Goal: Task Accomplishment & Management: Manage account settings

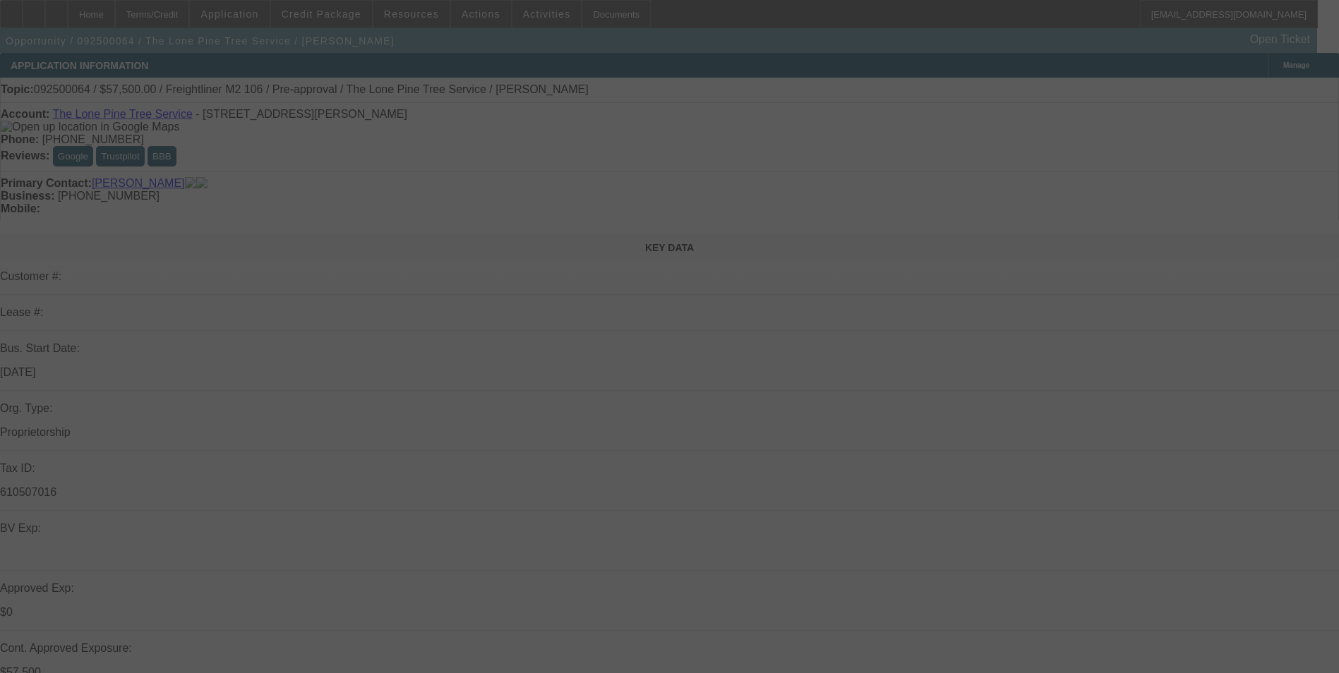
select select "0"
select select "2"
select select "0.1"
select select "0"
select select "2"
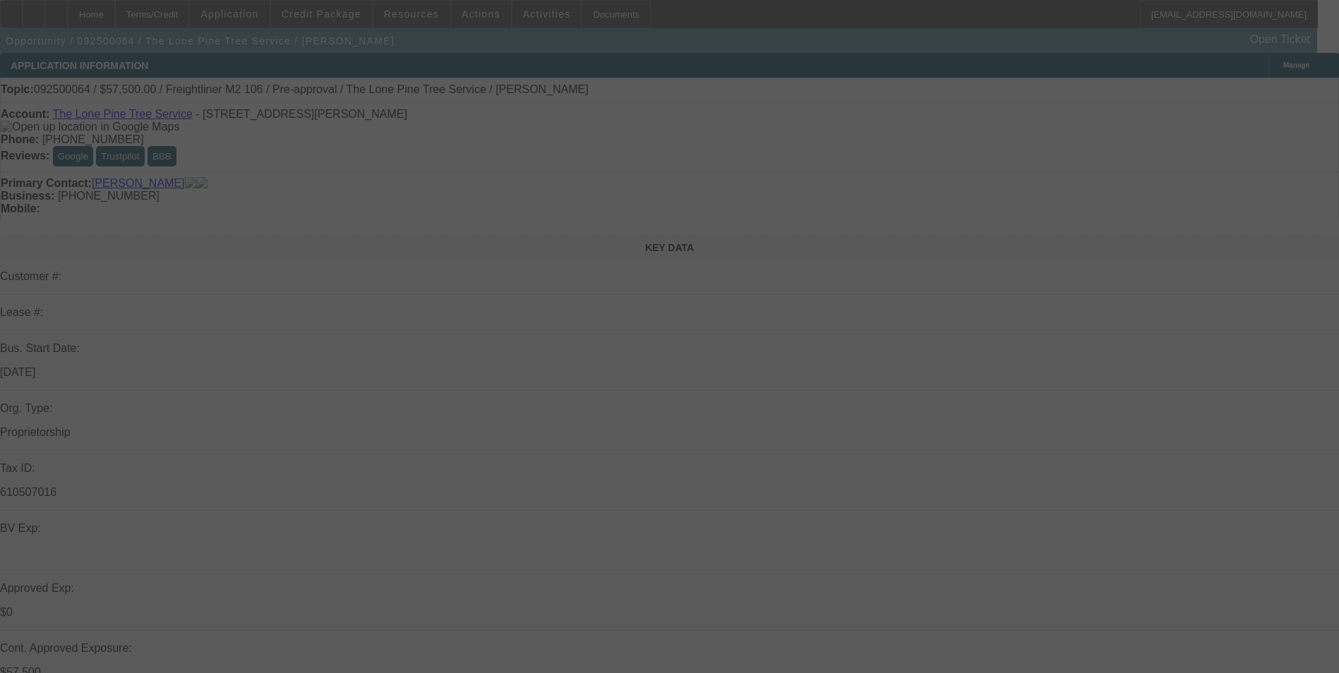
select select "0.1"
select select "0"
select select "2"
select select "0.1"
select select "0"
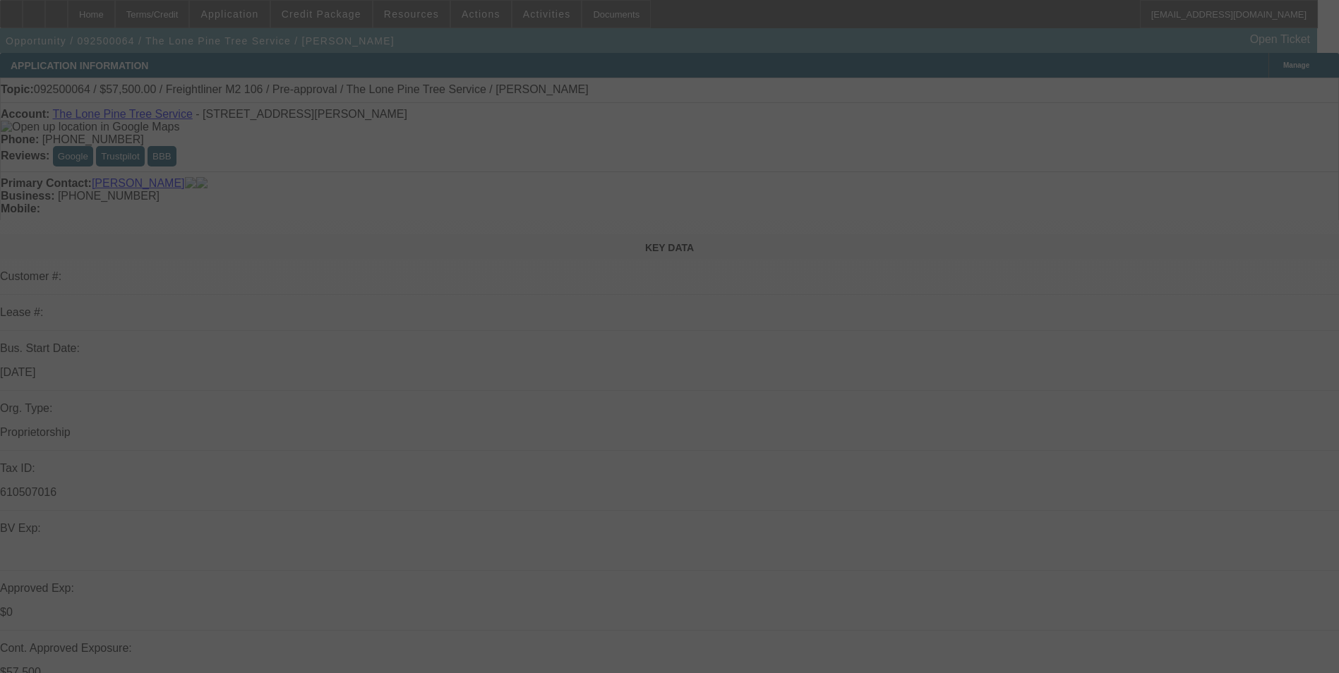
select select "2"
select select "0.1"
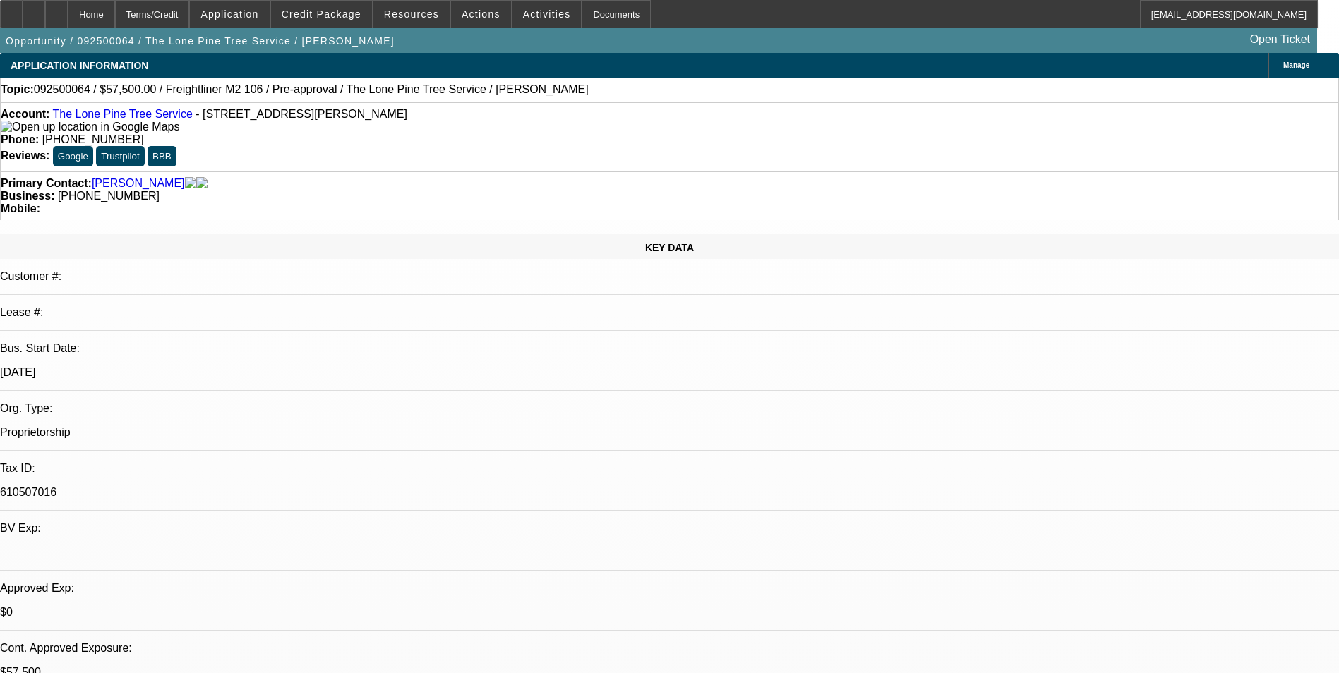
select select "1"
select select "2"
select select "4"
select select "1"
select select "2"
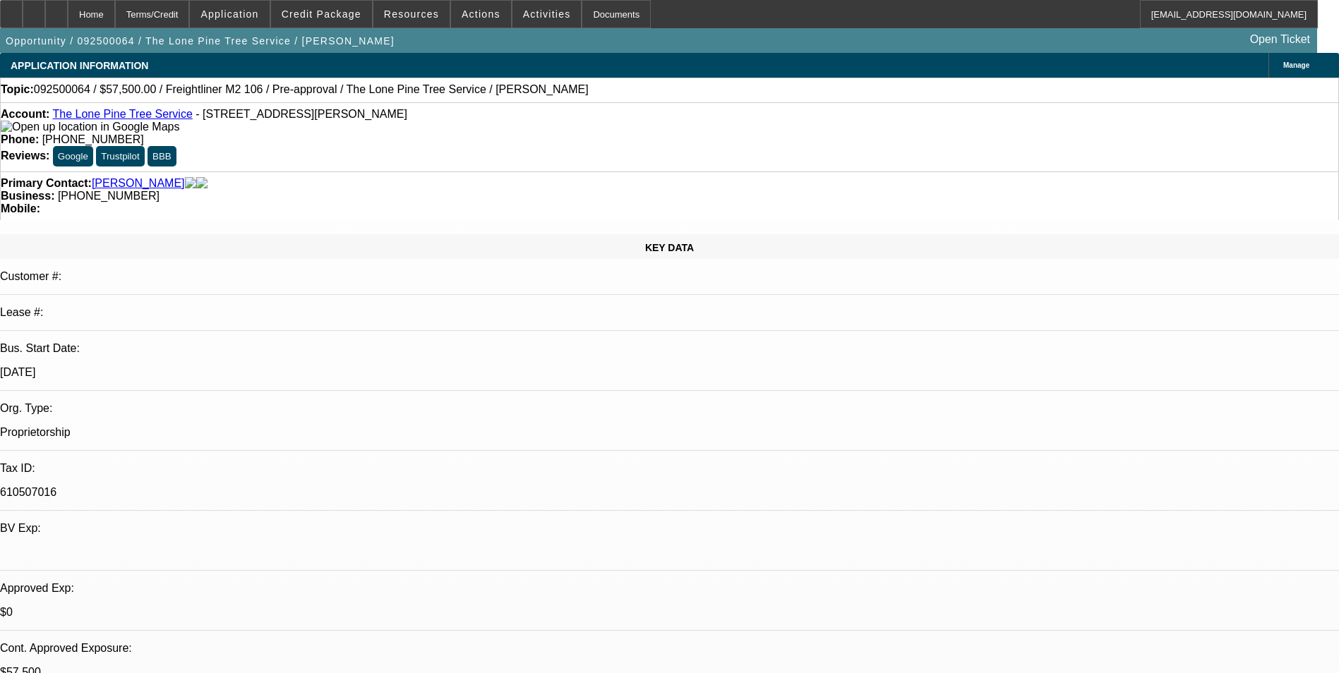
select select "4"
select select "1"
select select "2"
select select "4"
select select "1"
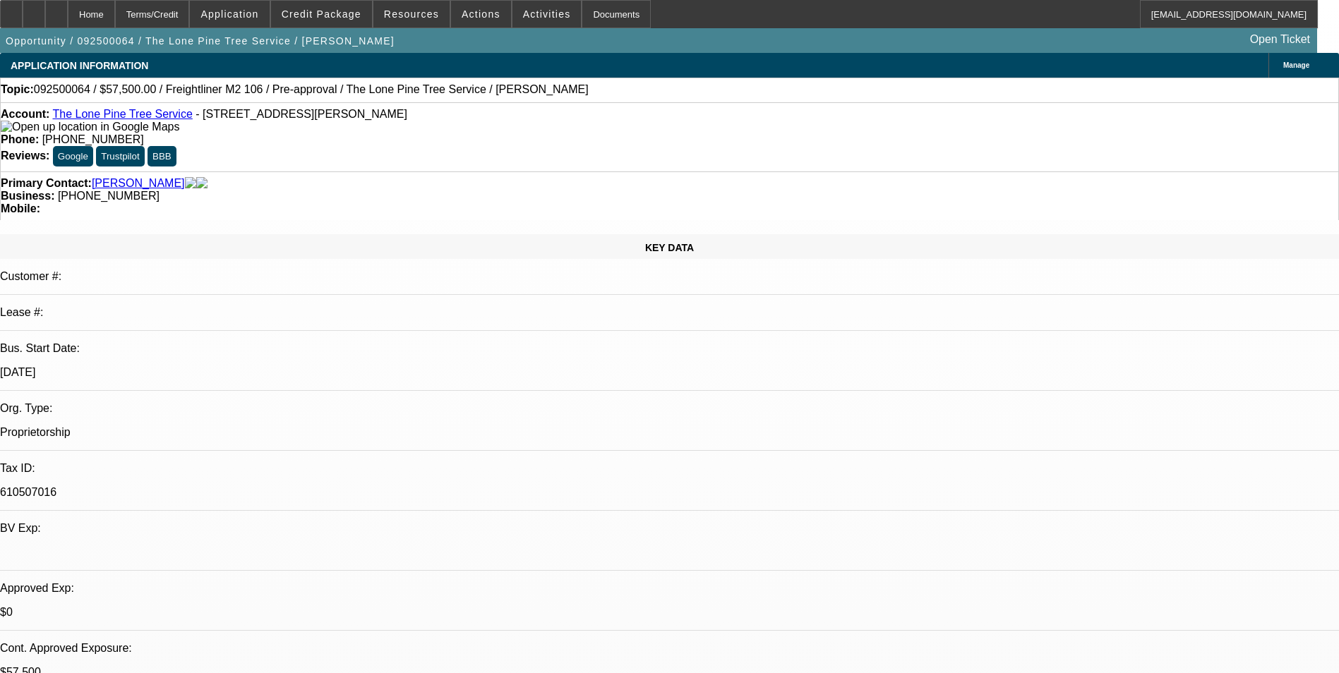
select select "2"
select select "4"
click at [34, 9] on icon at bounding box center [34, 9] width 0 height 0
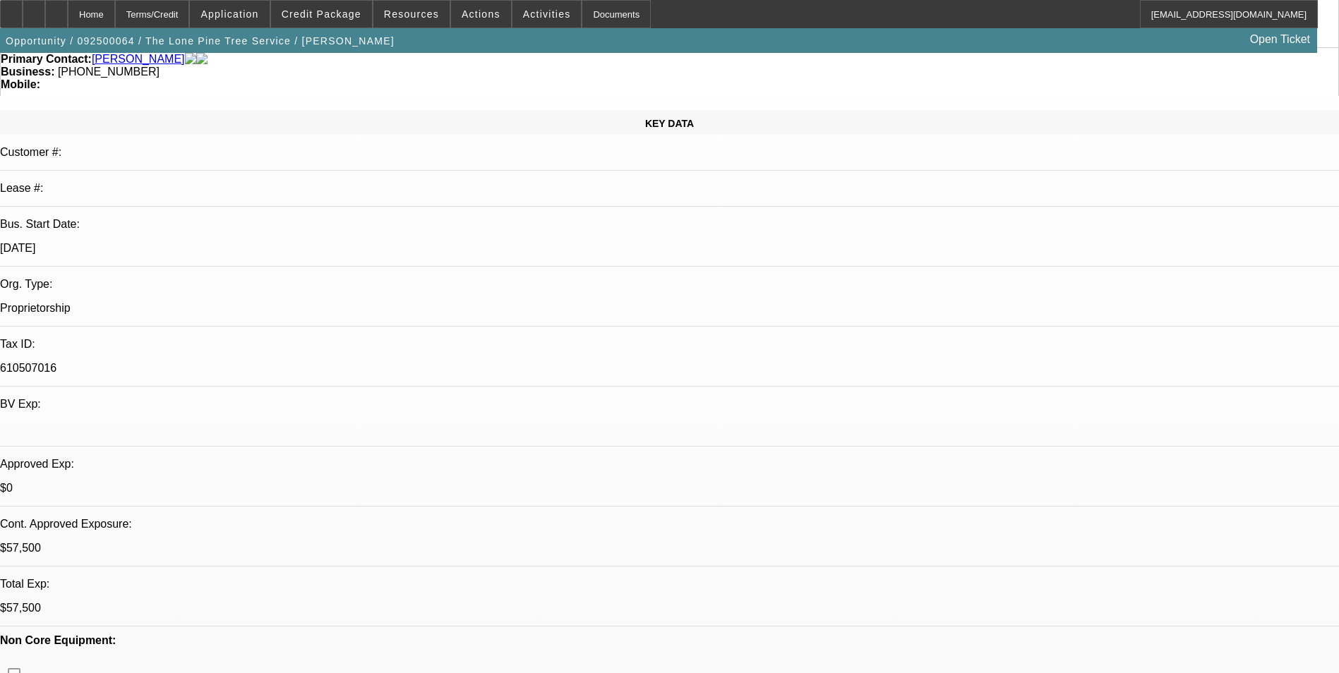
scroll to position [141, 0]
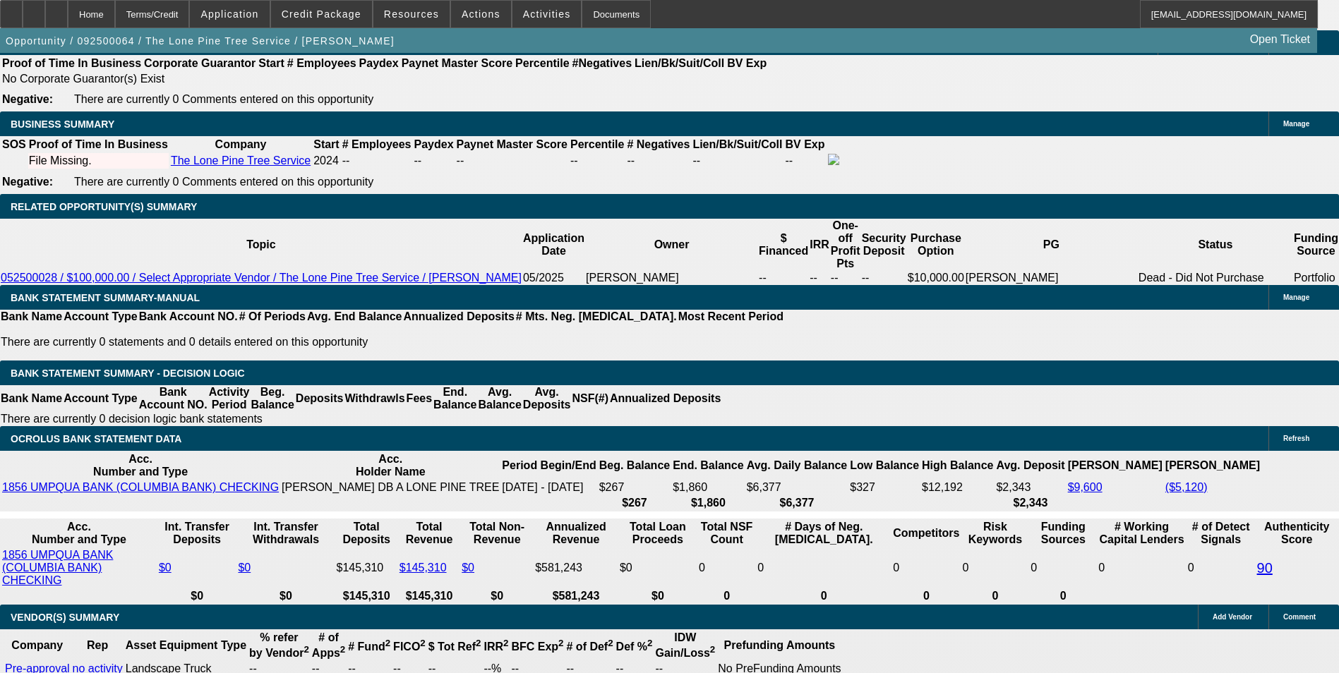
scroll to position [2118, 0]
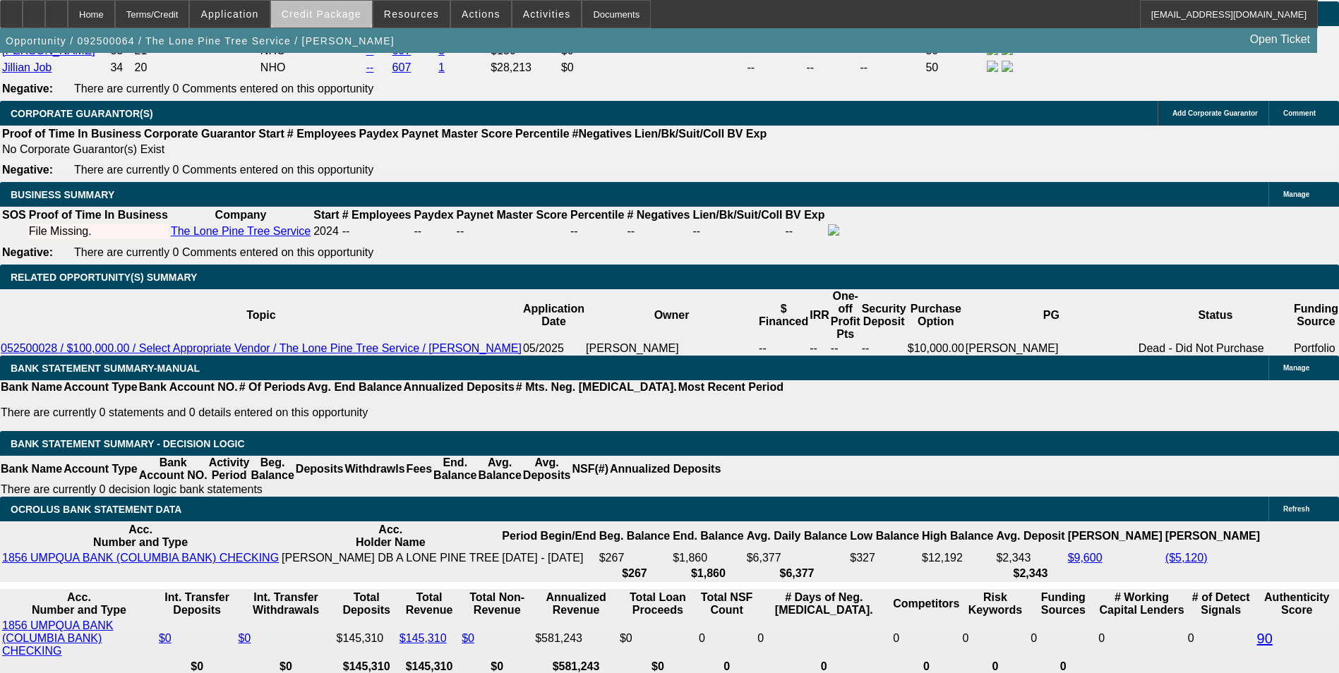
click at [344, 13] on span "Credit Package" at bounding box center [322, 13] width 80 height 11
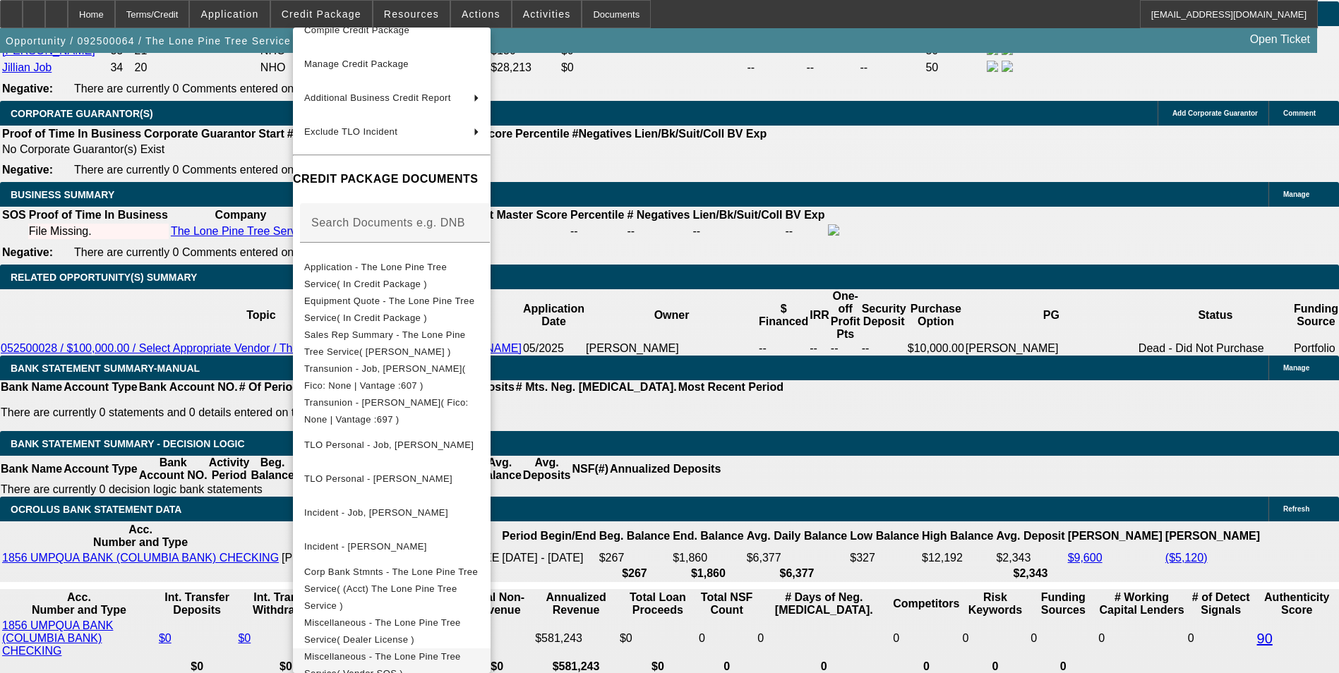
scroll to position [2188, 0]
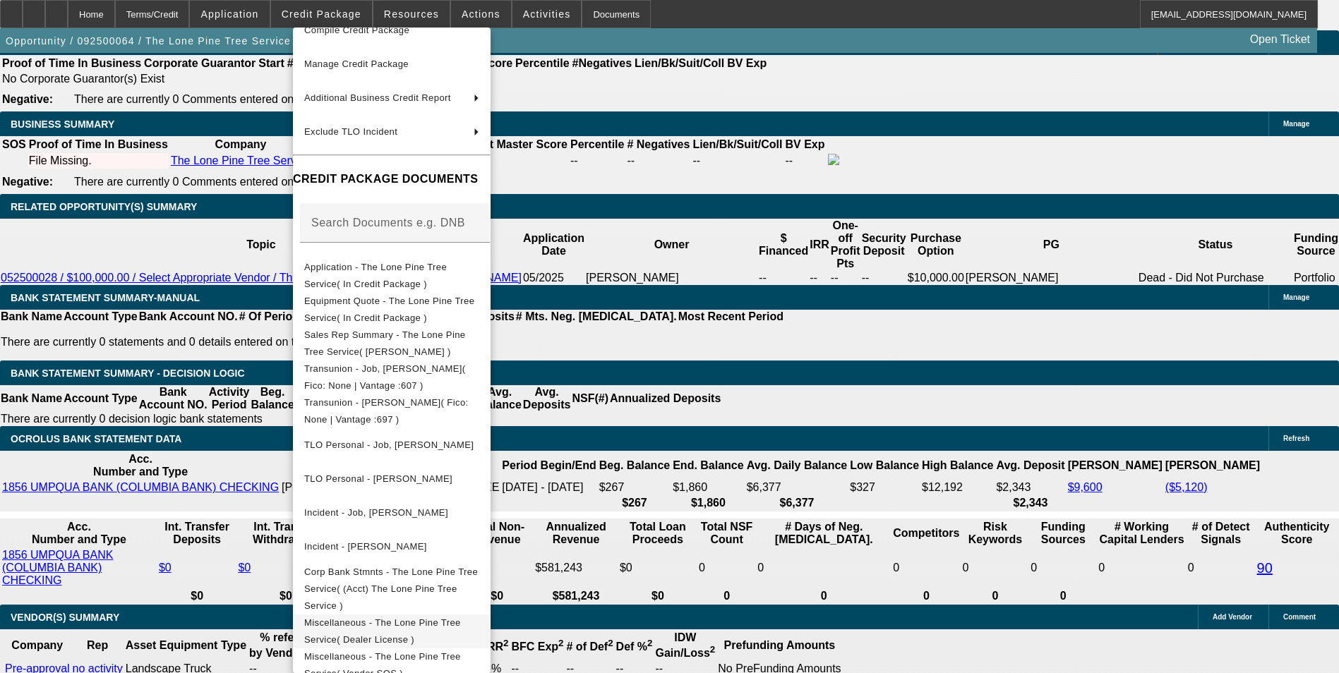
click at [461, 618] on span "Miscellaneous - The Lone Pine Tree Service( Dealer License )" at bounding box center [382, 632] width 157 height 28
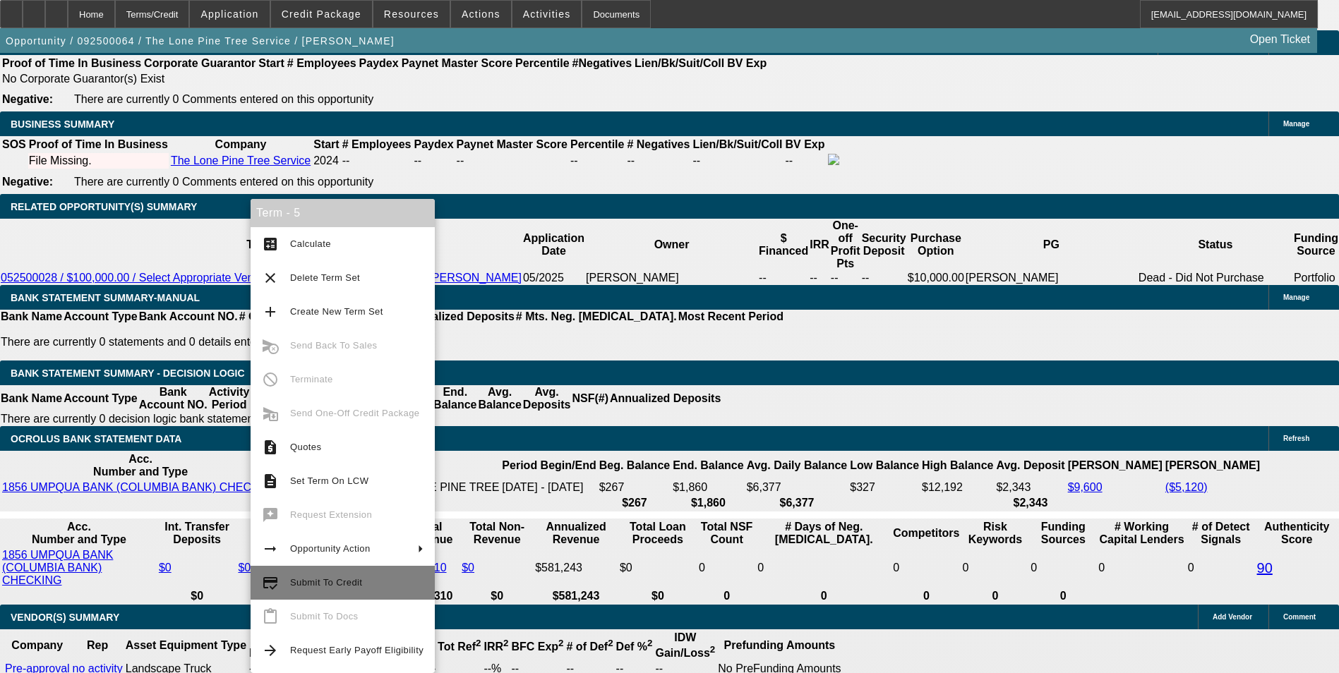
click at [330, 586] on span "Submit To Credit" at bounding box center [326, 582] width 72 height 11
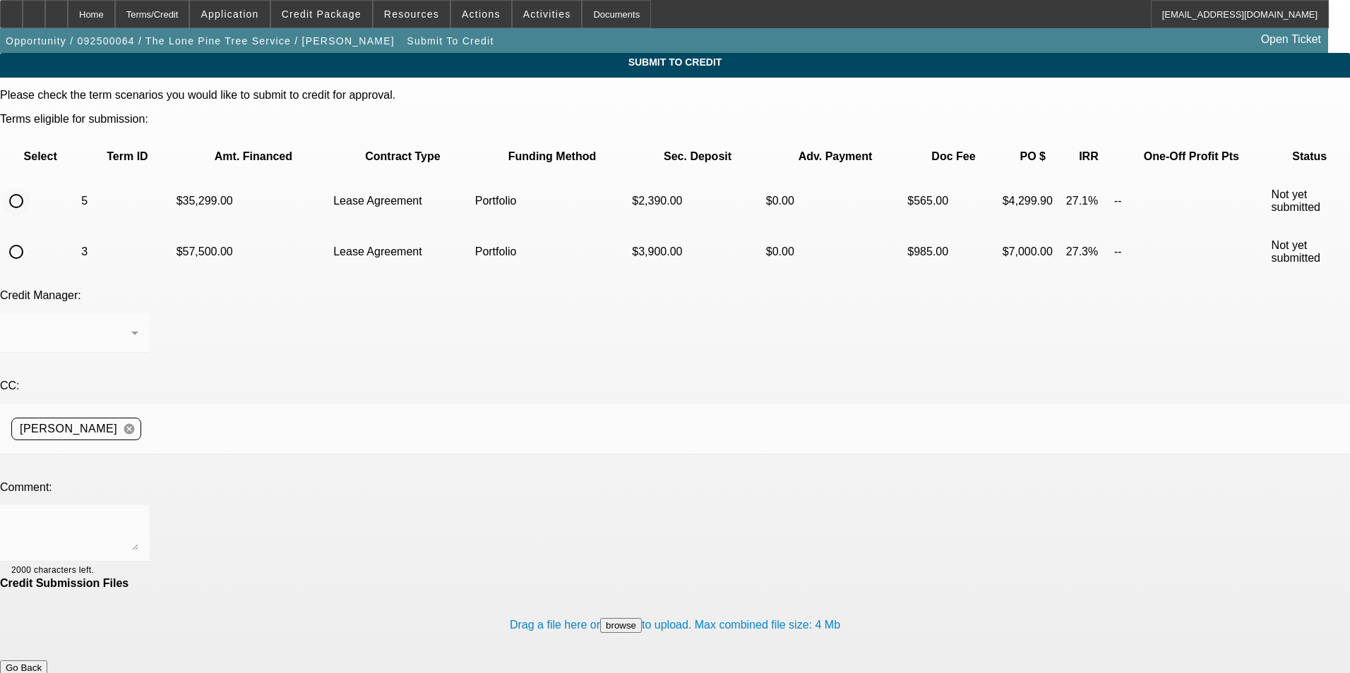
click at [30, 187] on input "radio" at bounding box center [16, 201] width 28 height 28
radio input "true"
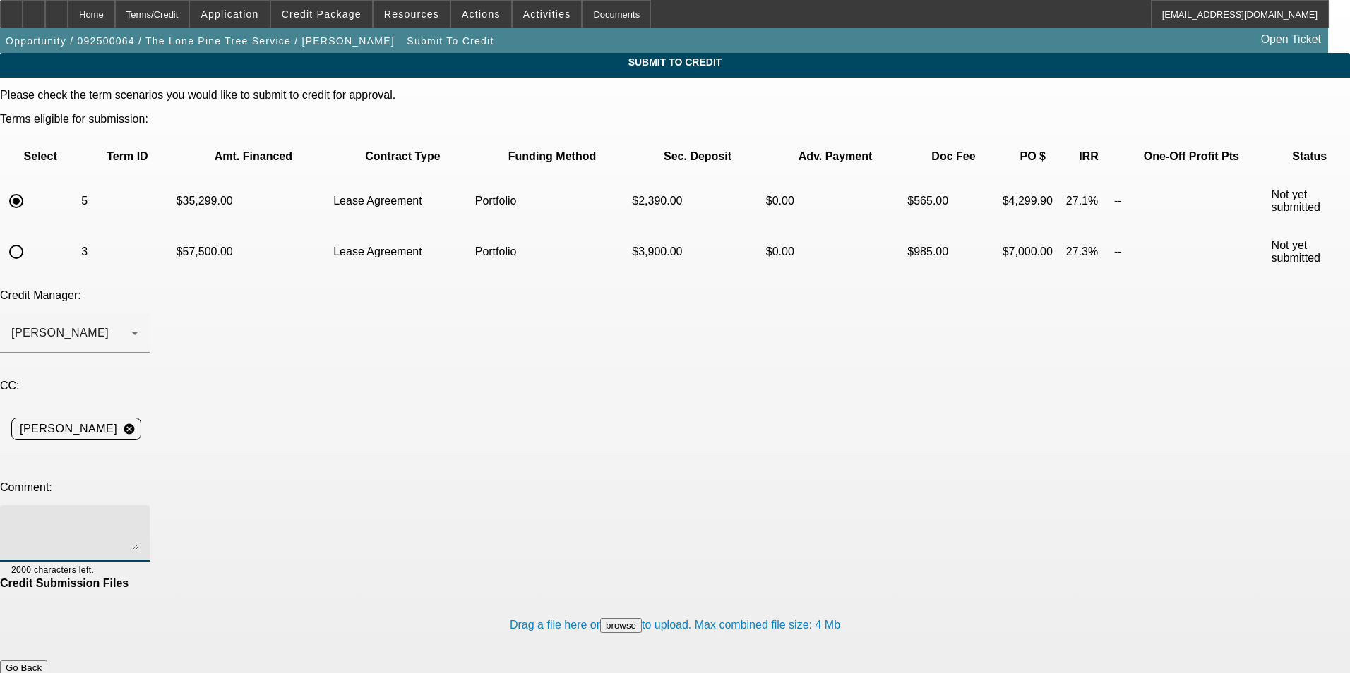
click at [138, 517] on textarea at bounding box center [74, 534] width 127 height 34
click at [138, 517] on textarea "Dealer's license uploaded in misc." at bounding box center [74, 534] width 127 height 34
click at [138, 517] on textarea "Dealer's license uploaded in misc. Looks like all of their listings are posted …" at bounding box center [74, 534] width 127 height 34
paste textarea "https://www.facebook.com/groups/916239686776339/user/100012667302221/"
type textarea "Dealer's license uploaded in misc. Looks like all of their listings are posted …"
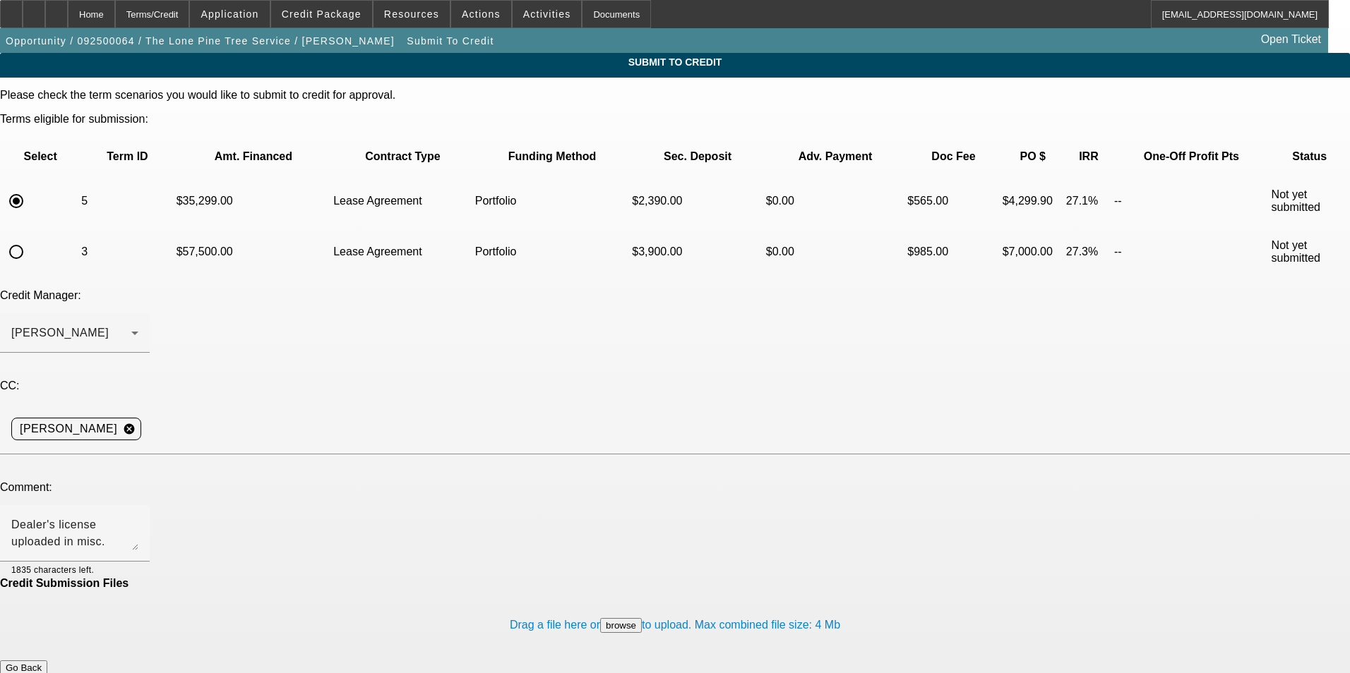
click at [40, 673] on button "Submit" at bounding box center [20, 683] width 40 height 15
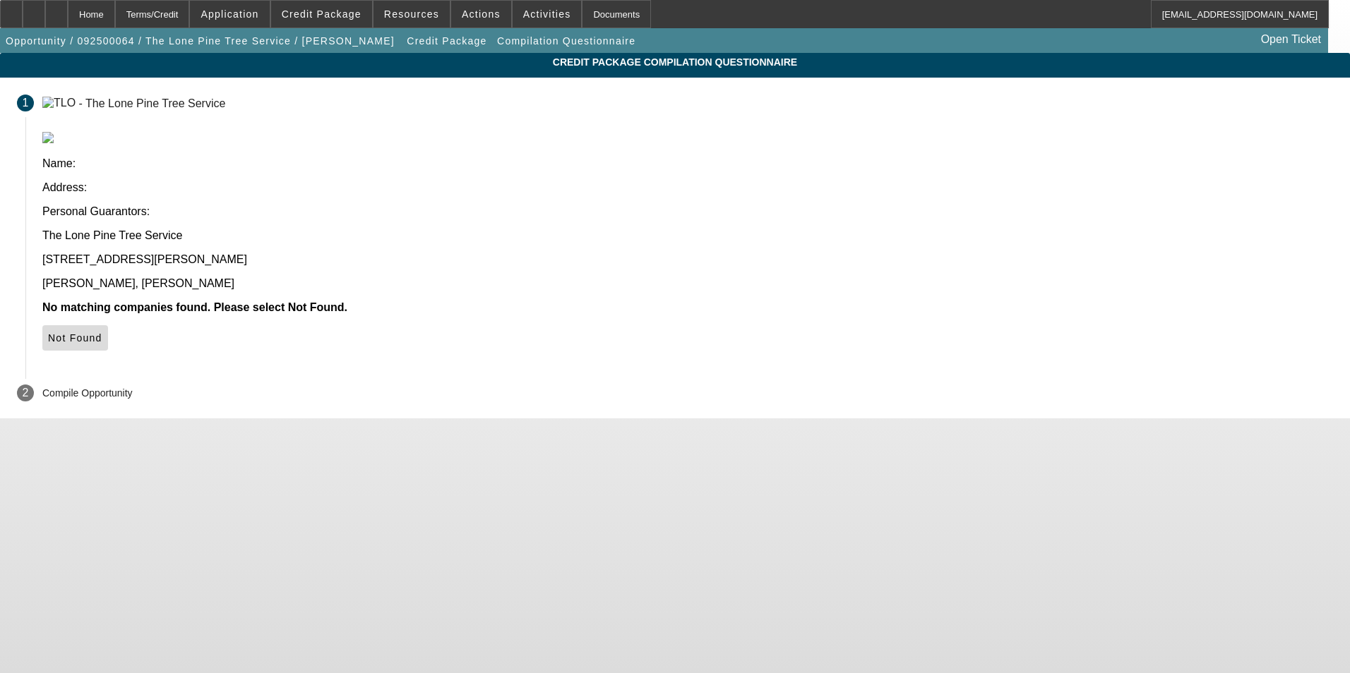
drag, startPoint x: 1027, startPoint y: 211, endPoint x: 1024, endPoint y: 218, distance: 7.6
click at [48, 332] on icon at bounding box center [48, 337] width 0 height 11
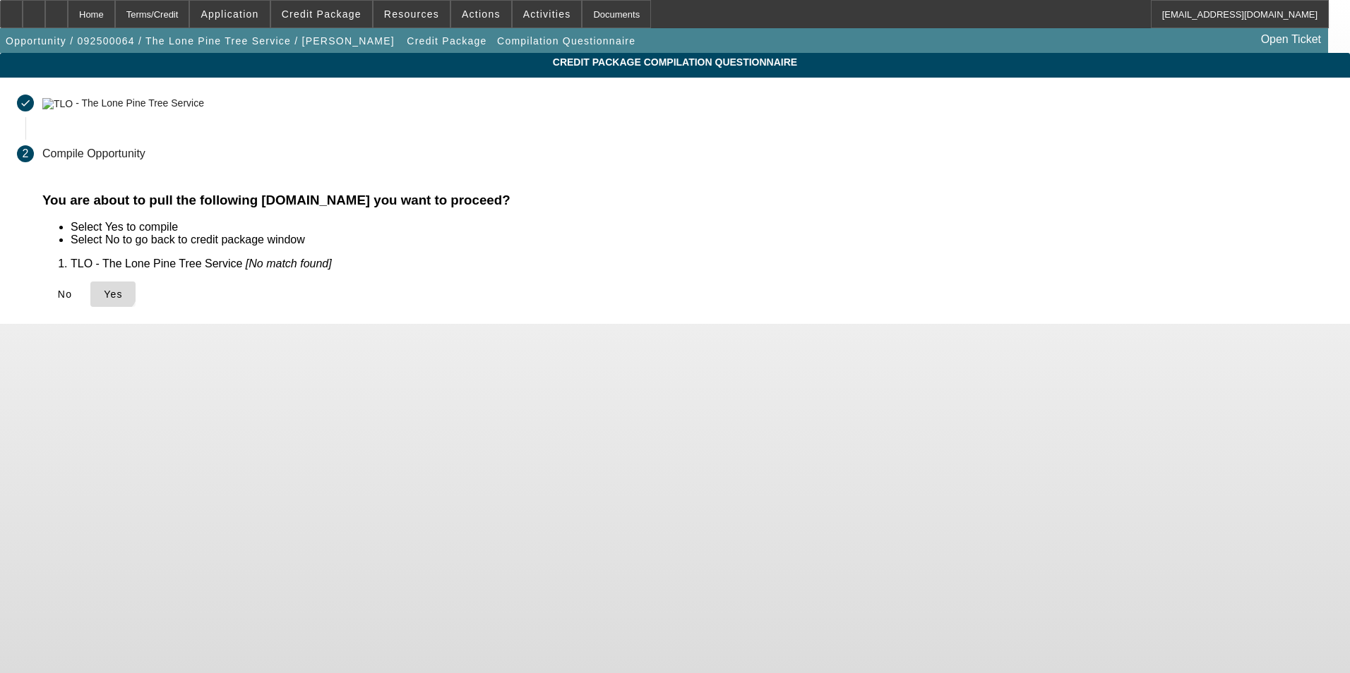
click at [104, 290] on icon at bounding box center [104, 294] width 0 height 11
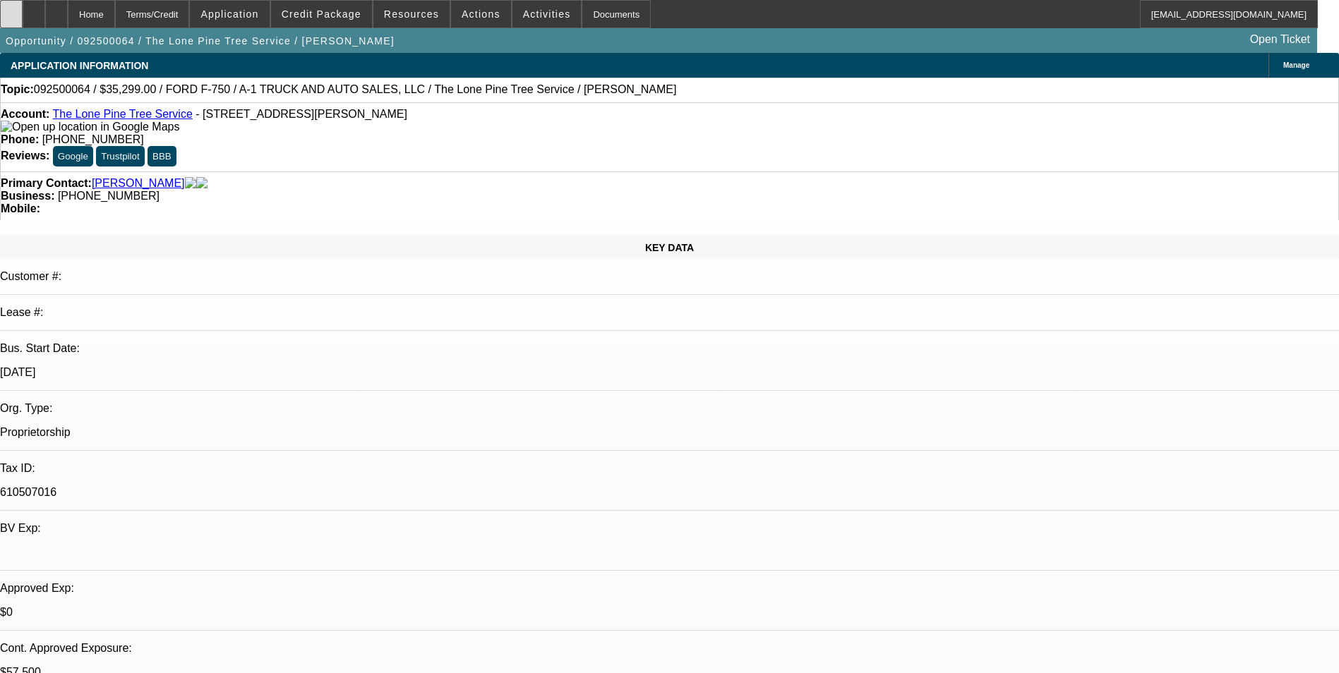
select select "0"
select select "2"
select select "0.1"
select select "4"
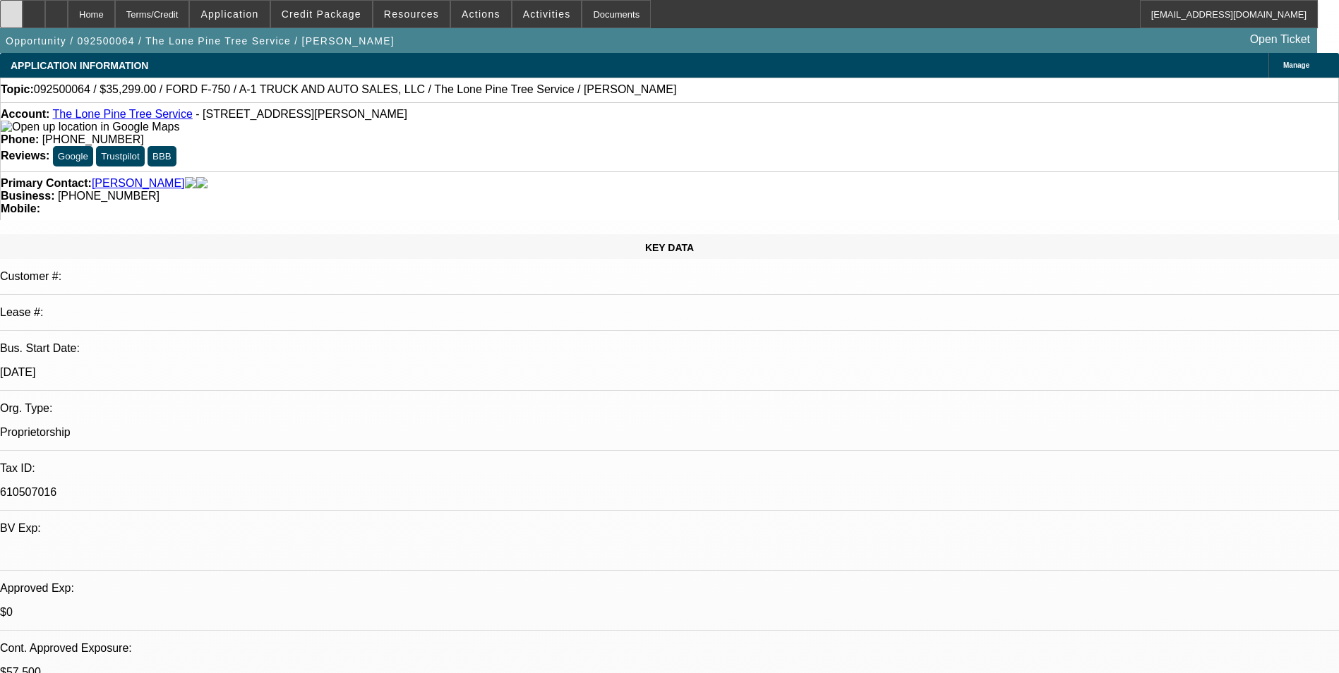
select select "0"
select select "2"
select select "0.1"
select select "4"
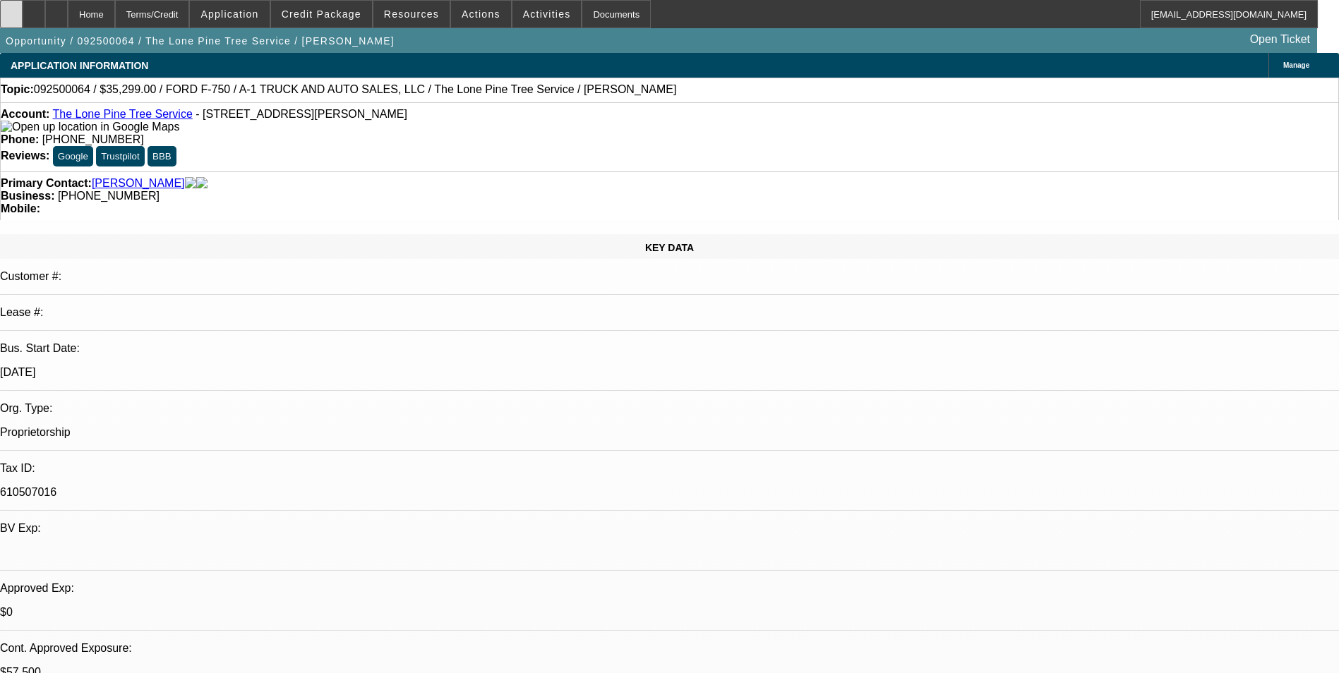
select select "0"
select select "2"
select select "0.1"
select select "4"
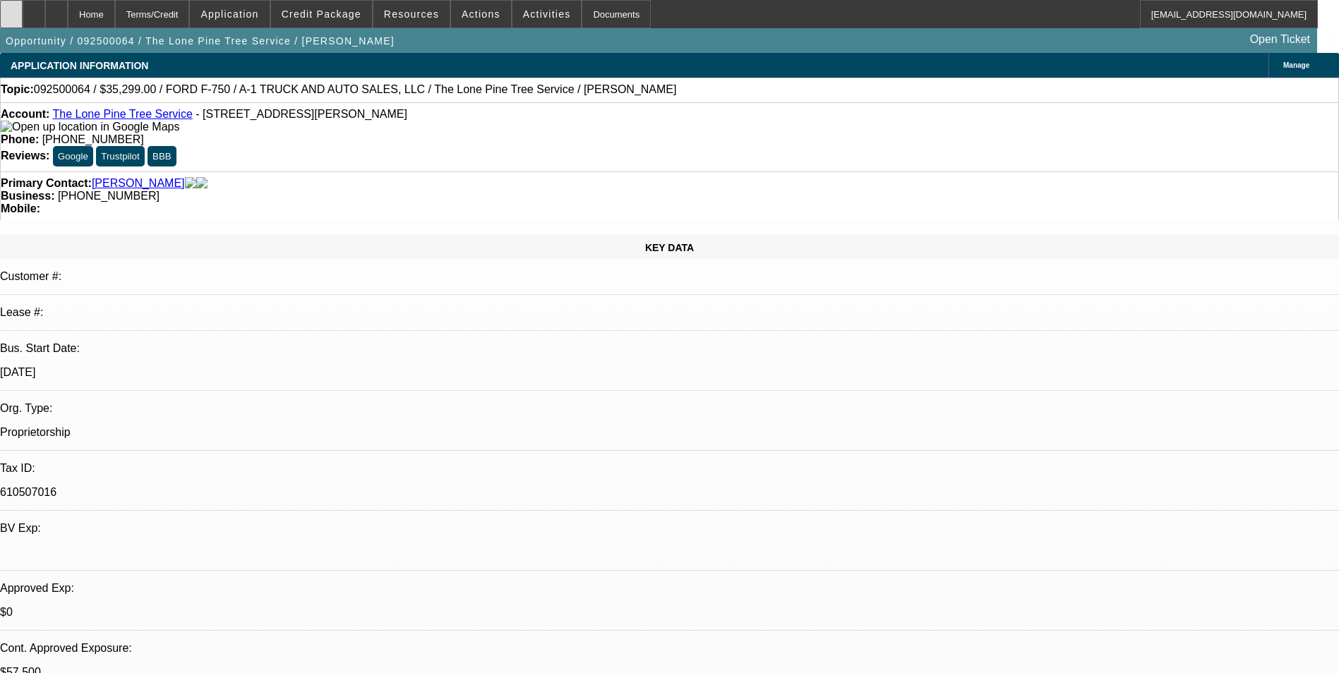
select select "0"
select select "2"
select select "0.1"
select select "4"
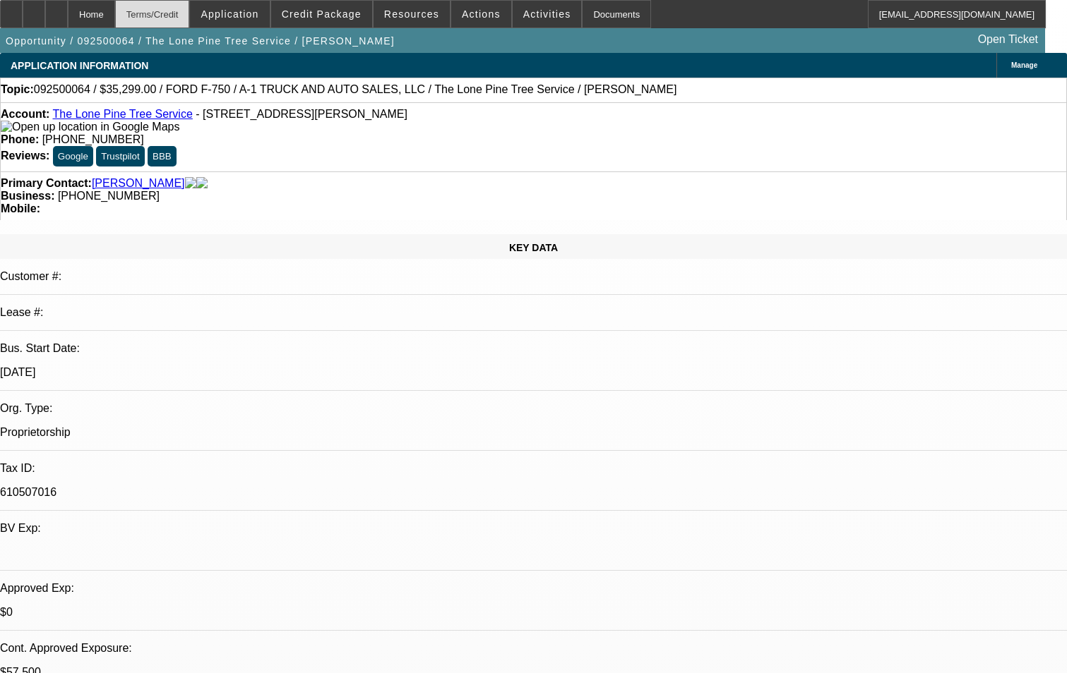
click at [190, 20] on div "Terms/Credit" at bounding box center [152, 14] width 75 height 28
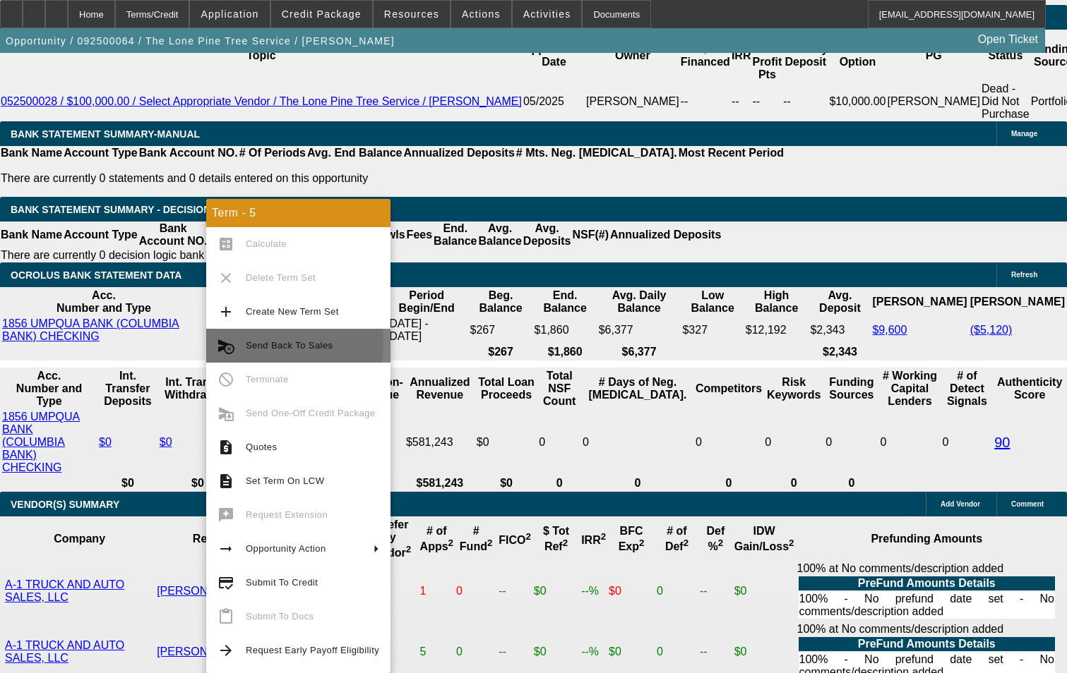
click at [279, 343] on span "Send Back To Sales" at bounding box center [289, 345] width 87 height 11
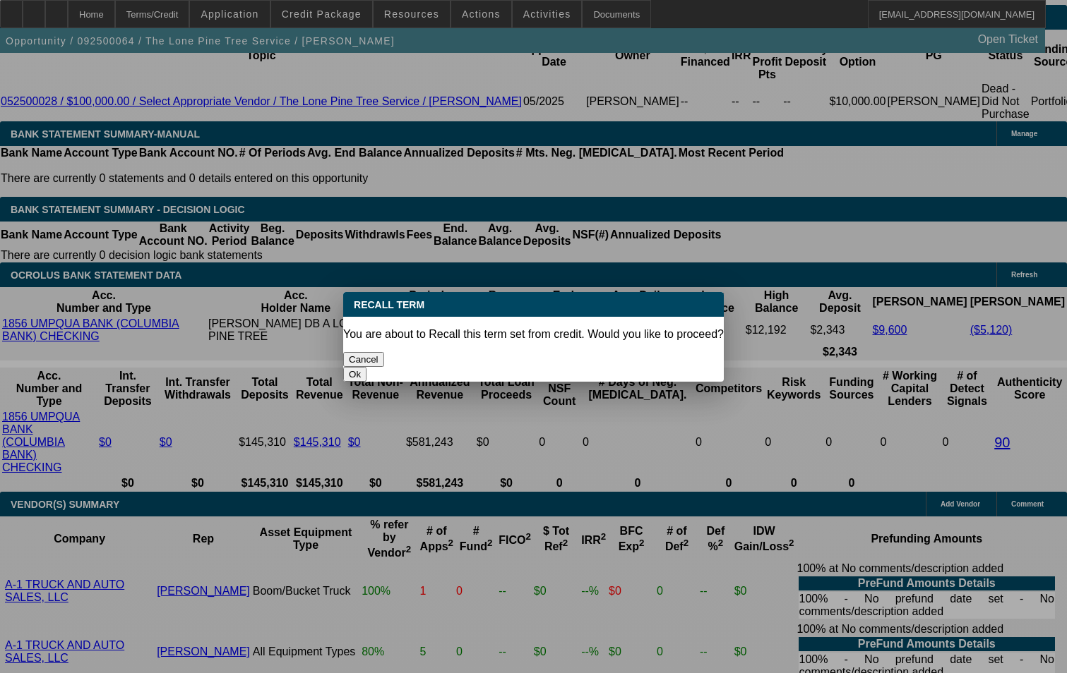
click at [366, 367] on button "Ok" at bounding box center [354, 374] width 23 height 15
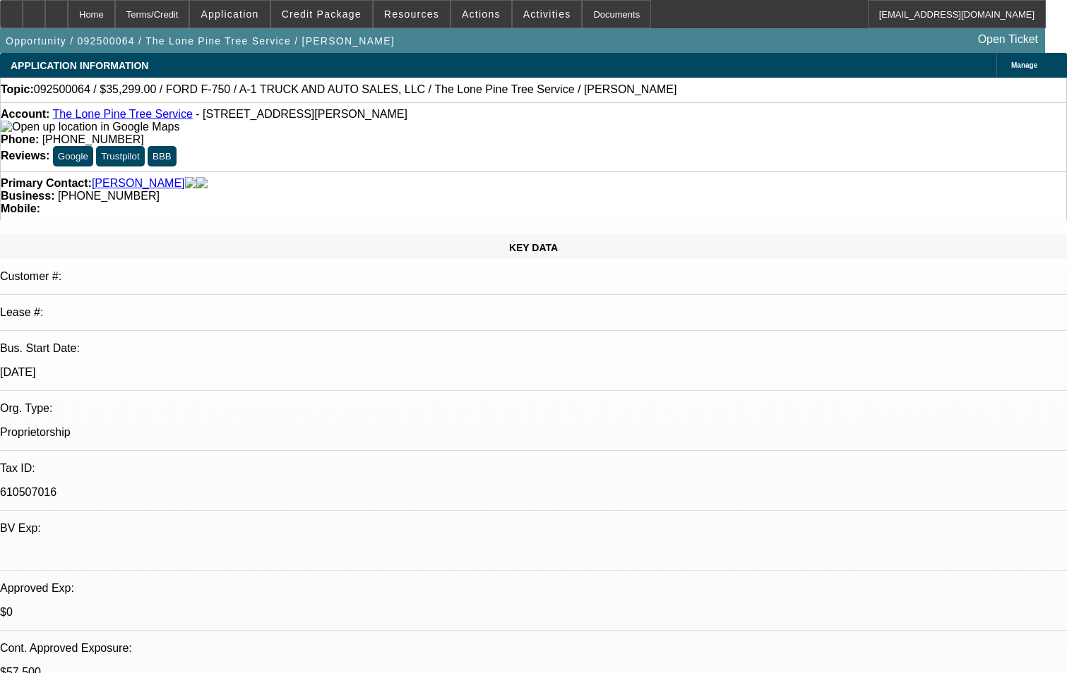
type textarea "Confirming vendor info."
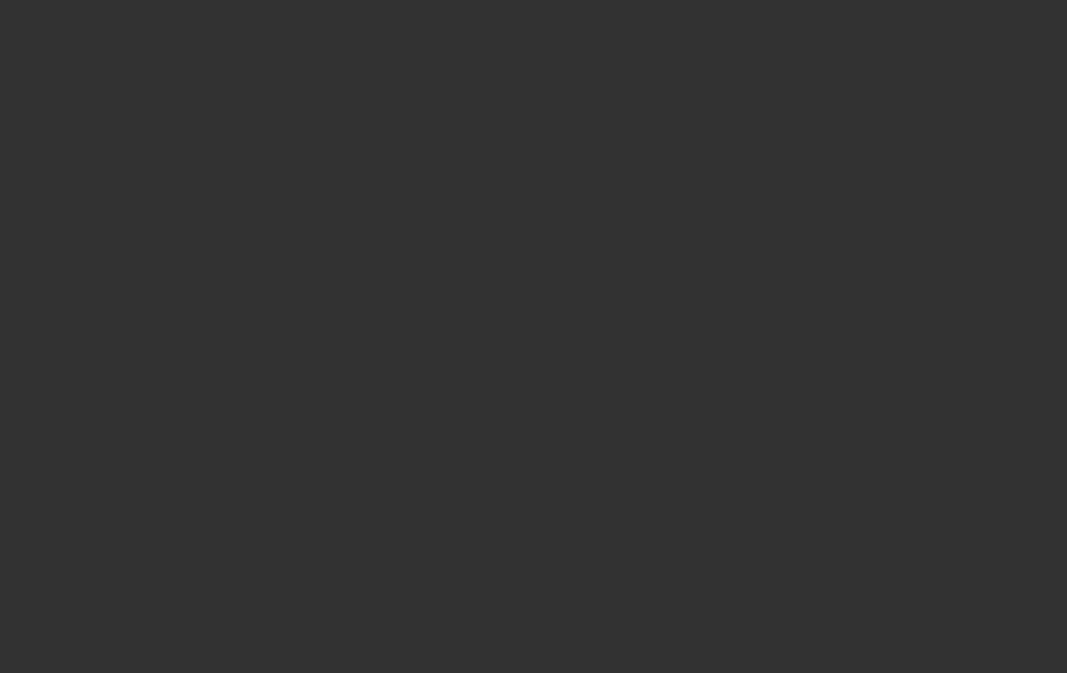
select select "0"
select select "2"
select select "0.1"
select select "4"
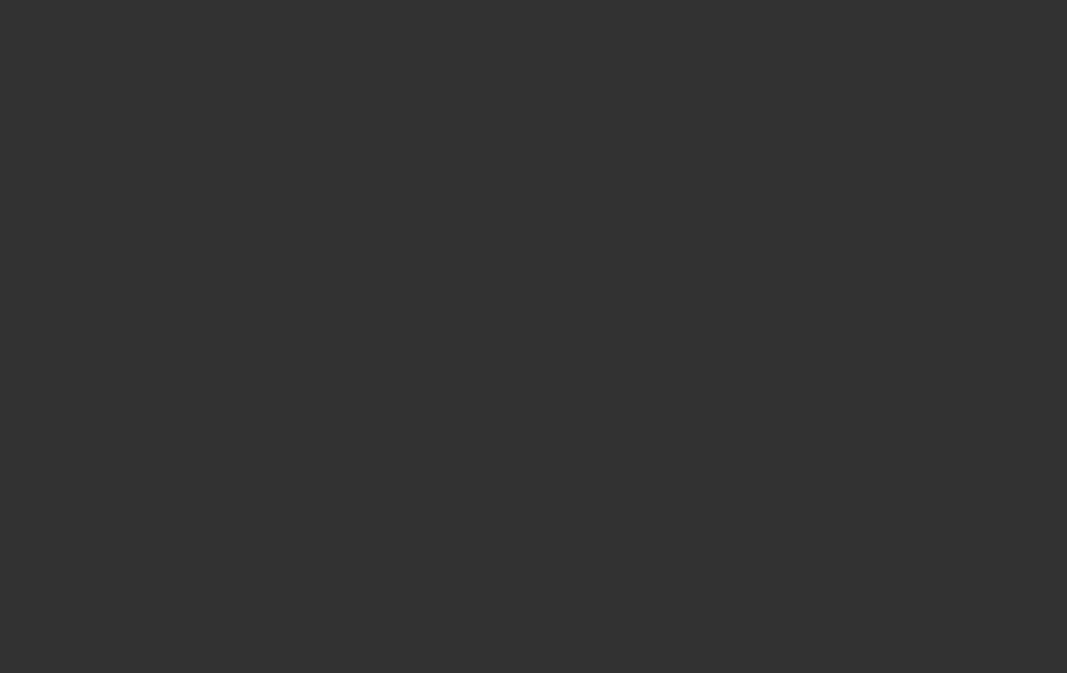
select select "0"
select select "2"
select select "0.1"
select select "4"
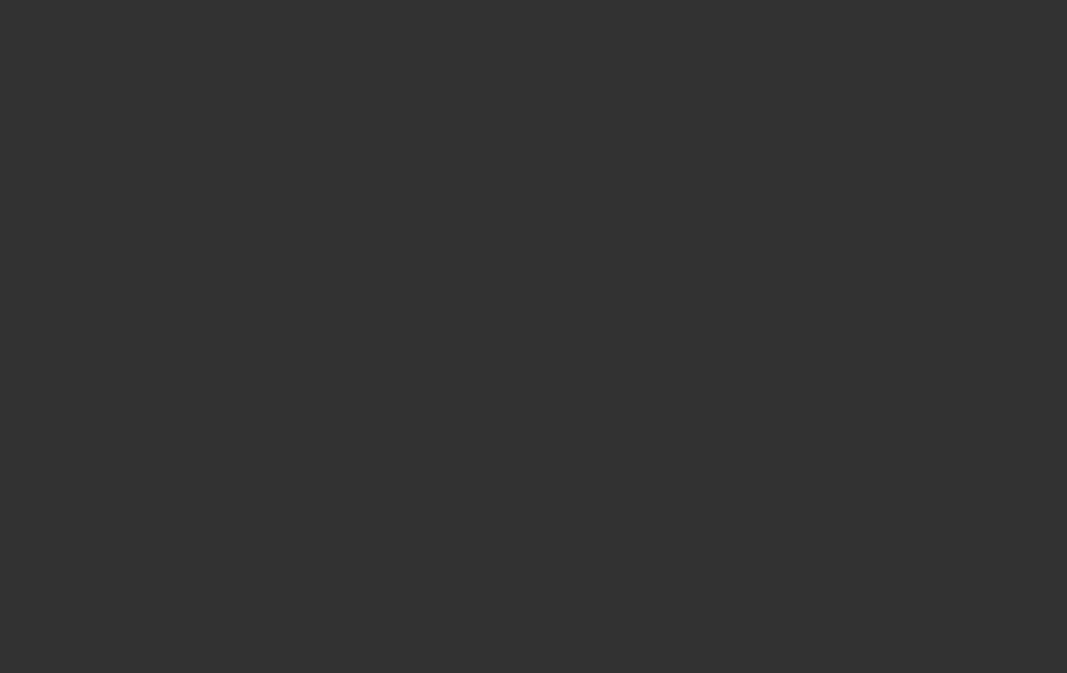
select select "0"
select select "2"
select select "0.1"
select select "4"
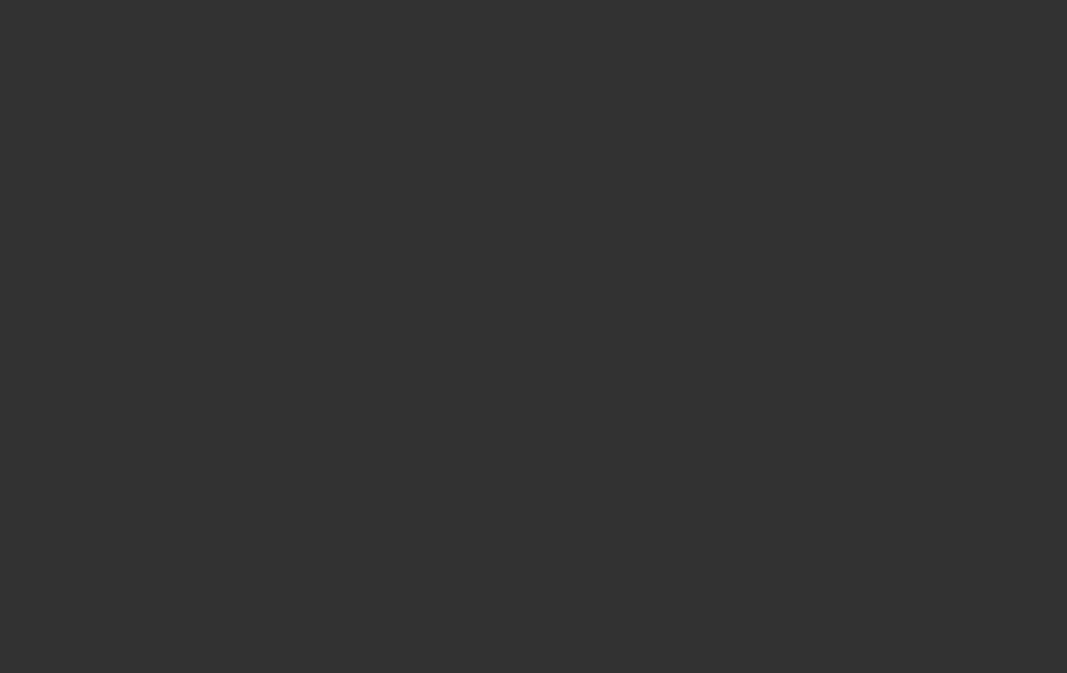
select select "0"
select select "2"
select select "0.1"
select select "4"
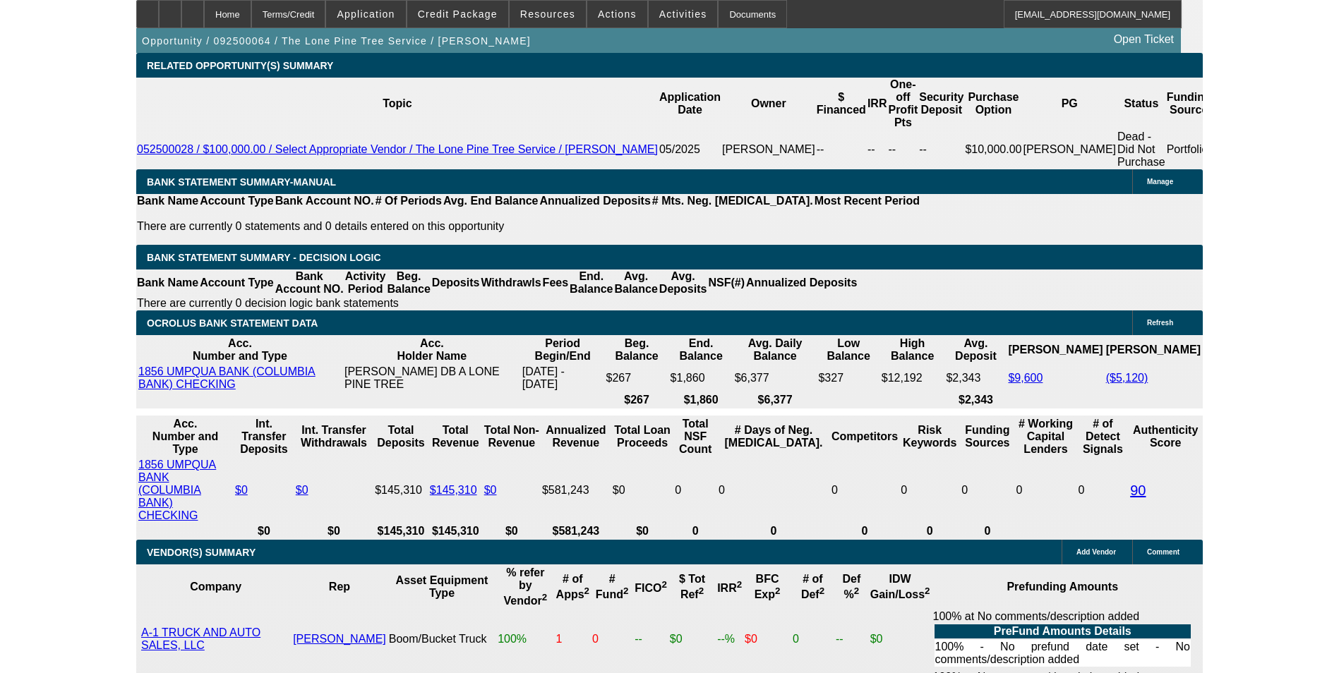
scroll to position [2095, 0]
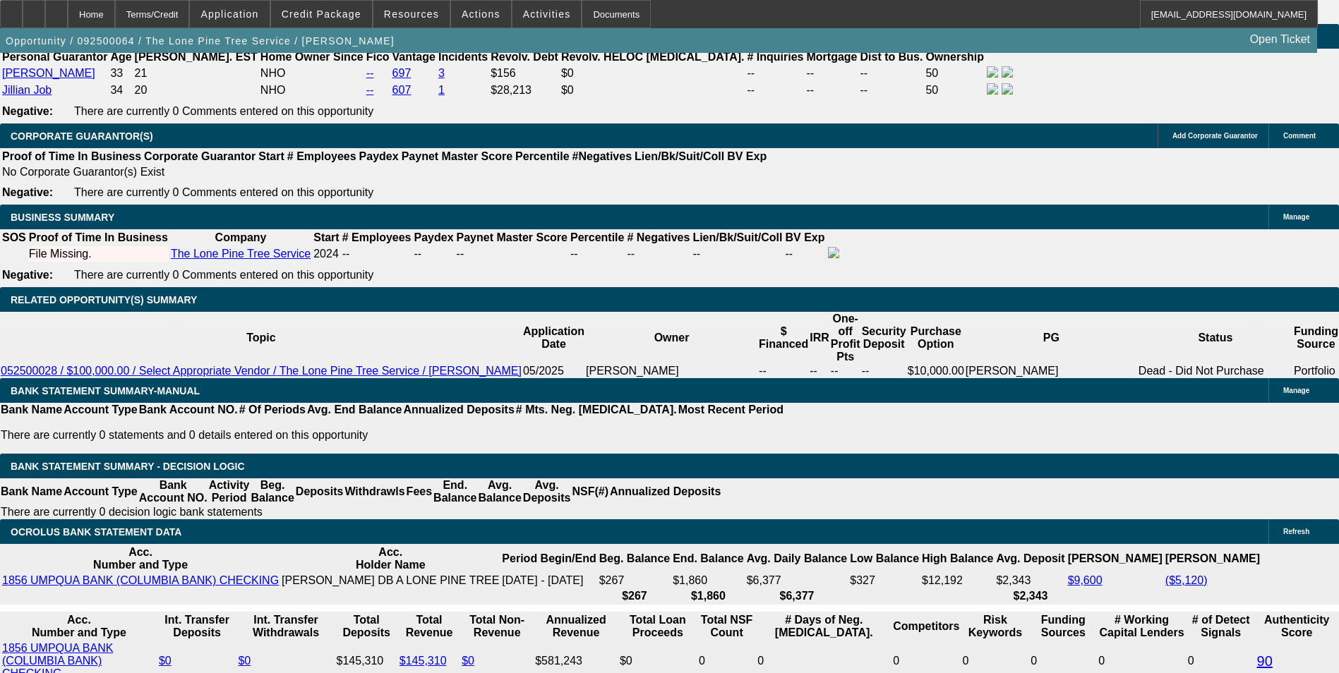
click at [68, 6] on div at bounding box center [56, 14] width 23 height 28
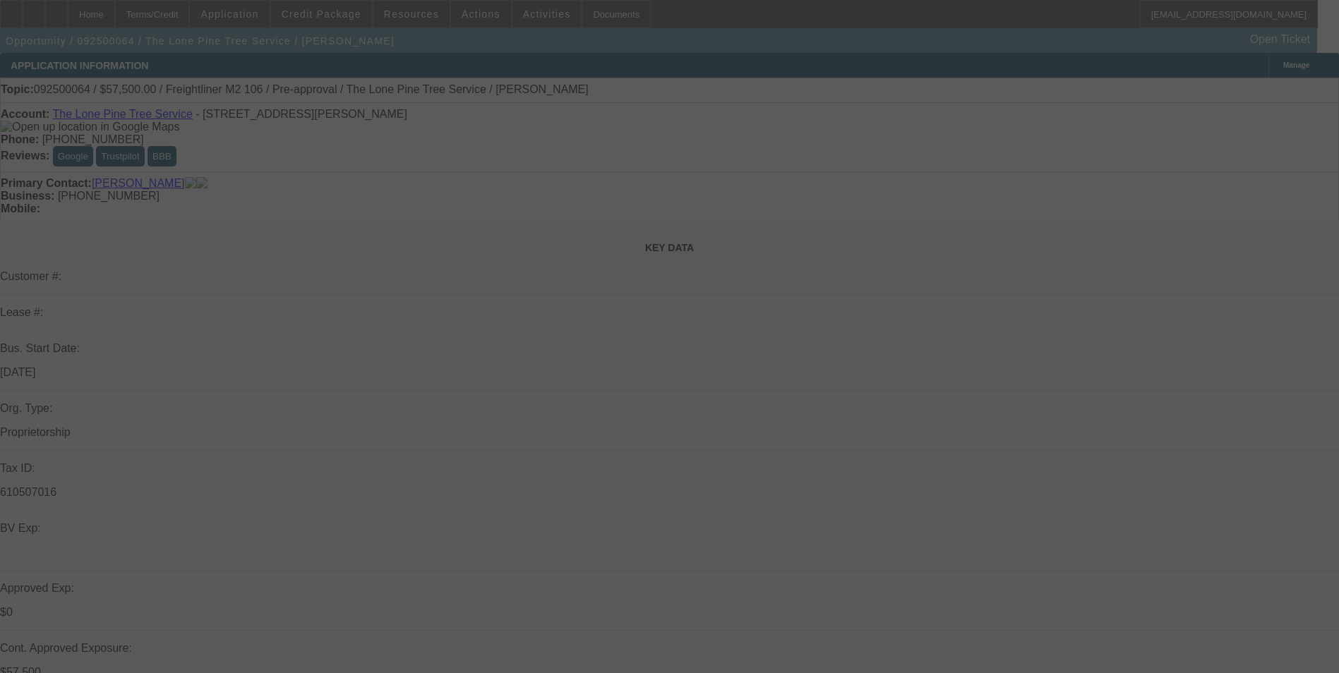
select select "0"
select select "2"
select select "0.1"
select select "0"
select select "2"
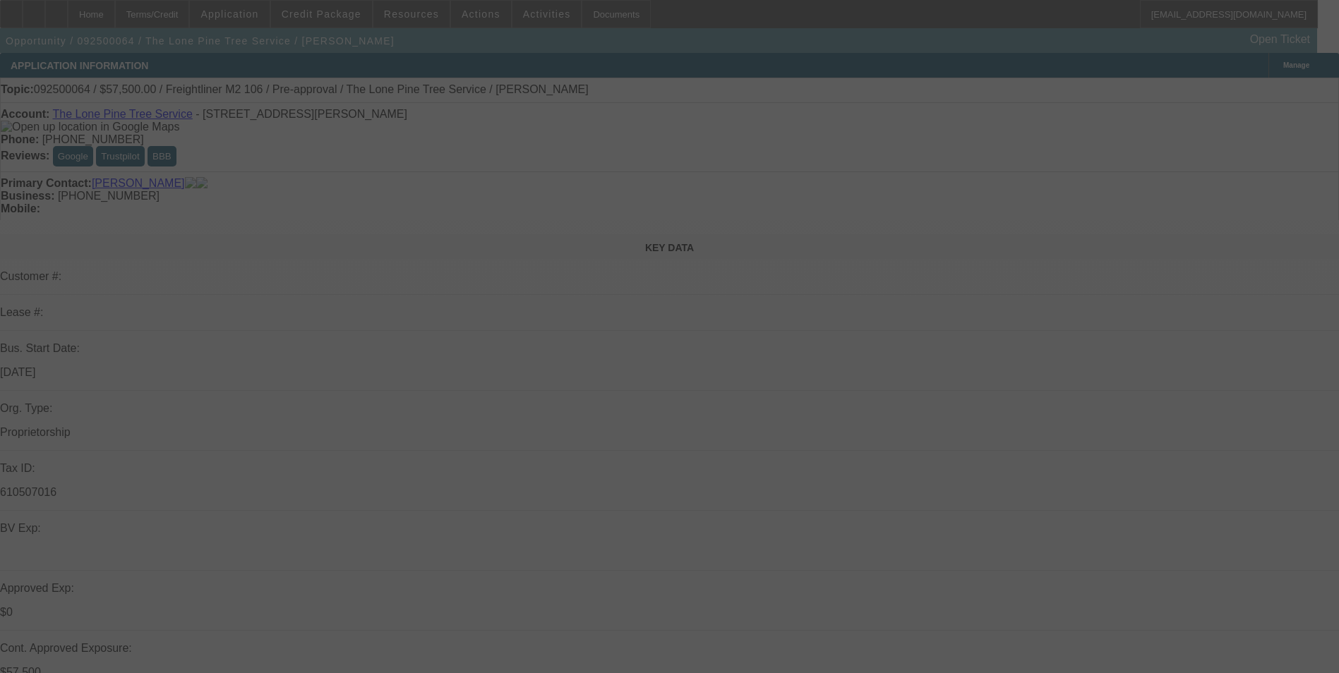
select select "0.1"
select select "0"
select select "2"
select select "0.1"
select select "0"
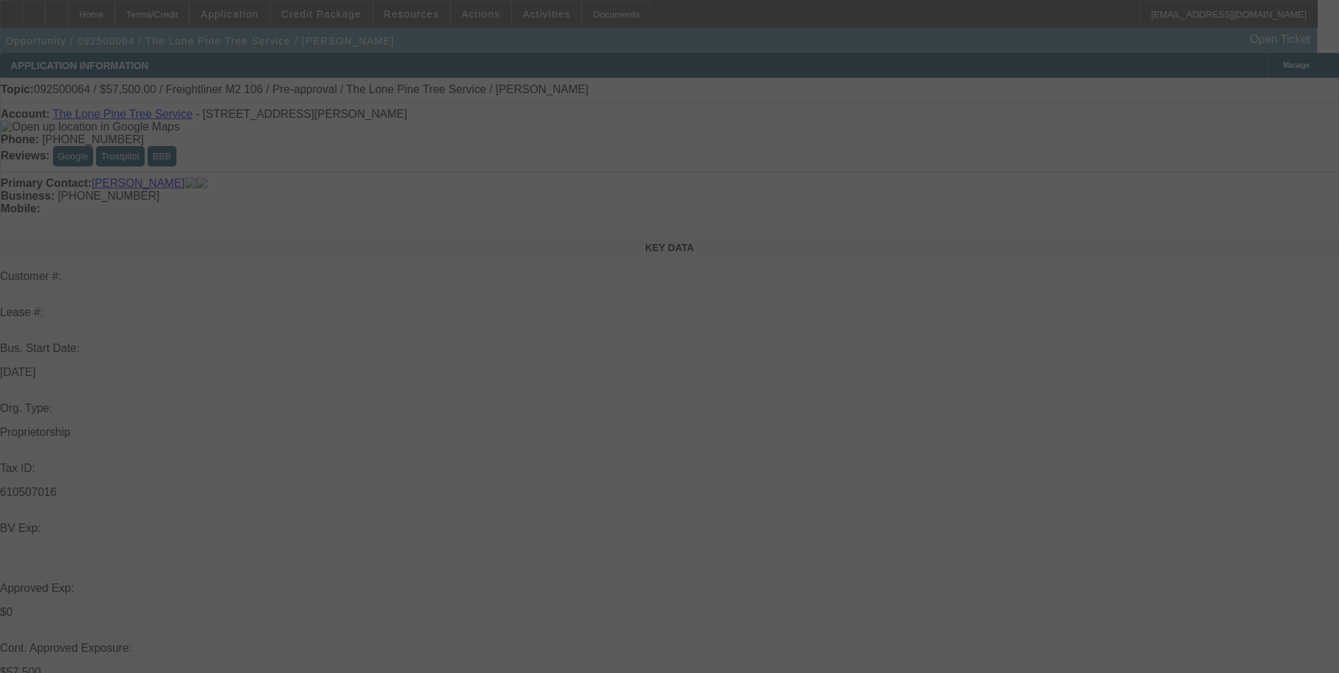
select select "2"
select select "0.1"
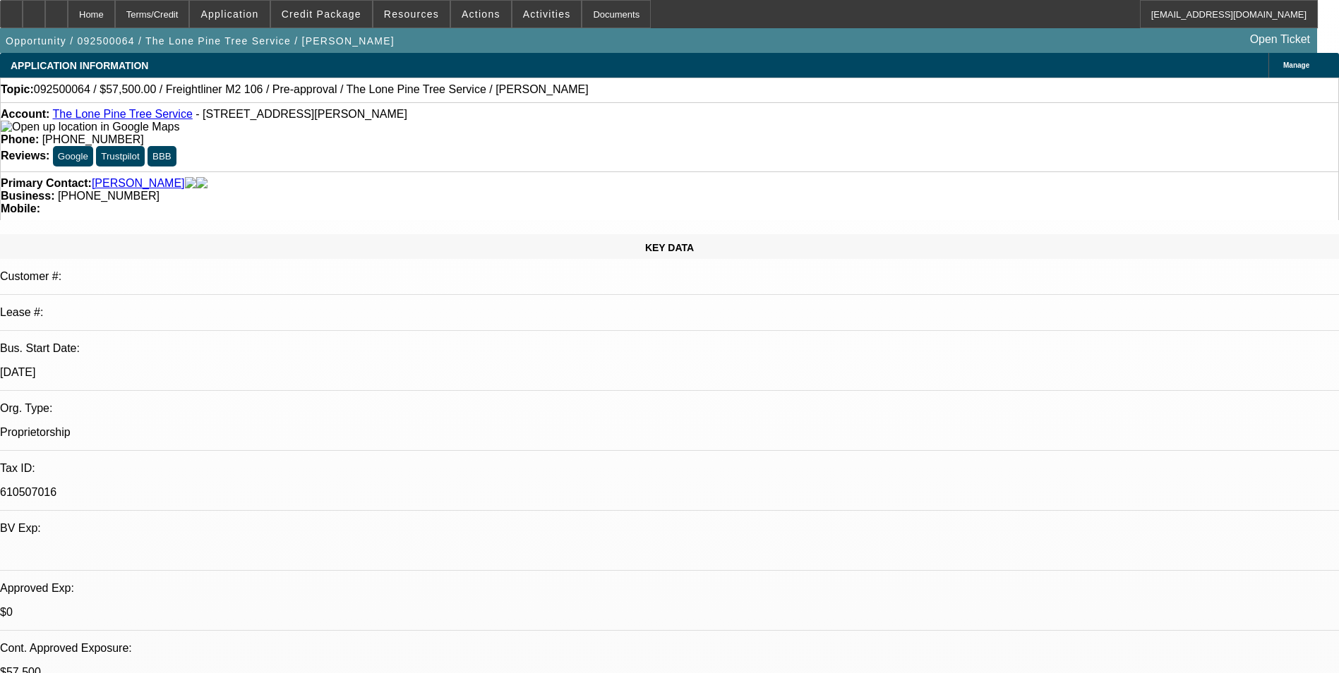
select select "1"
select select "2"
select select "4"
select select "1"
select select "2"
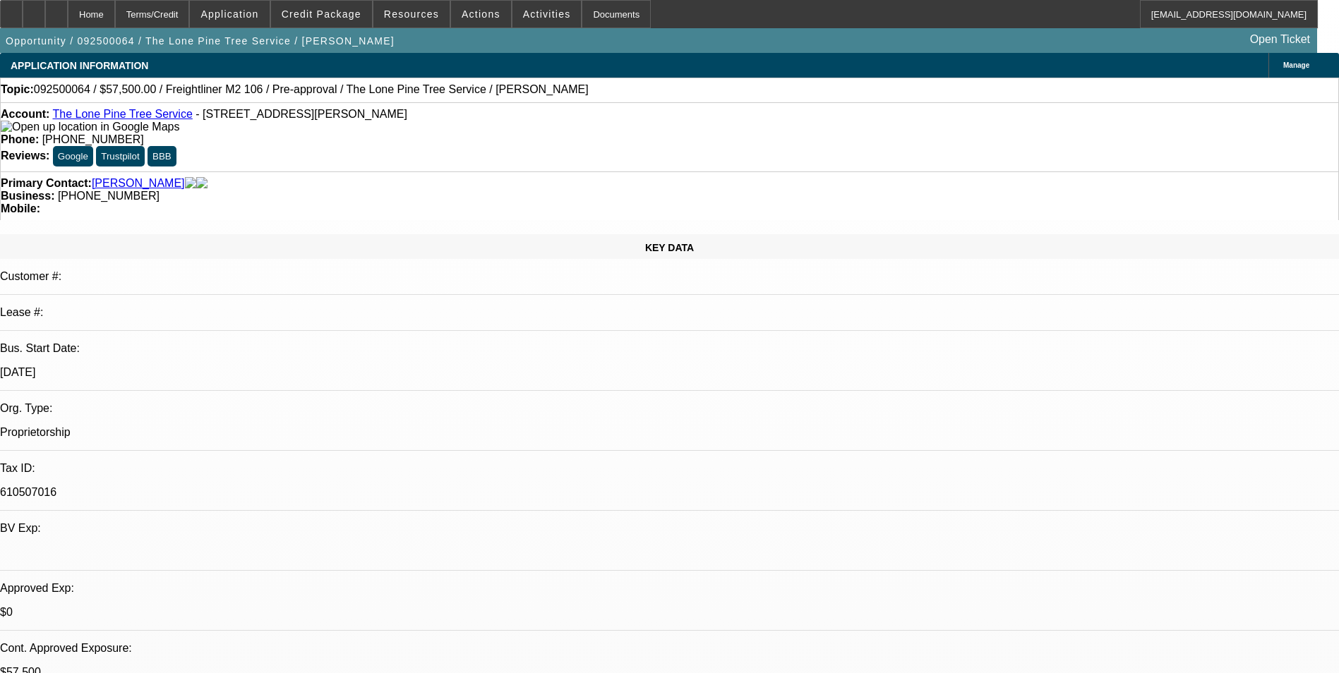
select select "4"
select select "1"
select select "2"
select select "4"
select select "1"
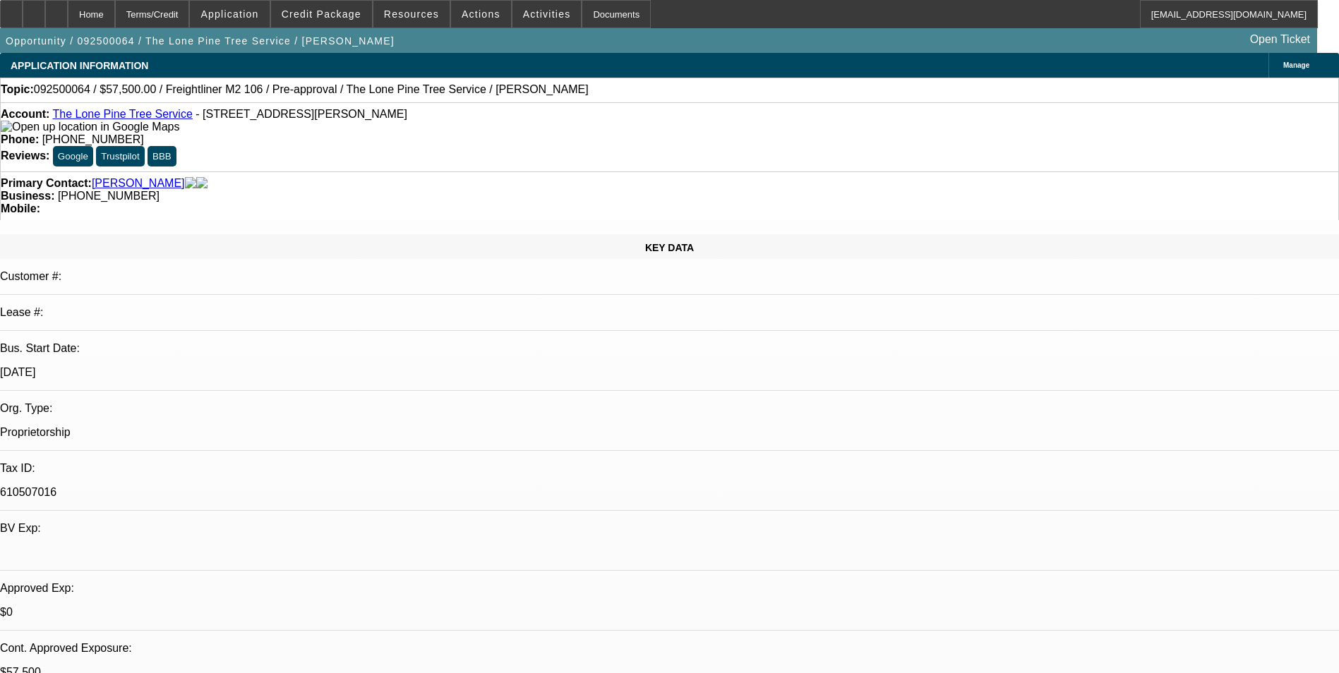
select select "2"
select select "4"
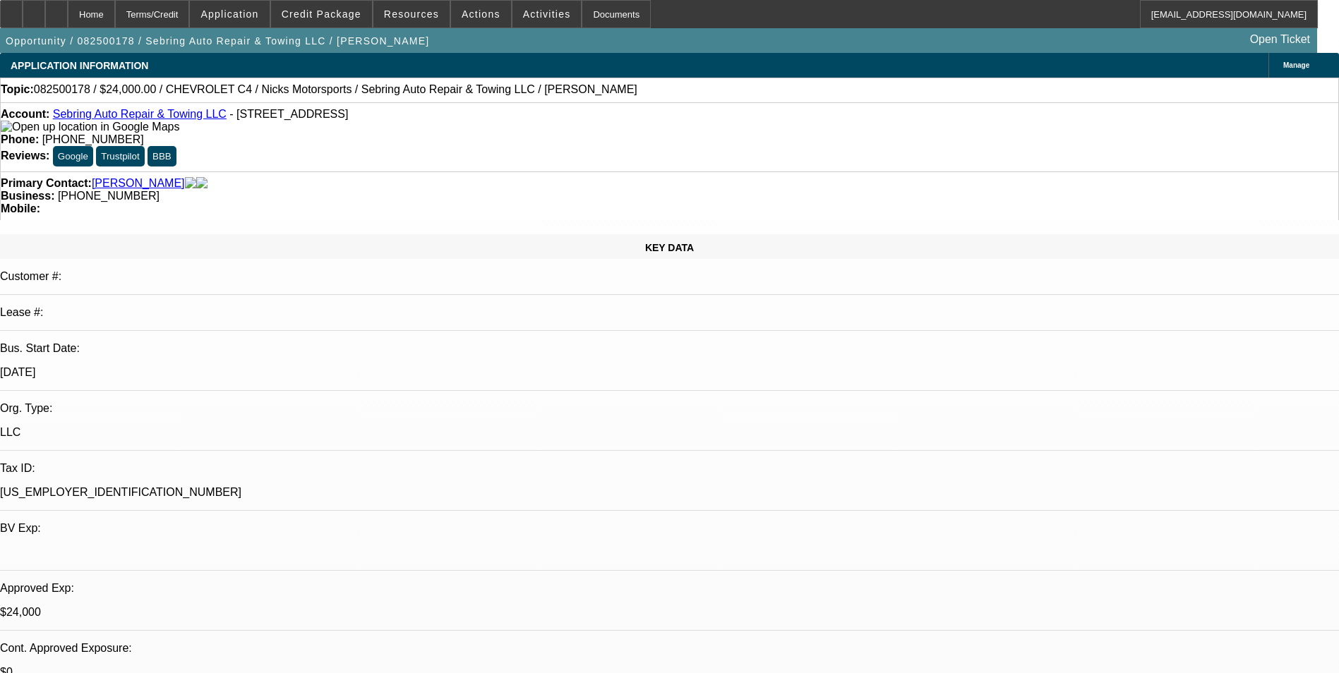
select select "0"
select select "2"
select select "0"
select select "2"
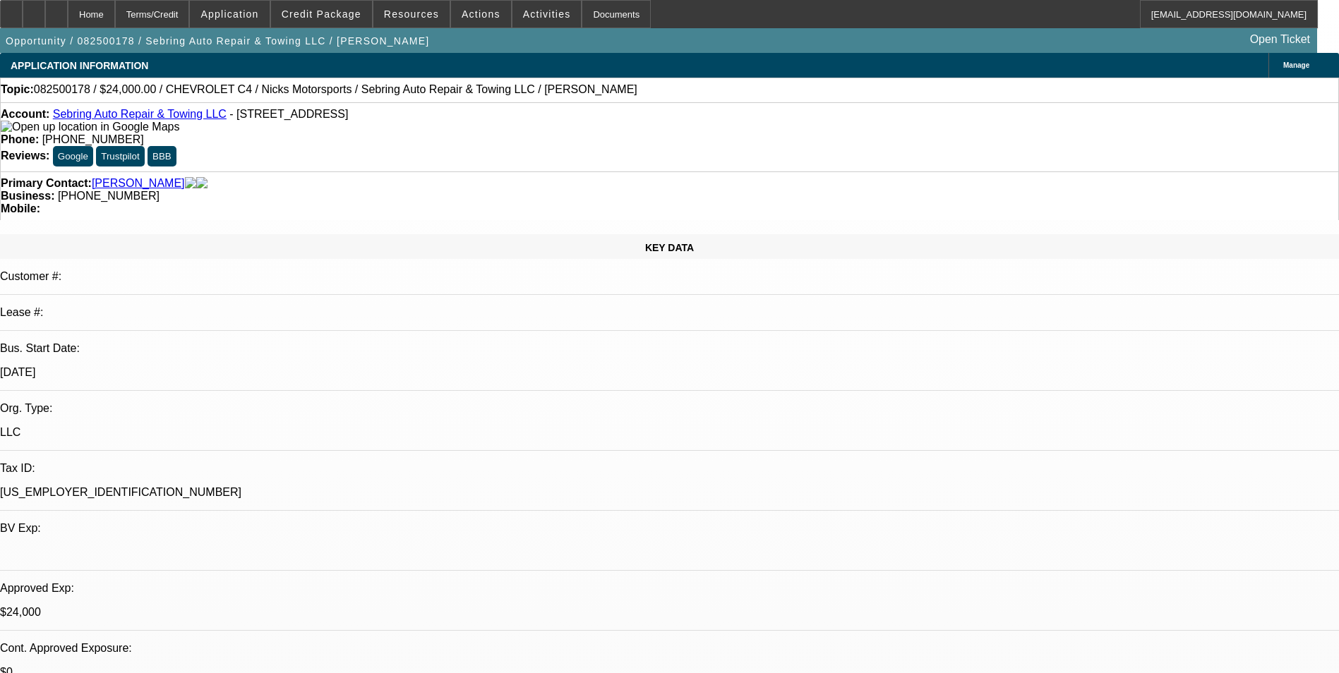
select select "0"
select select "2"
select select "0"
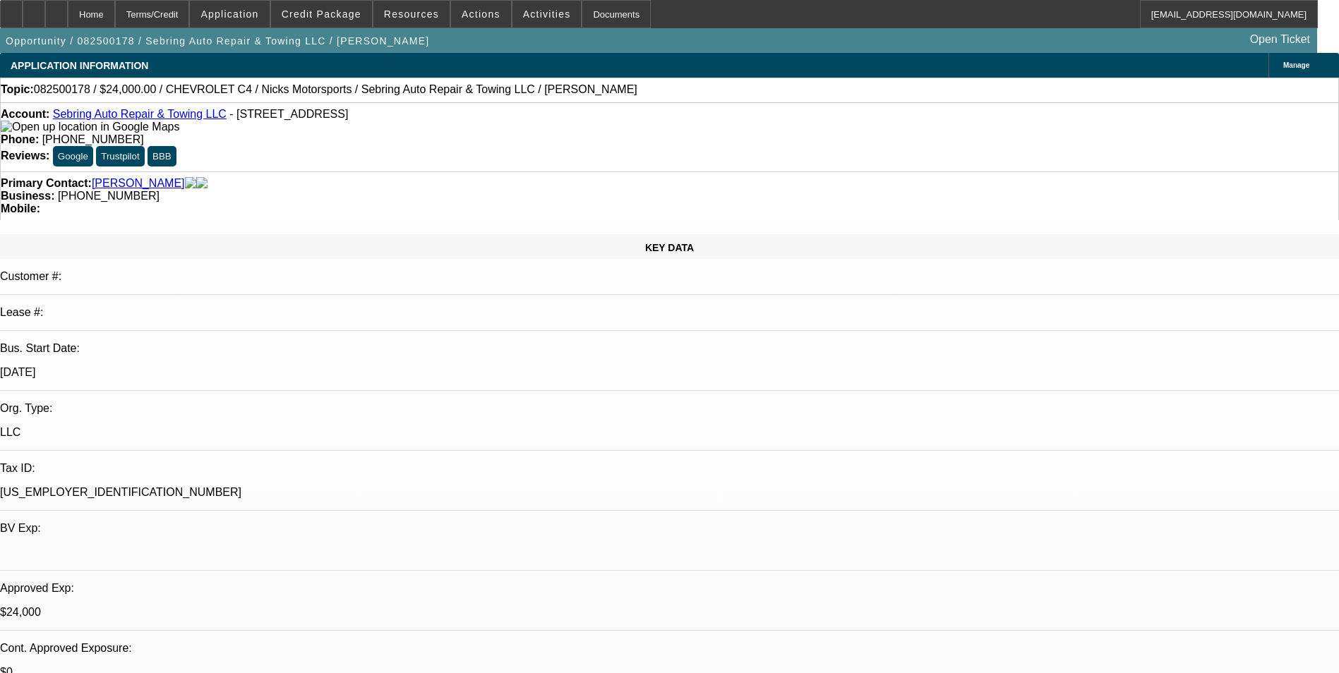
select select "2"
select select "0"
select select "1"
select select "2"
select select "6"
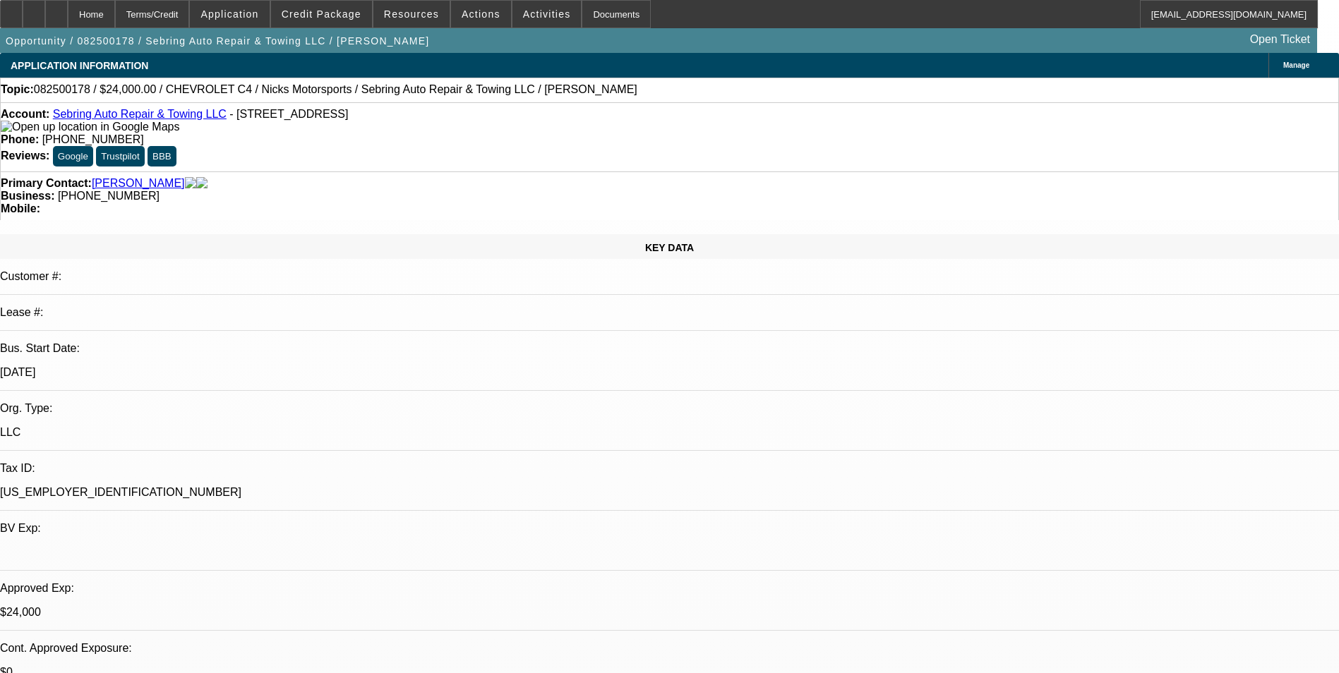
select select "1"
select select "2"
select select "6"
select select "1"
select select "2"
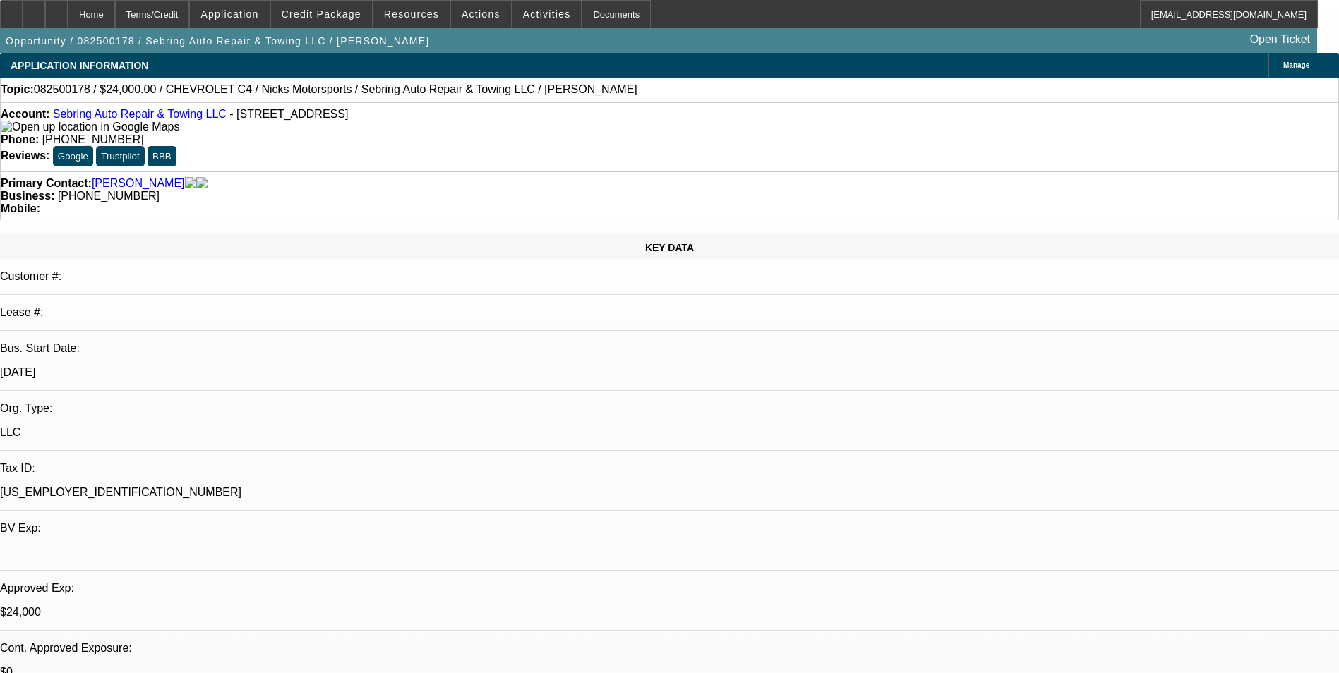
select select "6"
select select "1"
select select "2"
select select "6"
click at [190, 11] on div "Terms/Credit" at bounding box center [152, 14] width 75 height 28
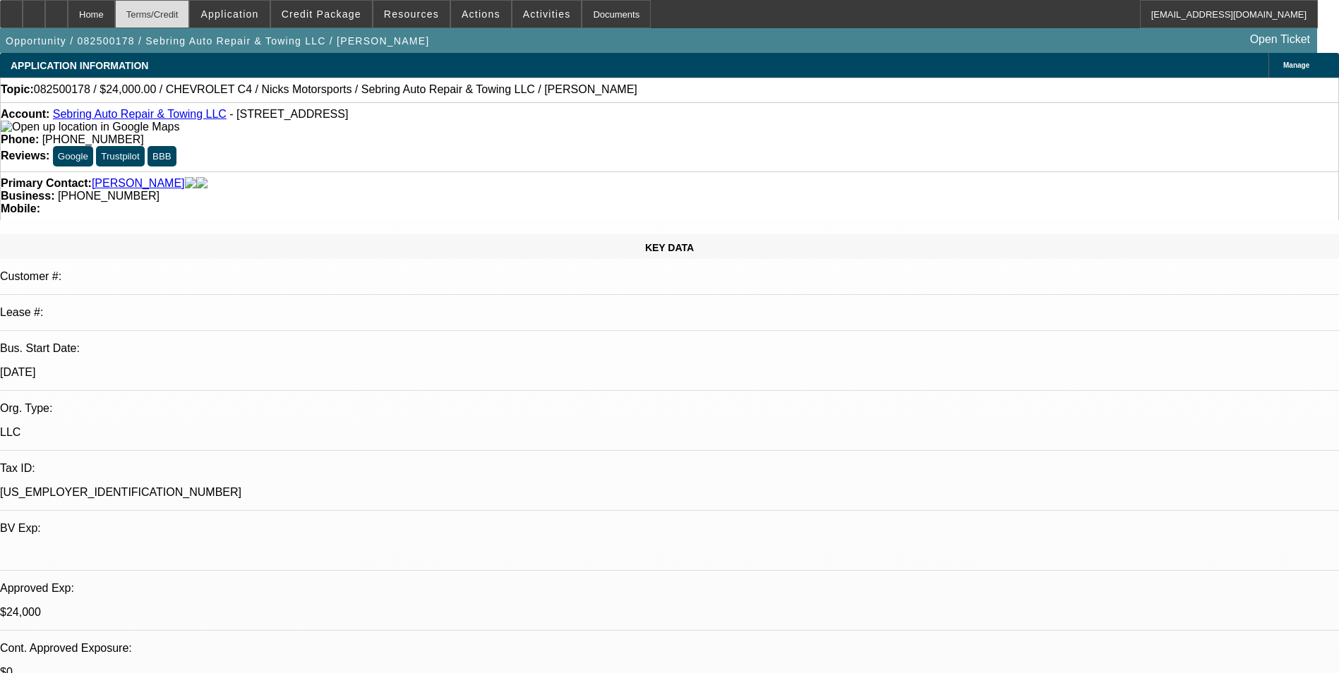
scroll to position [2322, 0]
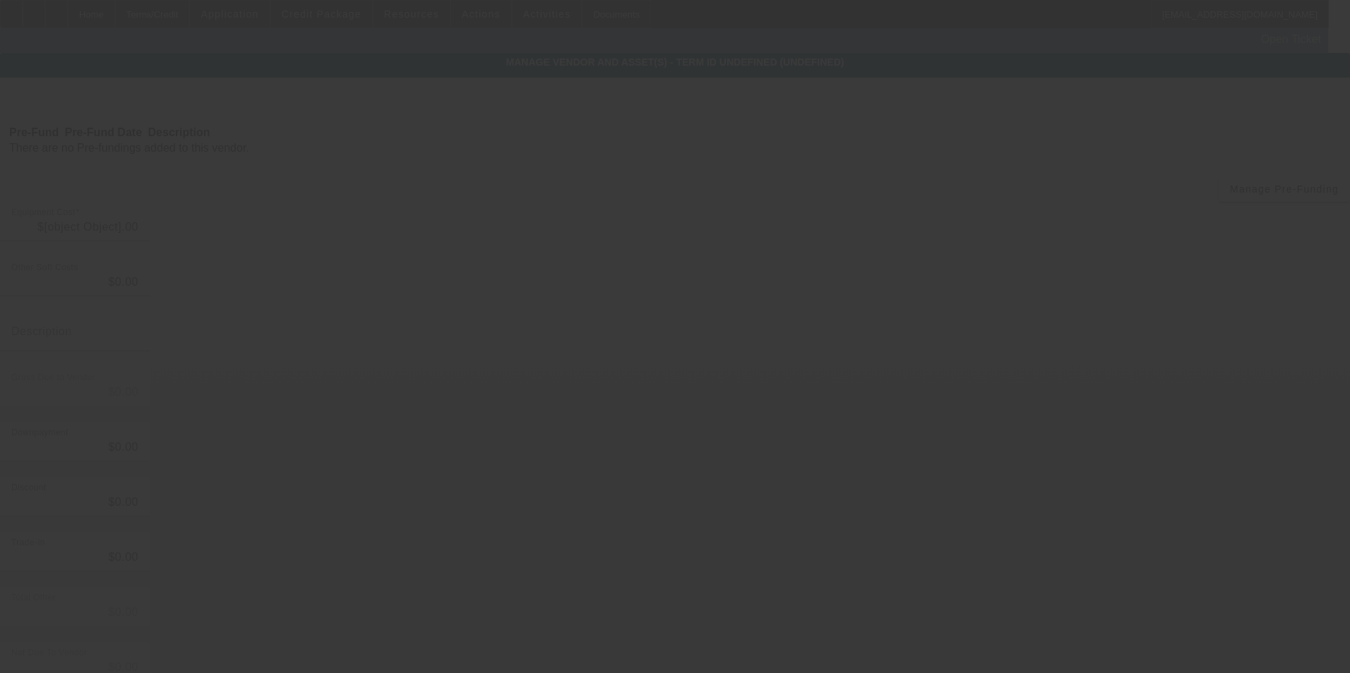
type input "$24,899.00"
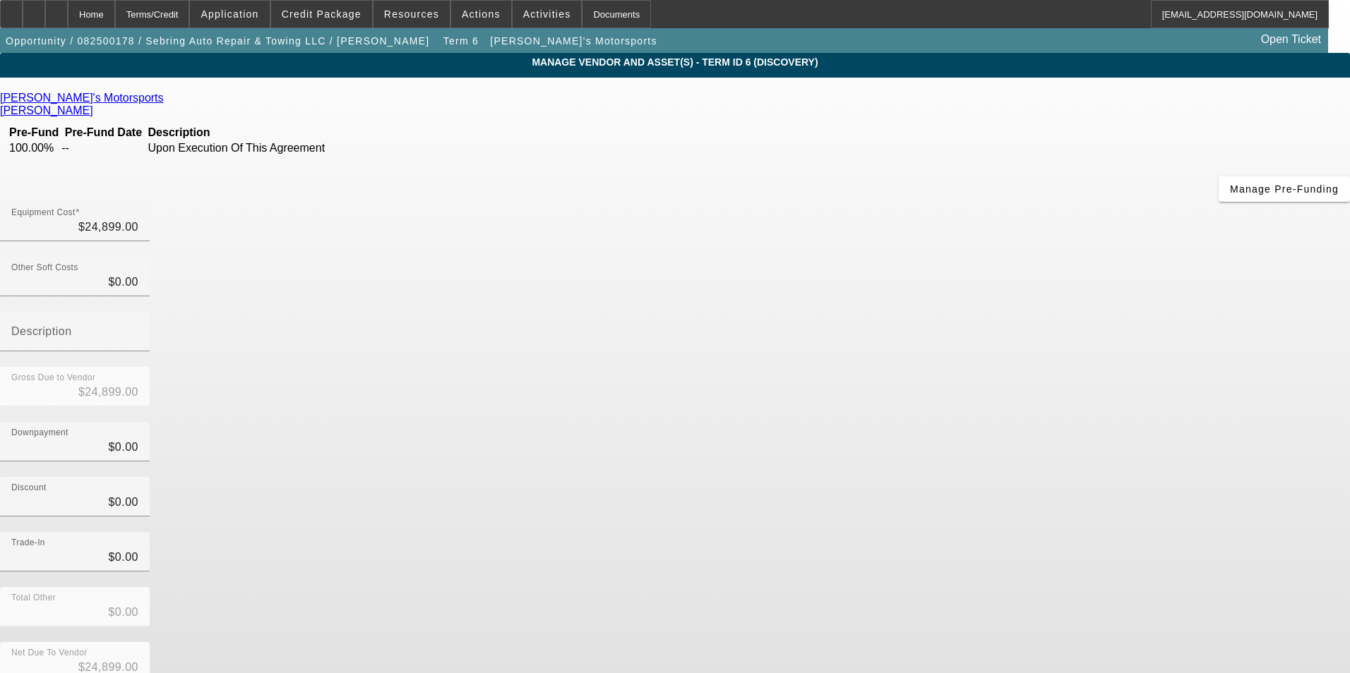
click at [167, 100] on icon at bounding box center [167, 98] width 0 height 12
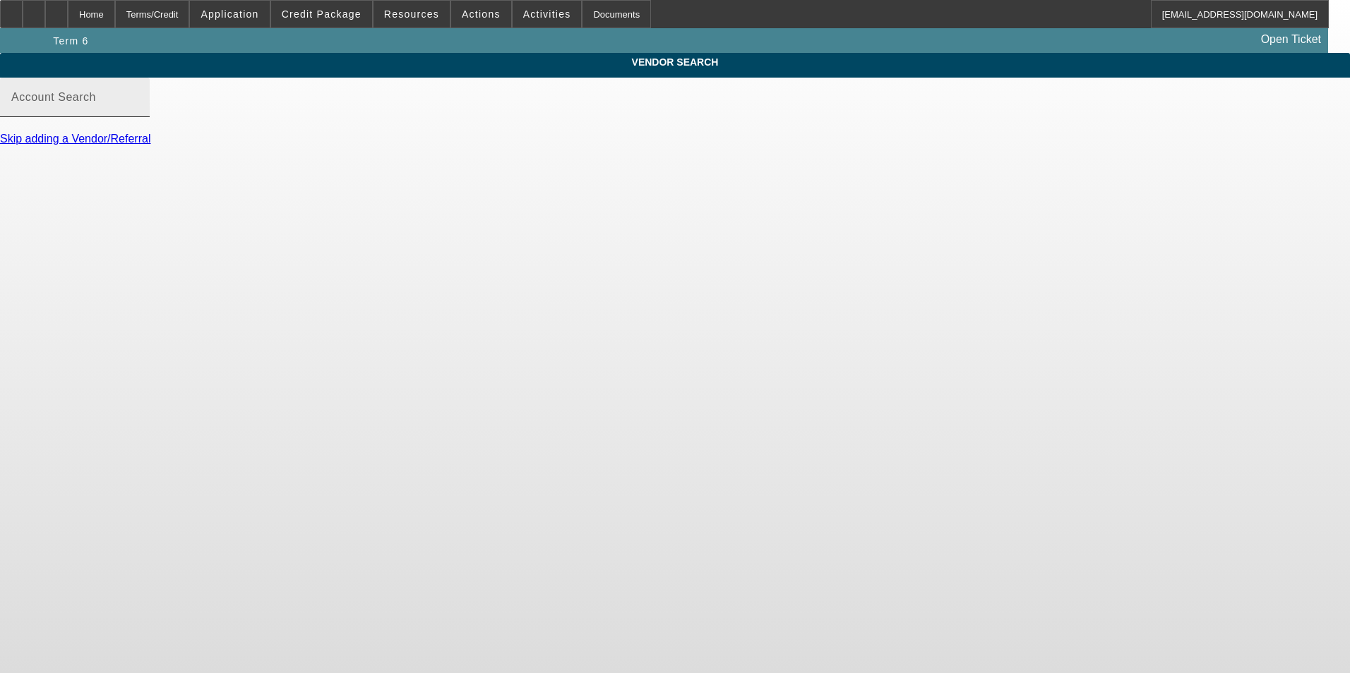
click at [96, 103] on mat-label "Account Search" at bounding box center [53, 97] width 85 height 12
click at [138, 112] on input "Account Search" at bounding box center [74, 103] width 127 height 17
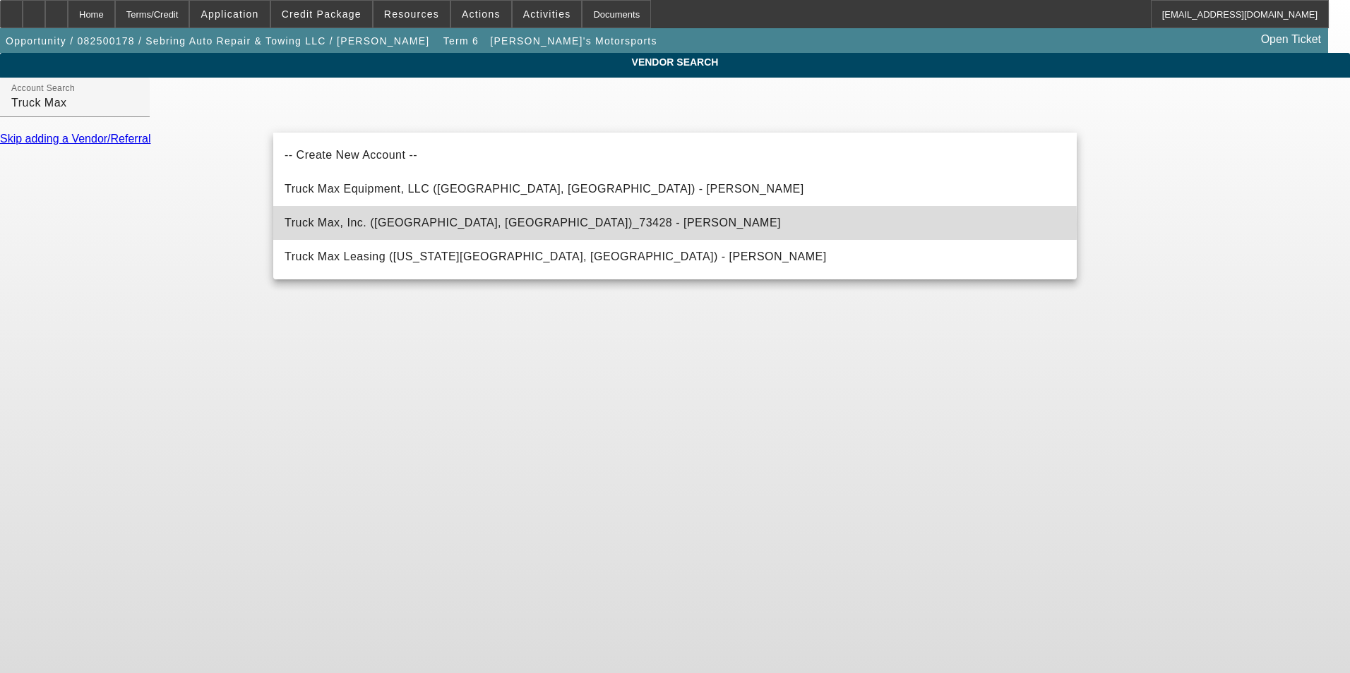
click at [386, 224] on span "Truck Max, Inc. (Miami, FL)_73428 - Dollar, Robert" at bounding box center [532, 223] width 496 height 12
type input "Truck Max, Inc. (Miami, FL)_73428 - Dollar, Robert"
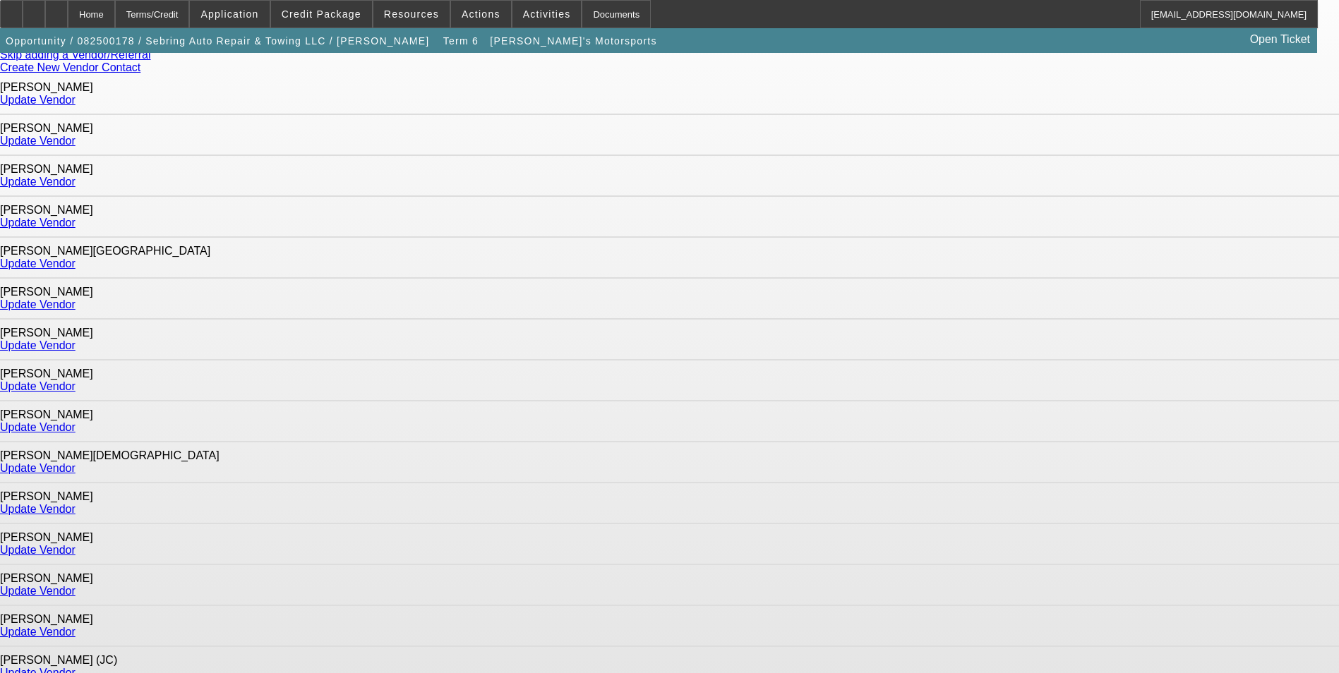
scroll to position [76, 0]
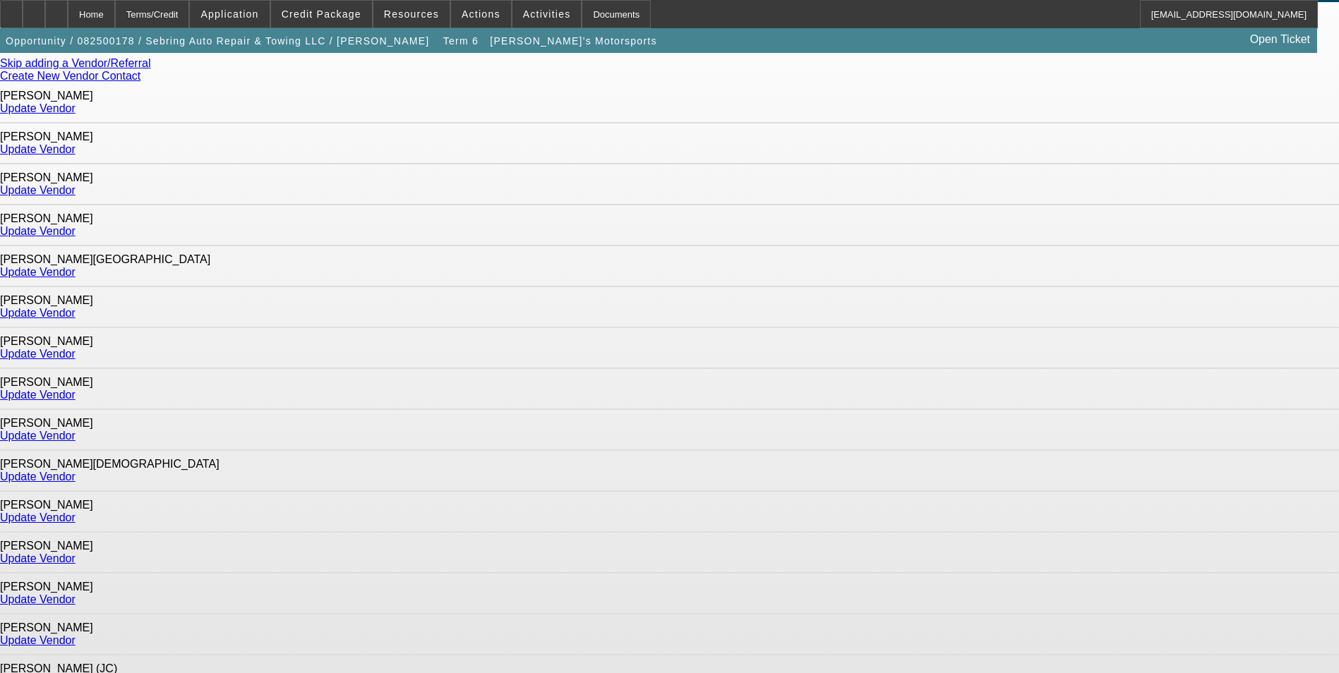
click at [76, 594] on link "Update Vendor" at bounding box center [38, 600] width 76 height 12
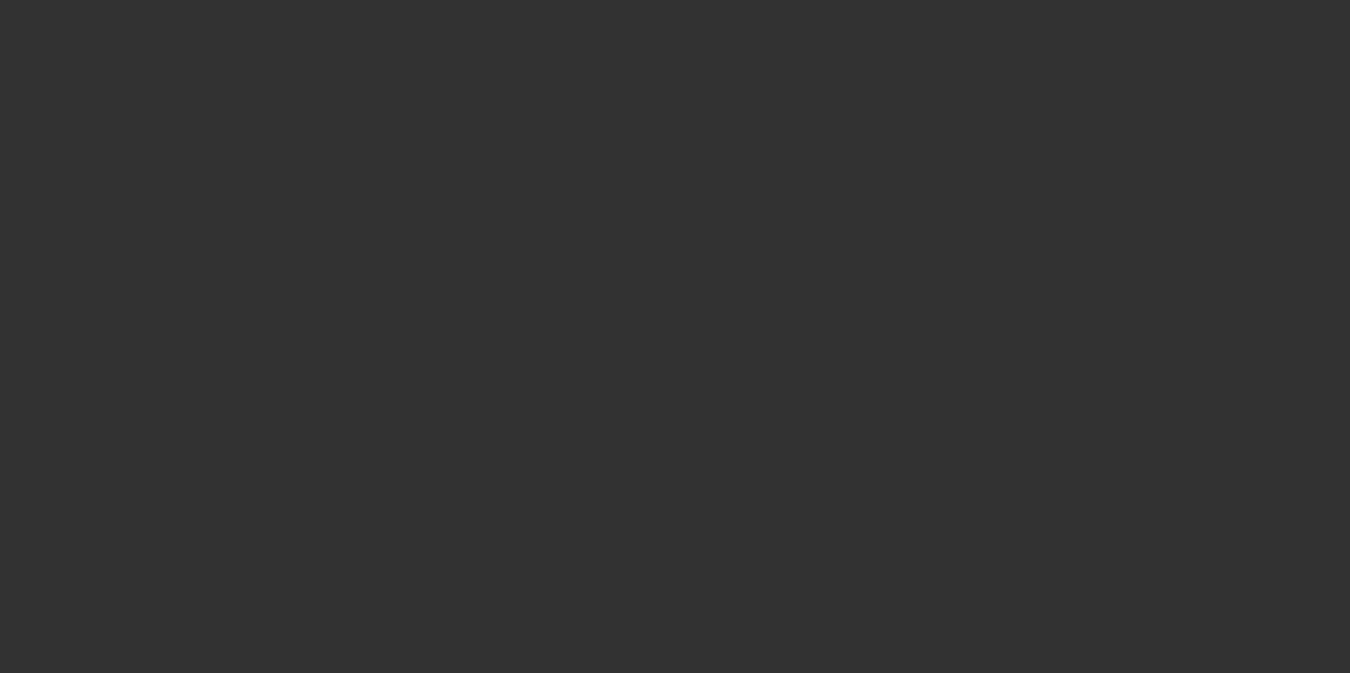
type input "$24,899.00"
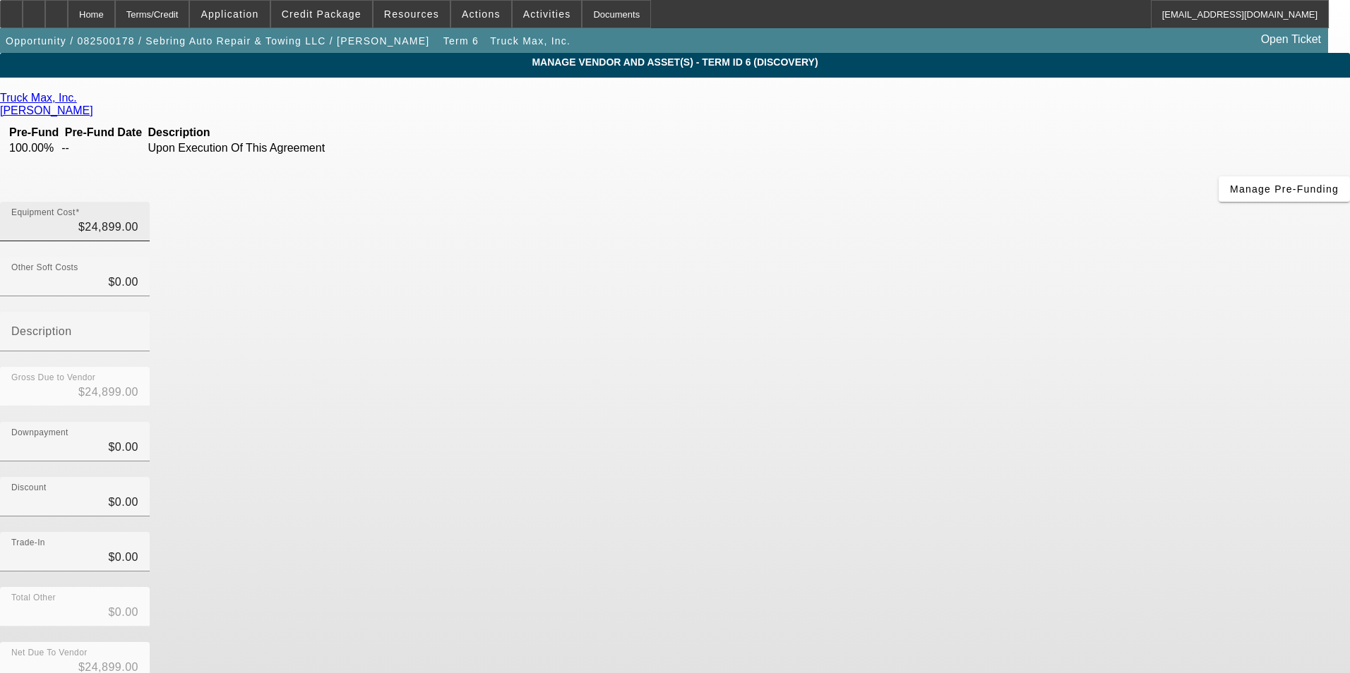
type input "24899"
click at [138, 219] on input "24899" at bounding box center [74, 227] width 127 height 17
type input "$0.00"
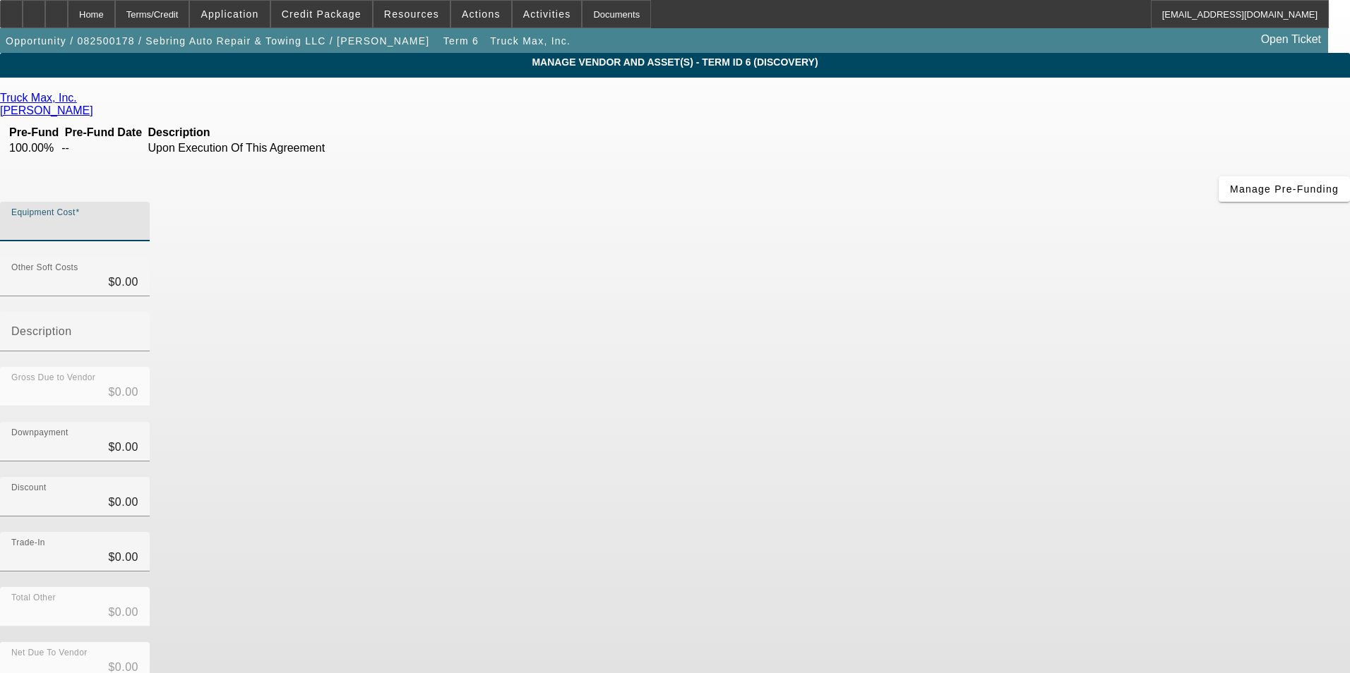
type input "1"
type input "$1.00"
type input "10"
type input "$10.00"
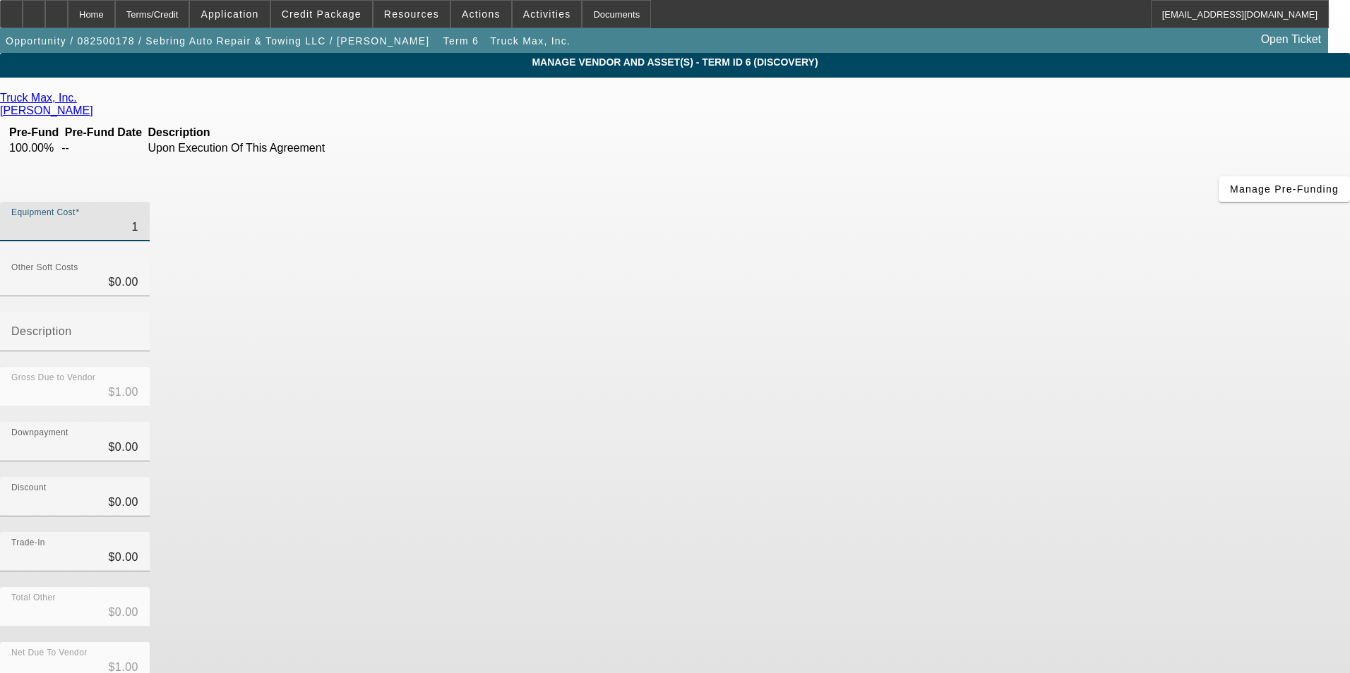
type input "$10.00"
type input "105"
type input "$105.00"
type input "1050"
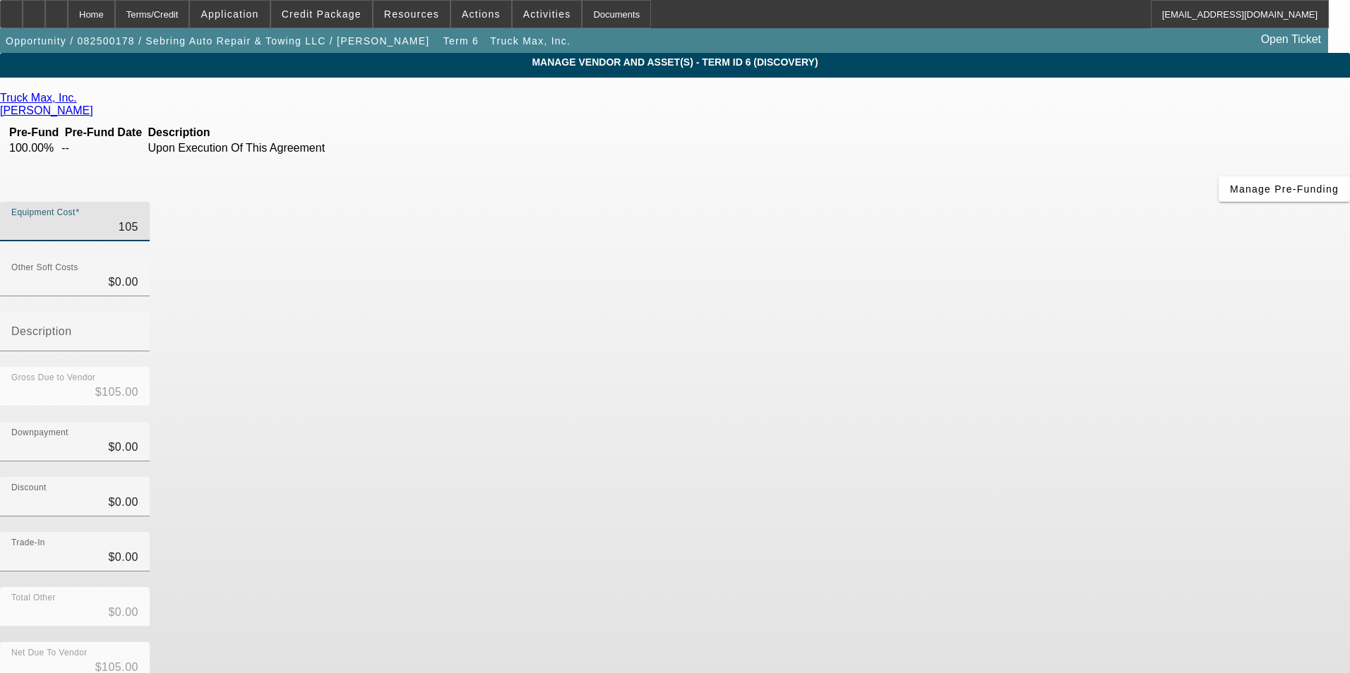
type input "$1,050.00"
type input "10500"
type input "$10,500.00"
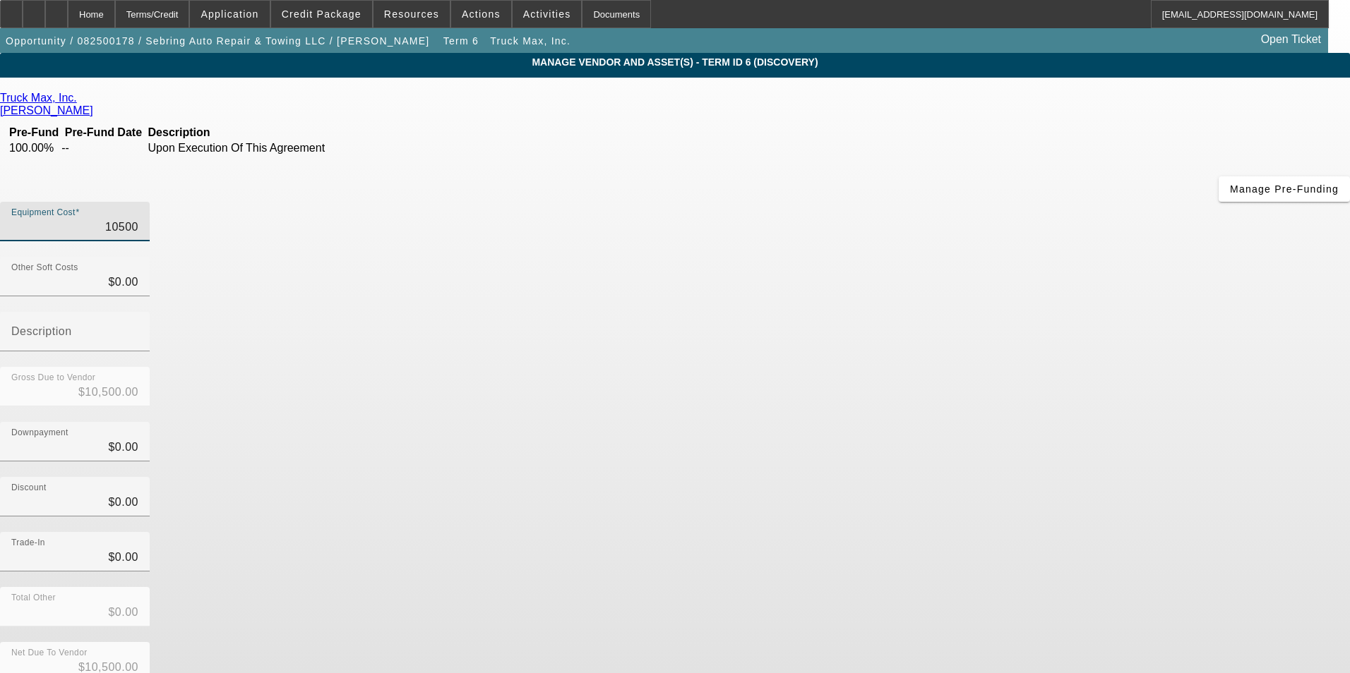
type input "105000"
type input "$105,000.00"
click at [985, 532] on div "Trade-In $0.00" at bounding box center [675, 559] width 1350 height 55
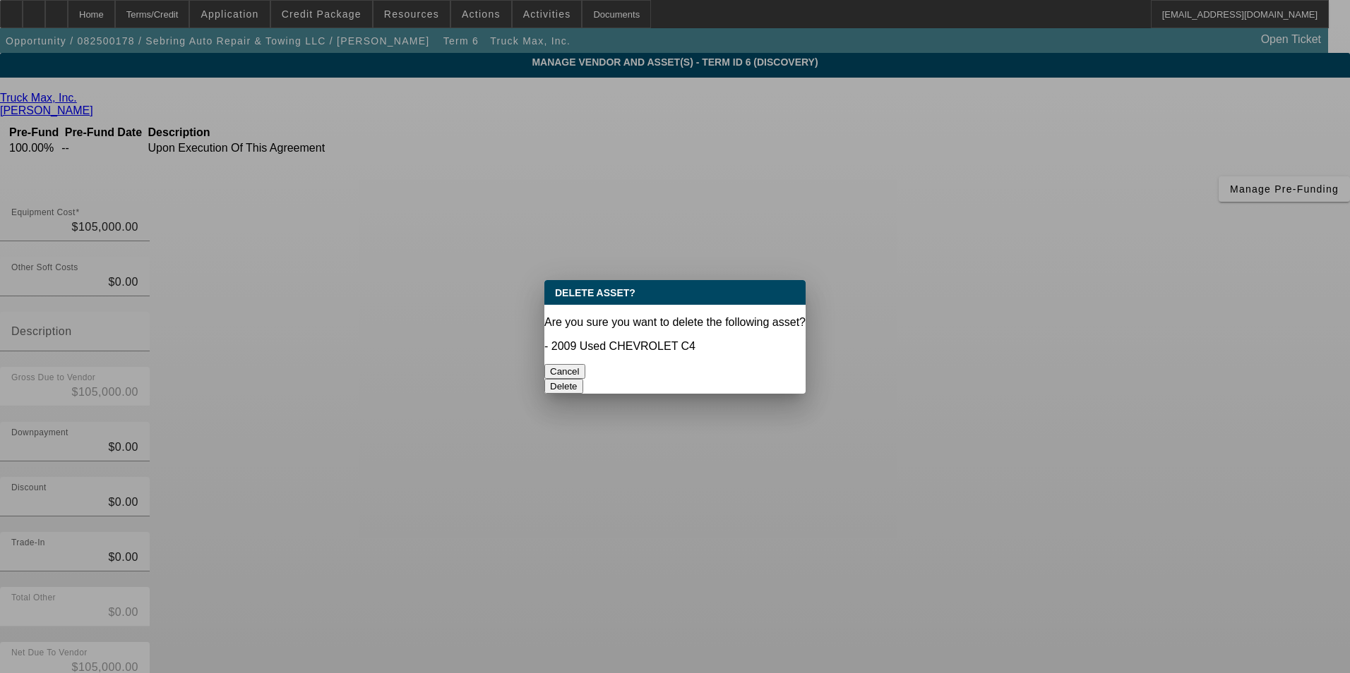
click at [583, 379] on button "Delete" at bounding box center [563, 386] width 39 height 15
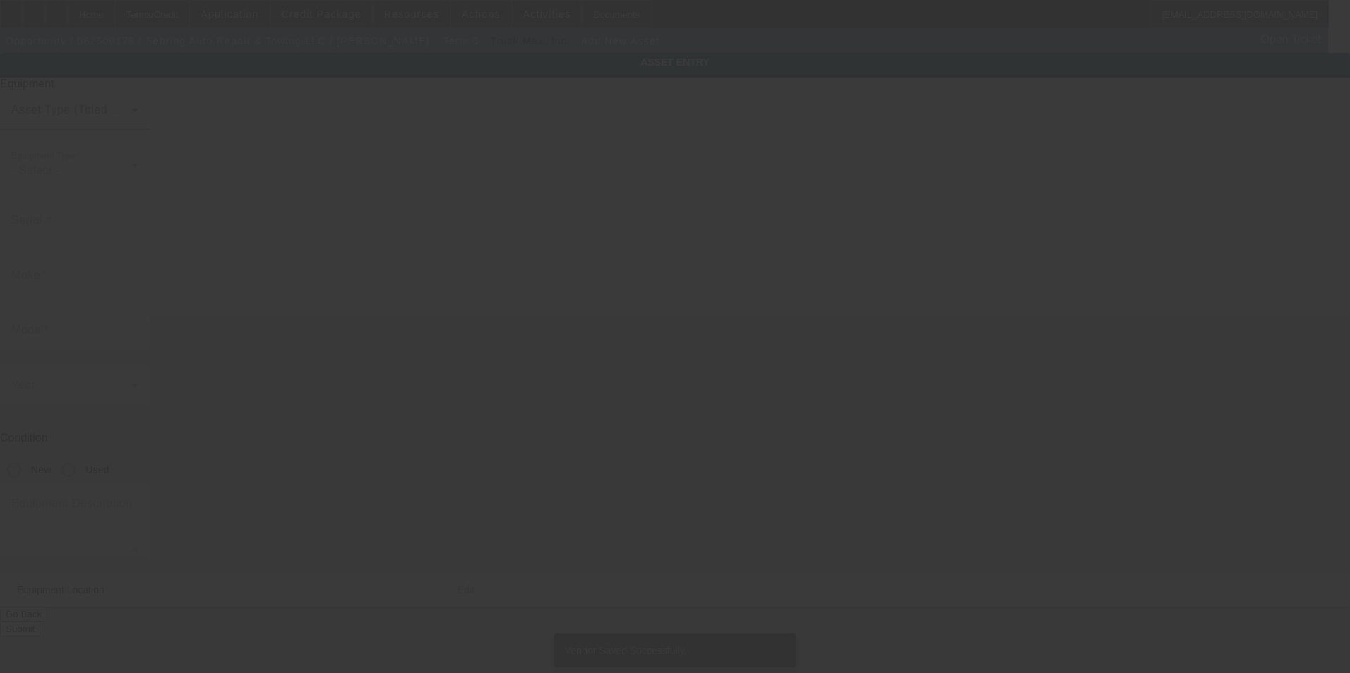
type input "1003 Hawthorne Dr"
type input "Sebring"
type input "33870"
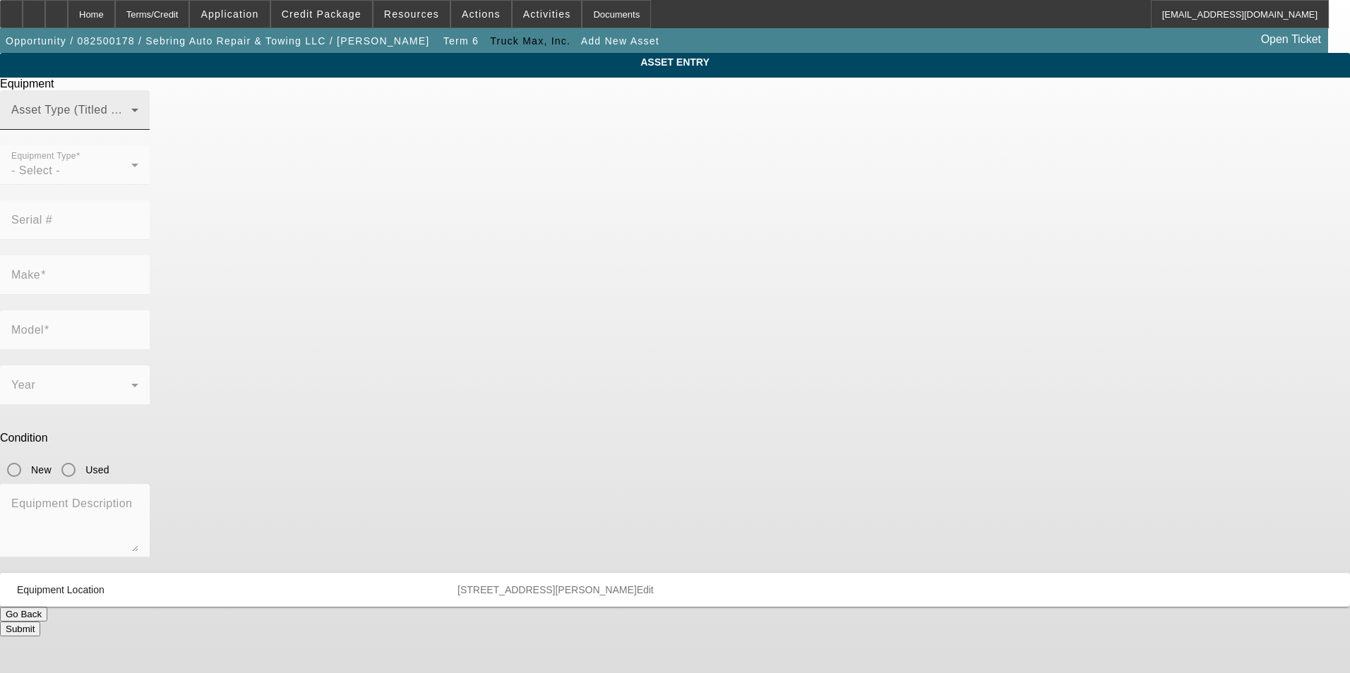
click at [131, 124] on span at bounding box center [71, 115] width 120 height 17
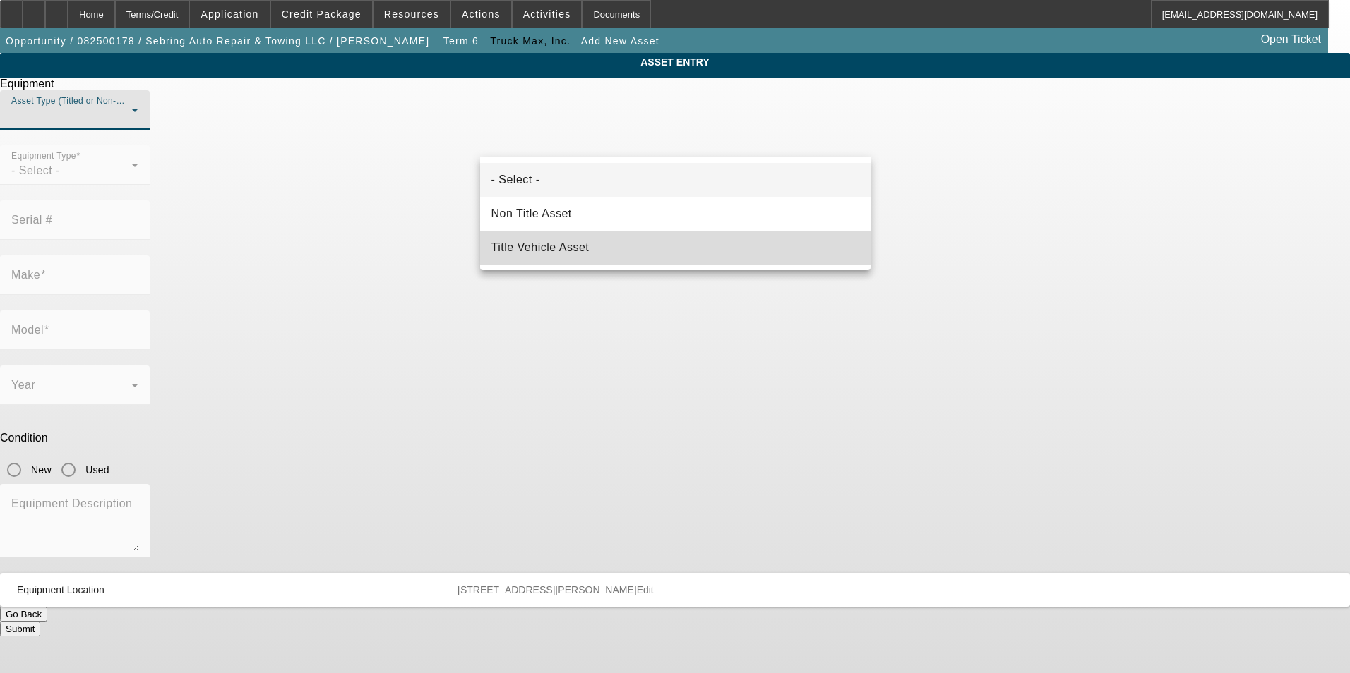
click at [594, 245] on mat-option "Title Vehicle Asset" at bounding box center [675, 248] width 390 height 34
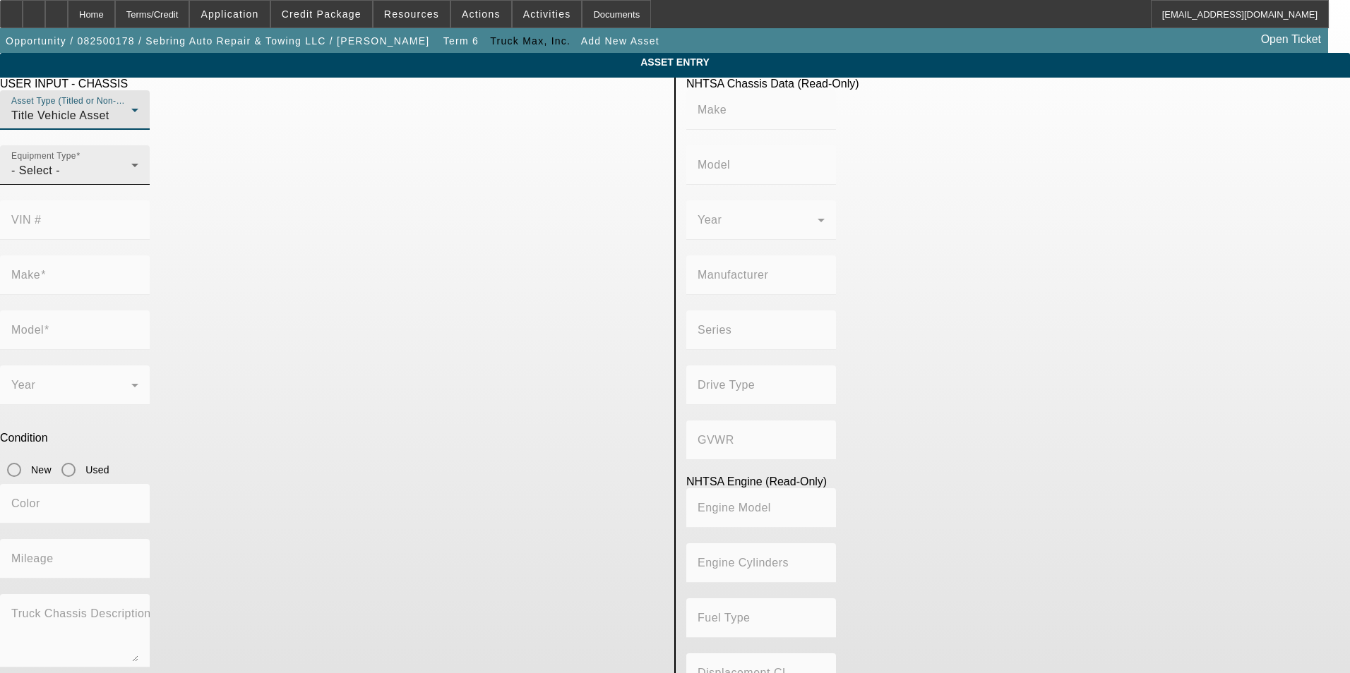
click at [131, 179] on div "- Select -" at bounding box center [71, 170] width 120 height 17
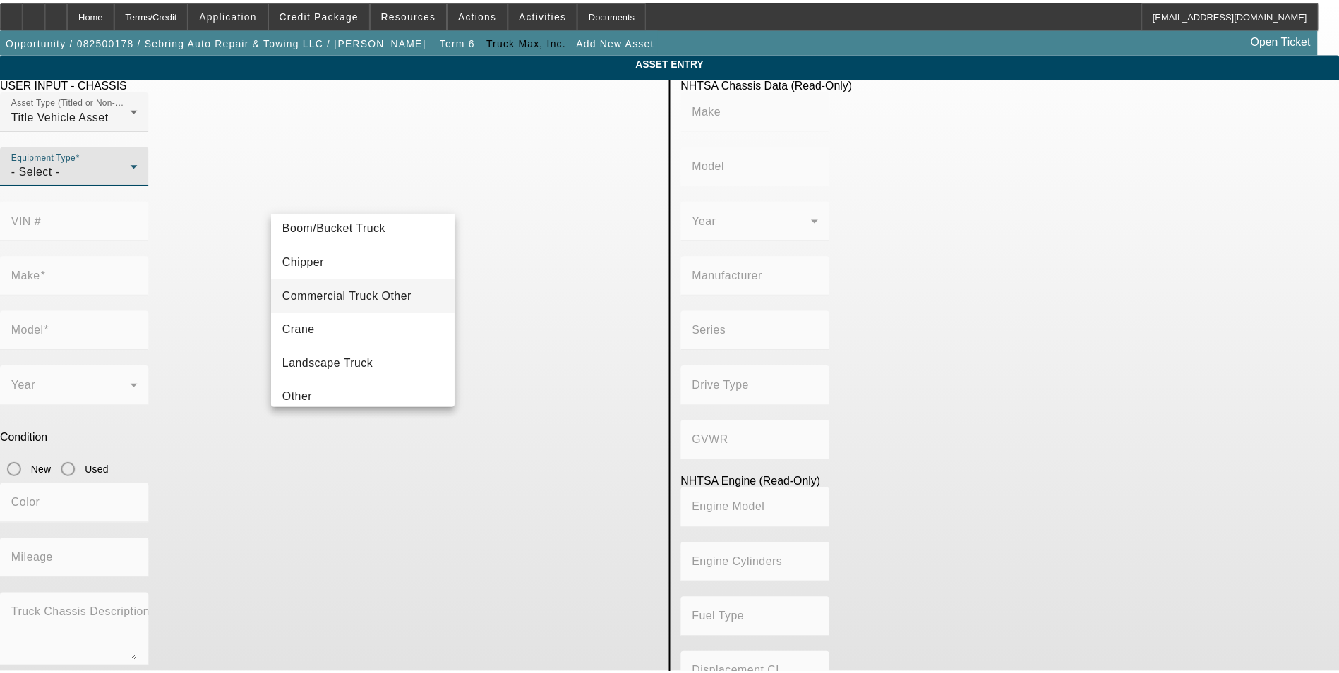
scroll to position [156, 0]
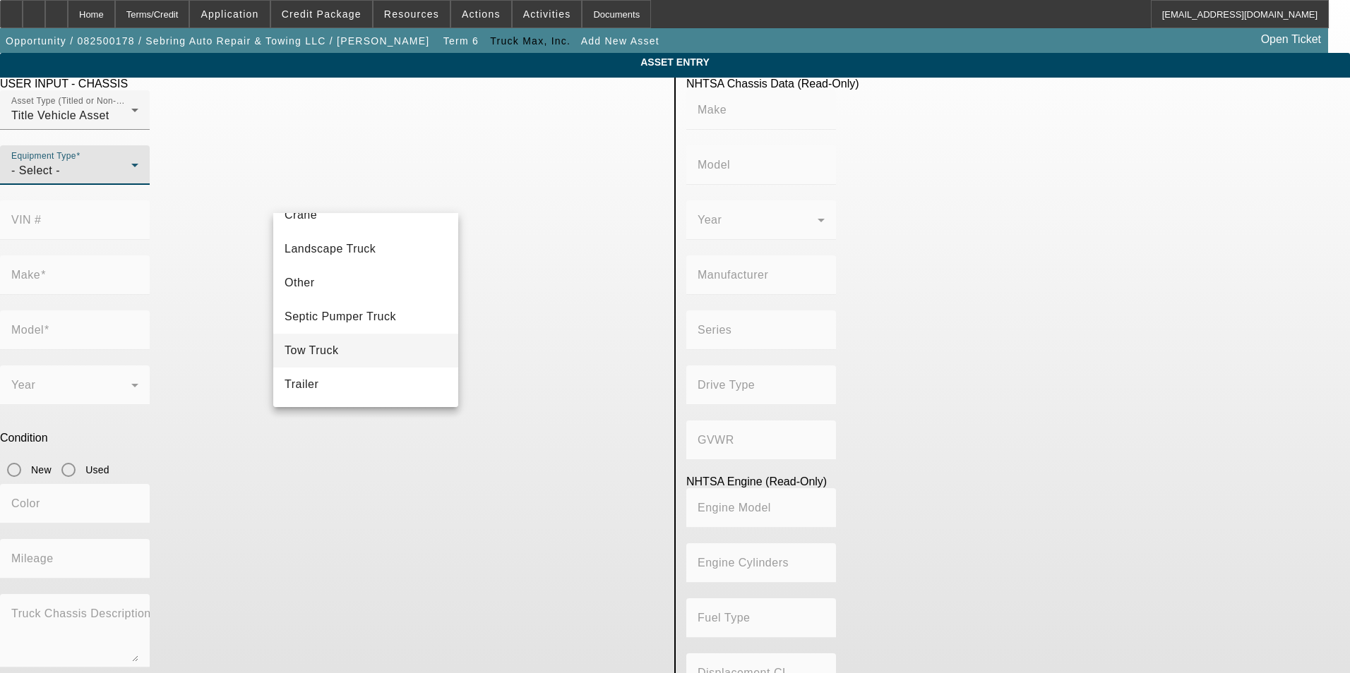
click at [368, 349] on mat-option "Tow Truck" at bounding box center [365, 351] width 185 height 34
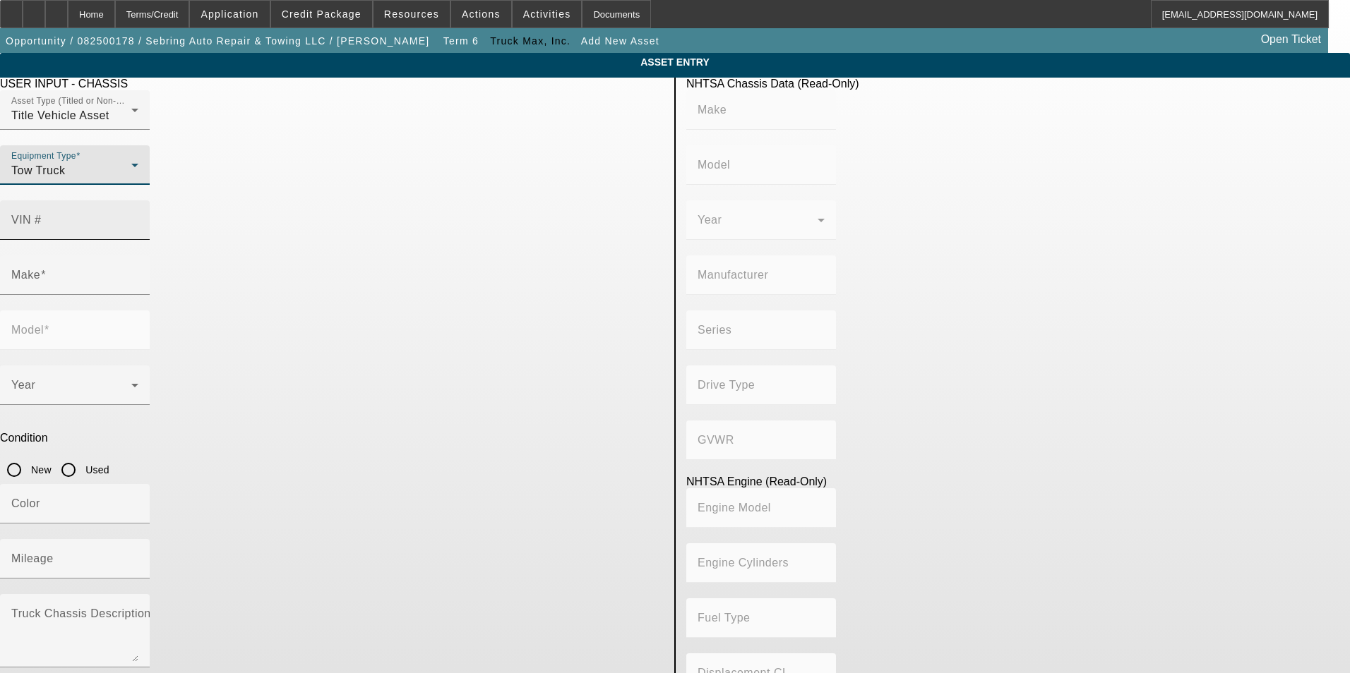
click at [138, 217] on input "VIN #" at bounding box center [74, 225] width 127 height 17
click at [42, 214] on mat-label "VIN #" at bounding box center [26, 220] width 30 height 12
click at [138, 217] on input "VIN #" at bounding box center [74, 225] width 127 height 17
paste input "3C7WRLAL8RG398337"
type input "3C7WRLAL8RG398337"
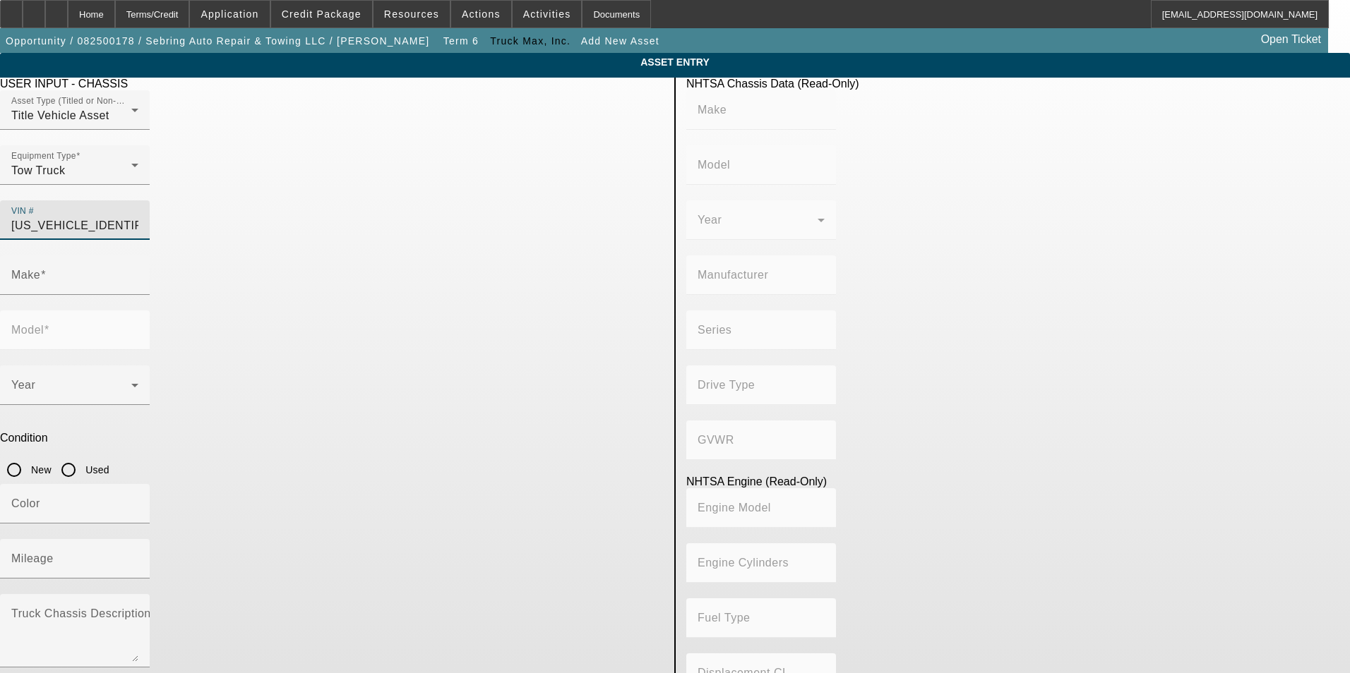
type input "RAM"
type input "4500"
type input "CHRYSLER DE MEXICO TOLUCA"
type input "4WD/4-Wheel Drive/4x4"
type input "Class 4: 14,001 - 16,000 lb (6,350 - 7,258 kg)"
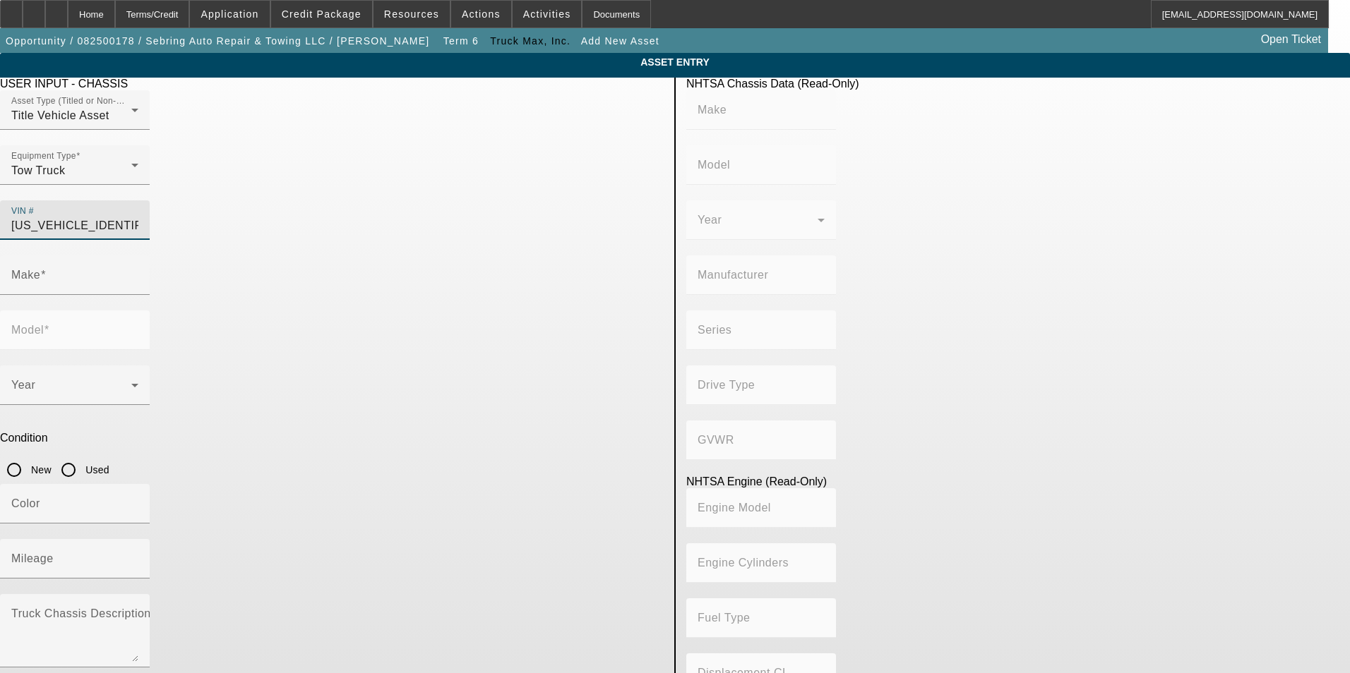
type input "6"
type input "Diesel"
type input "408.85908543470"
type input "6.7"
type input "RAM"
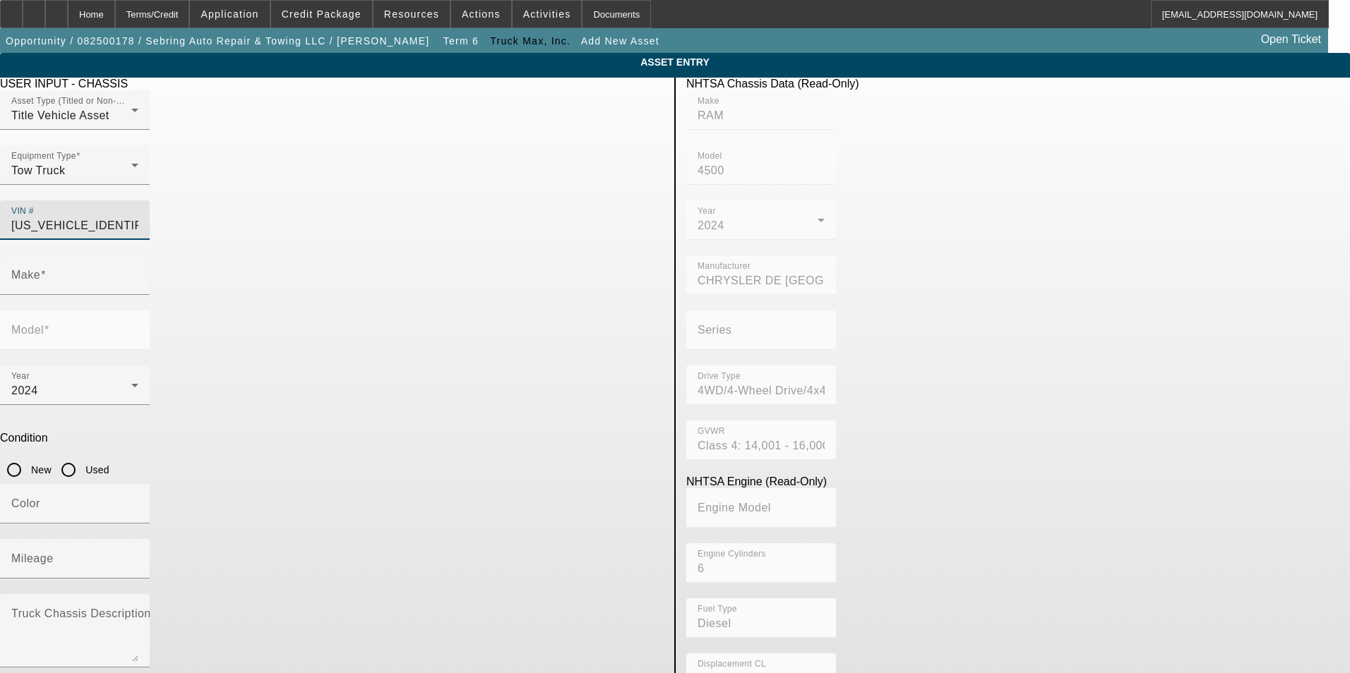
type input "4500"
type input "3C7WRLAL8RG398337"
click at [28, 456] on input "New" at bounding box center [14, 470] width 28 height 28
radio input "true"
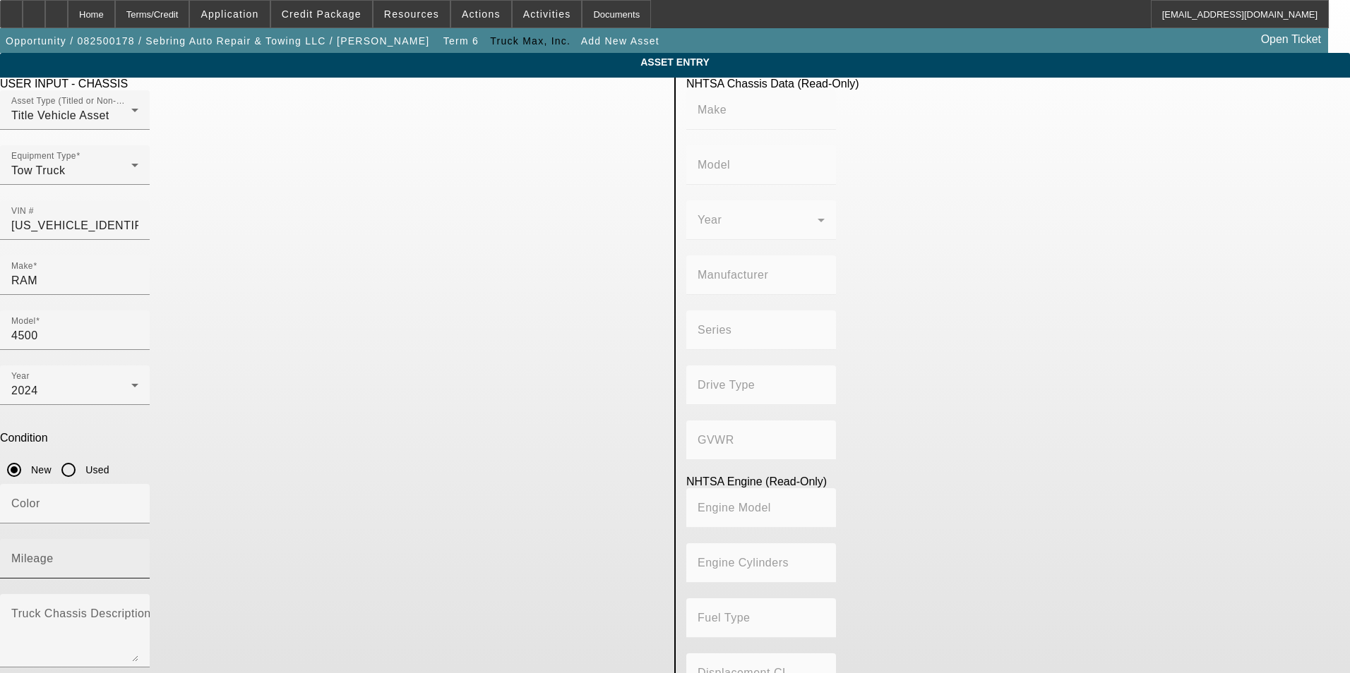
type input "RAM"
type input "4500"
type input "CHRYSLER DE MEXICO TOLUCA"
type input "4WD/4-Wheel Drive/4x4"
type input "Class 4: 14,001 - 16,000 lb (6,350 - 7,258 kg)"
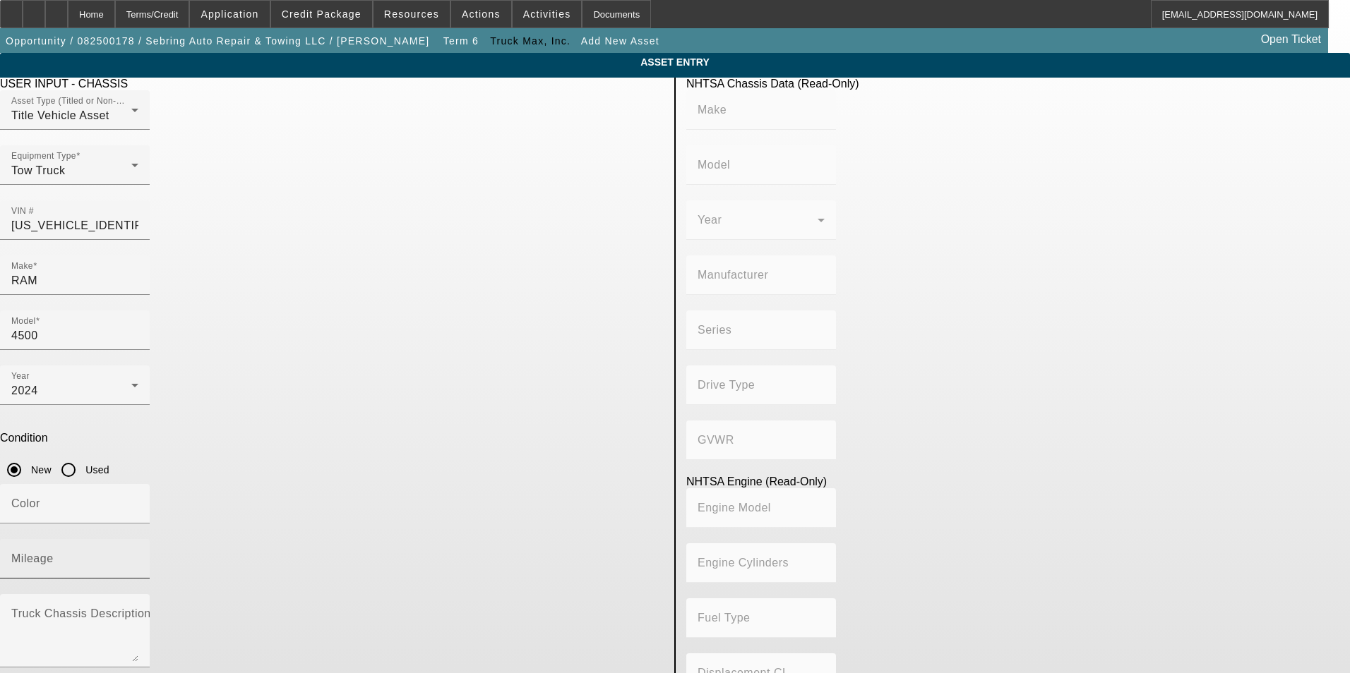
type input "6"
type input "Diesel"
type input "408.85908543470"
type input "6.7"
click at [54, 553] on mat-label "Mileage" at bounding box center [32, 559] width 42 height 12
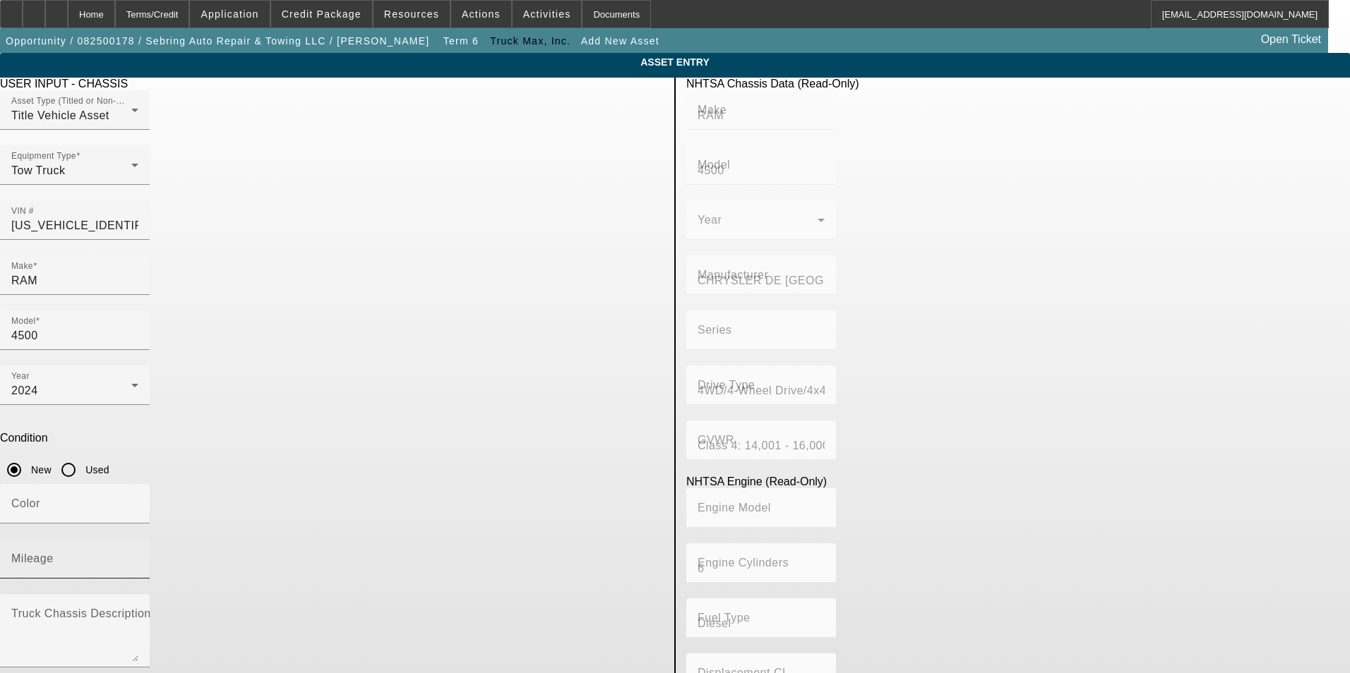
click at [138, 556] on input "Mileage" at bounding box center [74, 564] width 127 height 17
type input "15"
click at [176, 255] on app-asset-collateral-manage "ASSET ENTRY USER INPUT - CHASSIS Asset Type (Titled or Non-Titled) Title Vehicl…" at bounding box center [675, 444] width 1350 height 783
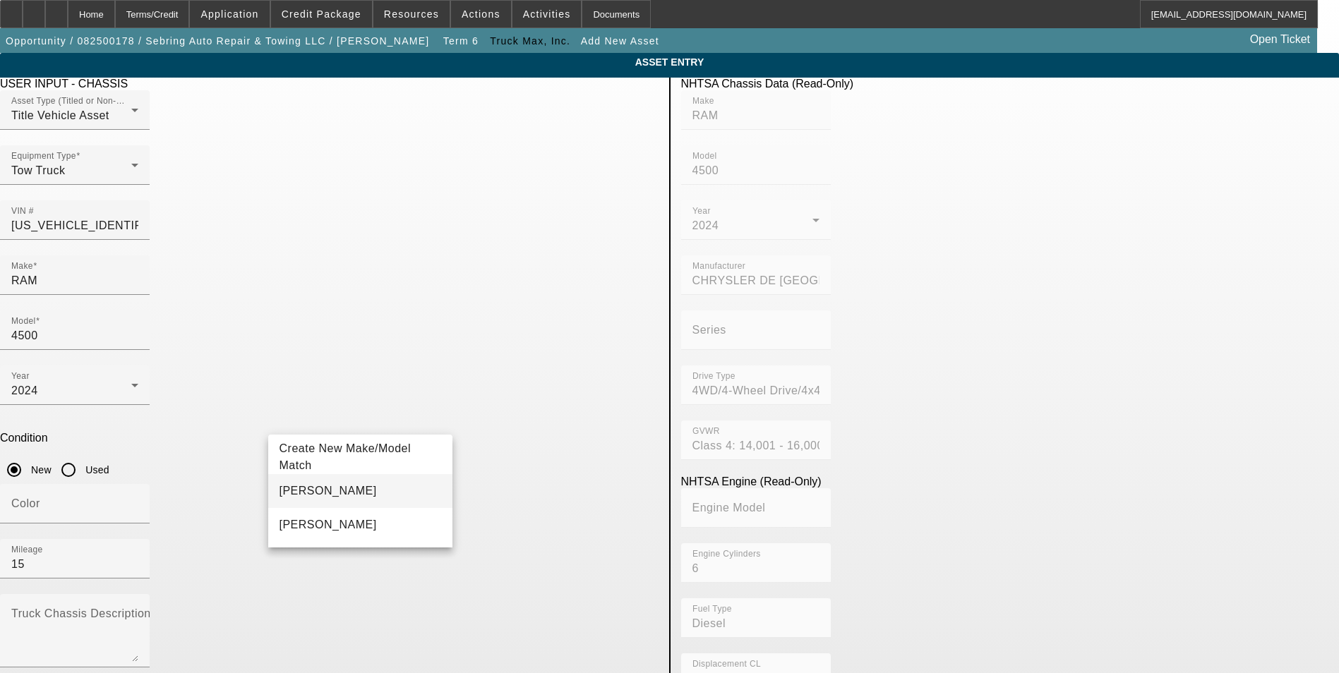
type input "Jerr-Dan"
click at [354, 493] on mat-option "Jerr-Dan" at bounding box center [360, 491] width 185 height 34
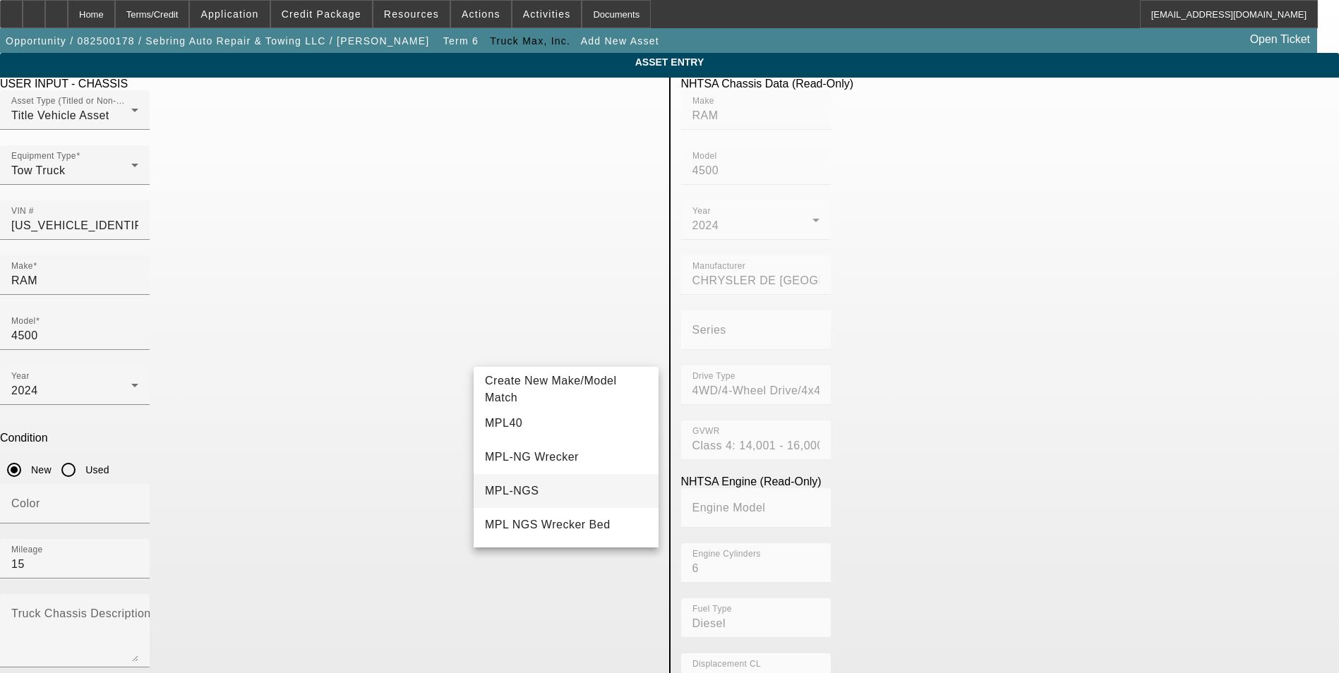
click at [556, 491] on mat-option "MPL-NGS" at bounding box center [566, 491] width 185 height 34
type input "MPL-NGS"
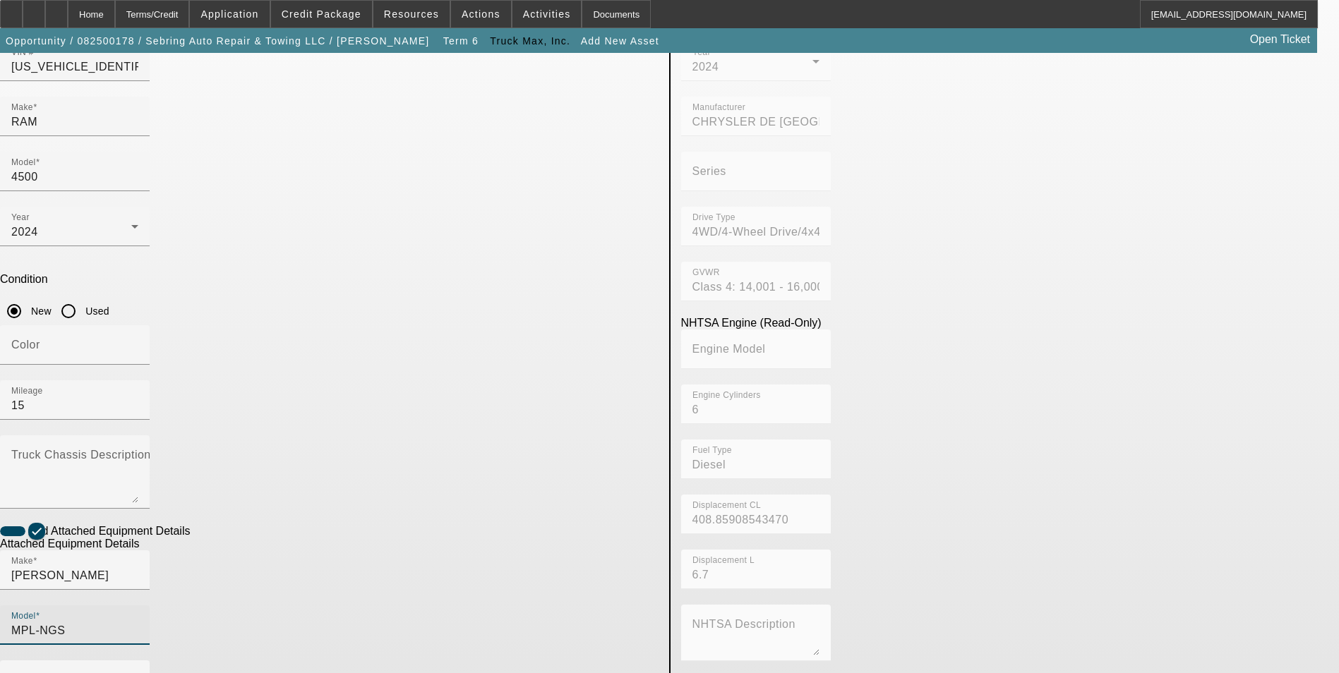
scroll to position [212, 0]
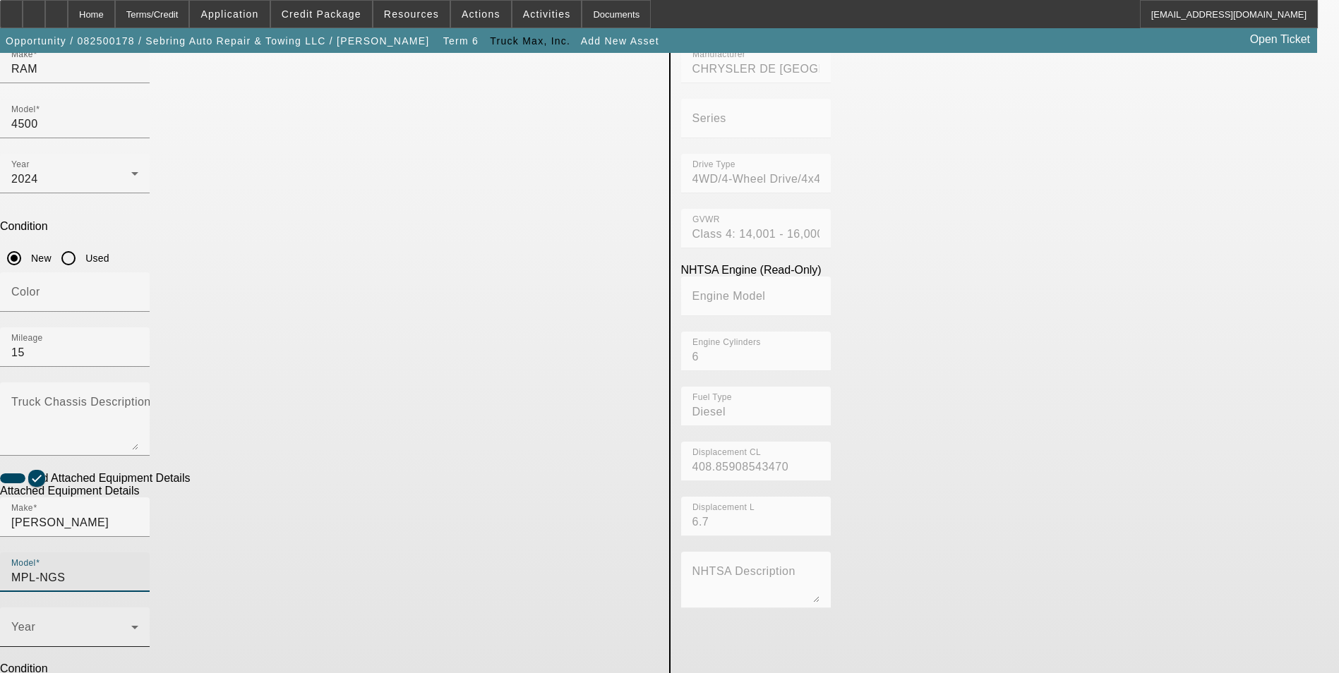
click at [131, 625] on span at bounding box center [71, 633] width 120 height 17
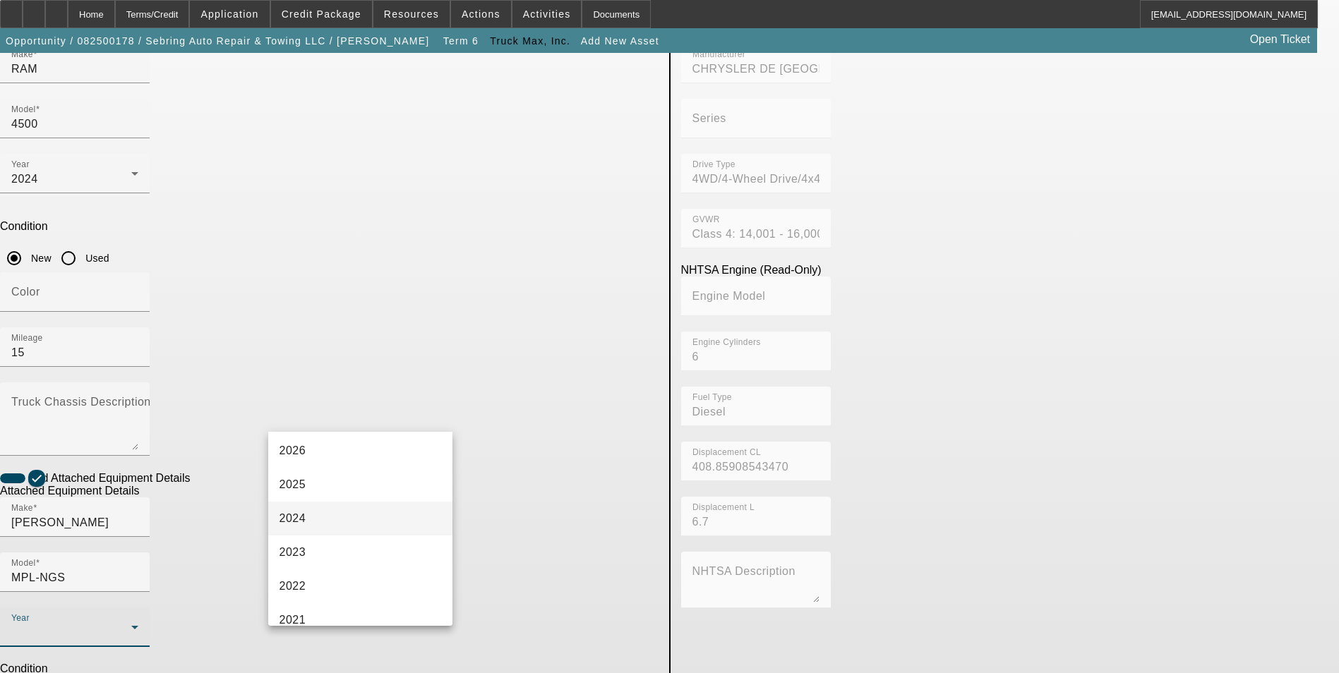
scroll to position [71, 0]
click at [336, 513] on mat-option "2024" at bounding box center [360, 520] width 185 height 34
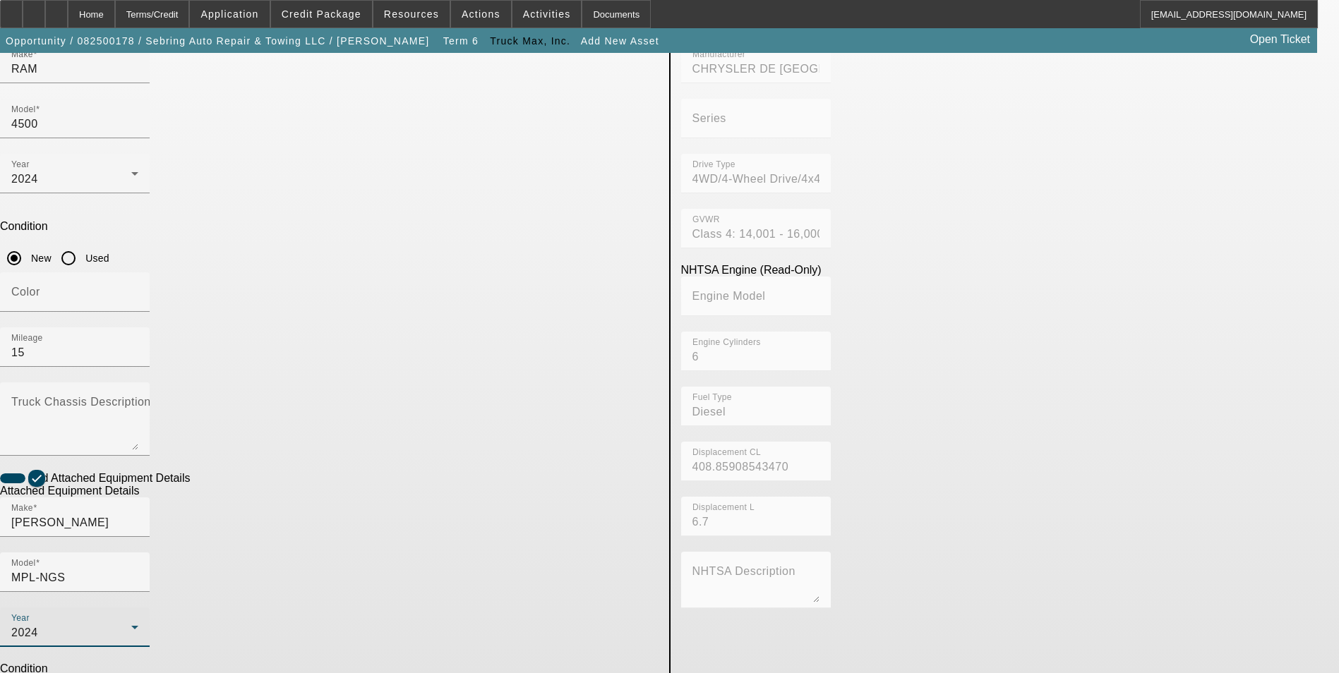
radio input "true"
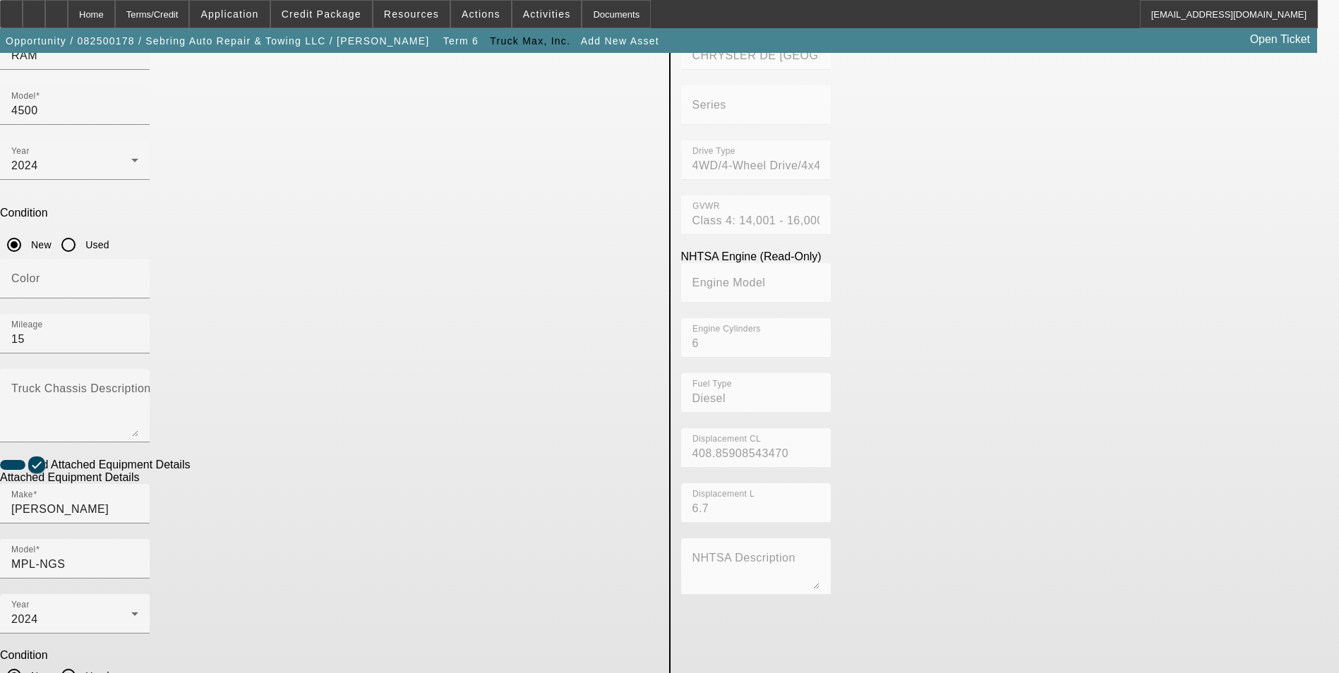
scroll to position [236, 0]
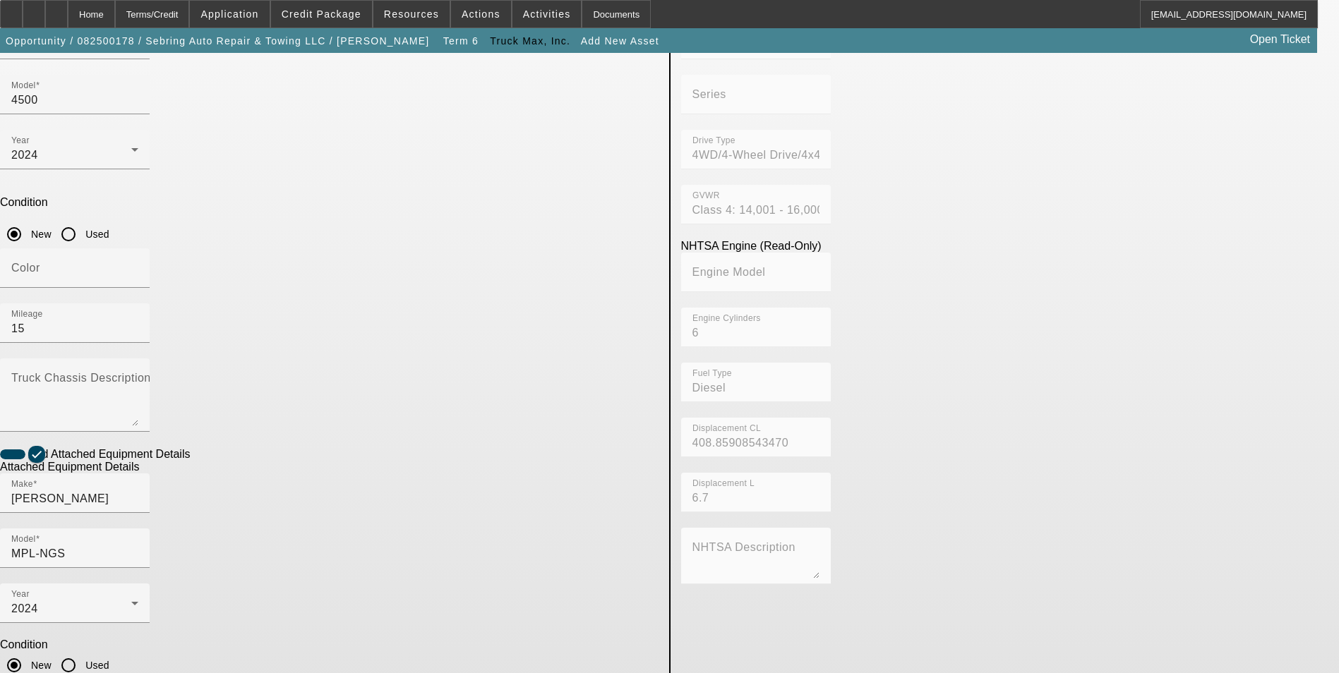
checkbox input "true"
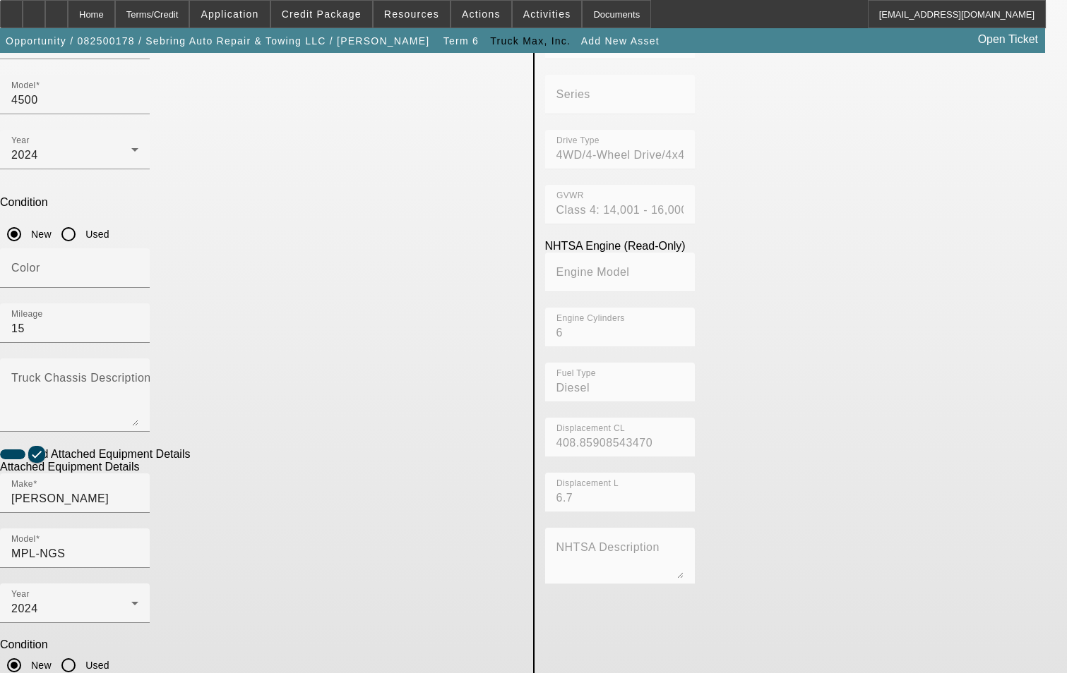
type textarea "Wrecker Tow Truck"
click at [54, 372] on app-asset-collateral-manage "ASSET ENTRY USER INPUT - CHASSIS Asset Type (Titled or Non-Titled) Title Vehicl…" at bounding box center [533, 366] width 1067 height 1098
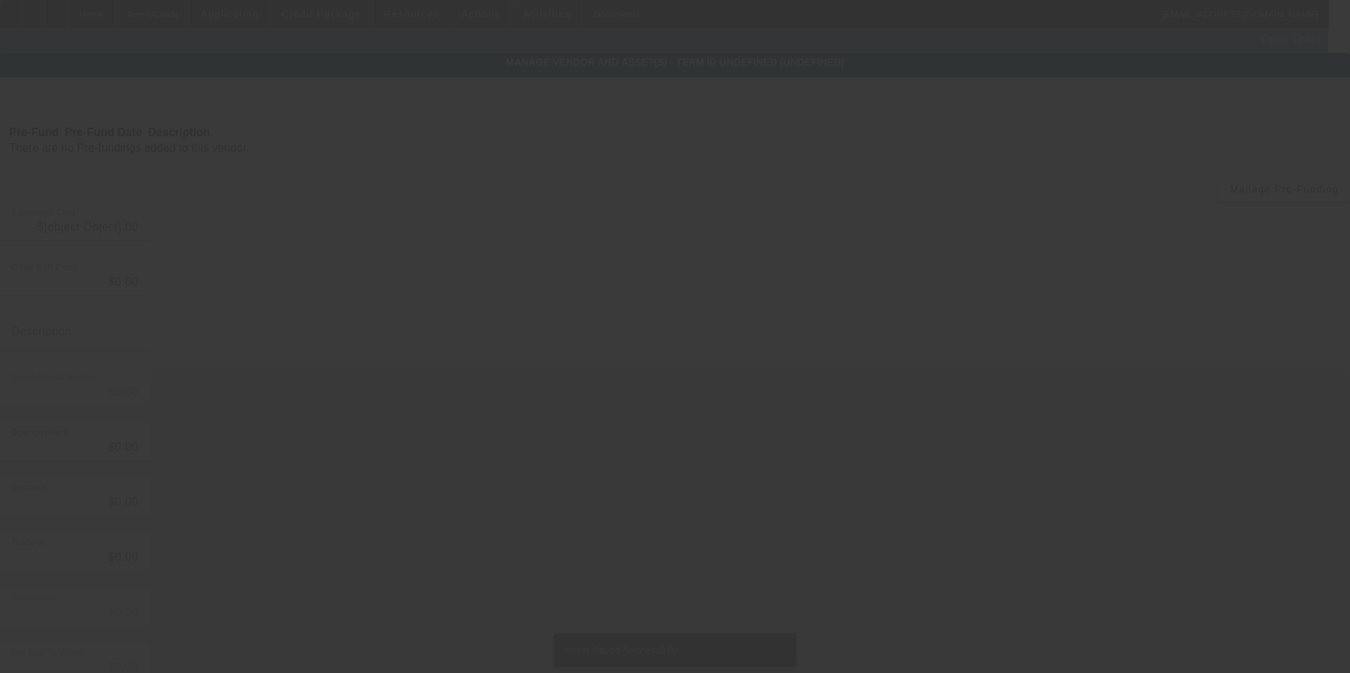
type input "$105,000.00"
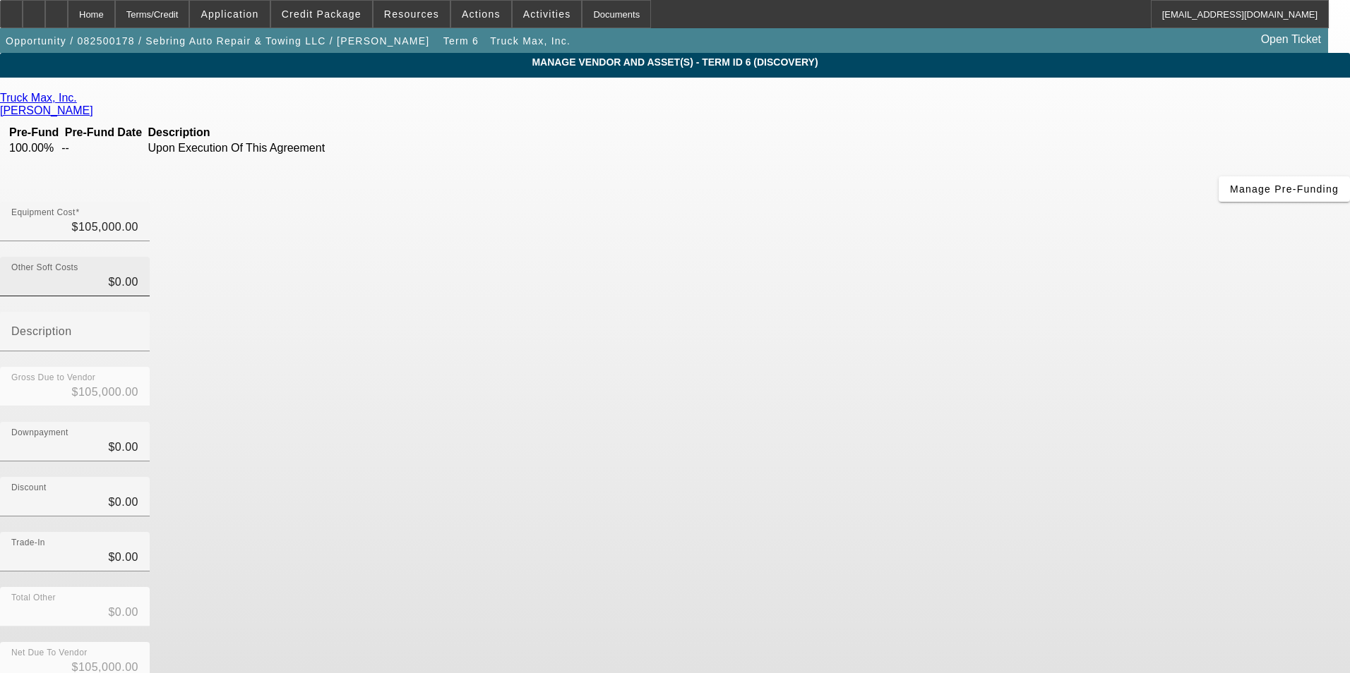
type input "0"
click at [138, 274] on input "0" at bounding box center [74, 282] width 127 height 17
type input "6"
type input "$105,006.00"
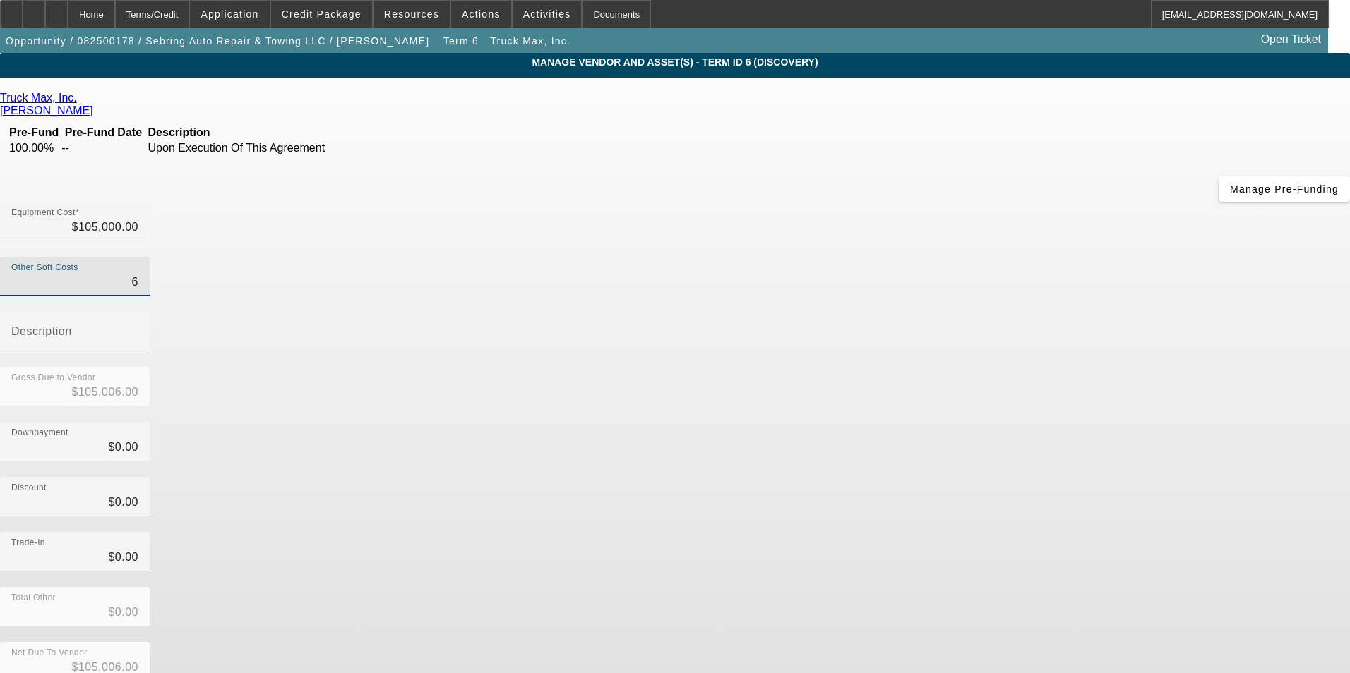
type input "63"
type input "$105,063.00"
type input "630"
type input "$105,630.00"
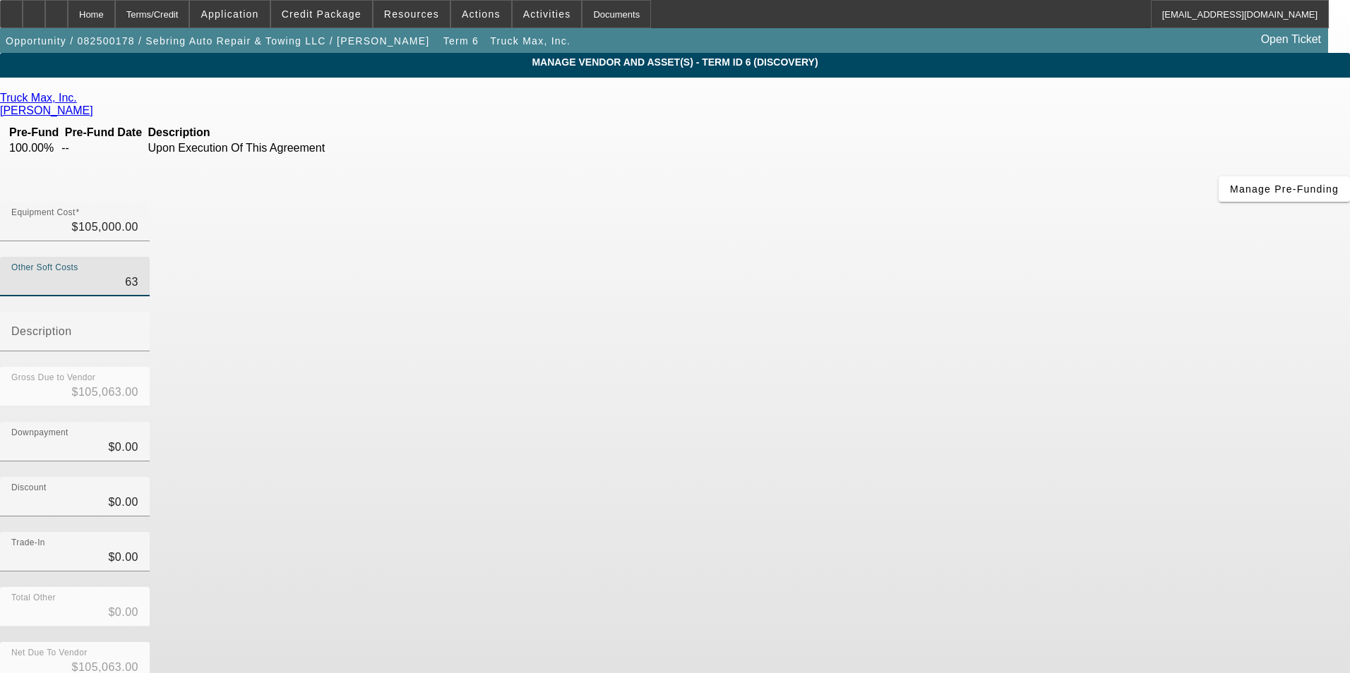
type input "$105,630.00"
type input "6300"
type input "$111,300.00"
type input "$6,300.00"
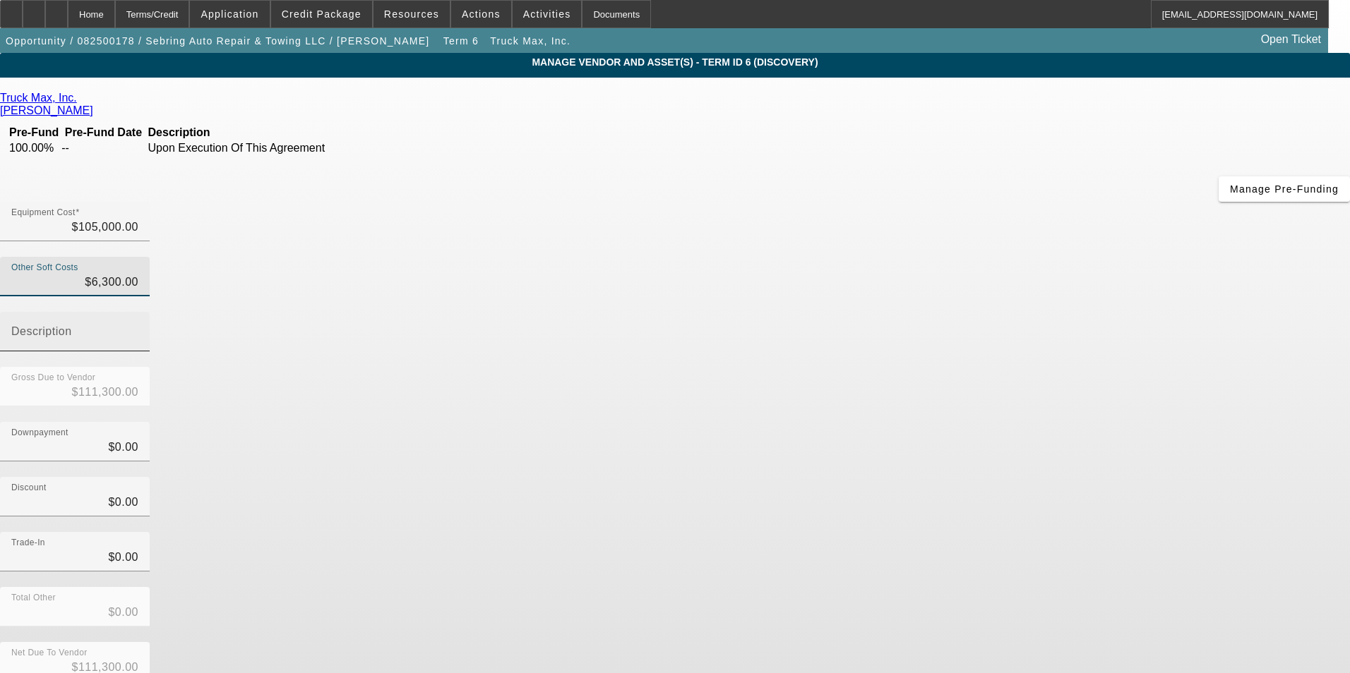
click at [138, 329] on input "Description" at bounding box center [74, 337] width 127 height 17
type input "T"
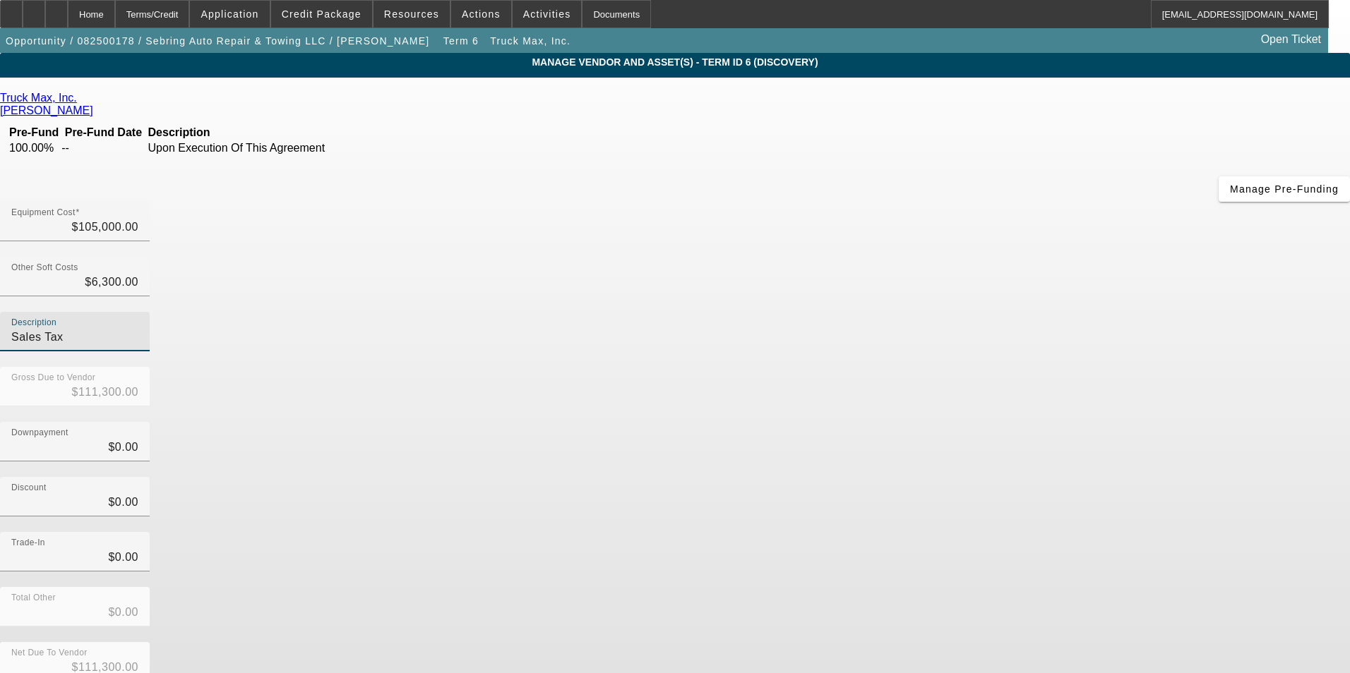
type input "Sales Tax"
click at [972, 422] on div "Downpayment $0.00" at bounding box center [675, 449] width 1350 height 55
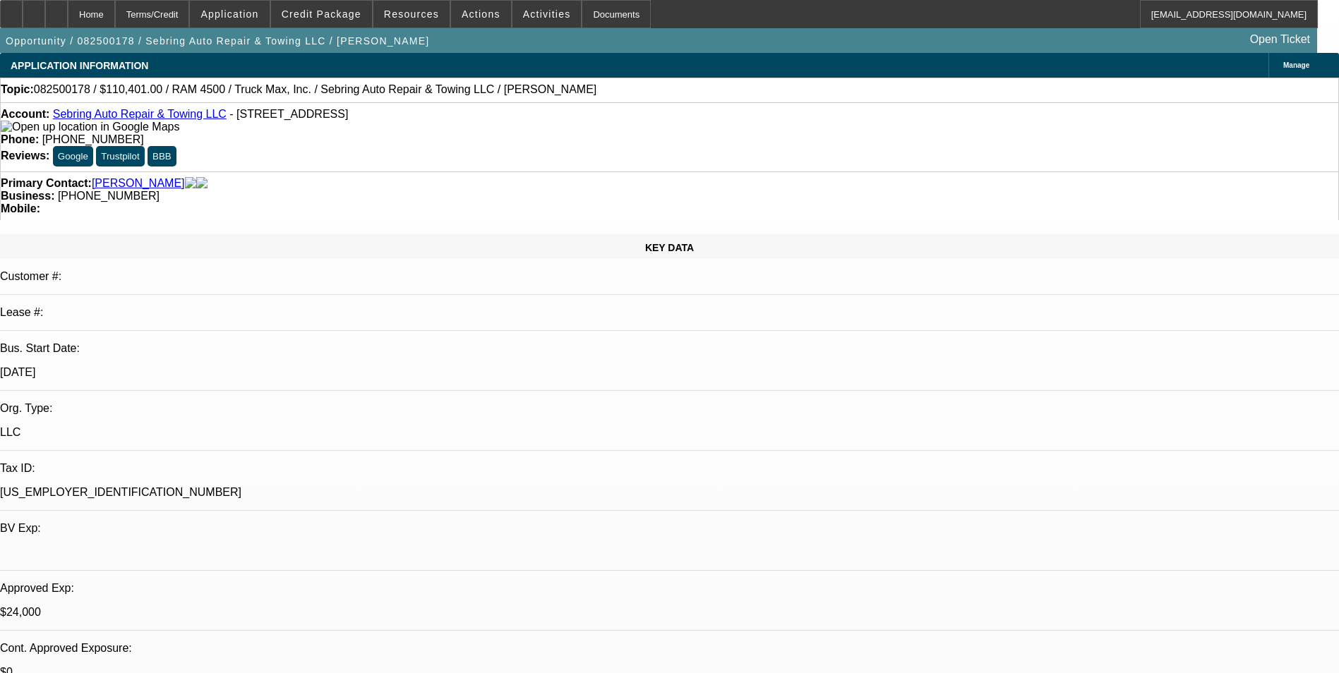
select select "0"
select select "2"
select select "0"
select select "6"
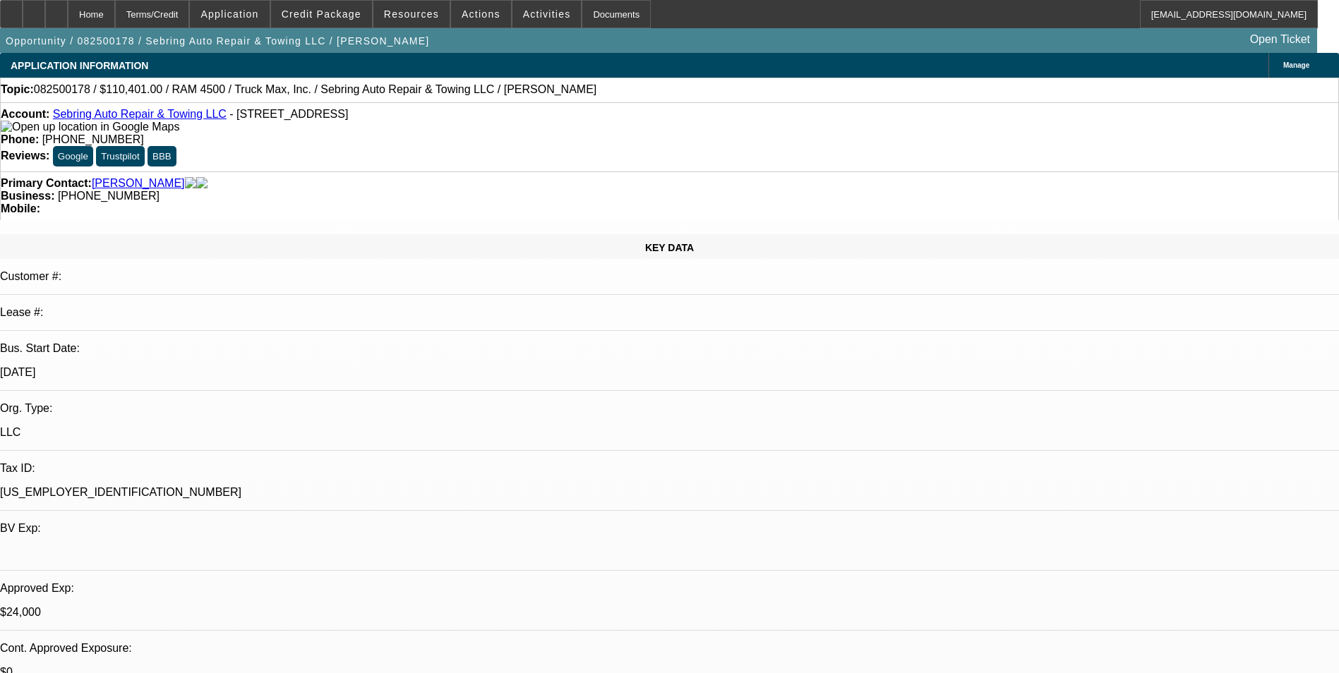
select select "0"
select select "2"
select select "0"
select select "6"
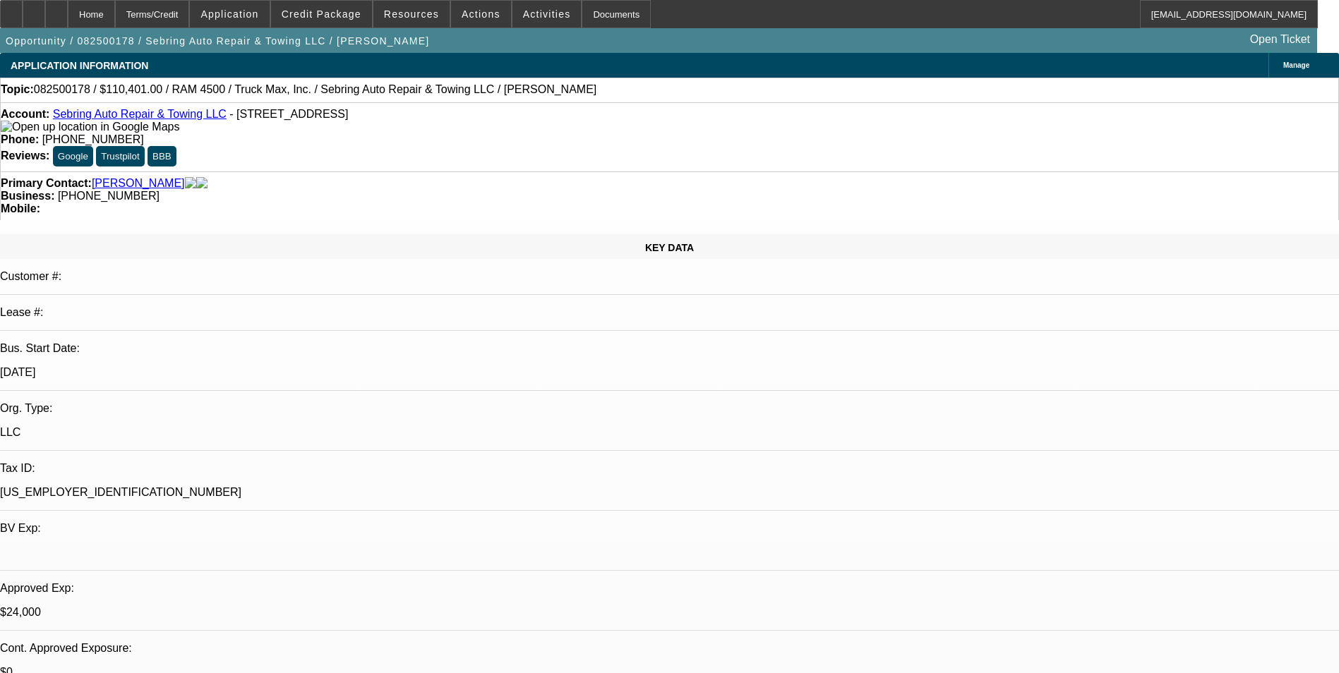
select select "0"
select select "2"
select select "0"
select select "6"
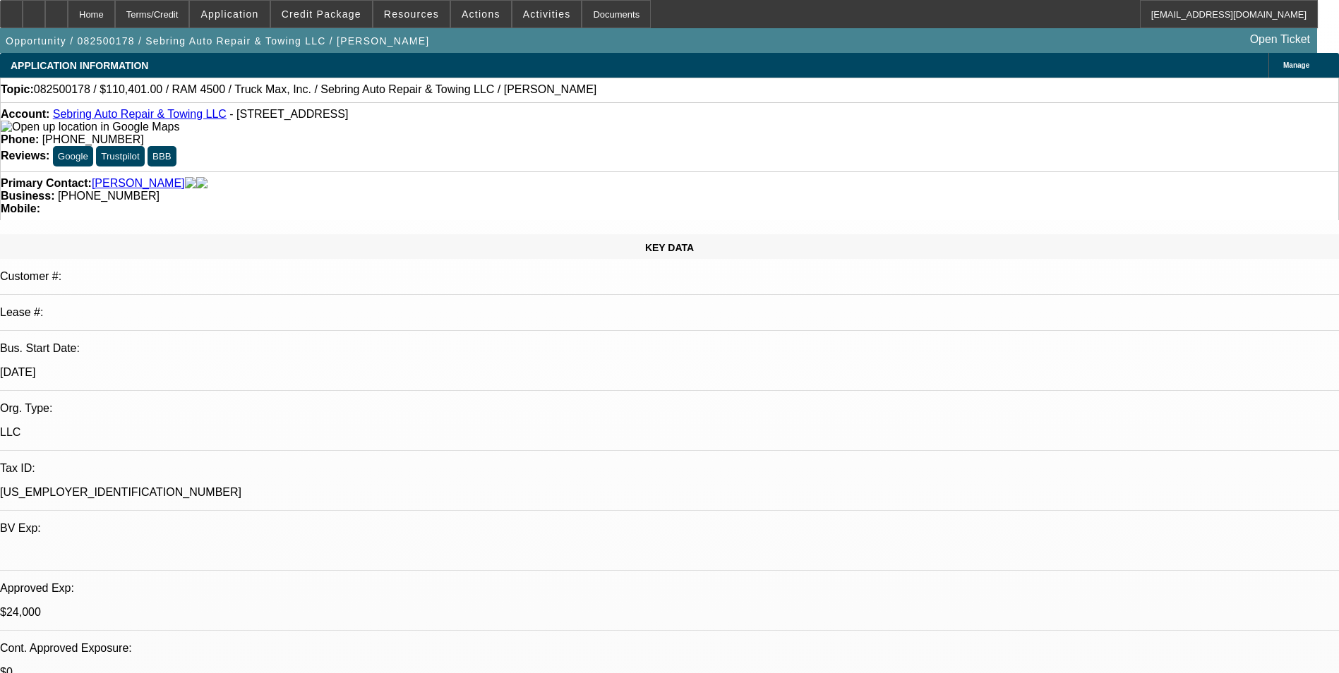
select select "0"
select select "2"
select select "0"
select select "6"
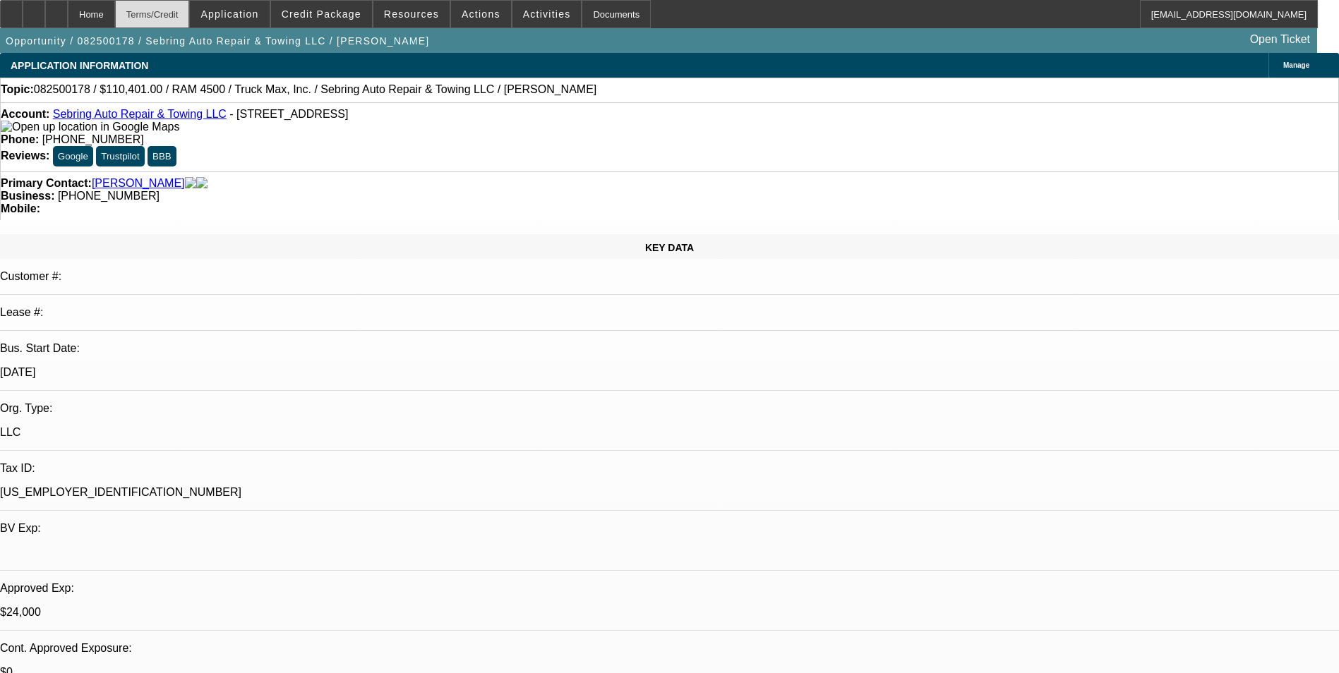
click at [190, 11] on div "Terms/Credit" at bounding box center [152, 14] width 75 height 28
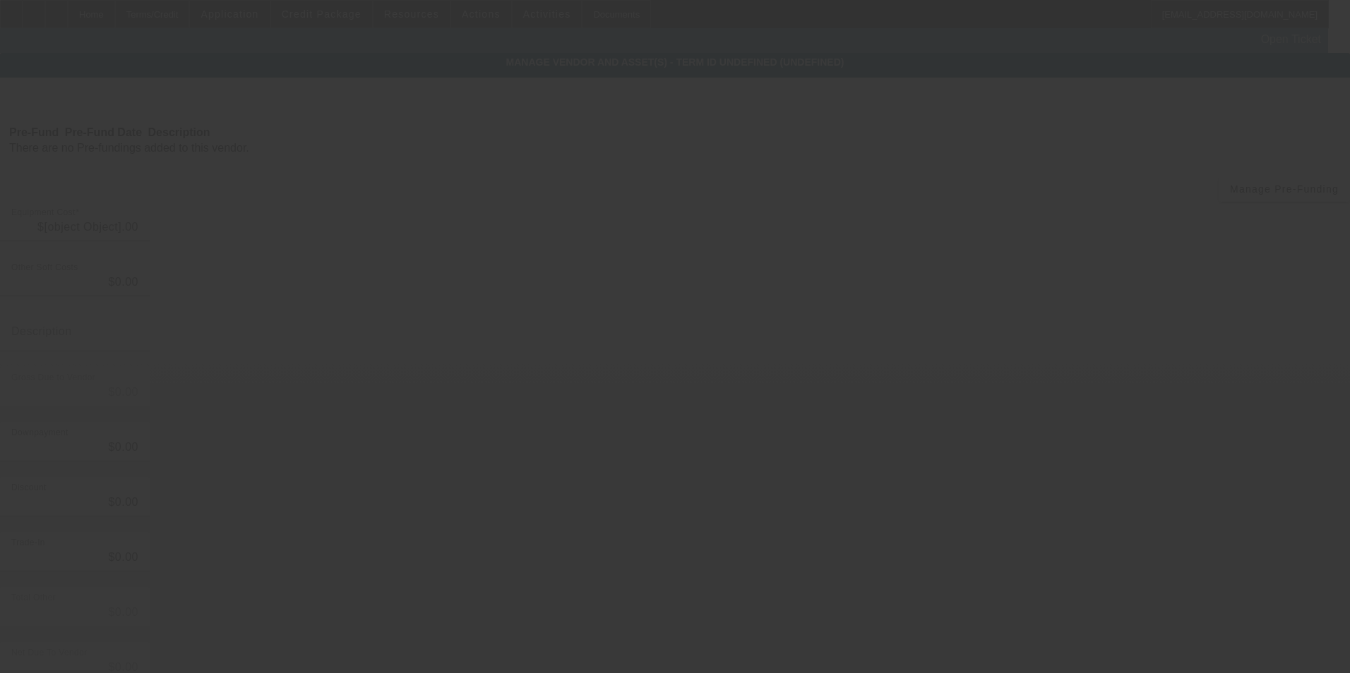
type input "$105,000.00"
type input "$6,300.00"
type input "Sales Tax"
type input "$111,300.00"
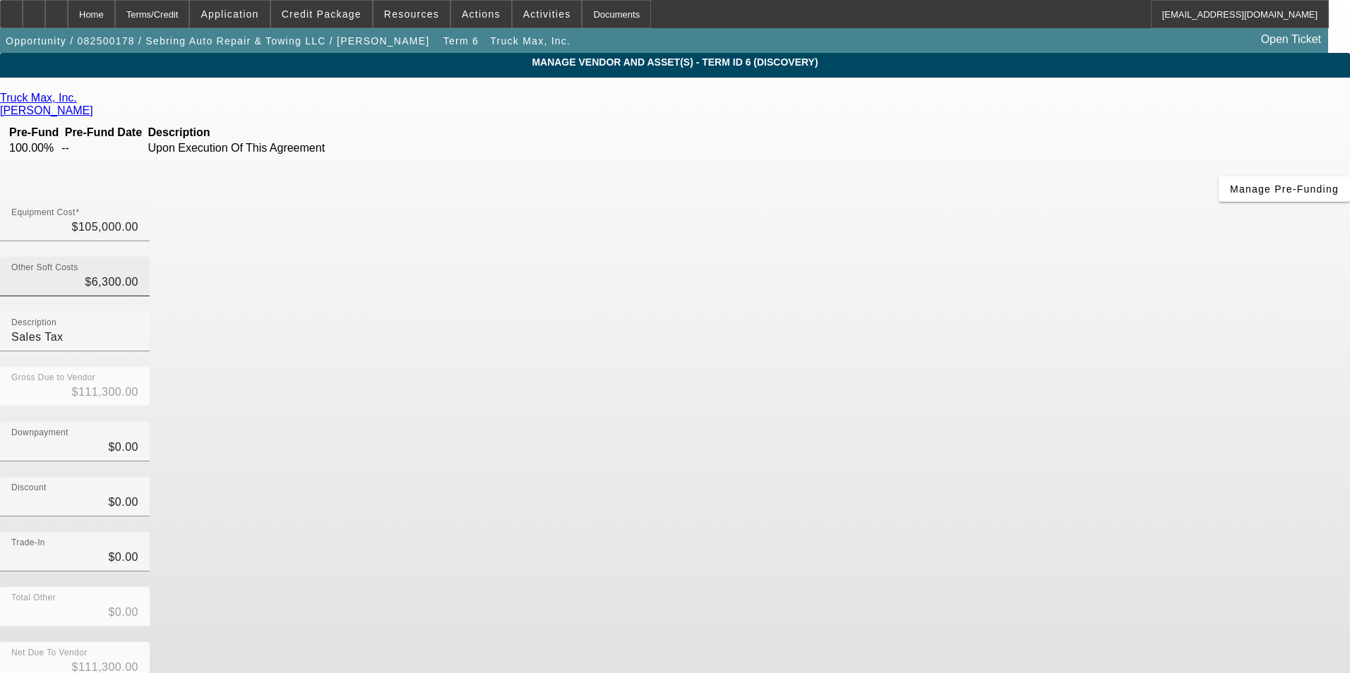
type input "6300"
click at [138, 274] on input "6300" at bounding box center [74, 282] width 127 height 17
type input "$105,000.00"
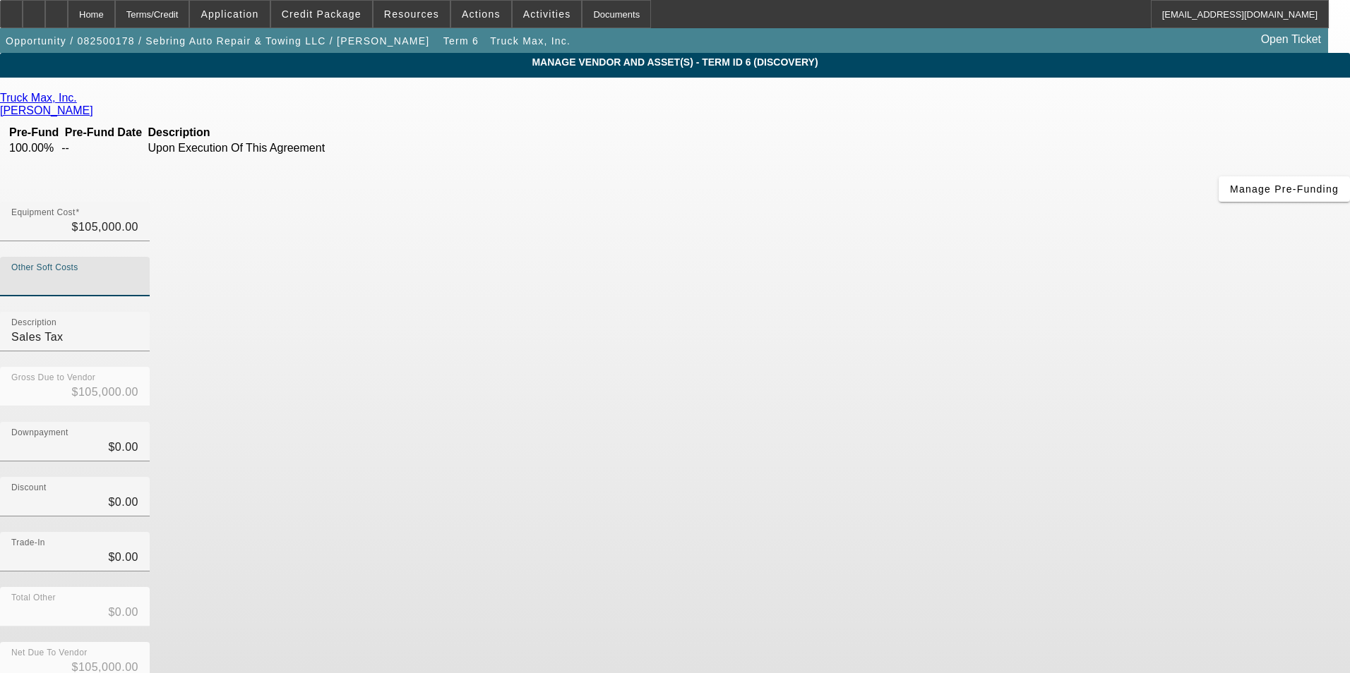
type input "7"
type input "$105,007.00"
type input "78"
type input "$105,078.00"
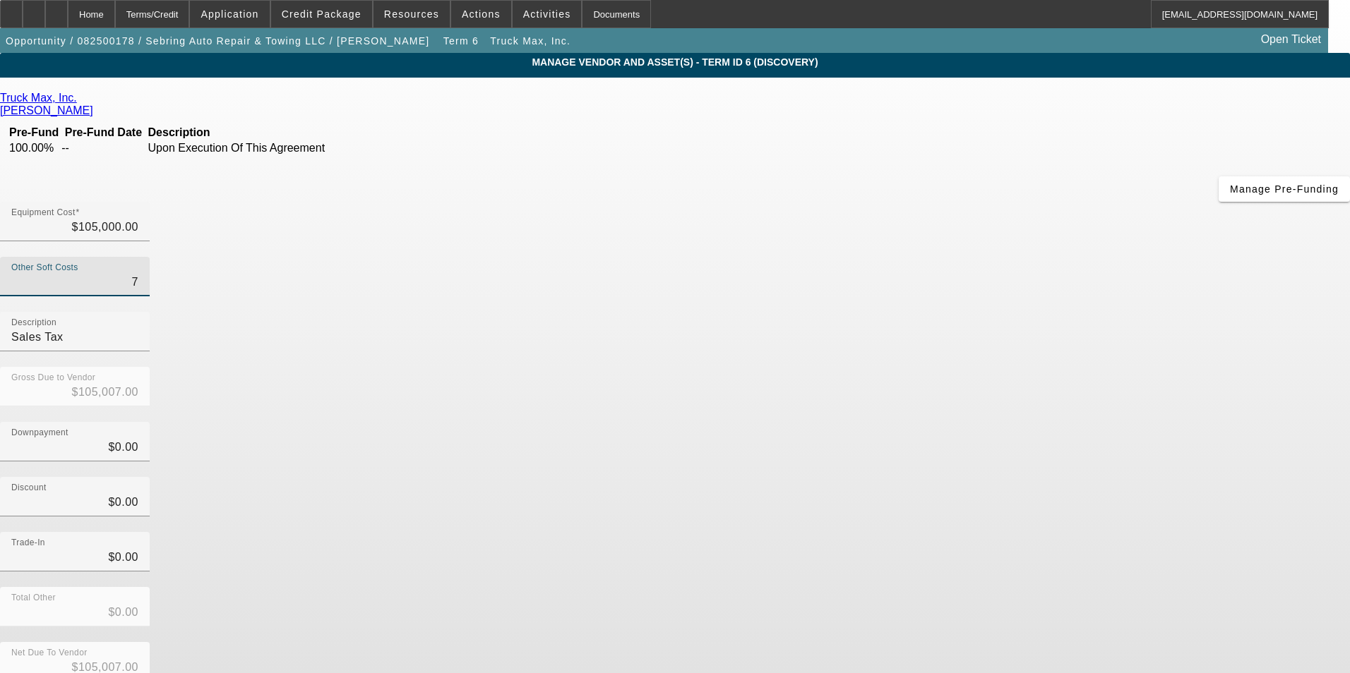
type input "$105,078.00"
type input "787"
type input "$105,787.00"
type input "7875"
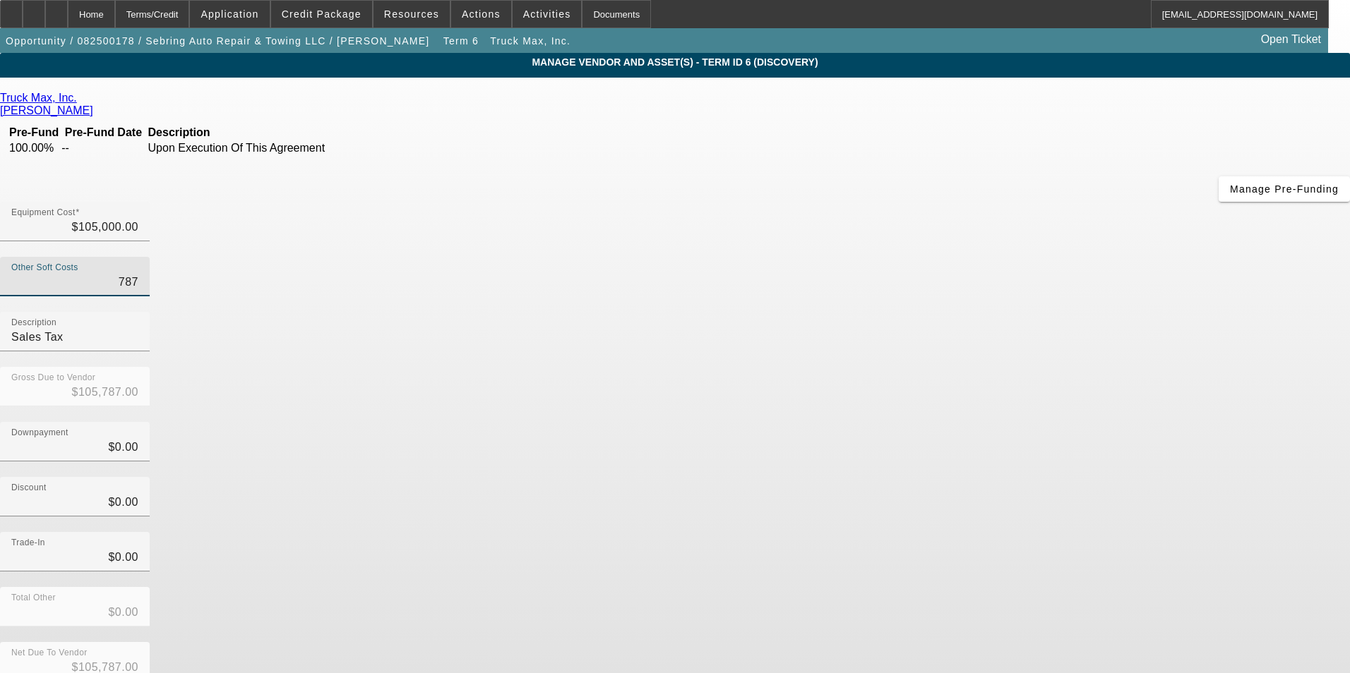
type input "$112,875.00"
type input "$7,875.00"
click at [968, 477] on div "Discount $0.00" at bounding box center [675, 504] width 1350 height 55
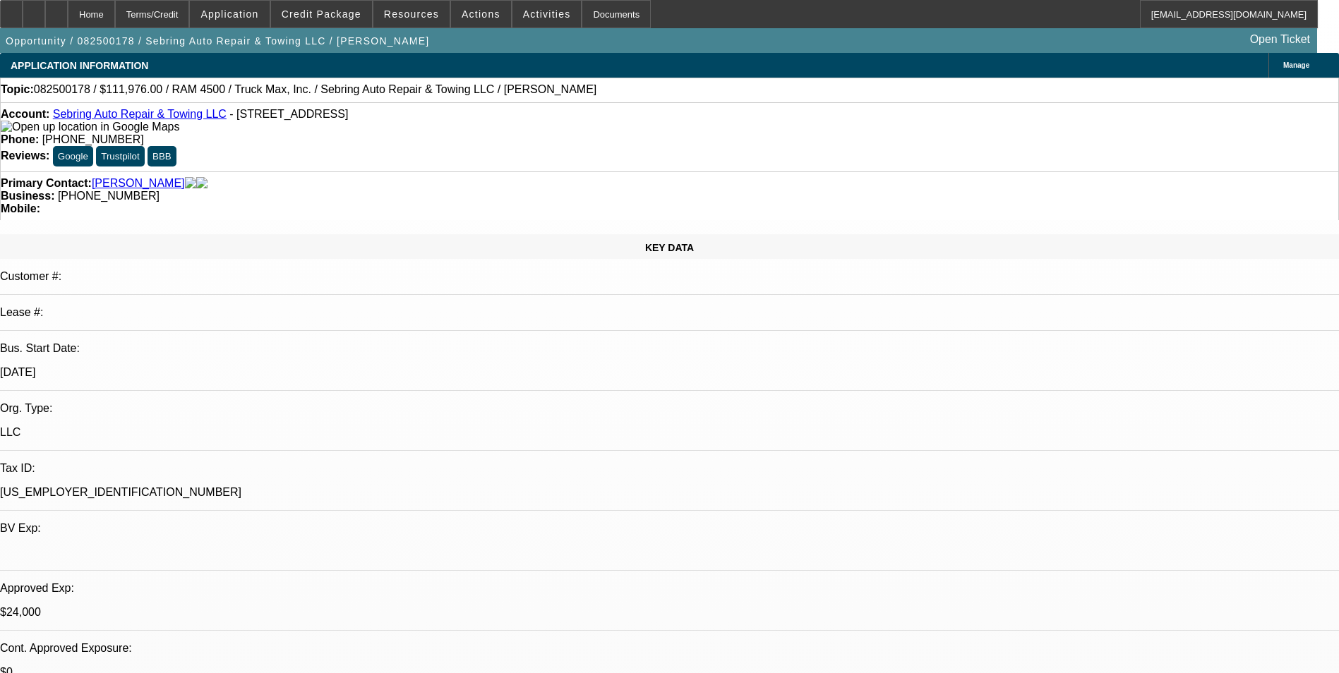
select select "0"
select select "2"
select select "0"
select select "6"
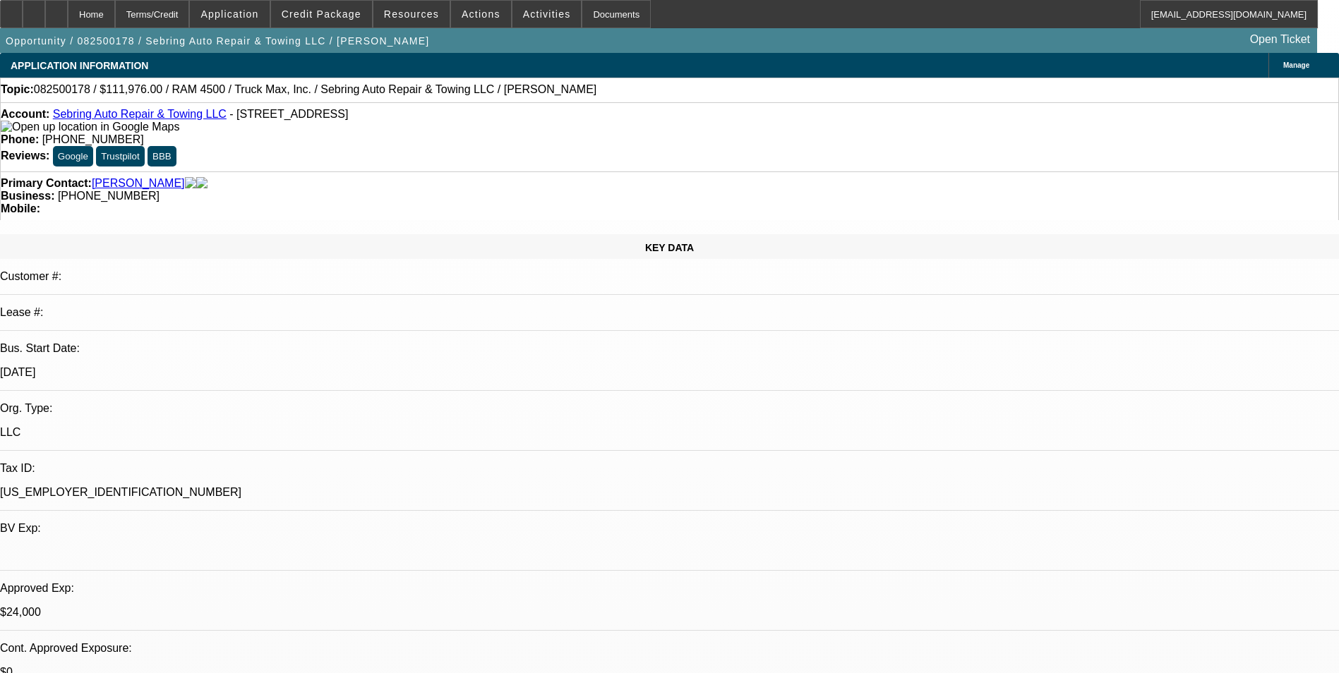
select select "0"
select select "2"
select select "0"
select select "6"
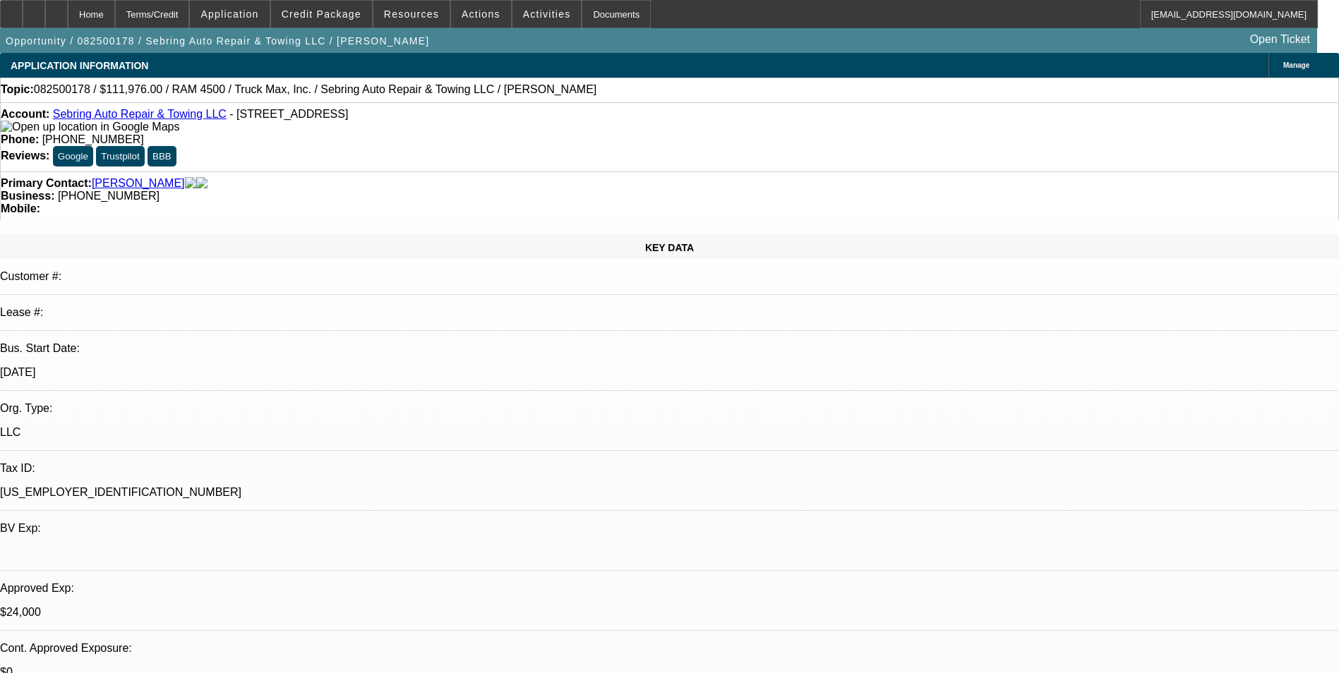
select select "0"
select select "2"
select select "0"
select select "6"
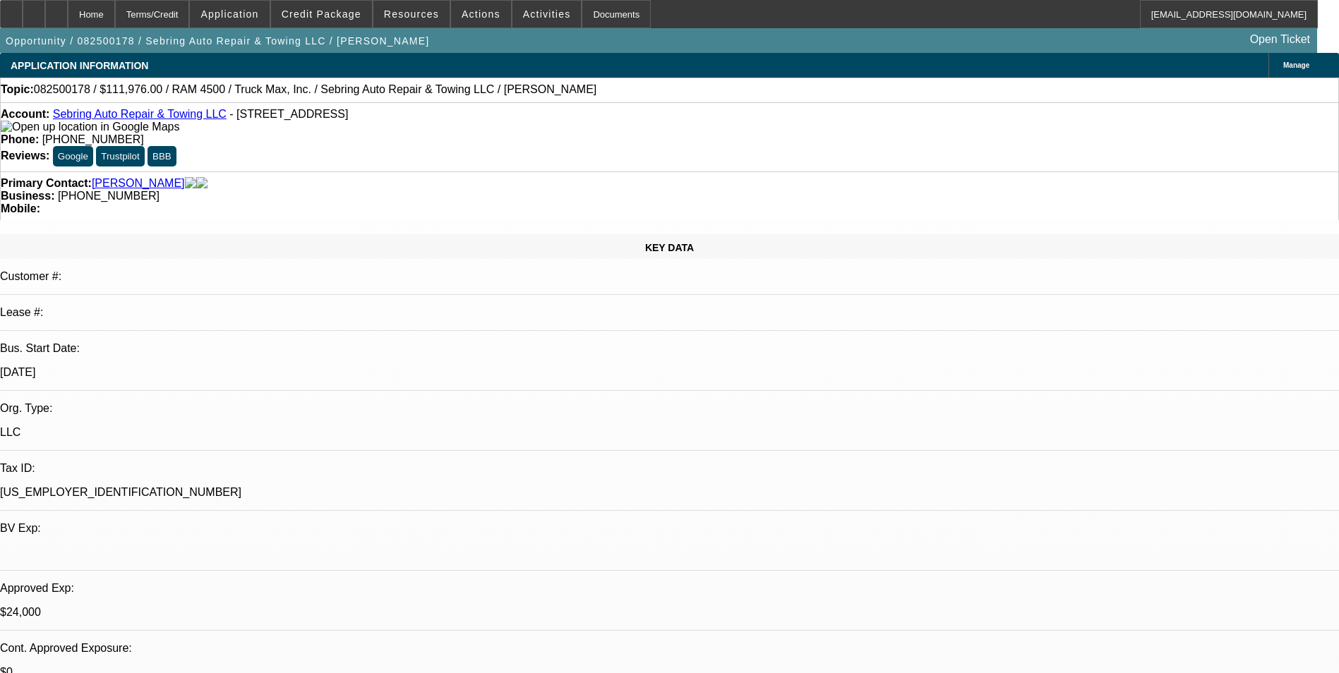
select select "0"
select select "2"
select select "0"
select select "6"
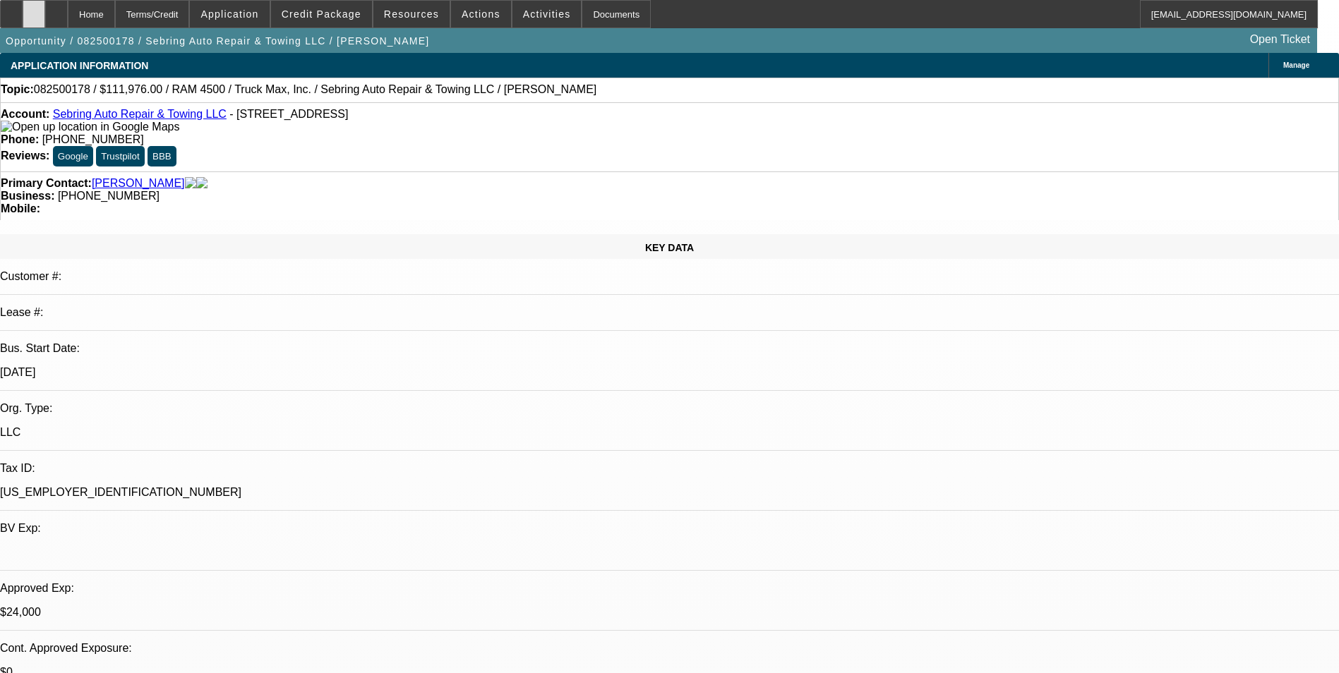
click at [34, 9] on icon at bounding box center [34, 9] width 0 height 0
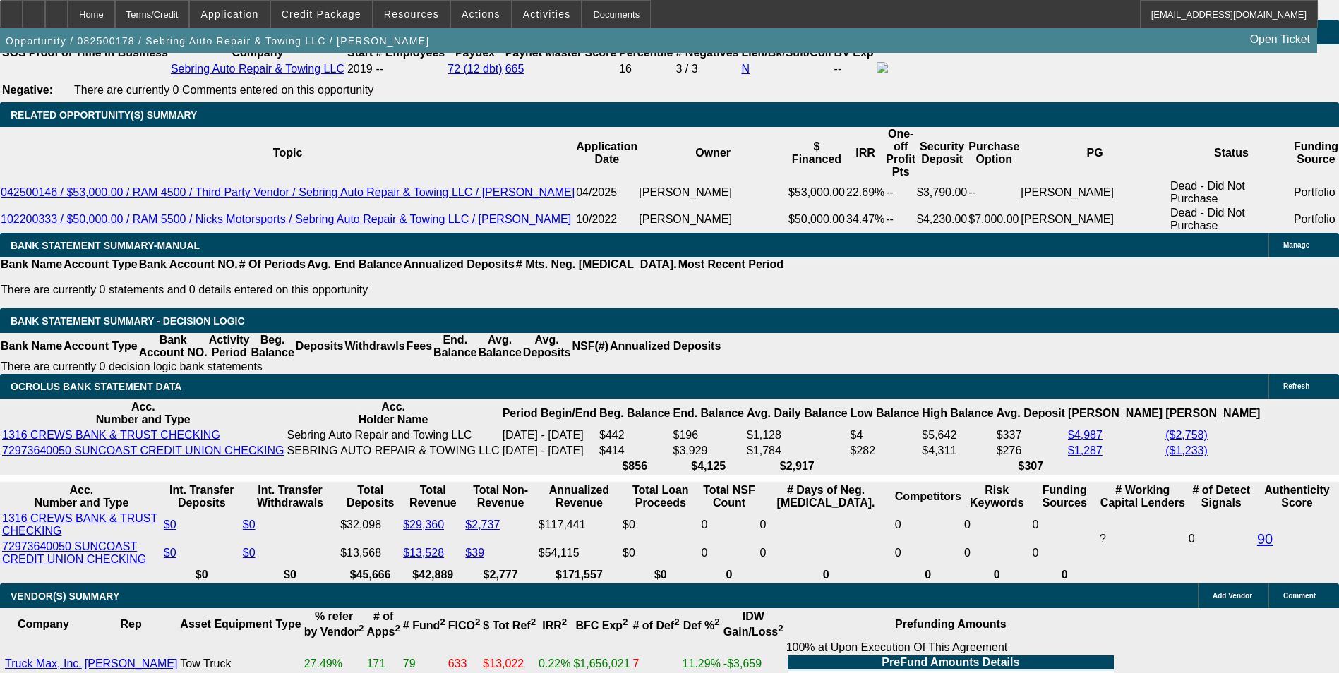
scroll to position [2329, 0]
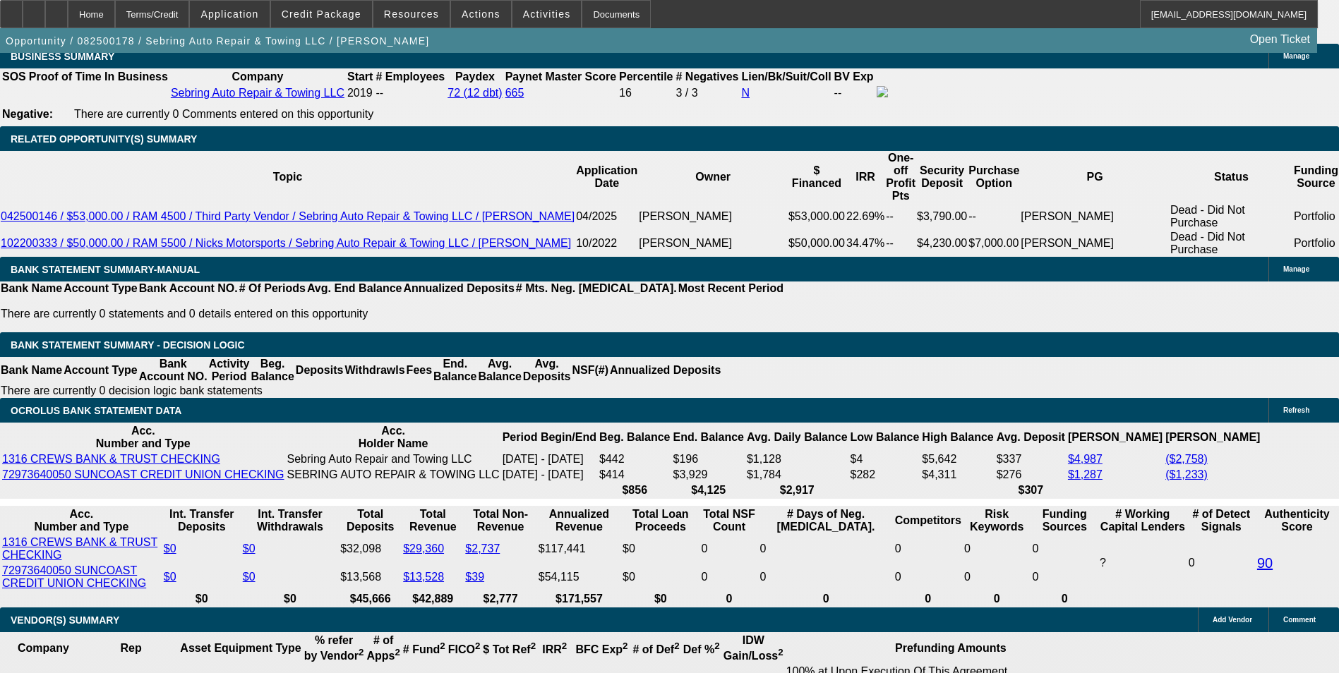
type input "UNKNOWN"
type input "66"
type input "$1.03"
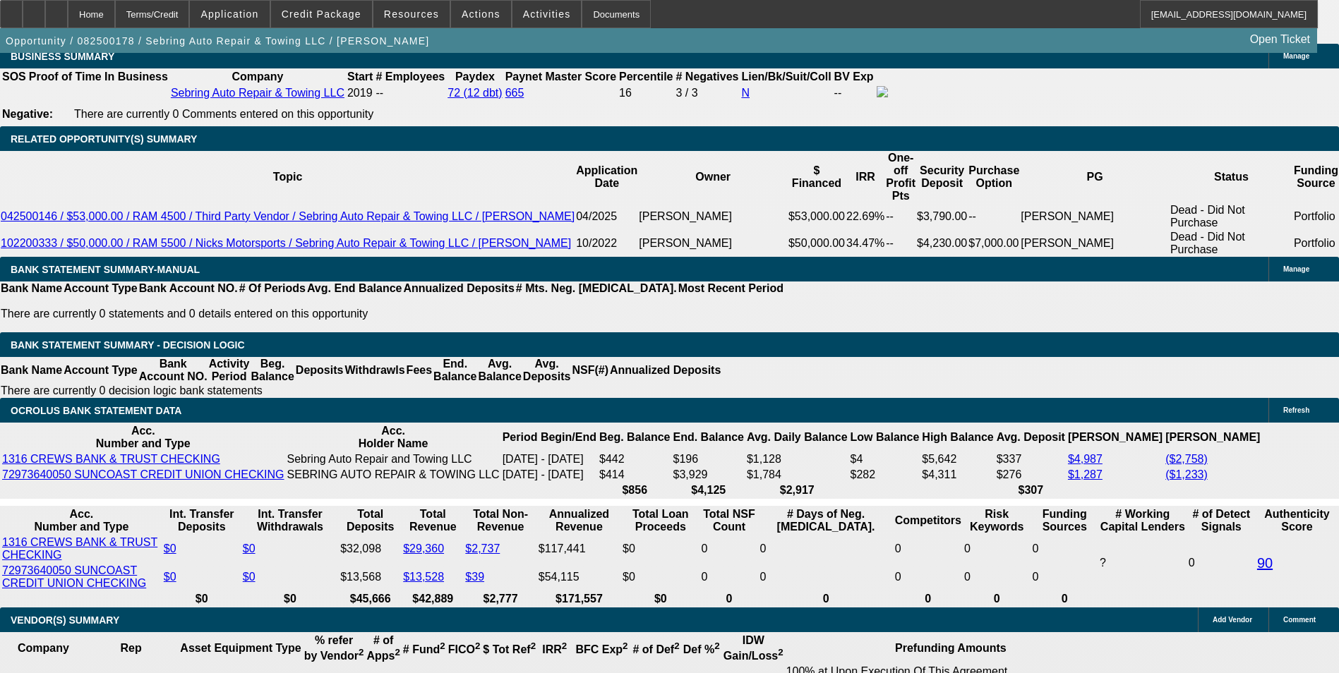
type input "$0.51"
type input "66"
type input "18"
type input "$3,488.80"
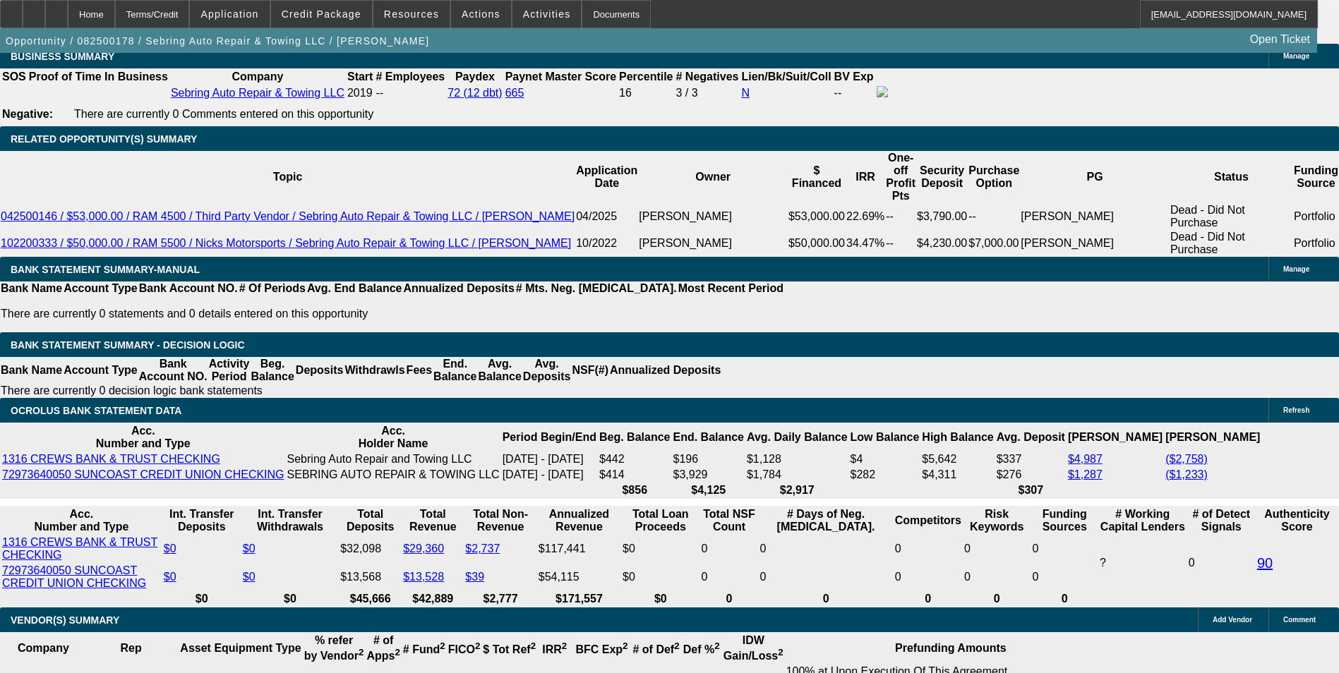
type input "$1,744.40"
type input "$5,369.00"
type input "$2,684.50"
type input "183."
type input "$34,155.60"
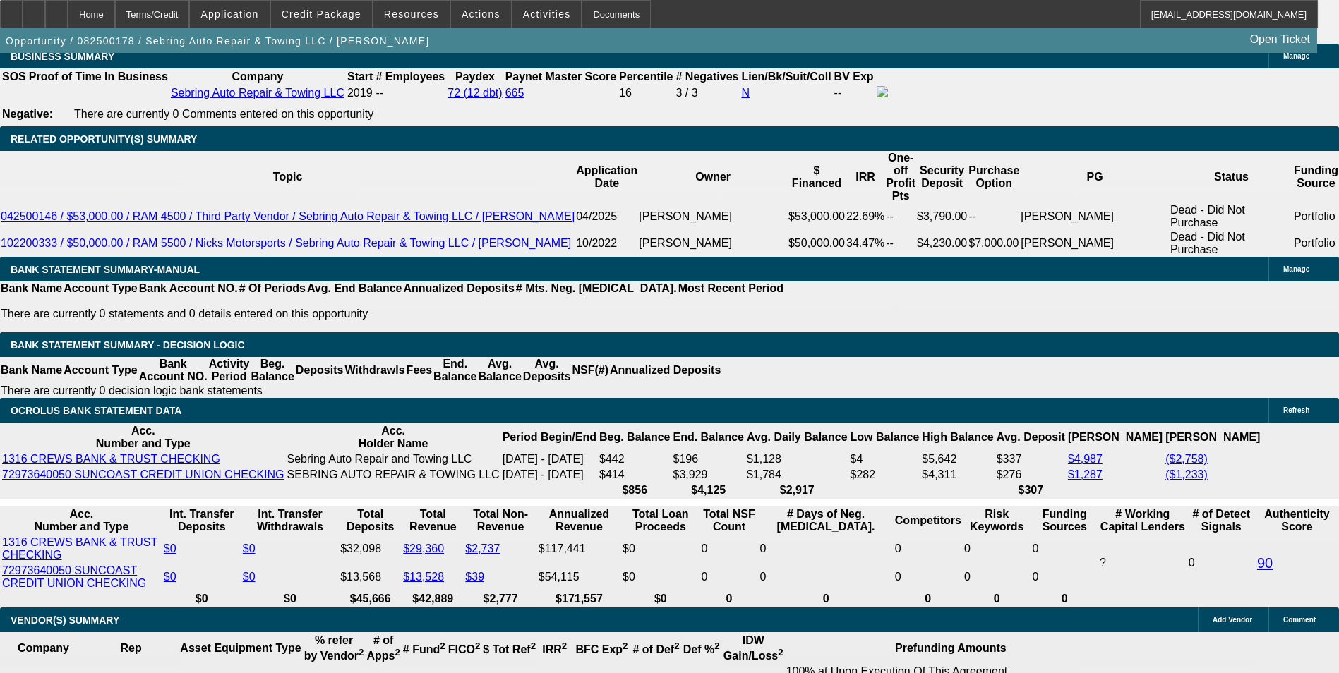
type input "$17,077.80"
type input "18"
type input "$5,369.00"
type input "$2,684.50"
type input "18.5"
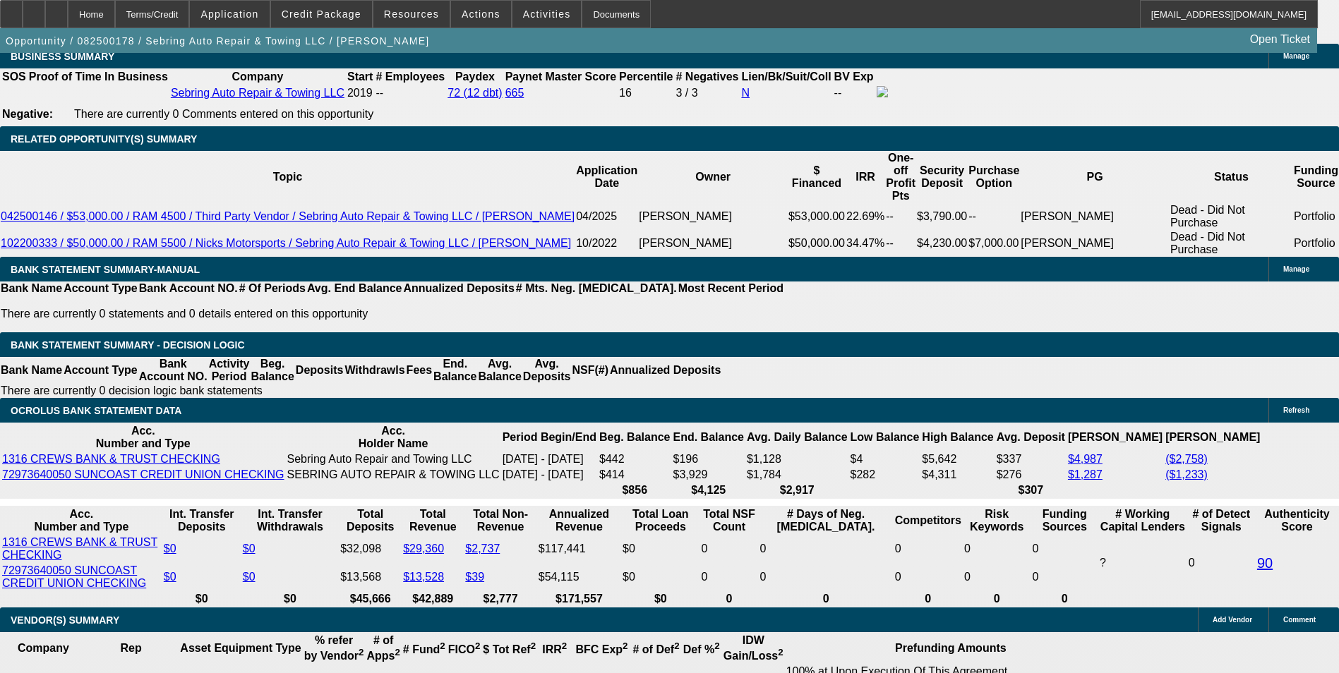
type input "$5,431.30"
type input "$2,715.65"
type input "18.5"
type input "2715."
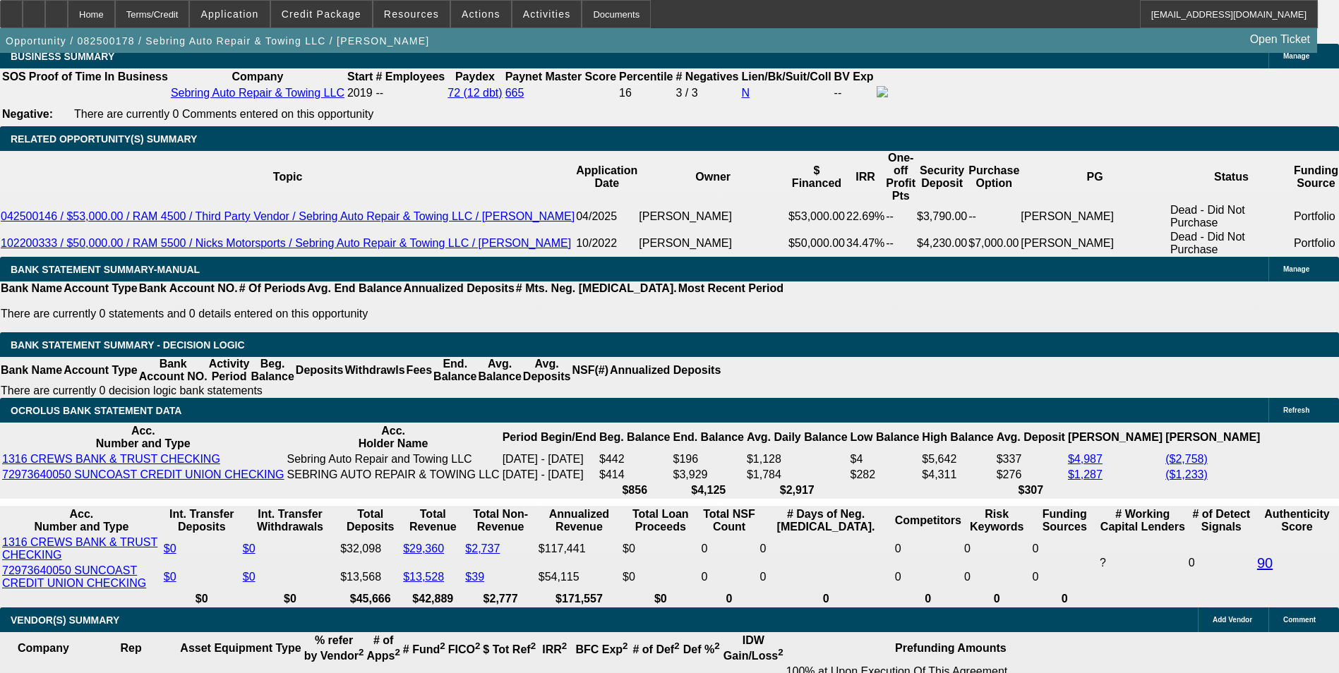
type input "$5,430.00"
drag, startPoint x: 212, startPoint y: 214, endPoint x: 220, endPoint y: 214, distance: 7.8
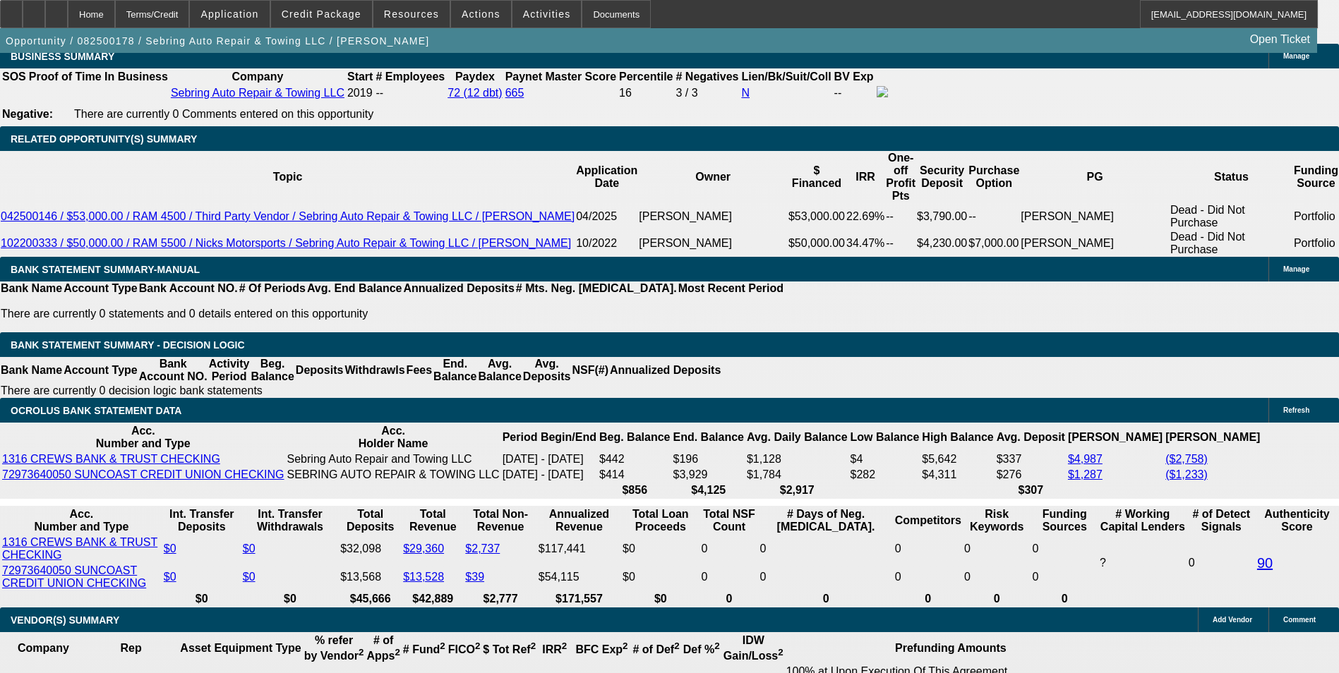
click at [220, 230] on body "Home Terms/Credit Application Credit Package Resources Actions Activities Docum…" at bounding box center [669, 483] width 1339 height 5625
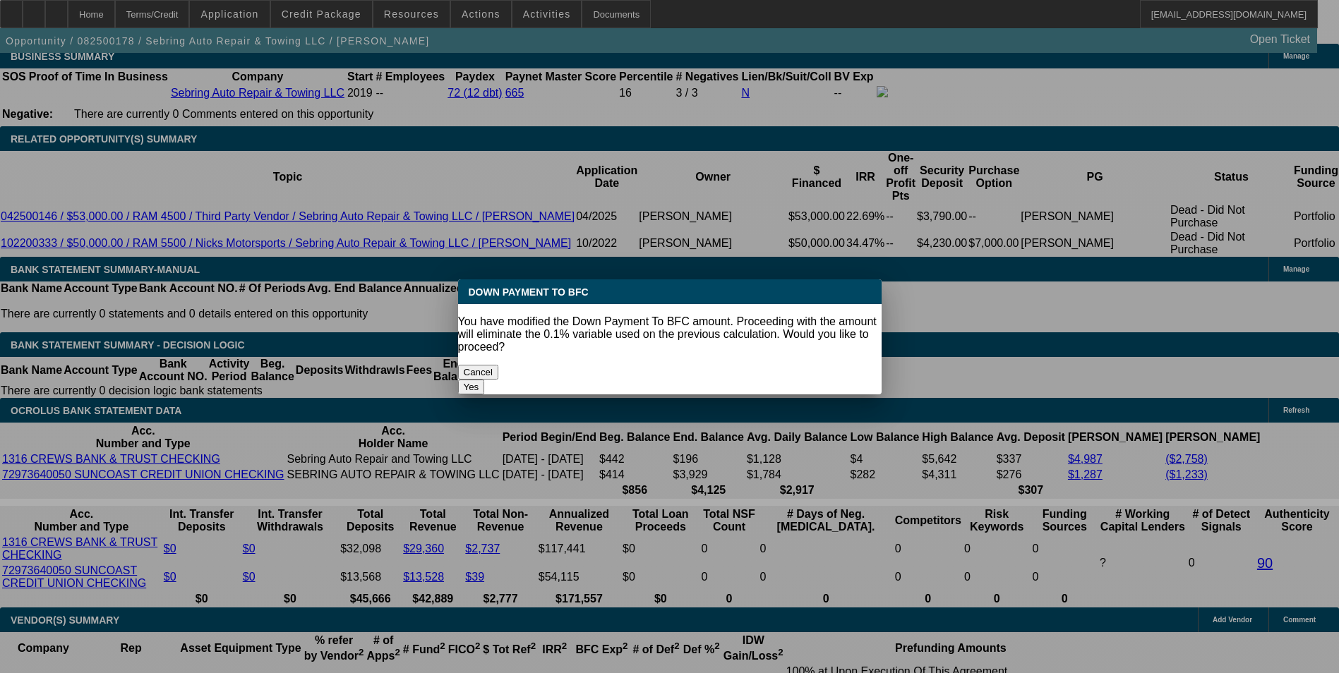
click at [485, 380] on button "Yes" at bounding box center [471, 387] width 27 height 15
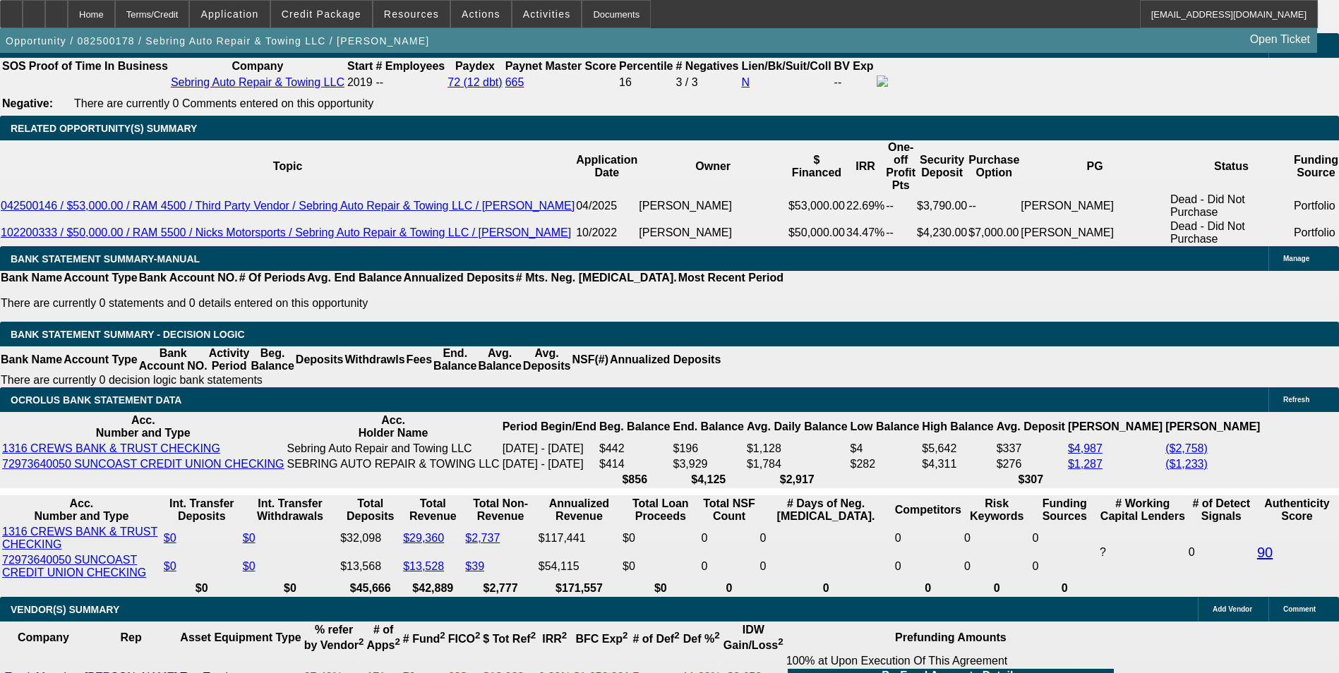
scroll to position [2400, 0]
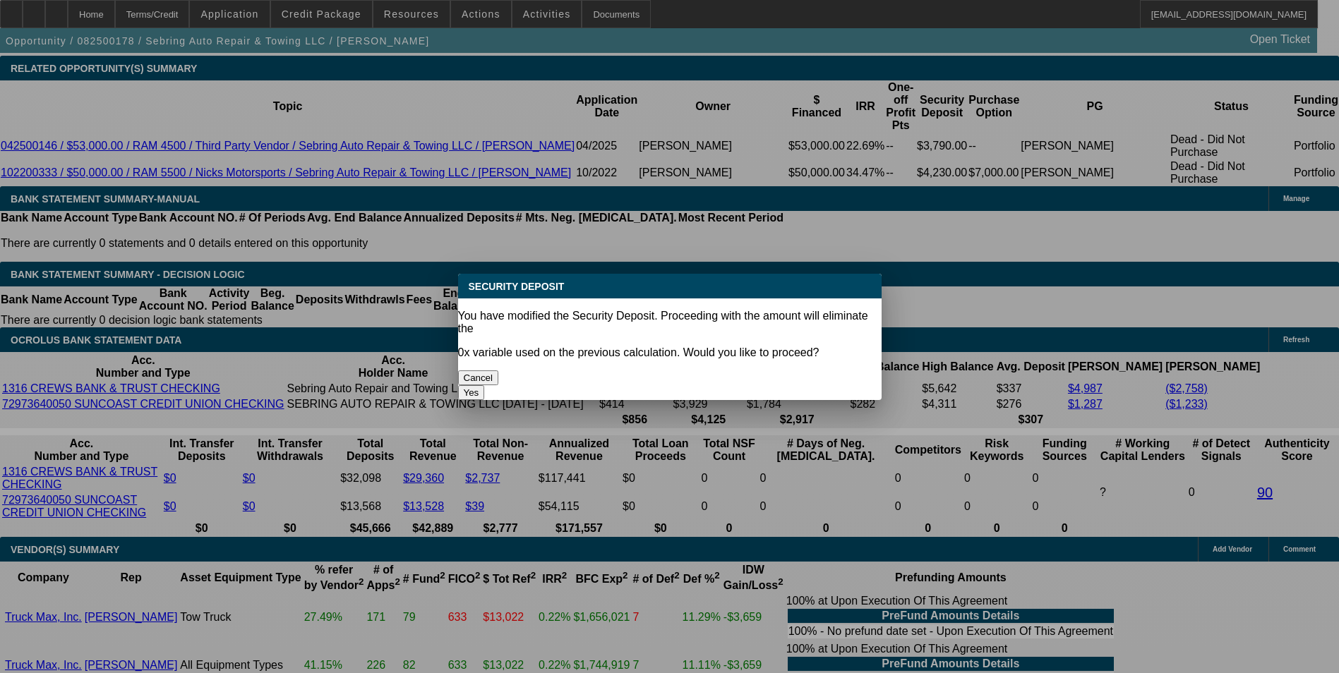
scroll to position [0, 0]
click at [485, 385] on button "Yes" at bounding box center [471, 392] width 27 height 15
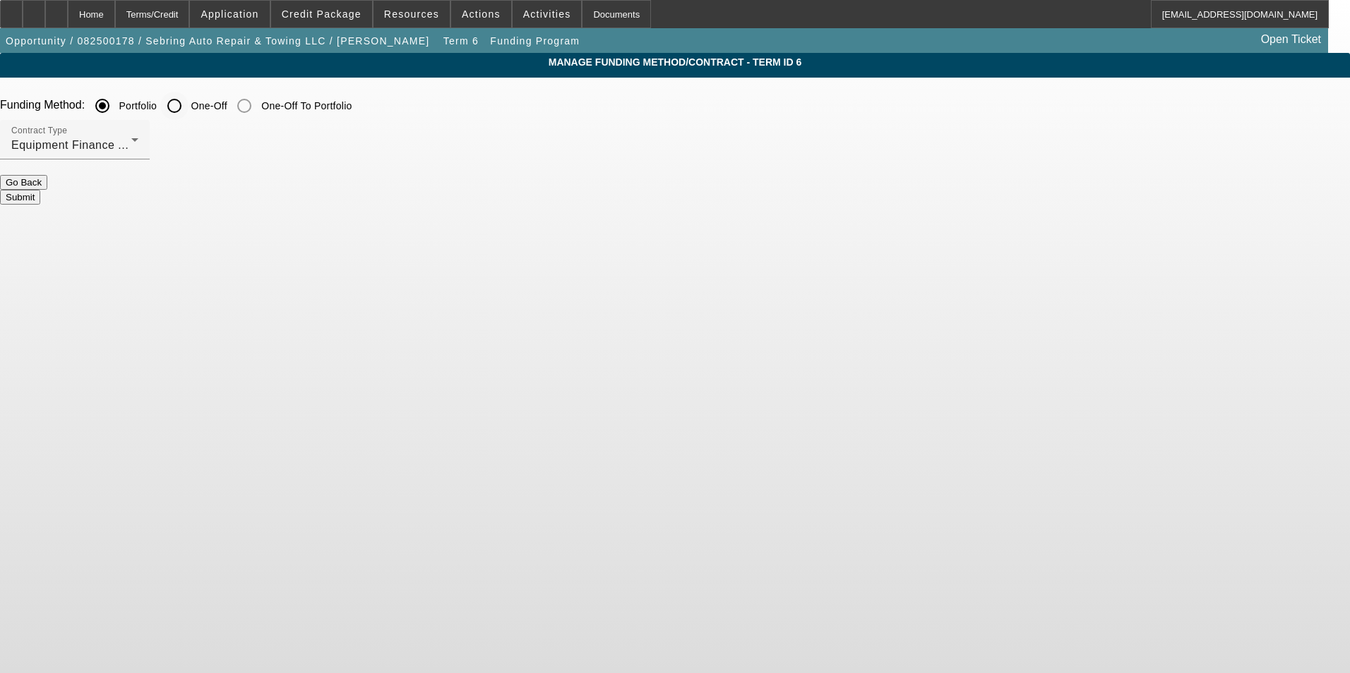
click at [188, 102] on input "One-Off" at bounding box center [174, 106] width 28 height 28
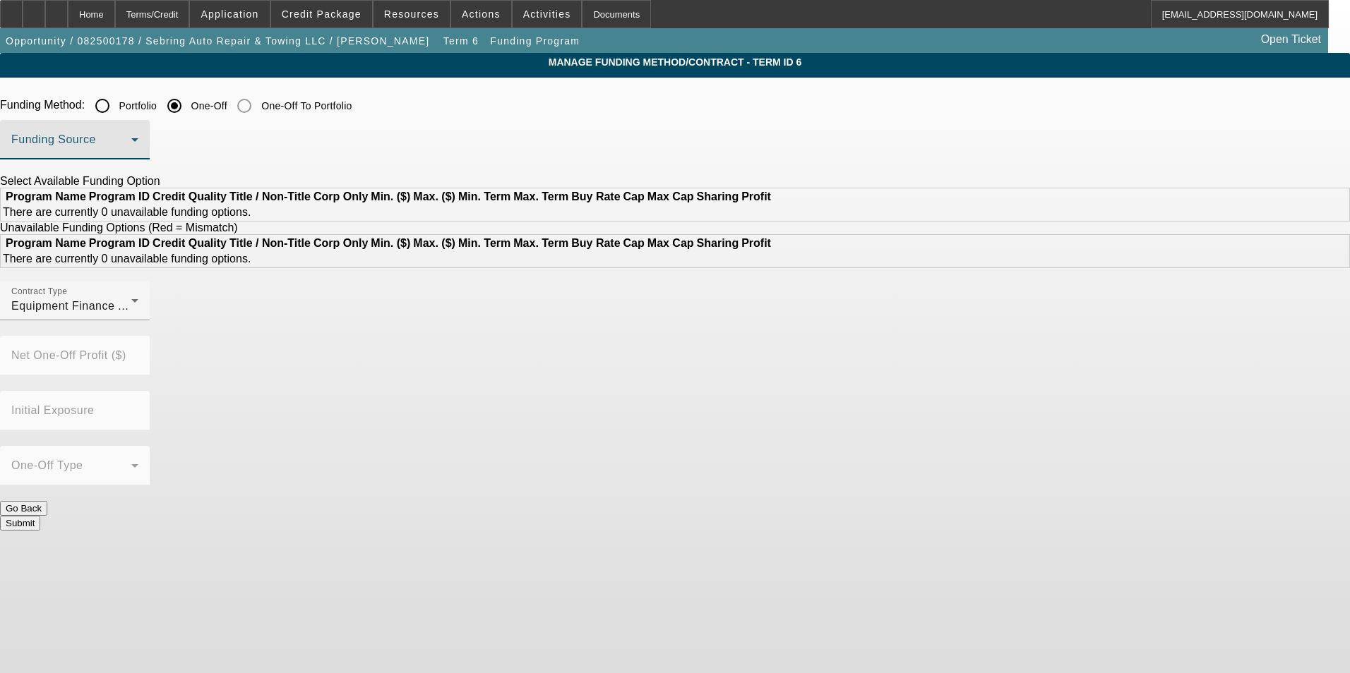
click at [131, 140] on span at bounding box center [71, 145] width 120 height 17
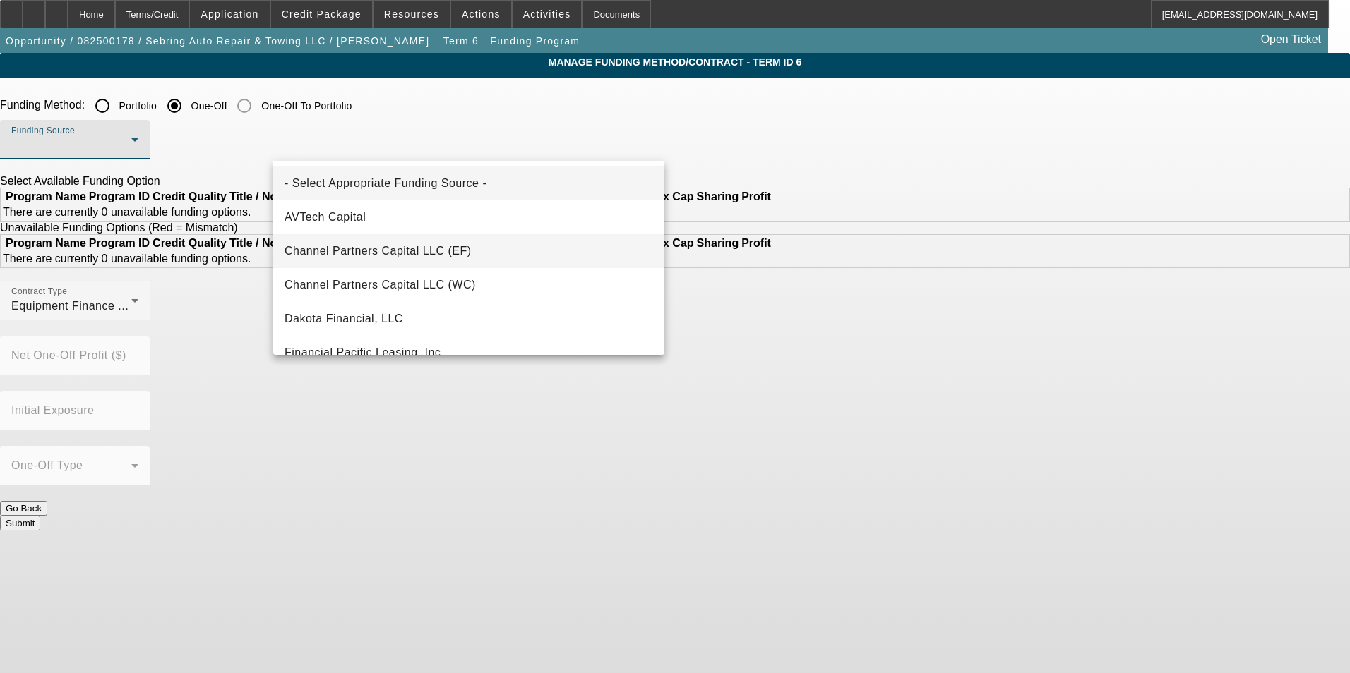
click at [429, 254] on span "Channel Partners Capital LLC (EF)" at bounding box center [377, 251] width 187 height 17
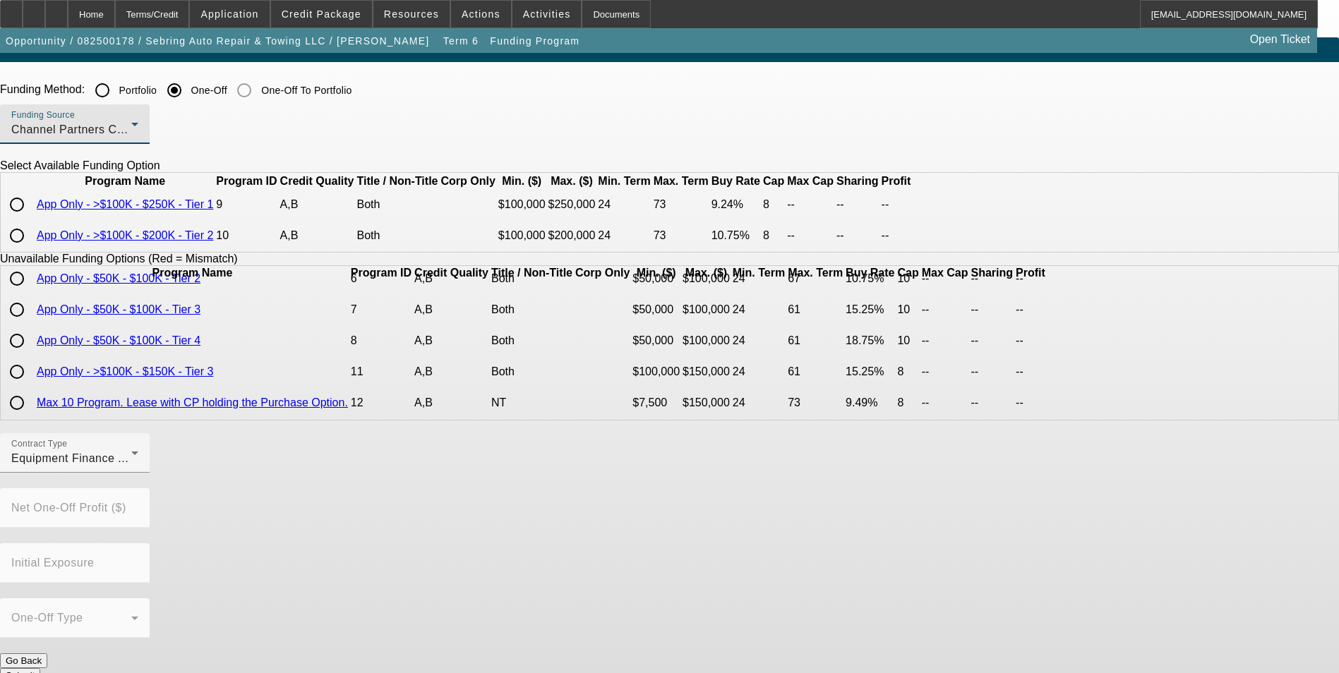
scroll to position [20, 0]
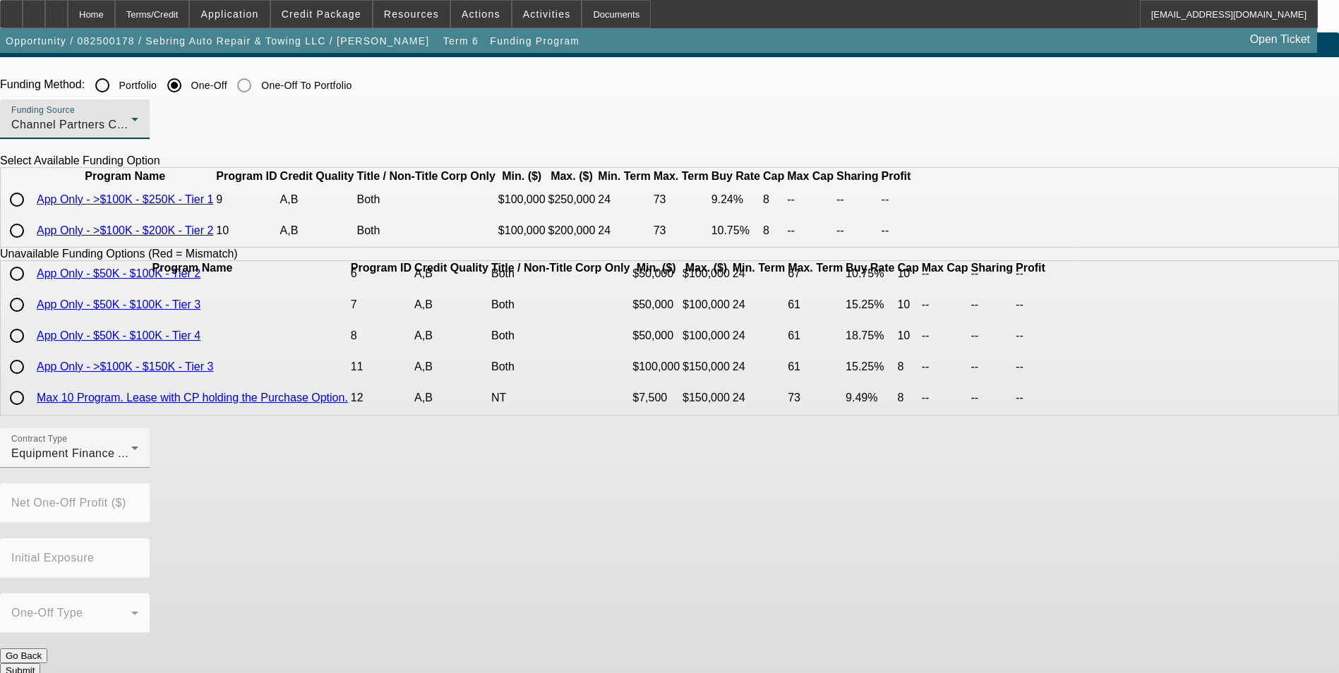
click at [47, 649] on button "Go Back" at bounding box center [23, 656] width 47 height 15
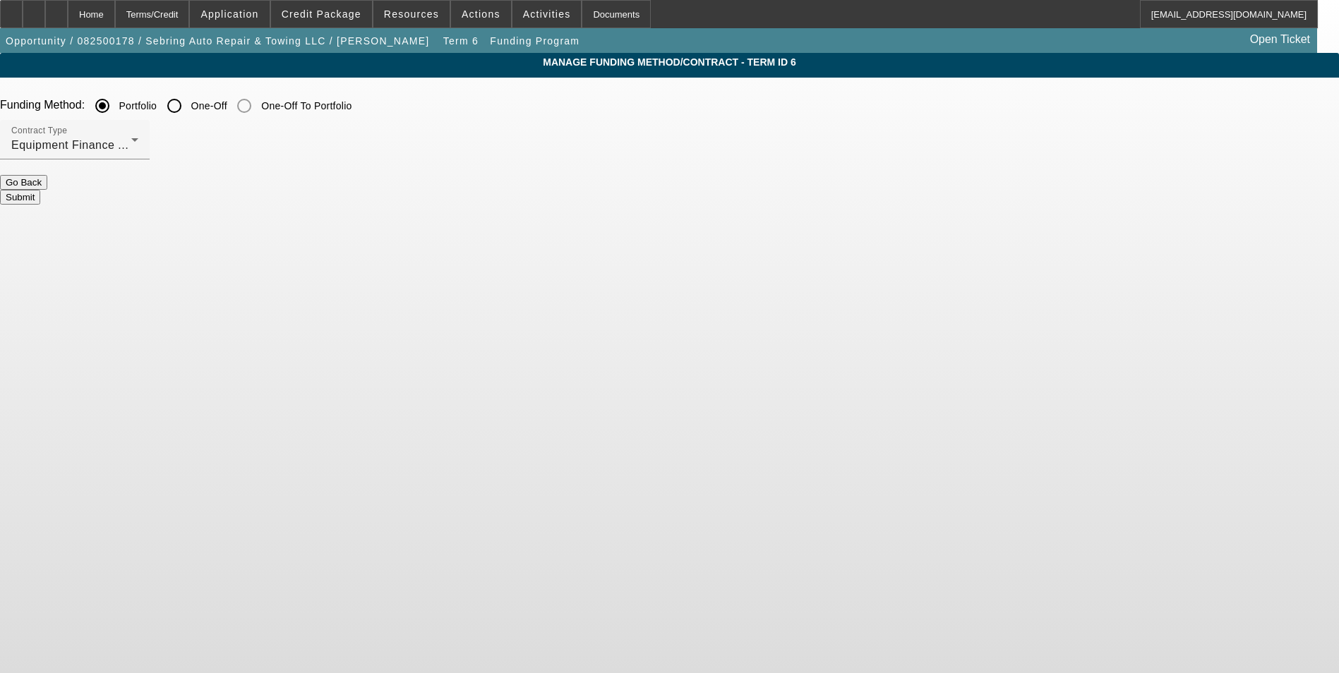
scroll to position [0, 0]
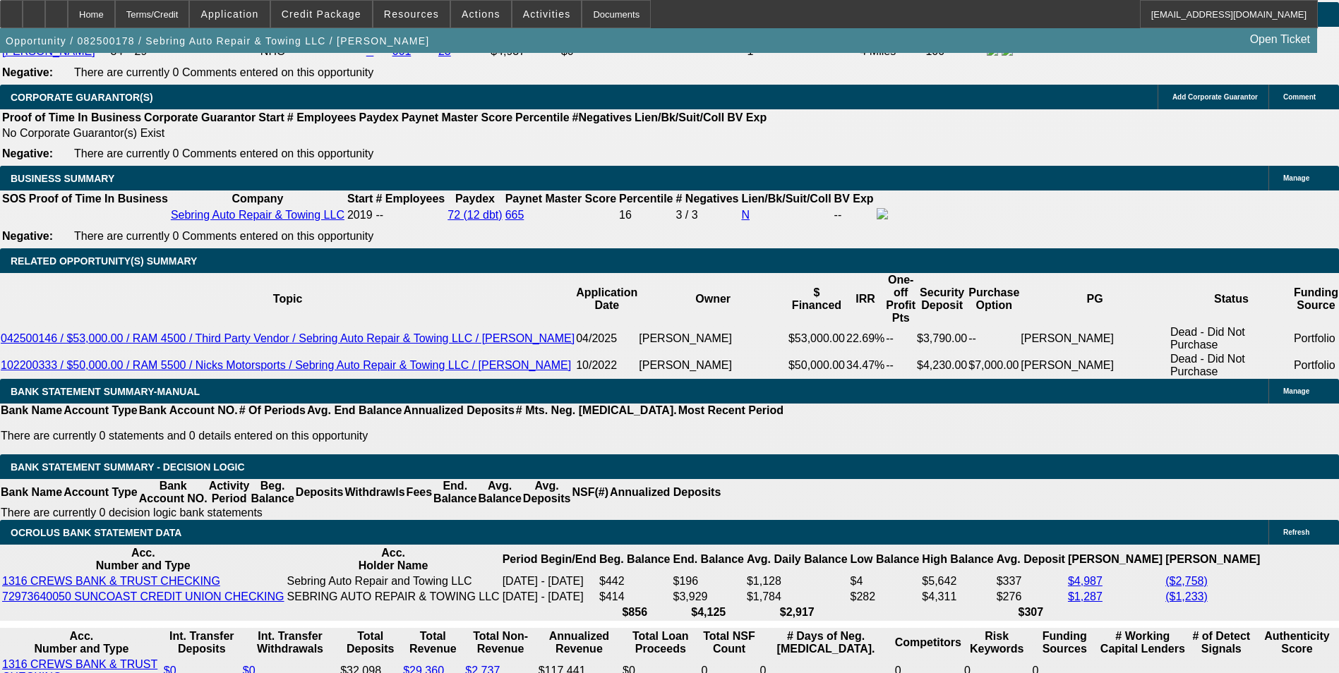
scroll to position [2188, 0]
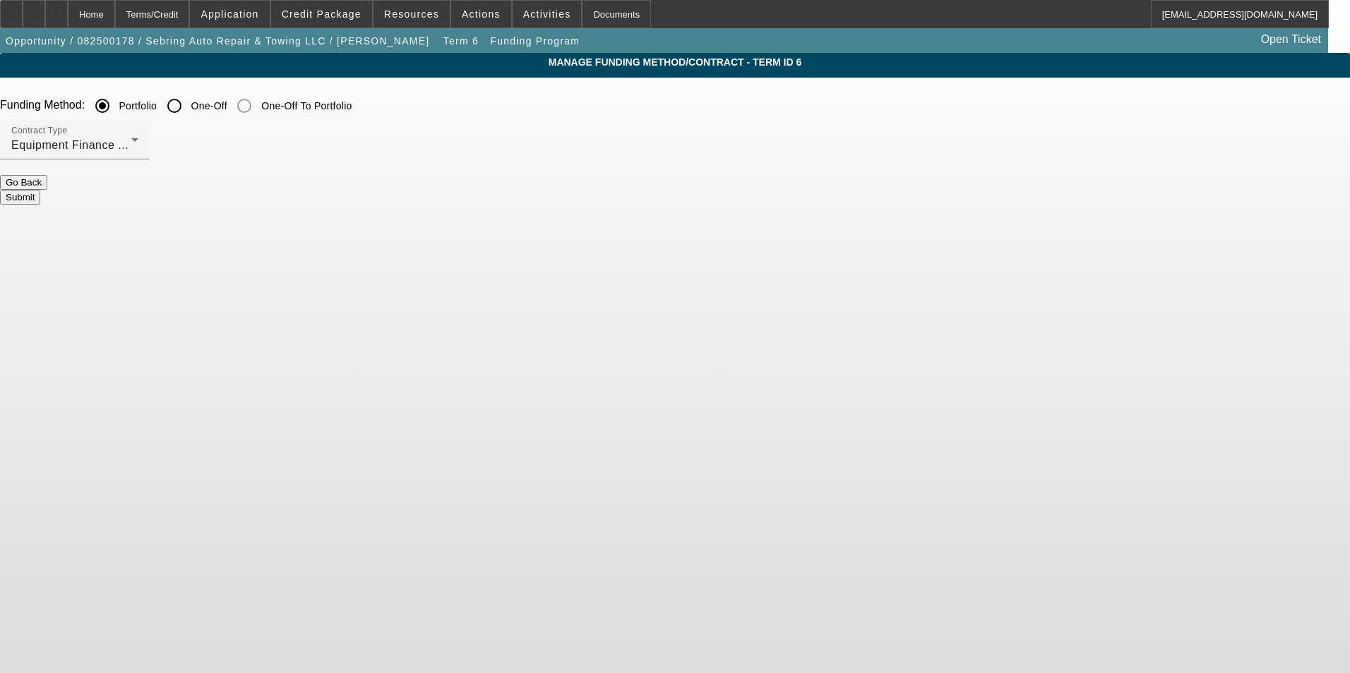
click at [188, 102] on input "One-Off" at bounding box center [174, 106] width 28 height 28
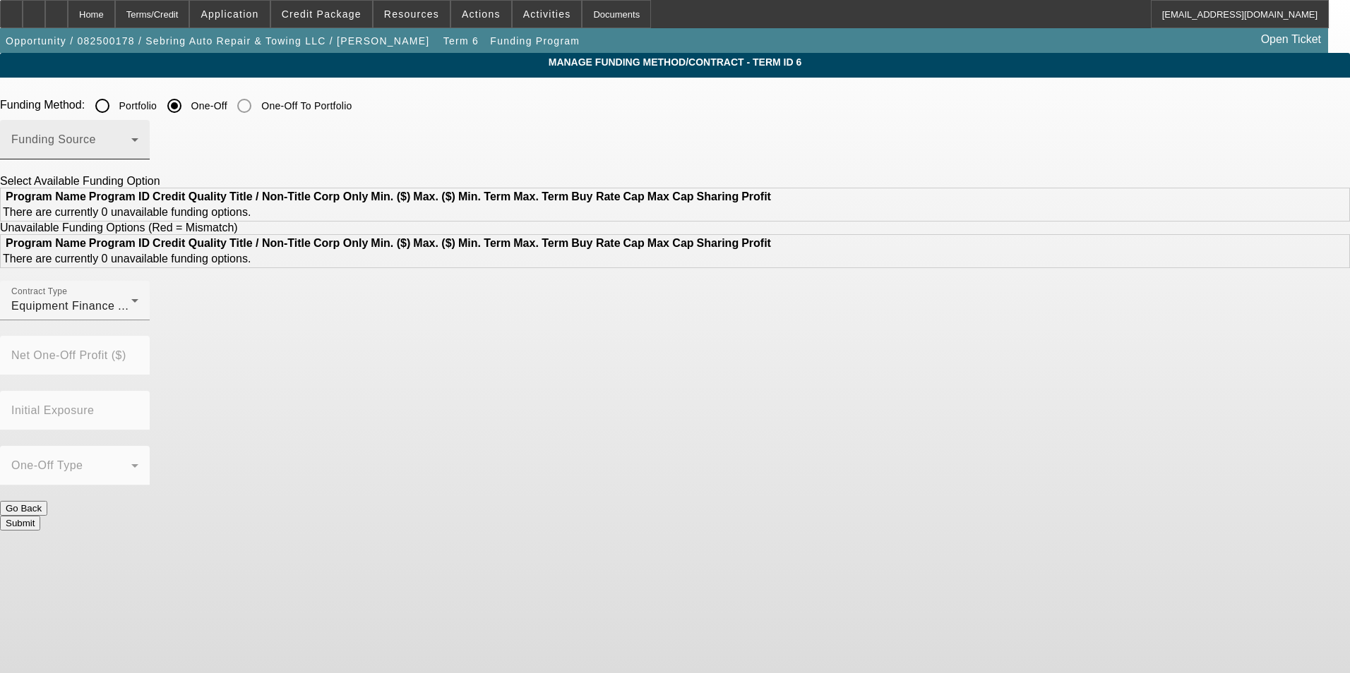
click at [131, 145] on span at bounding box center [71, 145] width 120 height 17
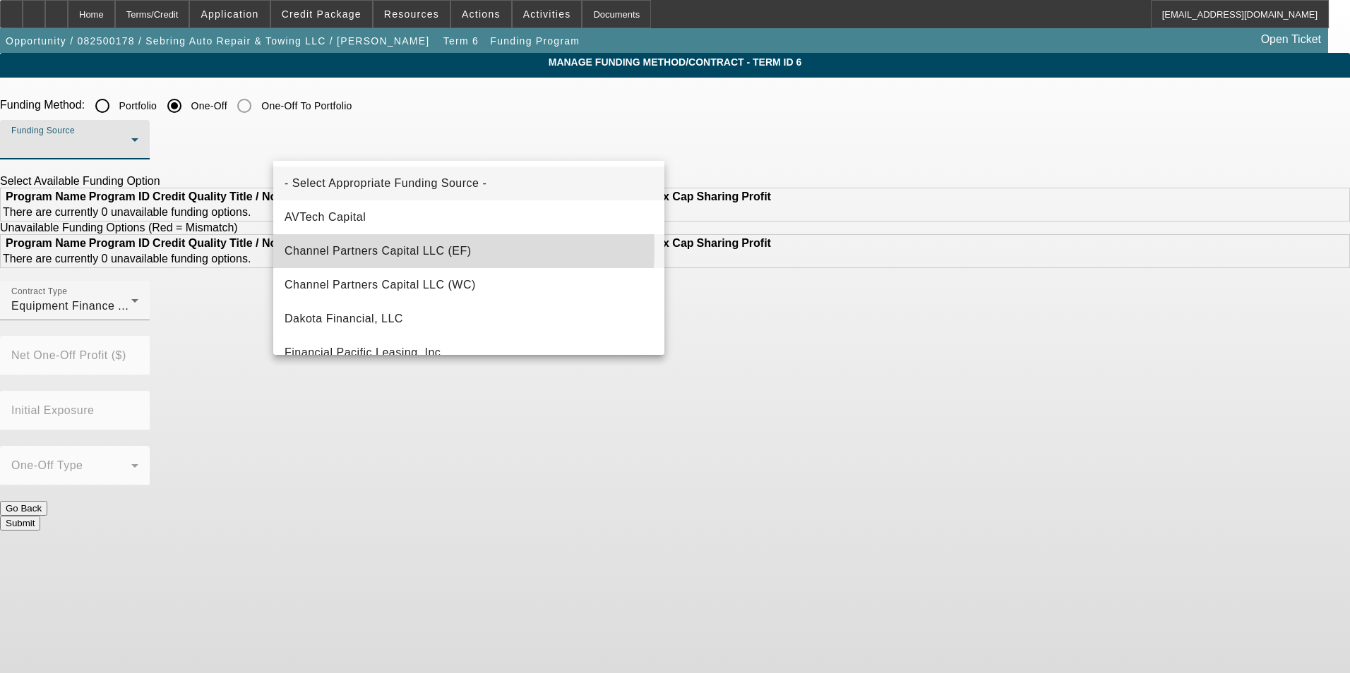
drag, startPoint x: 428, startPoint y: 245, endPoint x: 335, endPoint y: 248, distance: 93.2
click at [335, 248] on span "Channel Partners Capital LLC (EF)" at bounding box center [377, 251] width 187 height 17
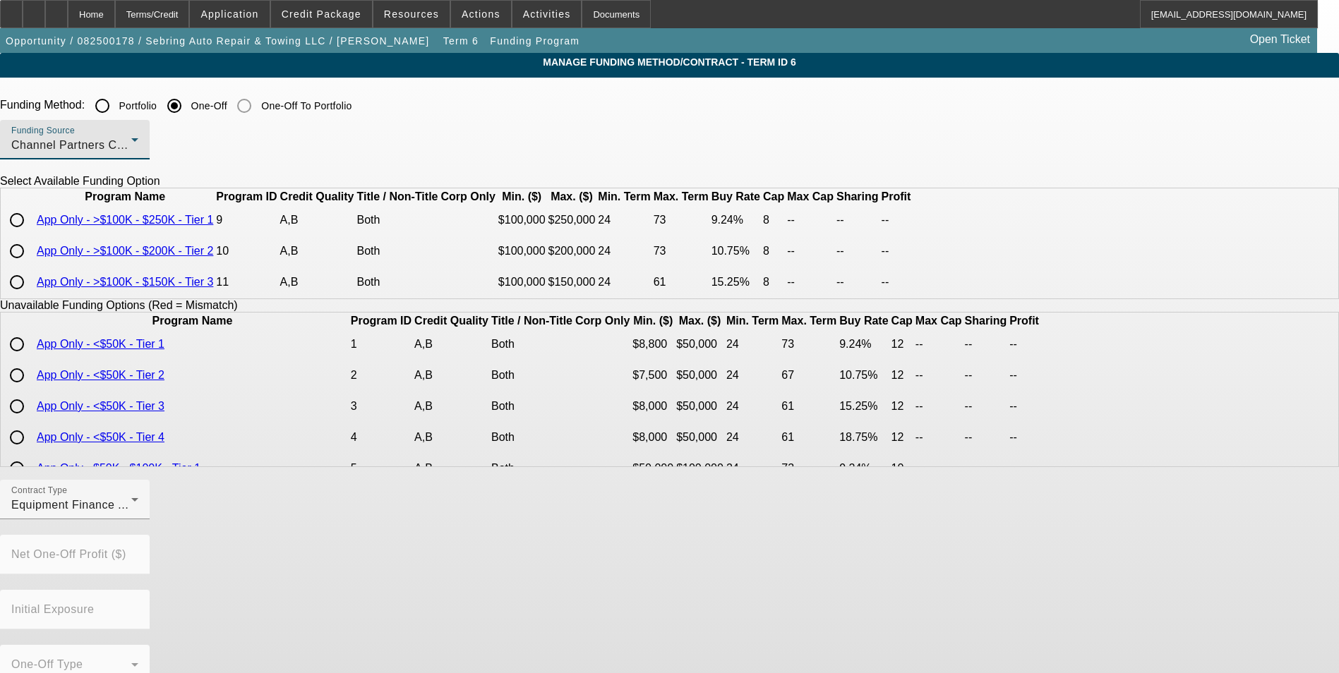
scroll to position [56, 0]
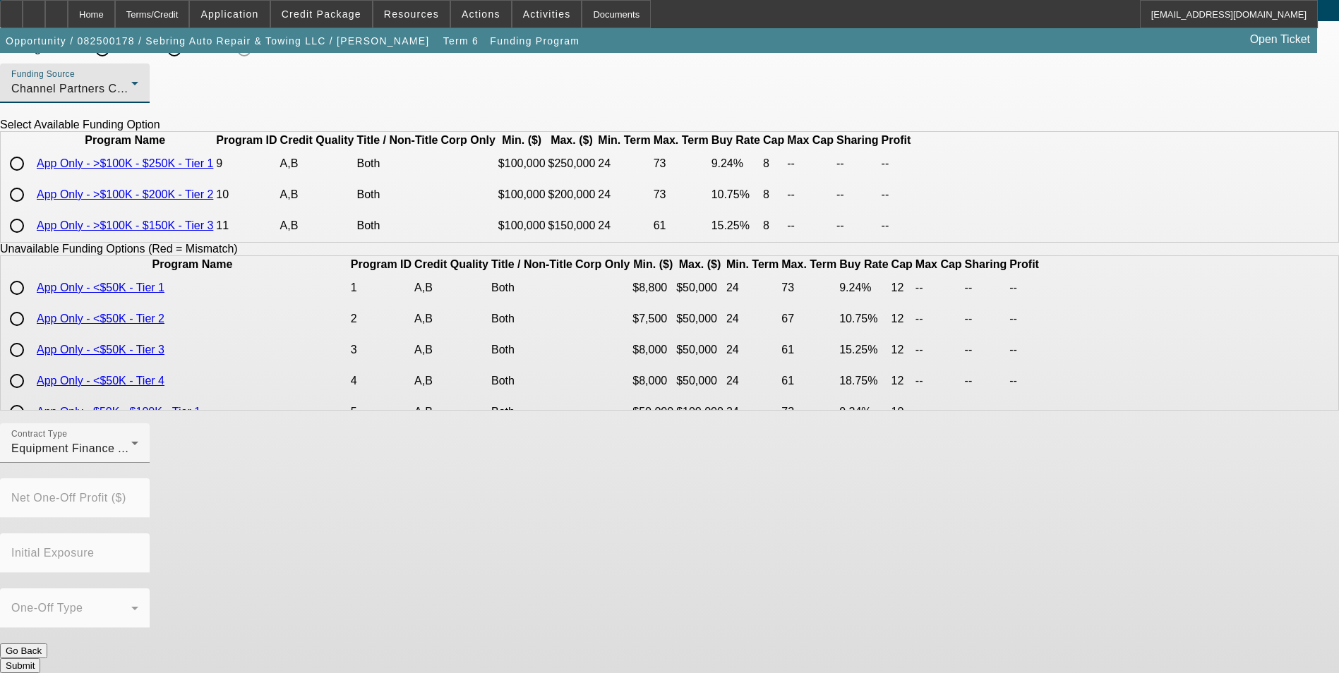
click at [31, 240] on input "radio" at bounding box center [17, 226] width 28 height 28
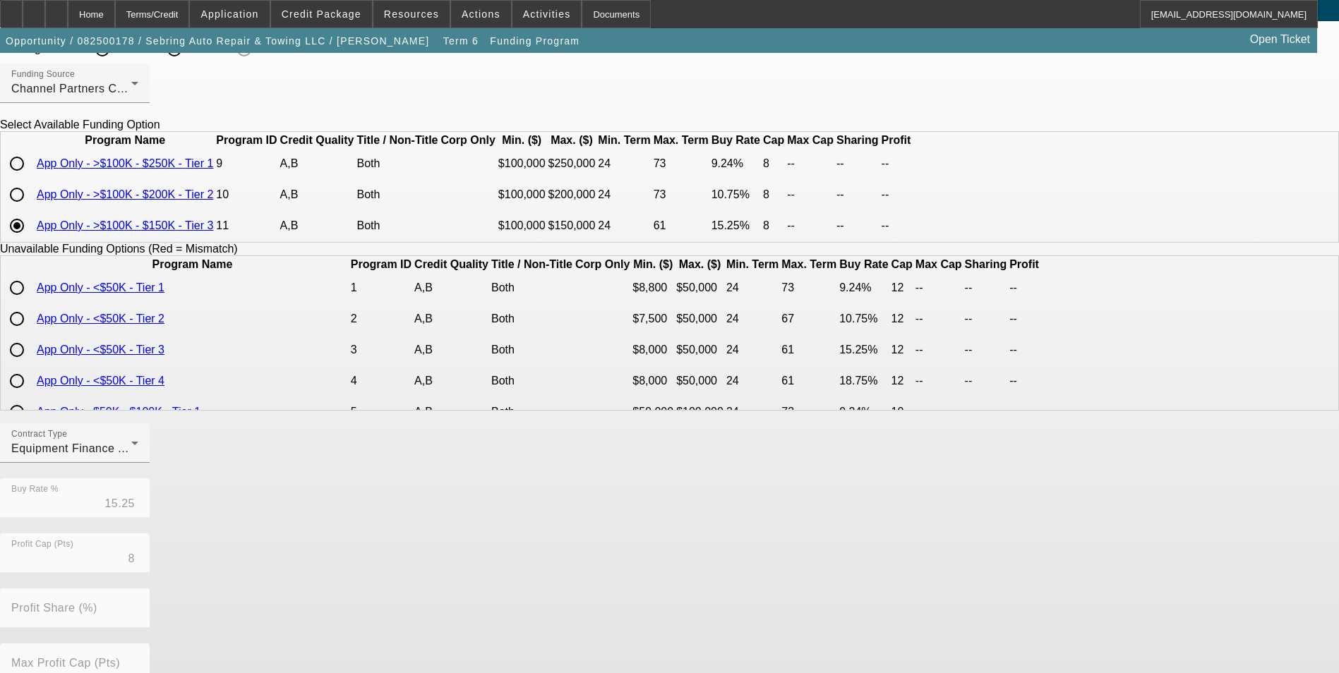
click at [215, 252] on app-term-manage-funding "Manage Funding Method/Contract - Term ID 6 Funding Method: Portfolio One-Off On…" at bounding box center [669, 451] width 1339 height 910
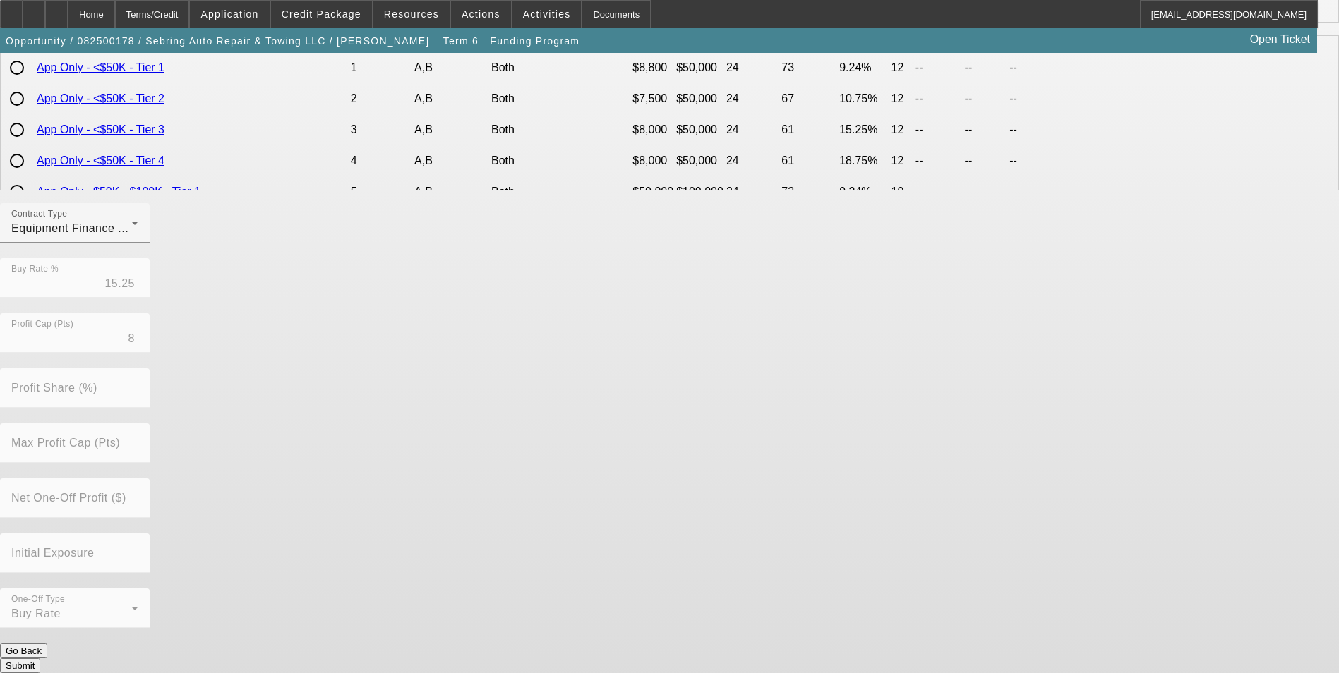
scroll to position [280, 0]
click at [40, 656] on button "Submit" at bounding box center [20, 663] width 40 height 15
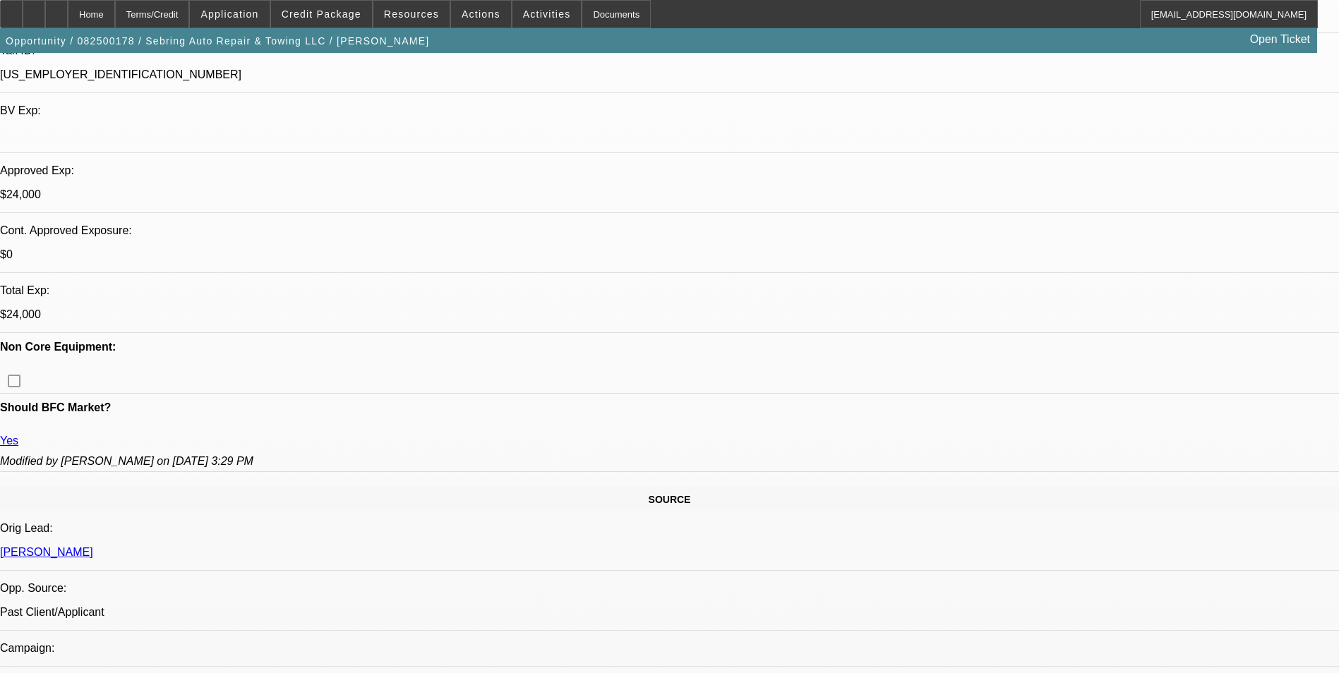
scroll to position [424, 0]
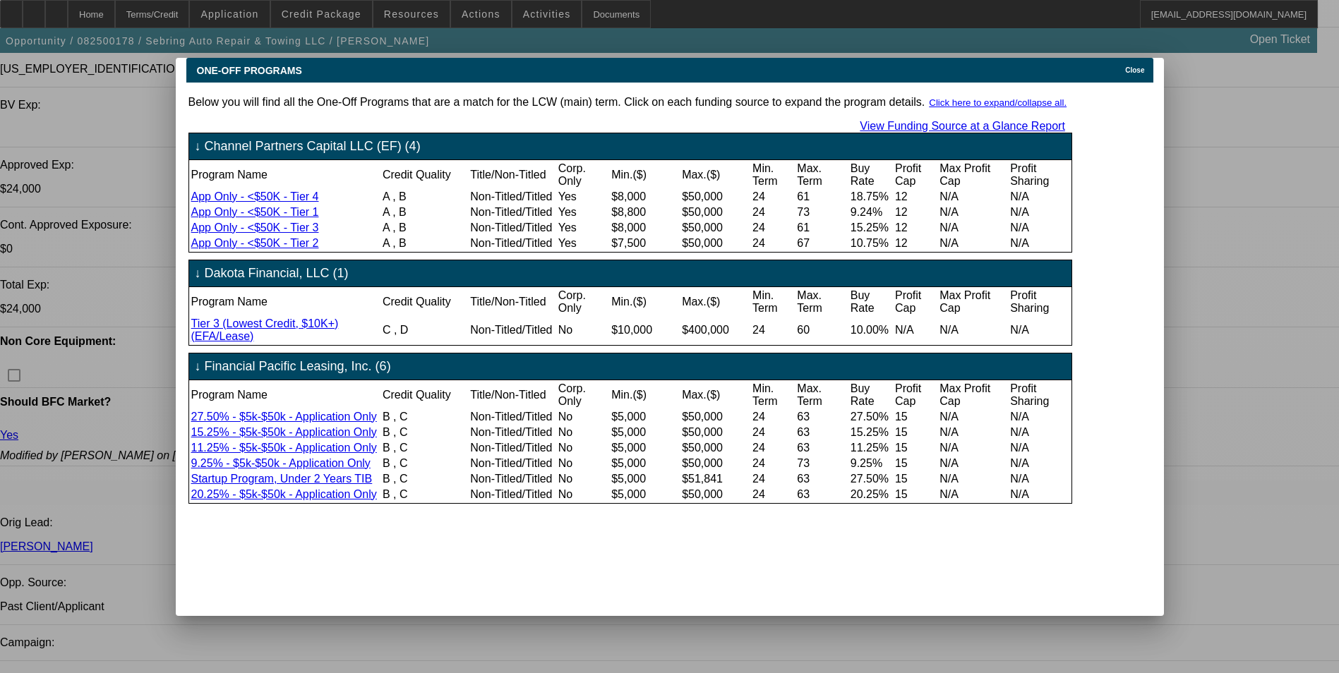
scroll to position [0, 0]
drag, startPoint x: 1123, startPoint y: 61, endPoint x: 1054, endPoint y: 83, distance: 72.6
click at [1122, 66] on icon at bounding box center [1122, 70] width 0 height 8
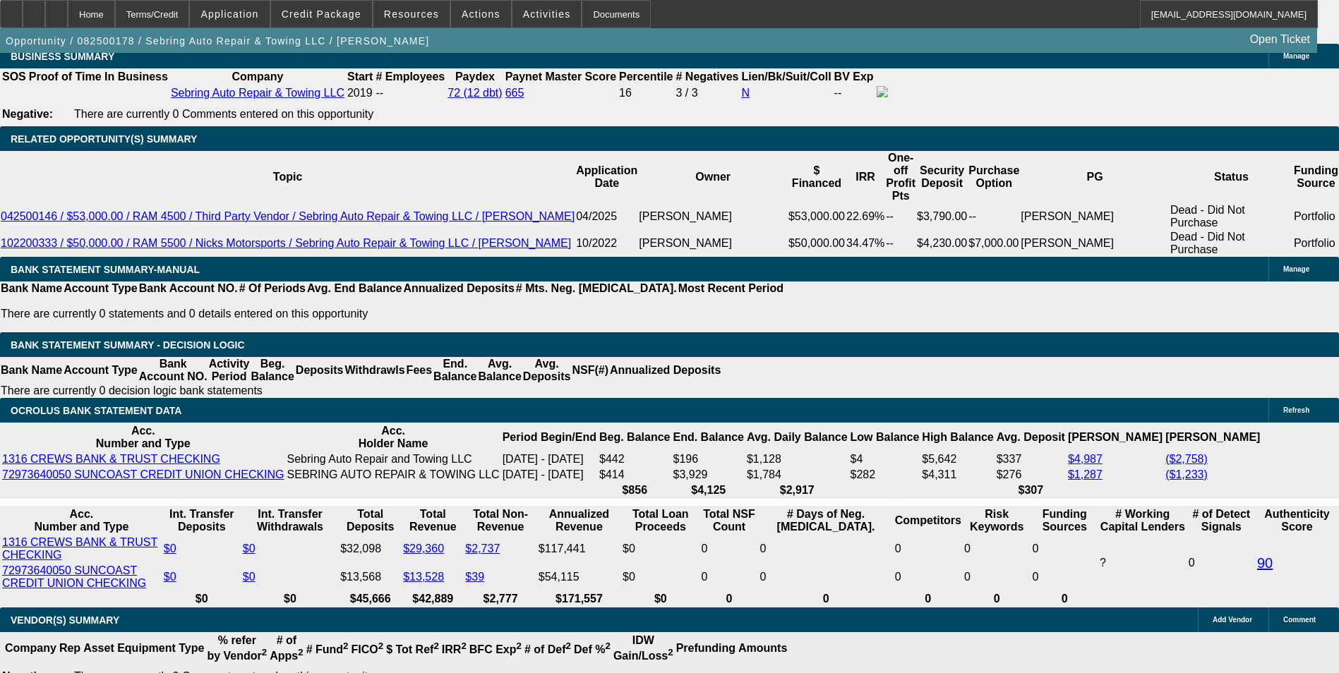
scroll to position [2411, 0]
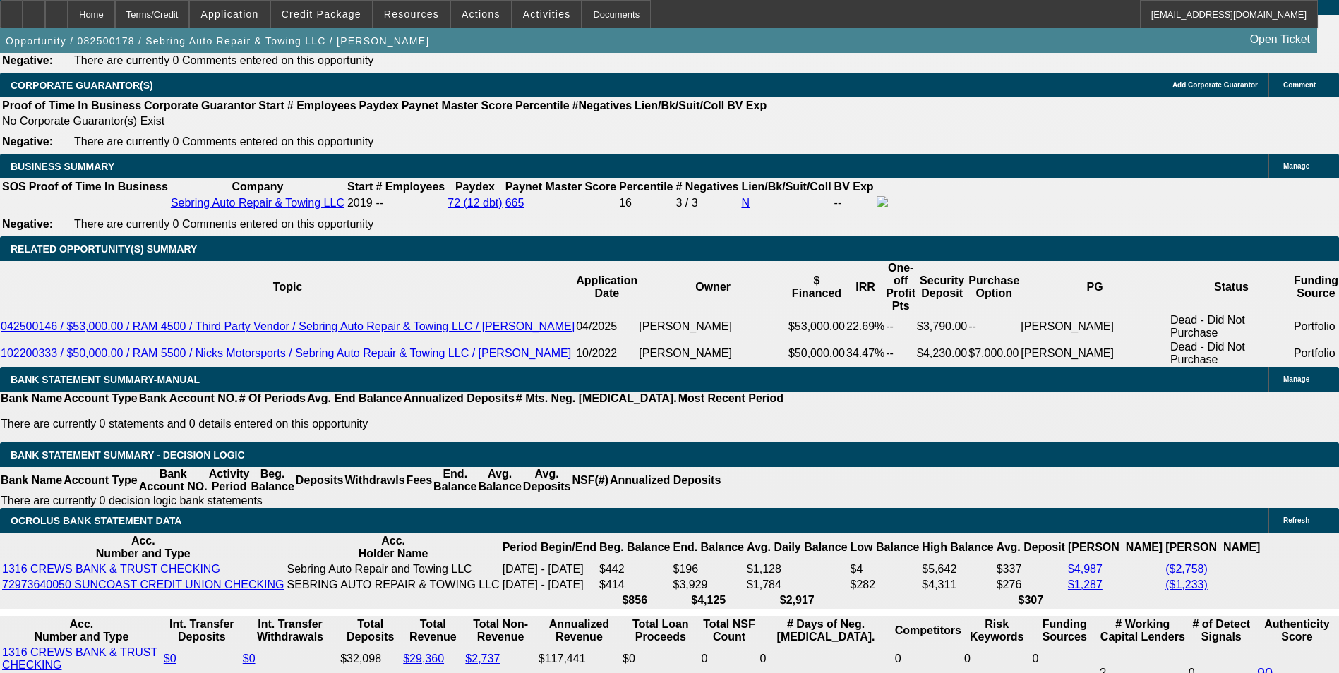
scroll to position [2199, 0]
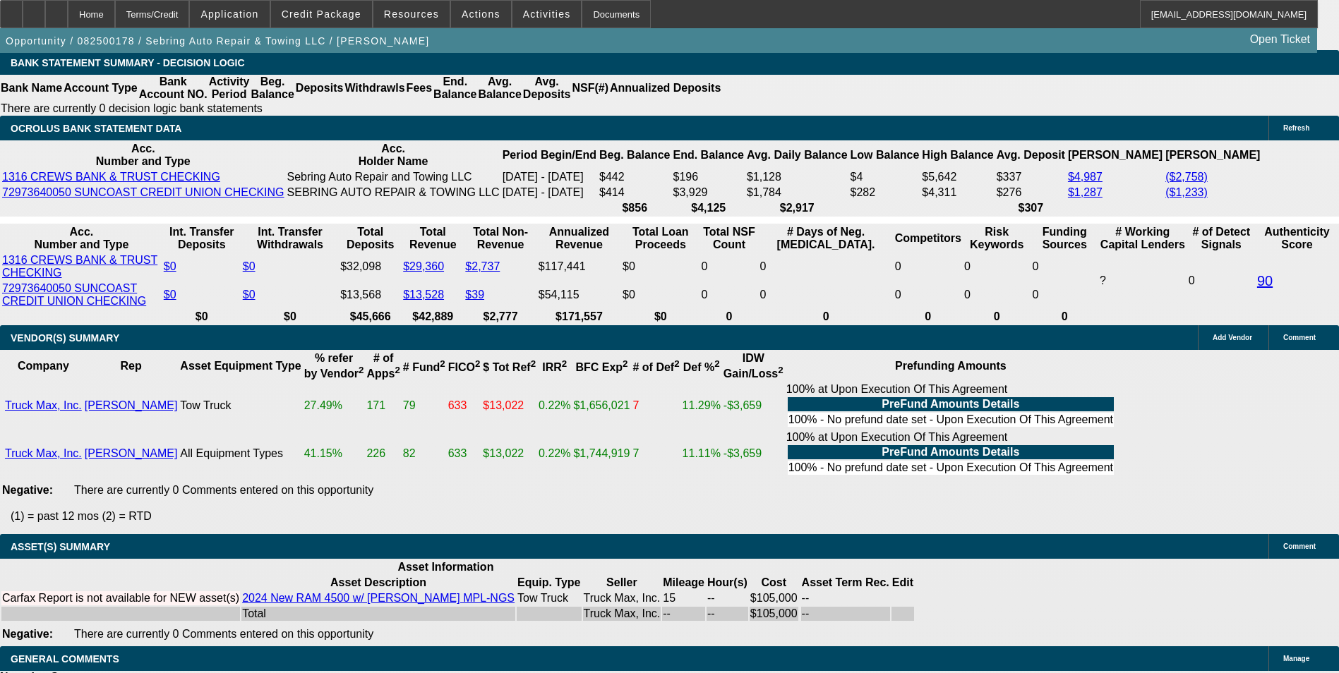
scroll to position [2188, 0]
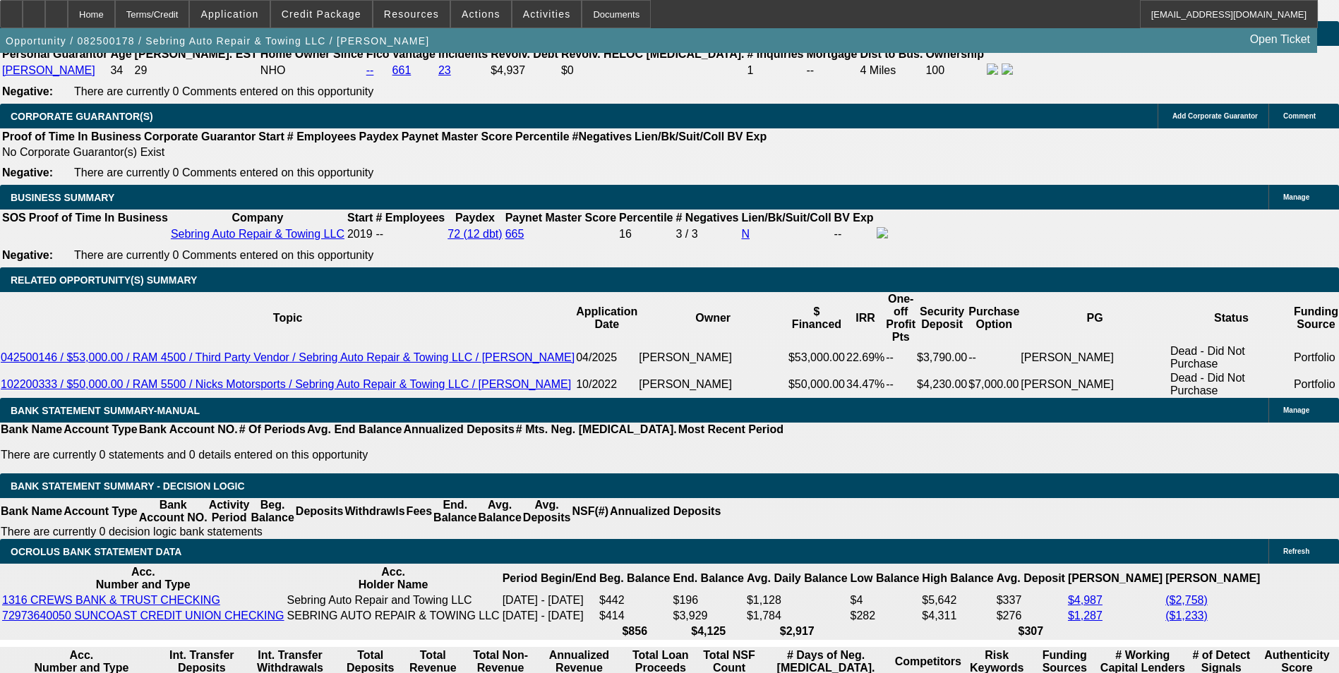
click at [56, 9] on icon at bounding box center [56, 9] width 0 height 0
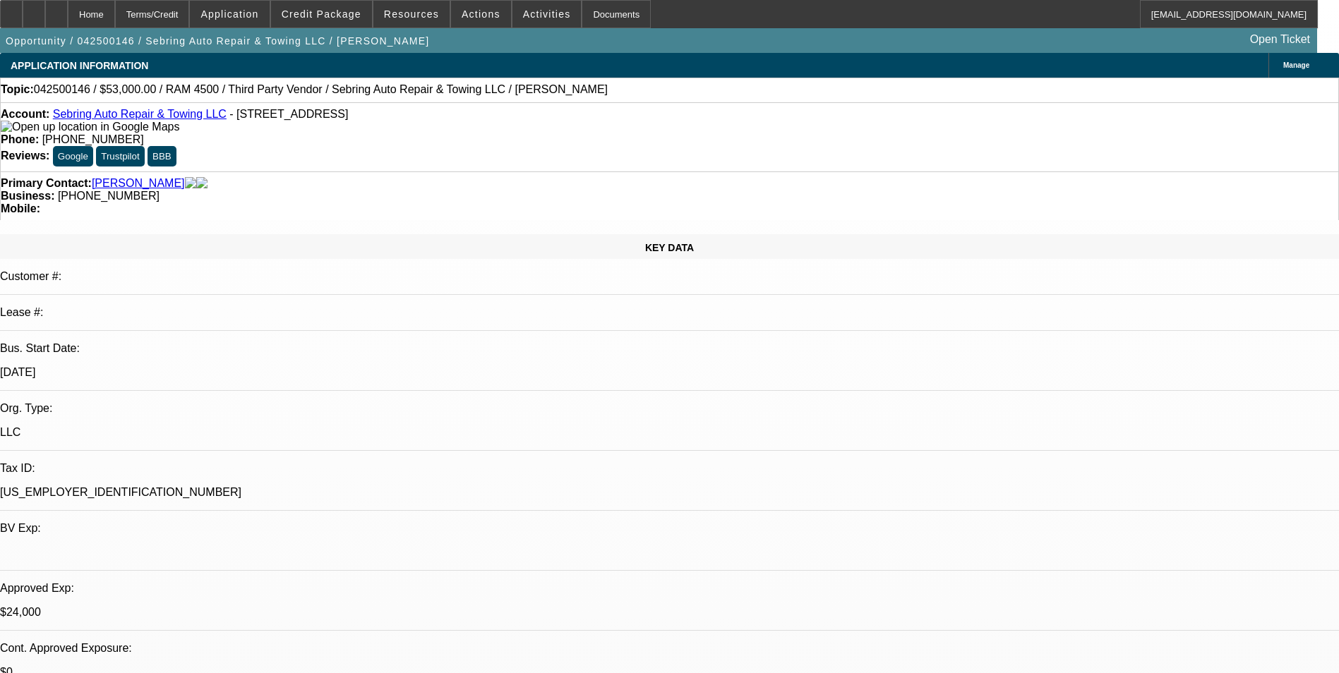
select select "0"
select select "2"
select select "0"
select select "2"
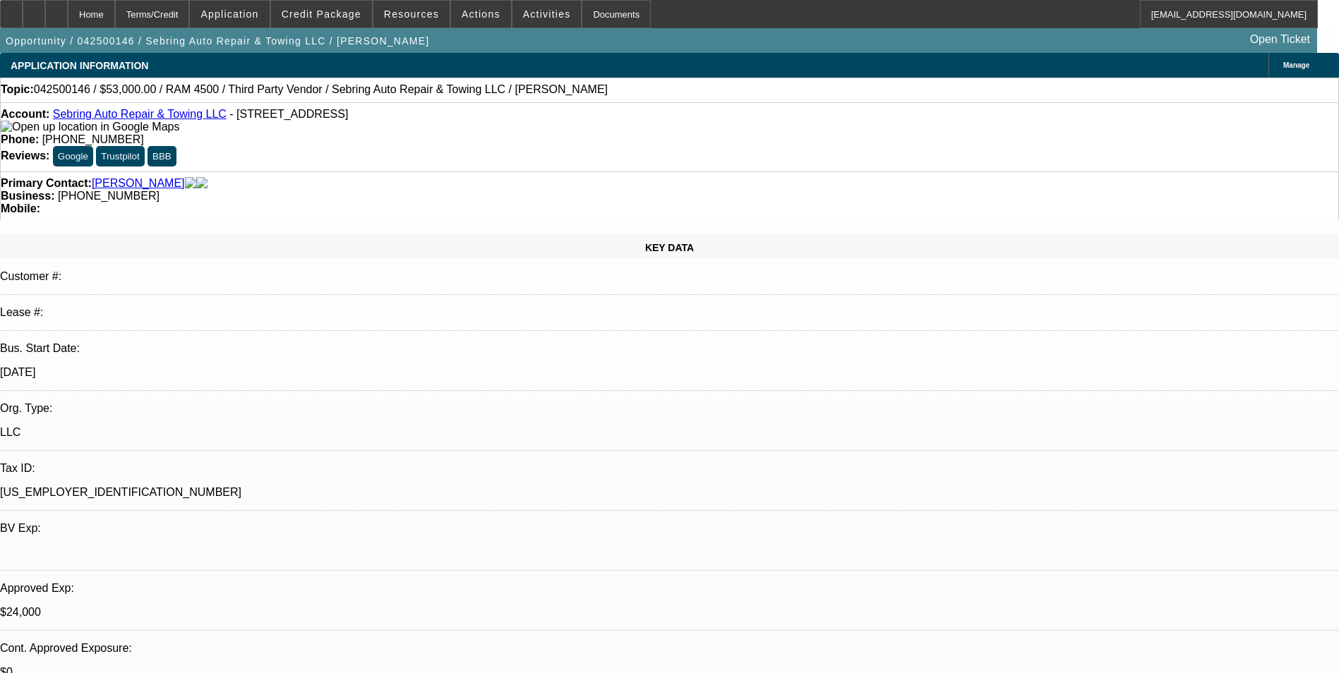
select select "0"
select select "2"
select select "0"
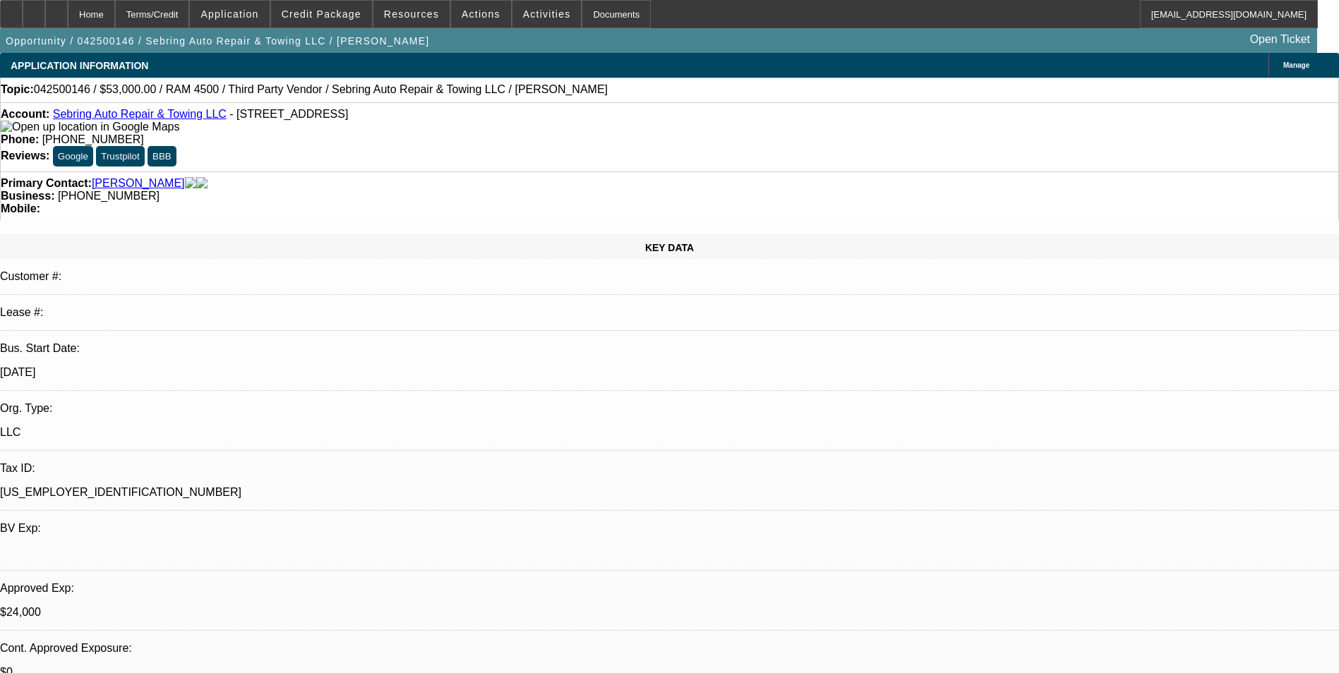
select select "0"
select select "1"
select select "2"
select select "6"
select select "1"
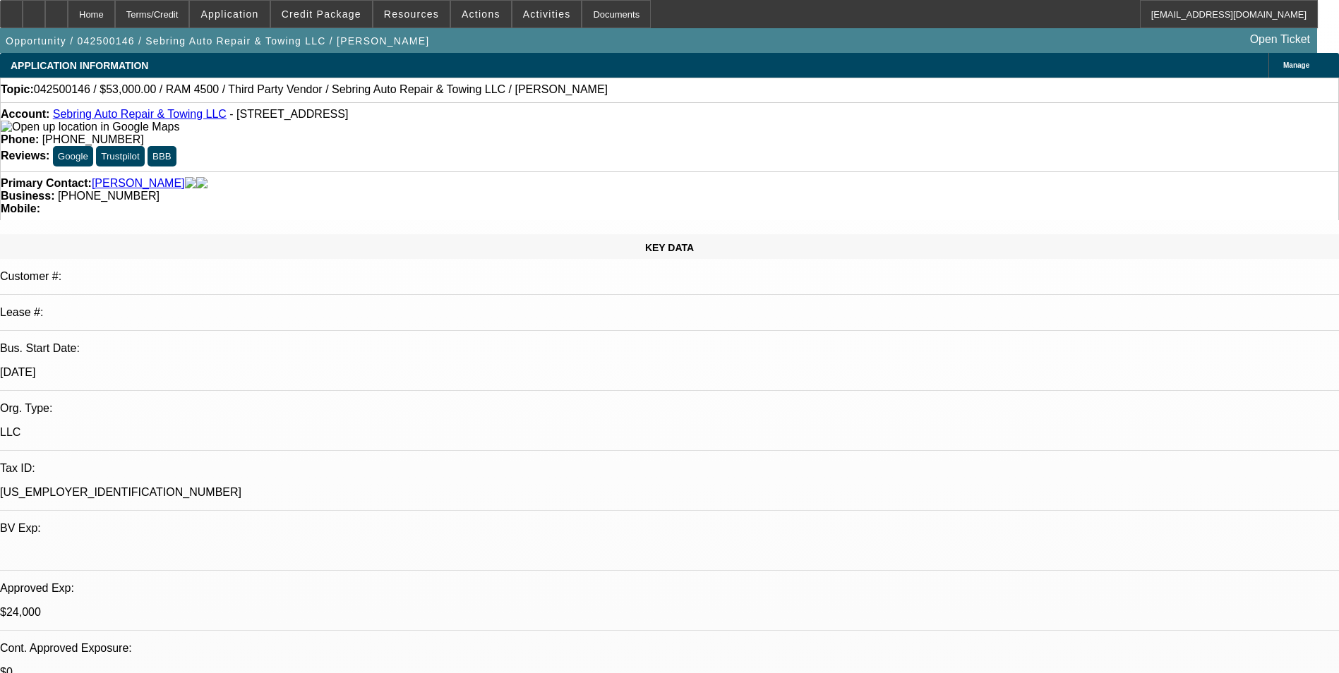
select select "2"
select select "6"
select select "1"
select select "2"
select select "6"
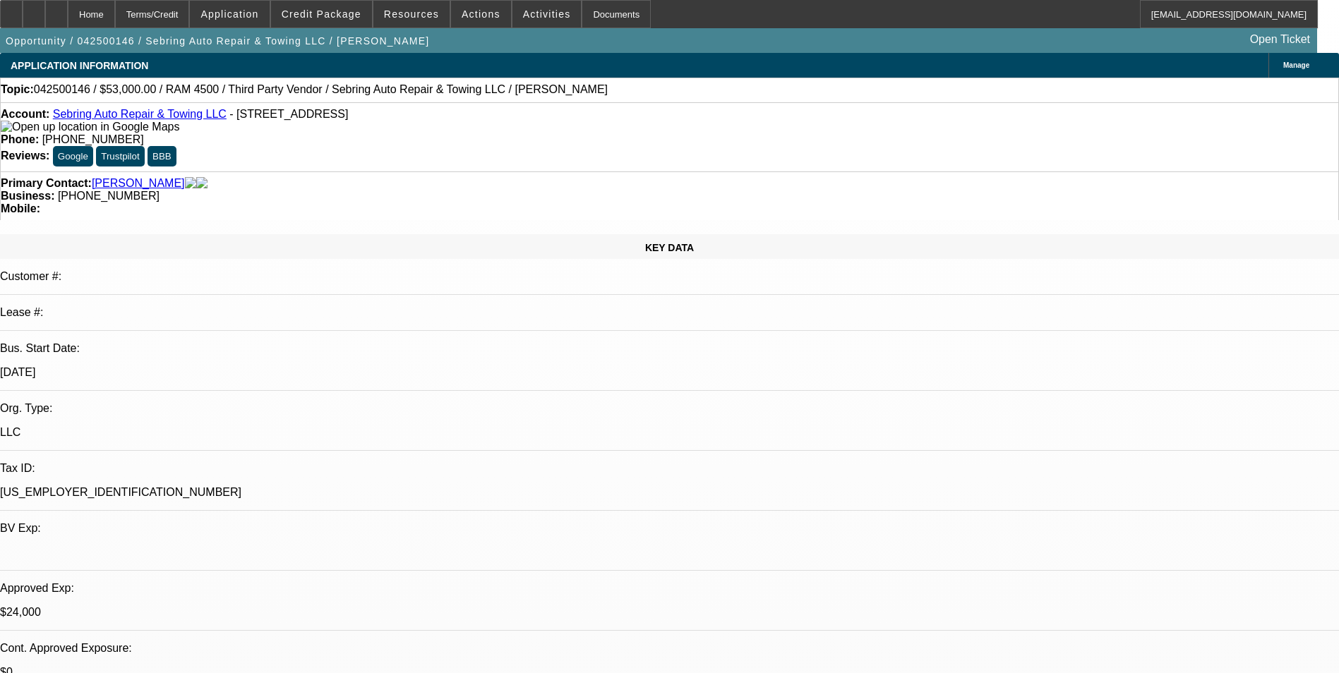
select select "1"
select select "2"
select select "6"
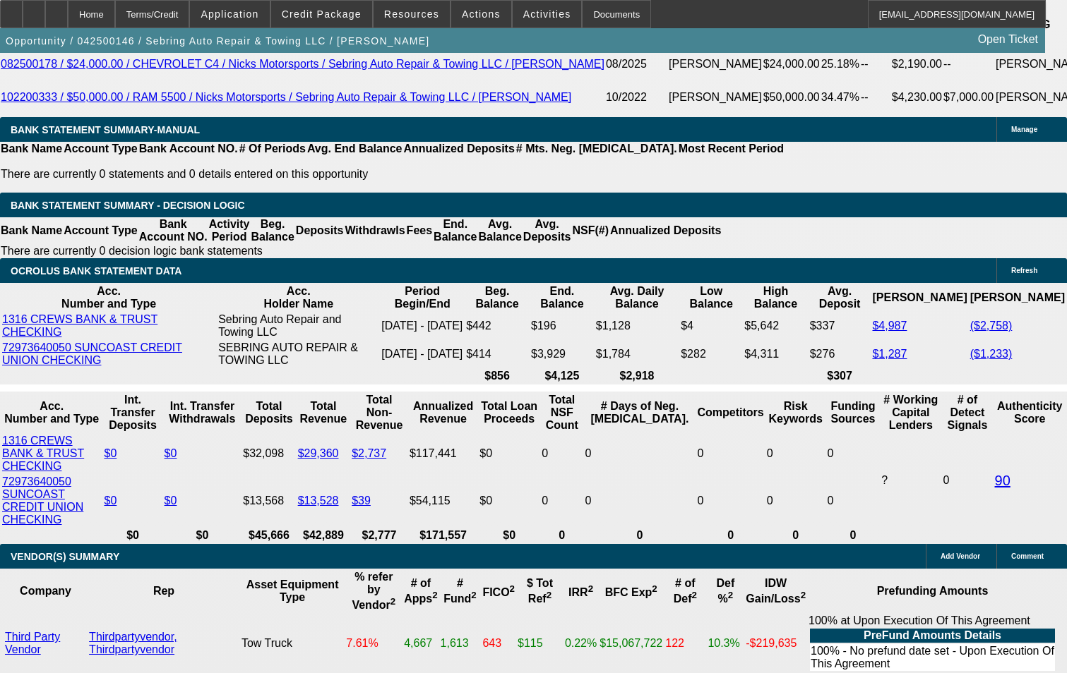
scroll to position [2400, 0]
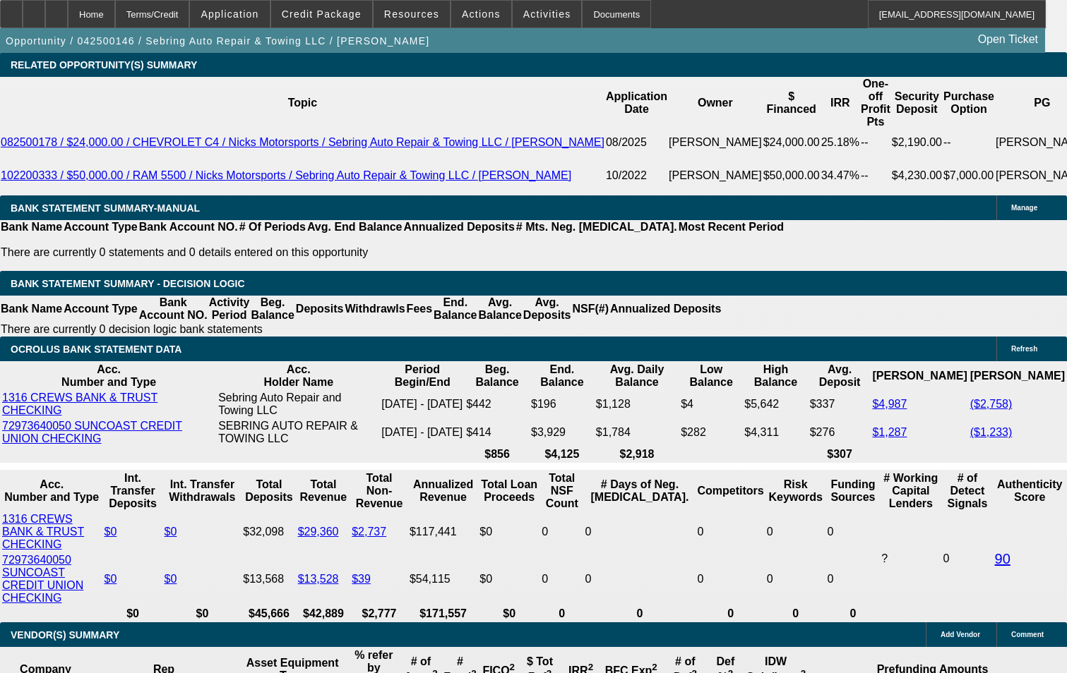
select select "0"
select select "3"
select select "0"
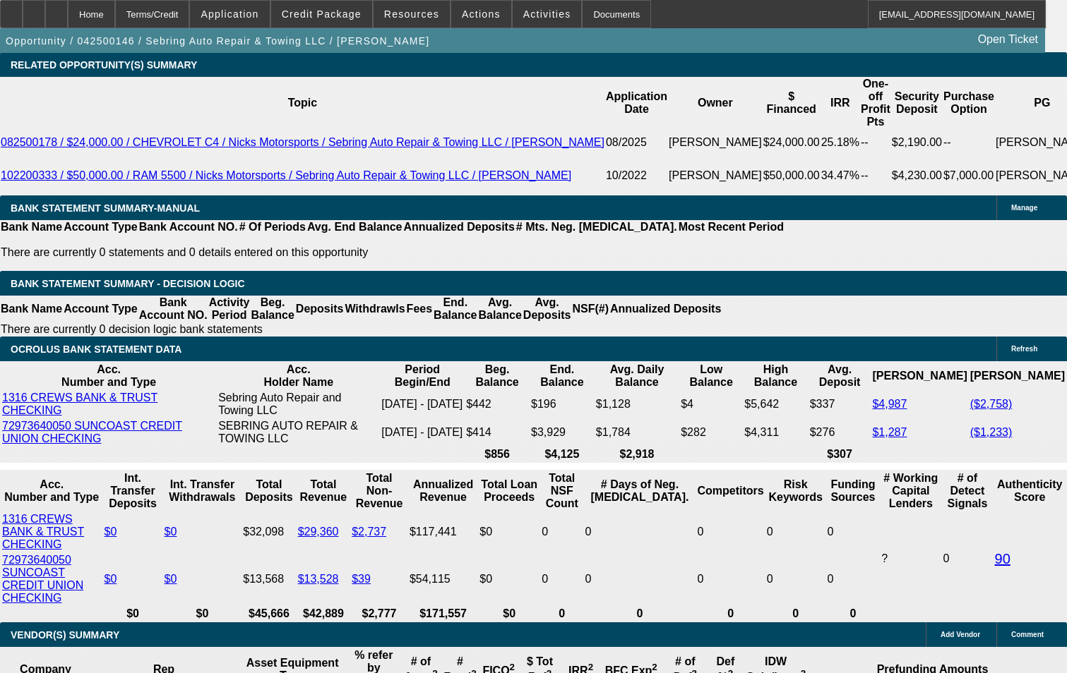
select select "6"
select select "0"
select select "3"
select select "0"
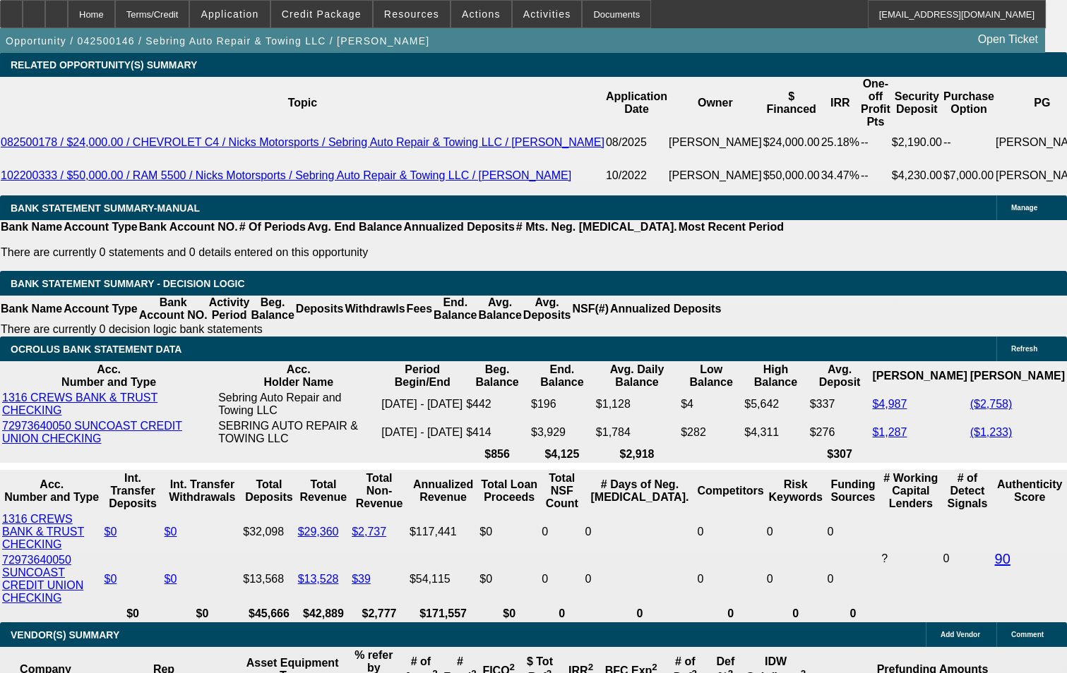
select select "6"
select select "0"
select select "2"
select select "0"
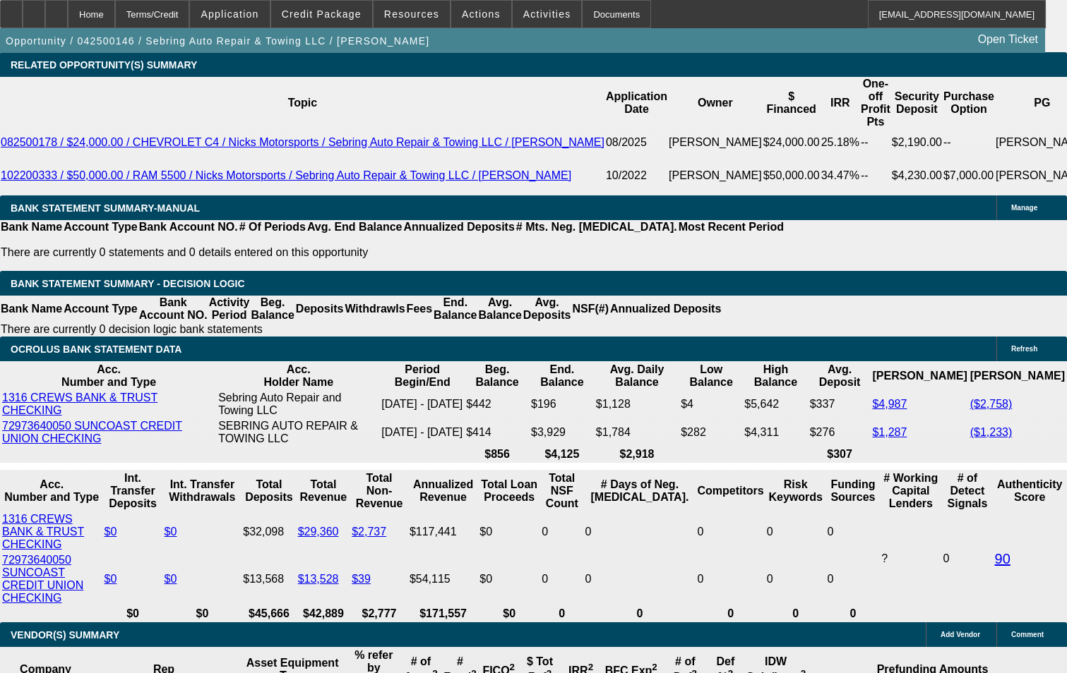
select select "6"
select select "0"
select select "2"
select select "0"
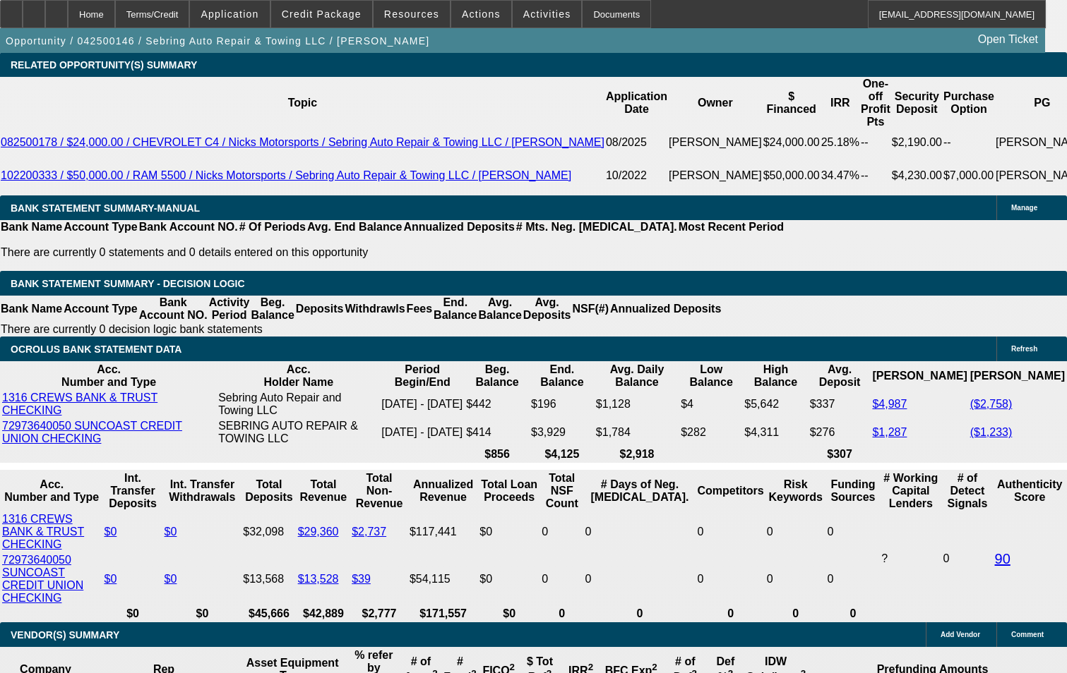
select select "6"
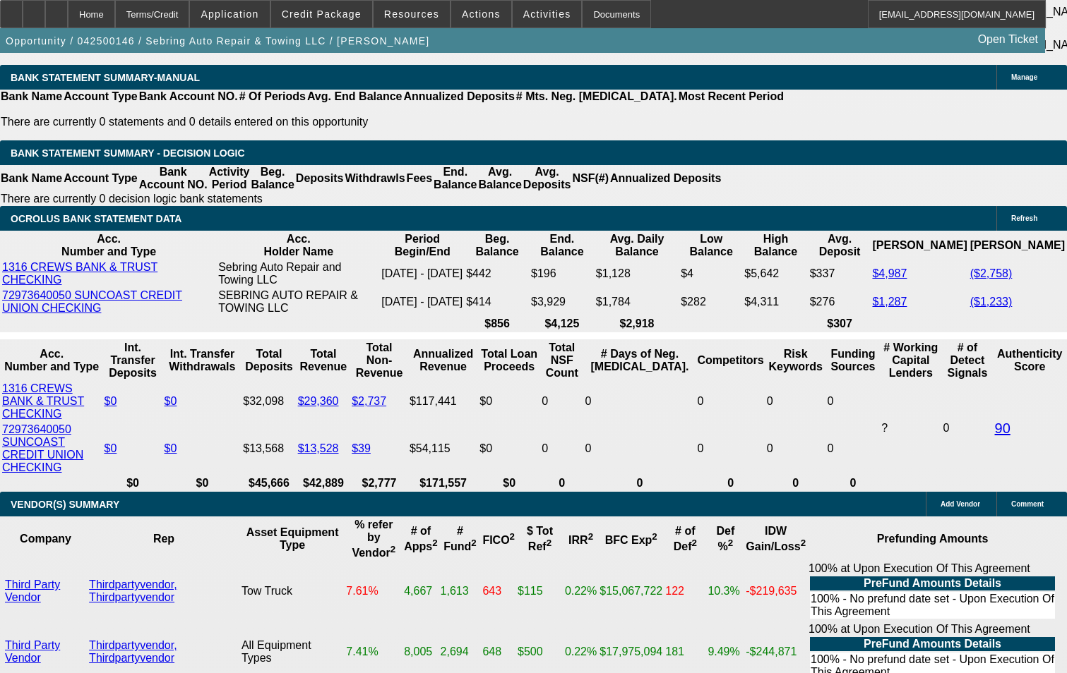
scroll to position [2541, 0]
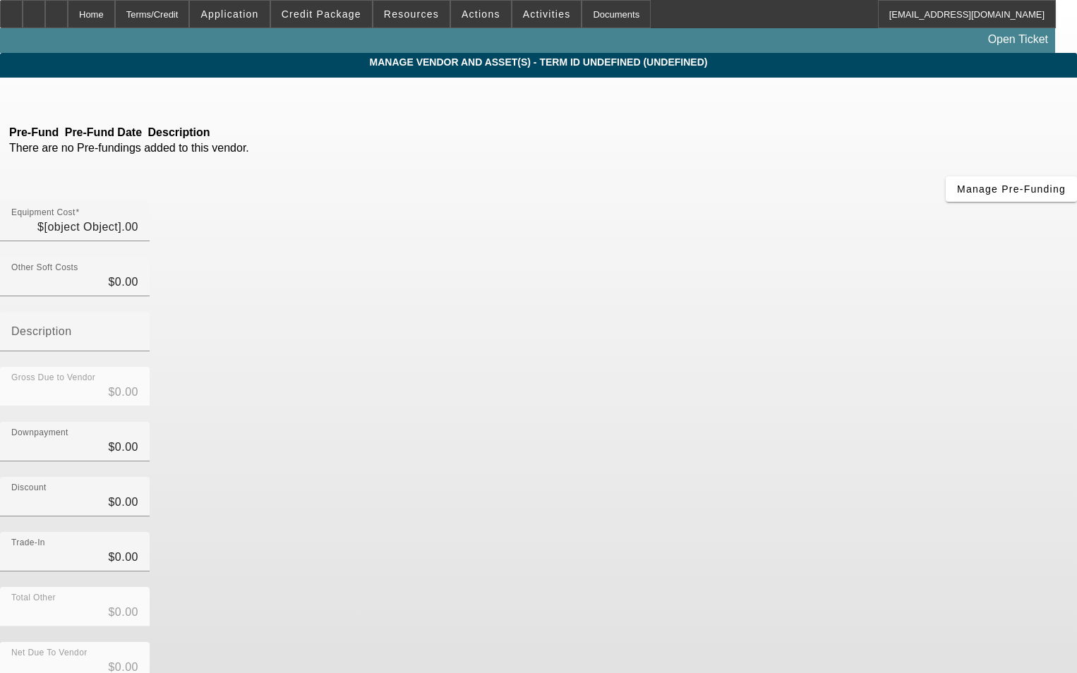
type input "$84,970.00"
type input "$6,607.68"
type input "Dealer Fees & Tax"
type input "$91,577.68"
type input "$5,000.00"
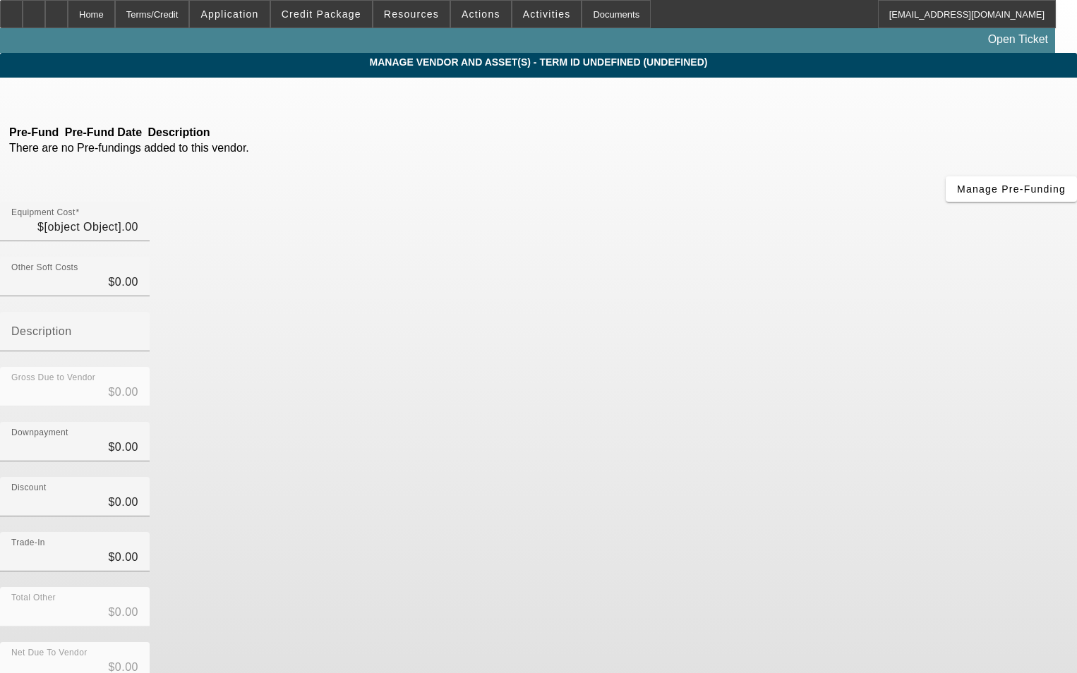
type input "$5,000.00"
type input "$86,577.68"
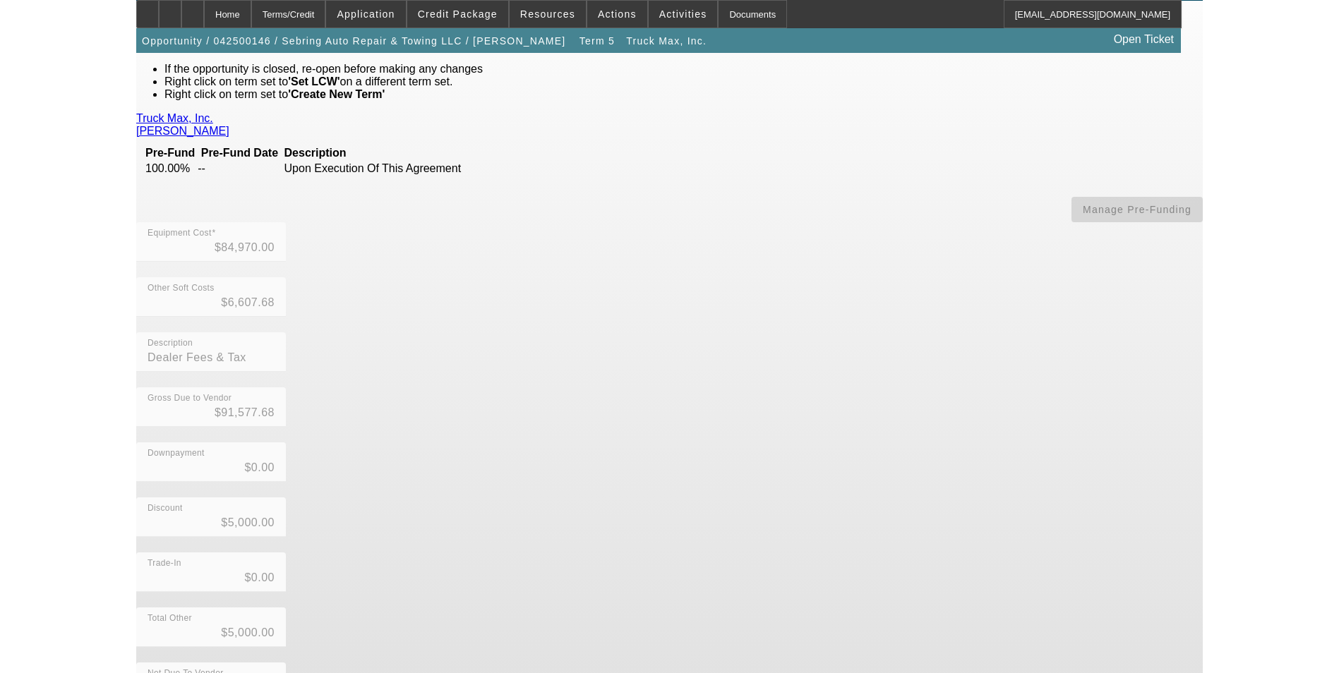
scroll to position [82, 0]
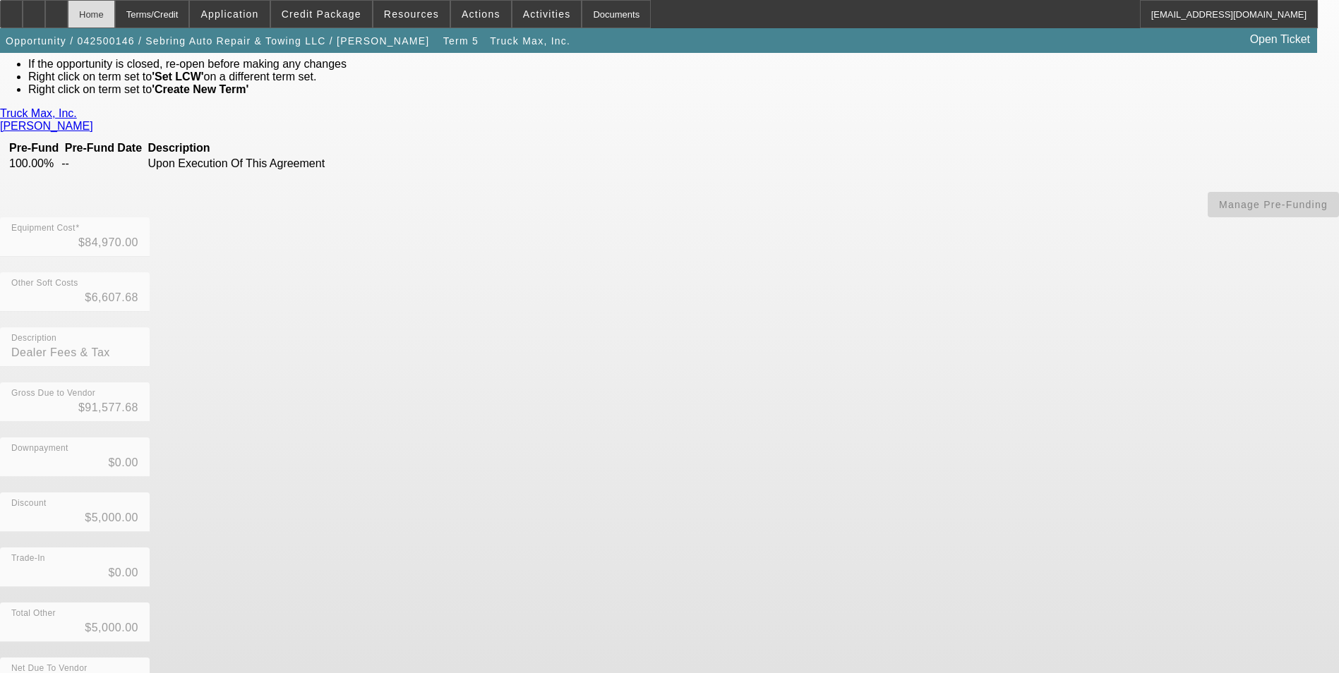
click at [115, 18] on div "Home" at bounding box center [91, 14] width 47 height 28
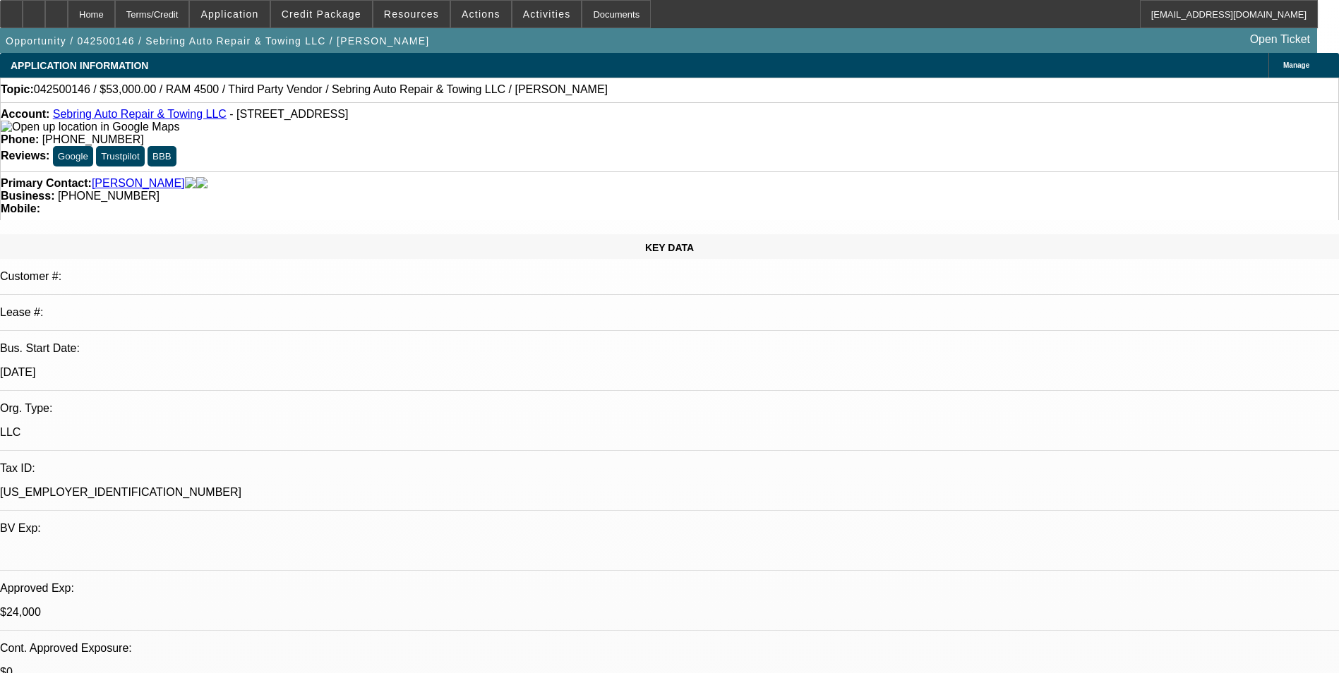
select select "0"
select select "2"
select select "0"
select select "6"
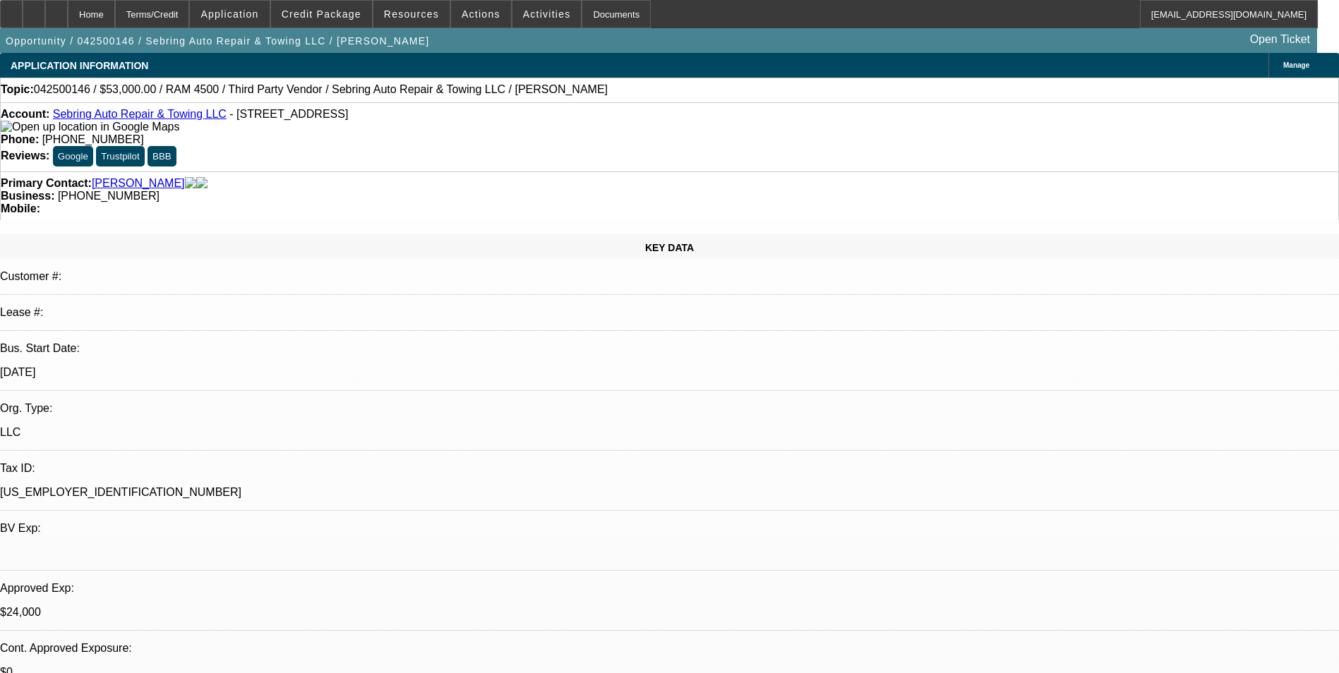
select select "0"
select select "2"
select select "0"
select select "6"
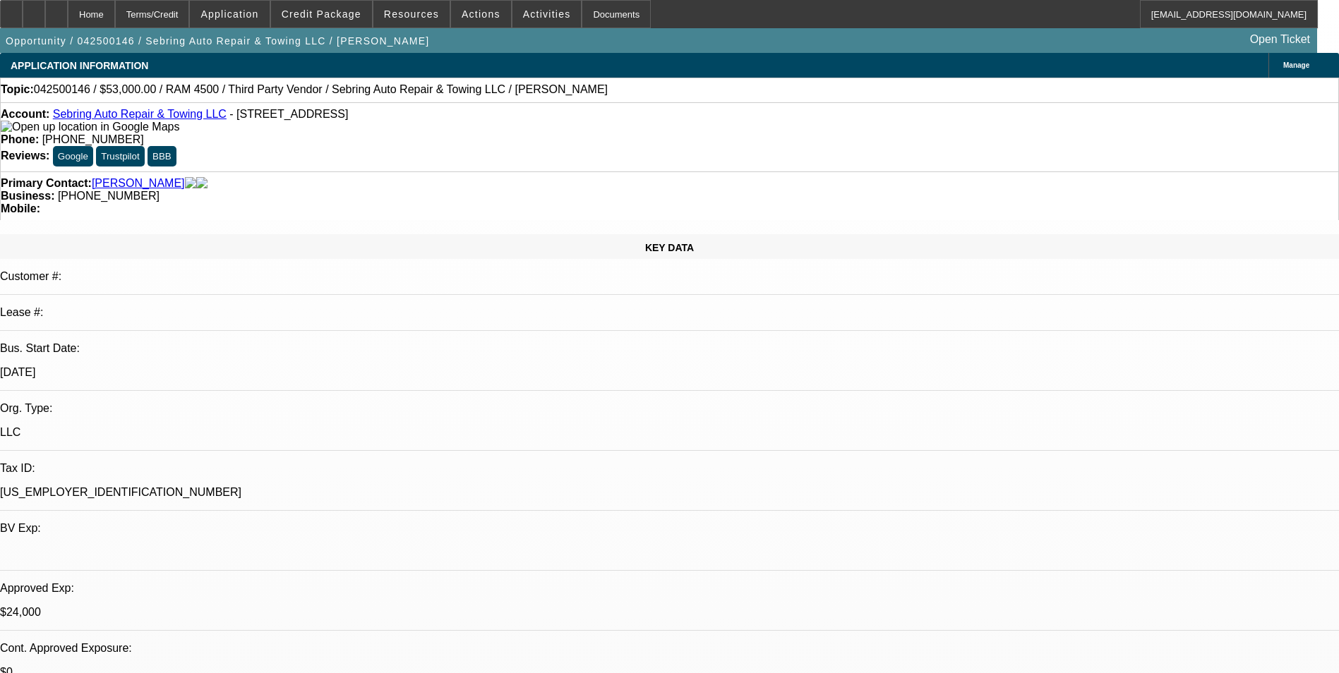
select select "0"
select select "2"
select select "0"
select select "6"
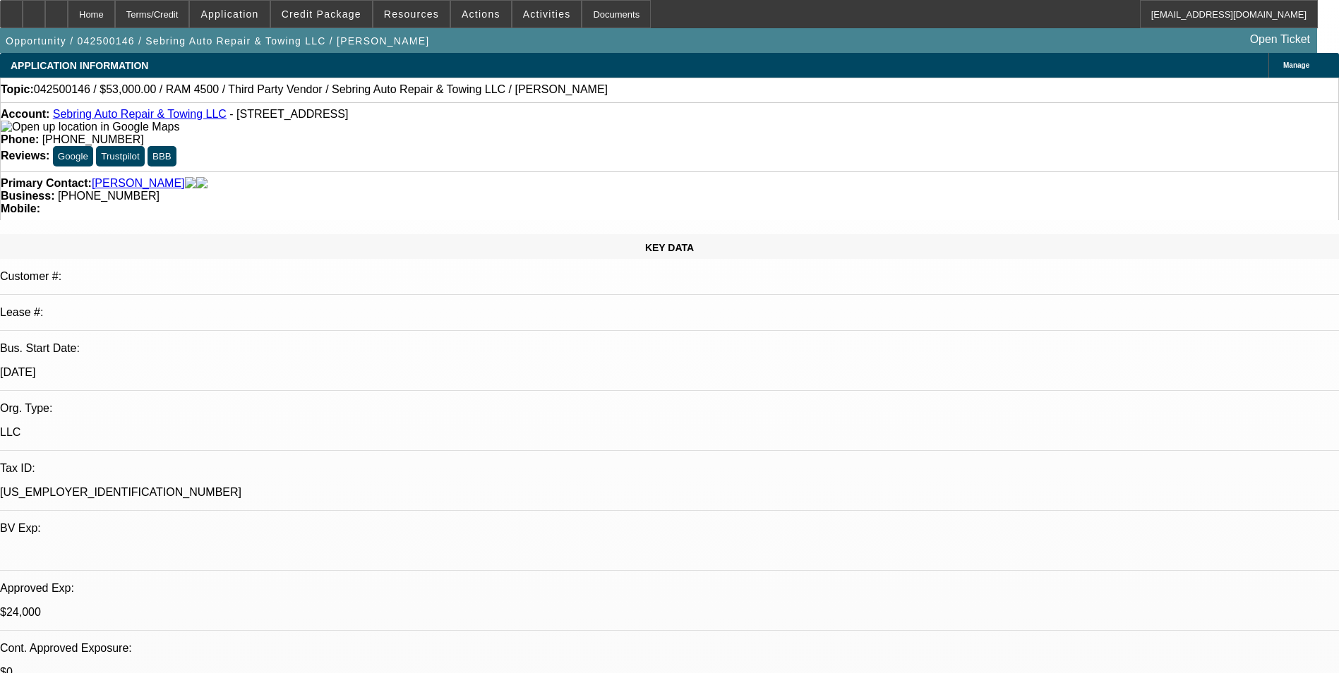
select select "0"
select select "2"
select select "0"
select select "6"
select select "0"
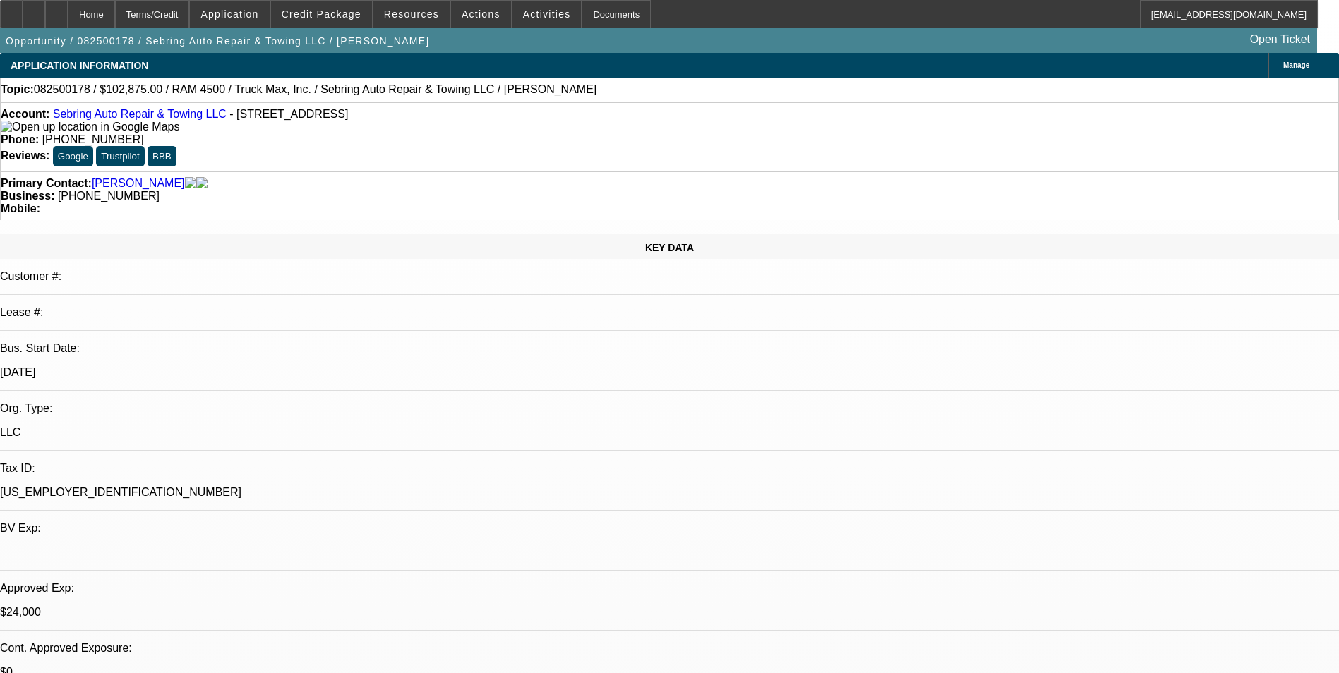
select select "0"
select select "2"
select select "0"
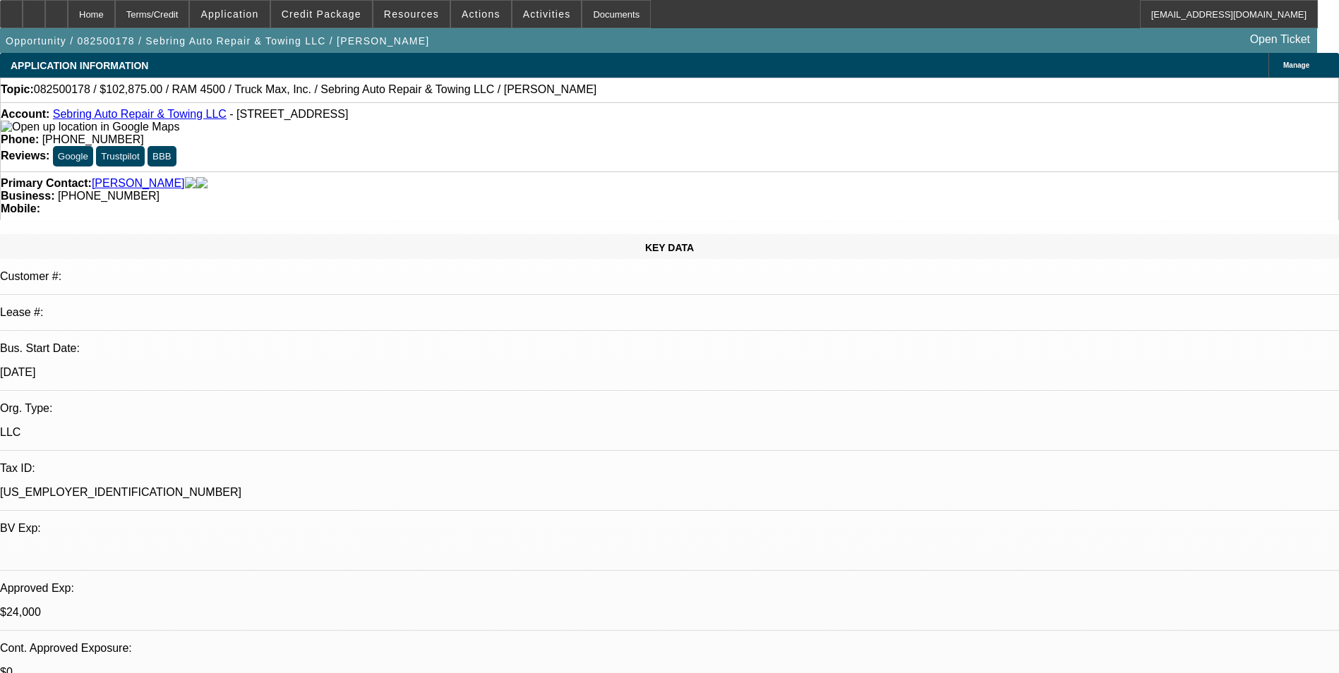
select select "0"
select select "2"
select select "0"
select select "2"
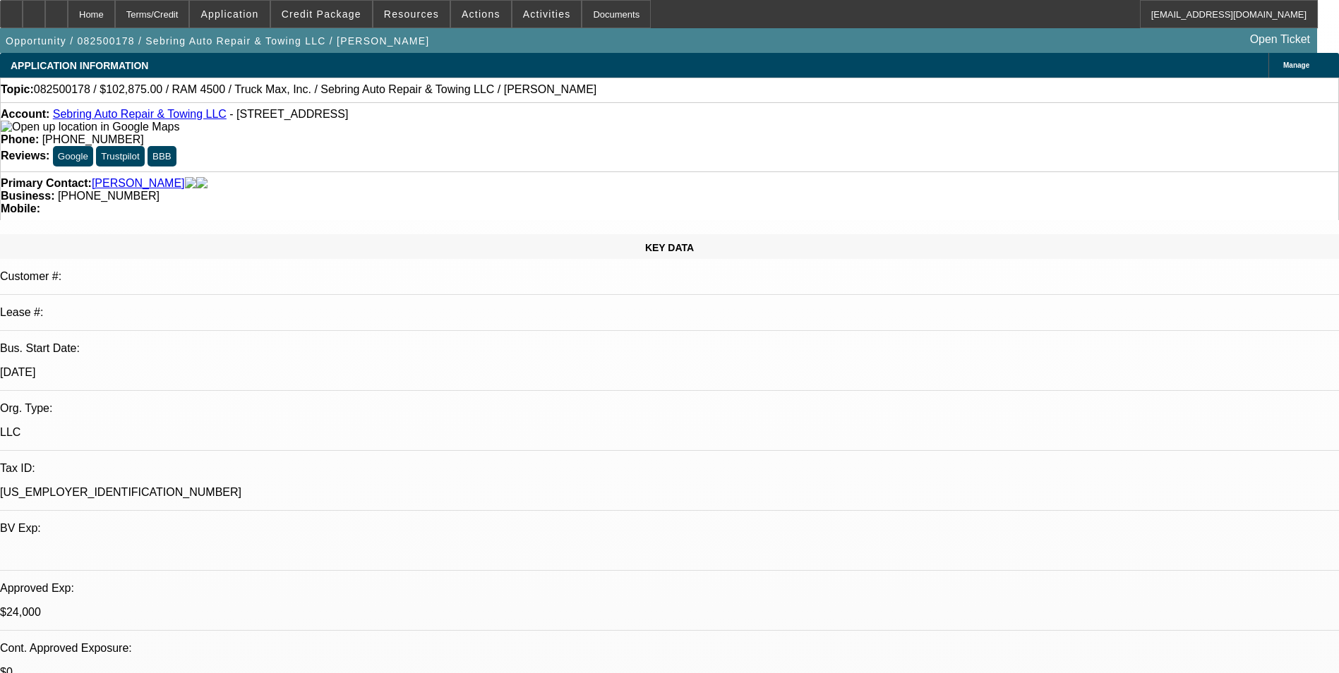
select select "0"
select select "1"
select select "3"
select select "6"
select select "1"
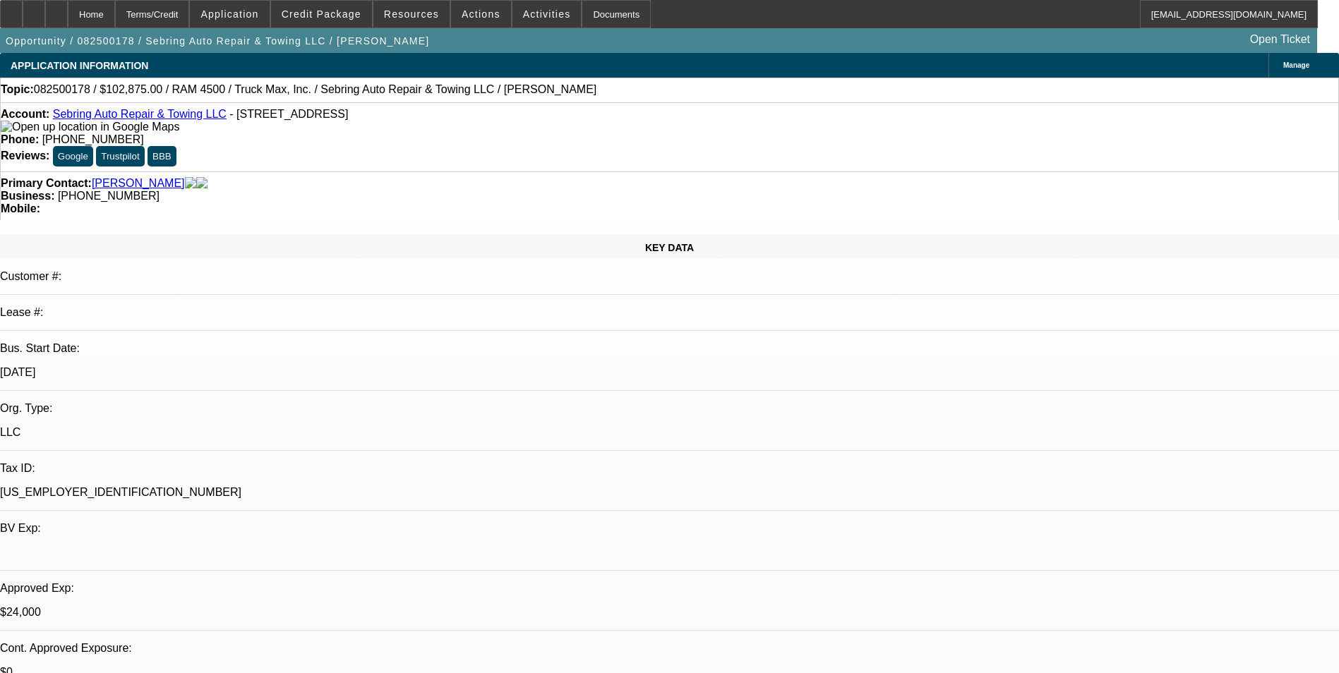
select select "2"
select select "6"
select select "1"
select select "2"
select select "6"
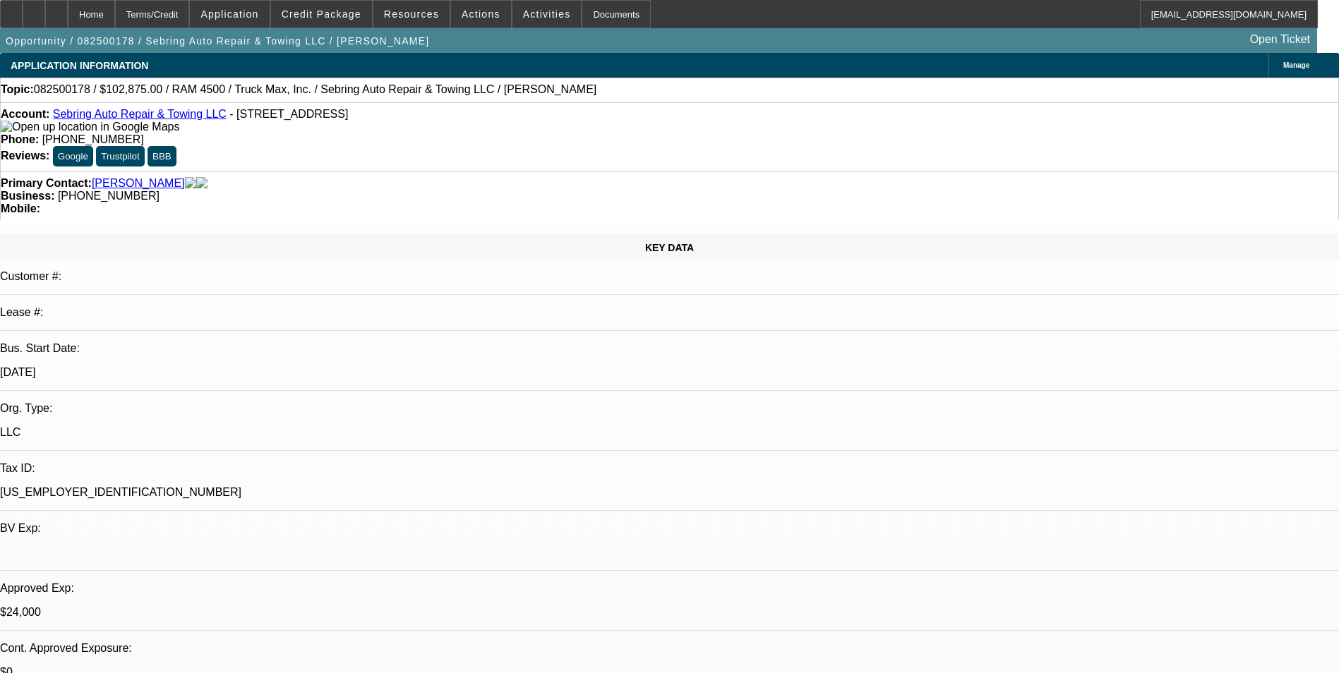
select select "1"
select select "2"
select select "6"
click at [68, 14] on div at bounding box center [56, 14] width 23 height 28
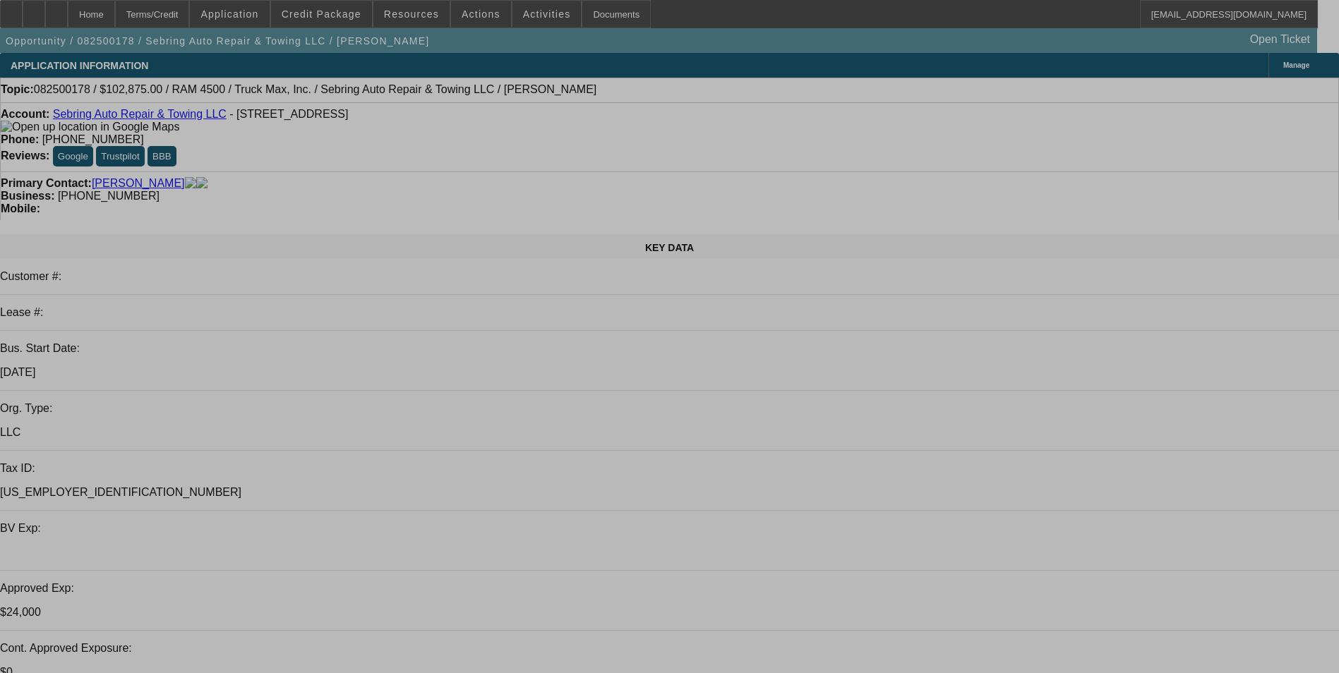
select select "0"
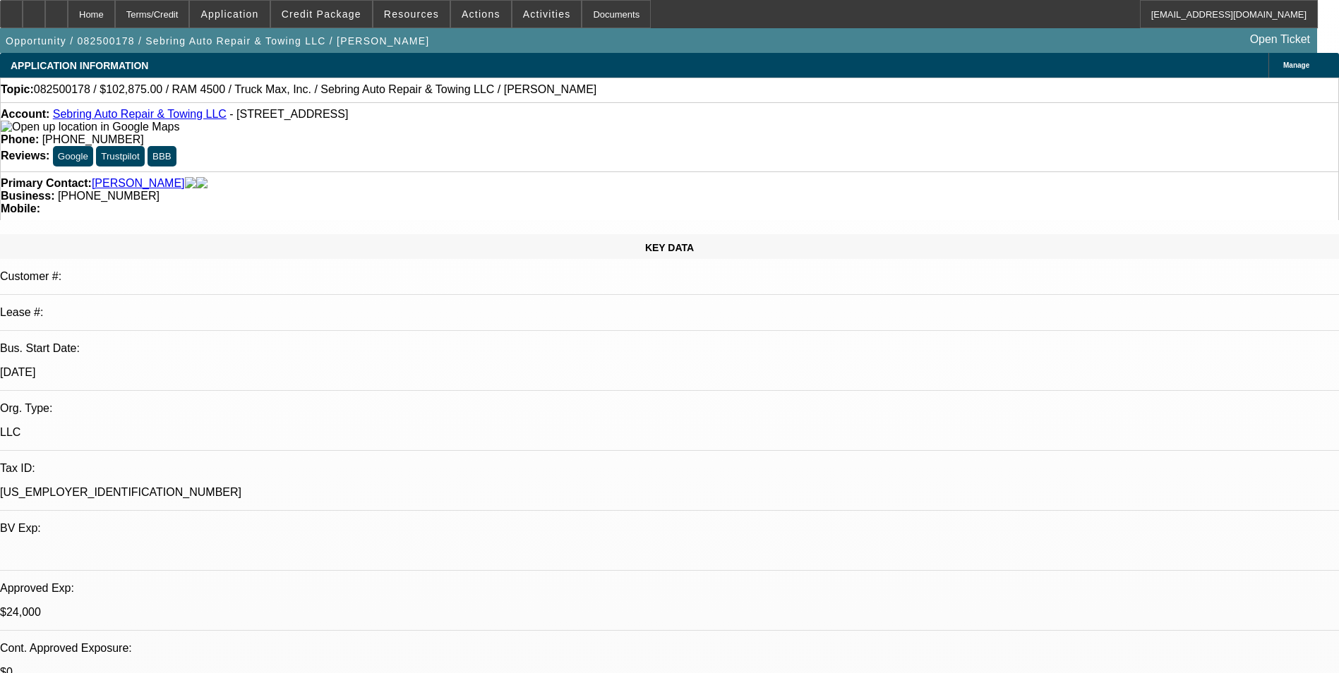
select select "0"
select select "2"
select select "0"
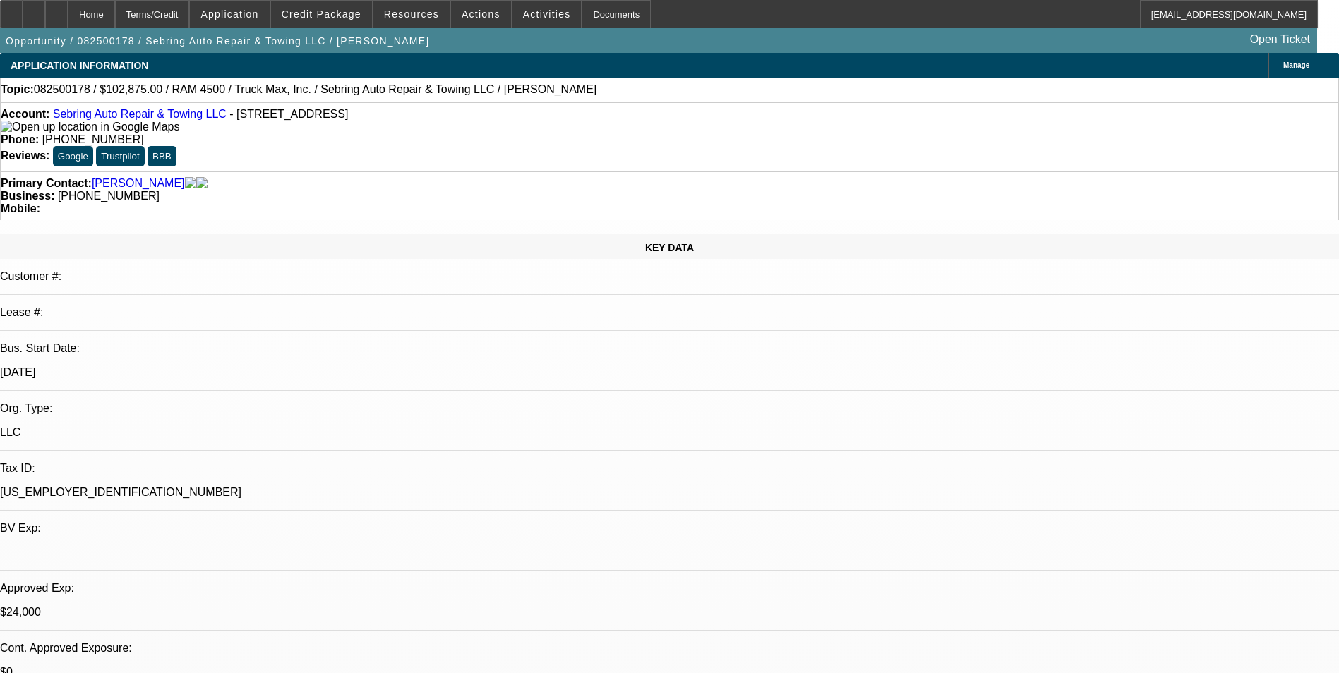
select select "0"
select select "2"
select select "0"
select select "2"
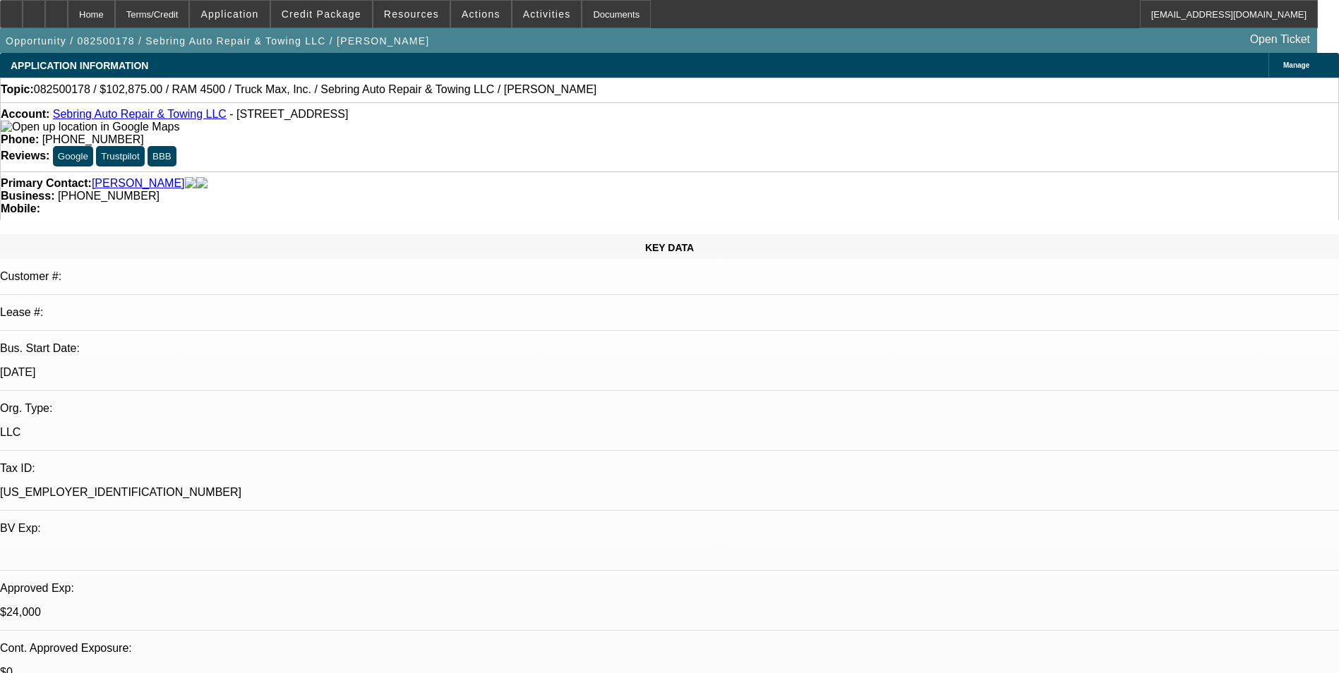
select select "0"
select select "1"
select select "3"
select select "6"
select select "1"
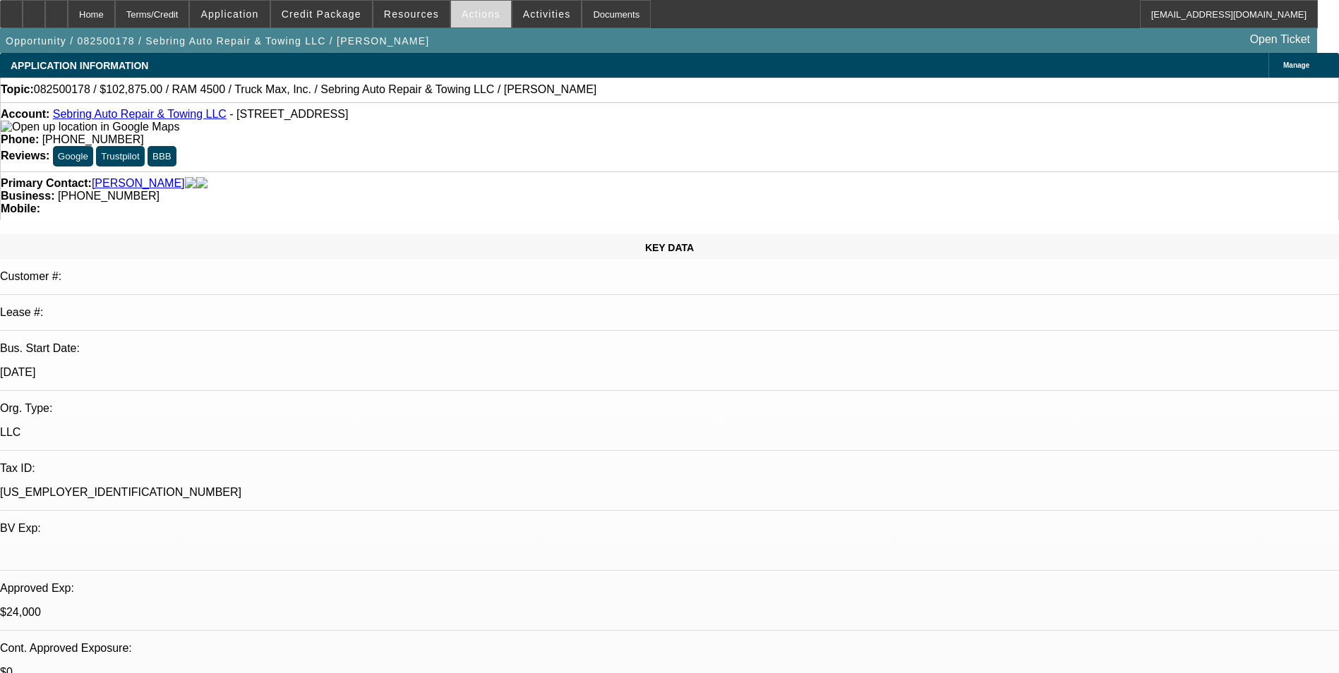
select select "2"
select select "6"
select select "1"
select select "2"
select select "6"
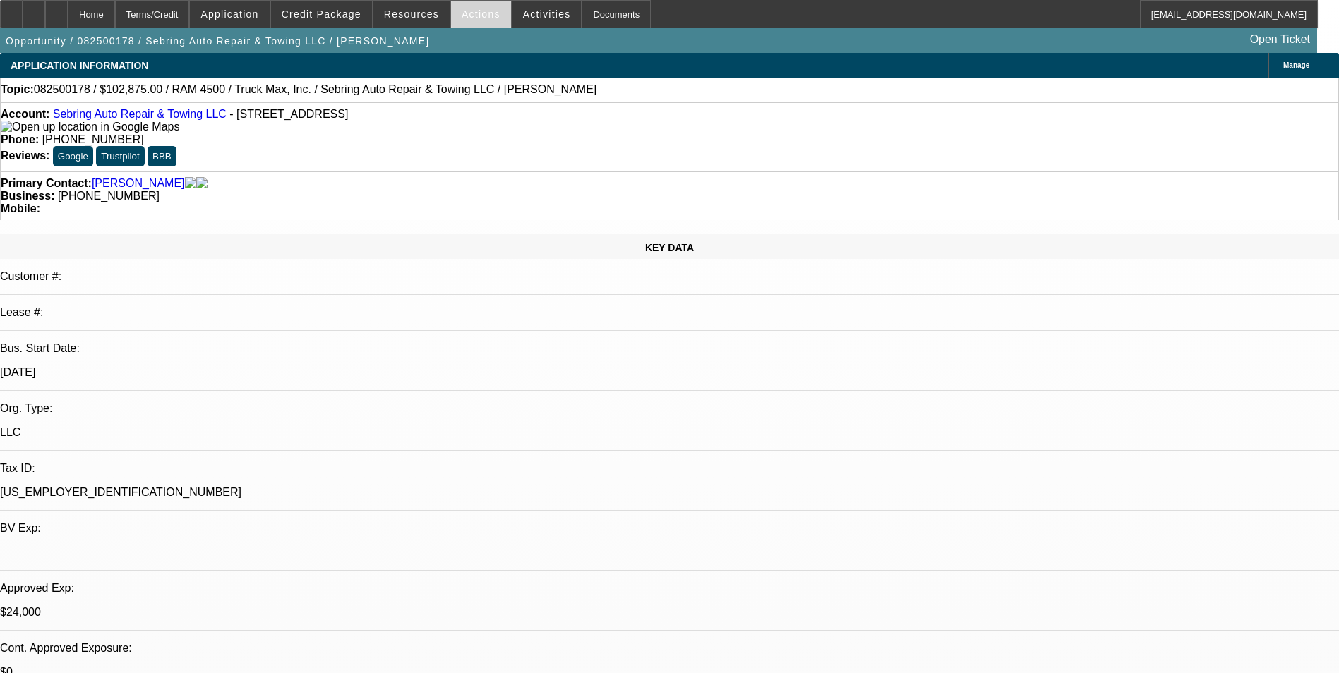
select select "1"
select select "2"
select select "6"
click at [479, 18] on span "Actions" at bounding box center [481, 13] width 39 height 11
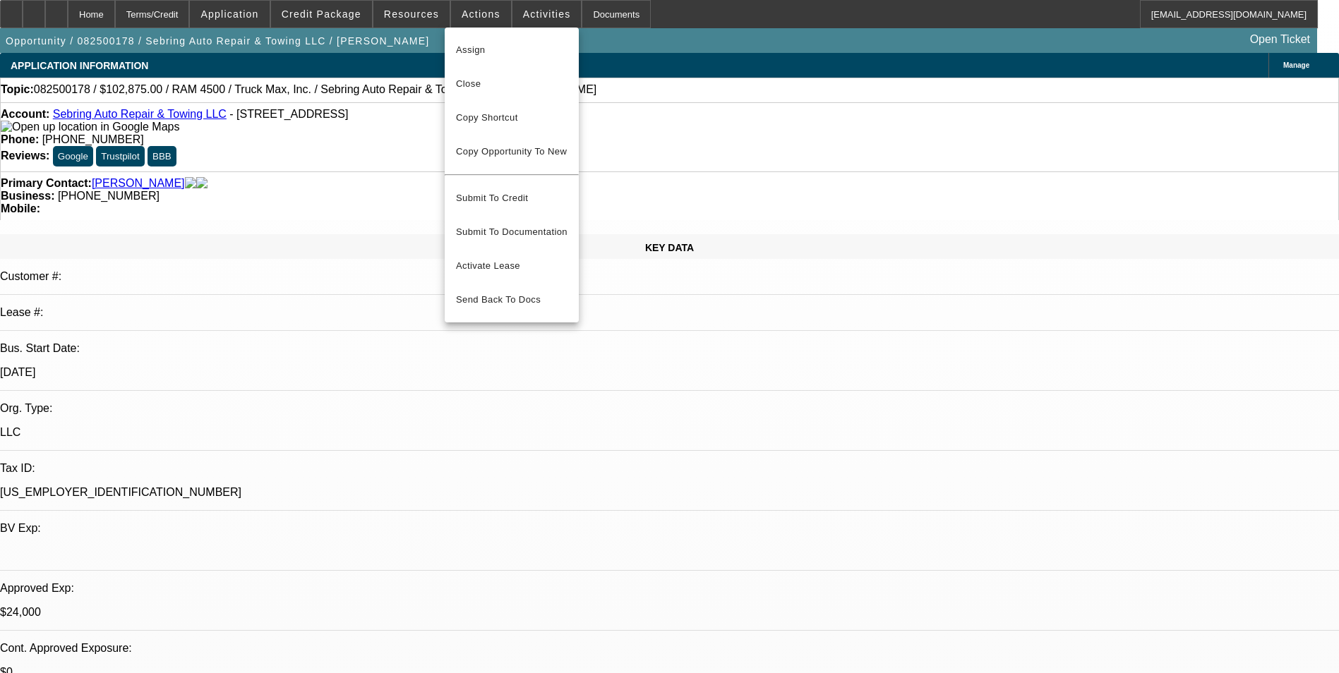
click at [522, 15] on div at bounding box center [669, 336] width 1339 height 673
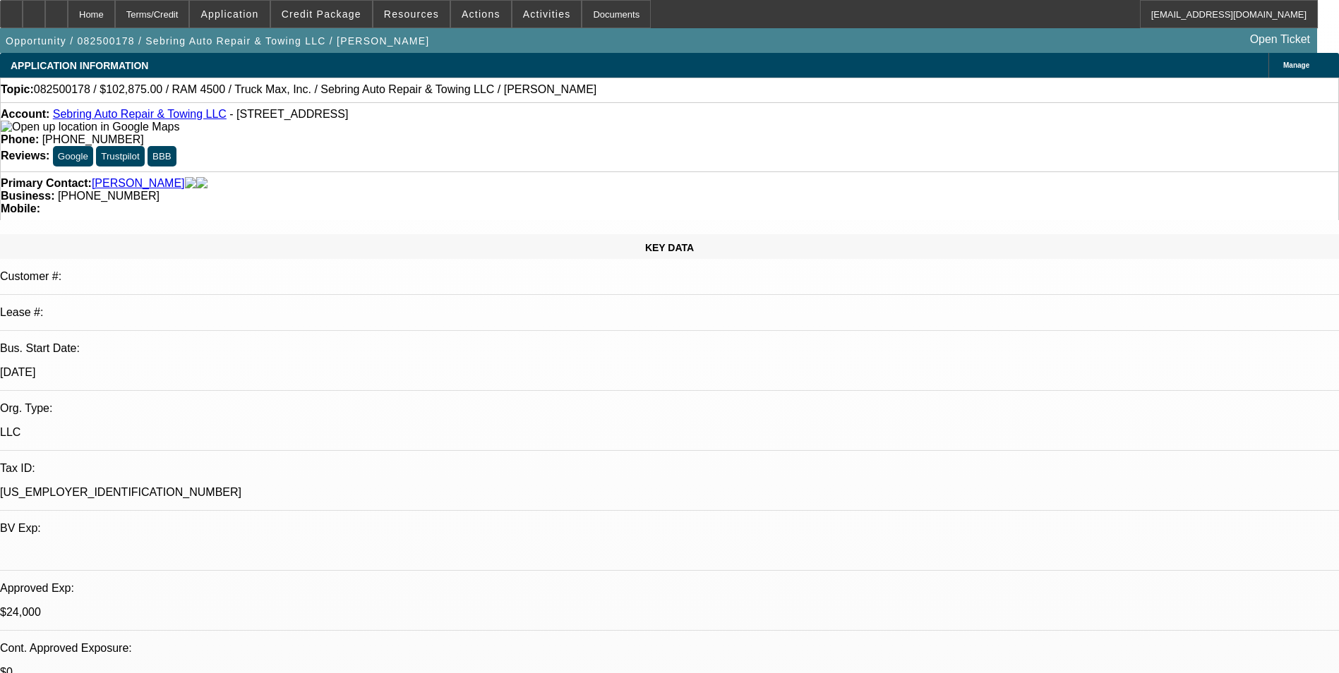
click at [523, 15] on span "Activities" at bounding box center [547, 13] width 48 height 11
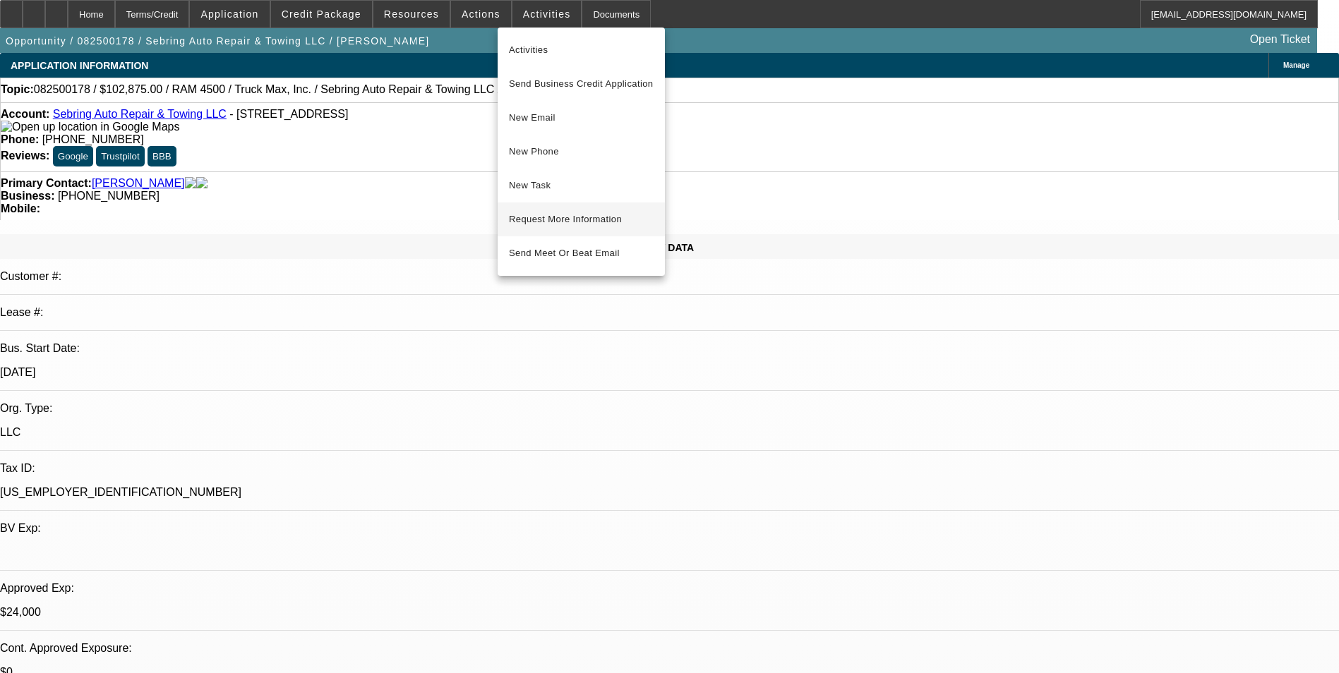
click at [577, 220] on span "Request More Information" at bounding box center [581, 219] width 145 height 17
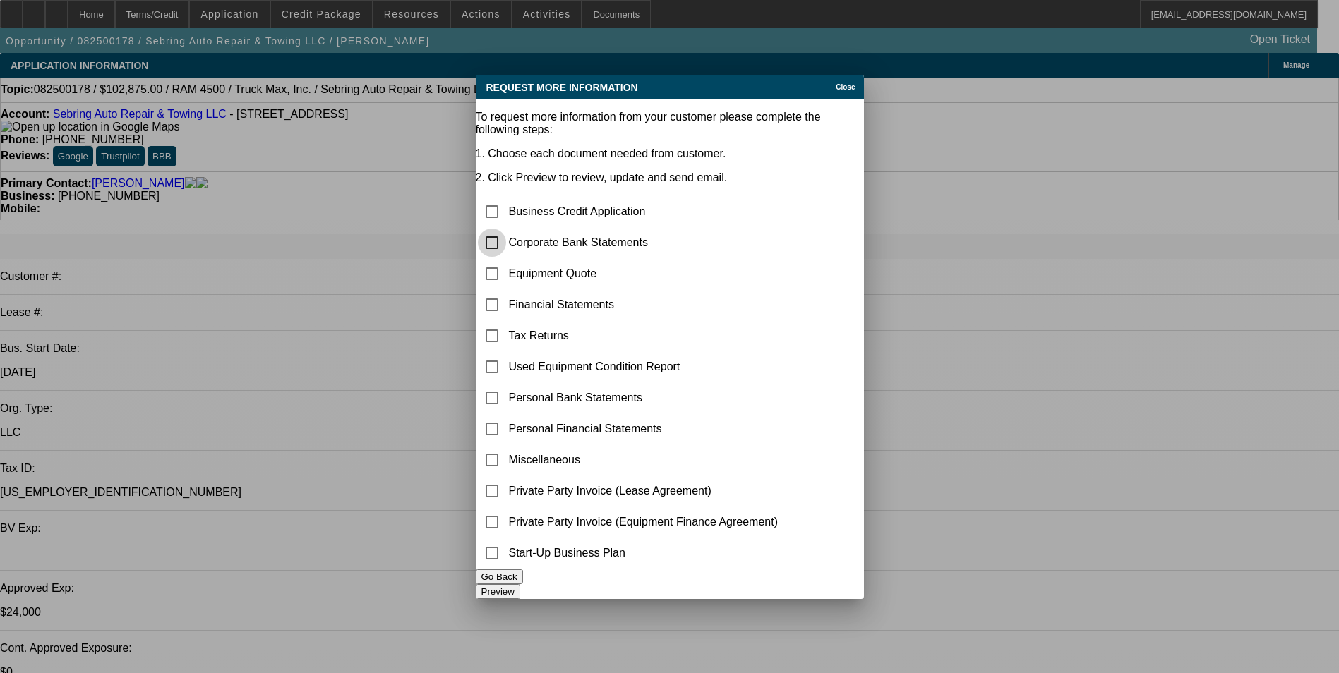
click at [506, 229] on input "checkbox" at bounding box center [492, 243] width 28 height 28
checkbox input "true"
click at [520, 584] on button "Preview" at bounding box center [498, 591] width 44 height 15
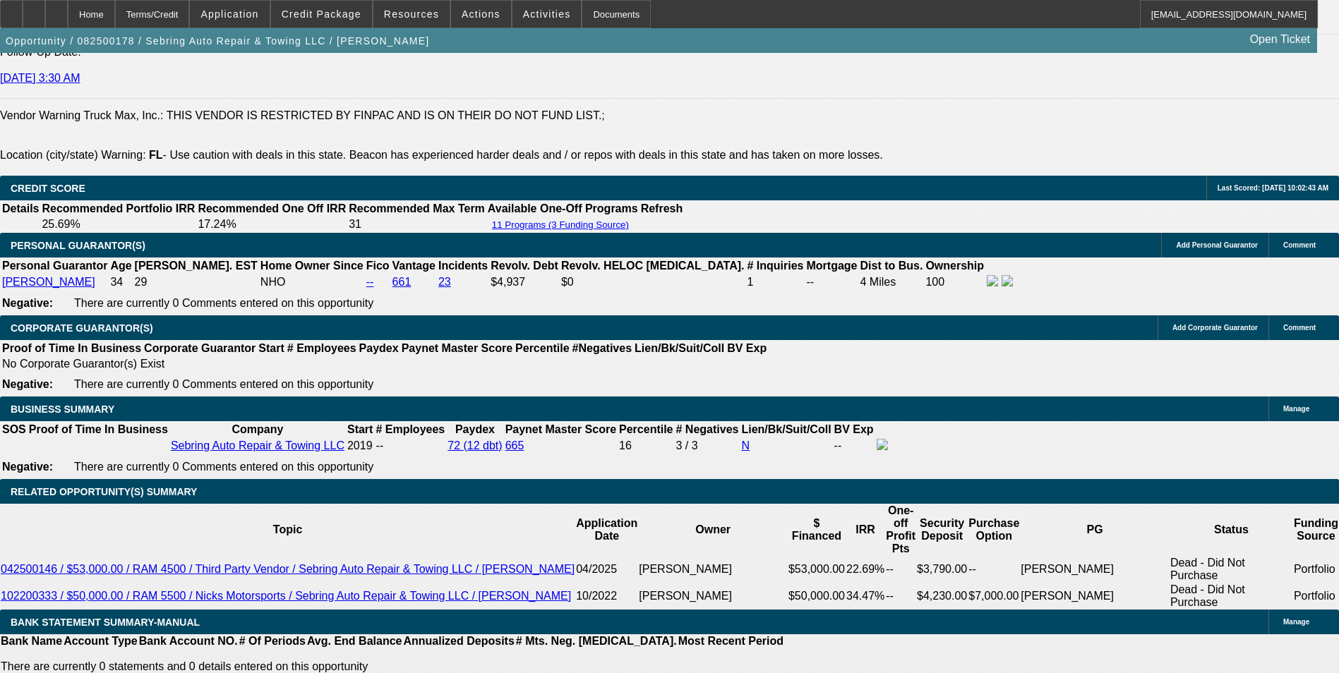
drag, startPoint x: 411, startPoint y: 322, endPoint x: 362, endPoint y: 292, distance: 57.0
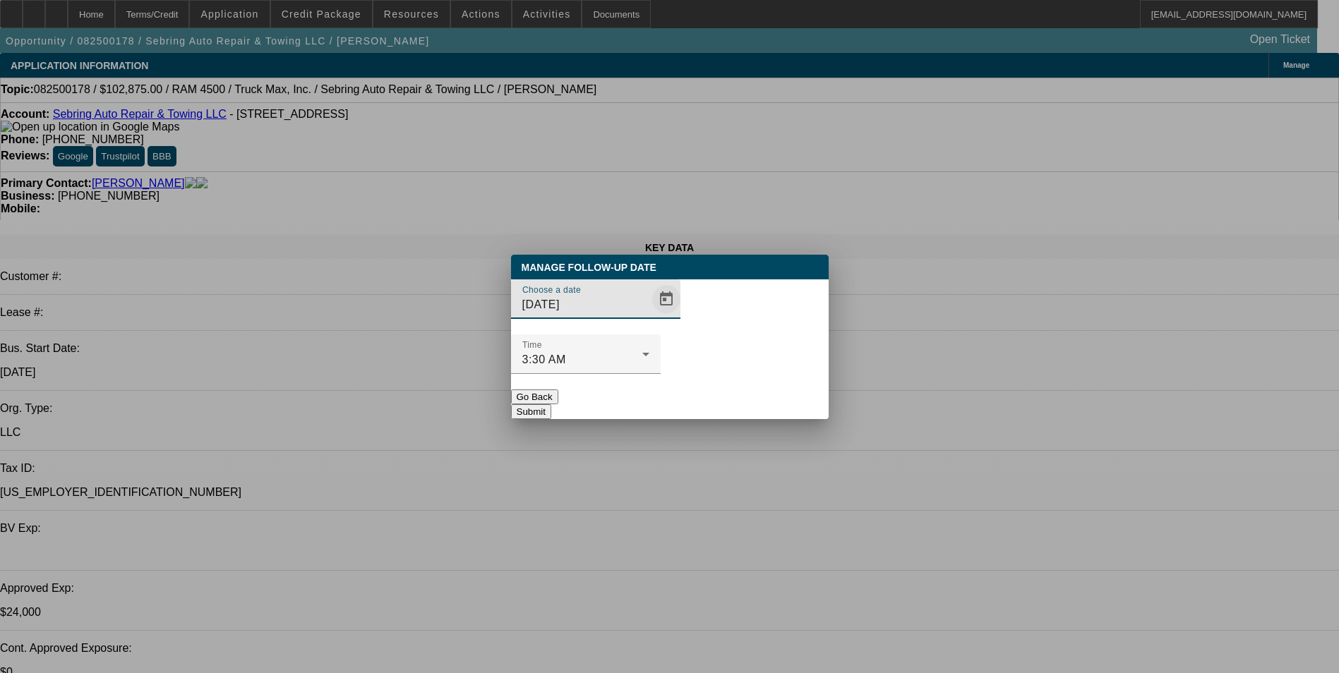
click at [649, 316] on span "Open calendar" at bounding box center [666, 299] width 34 height 34
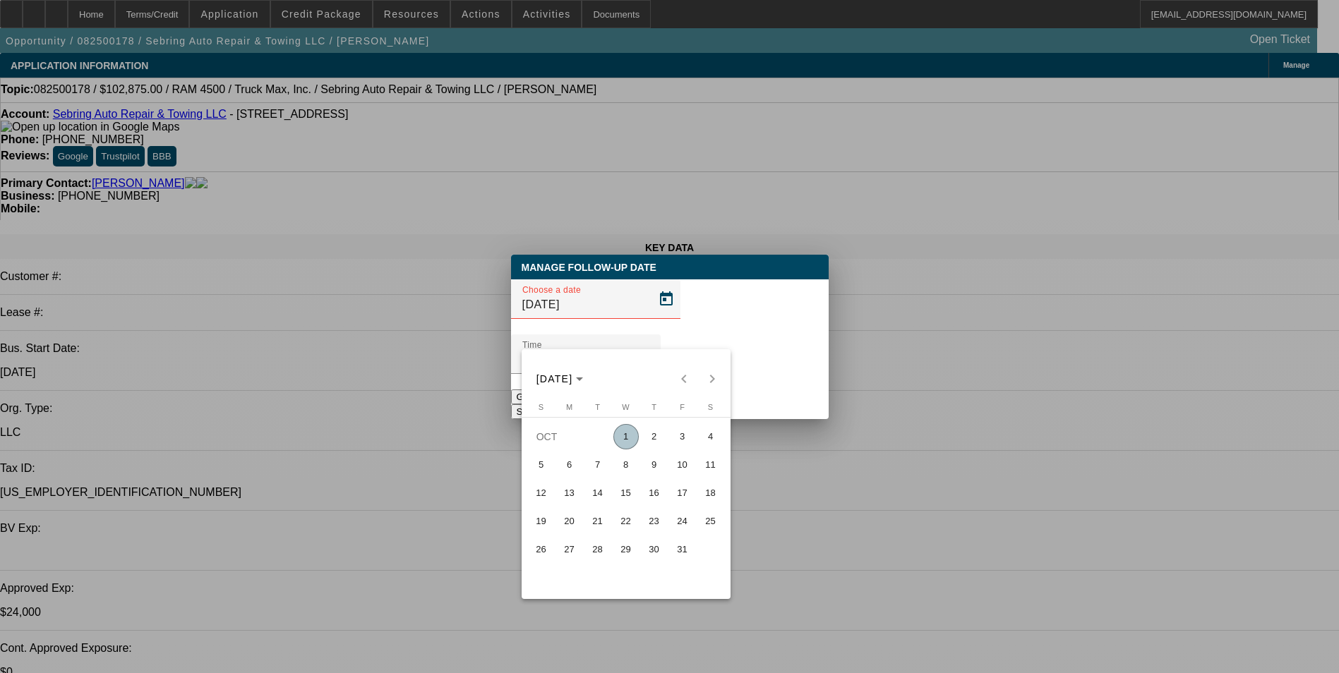
click at [655, 443] on span "2" at bounding box center [654, 436] width 25 height 25
type input "[DATE]"
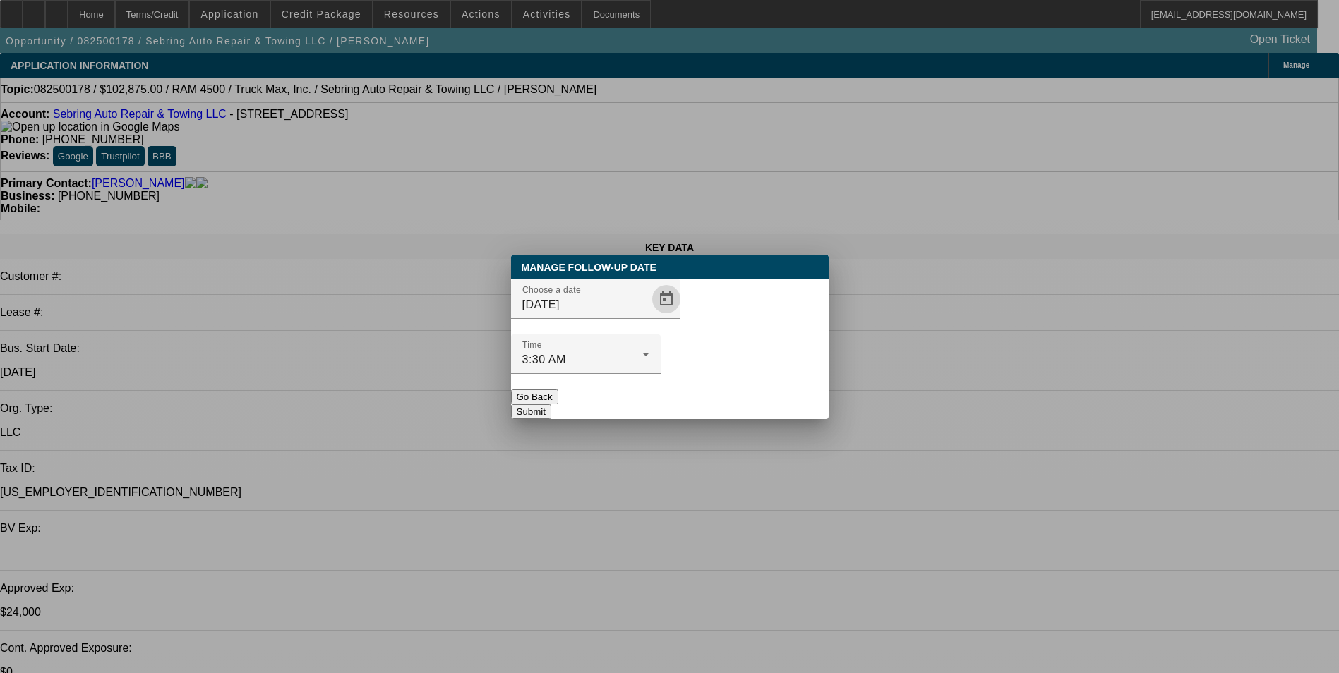
click at [551, 404] on button "Submit" at bounding box center [531, 411] width 40 height 15
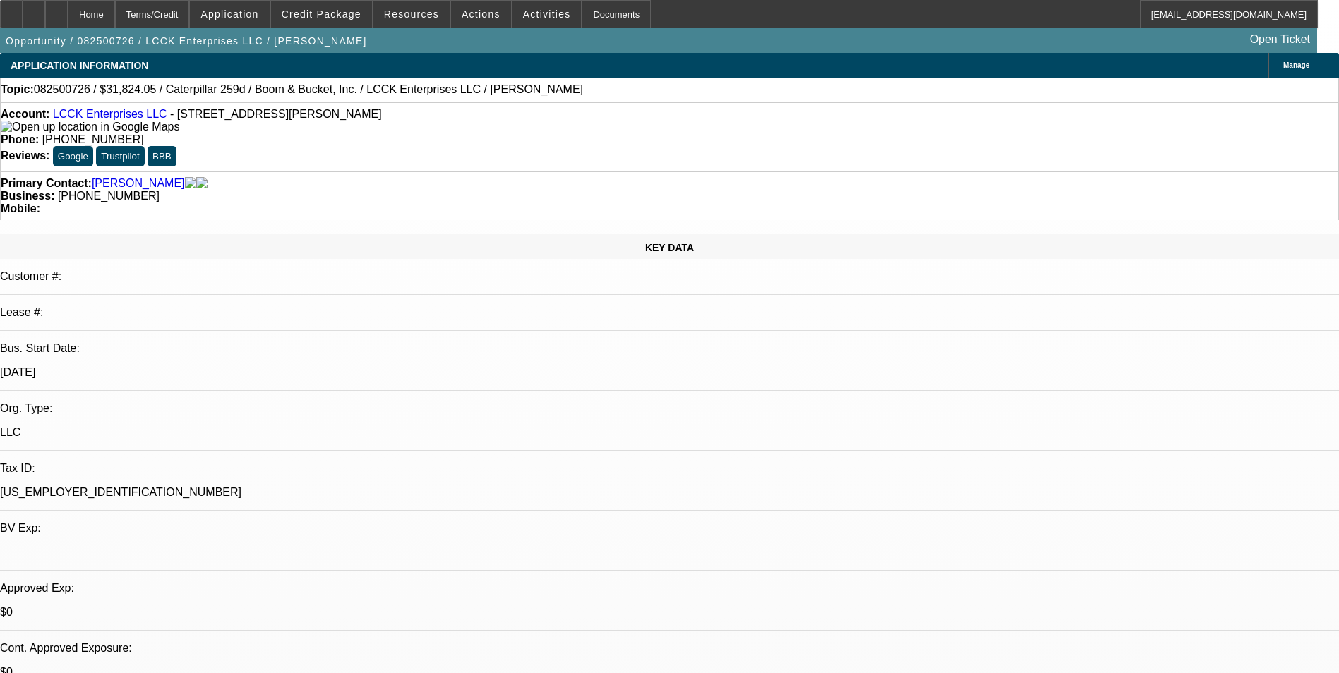
select select "0"
select select "0.1"
select select "0"
select select "0.1"
select select "0"
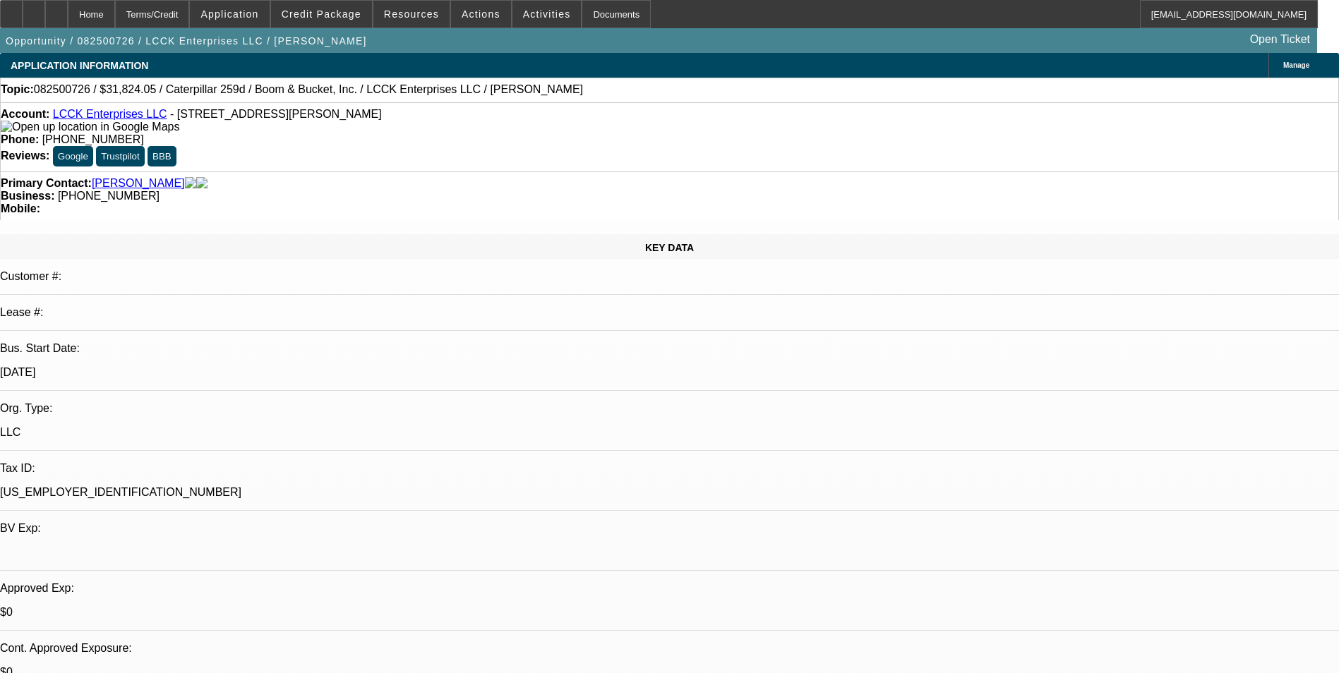
select select "0"
select select "0.1"
select select "0"
select select "0.1"
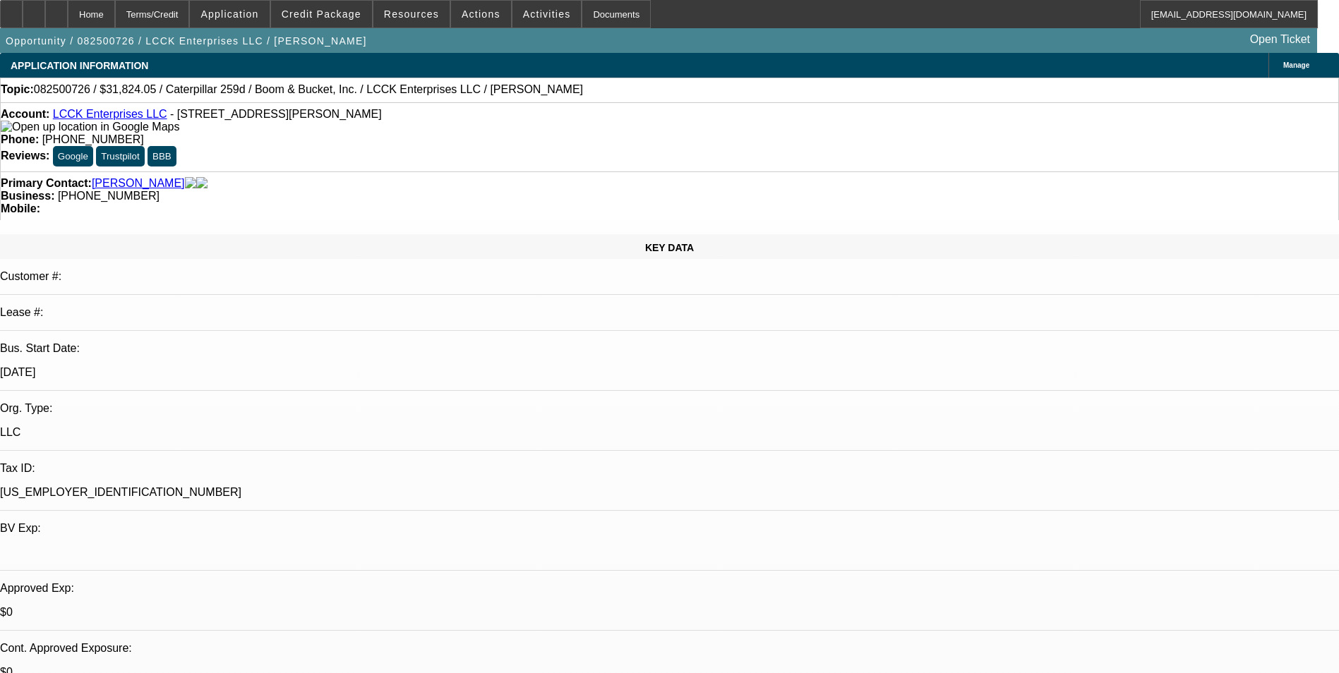
select select "1"
select select "3"
select select "4"
select select "1"
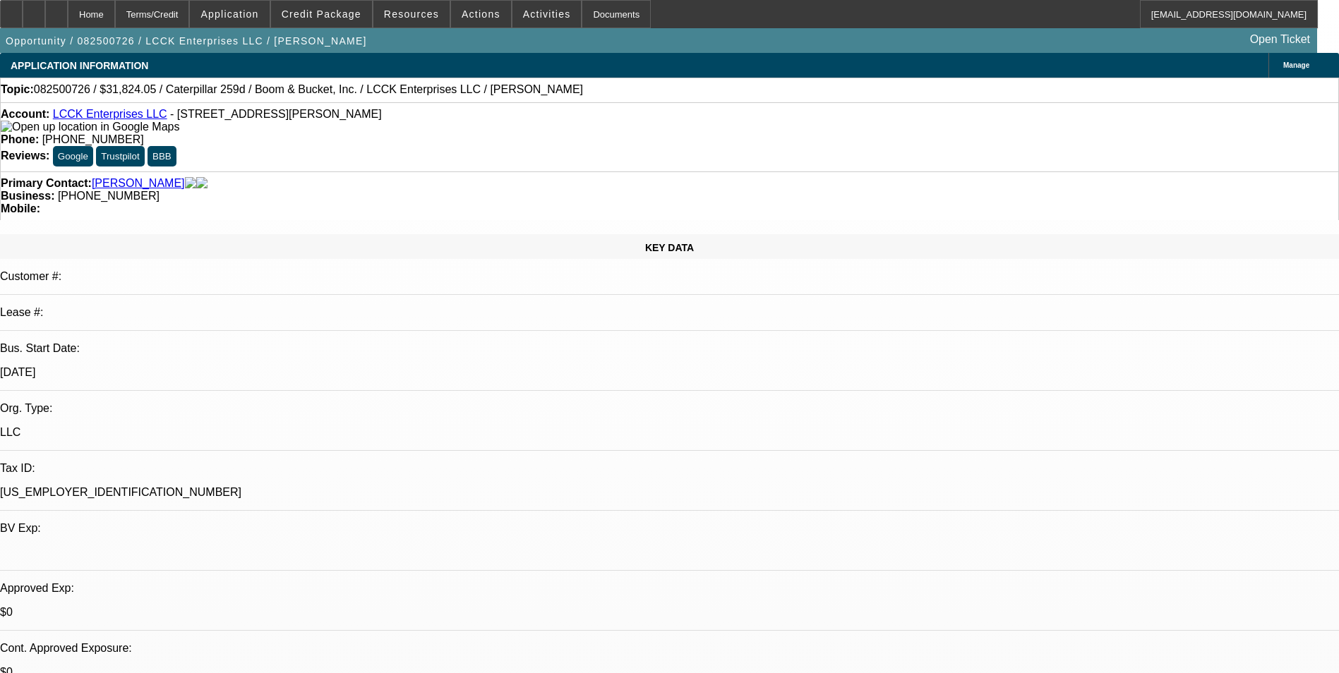
select select "4"
select select "1"
select select "4"
select select "1"
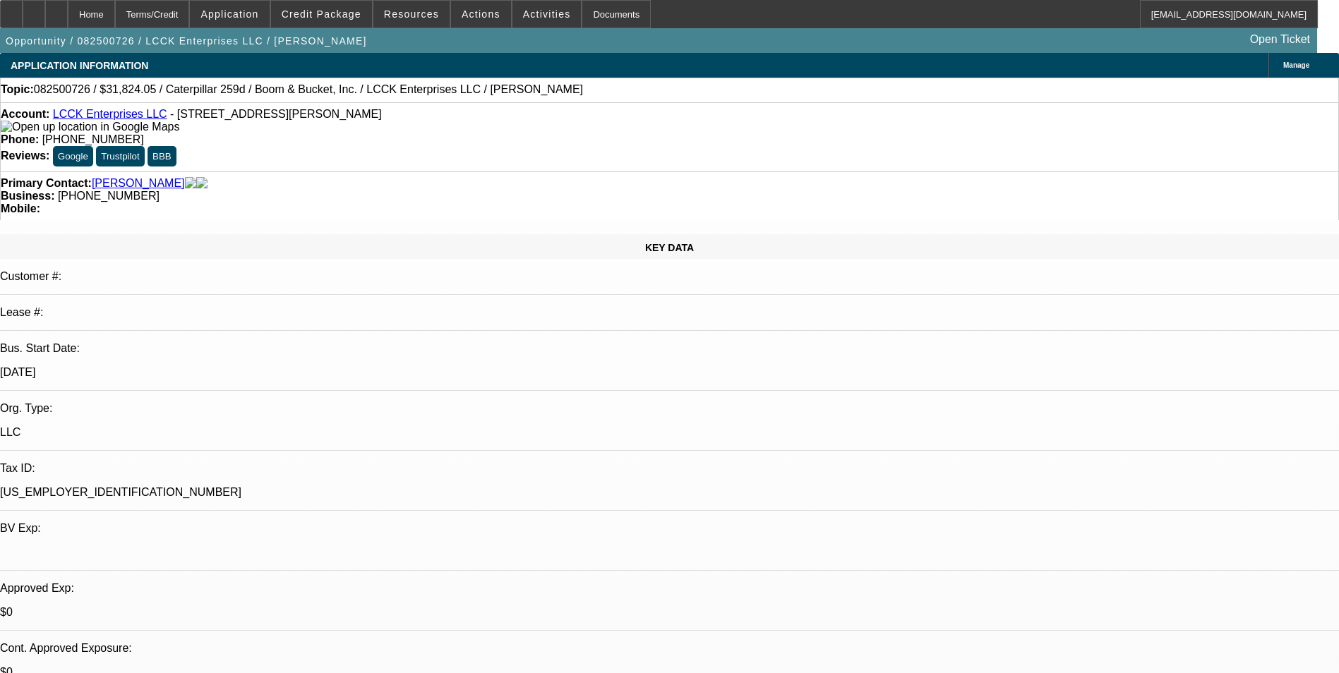
select select "1"
select select "4"
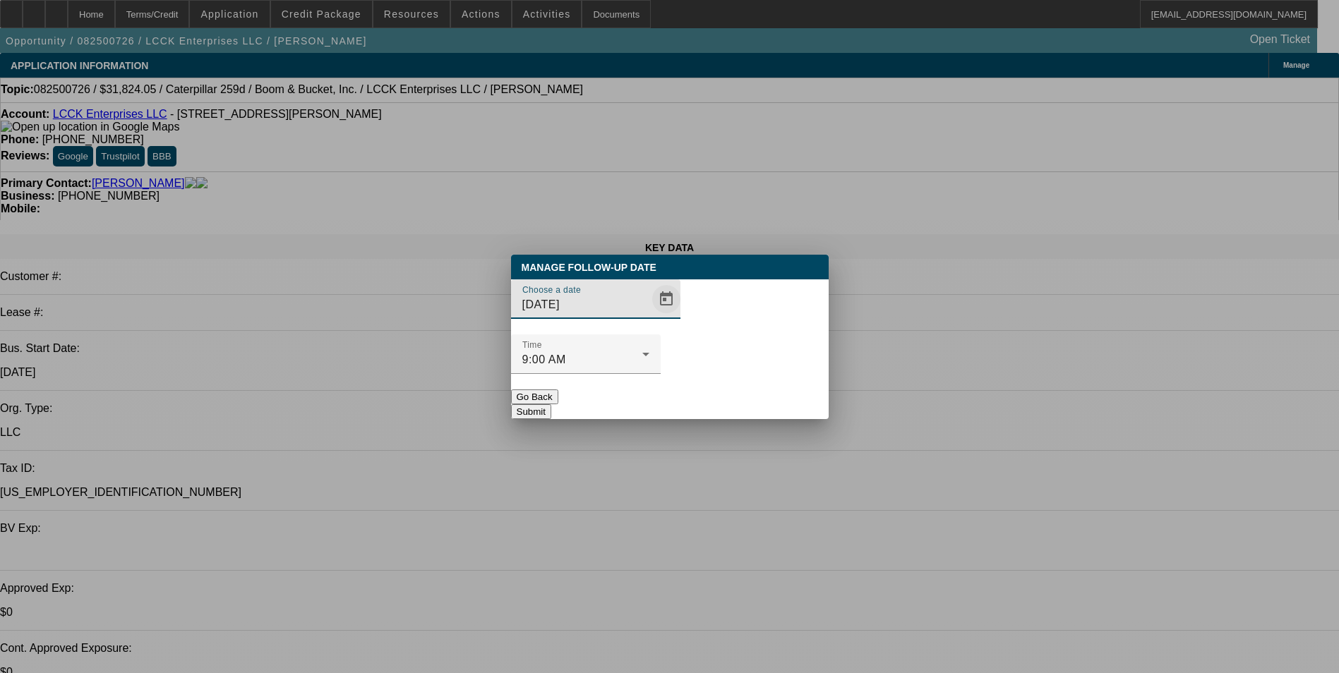
click at [649, 316] on span "Open calendar" at bounding box center [666, 299] width 34 height 34
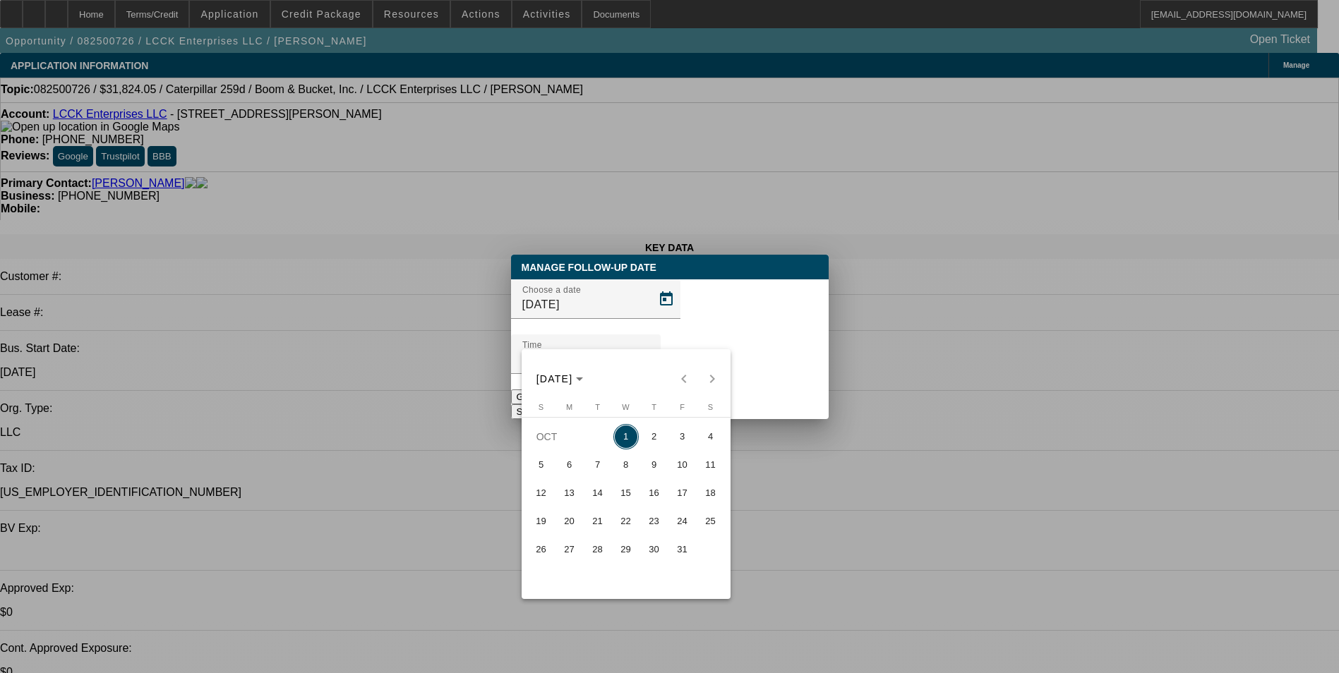
click at [653, 446] on span "2" at bounding box center [654, 436] width 25 height 25
type input "[DATE]"
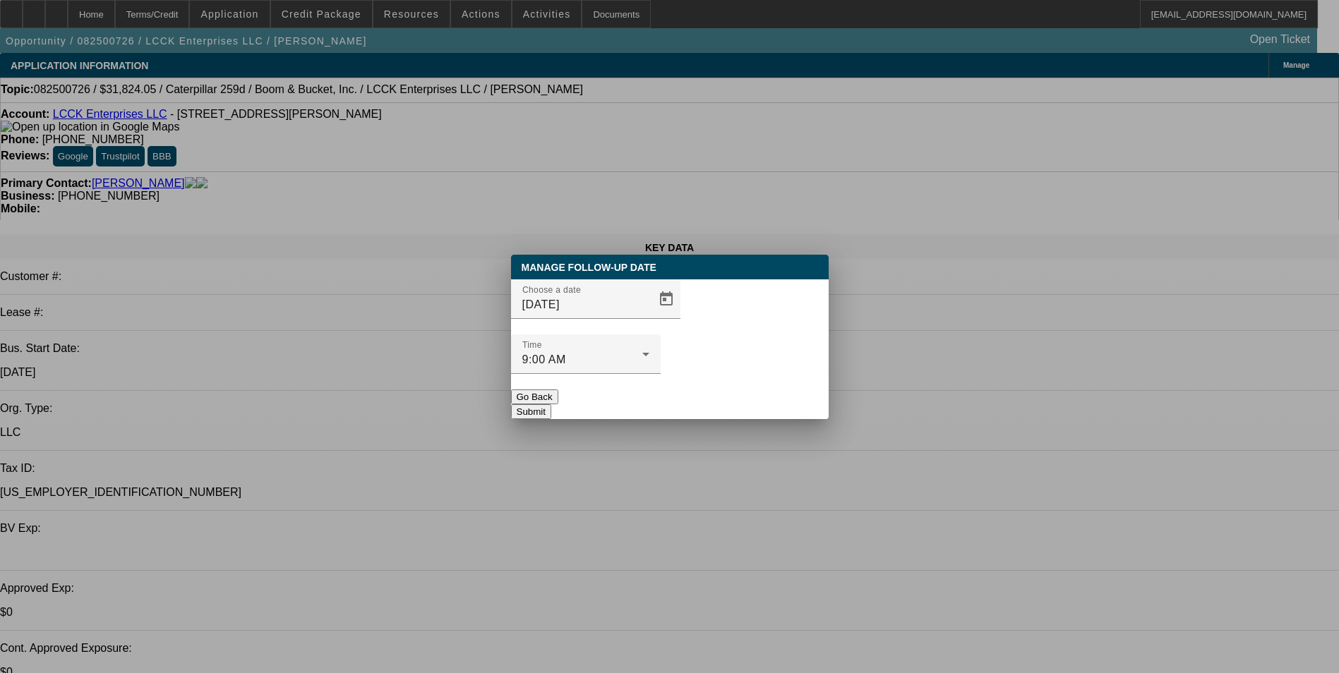
click at [551, 404] on button "Submit" at bounding box center [531, 411] width 40 height 15
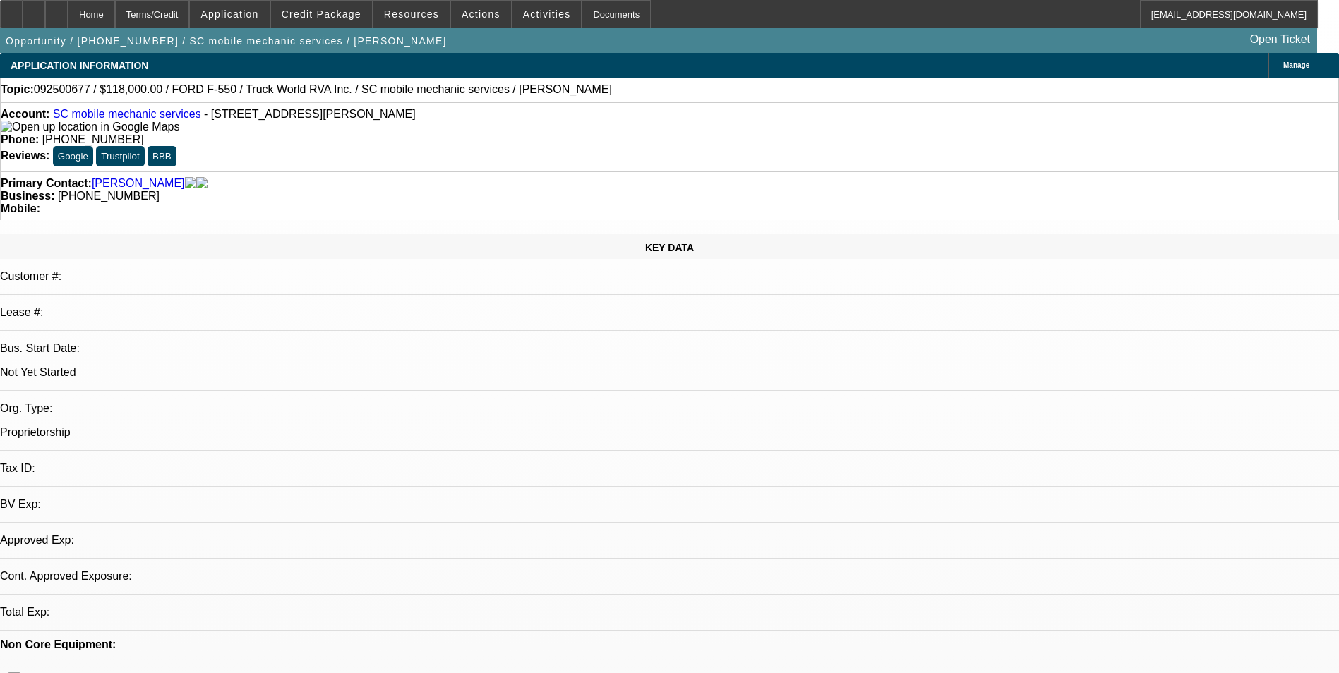
select select "0"
select select "2"
select select "0.1"
select select "1"
select select "2"
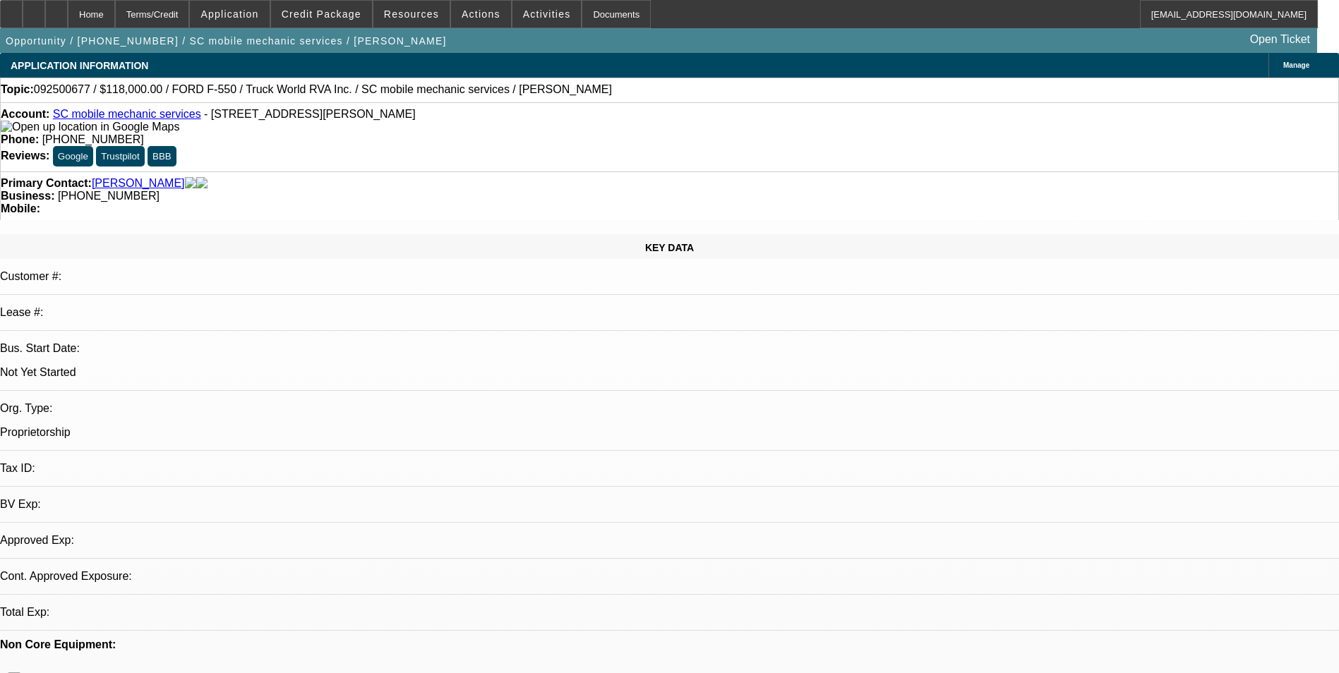
select select "4"
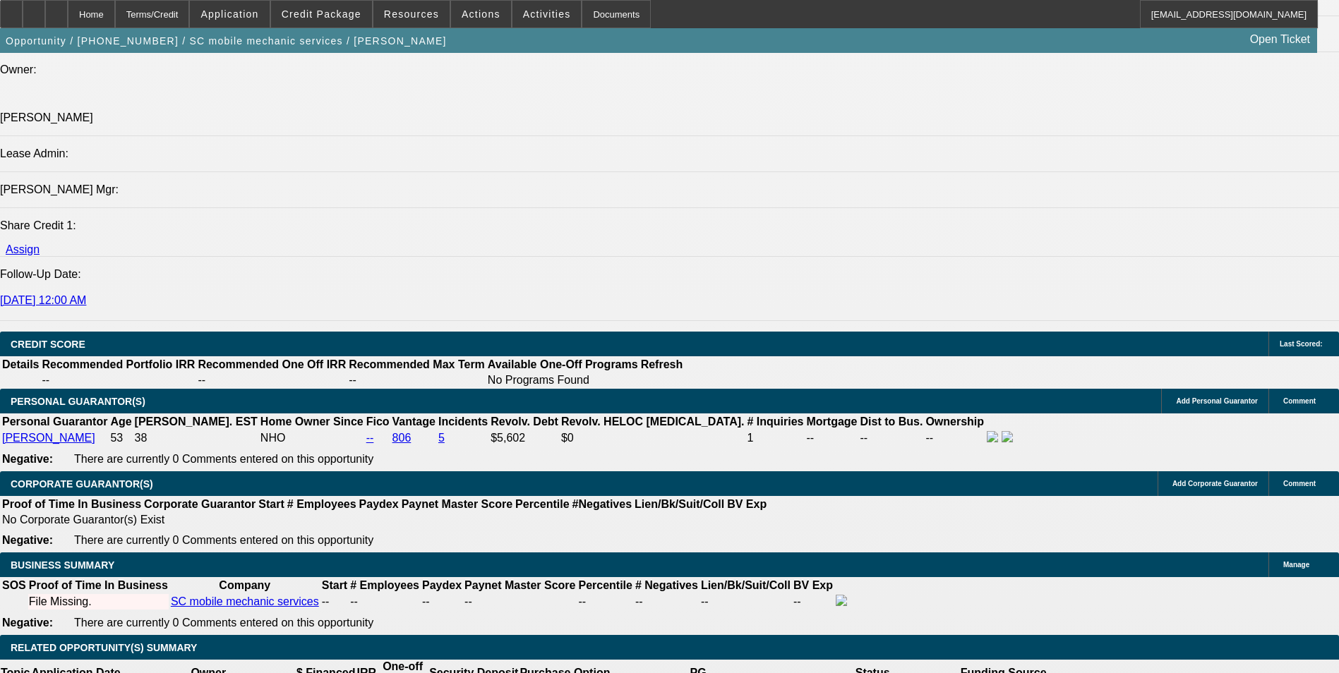
scroll to position [1694, 0]
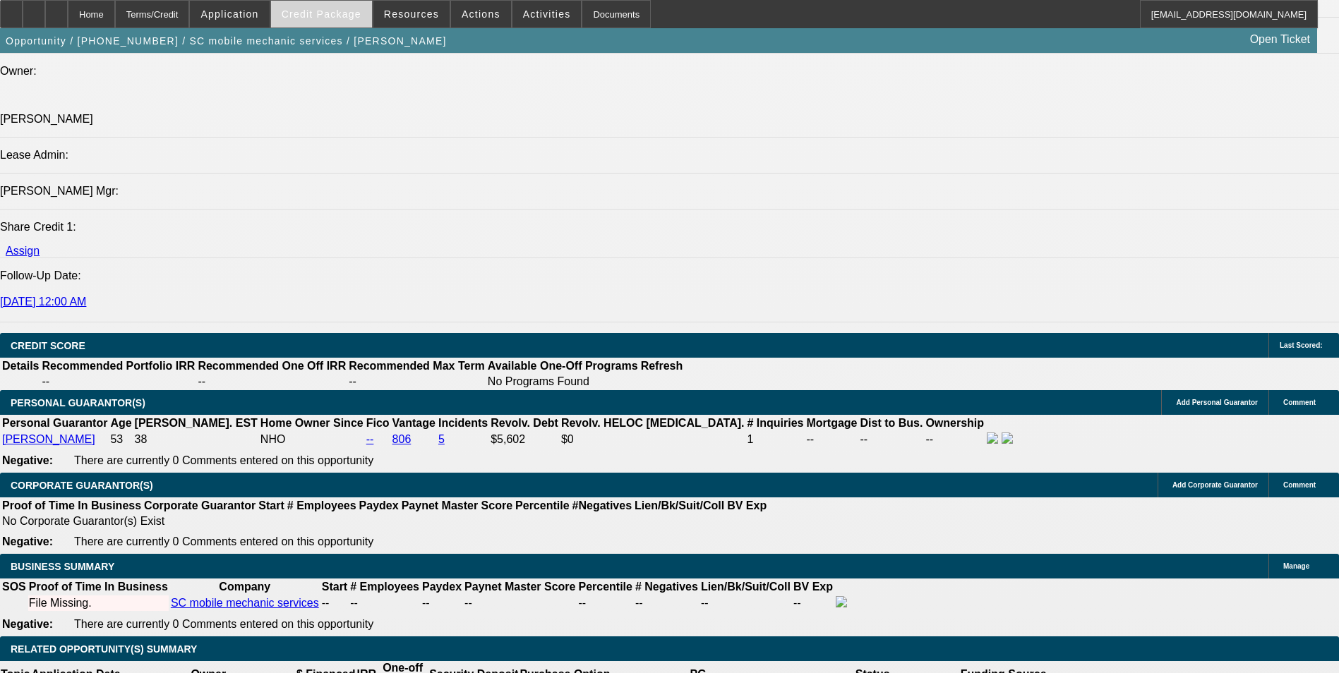
click at [344, 16] on span "Credit Package" at bounding box center [322, 13] width 80 height 11
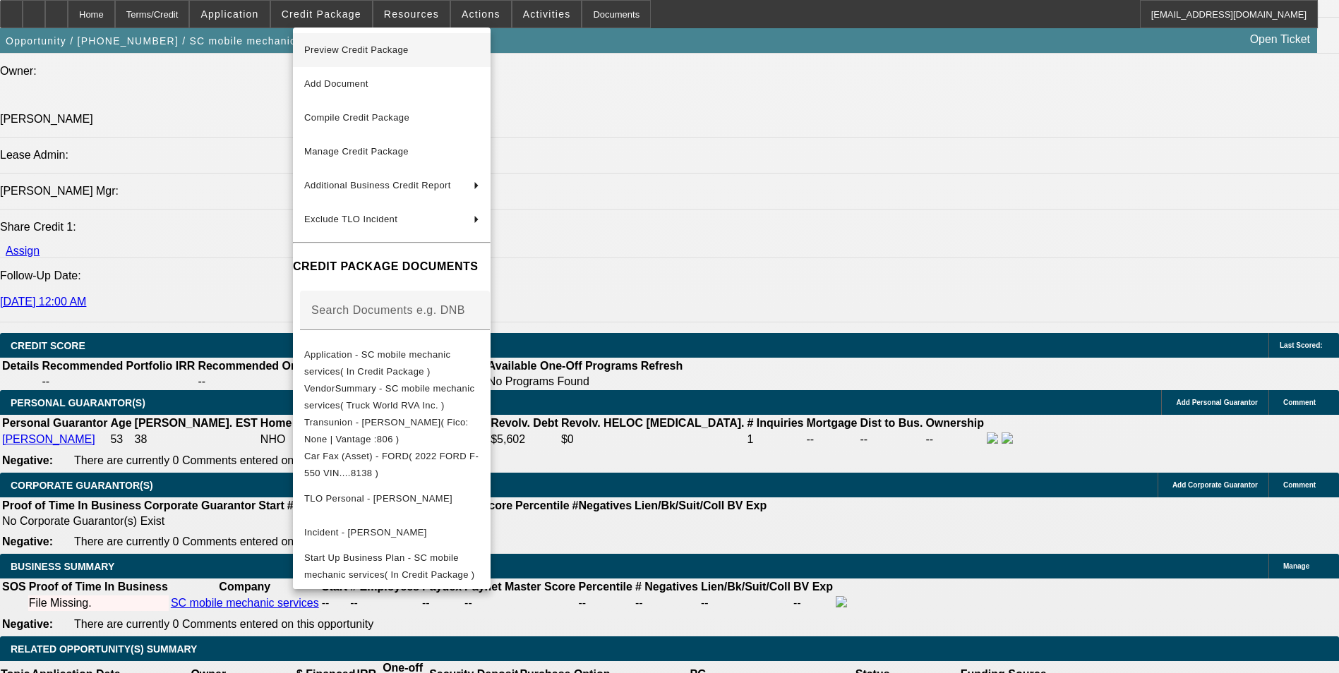
click at [407, 51] on span "Preview Credit Package" at bounding box center [356, 49] width 104 height 11
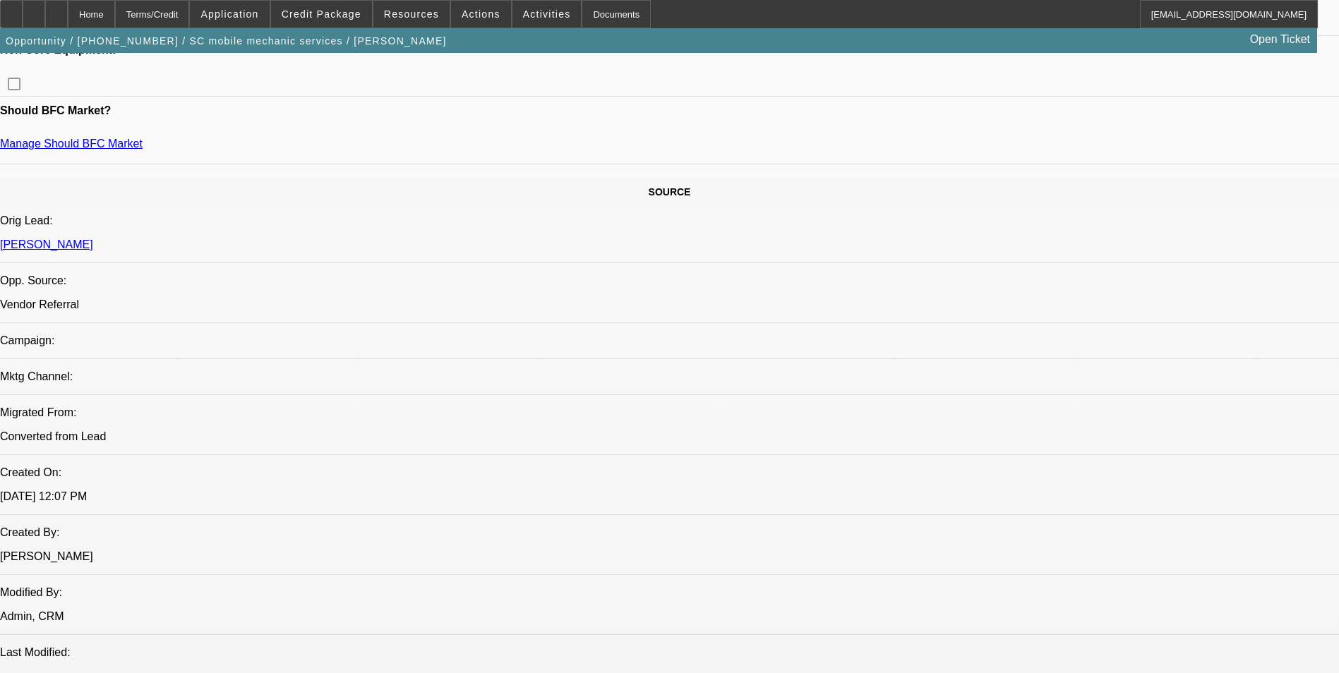
scroll to position [706, 0]
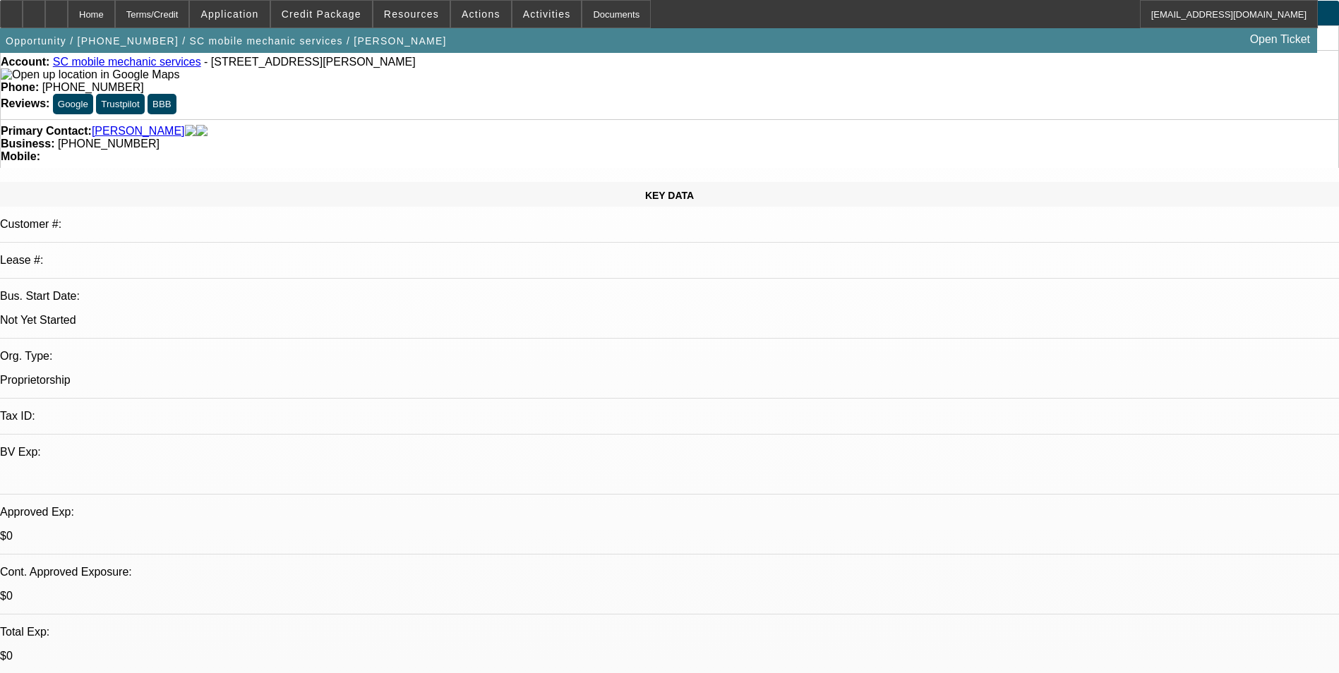
scroll to position [0, 0]
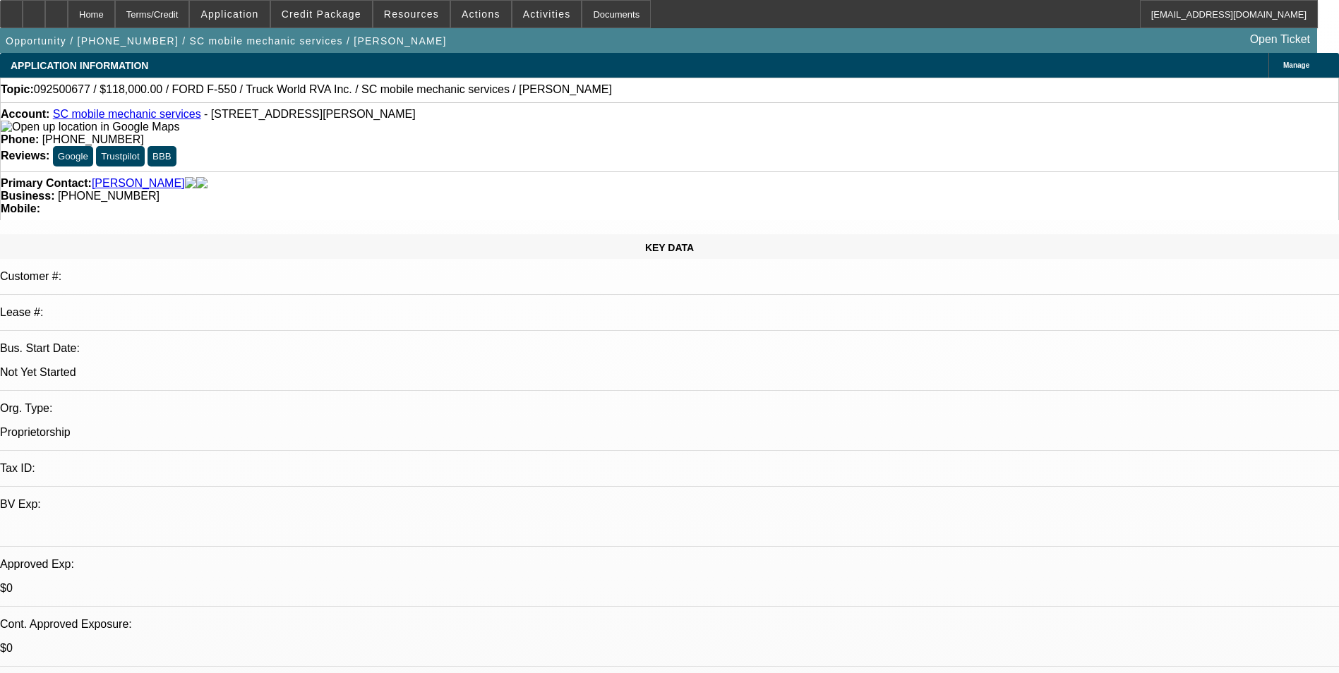
drag, startPoint x: 1165, startPoint y: 315, endPoint x: 1263, endPoint y: 315, distance: 97.4
click at [325, 13] on span "Credit Package" at bounding box center [322, 13] width 80 height 11
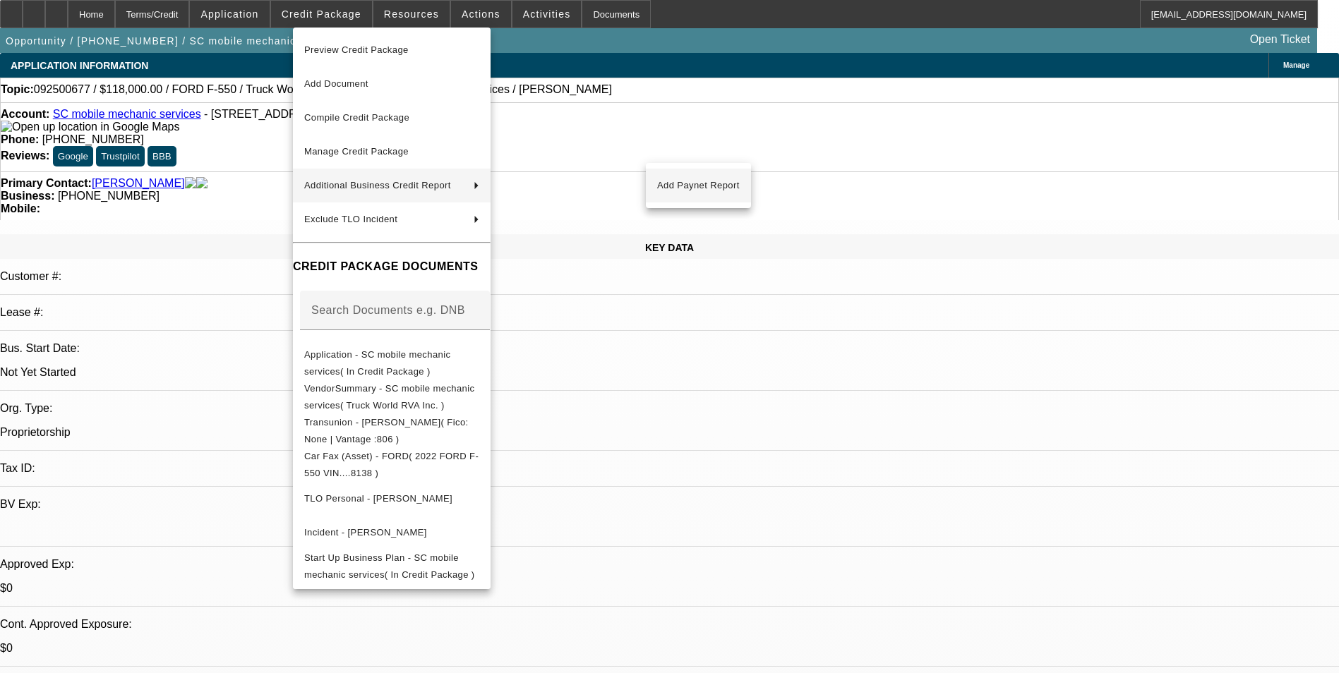
drag, startPoint x: 719, startPoint y: 183, endPoint x: 676, endPoint y: 186, distance: 42.4
click at [676, 186] on span "Add Paynet Report" at bounding box center [698, 185] width 83 height 17
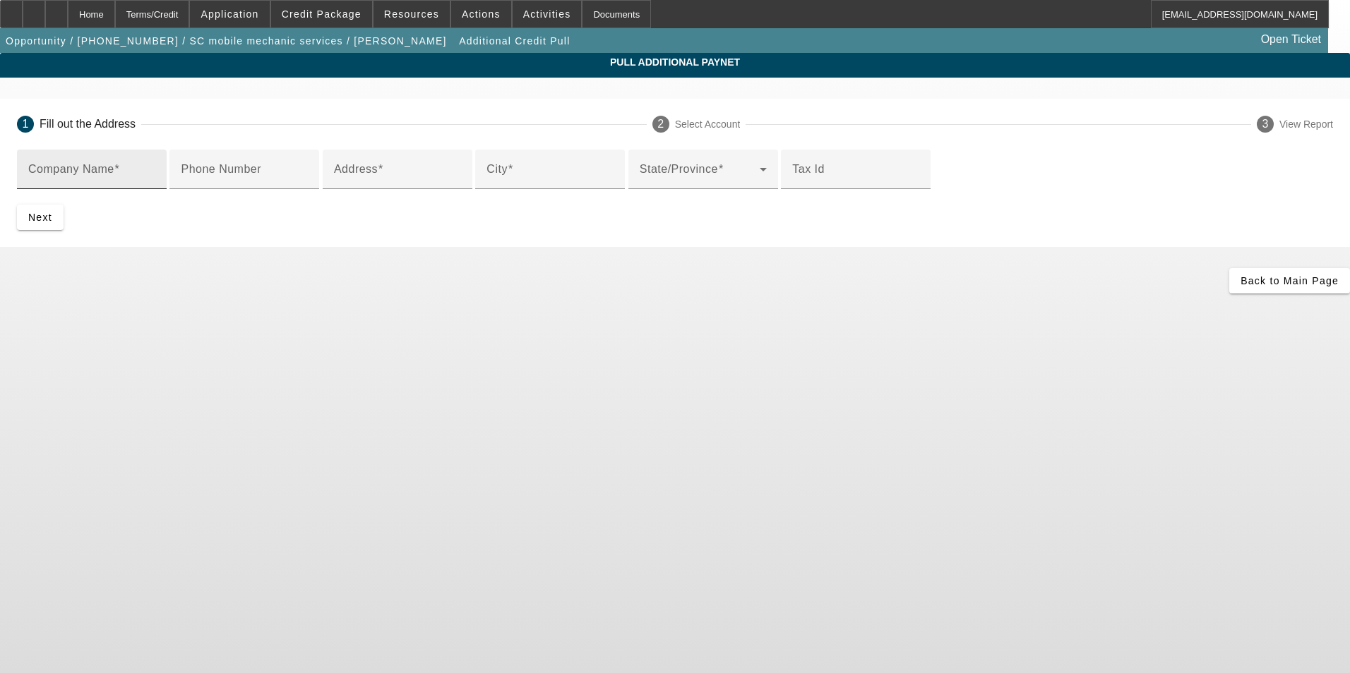
click at [155, 175] on input "Company Name" at bounding box center [91, 175] width 127 height 17
type input "Crosnos Painting"
drag, startPoint x: 131, startPoint y: 1, endPoint x: 157, endPoint y: 236, distance: 236.6
click at [157, 236] on app-additional-credit-pull "Pull Additional Paynet 1 Fill out the Address 2 Select Account 3 View Report Co…" at bounding box center [675, 173] width 1350 height 241
click at [261, 175] on mat-label "Phone Number" at bounding box center [221, 169] width 80 height 12
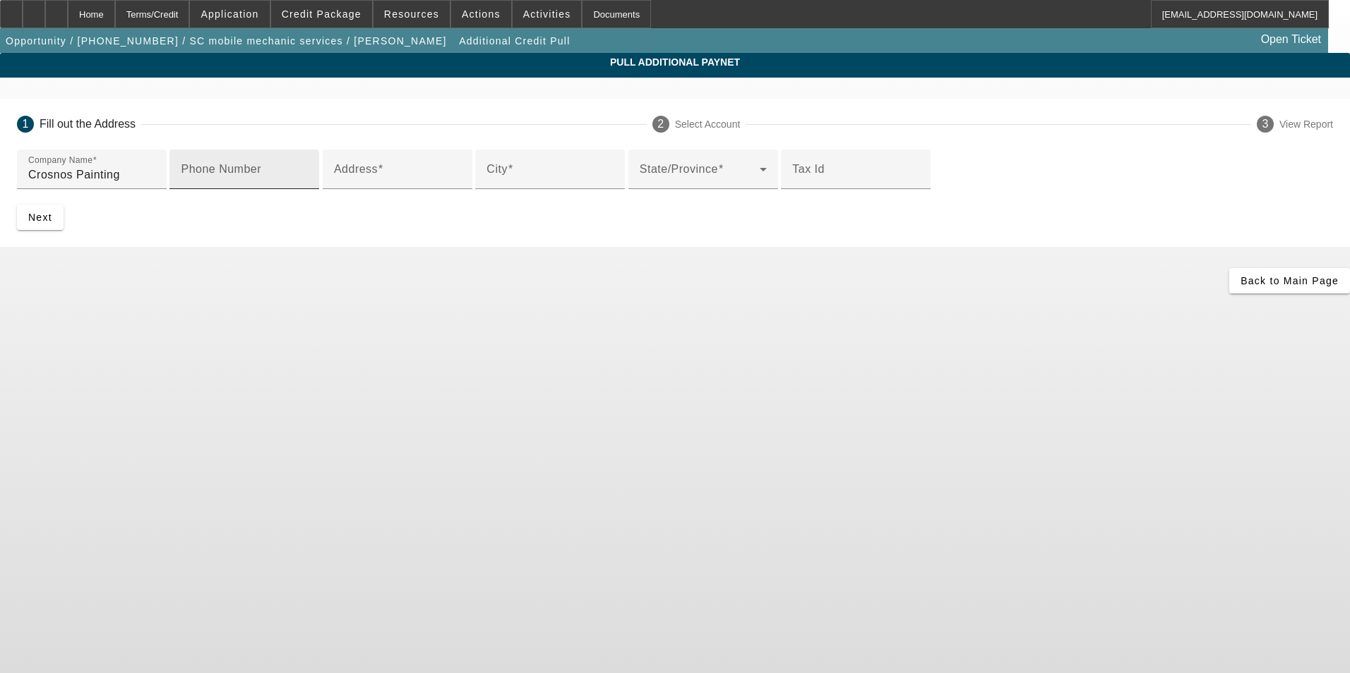
click at [308, 184] on input "Phone Number" at bounding box center [244, 175] width 127 height 17
type input "9016509527"
click at [368, 184] on input "Address" at bounding box center [397, 175] width 127 height 17
drag, startPoint x: 364, startPoint y: 281, endPoint x: 315, endPoint y: 292, distance: 49.8
click at [361, 184] on input "Address" at bounding box center [397, 175] width 127 height 17
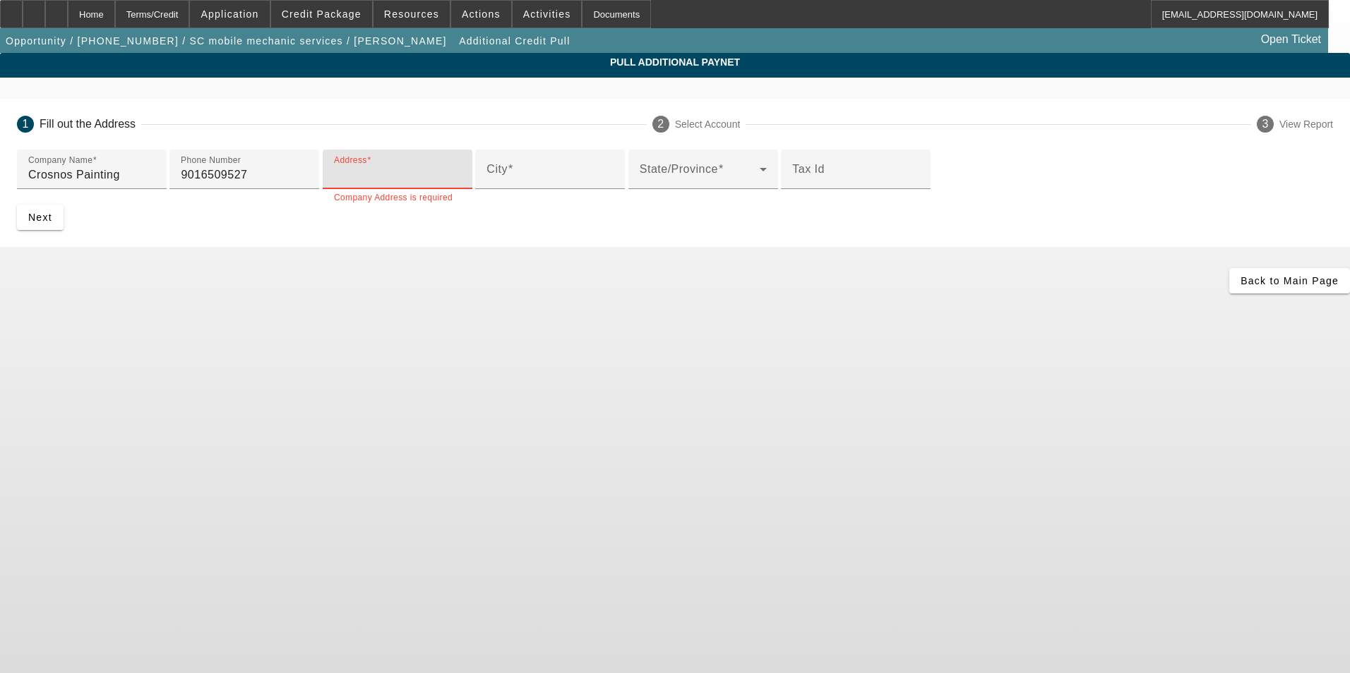
paste input "6785 Pine Top Rd"
type input "6785 Pine Top Rd"
click at [486, 184] on input "City" at bounding box center [549, 175] width 127 height 17
type input "Henderson"
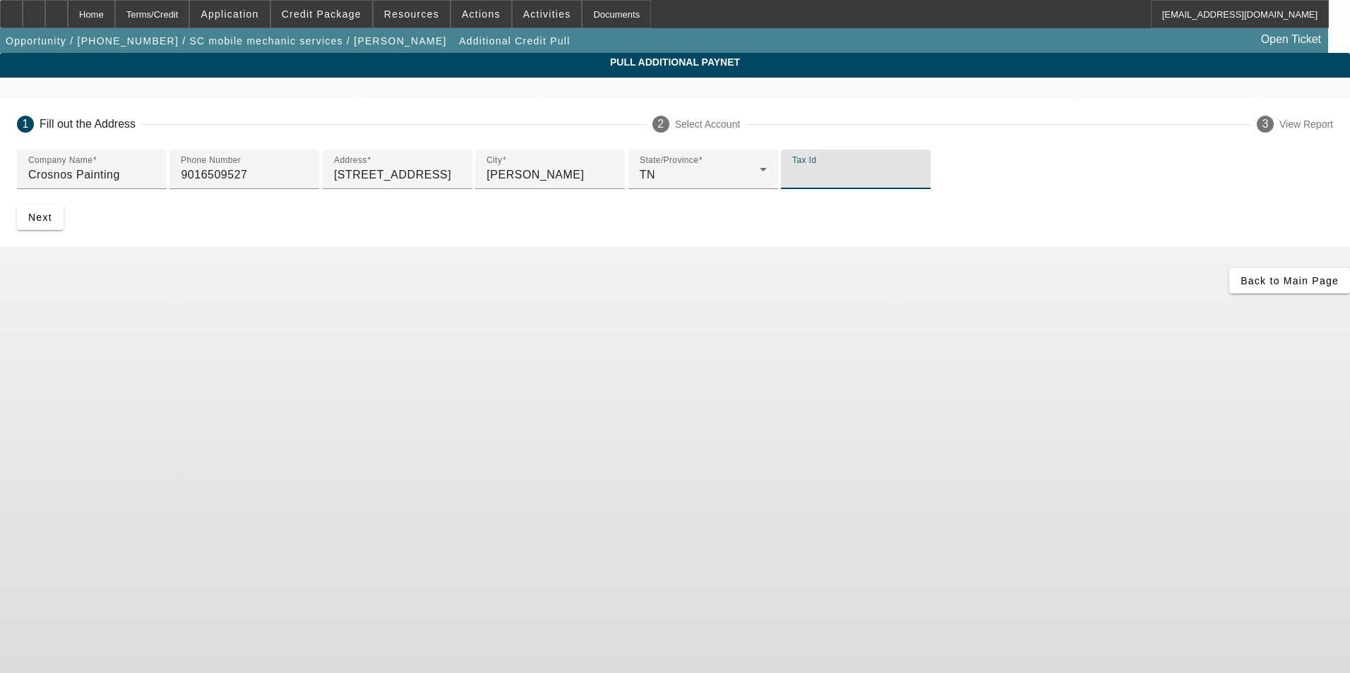
click at [792, 184] on input "Tax Id" at bounding box center [855, 175] width 127 height 17
type input "475511260"
click at [64, 234] on span "submit" at bounding box center [40, 217] width 47 height 34
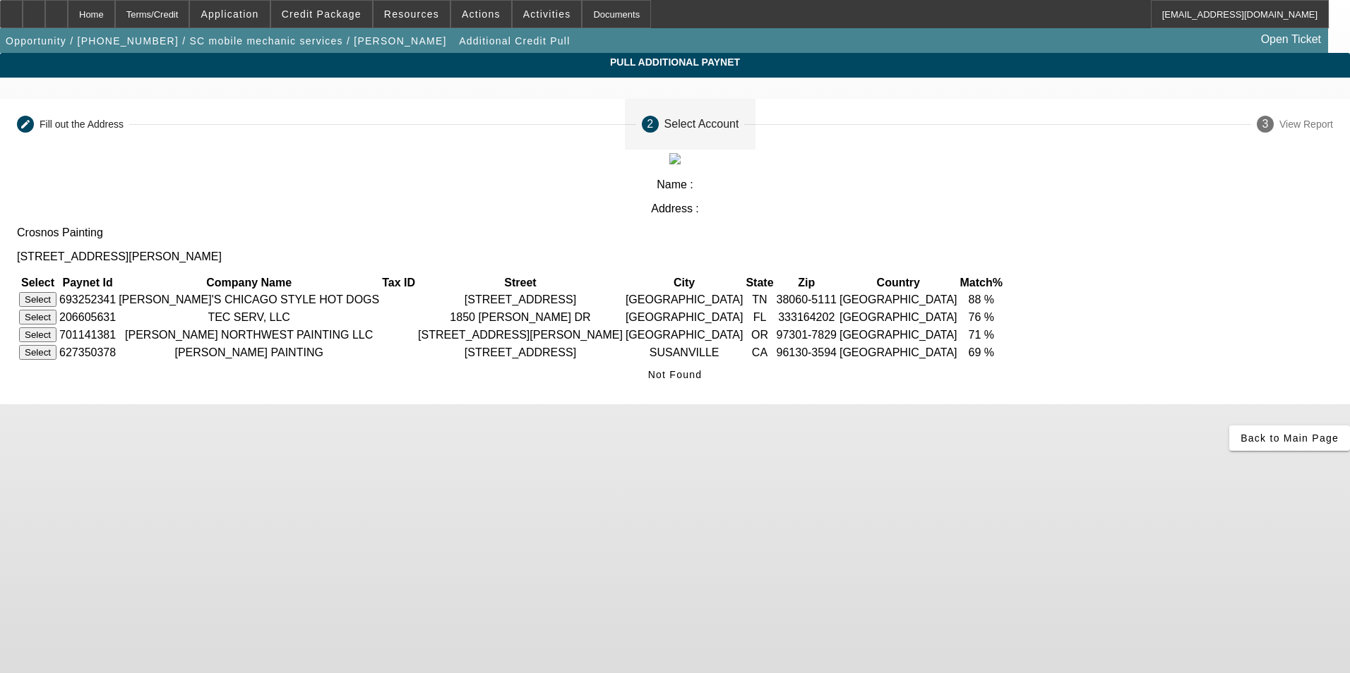
click at [56, 292] on button "Select" at bounding box center [37, 299] width 37 height 15
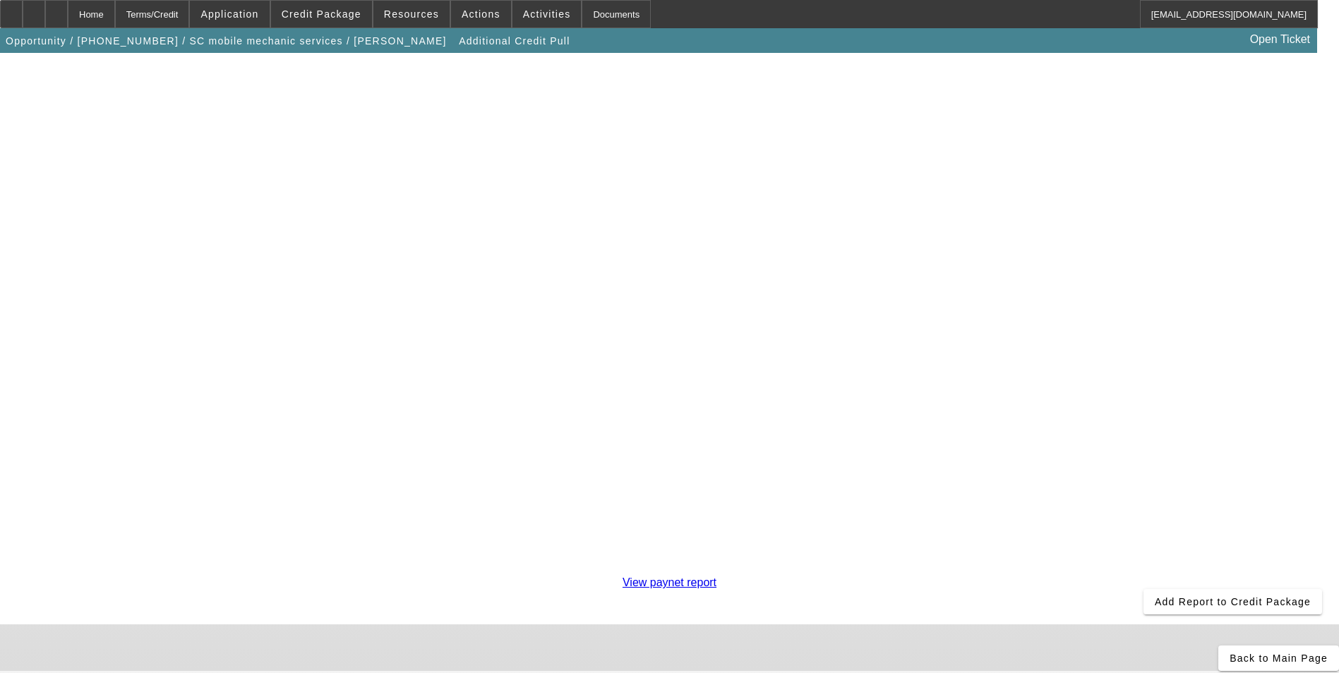
scroll to position [247, 0]
click at [1143, 583] on span at bounding box center [1232, 600] width 179 height 34
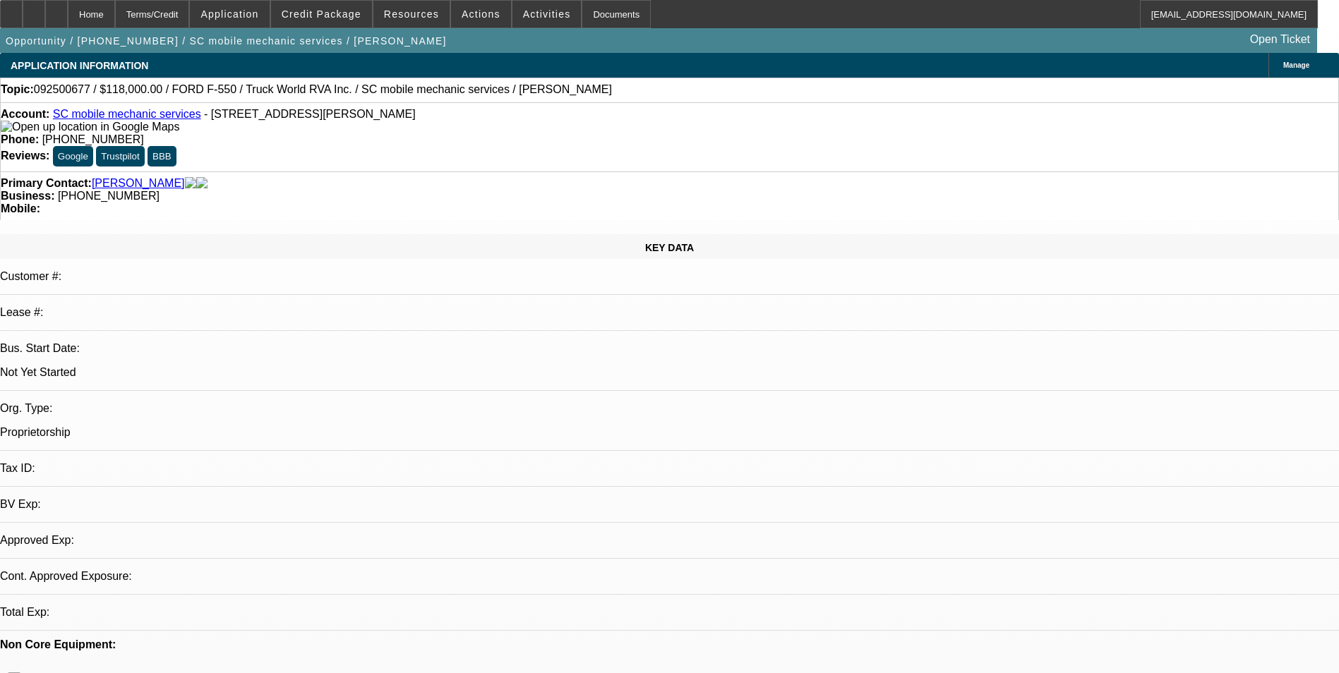
select select "0"
select select "2"
select select "0.1"
select select "4"
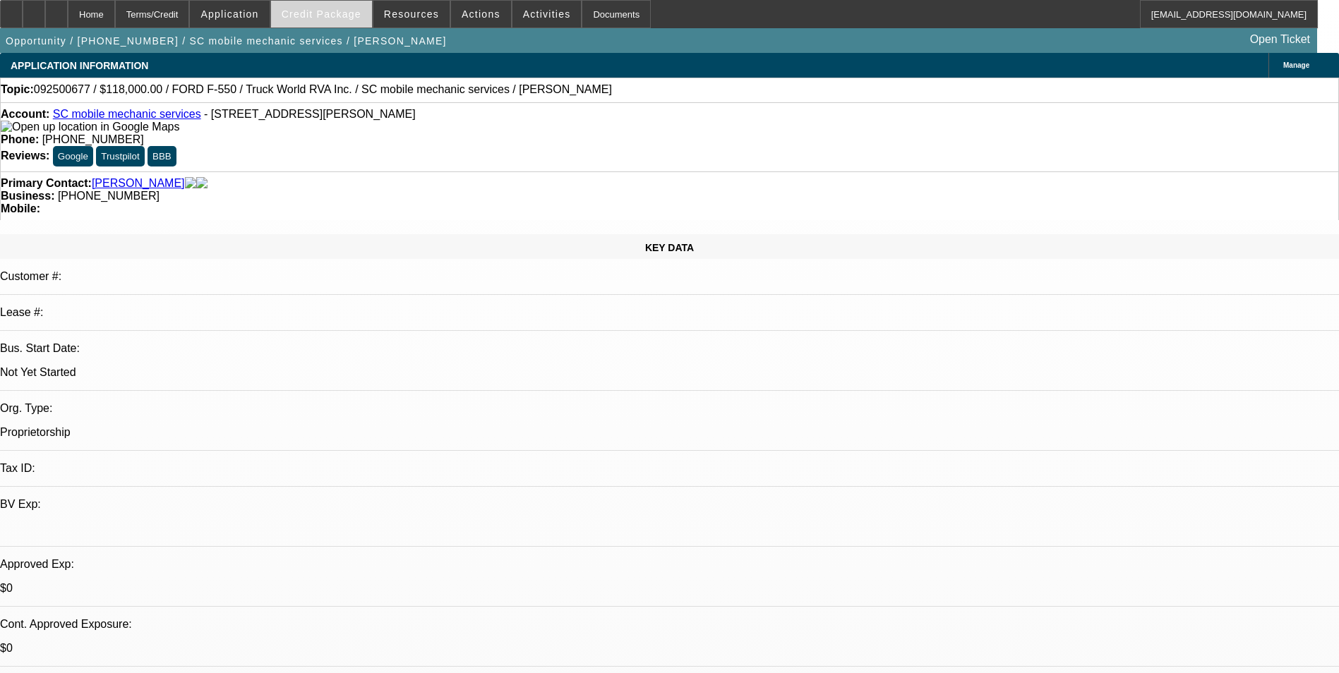
click at [342, 16] on span "Credit Package" at bounding box center [322, 13] width 80 height 11
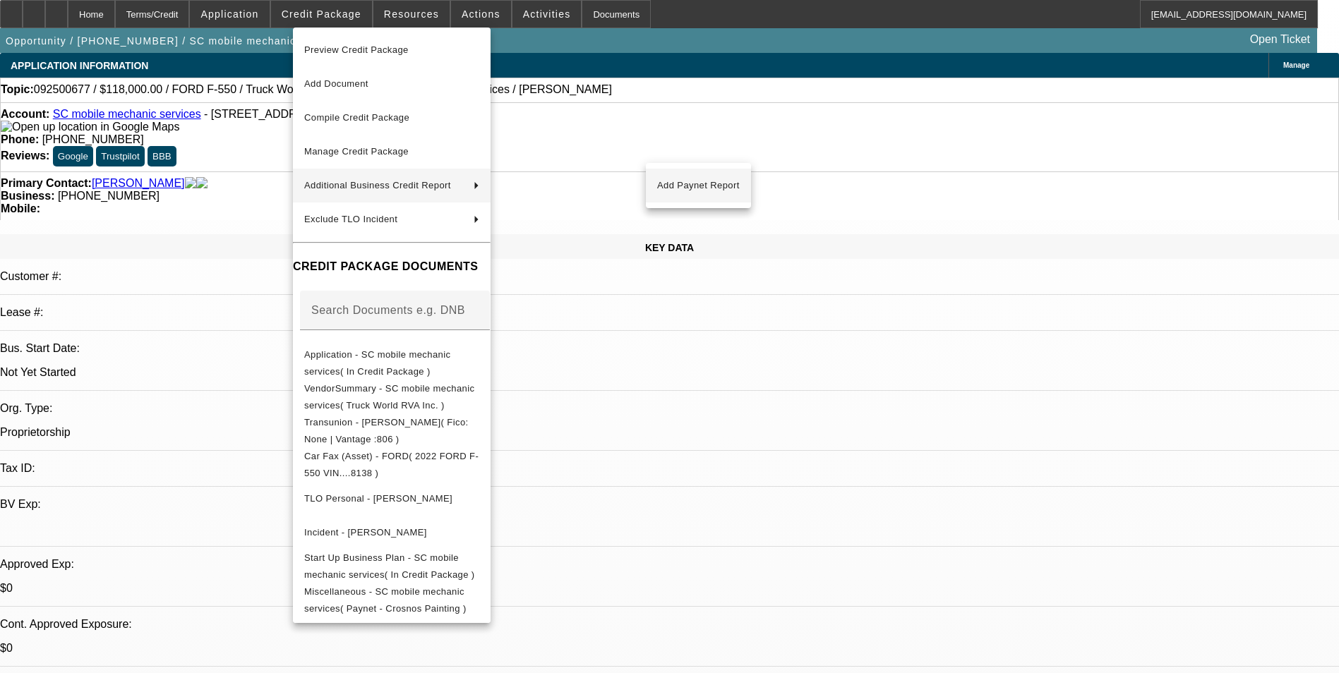
click at [689, 187] on span "Add Paynet Report" at bounding box center [698, 185] width 83 height 17
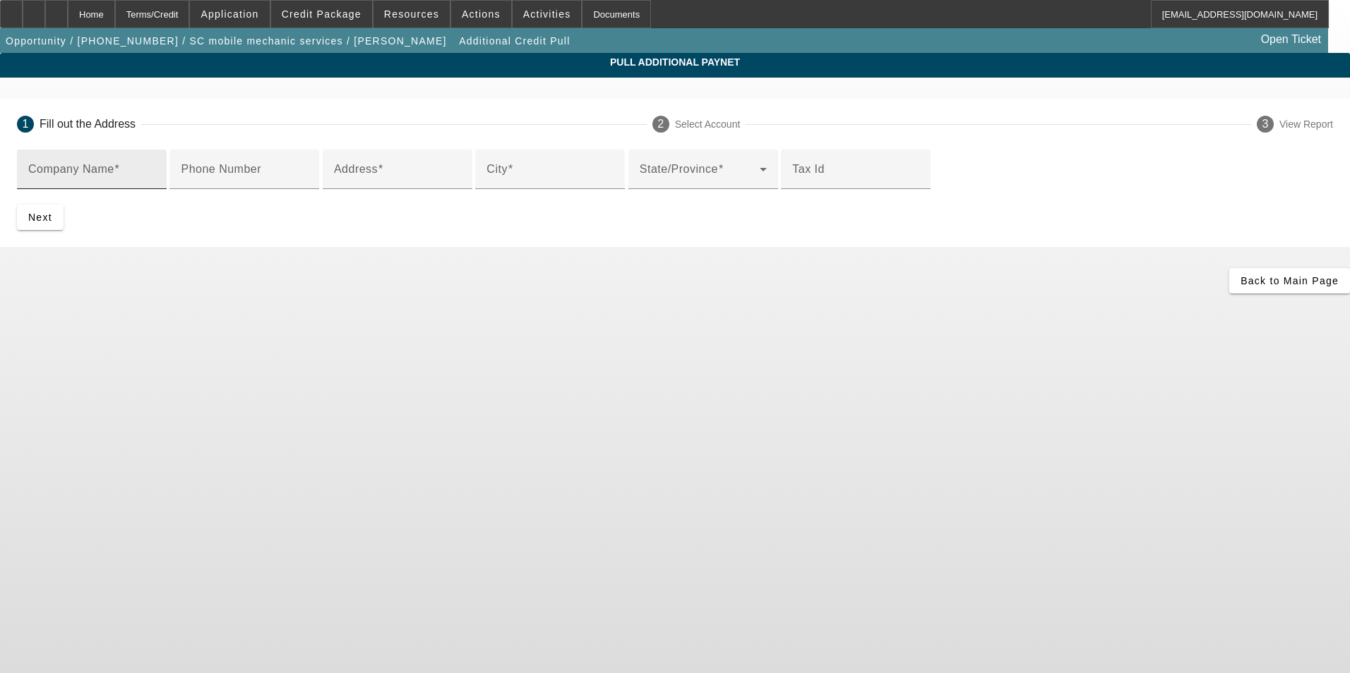
click at [155, 172] on input "Company Name" at bounding box center [91, 175] width 127 height 17
type input "Scotty Crosno"
click at [308, 184] on input "Phone Number" at bounding box center [244, 175] width 127 height 17
click at [308, 189] on div "Phone Number" at bounding box center [244, 170] width 127 height 40
type input "9016509527"
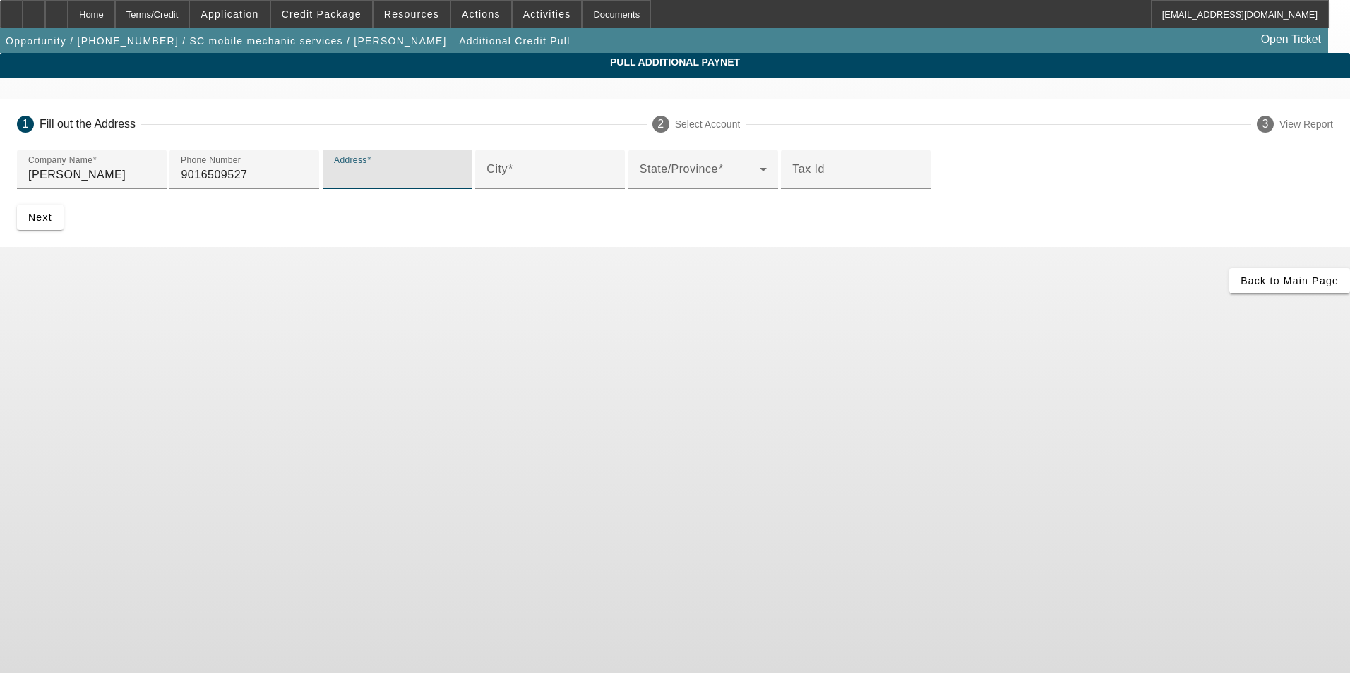
click at [373, 184] on input "Address" at bounding box center [397, 175] width 127 height 17
drag, startPoint x: 353, startPoint y: 287, endPoint x: 341, endPoint y: 287, distance: 12.0
click at [353, 175] on mat-label "Address" at bounding box center [356, 169] width 44 height 12
click at [353, 184] on input "Address" at bounding box center [397, 175] width 127 height 17
paste input "14285 Highway 196"
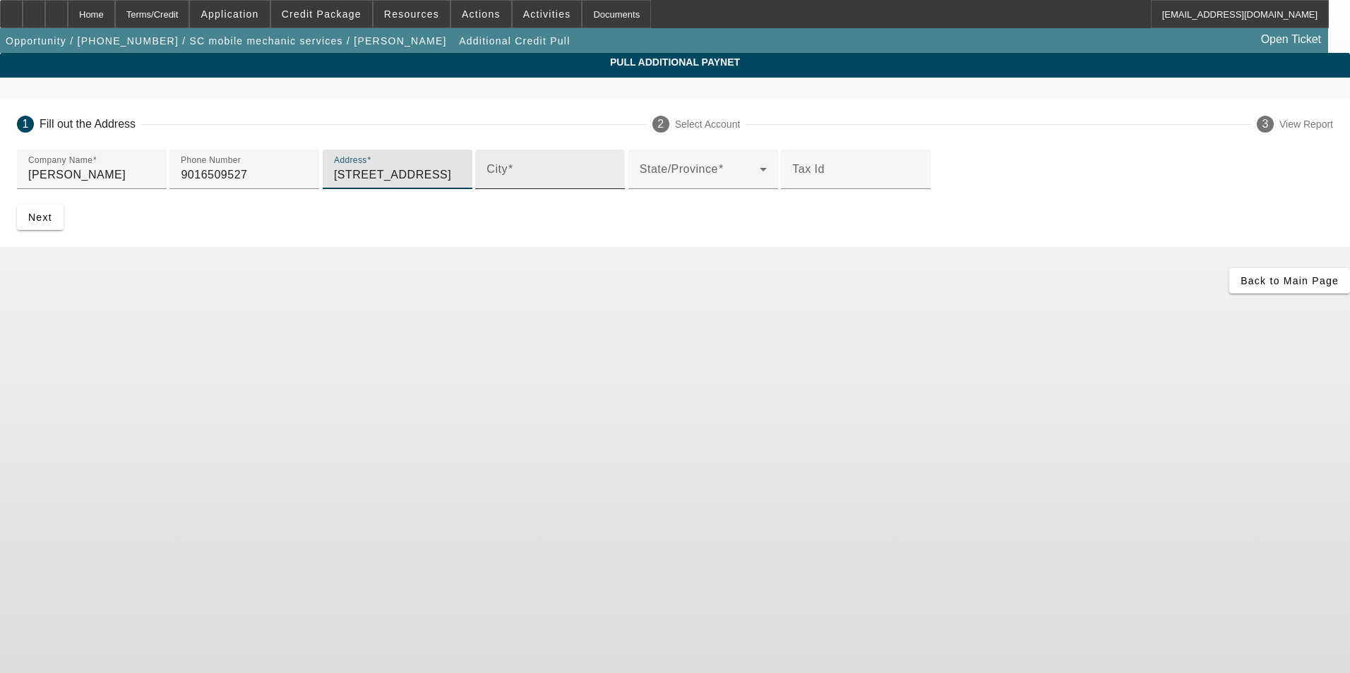
type input "14285 Highway 196"
click at [486, 184] on input "City" at bounding box center [549, 175] width 127 height 17
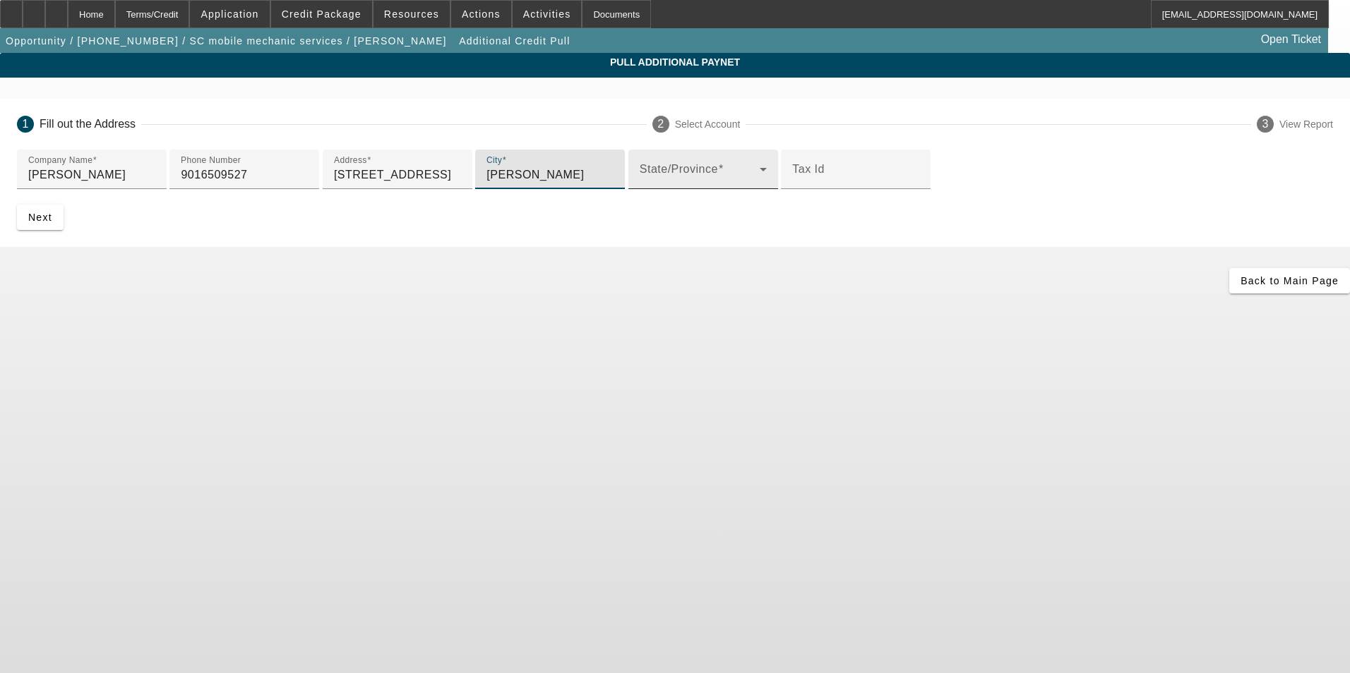
type input "Eads"
click at [640, 184] on span at bounding box center [700, 175] width 120 height 17
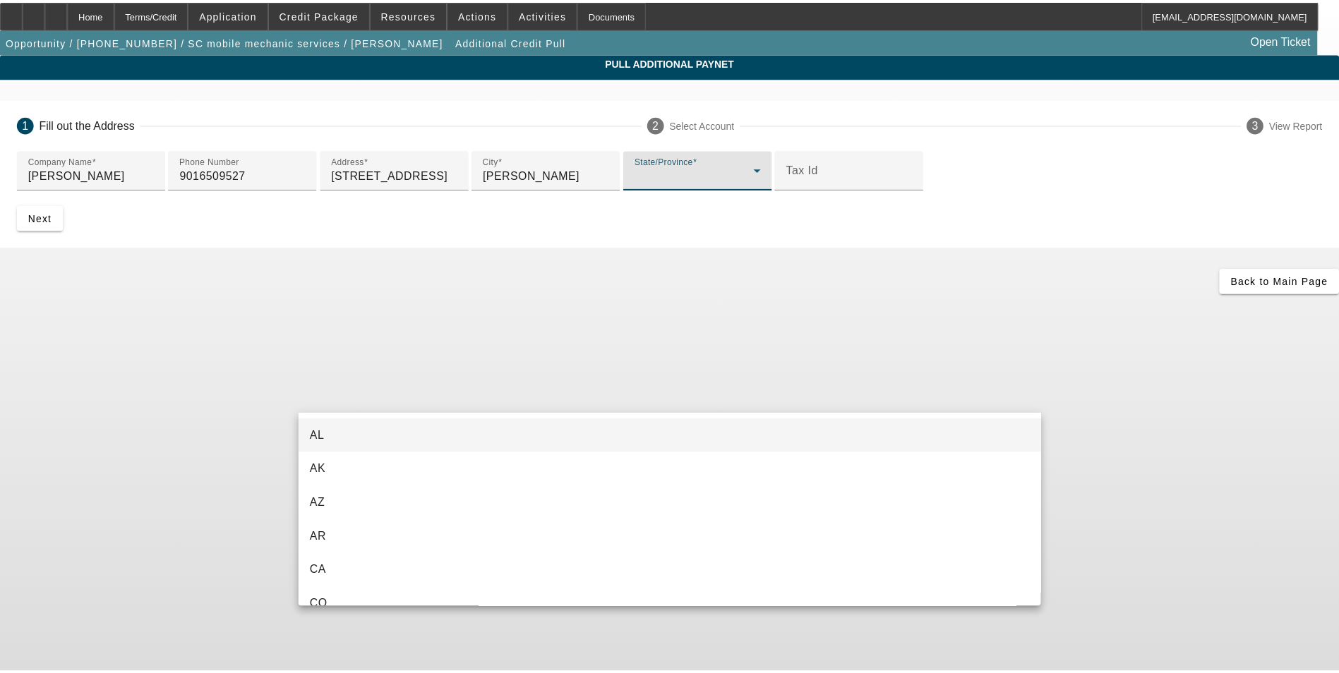
scroll to position [1268, 0]
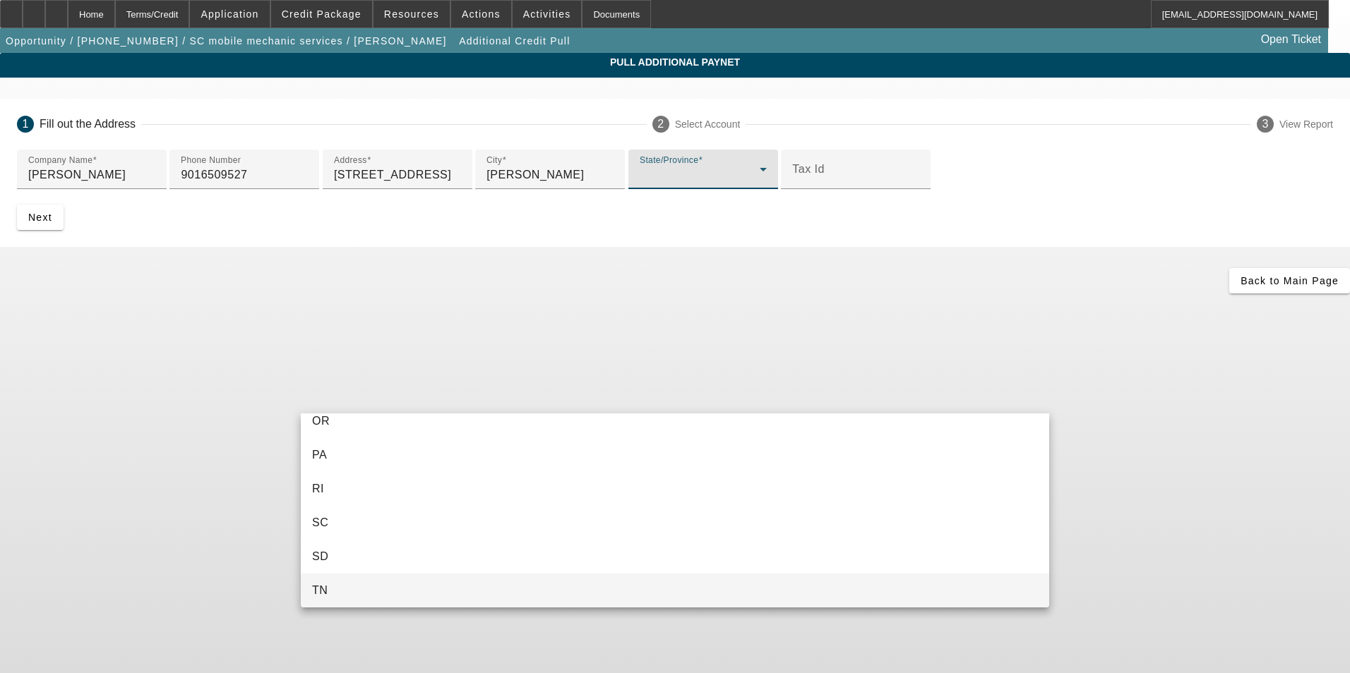
click at [347, 590] on mat-option "TN" at bounding box center [675, 591] width 748 height 34
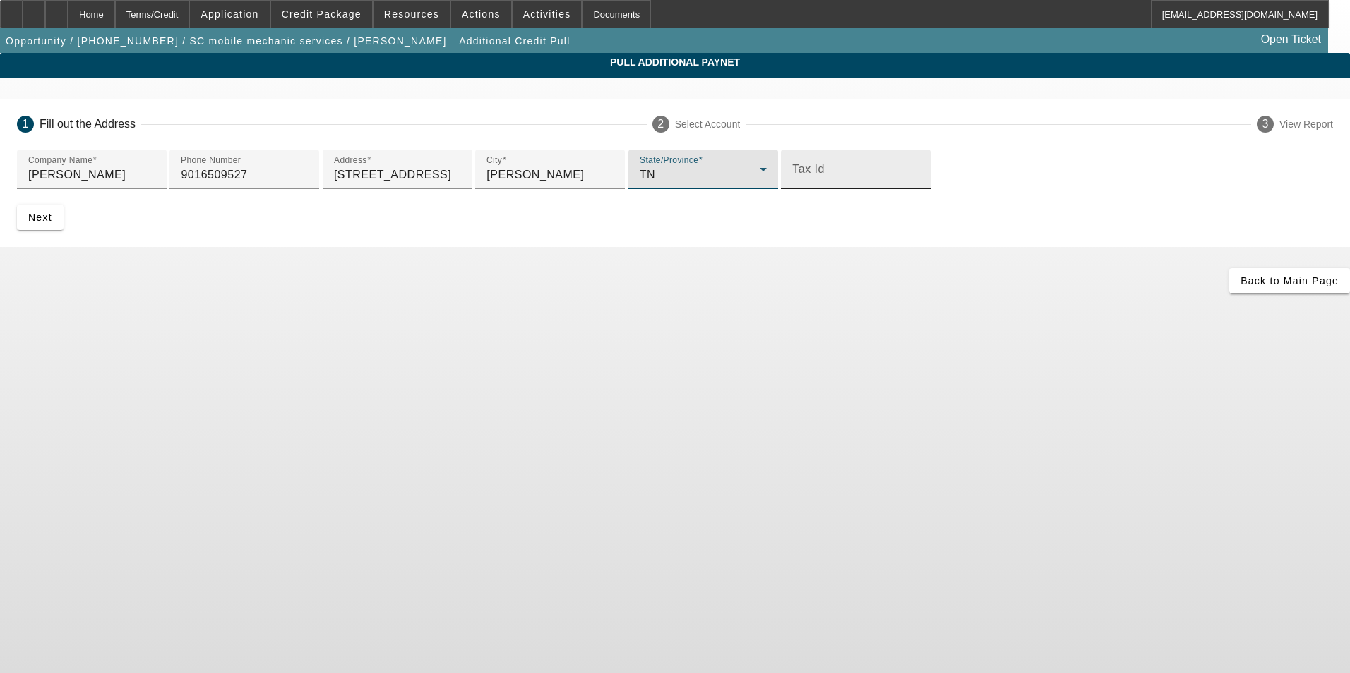
click at [792, 175] on mat-label "Tax Id" at bounding box center [808, 169] width 32 height 12
click at [792, 184] on input "Tax Id" at bounding box center [855, 175] width 127 height 17
type input "475511260"
click at [52, 223] on span "Next" at bounding box center [40, 217] width 24 height 11
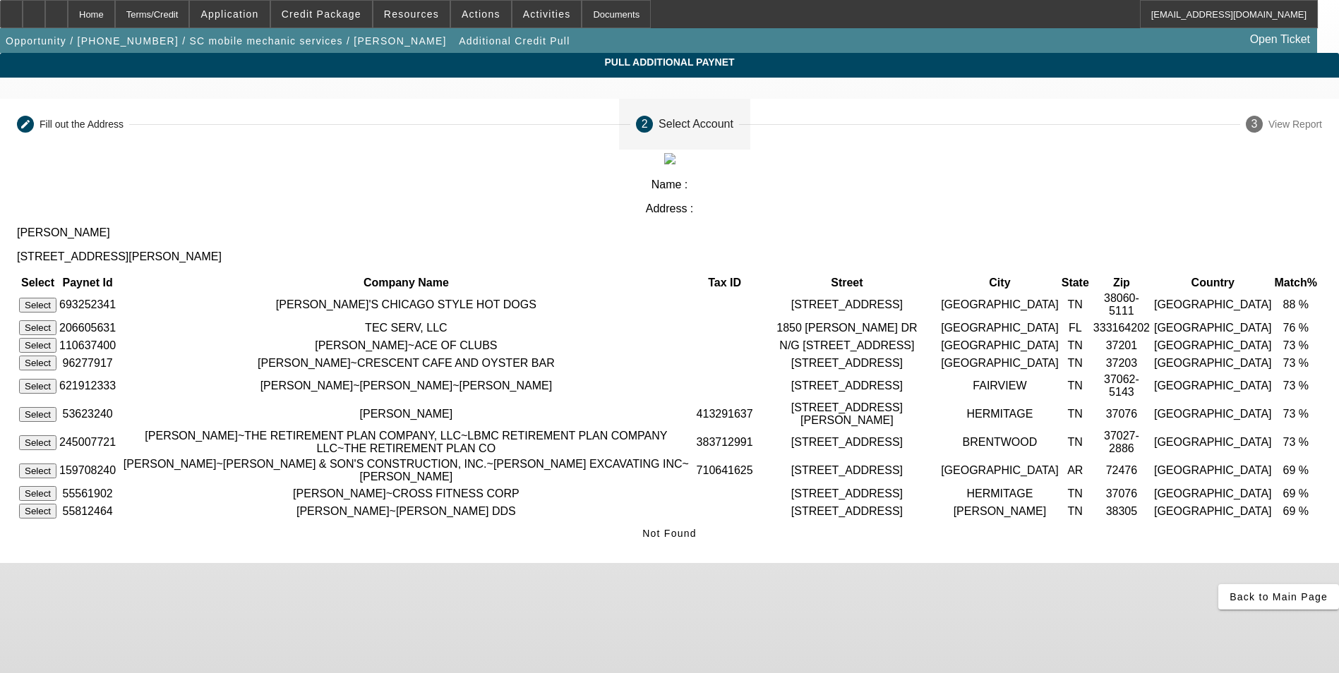
scroll to position [18, 0]
drag, startPoint x: 555, startPoint y: 460, endPoint x: 150, endPoint y: 452, distance: 404.5
click at [150, 452] on app-additional-credit-pull "Pull Additional Paynet Editable create Fill out the Address 2 Select Account 3 …" at bounding box center [669, 331] width 1339 height 557
click at [697, 539] on span "Not Found" at bounding box center [669, 533] width 54 height 11
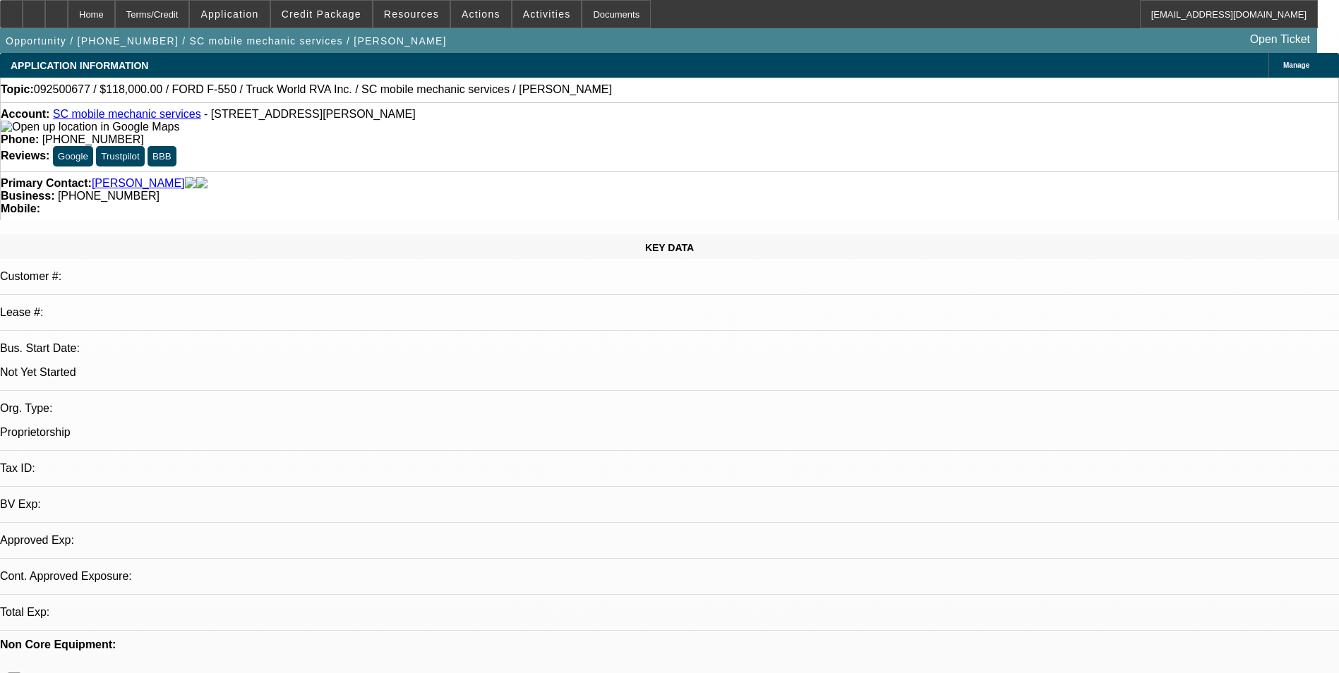
select select "0"
select select "2"
select select "0.1"
select select "4"
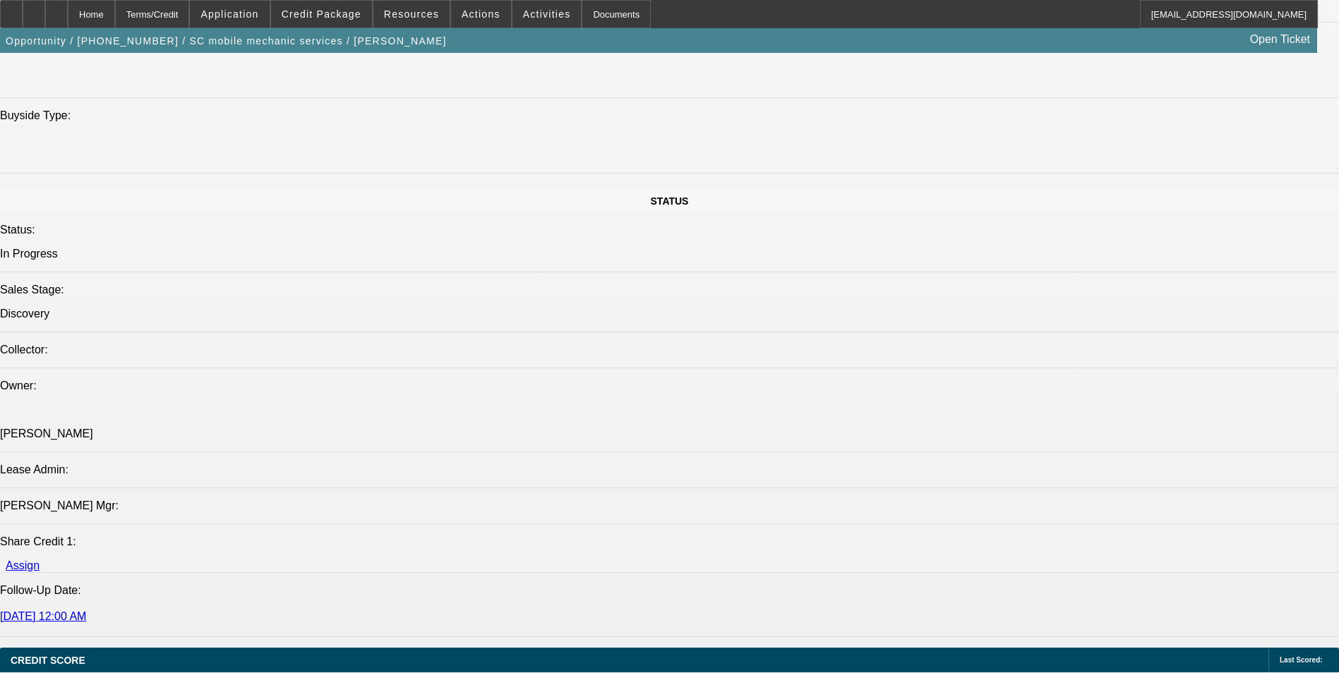
scroll to position [1765, 0]
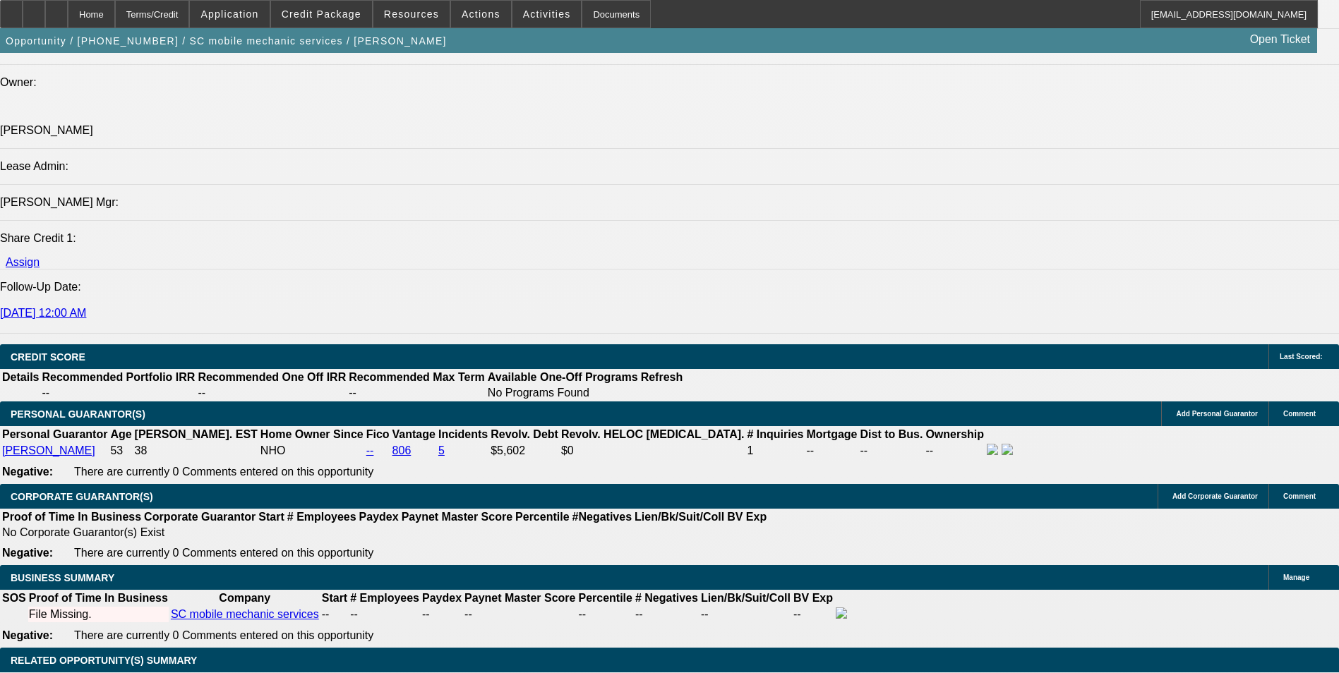
drag, startPoint x: 688, startPoint y: 426, endPoint x: 668, endPoint y: 412, distance: 23.7
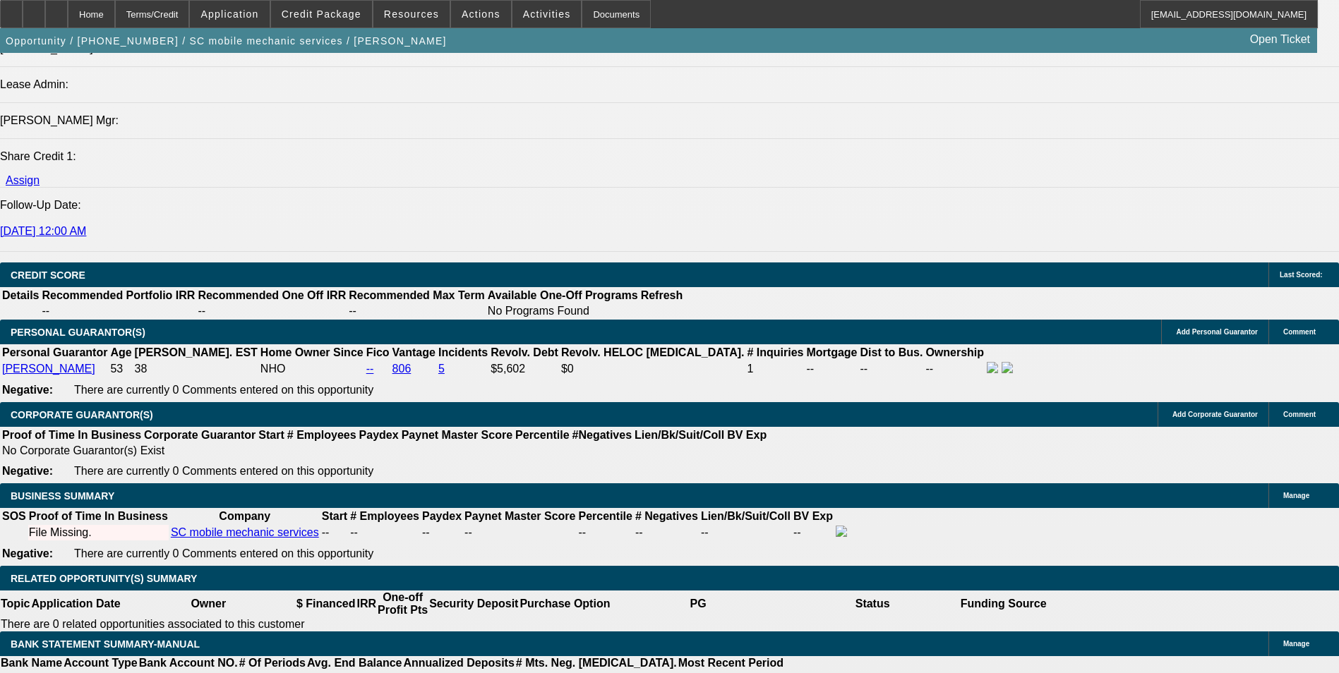
select select "0.15"
type input "$17,700.00"
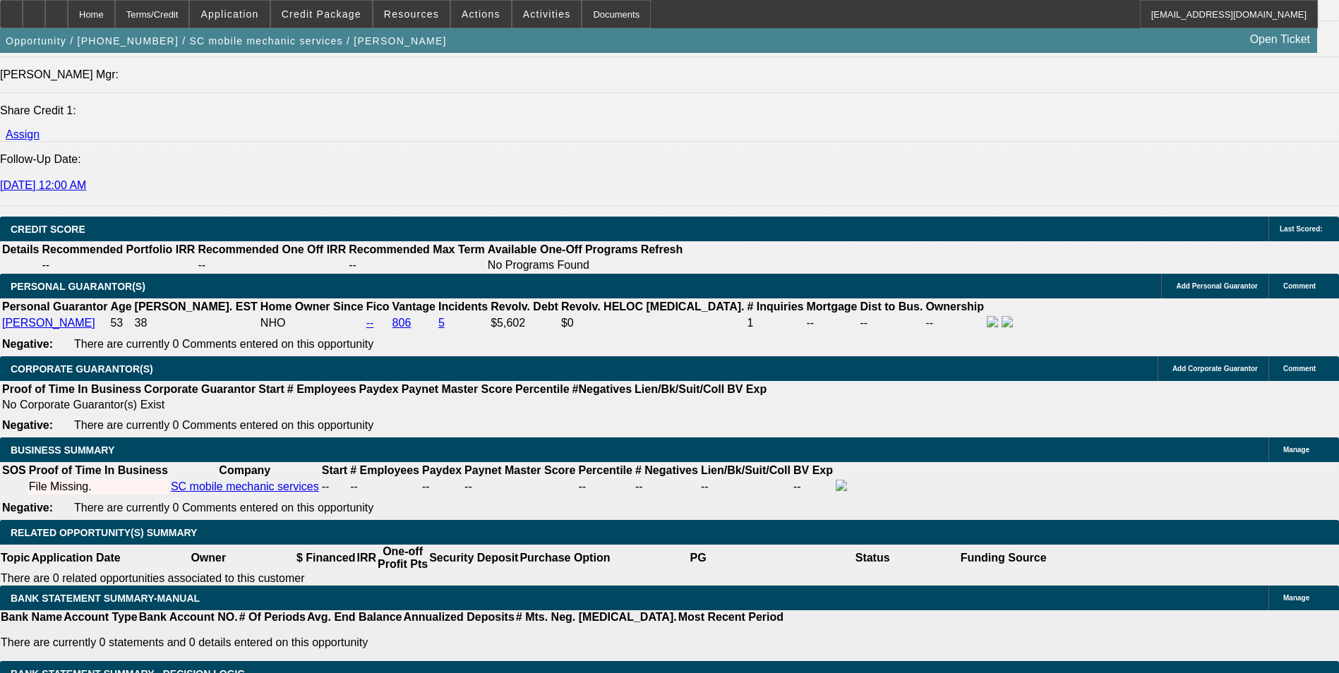
scroll to position [1835, 0]
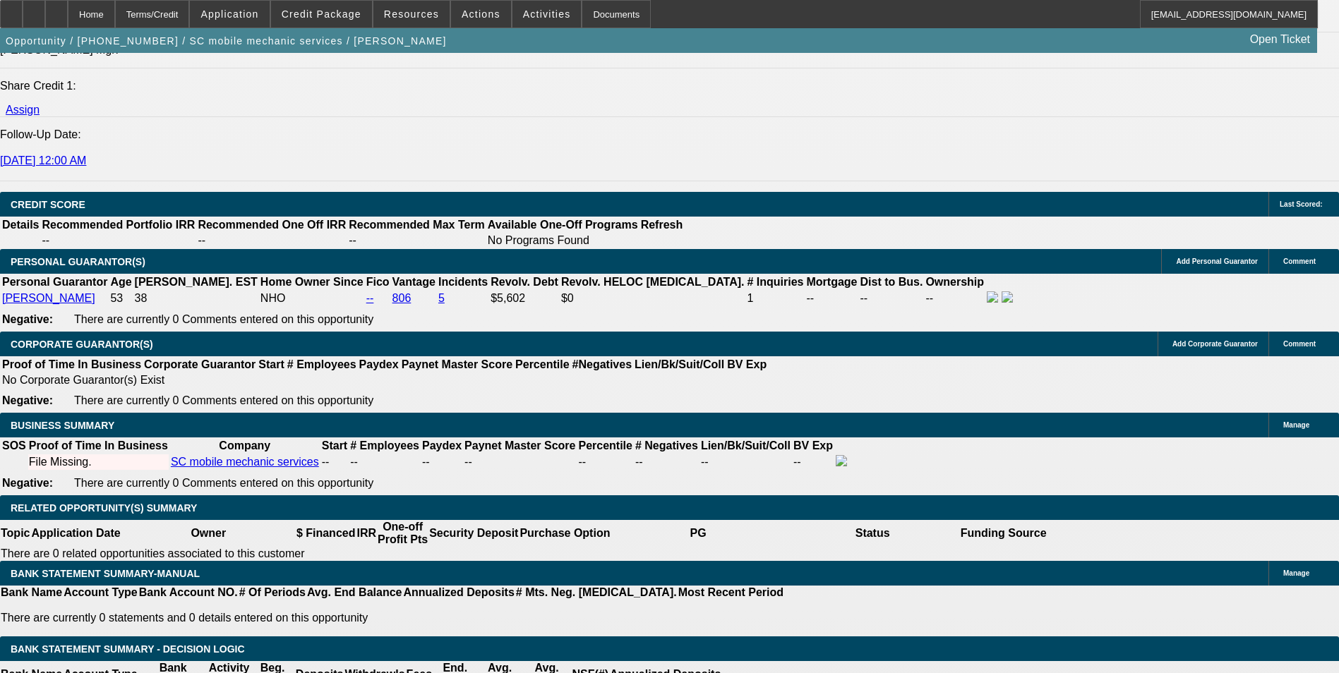
type input "60"
type input "15"
type input "$3,429.00"
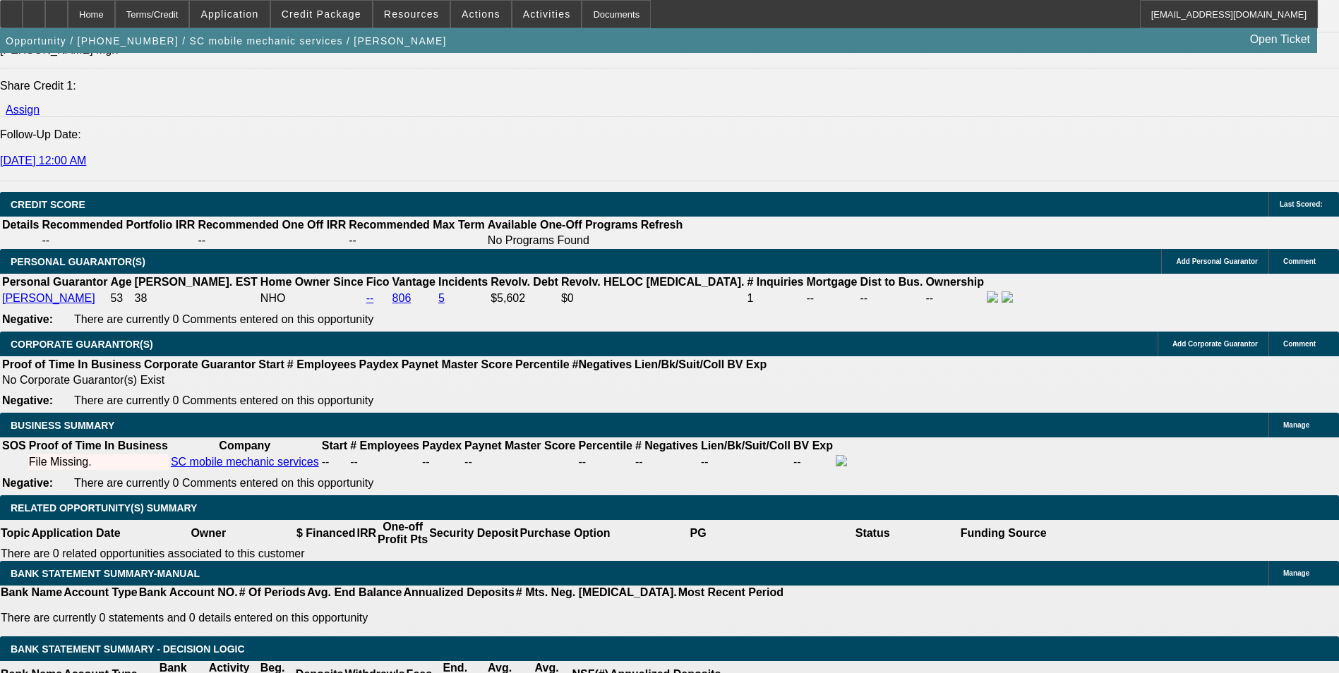
type input "$1,714.50"
type input "$4,772.26"
type input "$2,386.13"
type input "15.5"
type input "$4,825.08"
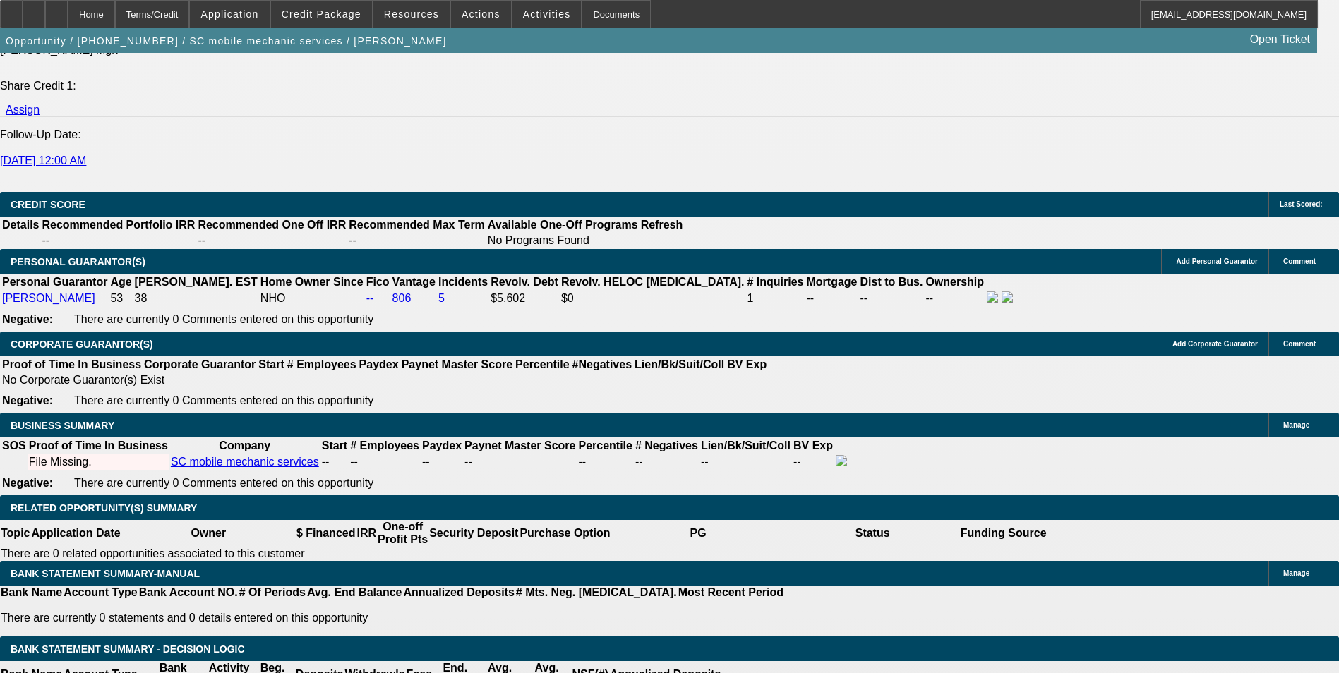
type input "$2,412.54"
type input "15.5"
type input "2412.5"
type input "$4,825.00"
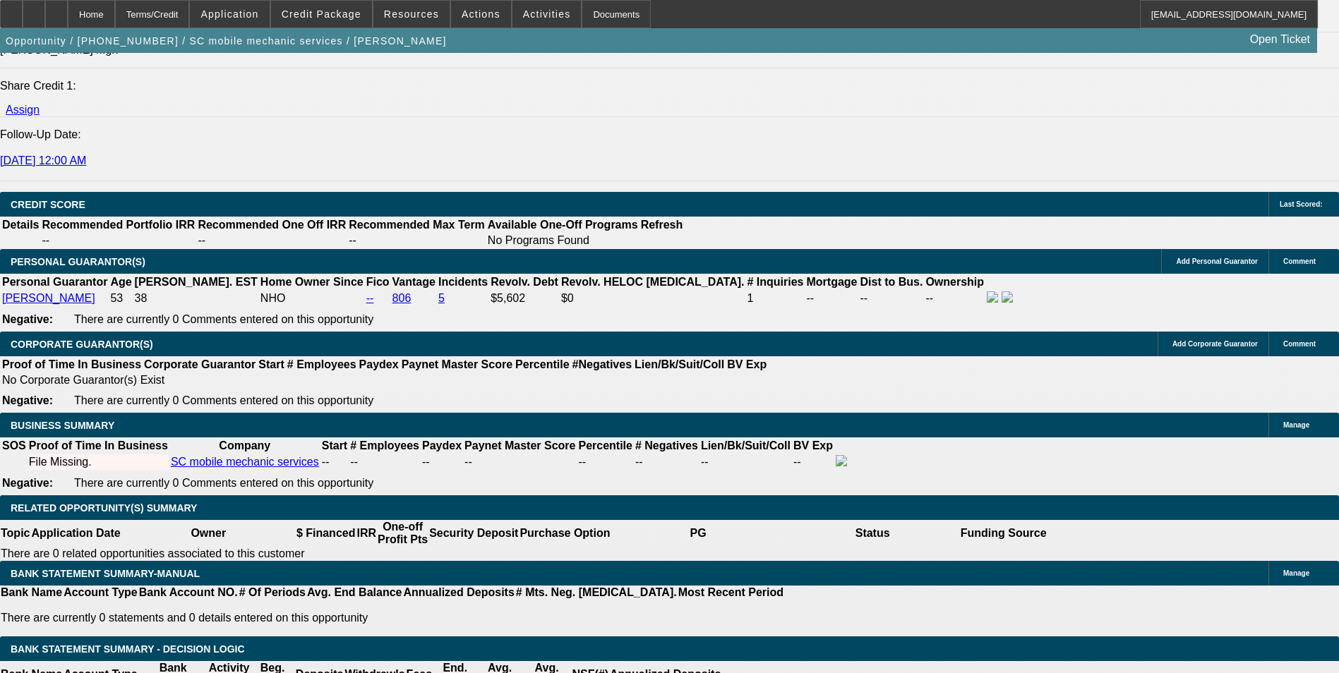
type input "2412"
type input "$4,824.00"
type input "241"
type input "$482.00"
type input "2415"
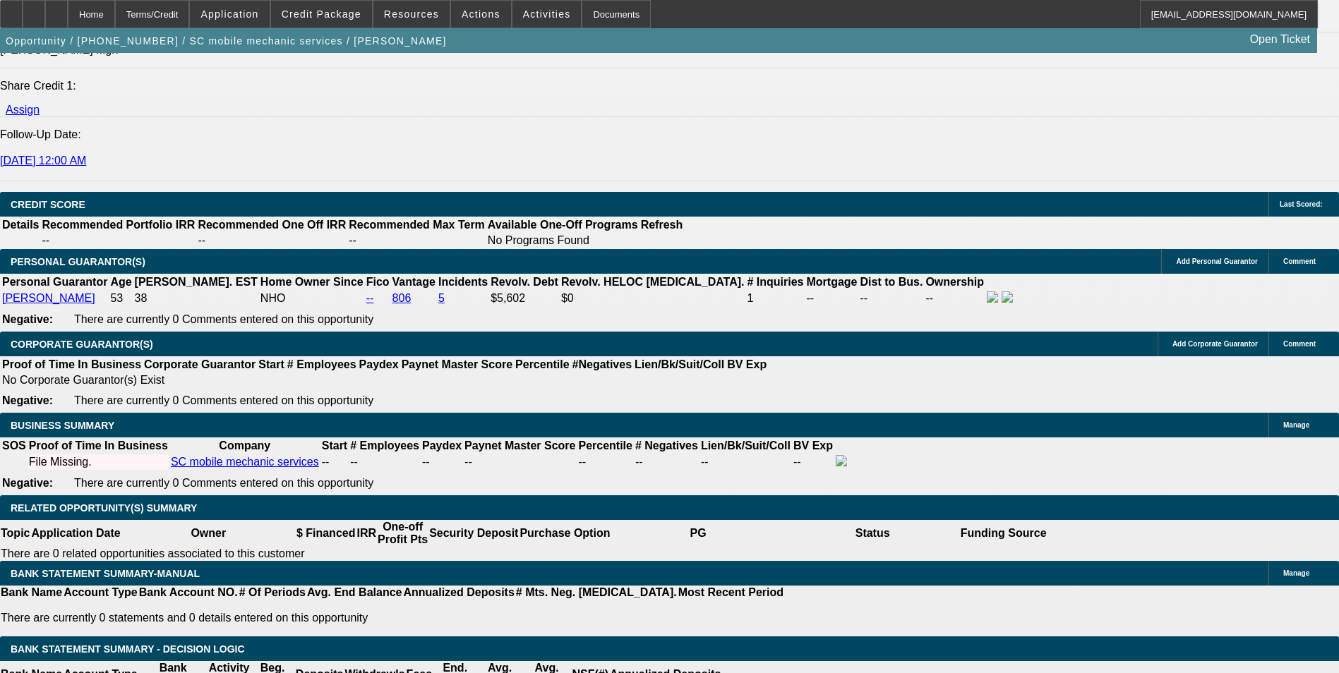
type input "$4,830.00"
type input "15.5"
type input "$2,415.00"
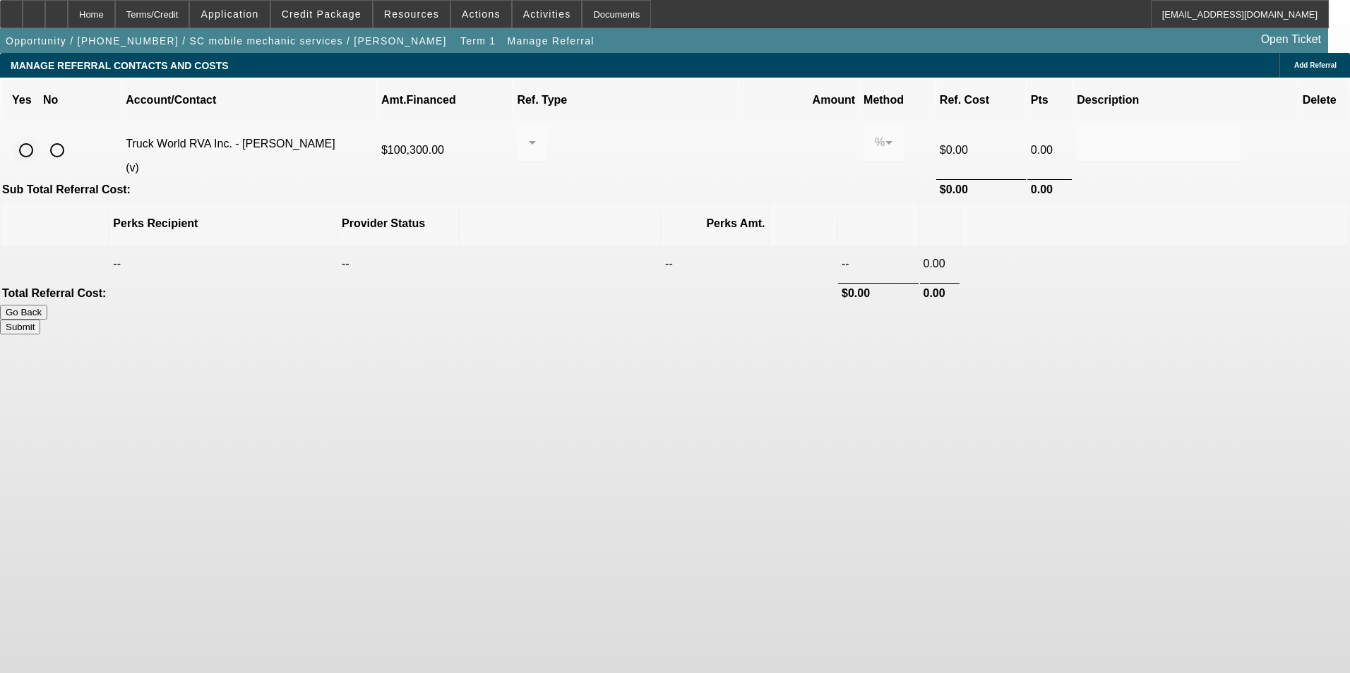
click at [40, 136] on input "radio" at bounding box center [26, 150] width 28 height 28
radio input "true"
click at [529, 134] on div at bounding box center [528, 142] width 1 height 17
click at [659, 208] on span "Pay vendor COMPANY" at bounding box center [641, 200] width 114 height 34
click at [754, 134] on input "0.000" at bounding box center [799, 142] width 90 height 17
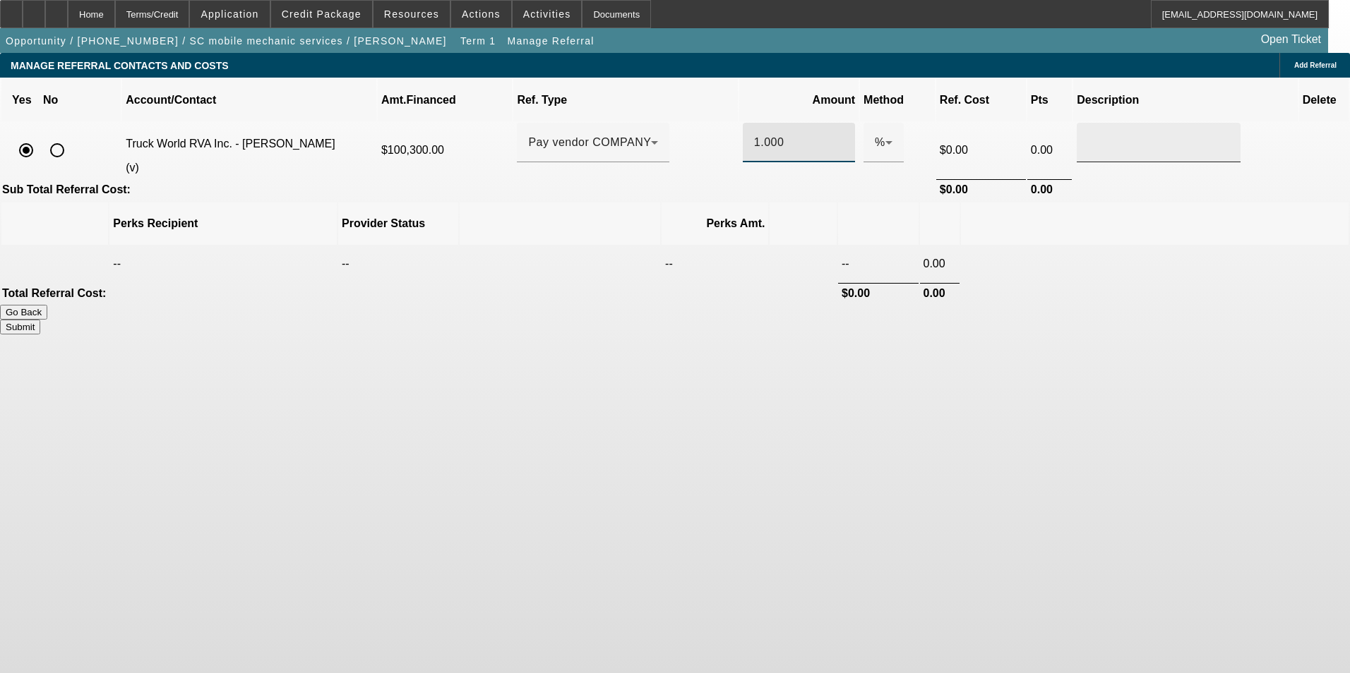
type input "1.000"
drag, startPoint x: 961, startPoint y: 124, endPoint x: 953, endPoint y: 128, distance: 8.5
click at [1088, 134] on input "text" at bounding box center [1158, 142] width 141 height 17
type input "Referral Fee"
drag, startPoint x: 1059, startPoint y: 484, endPoint x: 1008, endPoint y: 275, distance: 215.2
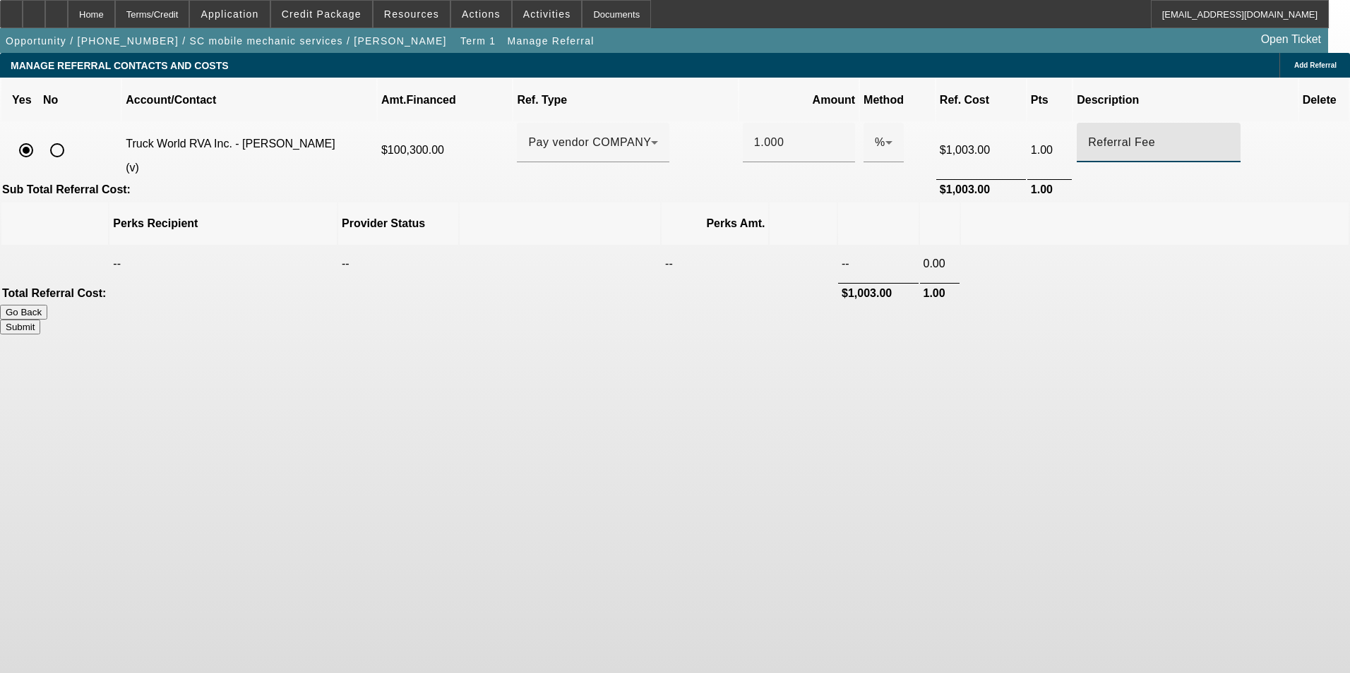
click at [1058, 482] on body "Home Terms/Credit Application Credit Package Resources Actions Activities Docum…" at bounding box center [675, 336] width 1350 height 673
click at [40, 320] on button "Submit" at bounding box center [20, 327] width 40 height 15
type input "1.000"
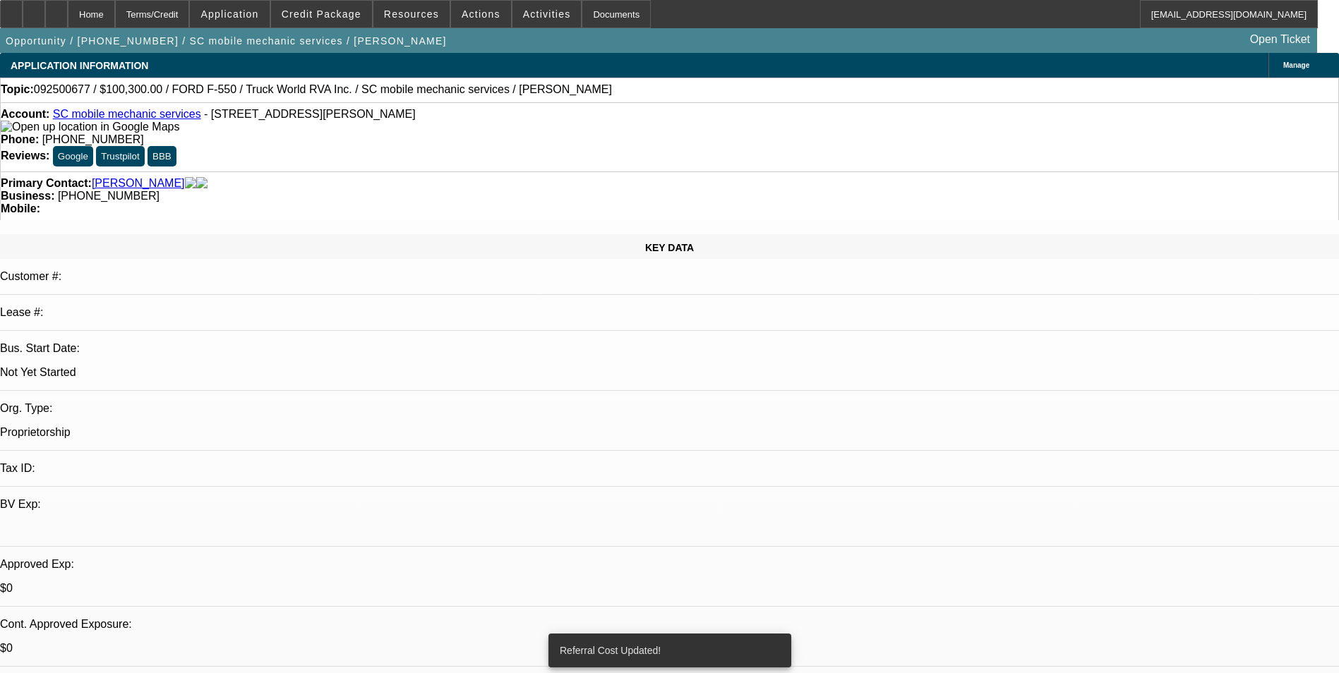
select select "0.15"
select select "2"
select select "0.1"
select select "4"
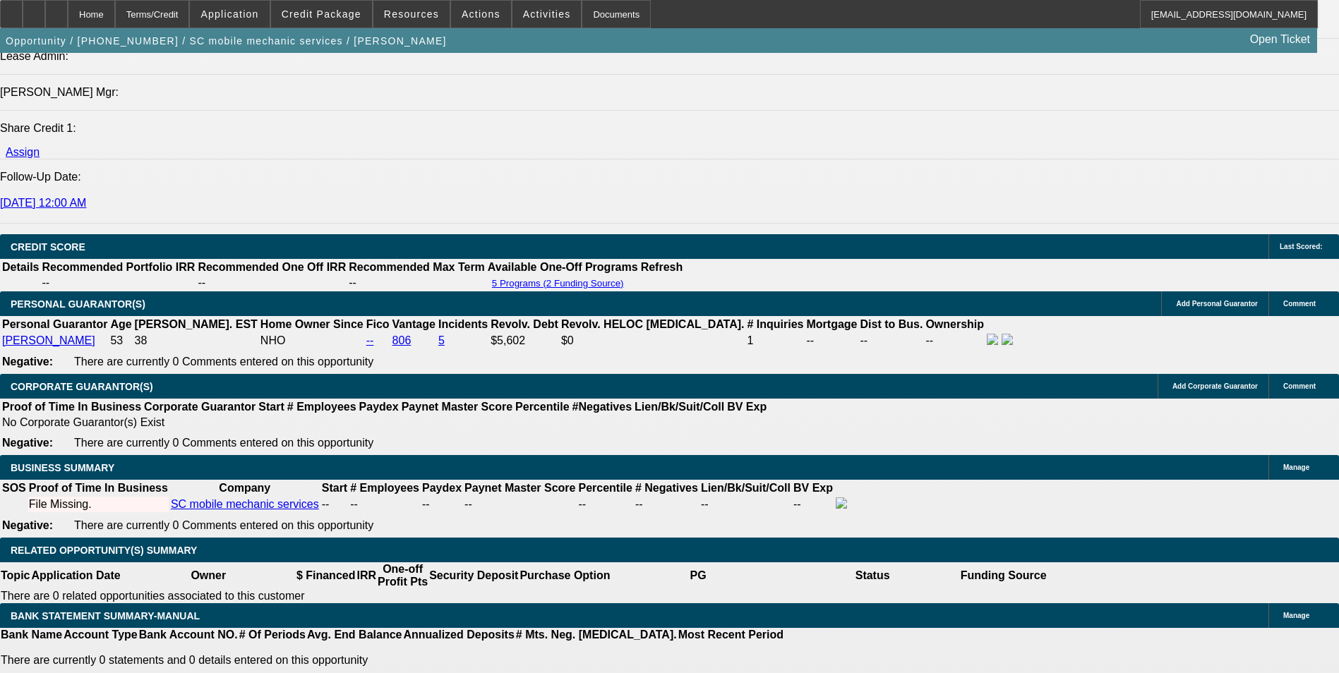
scroll to position [1835, 0]
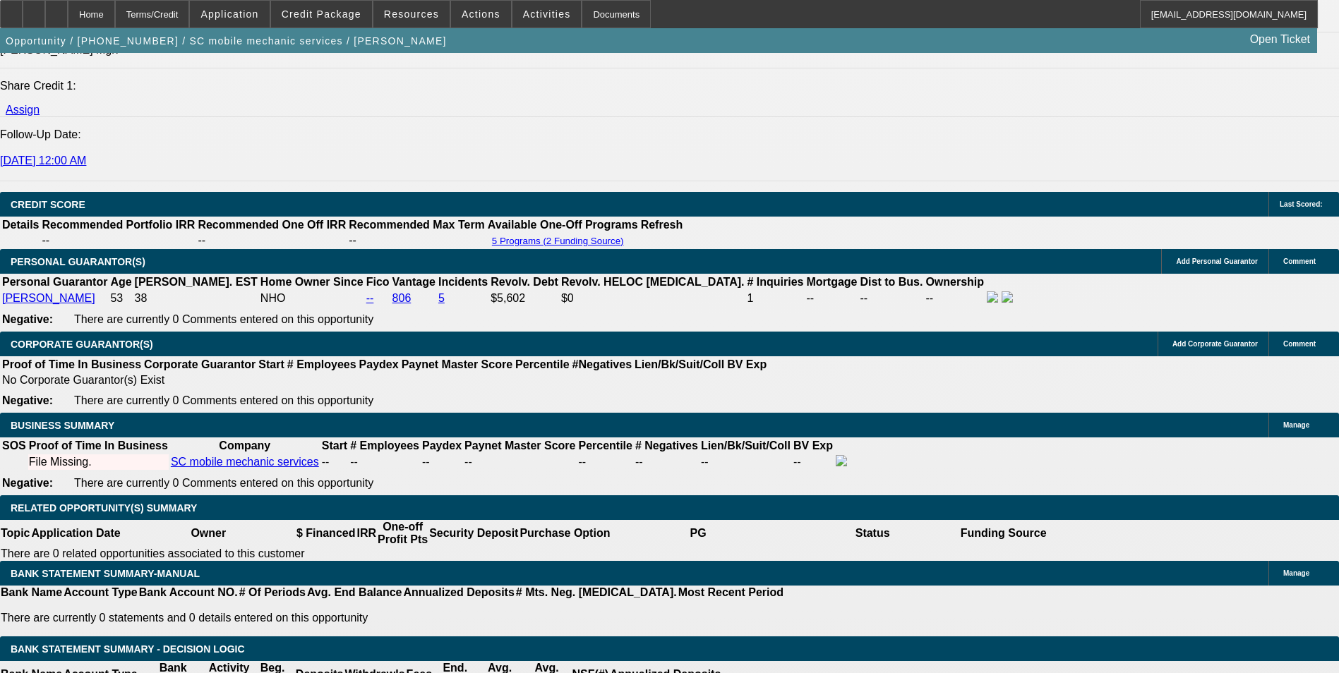
drag, startPoint x: 635, startPoint y: 264, endPoint x: 534, endPoint y: 218, distance: 110.9
click at [320, 16] on span "Credit Package" at bounding box center [322, 13] width 80 height 11
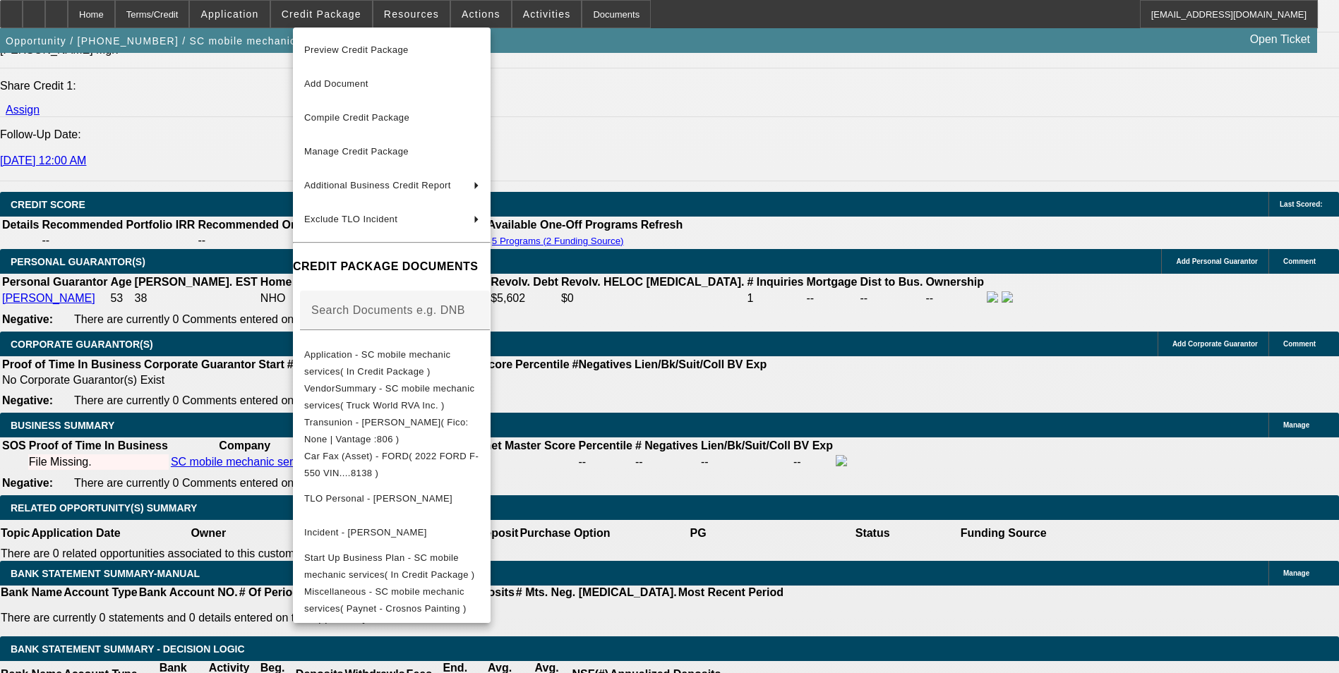
click at [839, 396] on div at bounding box center [669, 336] width 1339 height 673
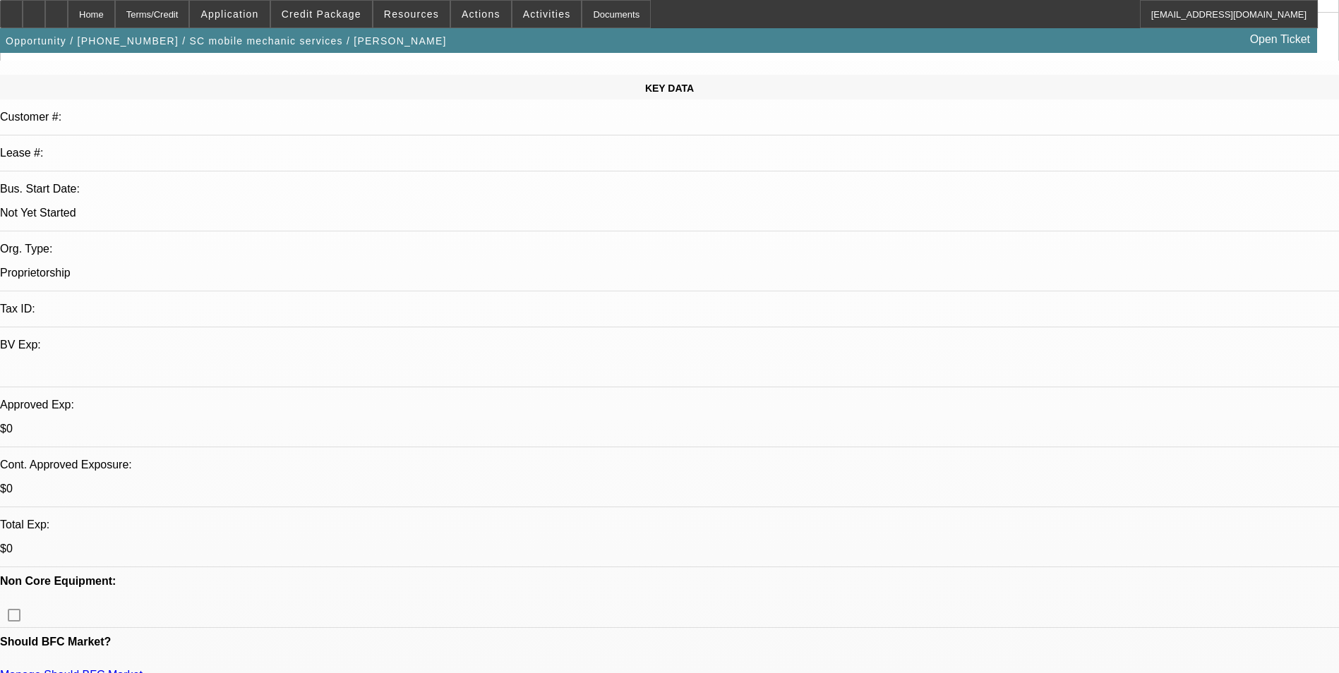
scroll to position [0, 0]
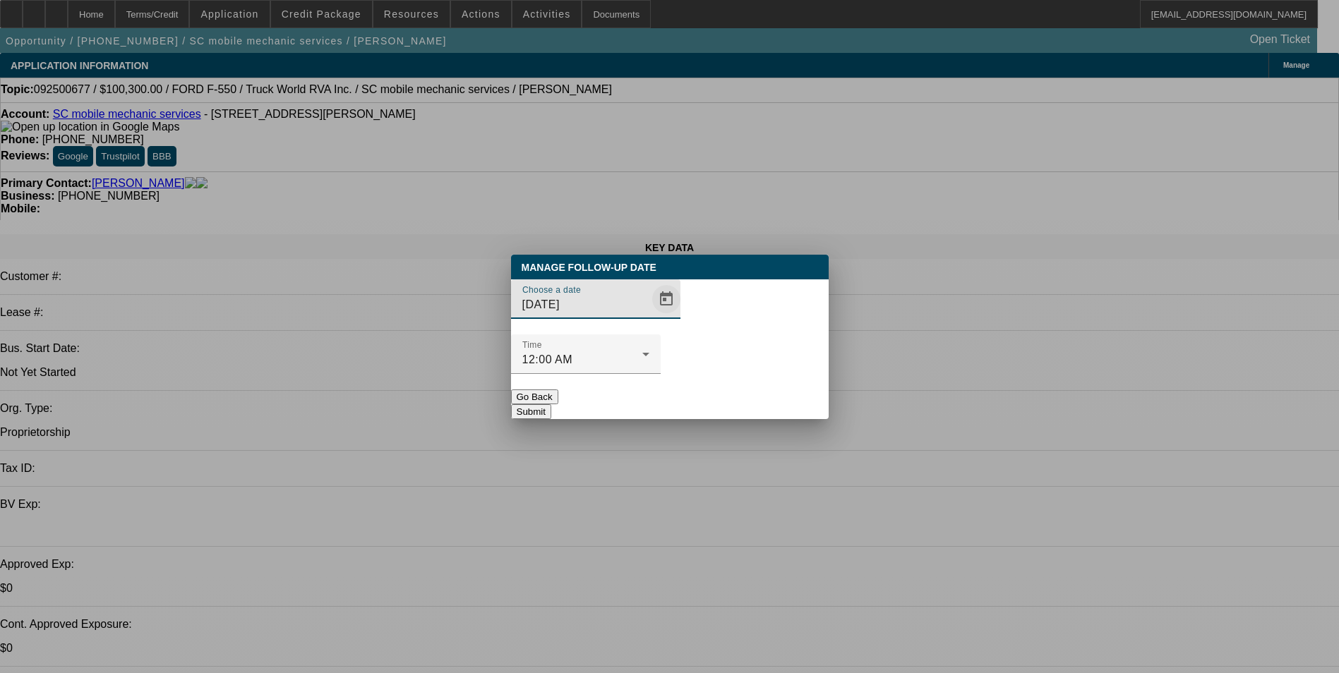
click at [649, 316] on span "Open calendar" at bounding box center [666, 299] width 34 height 34
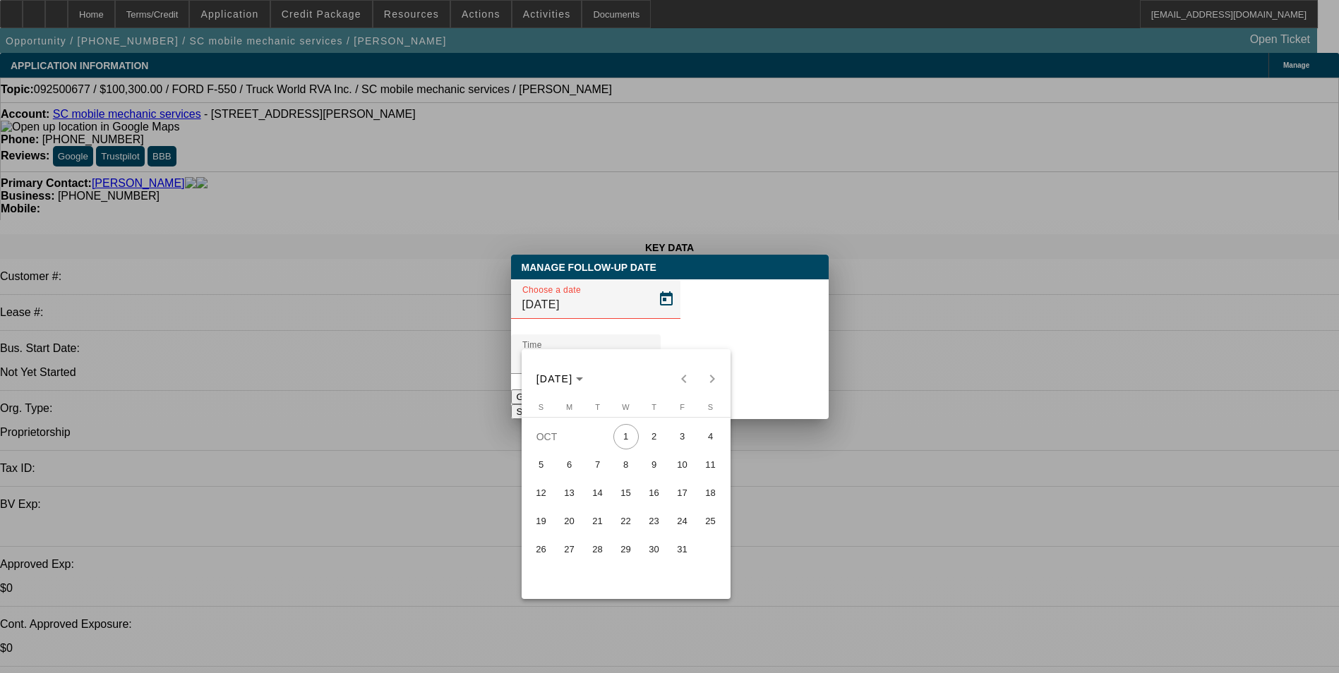
click at [652, 442] on span "2" at bounding box center [654, 436] width 25 height 25
type input "10/2/2025"
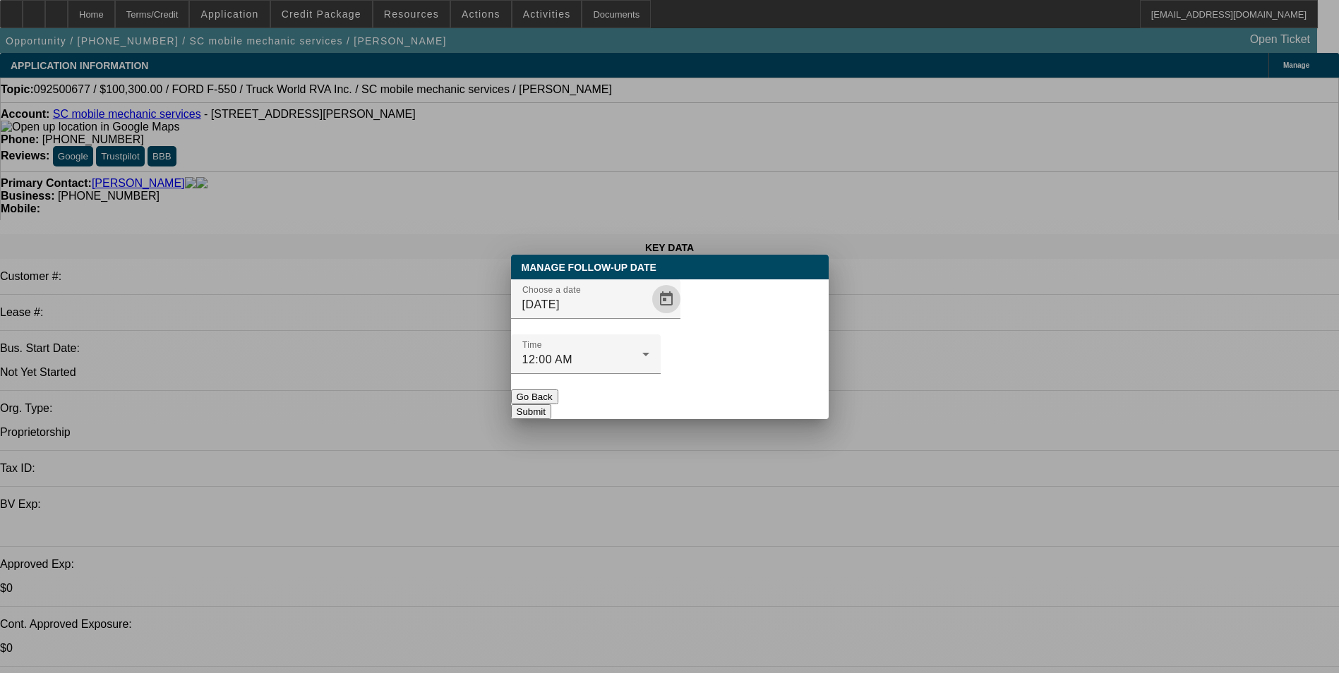
click at [551, 404] on button "Submit" at bounding box center [531, 411] width 40 height 15
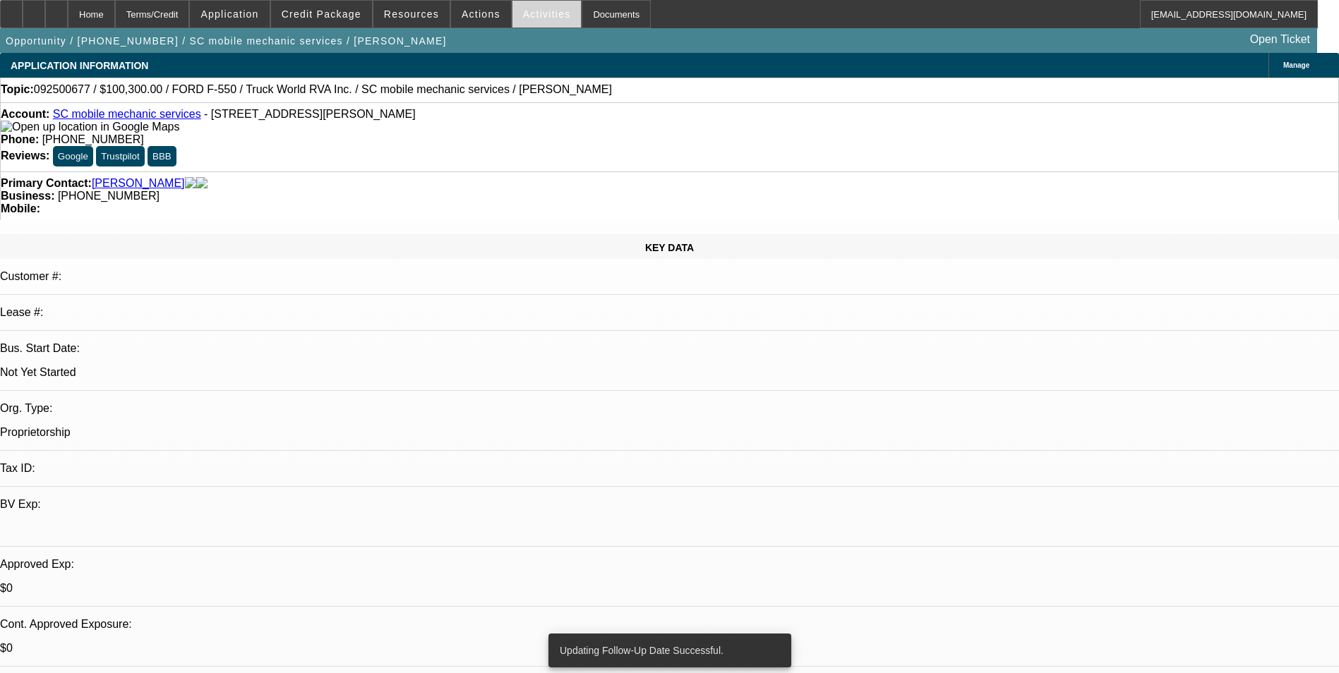
click at [532, 11] on span "Activities" at bounding box center [547, 13] width 48 height 11
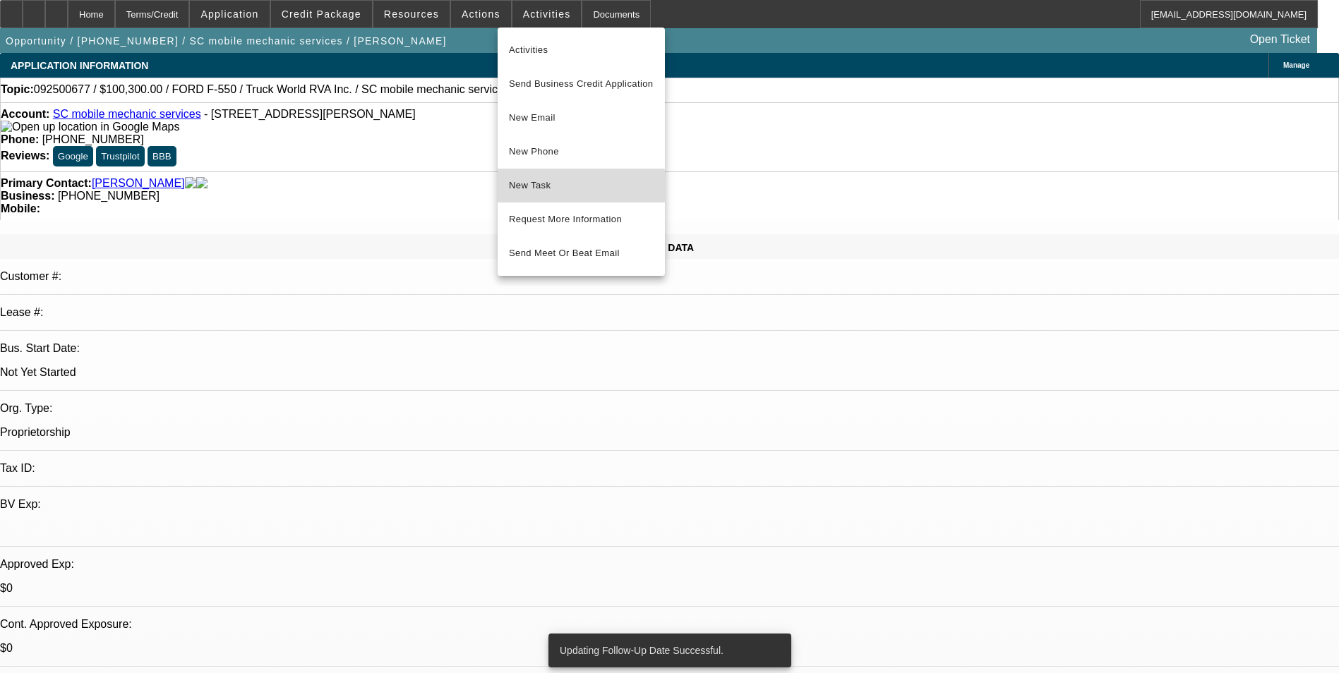
click at [560, 192] on span "New Task" at bounding box center [581, 185] width 145 height 17
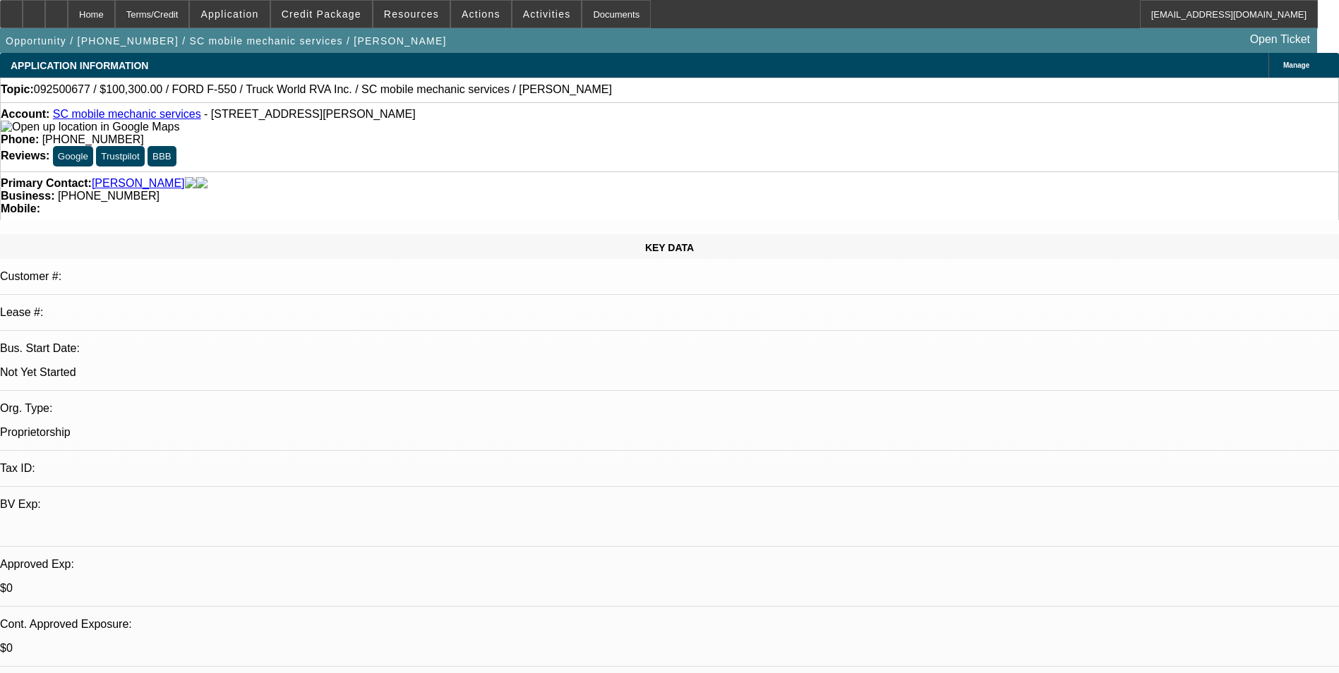
drag, startPoint x: 1292, startPoint y: 258, endPoint x: 1091, endPoint y: 280, distance: 202.4
drag, startPoint x: 1091, startPoint y: 280, endPoint x: 1061, endPoint y: 281, distance: 29.7
copy p "There is a second truck that he's considering as well. Said current work is sea…"
drag, startPoint x: 907, startPoint y: 333, endPoint x: 1165, endPoint y: 360, distance: 259.0
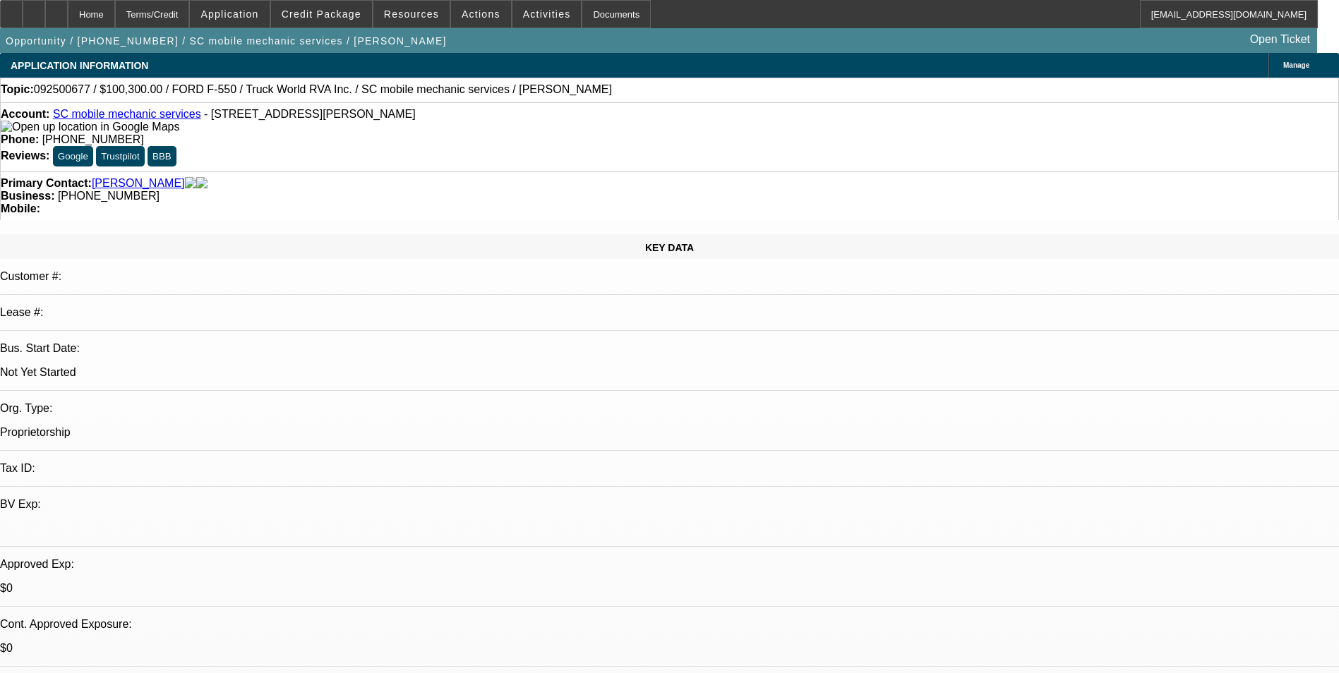
drag, startPoint x: 1165, startPoint y: 360, endPoint x: 1056, endPoint y: 345, distance: 109.7
copy div "9/9- Said that he gets paid differently so he will send the last 2 years tax re…"
click at [56, 9] on icon at bounding box center [56, 9] width 0 height 0
select select "0"
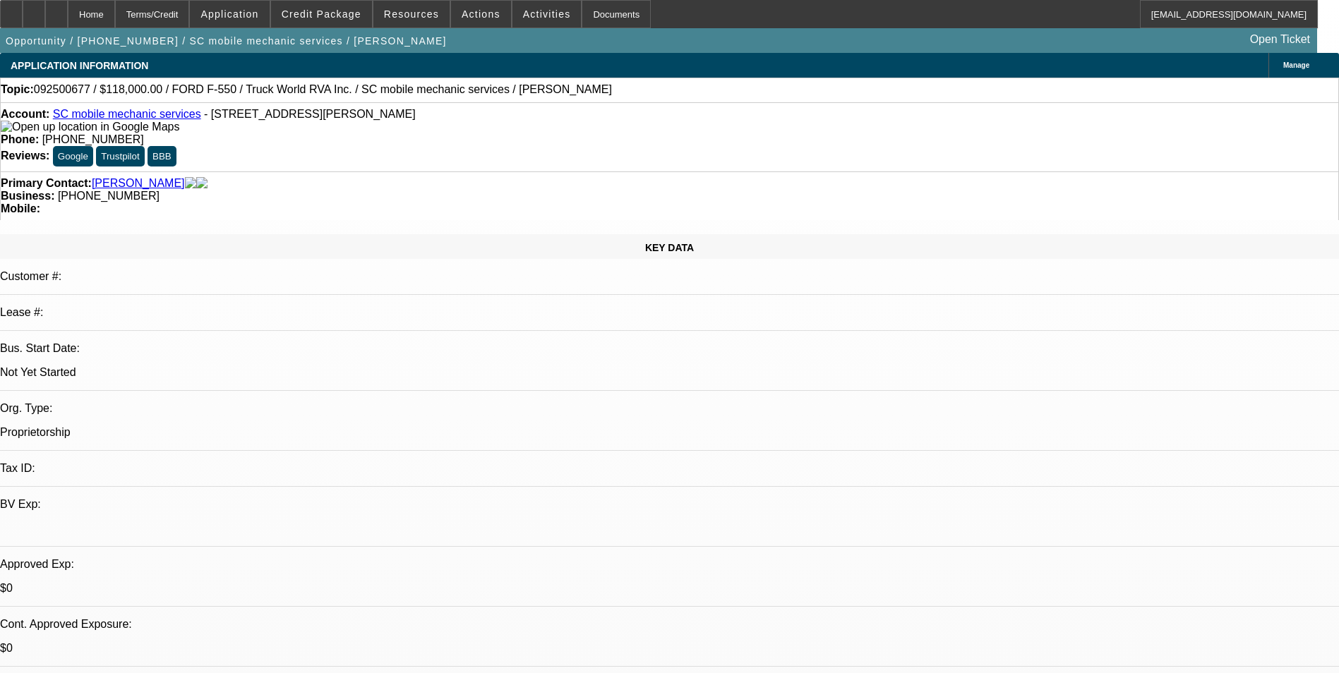
select select "2"
select select "0.1"
select select "4"
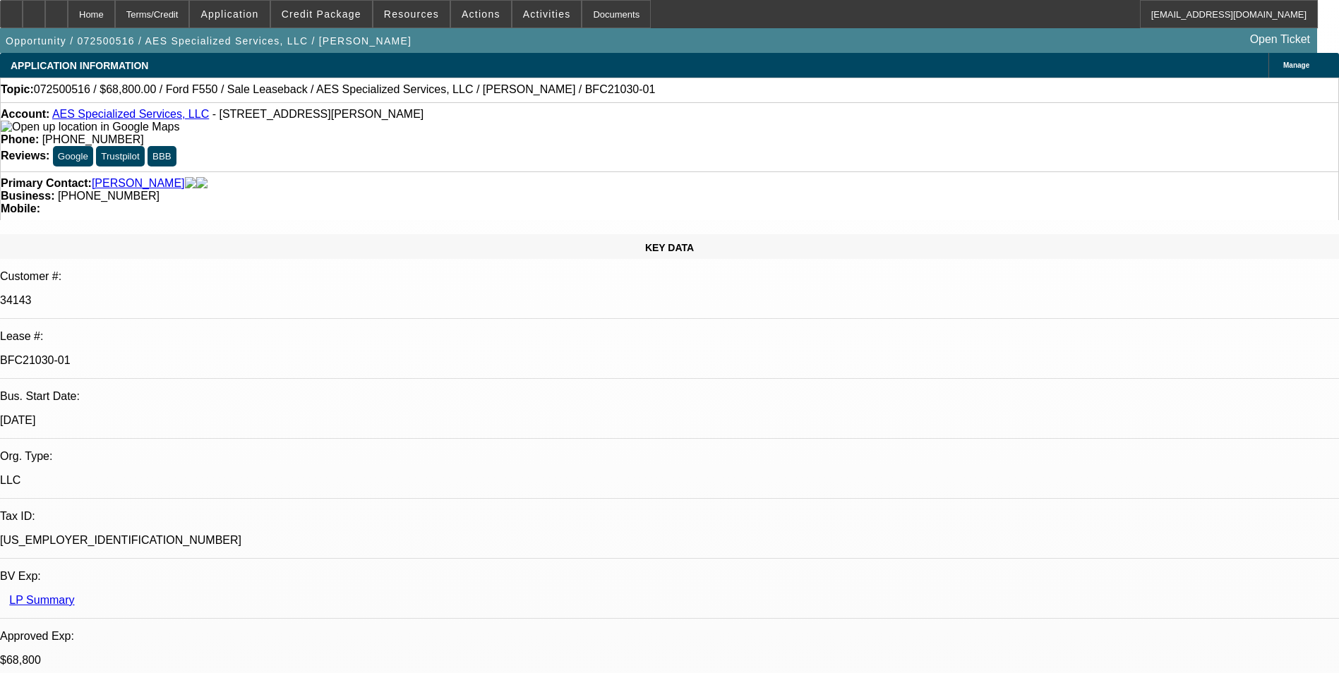
select select "0"
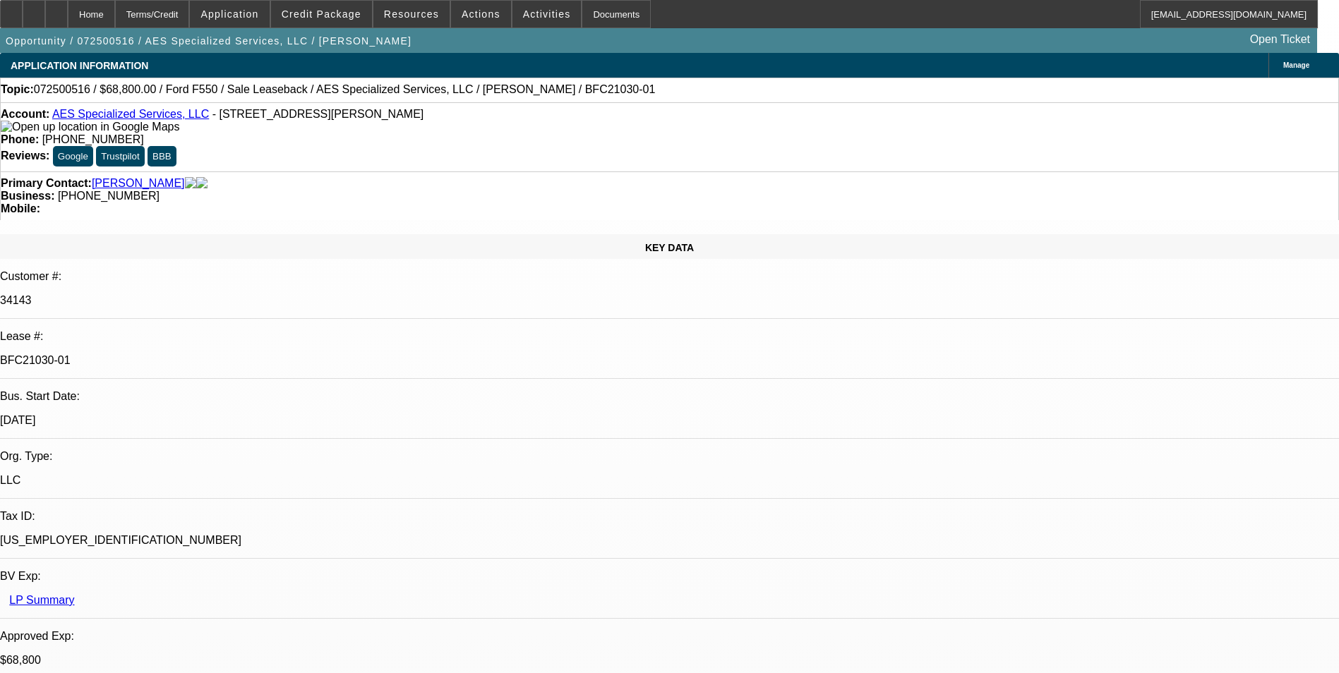
select select "0"
select select "0.2"
select select "0"
select select "0.1"
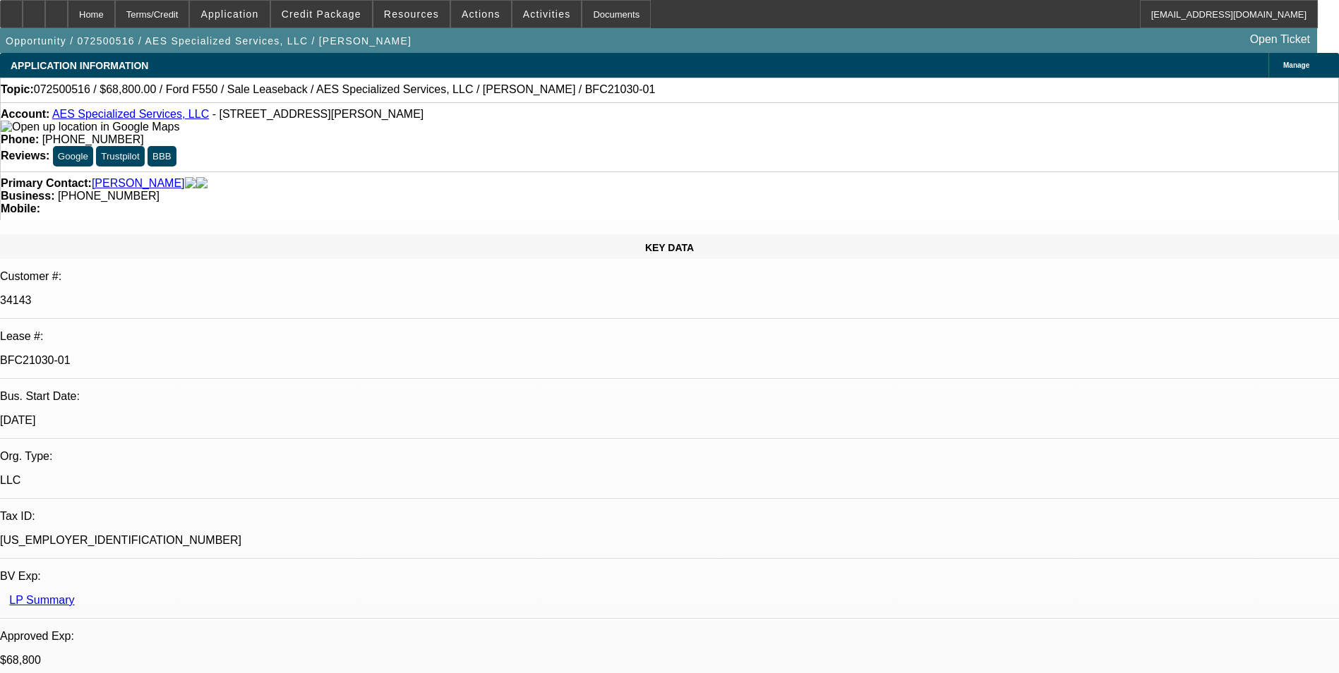
select select "0"
select select "1"
select select "6"
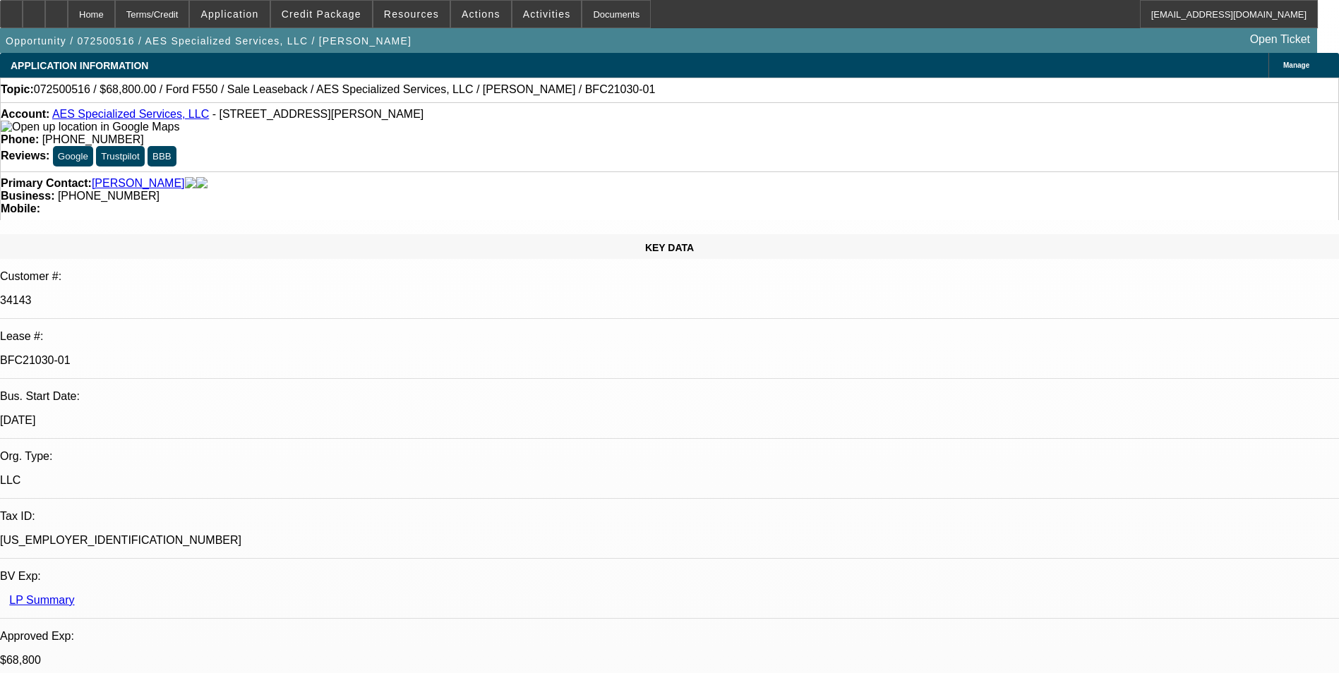
select select "1"
select select "6"
select select "1"
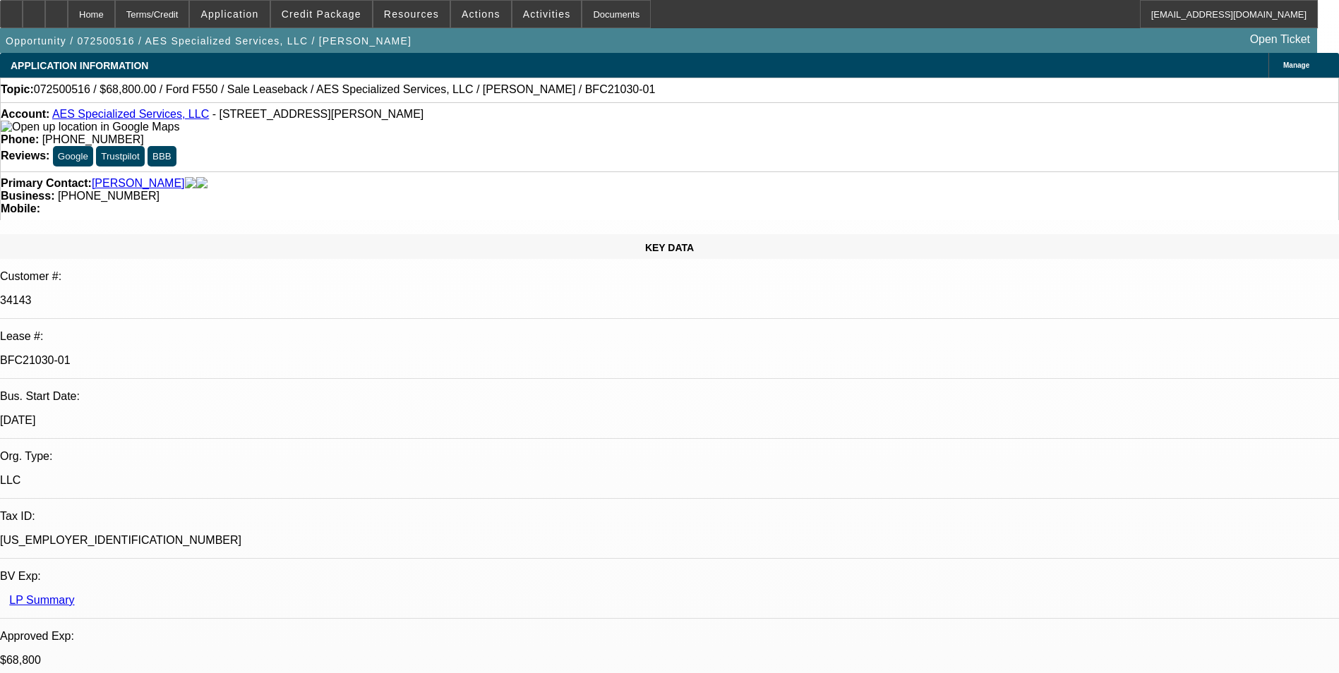
select select "6"
select select "1"
select select "6"
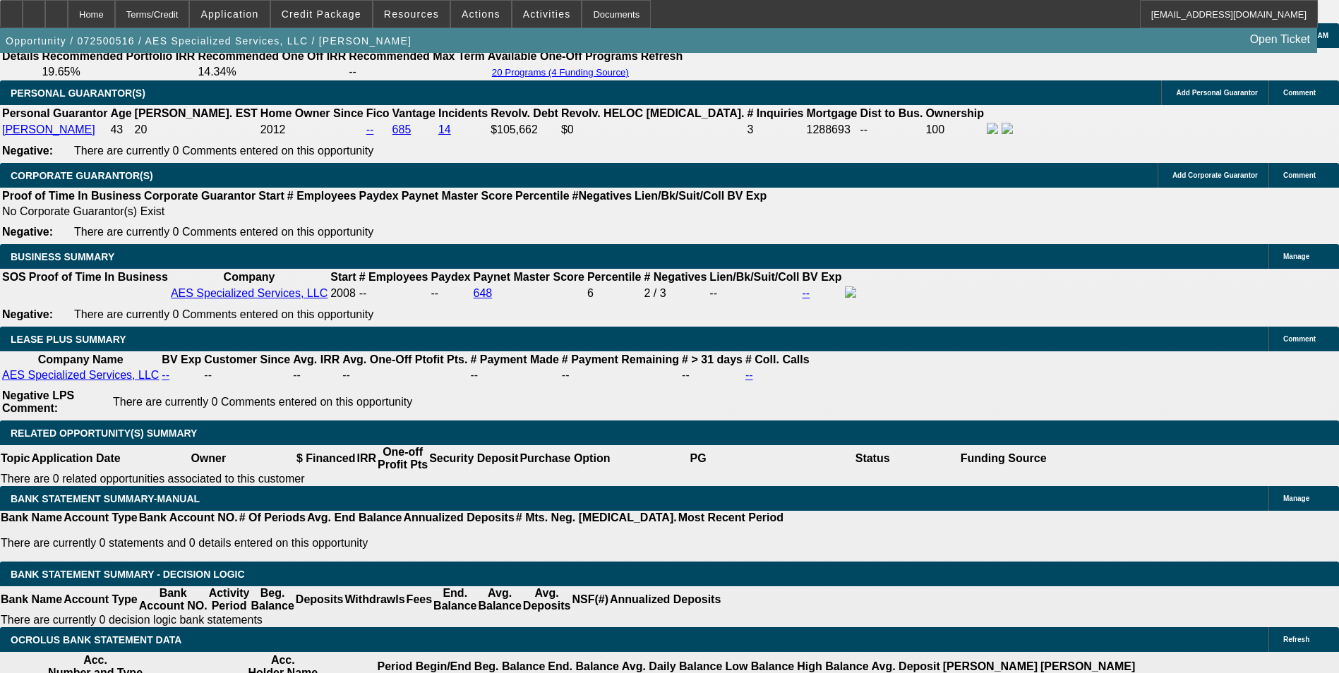
scroll to position [2259, 0]
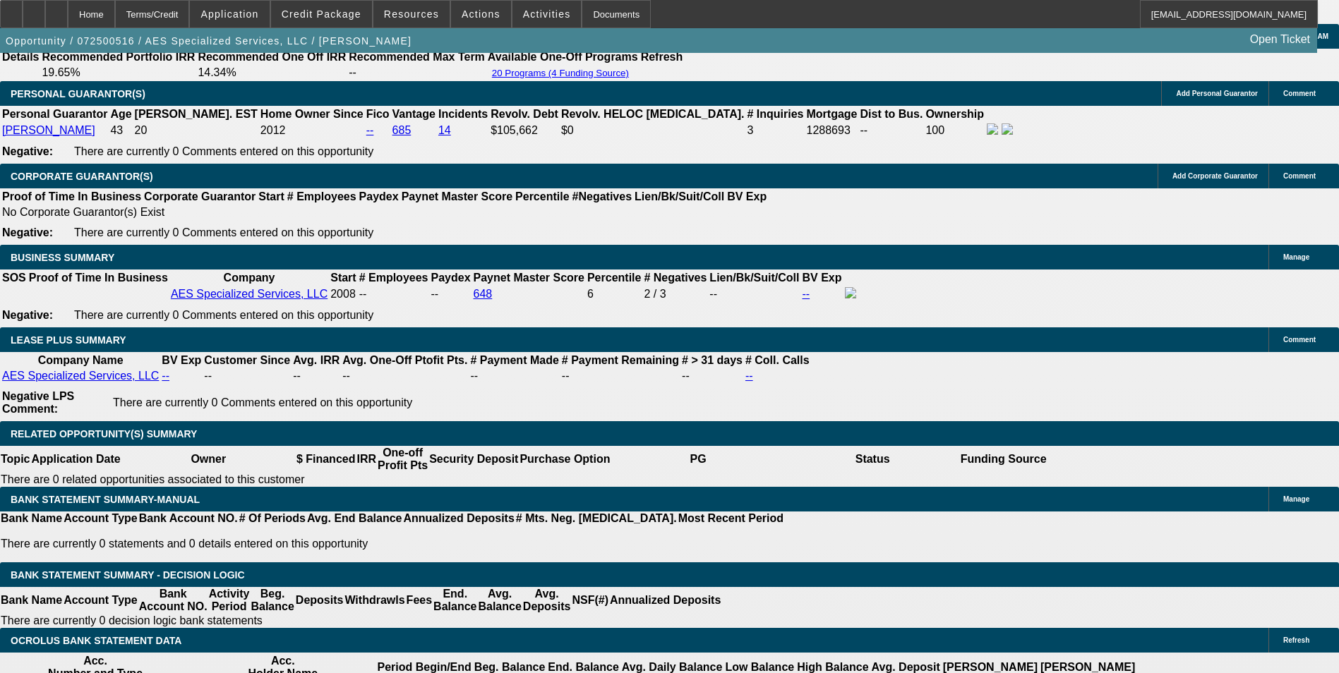
drag, startPoint x: 1021, startPoint y: 244, endPoint x: 1021, endPoint y: 232, distance: 11.3
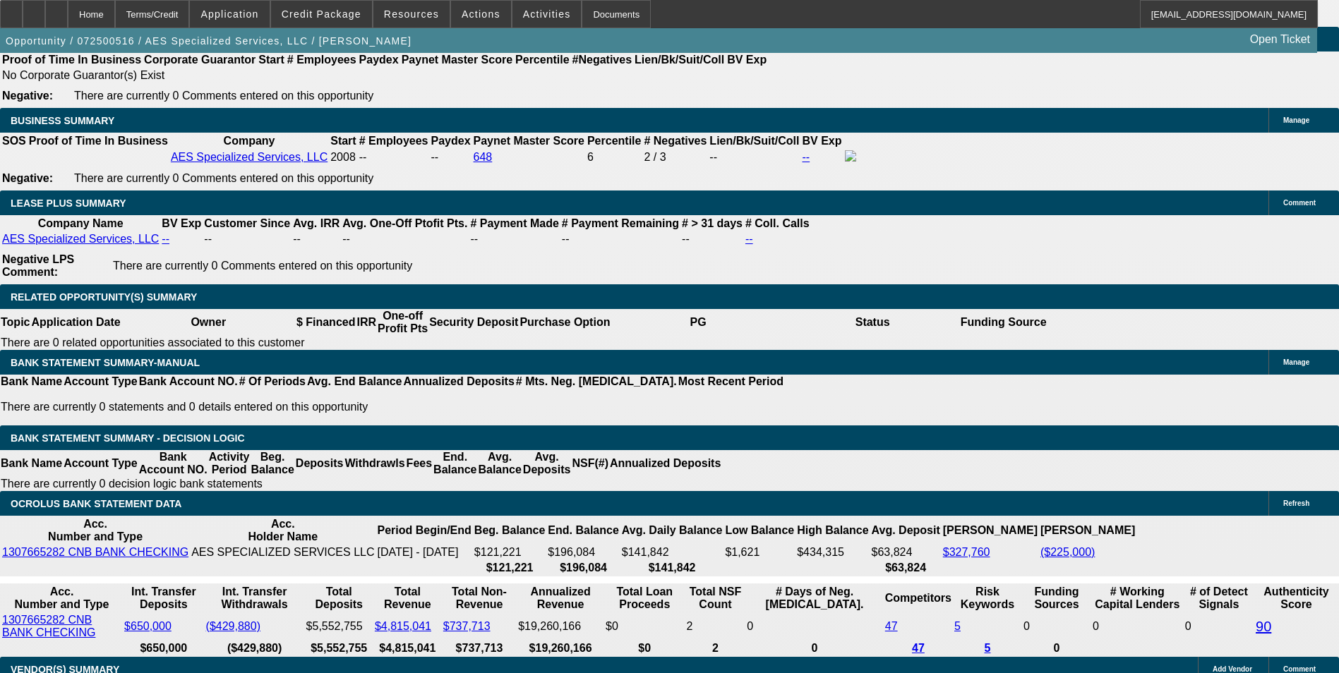
scroll to position [2400, 0]
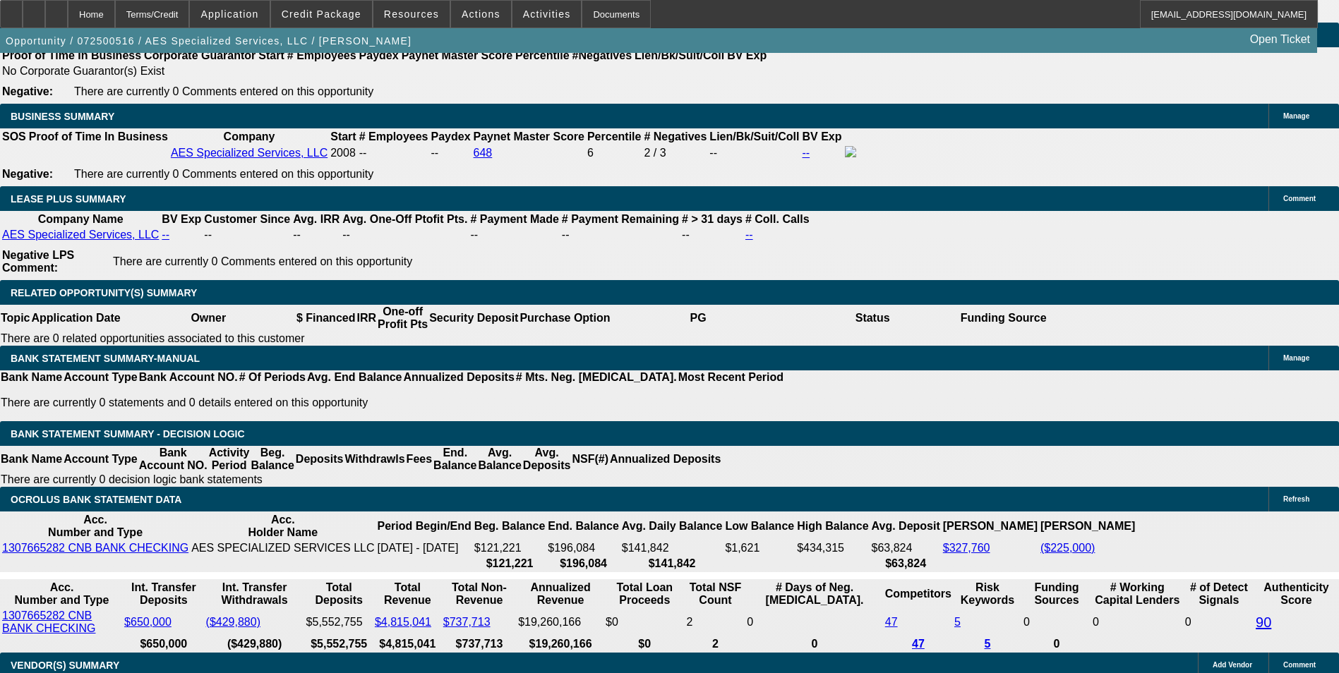
drag, startPoint x: 1203, startPoint y: 641, endPoint x: 1107, endPoint y: 633, distance: 96.3
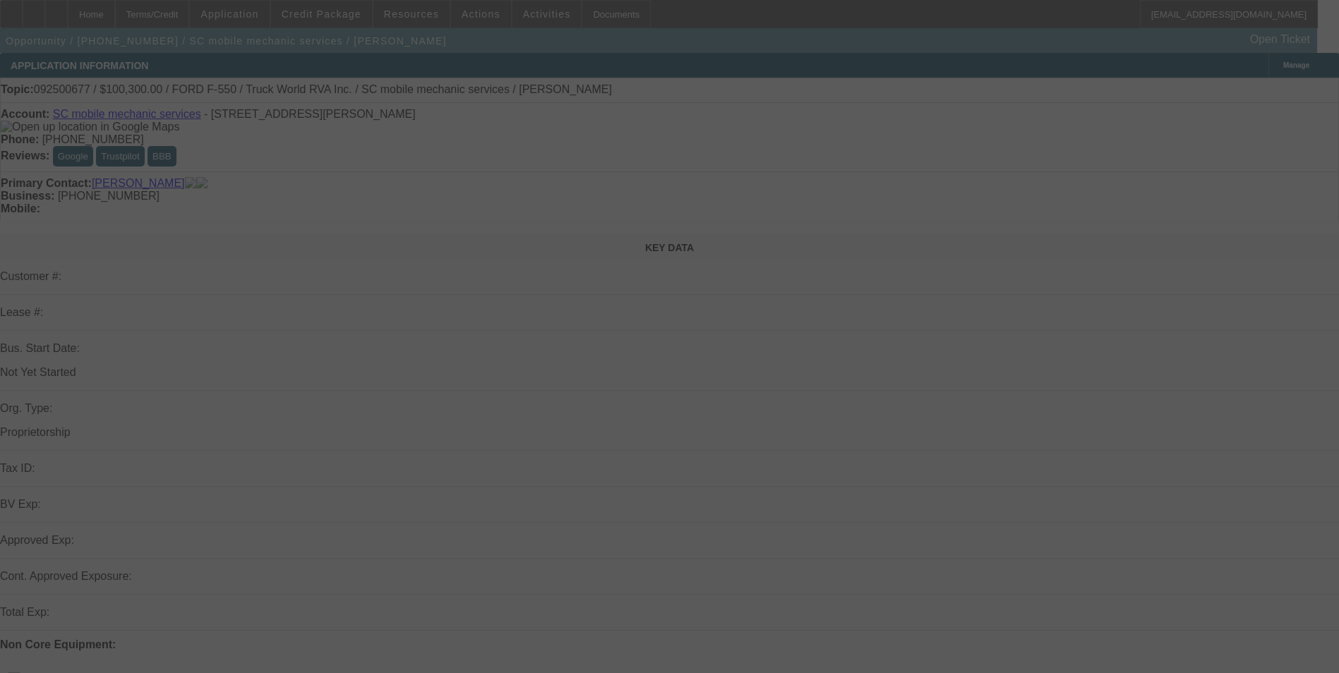
select select "0.15"
select select "2"
select select "0.1"
select select "4"
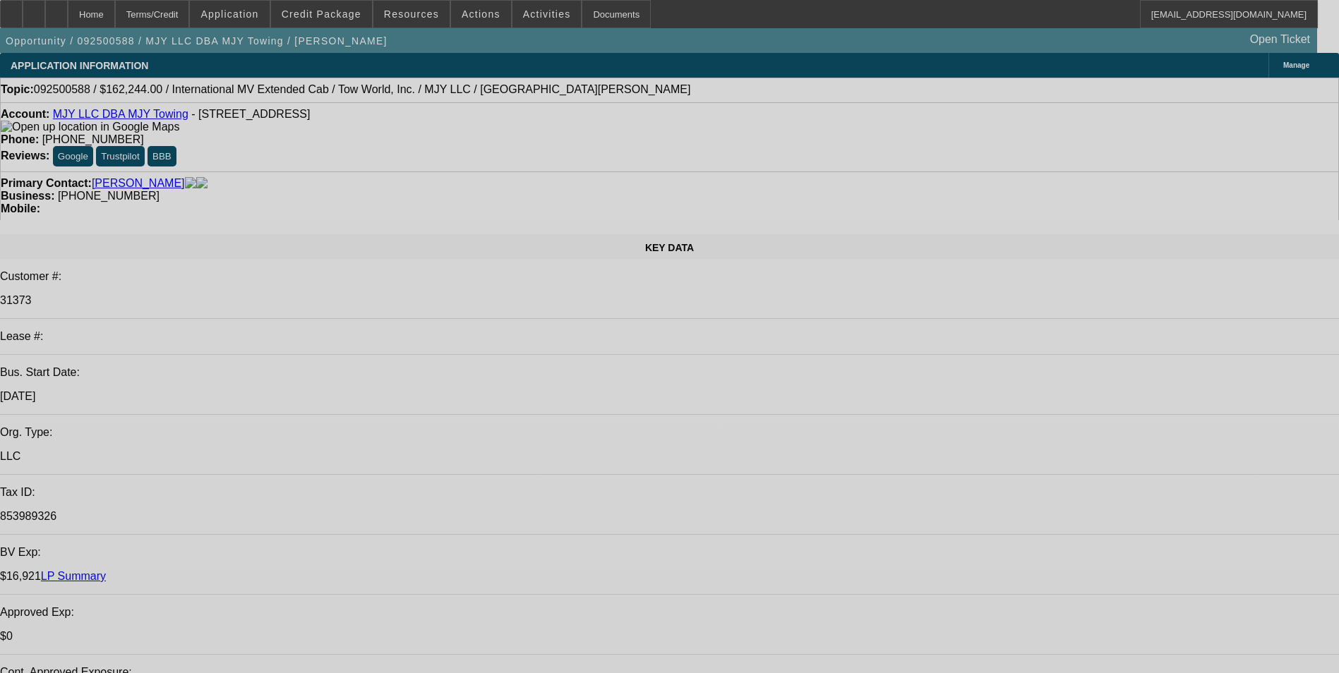
select select "0"
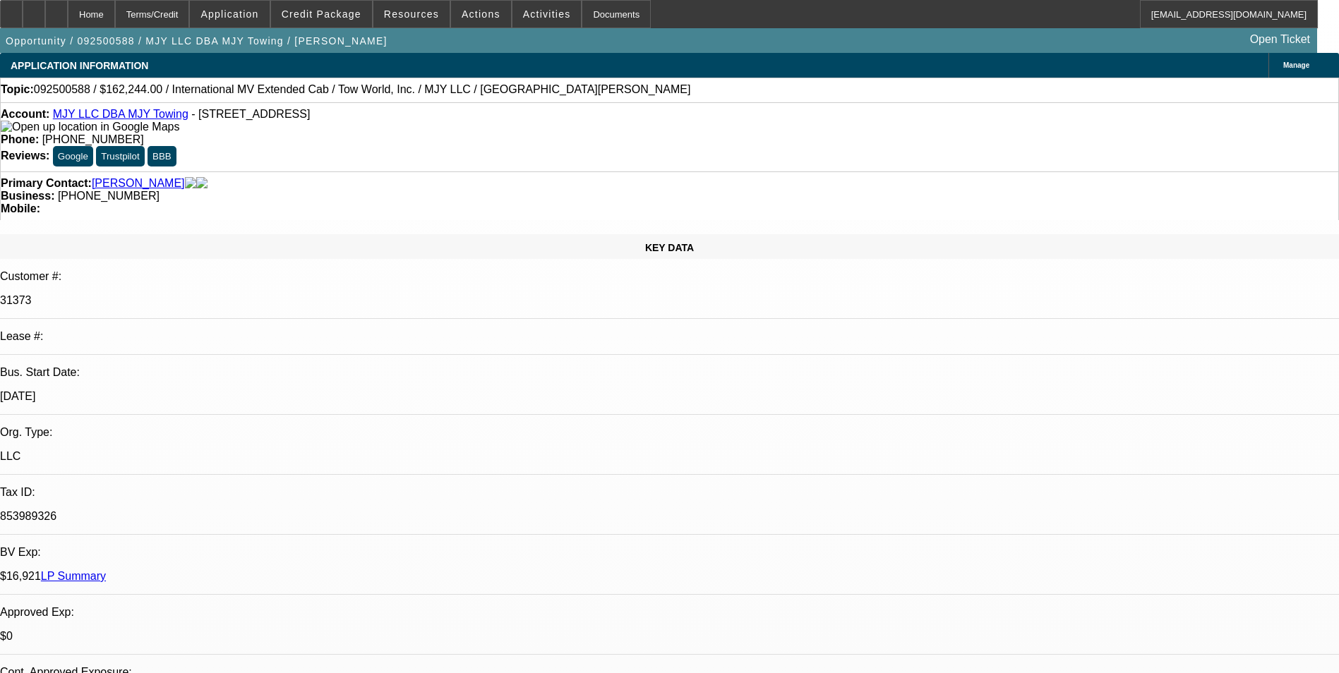
select select "2"
select select "0.1"
select select "4"
select select "1"
select select "2"
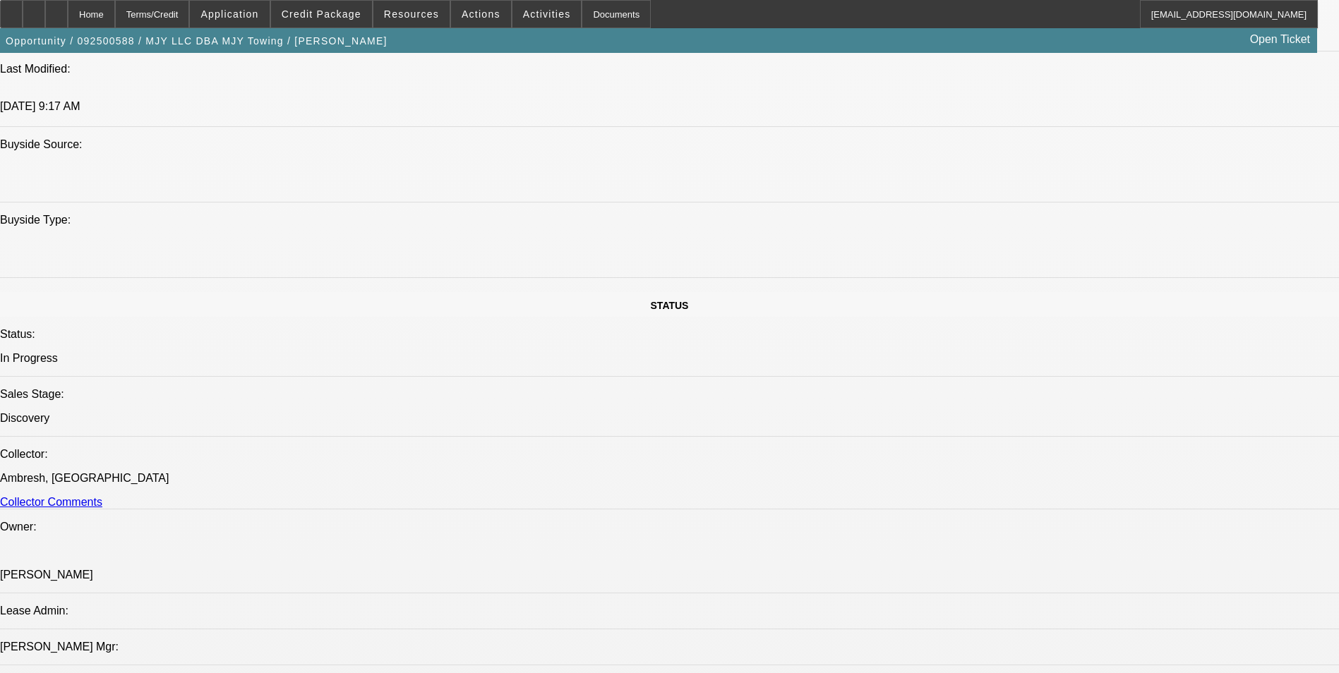
scroll to position [1341, 0]
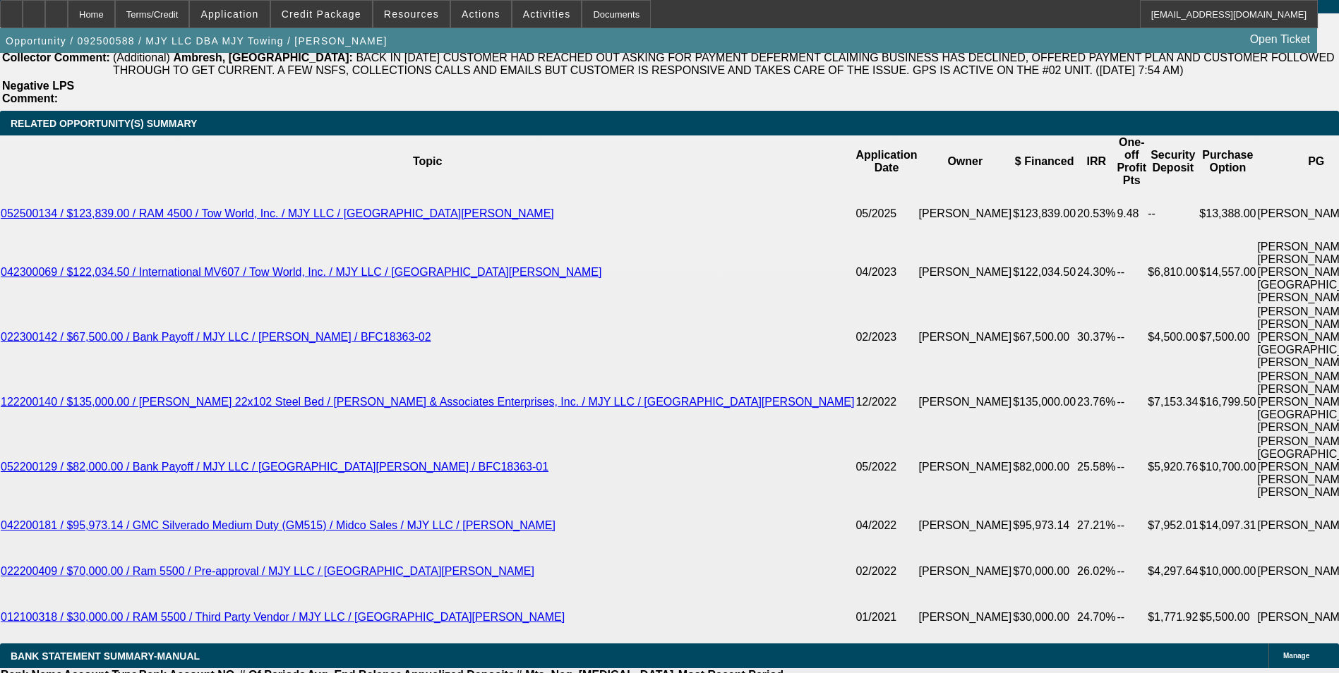
scroll to position [2471, 0]
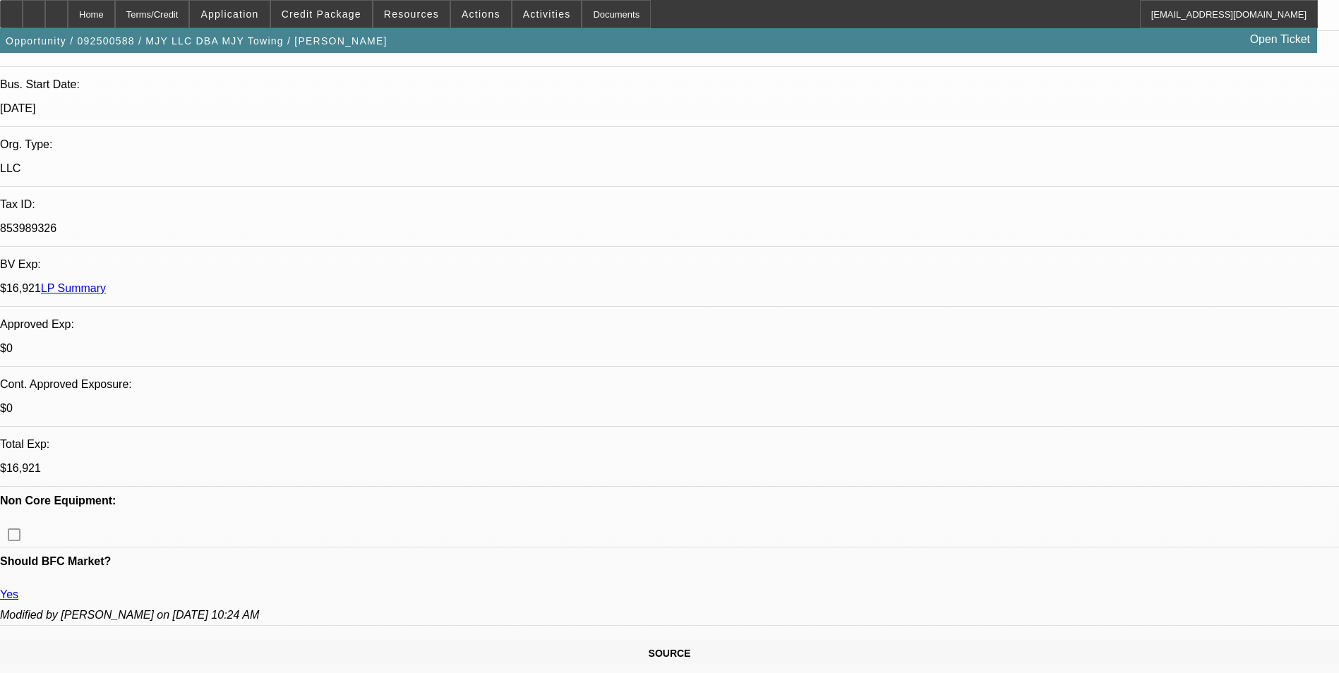
scroll to position [141, 0]
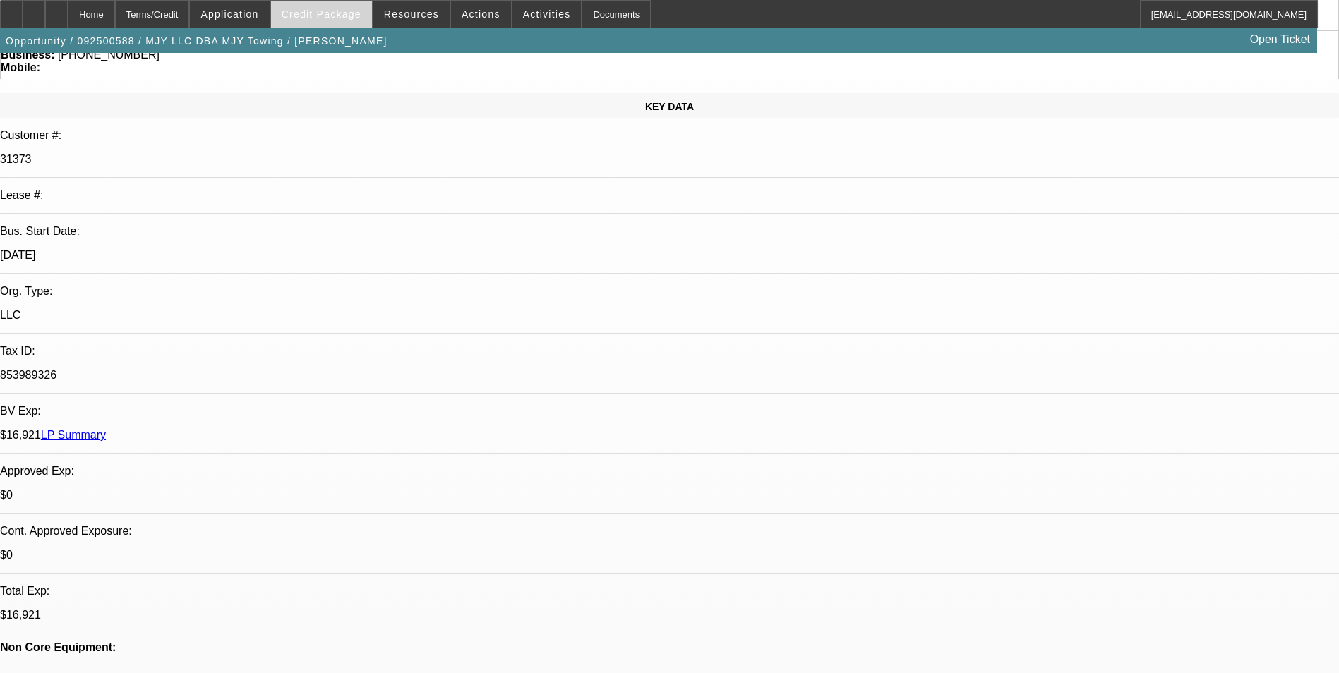
click at [354, 6] on span at bounding box center [321, 14] width 101 height 34
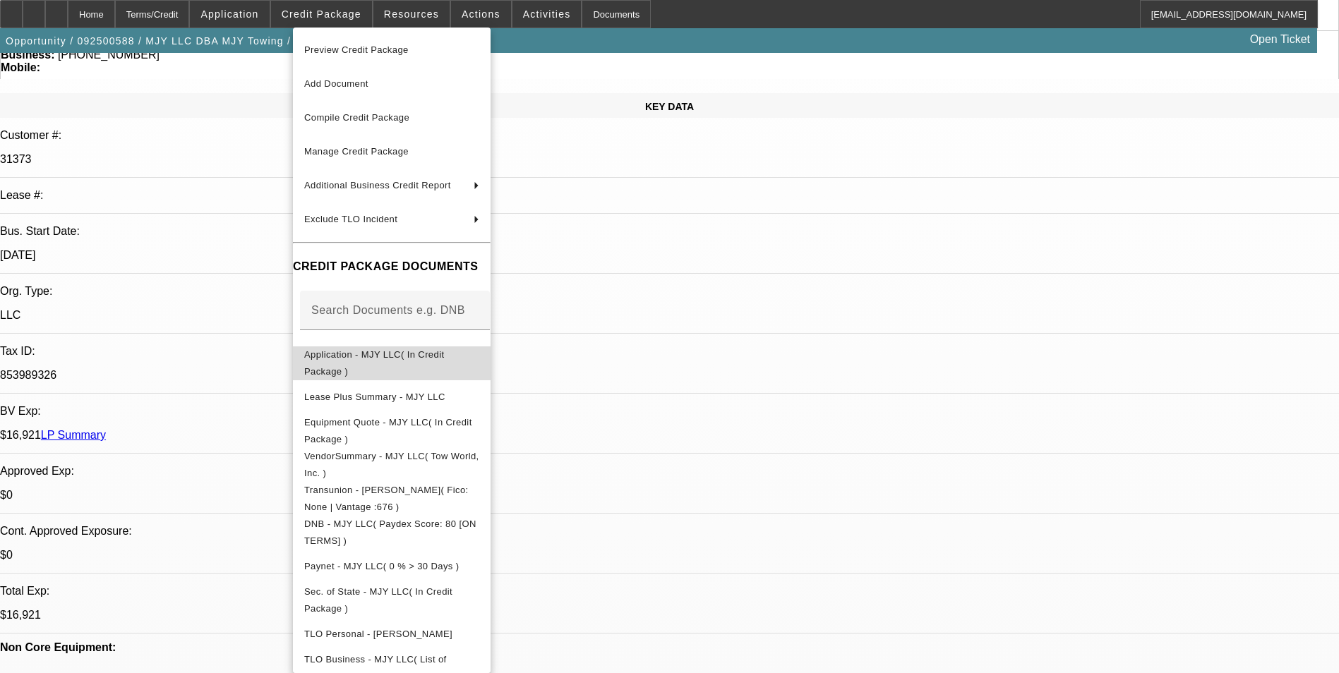
click at [444, 354] on span "Application - MJY LLC( In Credit Package )" at bounding box center [374, 363] width 140 height 28
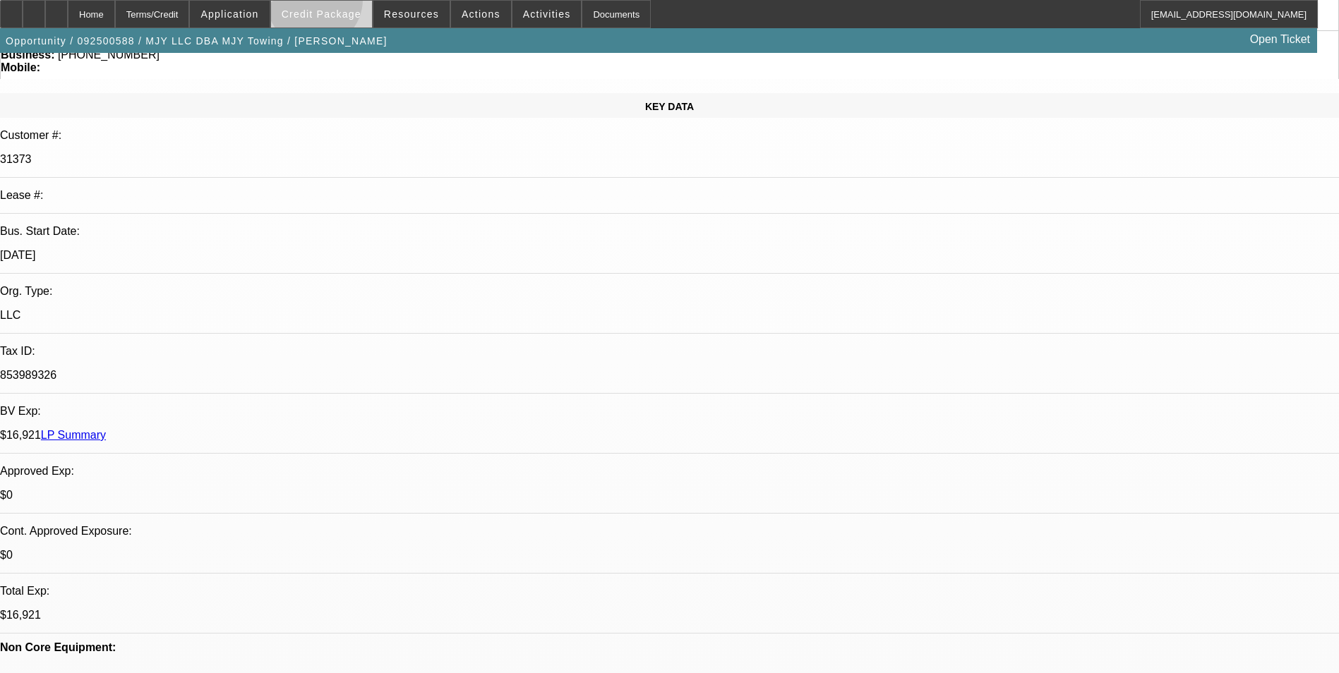
click at [337, 3] on span at bounding box center [321, 14] width 101 height 34
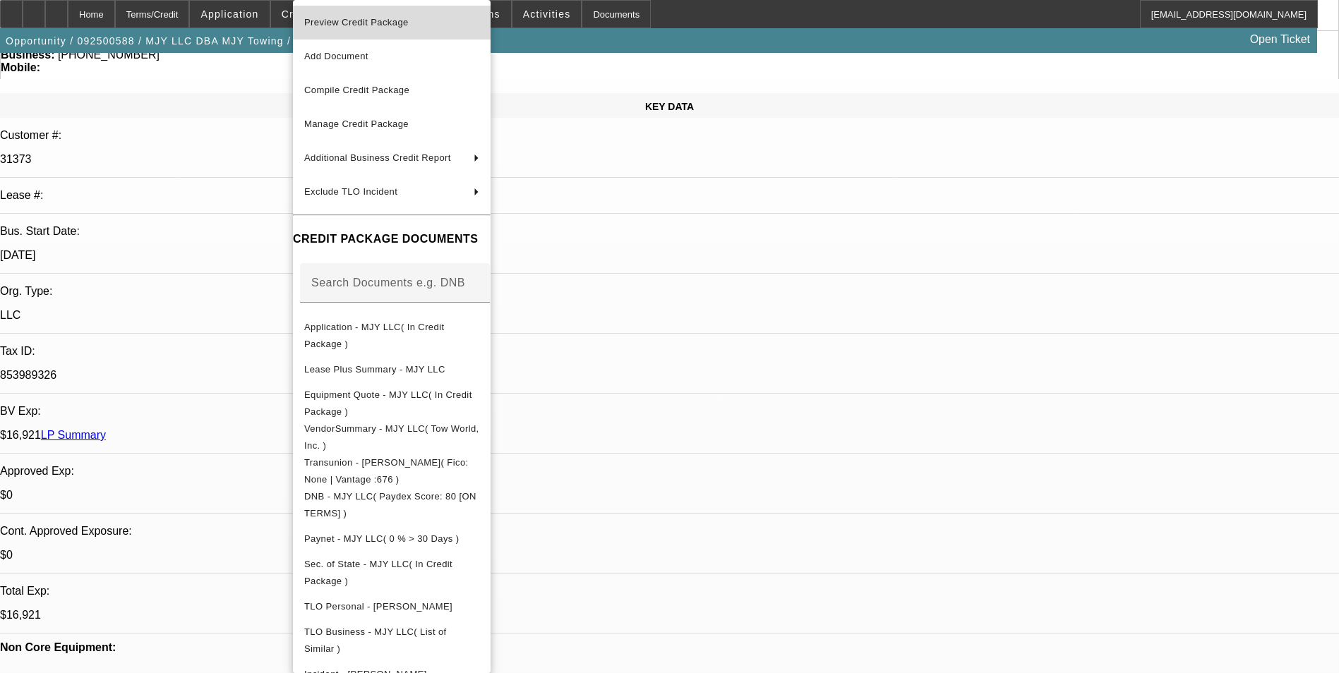
click at [402, 31] on button "Preview Credit Package" at bounding box center [392, 23] width 198 height 34
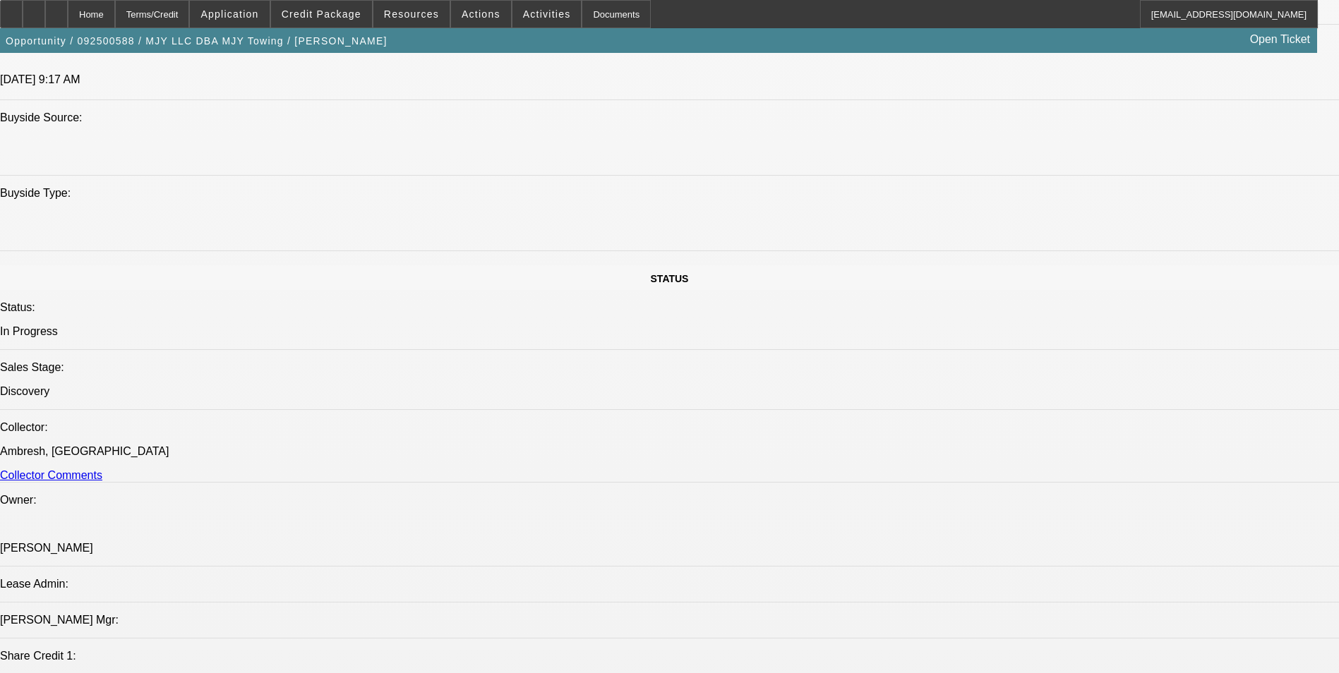
scroll to position [1412, 0]
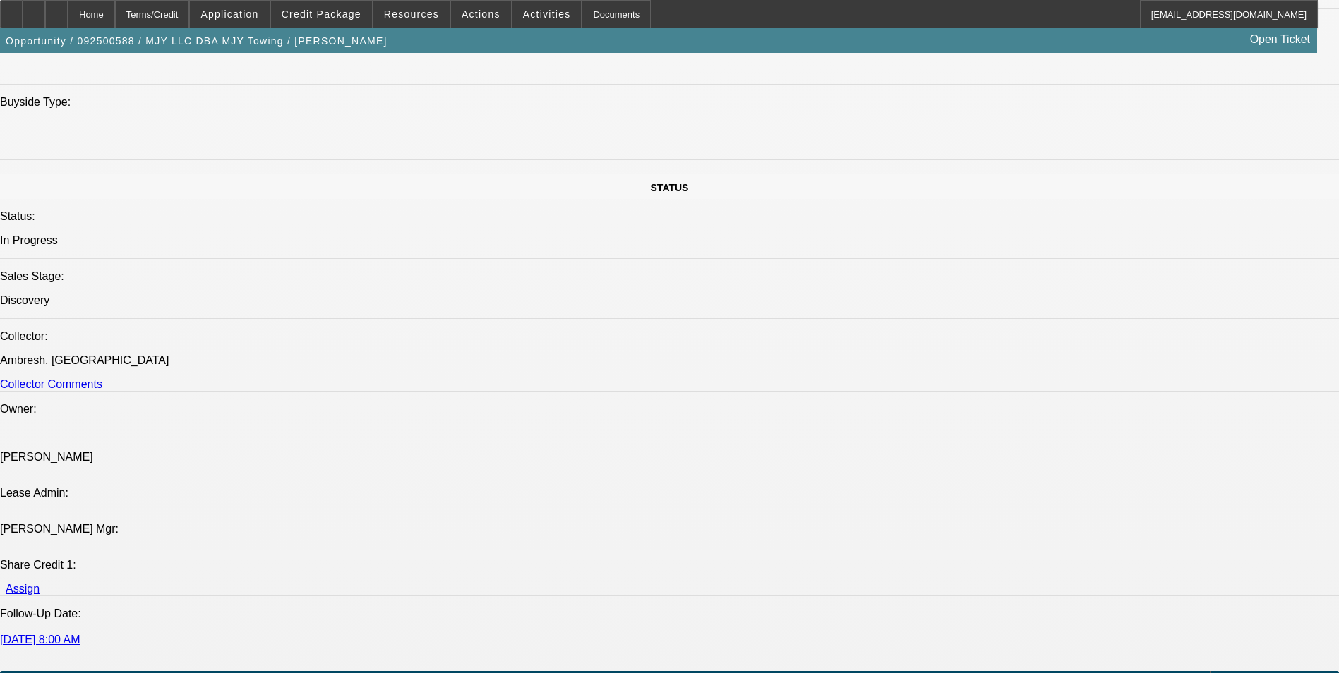
scroll to position [1482, 0]
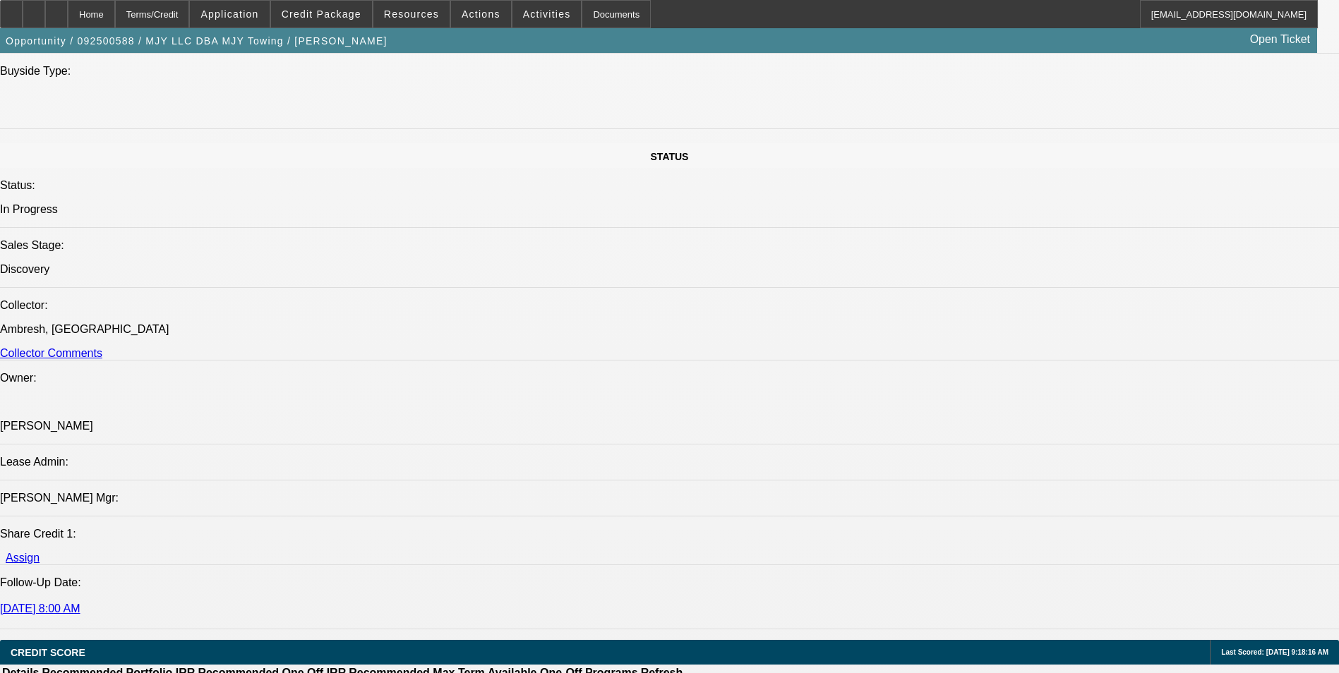
drag, startPoint x: 602, startPoint y: 177, endPoint x: 567, endPoint y: 169, distance: 36.3
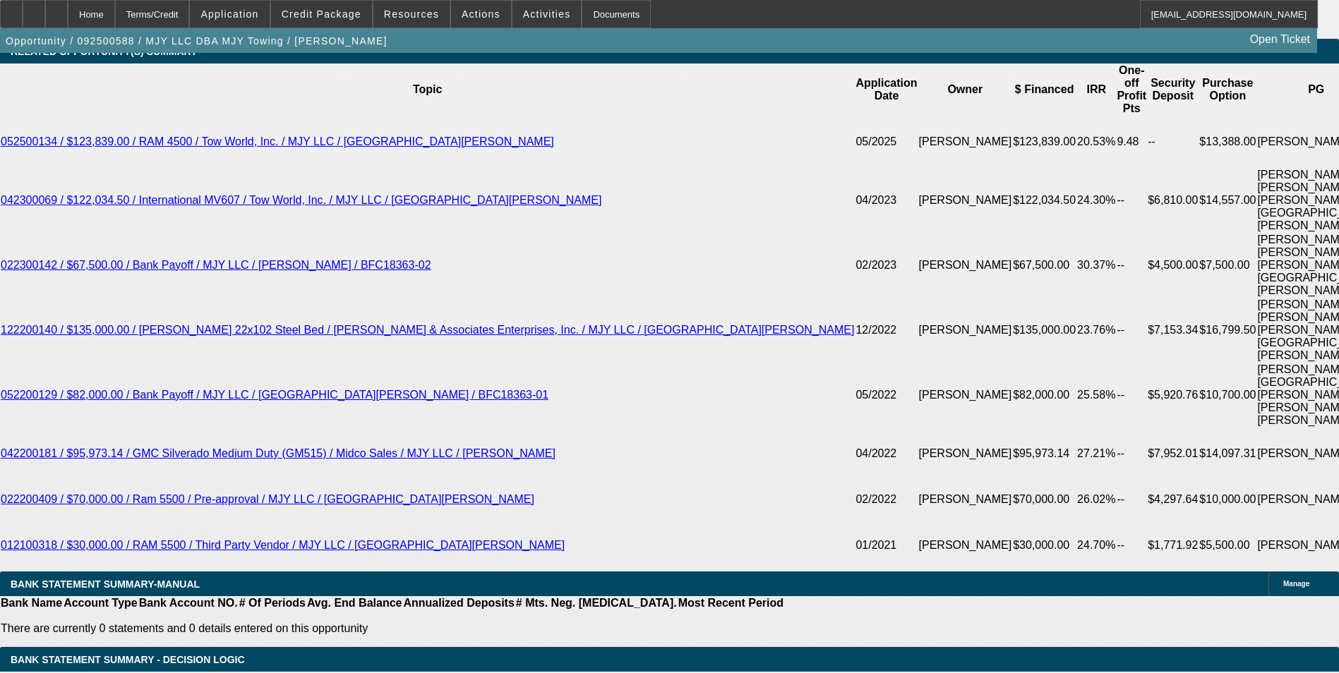
scroll to position [2541, 0]
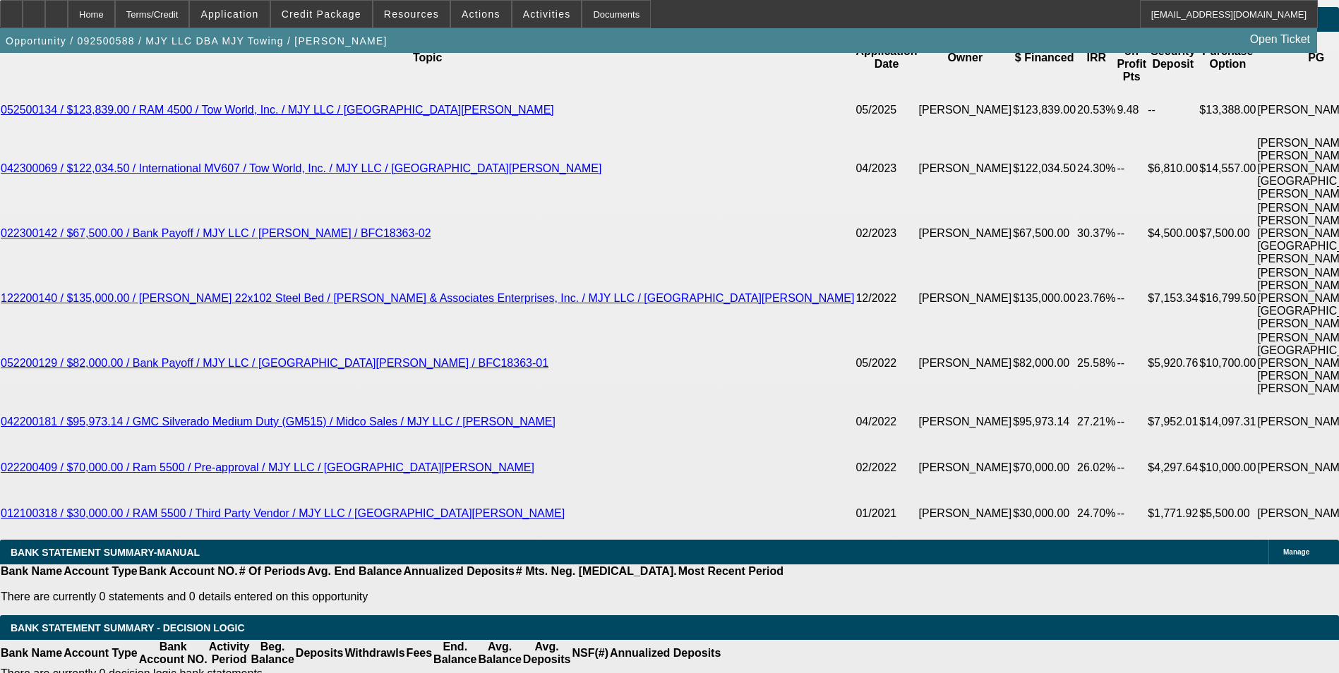
select select "6"
type input "UNKNOWN"
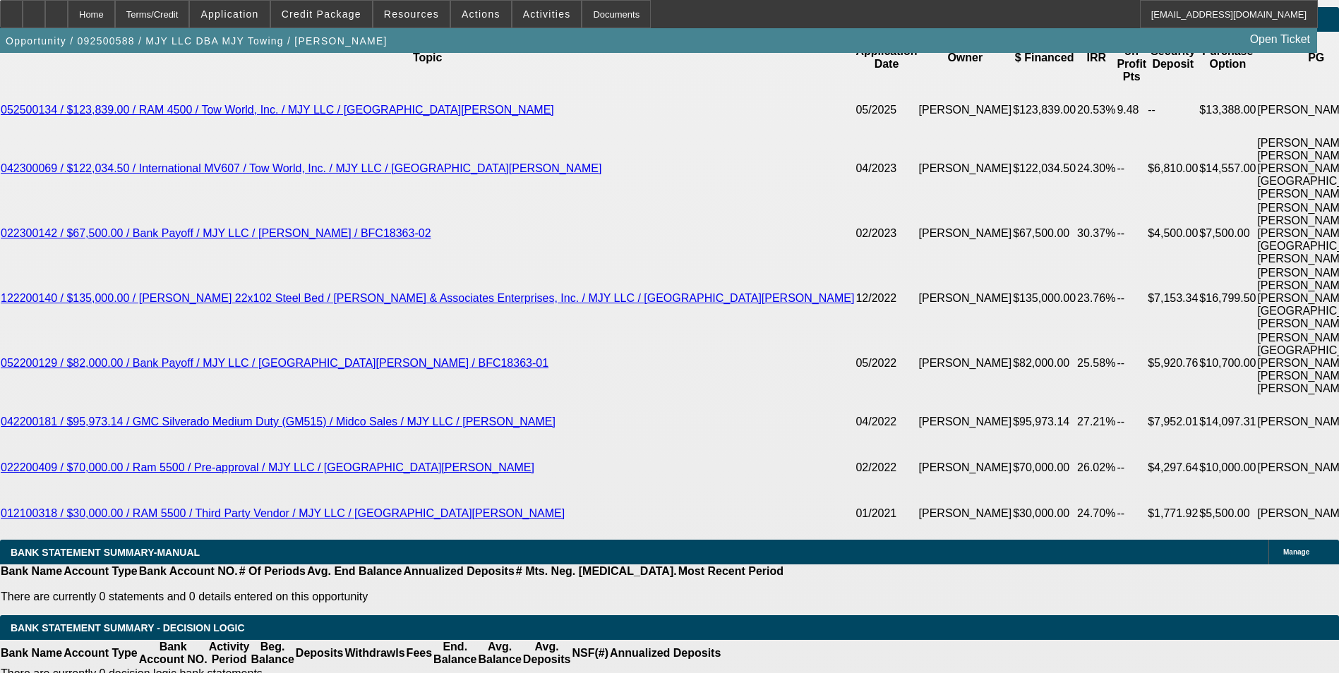
select select "0"
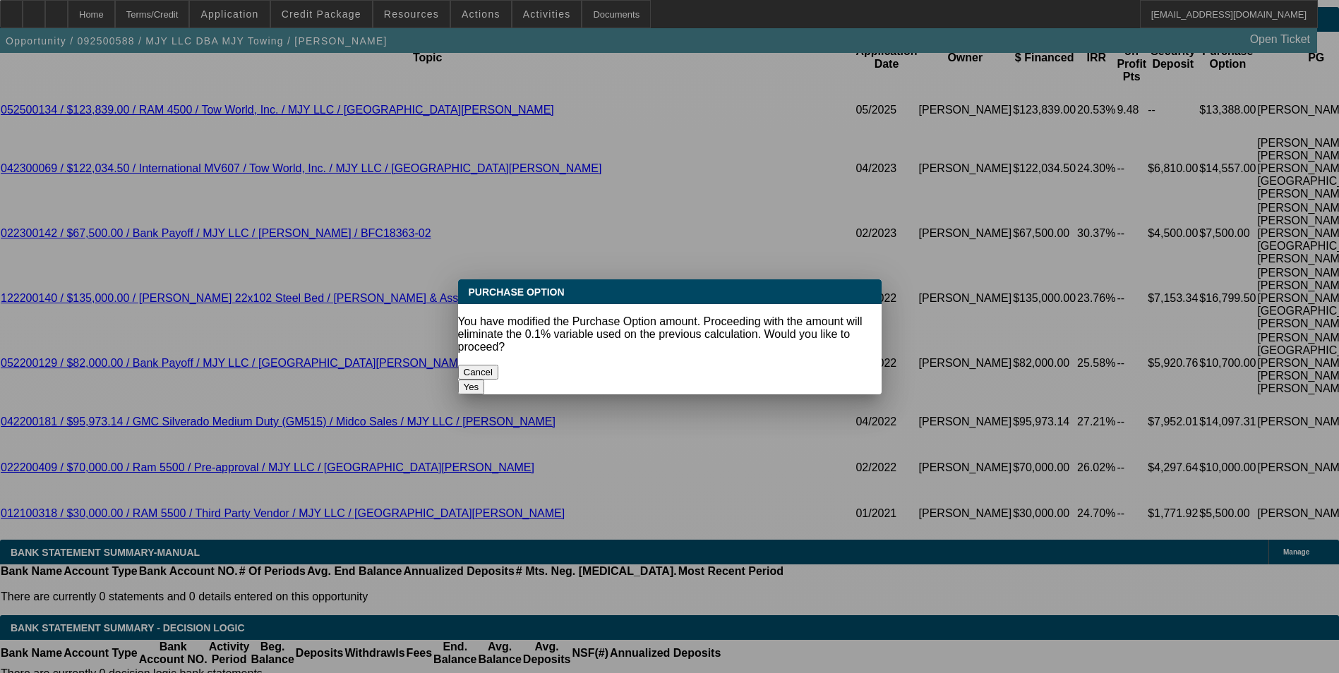
click at [485, 380] on button "Yes" at bounding box center [471, 387] width 27 height 15
type input "$0.00"
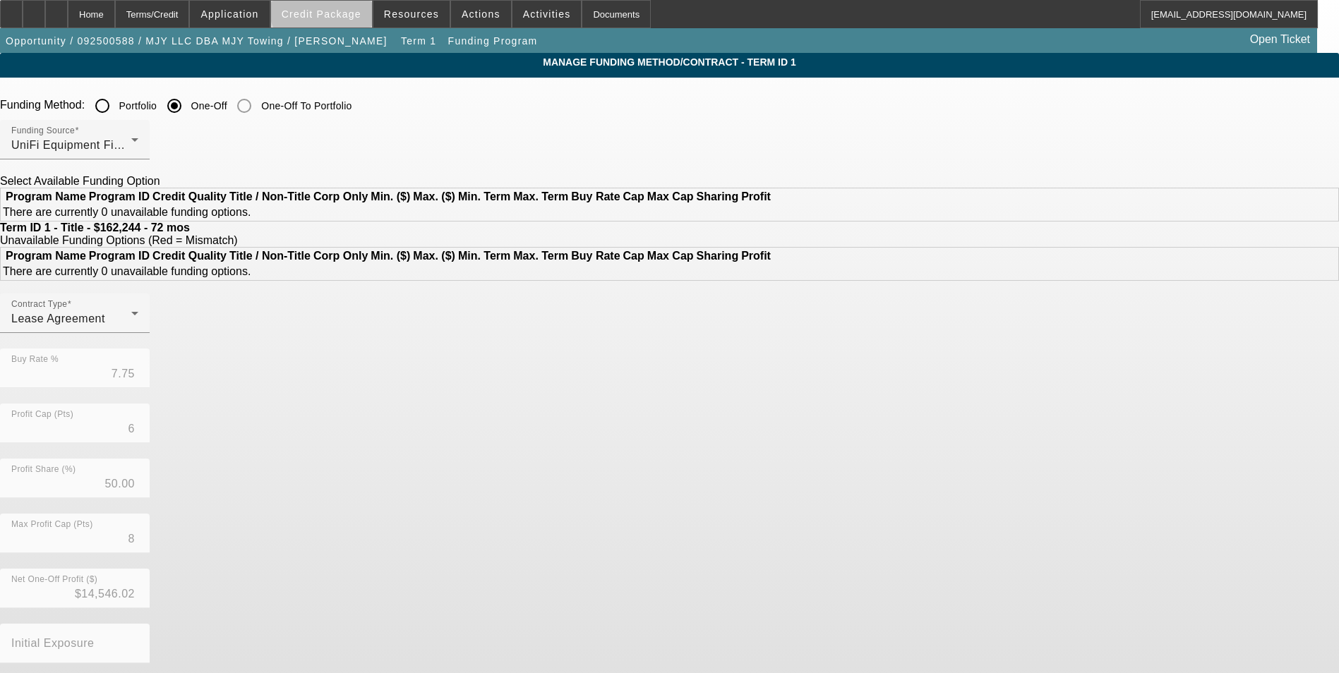
click at [347, 10] on span "Credit Package" at bounding box center [322, 13] width 80 height 11
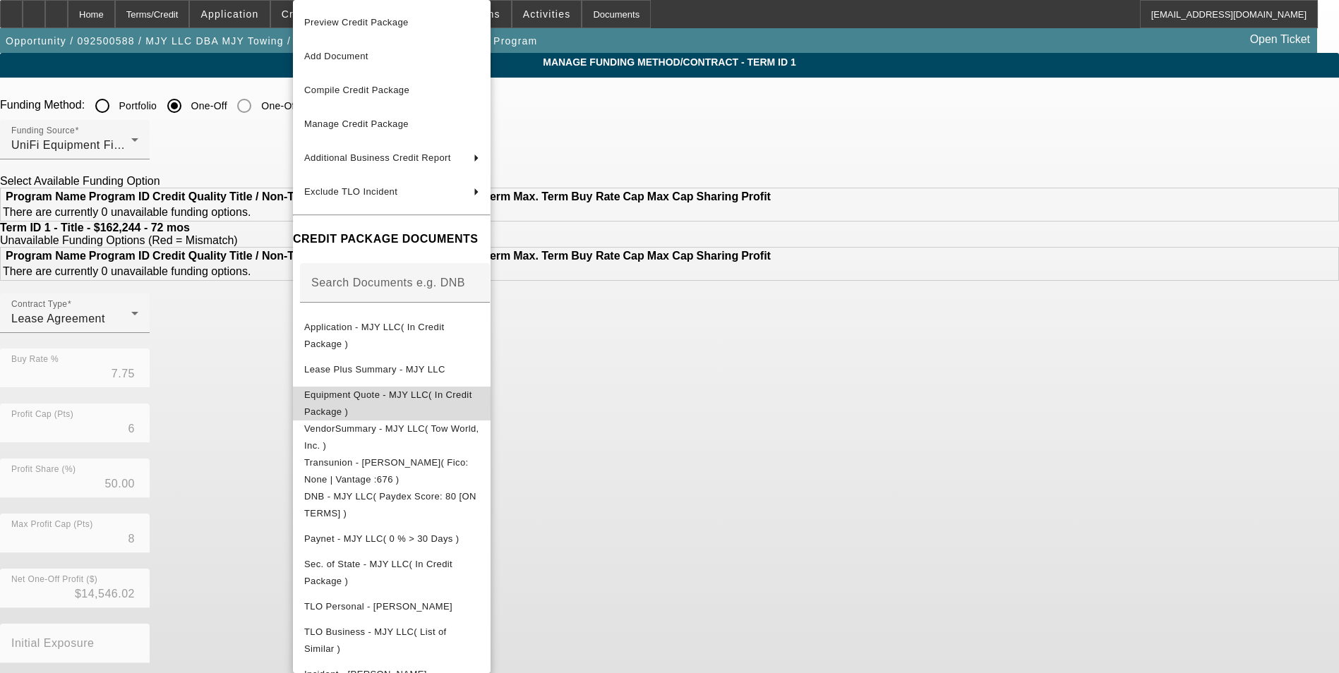
click at [437, 397] on span "Equipment Quote - MJY LLC( In Credit Package )" at bounding box center [388, 404] width 168 height 28
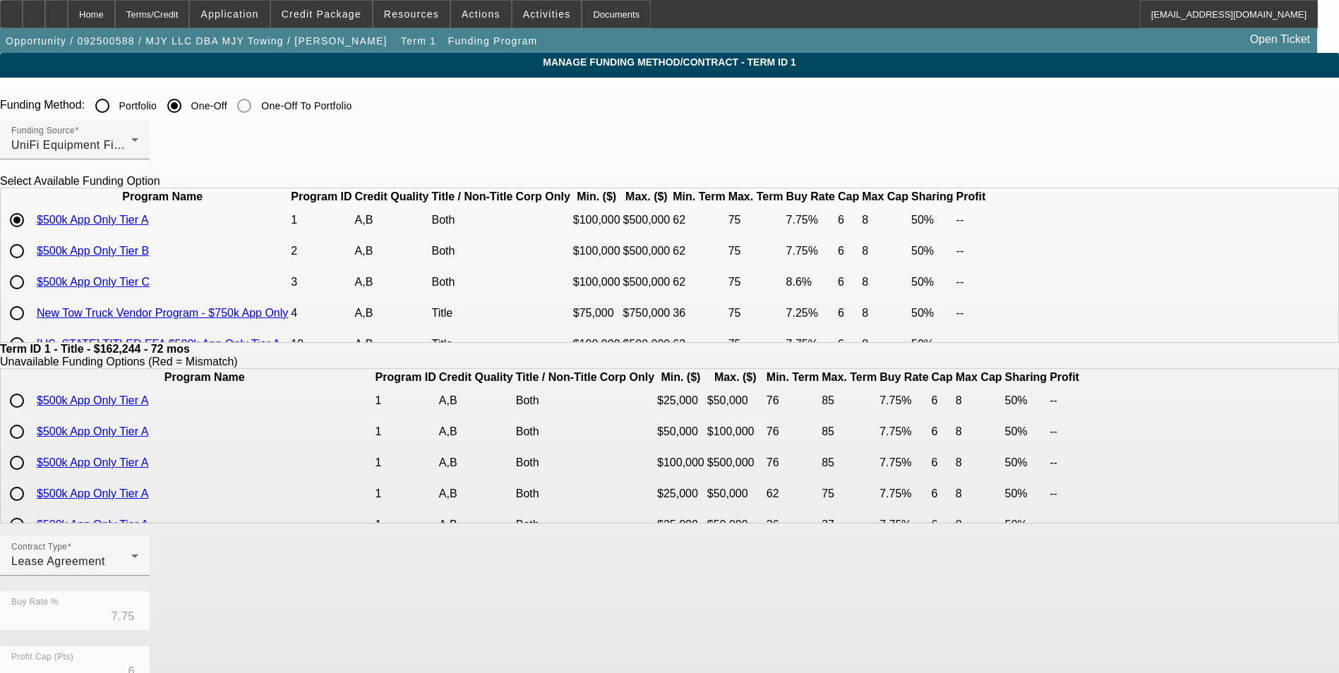
click at [179, 276] on app-term-manage-funding "Manage Funding Method/Contract - Term ID 1 Funding Method: Portfolio One-Off On…" at bounding box center [669, 536] width 1339 height 966
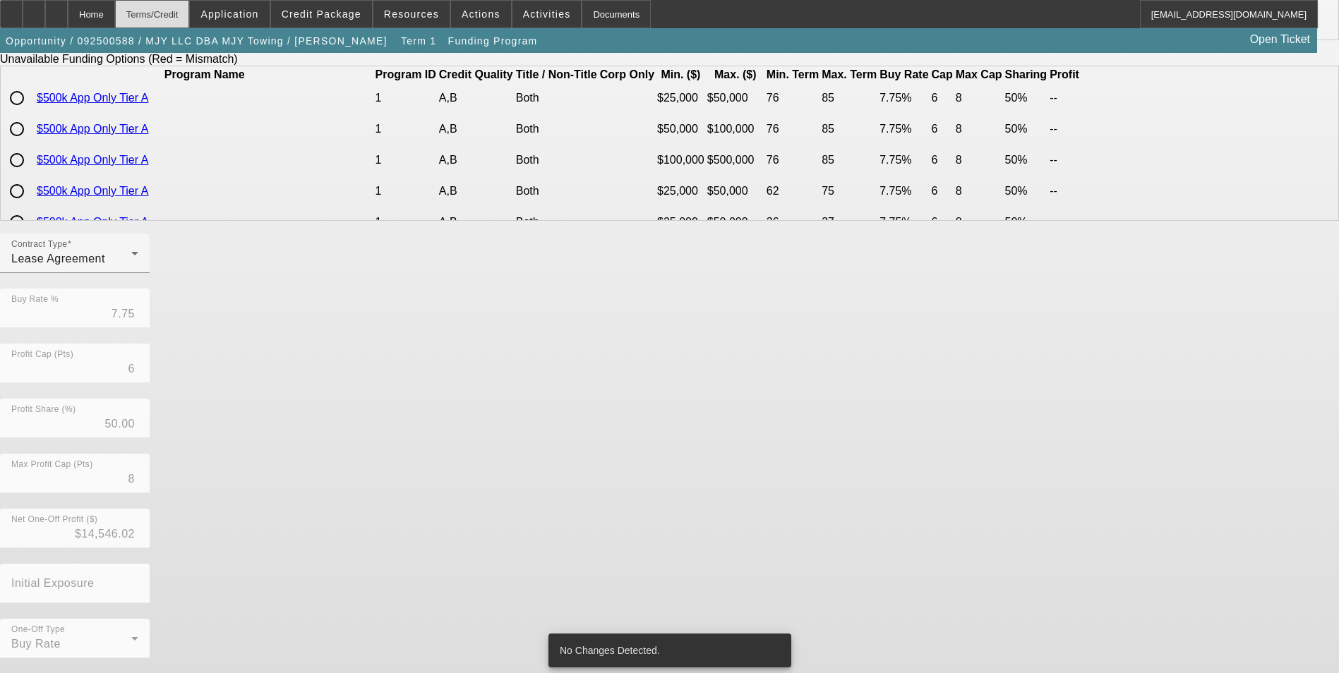
click at [185, 14] on div "Terms/Credit" at bounding box center [152, 14] width 75 height 28
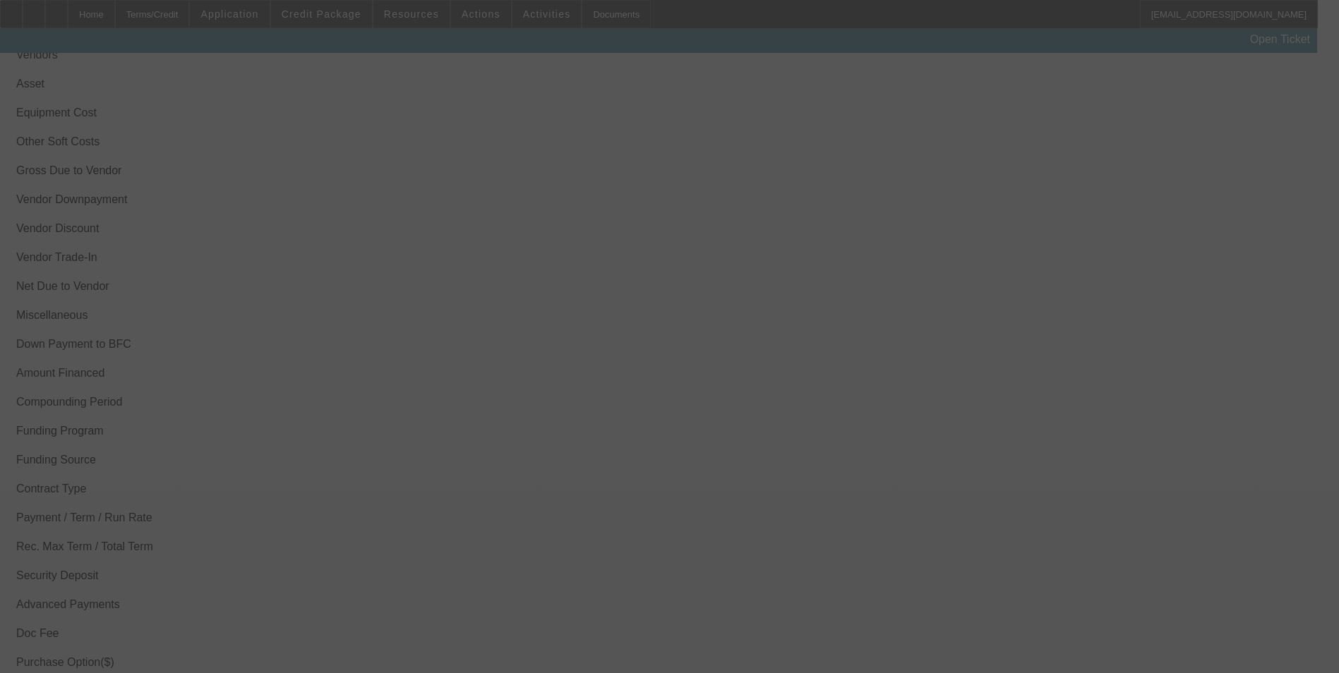
scroll to position [2444, 0]
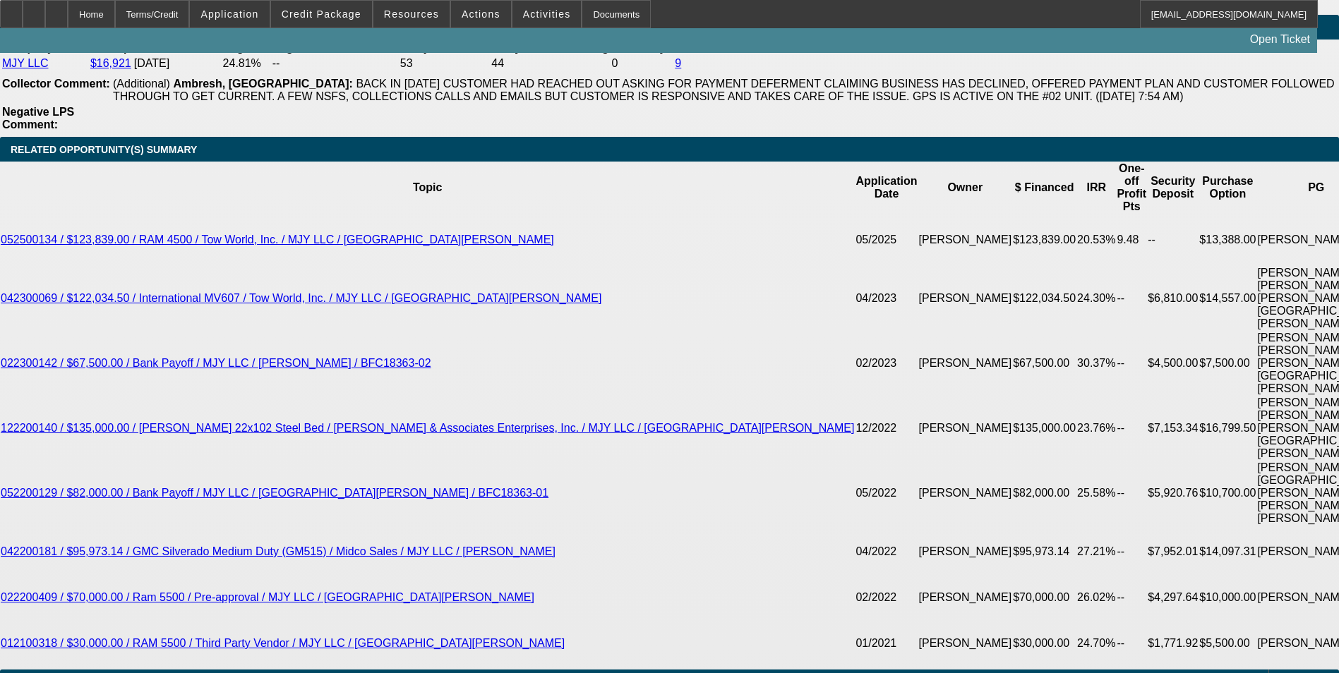
select select "0"
select select "2"
select select "0"
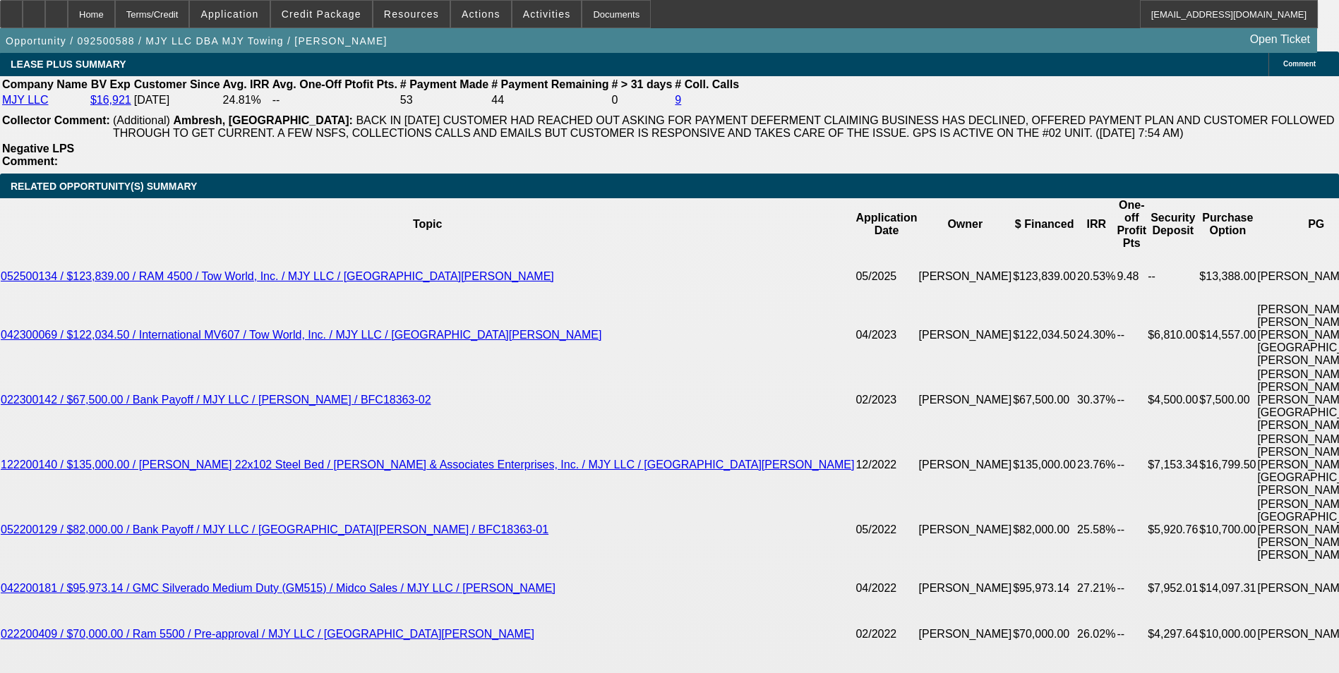
scroll to position [2406, 0]
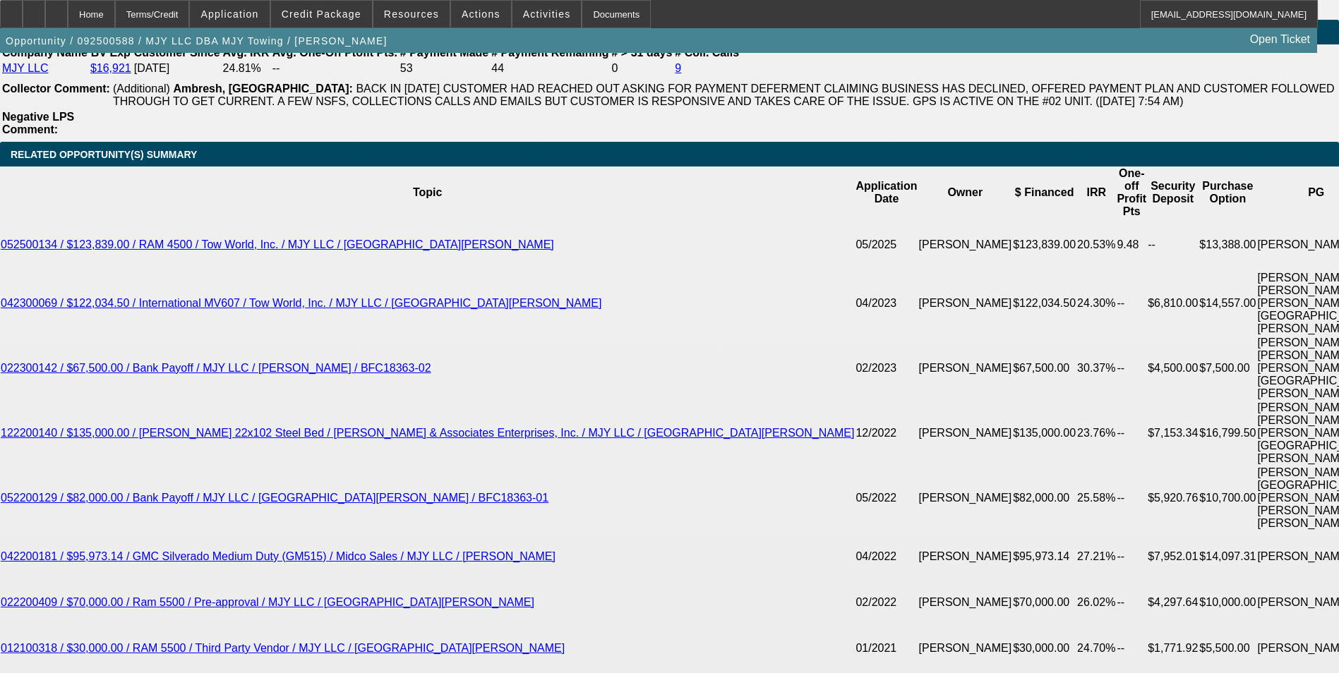
select select "4"
select select "0.1"
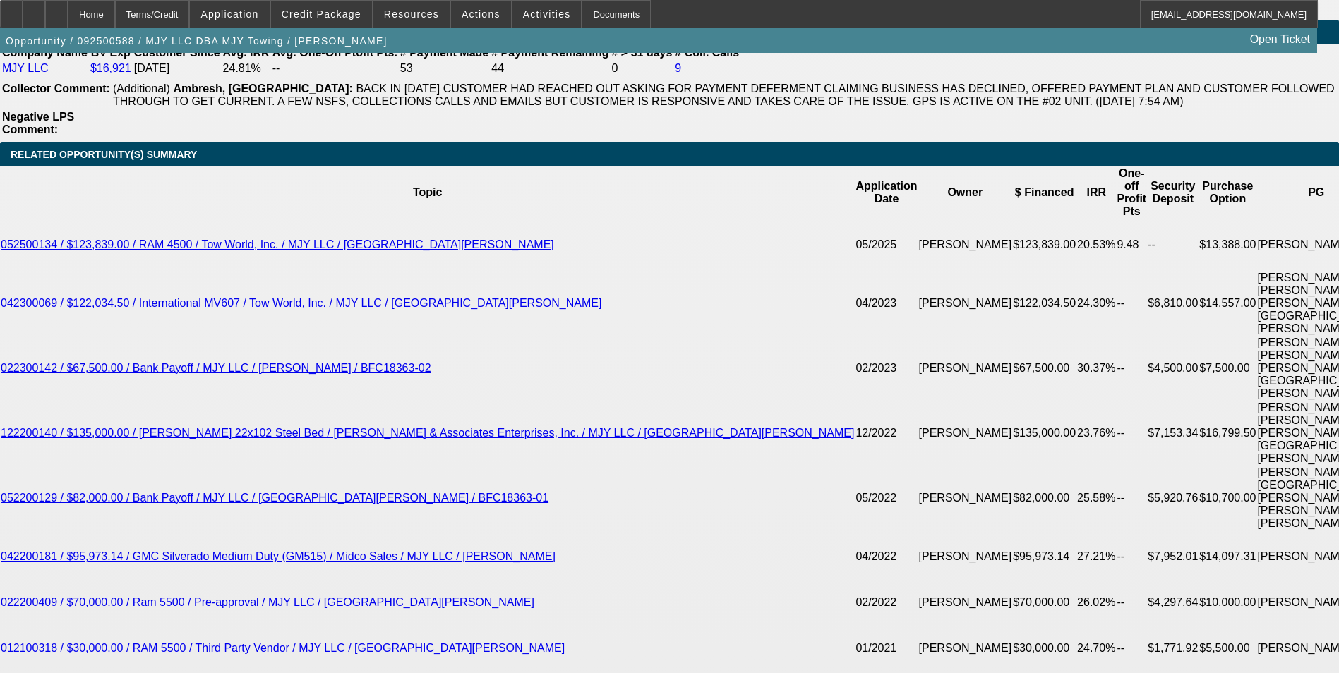
type input "$16,224.40"
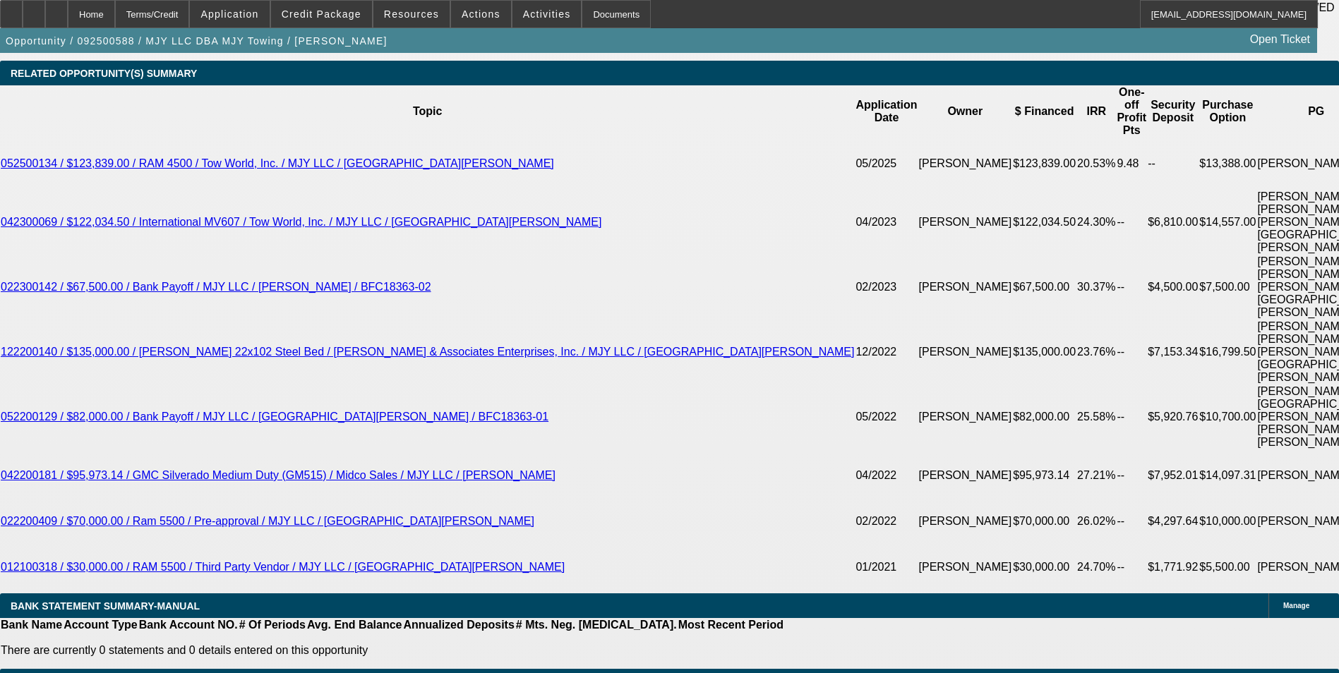
type input "288"
type input "$576.00"
type input "2885"
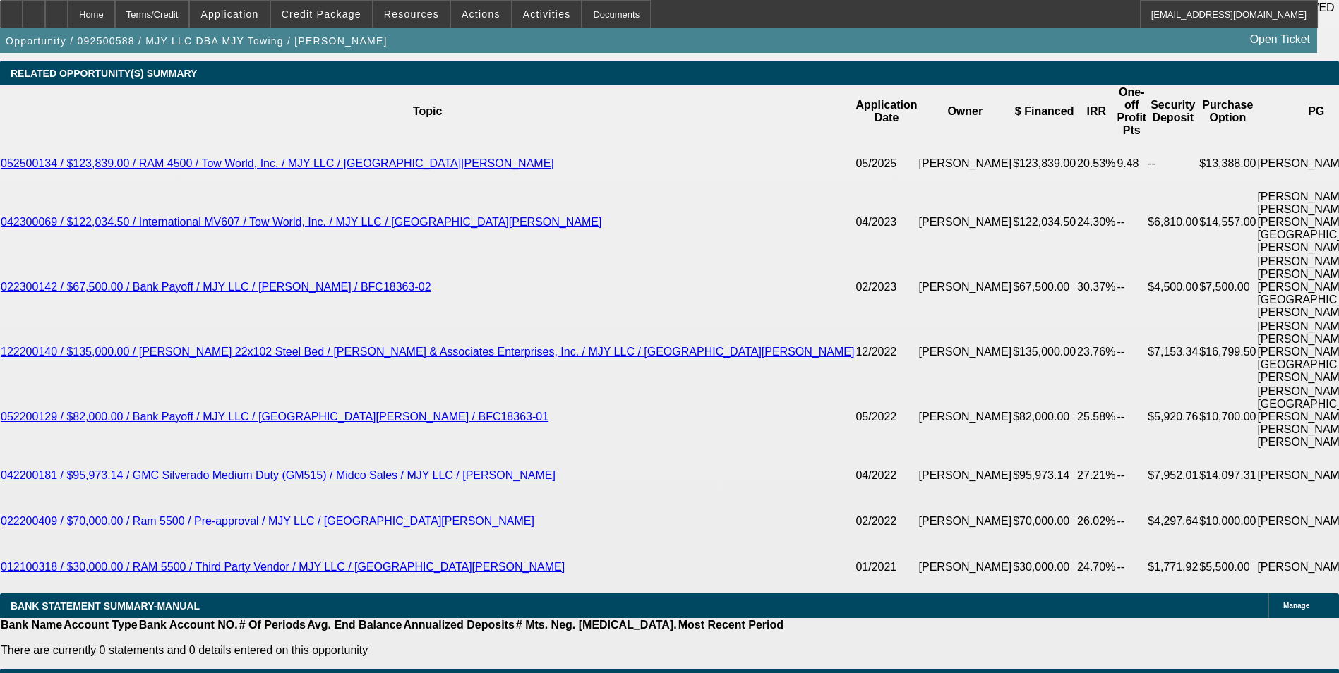
type input "8.5"
type input "$5,770.00"
type input "$2,885.00"
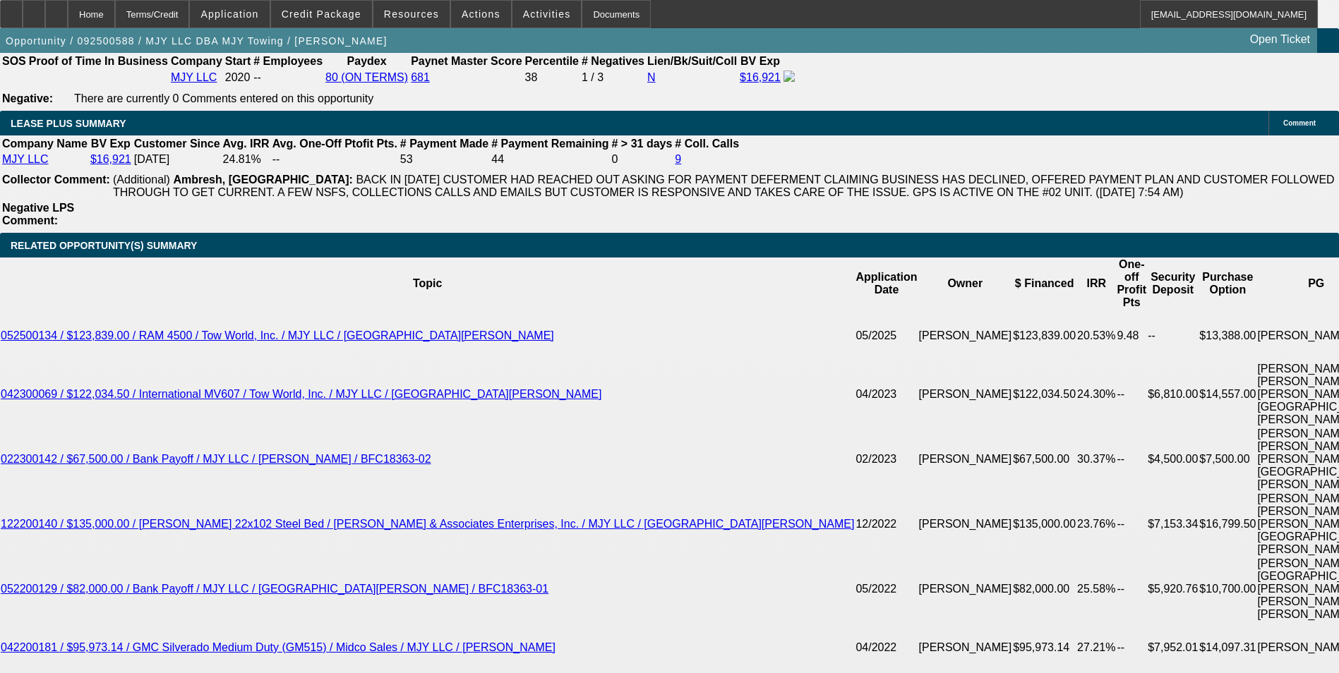
scroll to position [2276, 0]
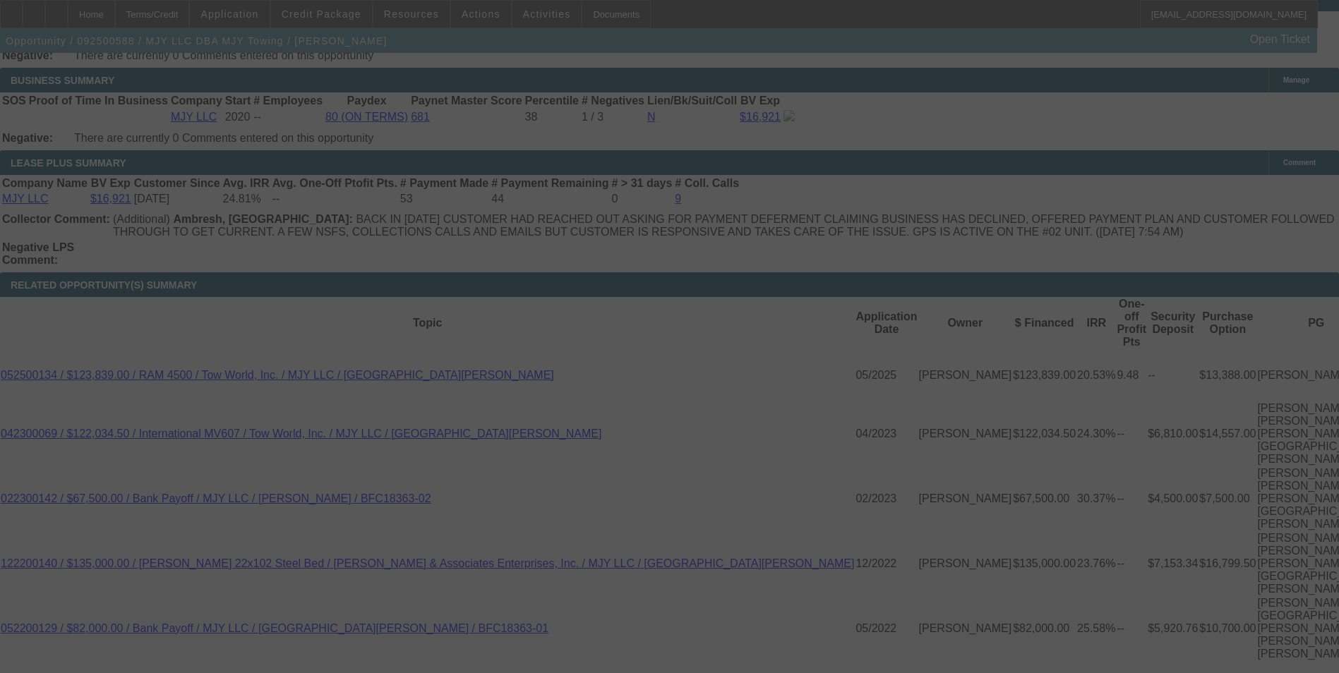
select select "0"
select select "2"
select select "0.1"
select select "4"
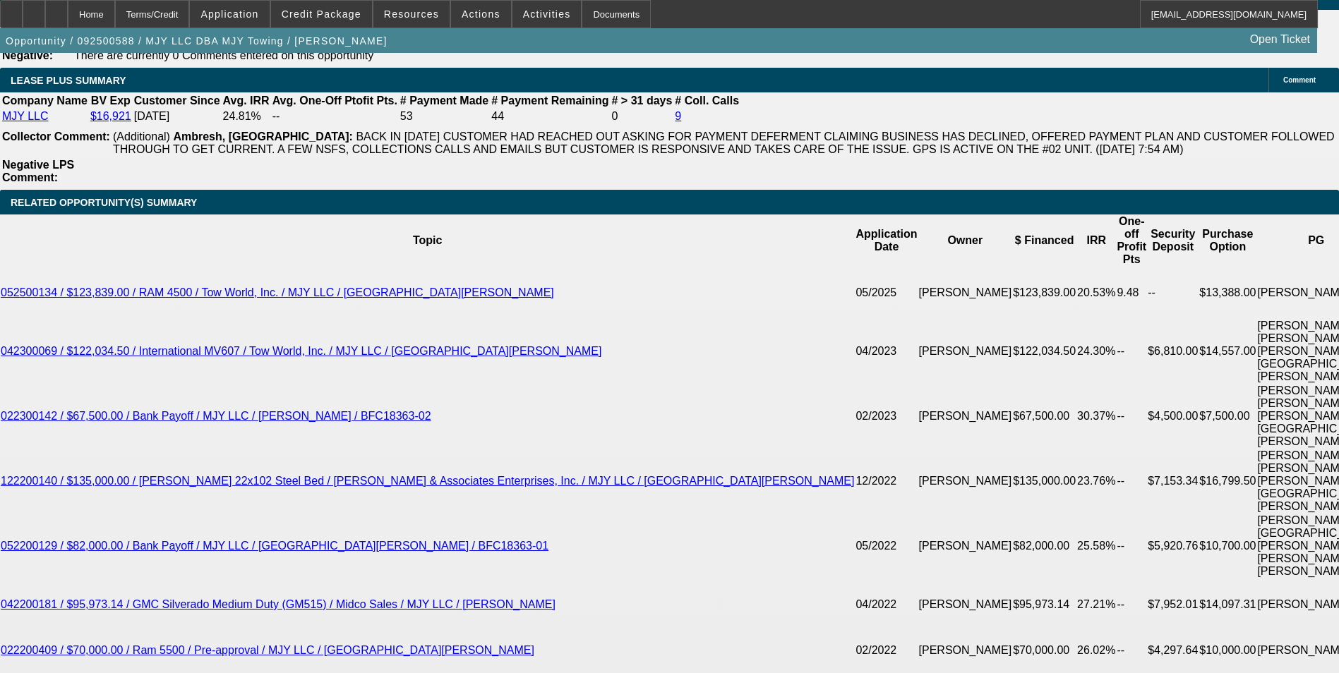
scroll to position [2346, 0]
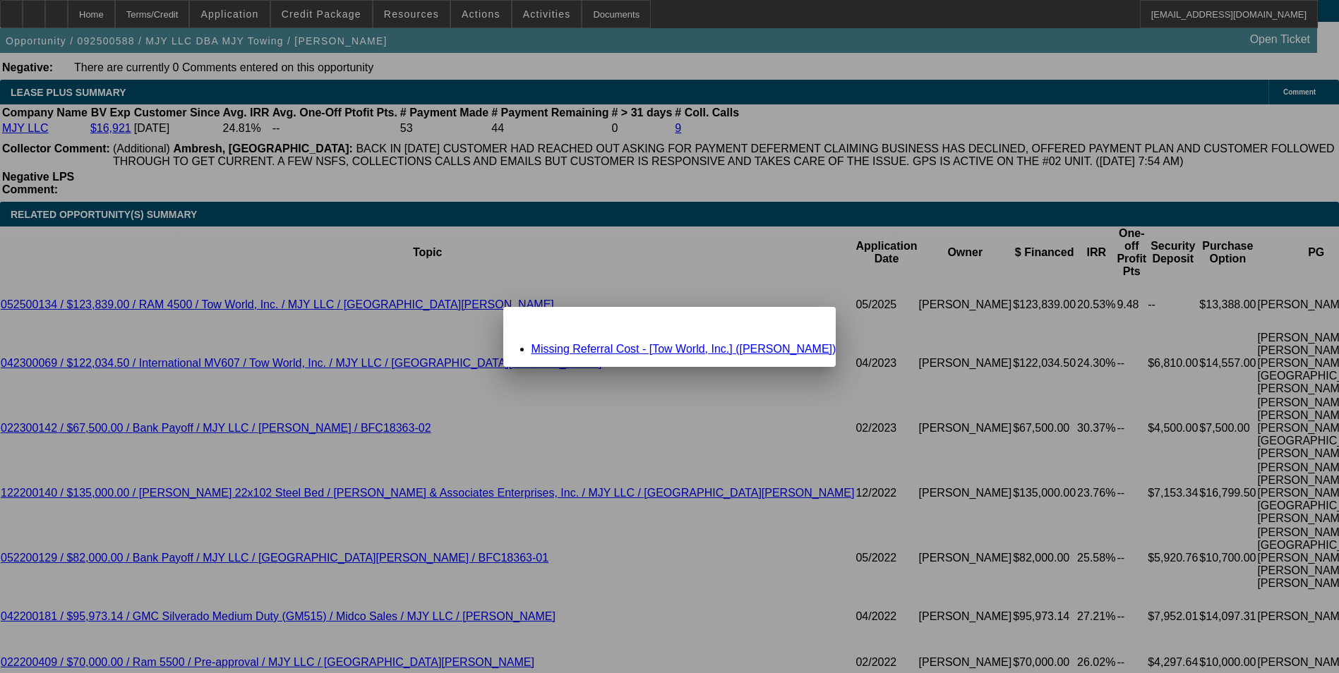
click at [661, 349] on link "Missing Referral Cost - [Tow World, Inc.] (Huber, Brad)" at bounding box center [684, 349] width 305 height 12
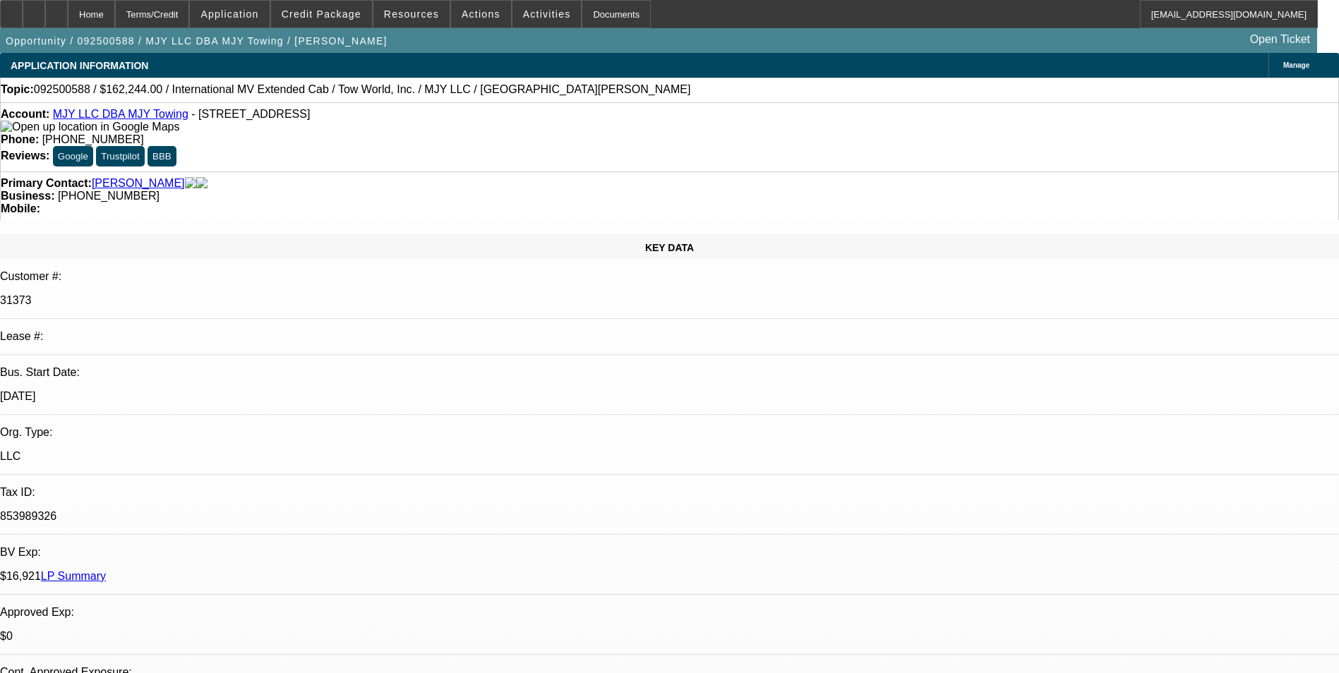
scroll to position [2346, 0]
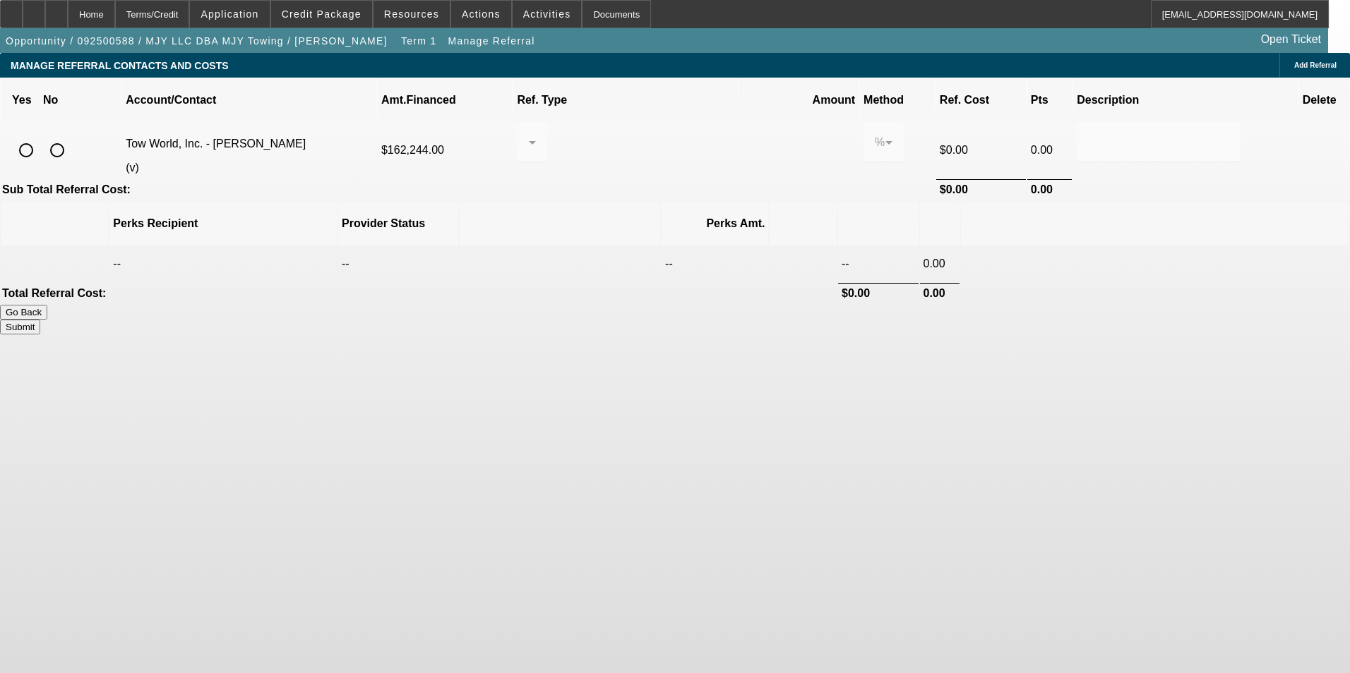
click at [71, 136] on input "radio" at bounding box center [57, 150] width 28 height 28
radio input "true"
click at [40, 320] on button "Submit" at bounding box center [20, 327] width 40 height 15
type input "0.000"
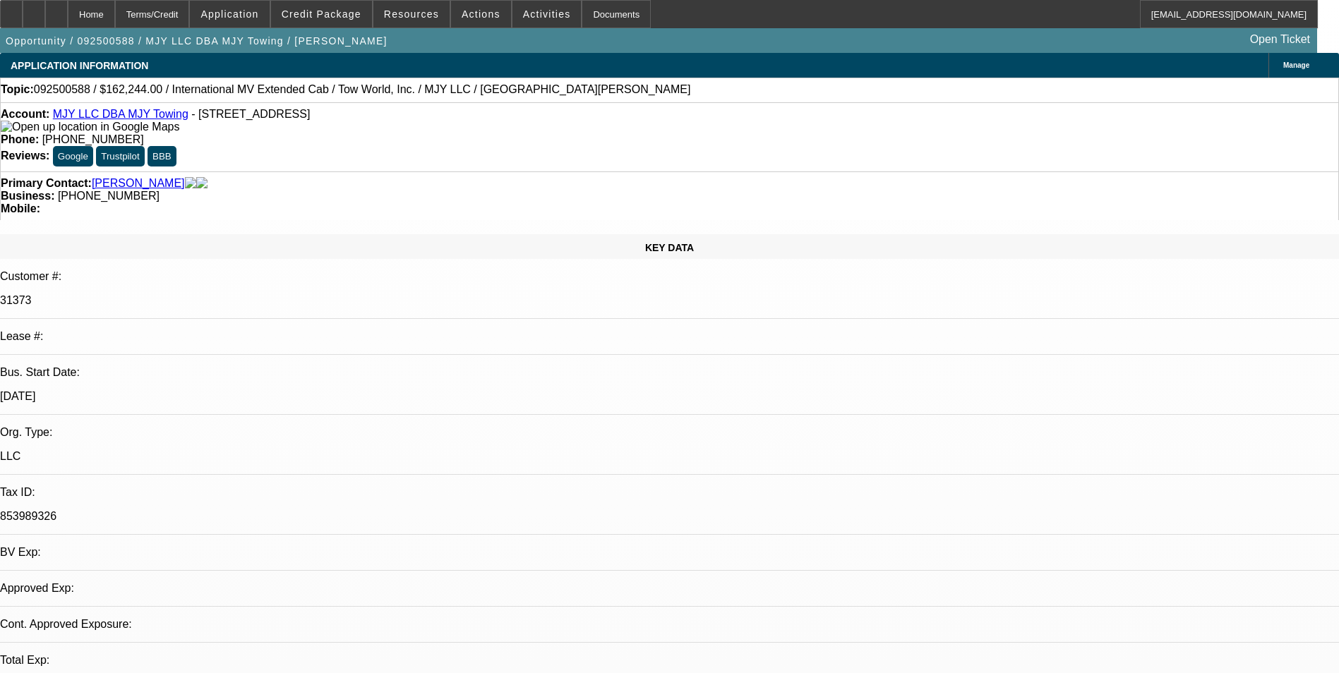
select select "0"
select select "2"
select select "0.1"
select select "4"
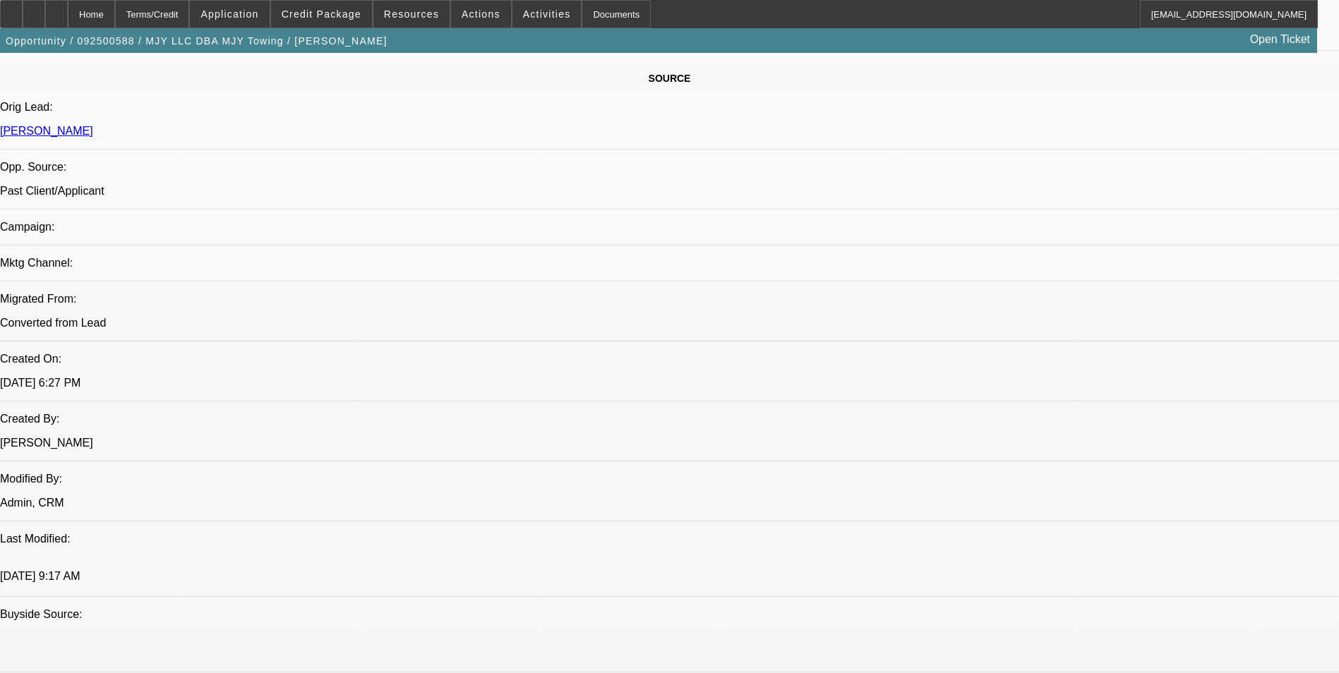
scroll to position [858, 0]
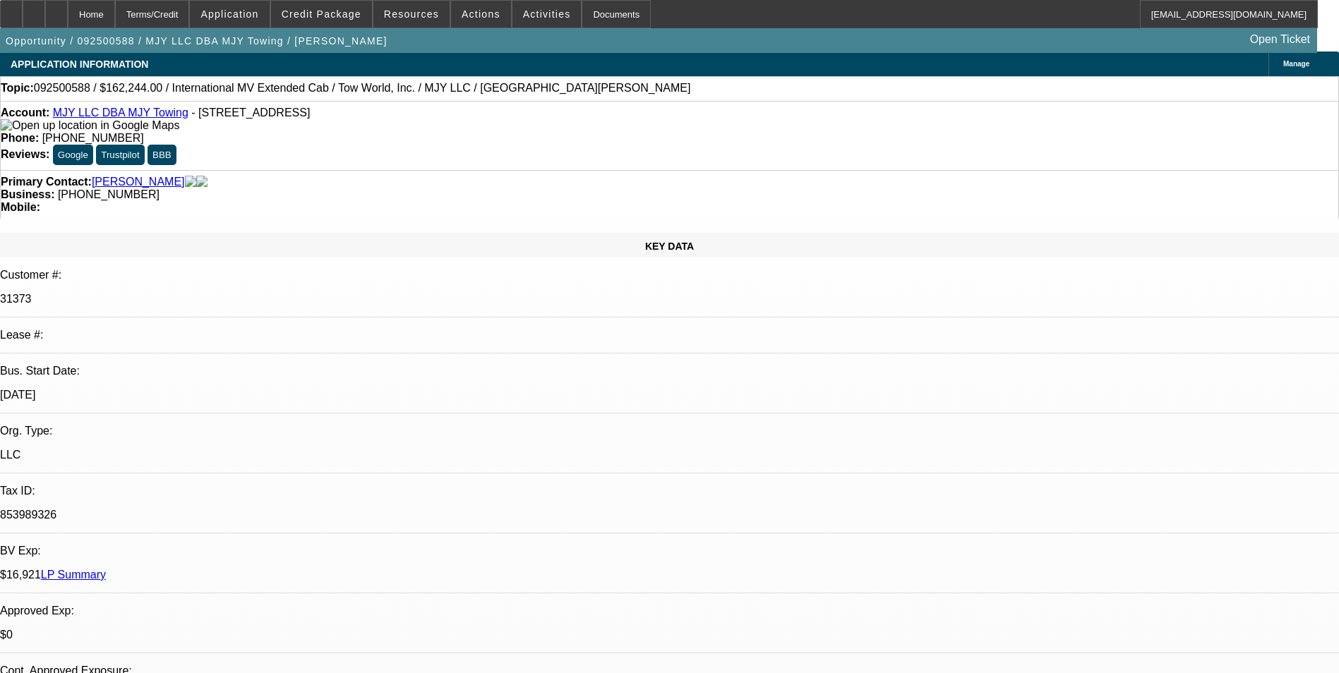
scroll to position [0, 0]
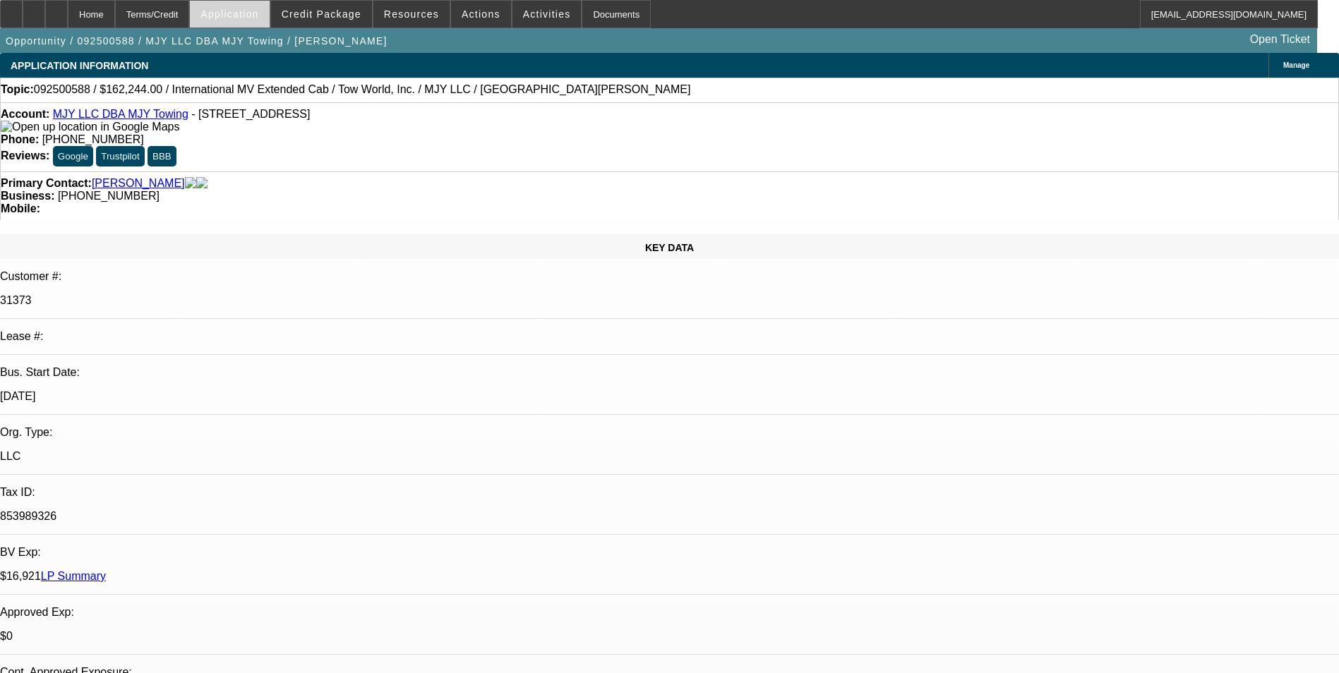
click at [258, 12] on span "Application" at bounding box center [229, 13] width 58 height 11
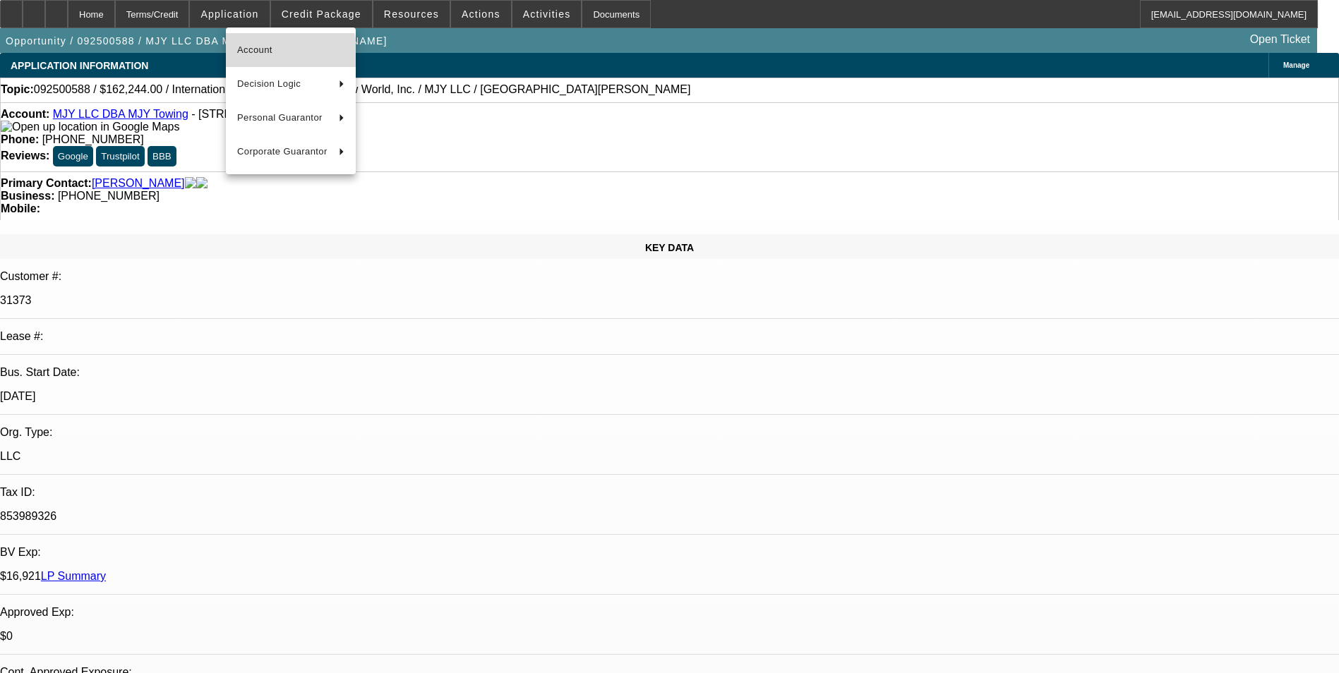
click at [280, 54] on span "Account" at bounding box center [290, 50] width 107 height 17
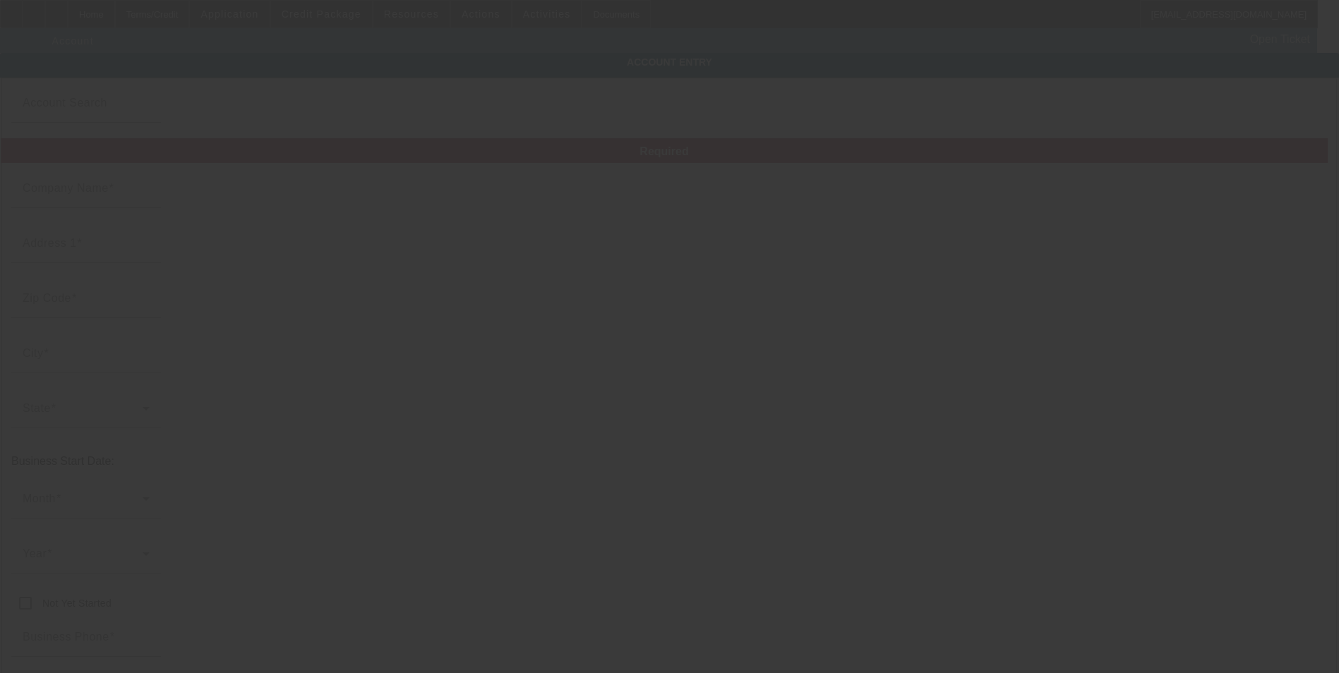
type input "MJY LLC"
type input "18007 Rosedale Hwy"
type input "93314"
type input "Bakersfield"
type input "[PHONE_NUMBER]"
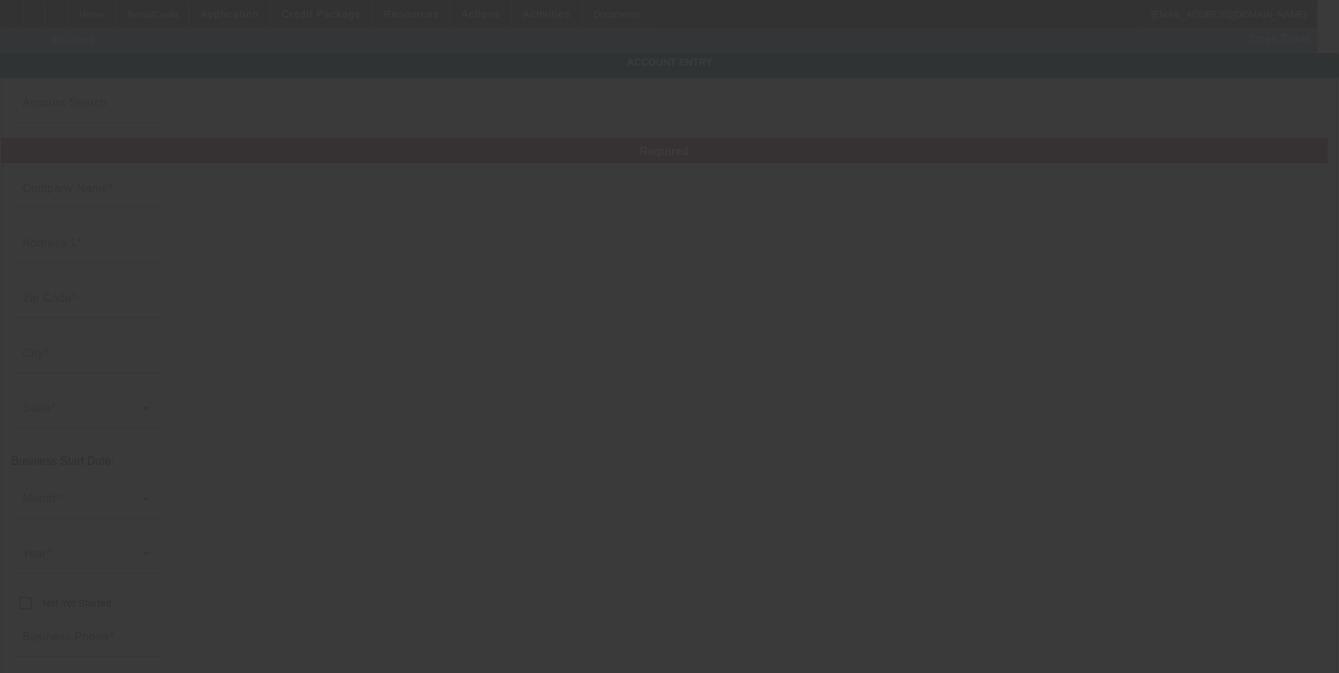
type input "MJY Towing"
type input "mponce470@gmail.com"
type input "Kern"
type input "853989326"
type input "https://www.mjytowing.com/"
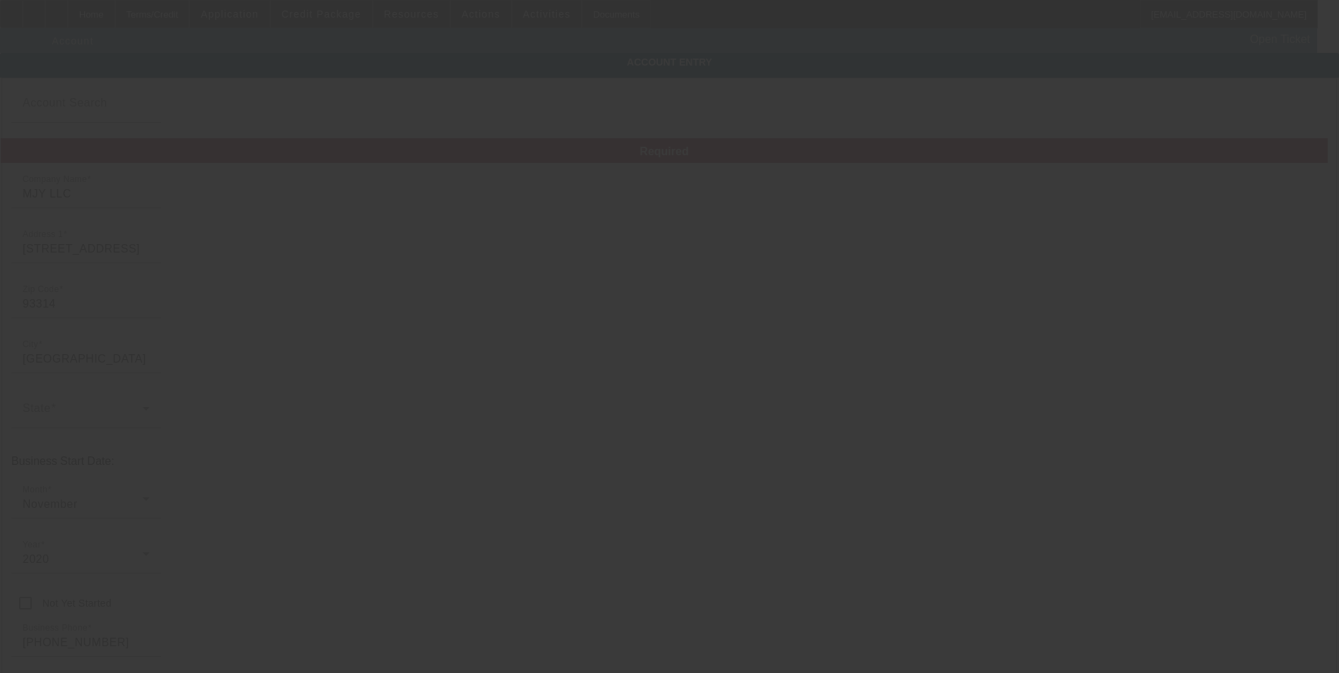
type input "9/25/2025"
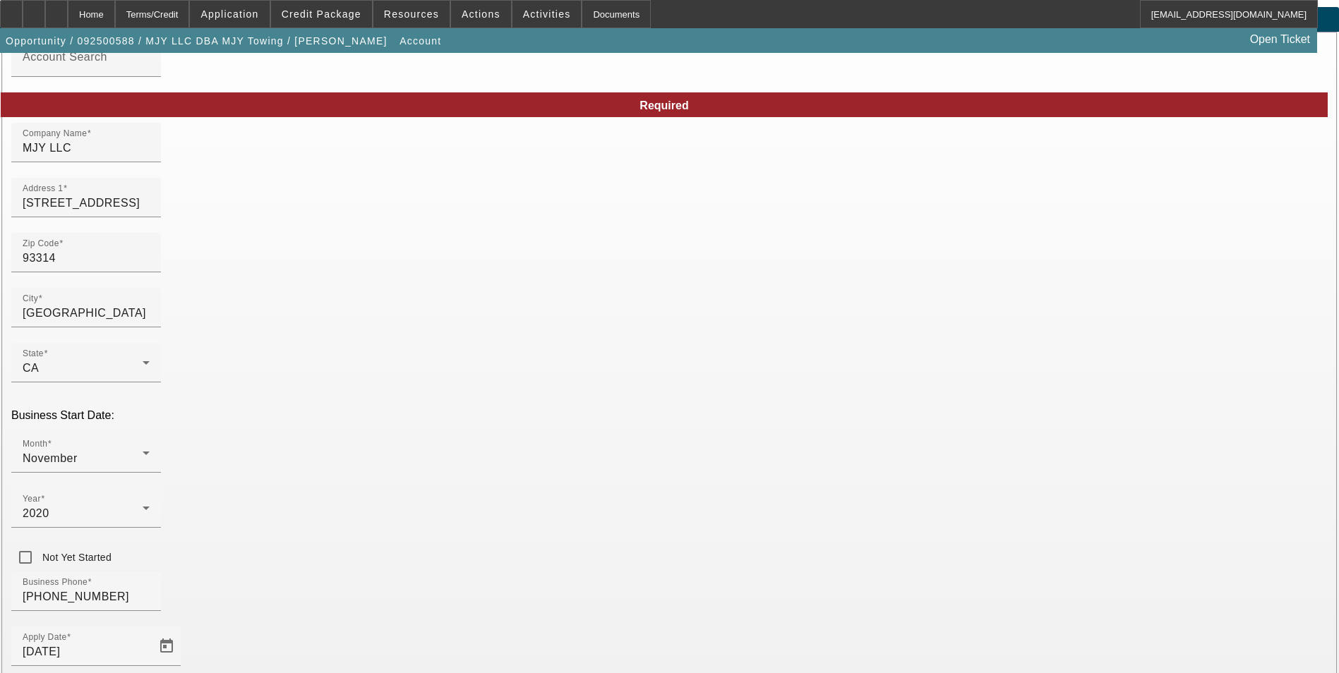
scroll to position [159, 0]
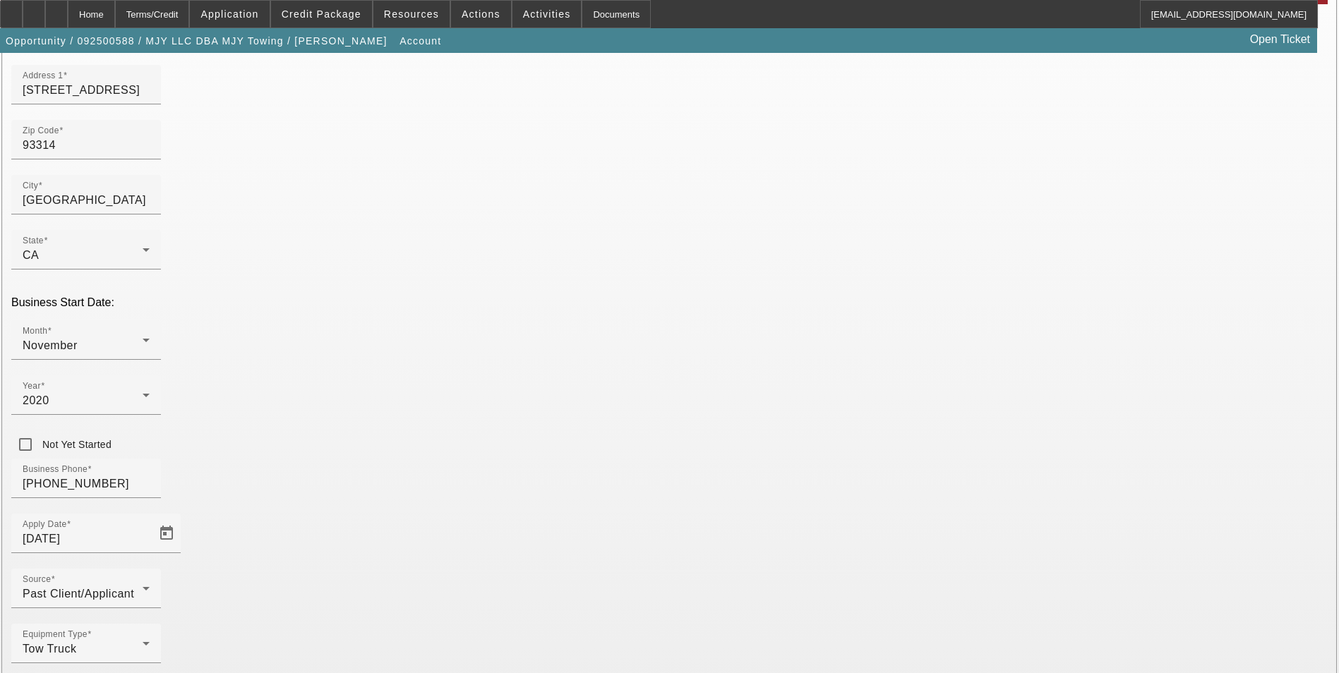
drag, startPoint x: 1288, startPoint y: 496, endPoint x: 1265, endPoint y: 495, distance: 23.3
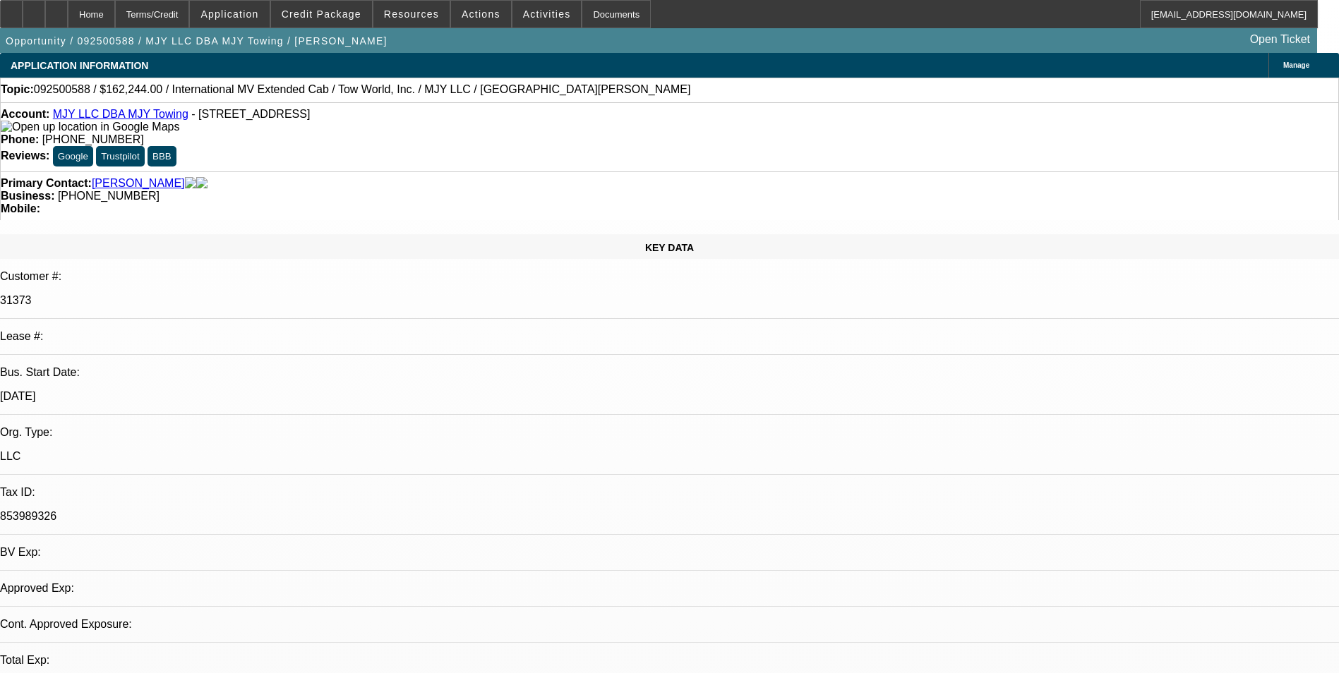
select select "0"
select select "2"
select select "0.1"
select select "4"
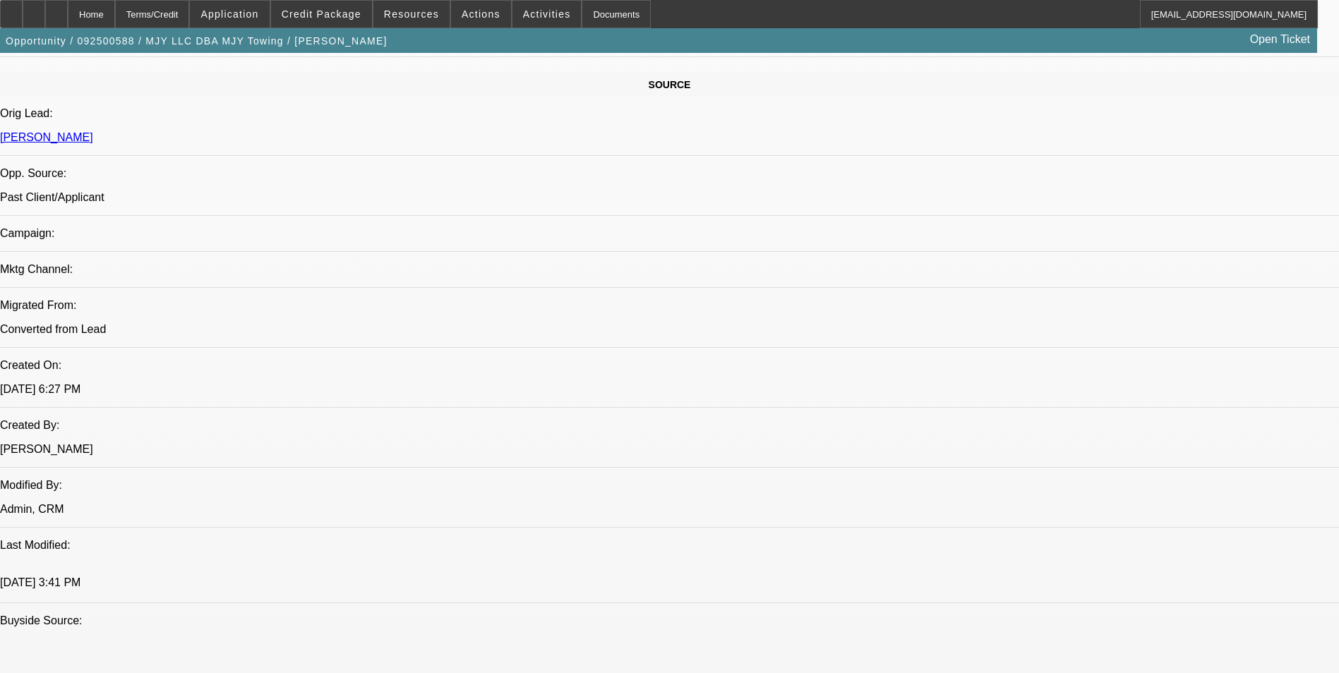
scroll to position [847, 0]
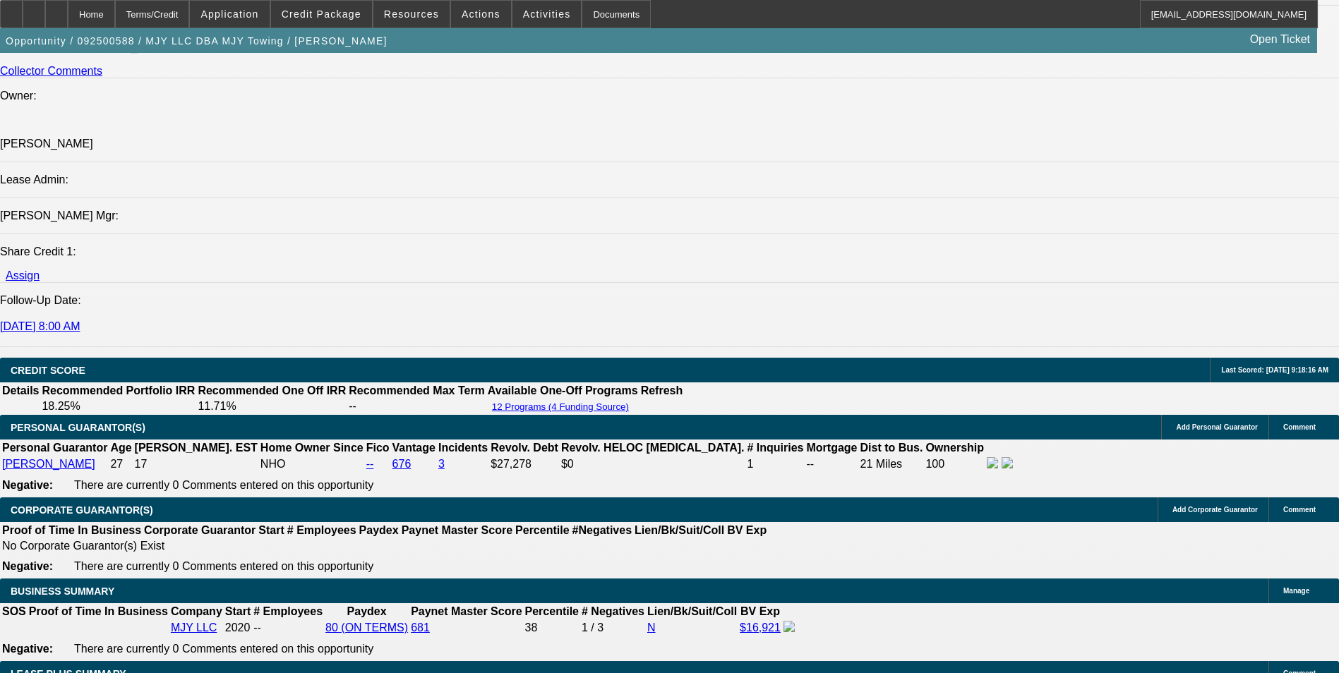
drag, startPoint x: 618, startPoint y: 337, endPoint x: 538, endPoint y: 464, distance: 149.4
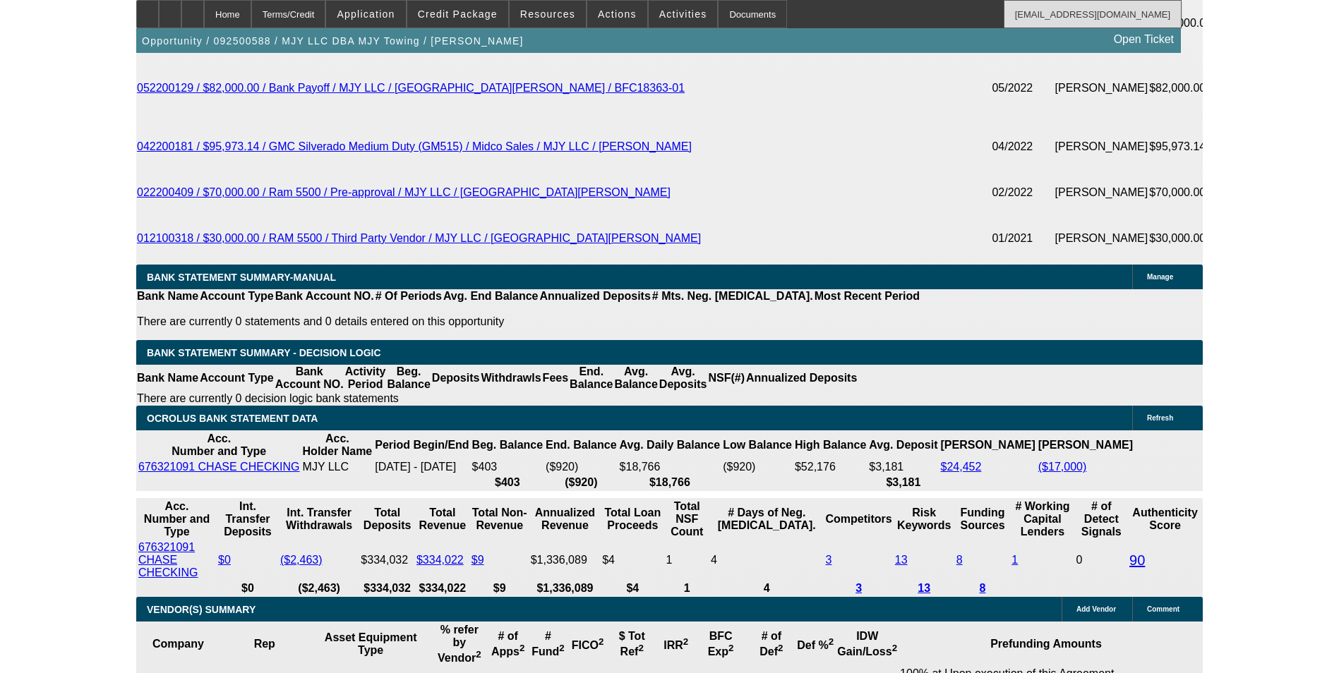
scroll to position [2471, 0]
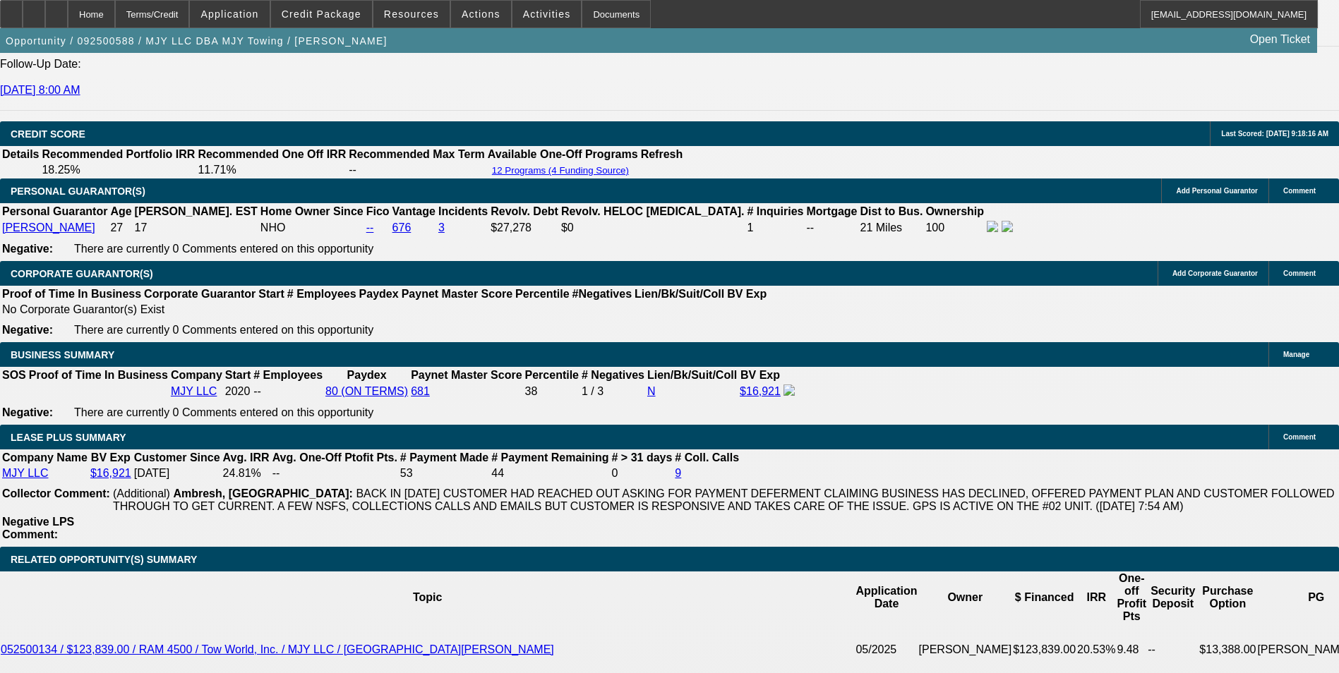
scroll to position [1976, 0]
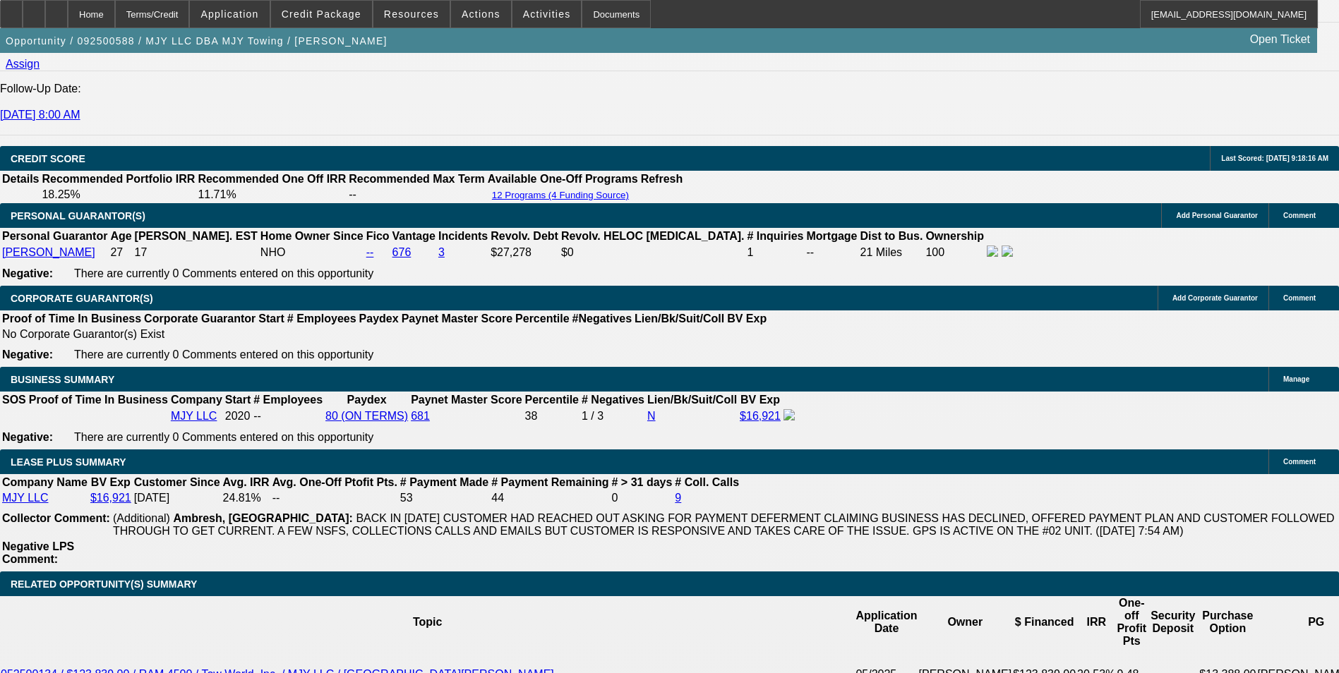
click at [56, 9] on icon at bounding box center [56, 9] width 0 height 0
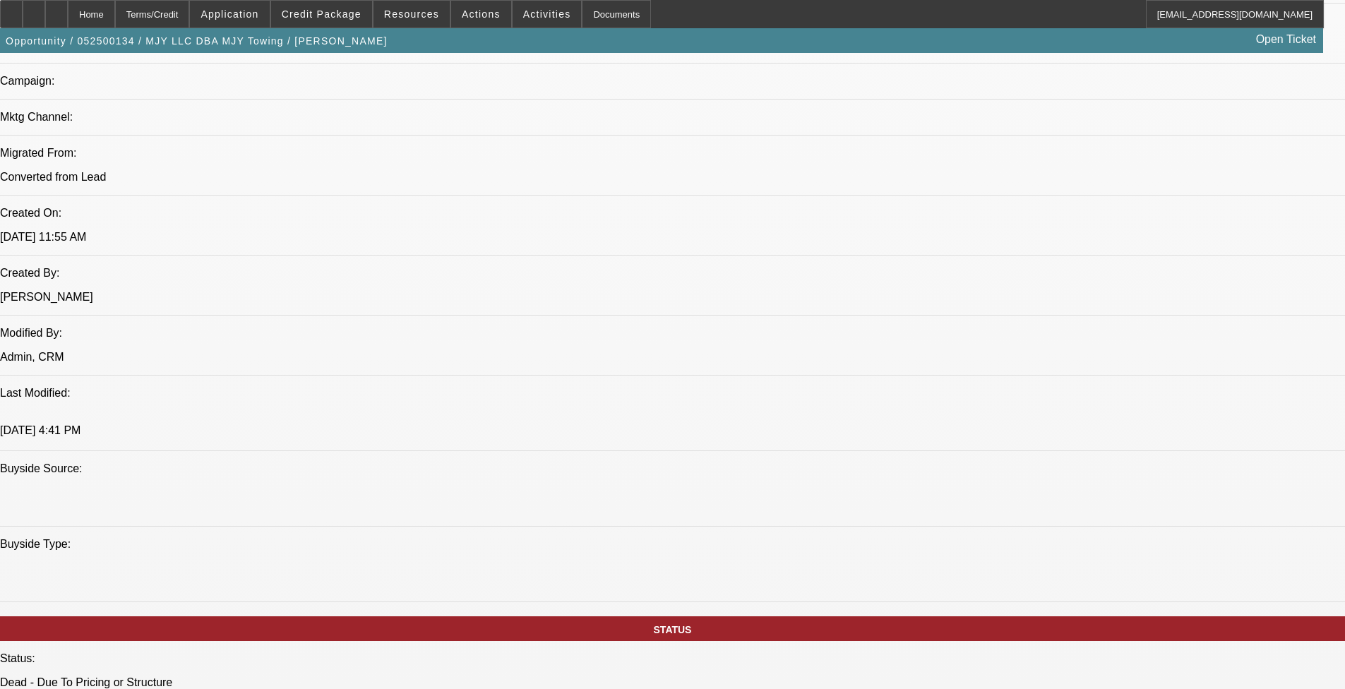
select select "0"
select select "0.1"
select select "0"
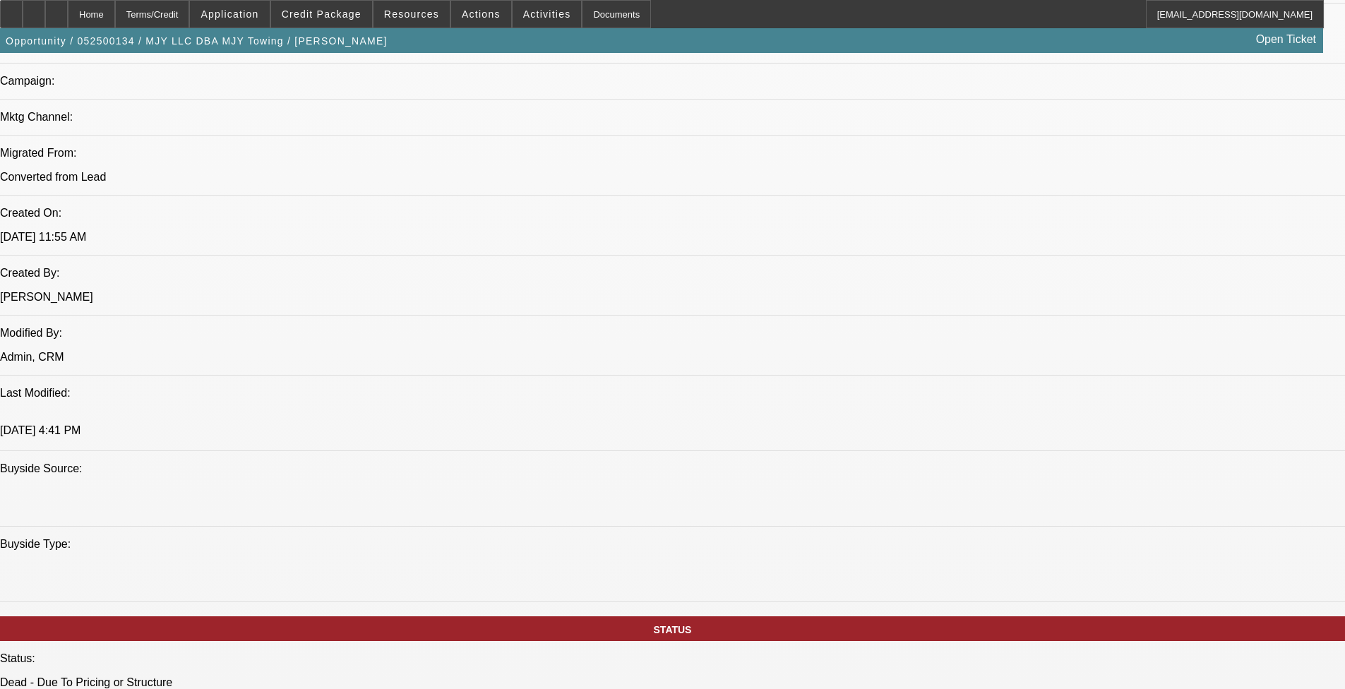
select select "0.1"
select select "0"
select select "0.1"
select select "0"
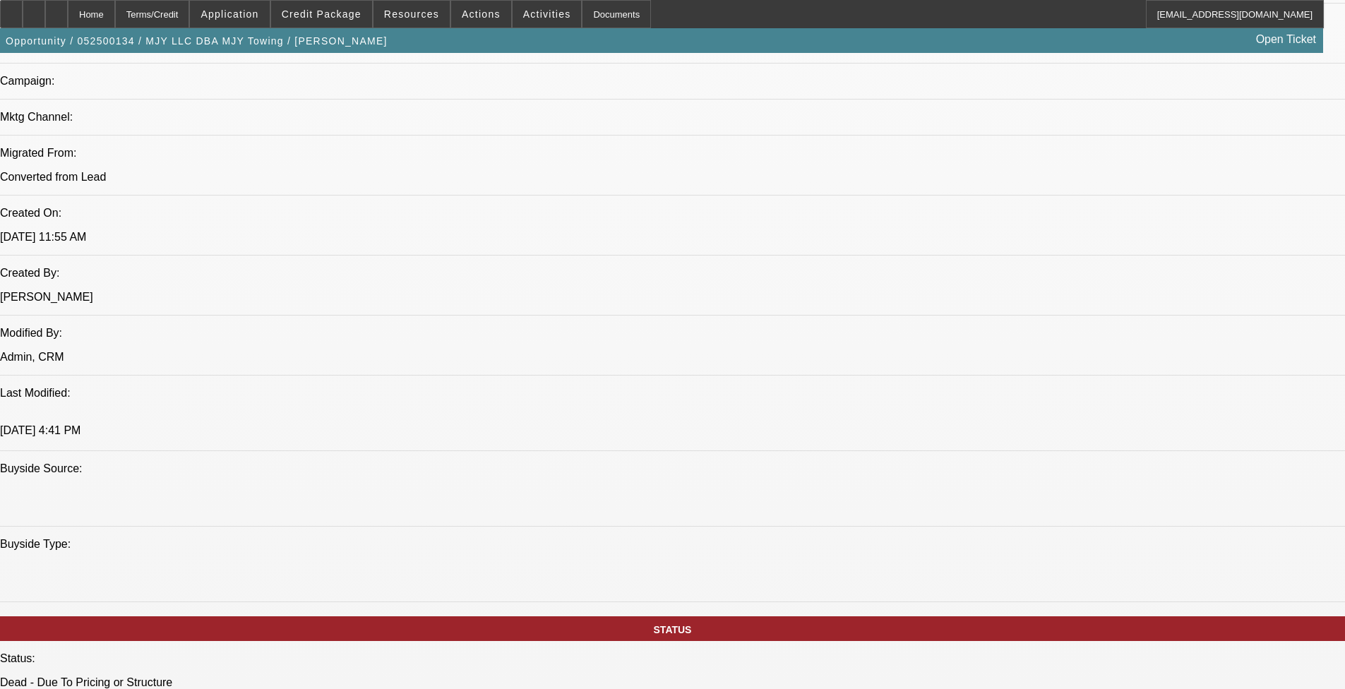
select select "0"
select select "0.1"
select select "1"
select select "2"
select select "4"
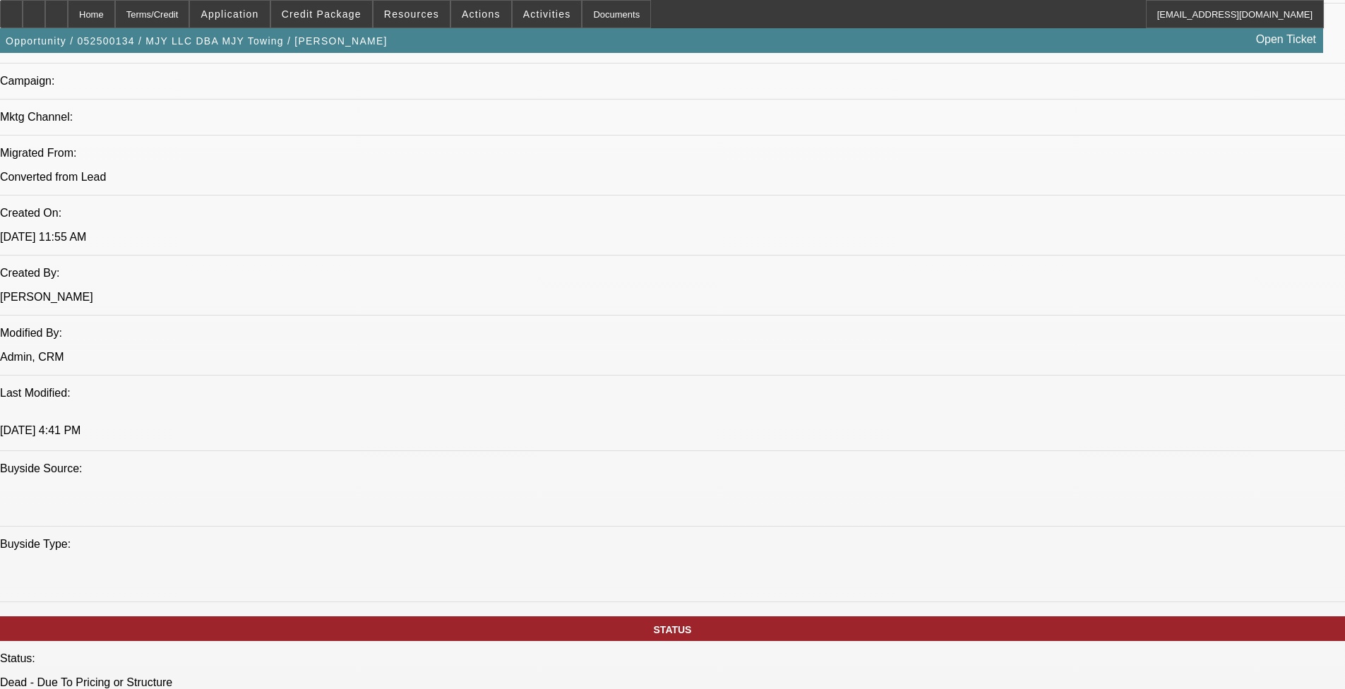
select select "1"
select select "2"
select select "4"
select select "1"
select select "2"
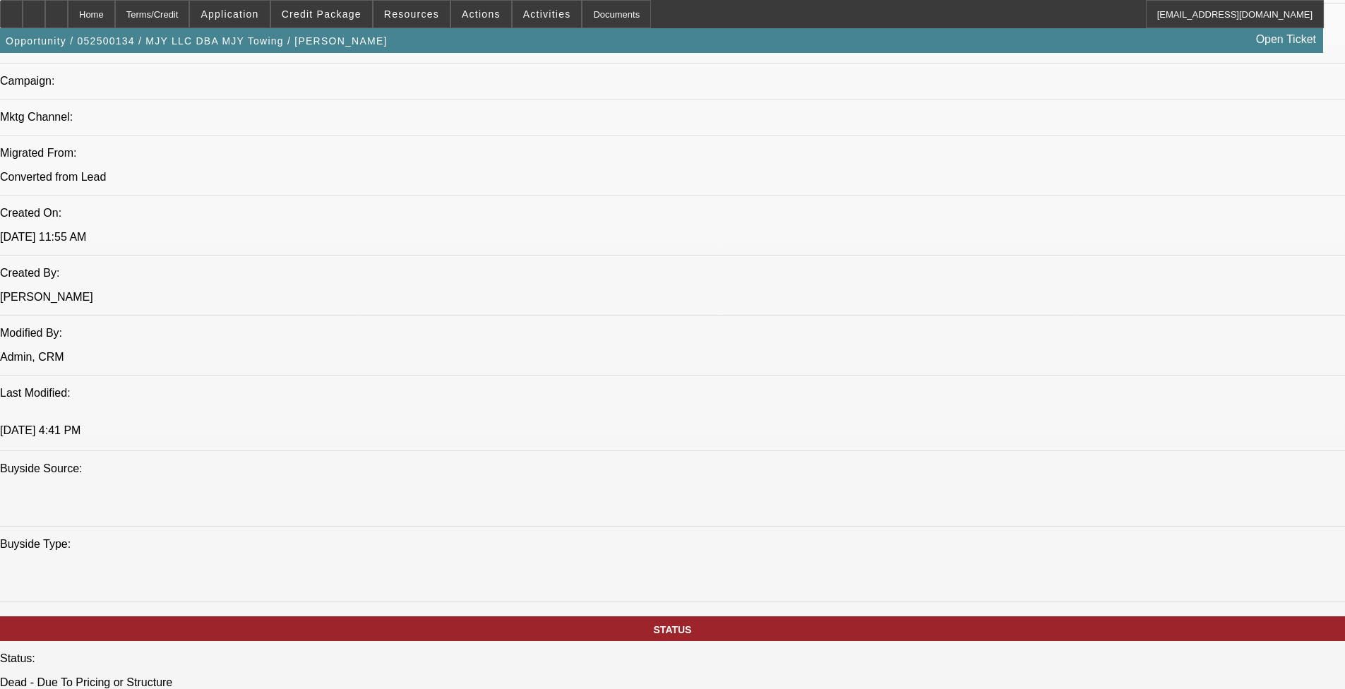
select select "4"
select select "1"
select select "2"
select select "4"
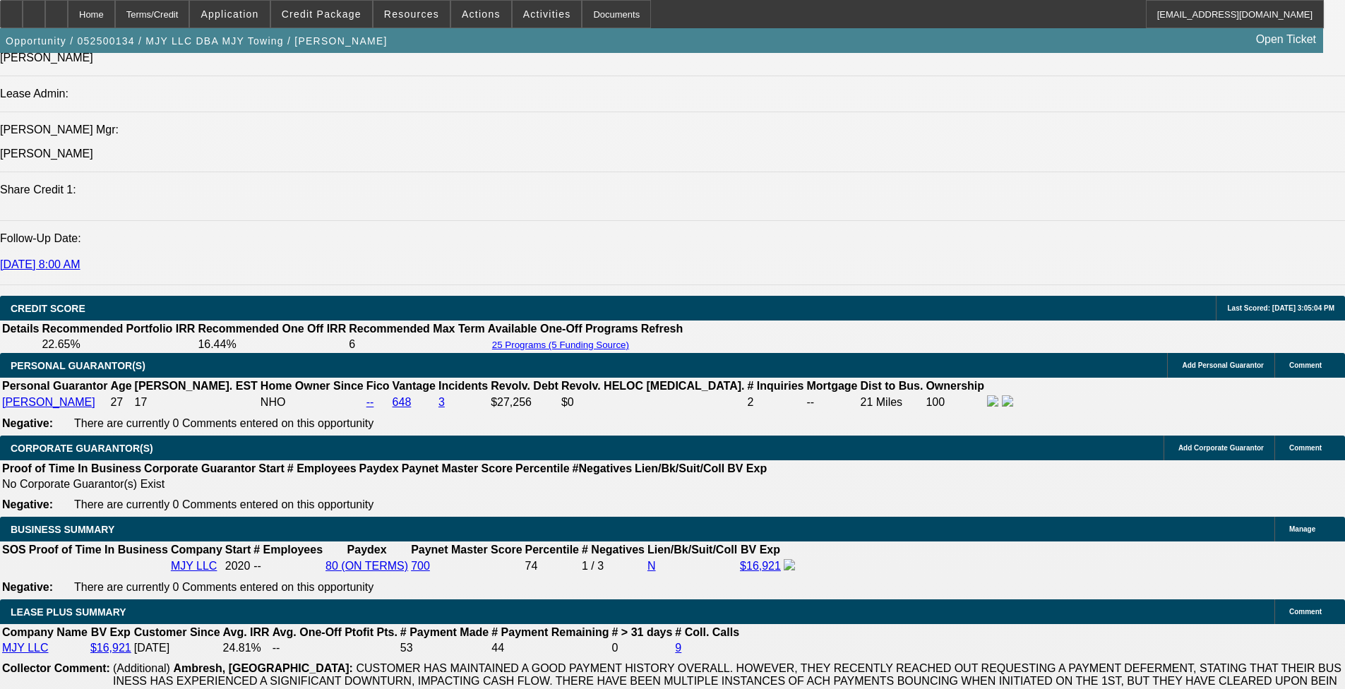
scroll to position [1932, 0]
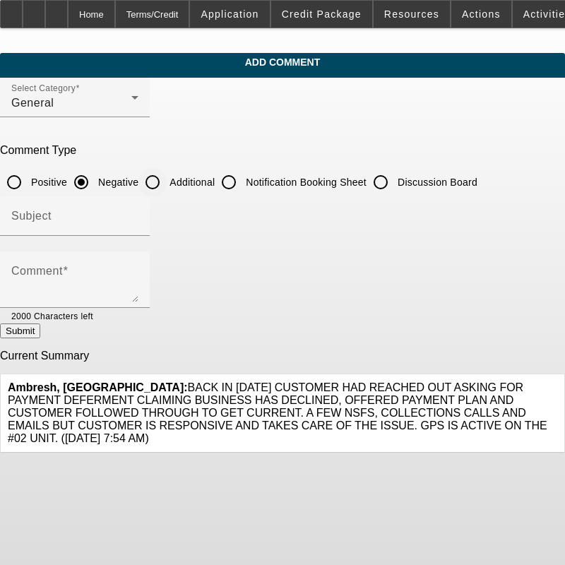
click at [167, 182] on input "Additional" at bounding box center [152, 182] width 28 height 28
radio input "true"
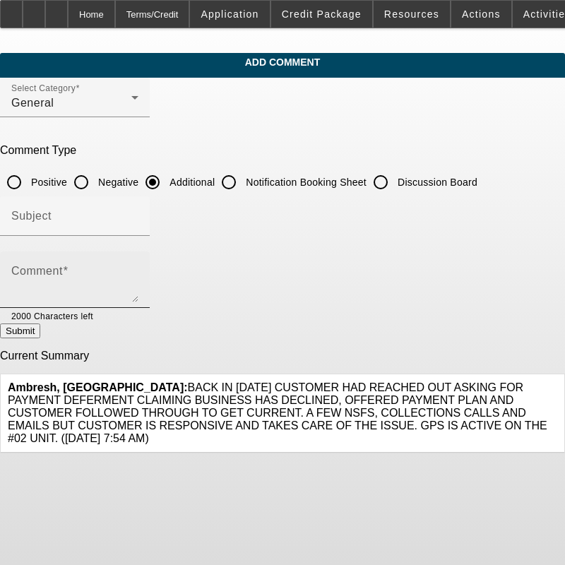
click at [97, 272] on textarea "Comment" at bounding box center [74, 285] width 127 height 34
paste textarea "MJY LLC DBA MJY Towing, owned by [PERSON_NAME], is requesting $162,244 in finan…"
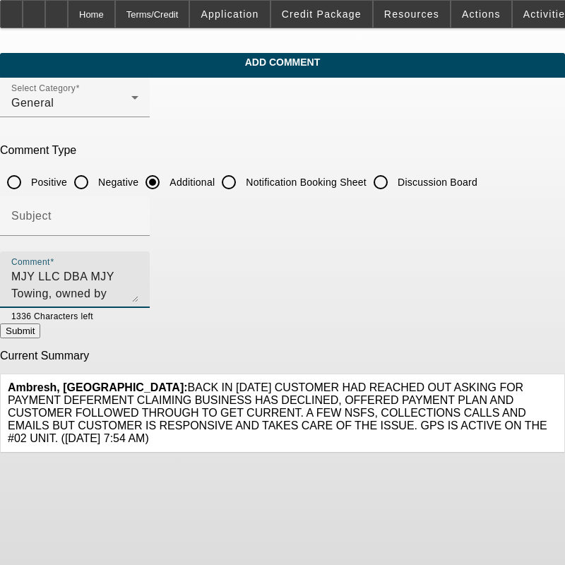
scroll to position [64, 0]
type textarea "MJY LLC DBA MJY Towing, owned by [PERSON_NAME], is requesting $162,244 in finan…"
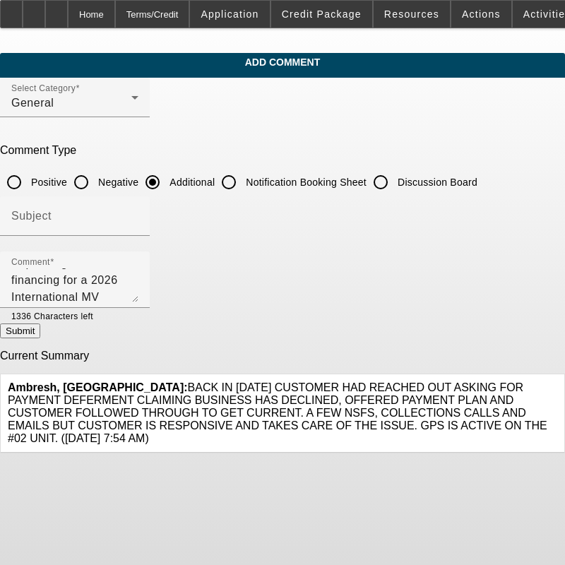
click at [40, 337] on button "Submit" at bounding box center [20, 330] width 40 height 15
radio input "true"
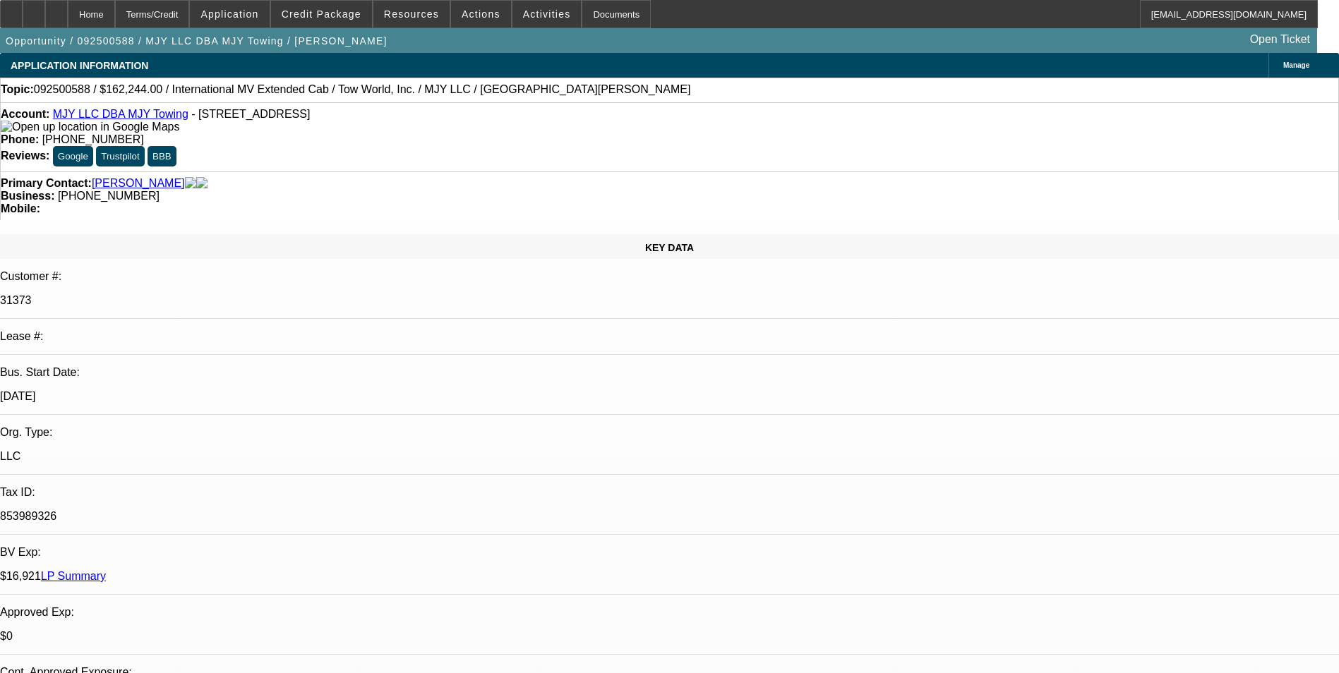
select select "0"
select select "2"
select select "0.1"
select select "4"
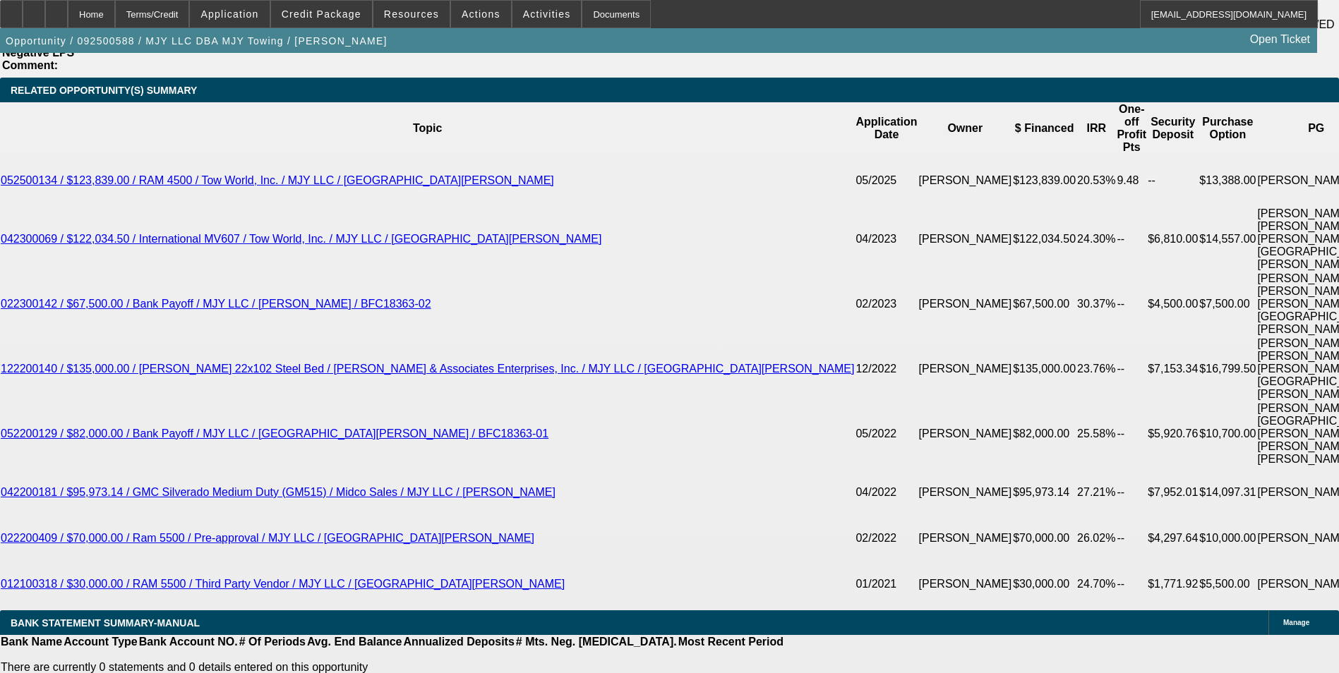
scroll to position [2552, 0]
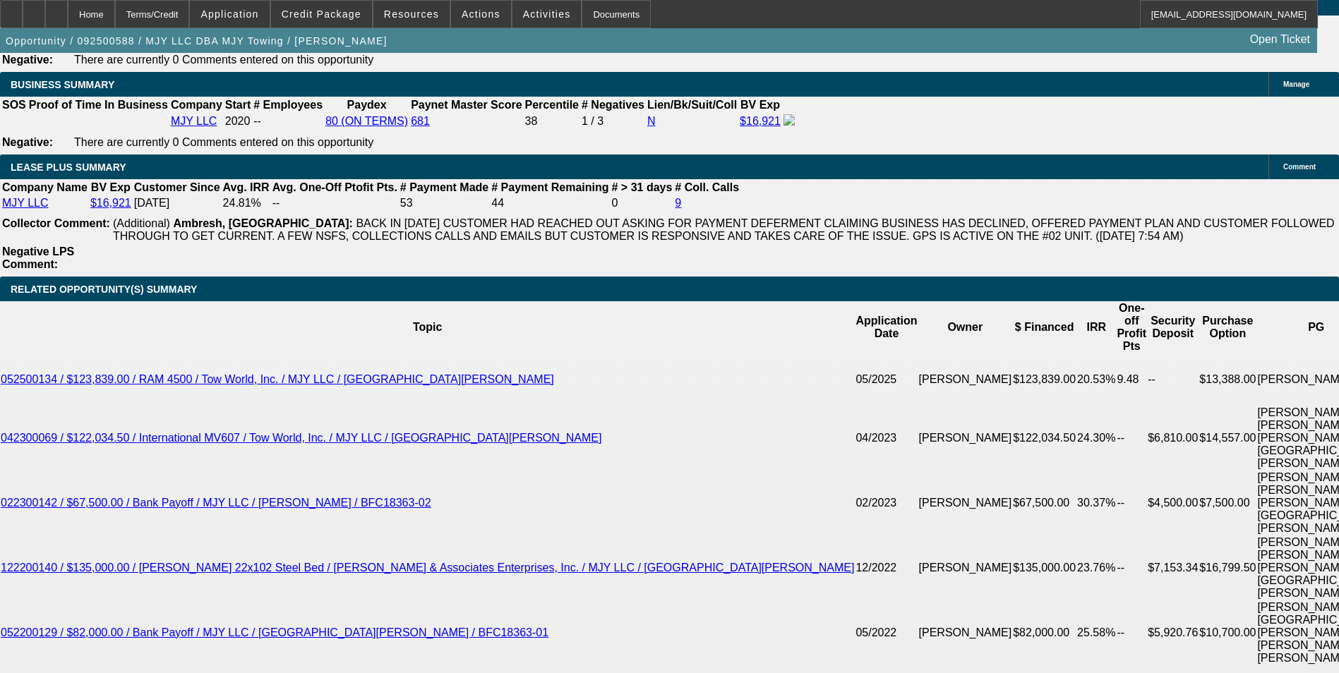
scroll to position [2541, 0]
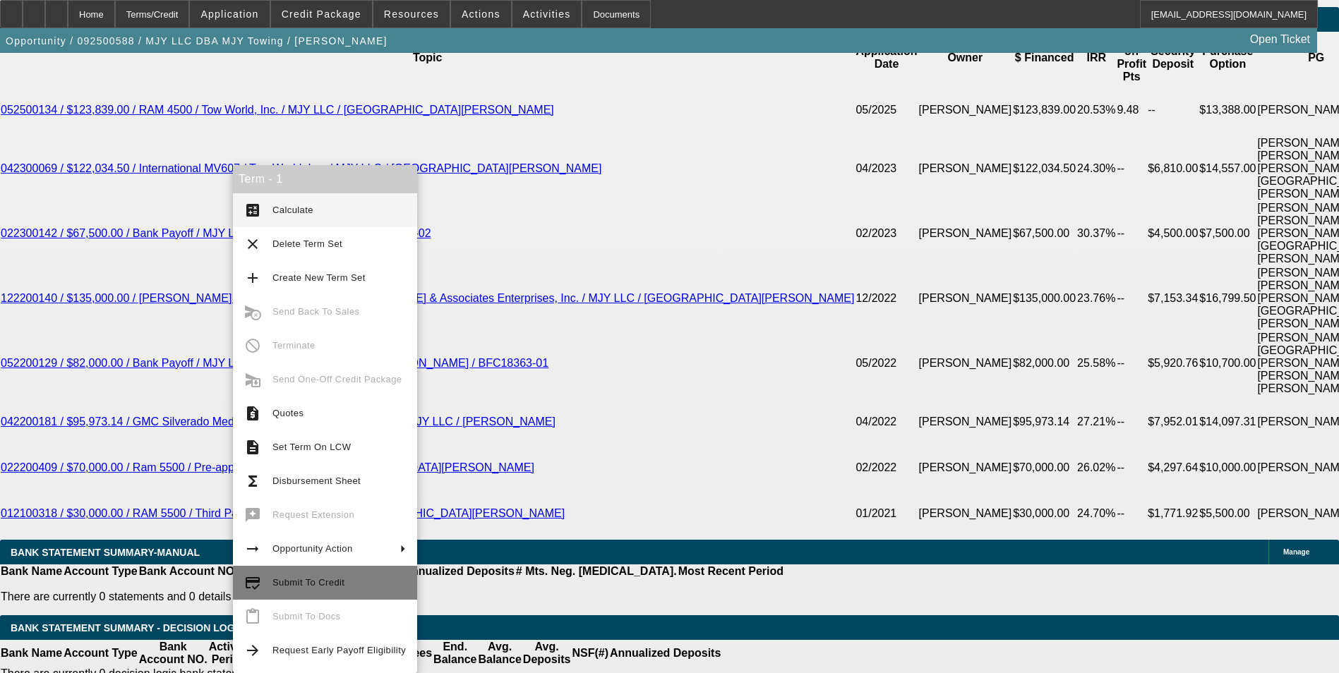
click at [311, 591] on span "Submit To Credit" at bounding box center [338, 583] width 133 height 17
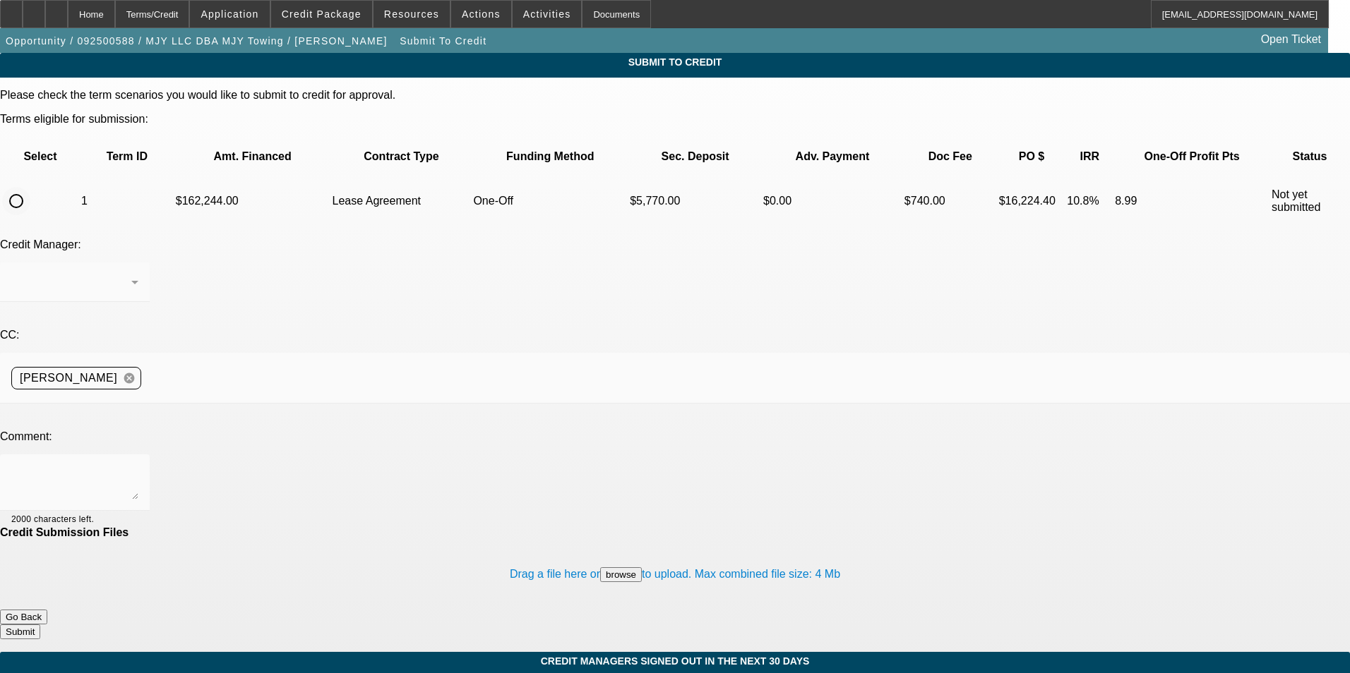
click at [30, 187] on input "radio" at bounding box center [16, 201] width 28 height 28
radio input "true"
click at [138, 466] on textarea at bounding box center [74, 483] width 127 height 34
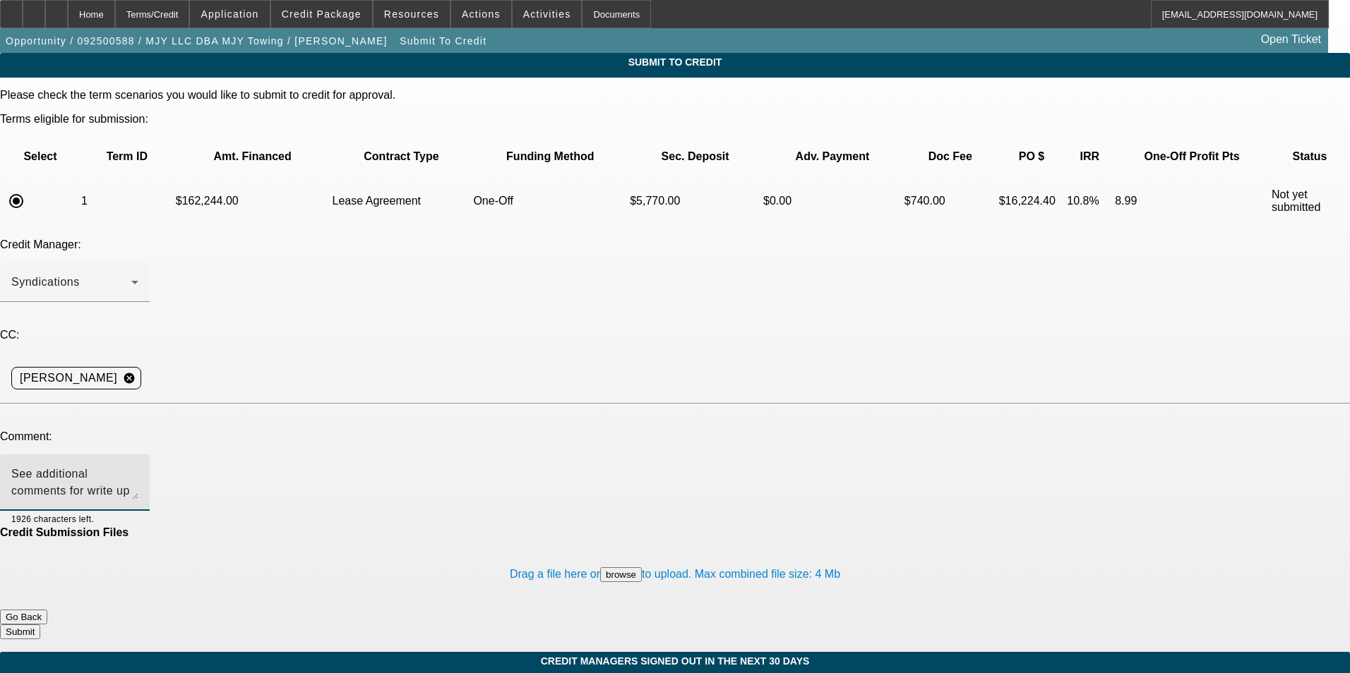
type textarea "See additional comments for write up and ok to sell one off to Uni. Thanks"
click at [40, 625] on button "Submit" at bounding box center [20, 632] width 40 height 15
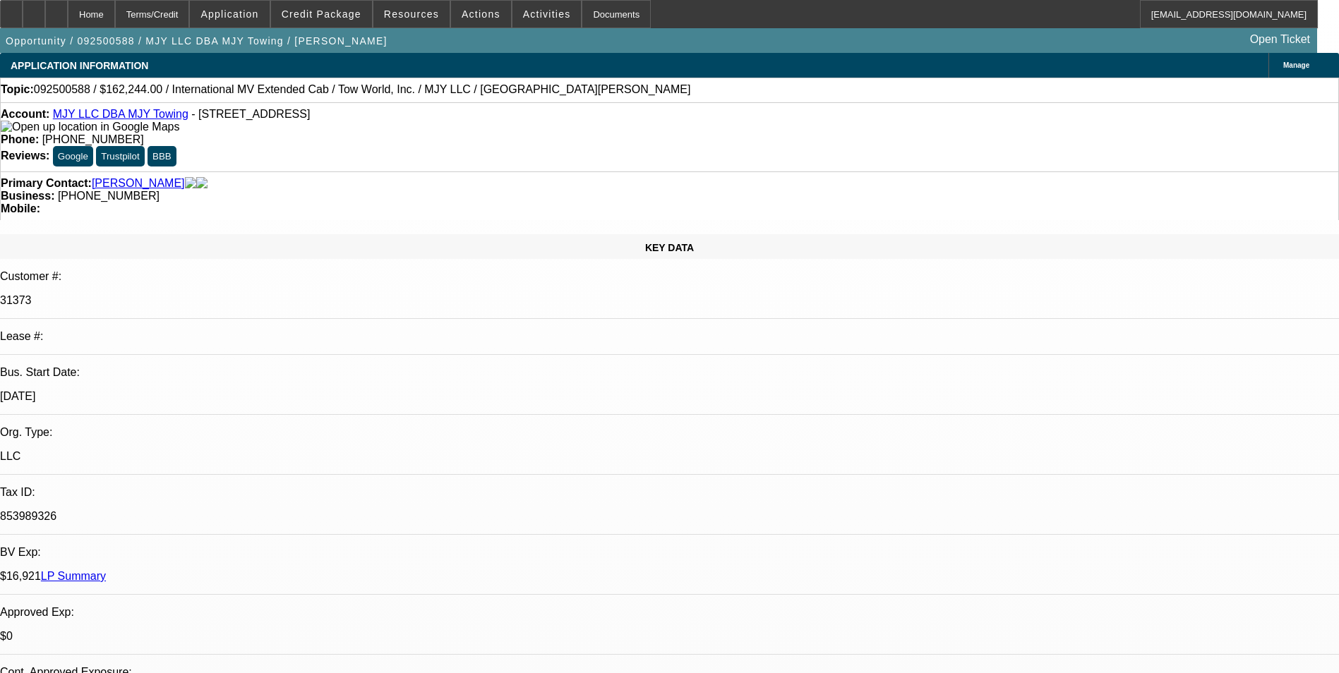
select select "0"
select select "2"
select select "0.1"
select select "4"
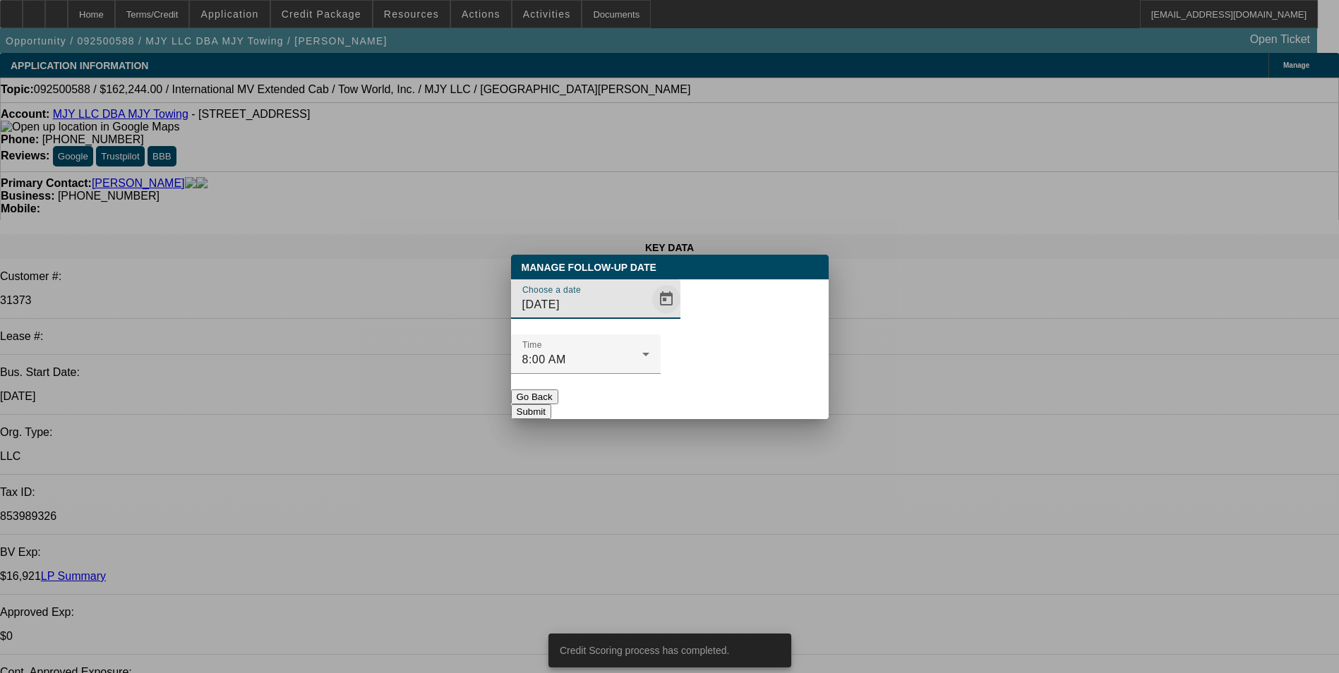
click at [649, 316] on span "Open calendar" at bounding box center [666, 299] width 34 height 34
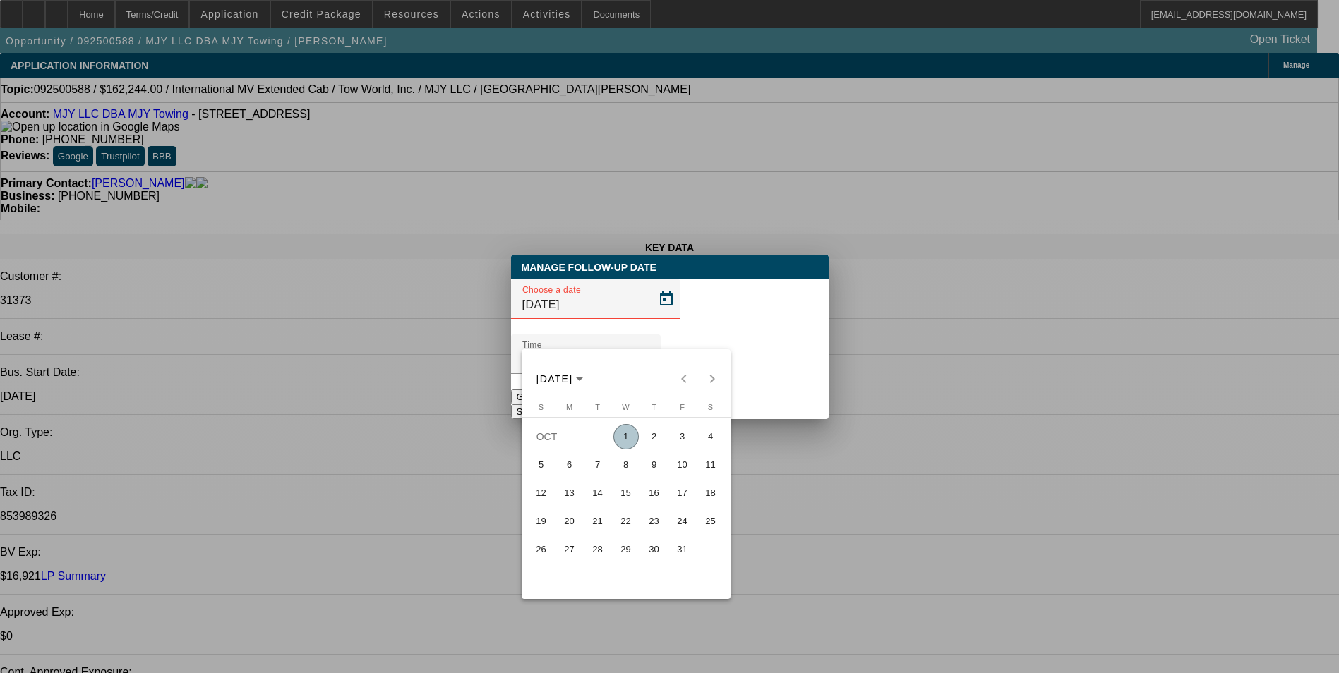
click at [652, 442] on span "2" at bounding box center [654, 436] width 25 height 25
type input "10/2/2025"
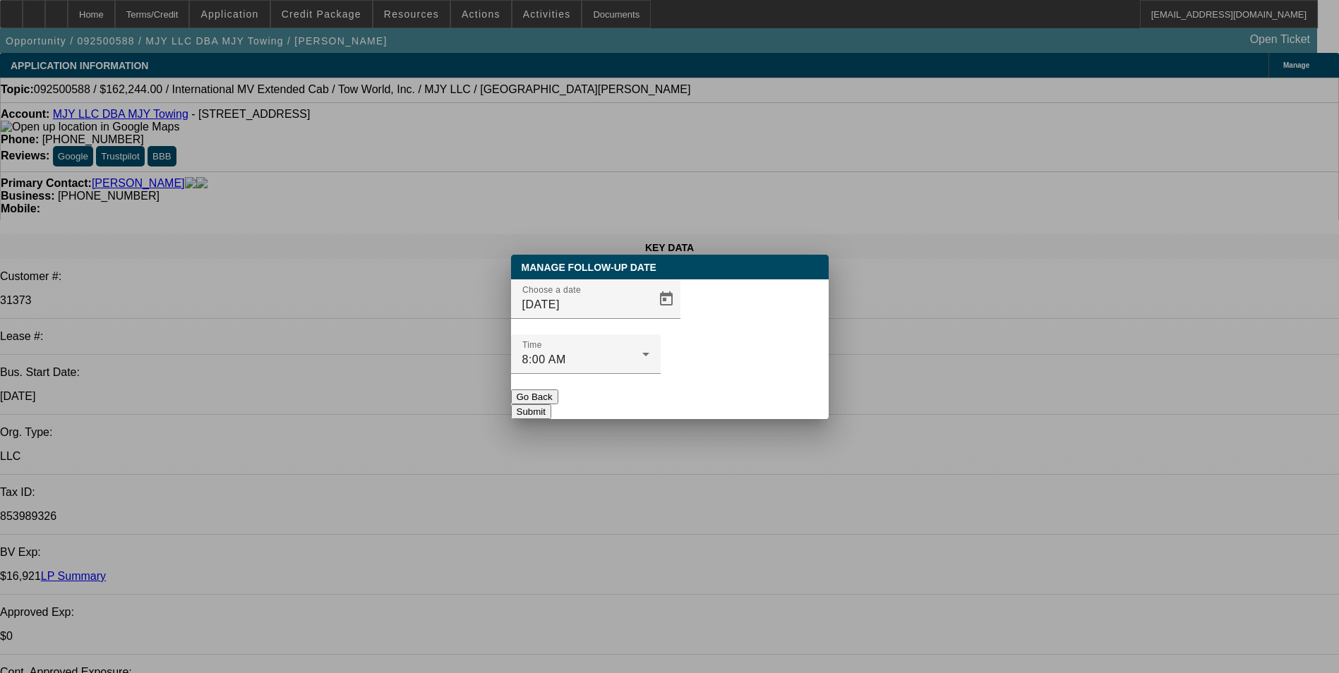
click at [551, 404] on button "Submit" at bounding box center [531, 411] width 40 height 15
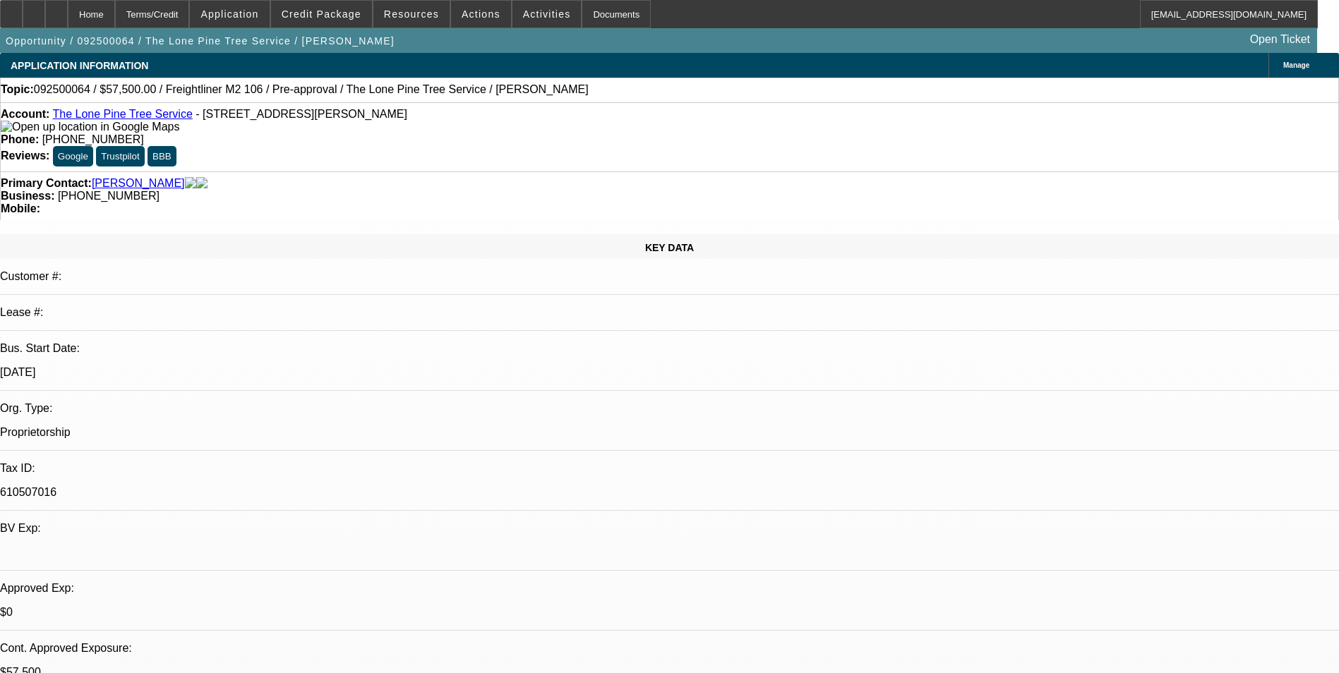
select select "0"
select select "2"
select select "0.1"
select select "0"
select select "2"
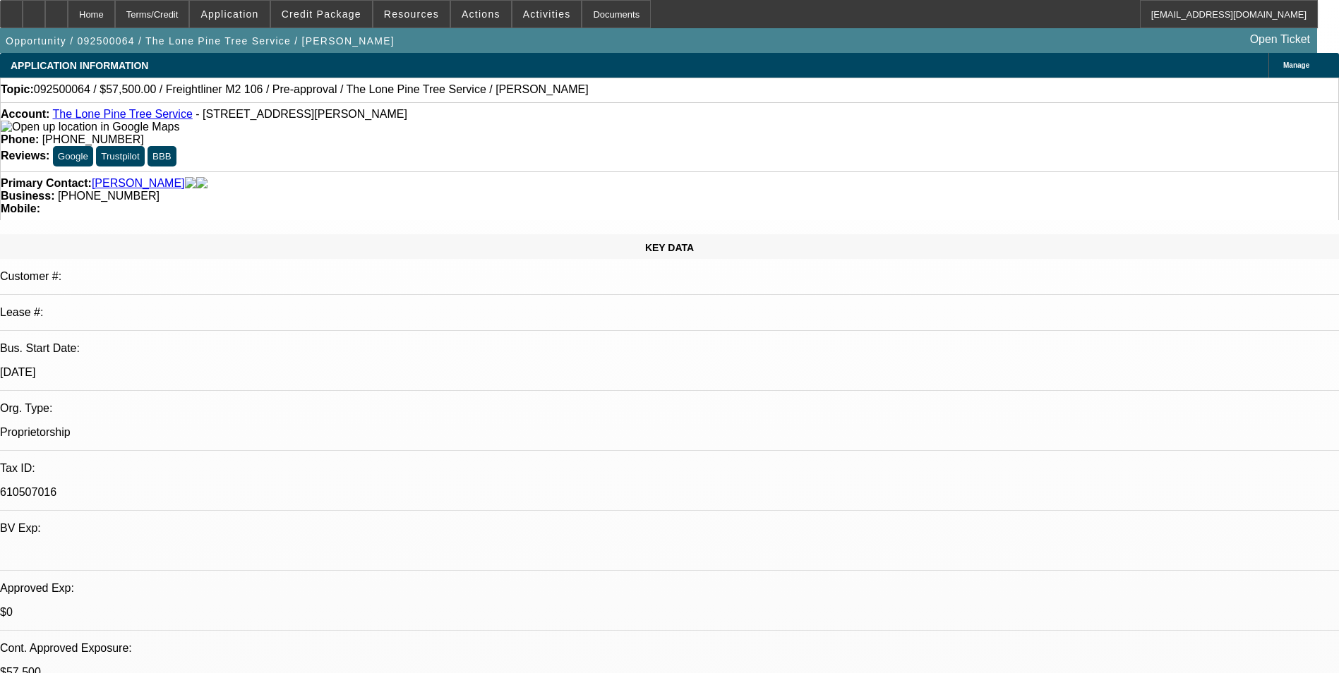
select select "0.1"
select select "0"
select select "2"
select select "0.1"
select select "0"
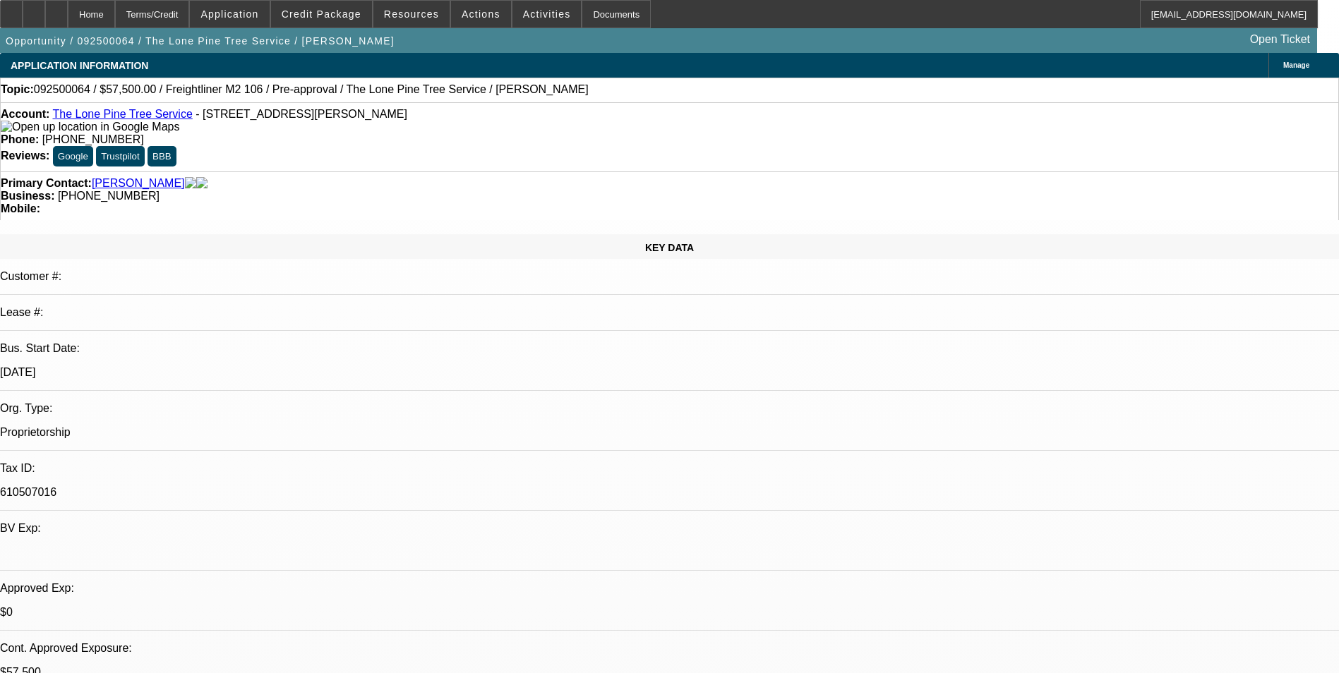
select select "2"
select select "0.1"
select select "1"
select select "2"
select select "4"
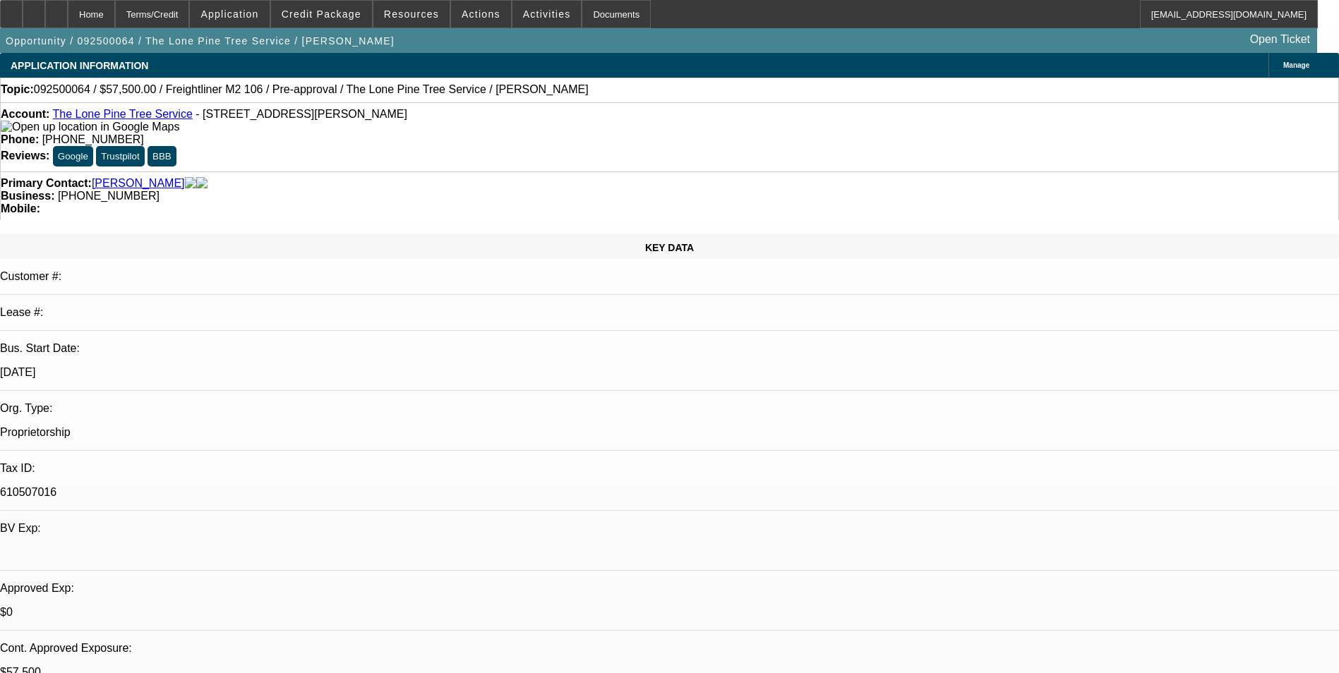
select select "1"
select select "2"
select select "4"
select select "1"
select select "2"
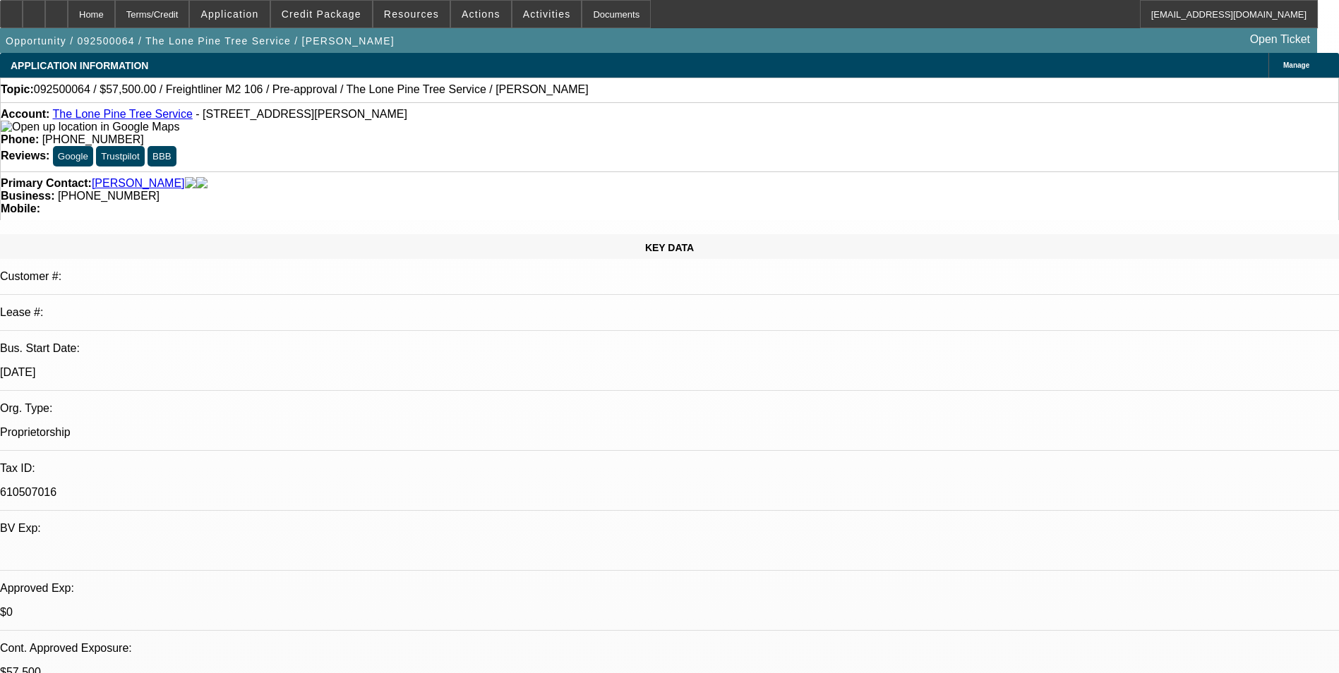
select select "4"
select select "1"
select select "2"
select select "4"
click at [346, 13] on span "Credit Package" at bounding box center [322, 13] width 80 height 11
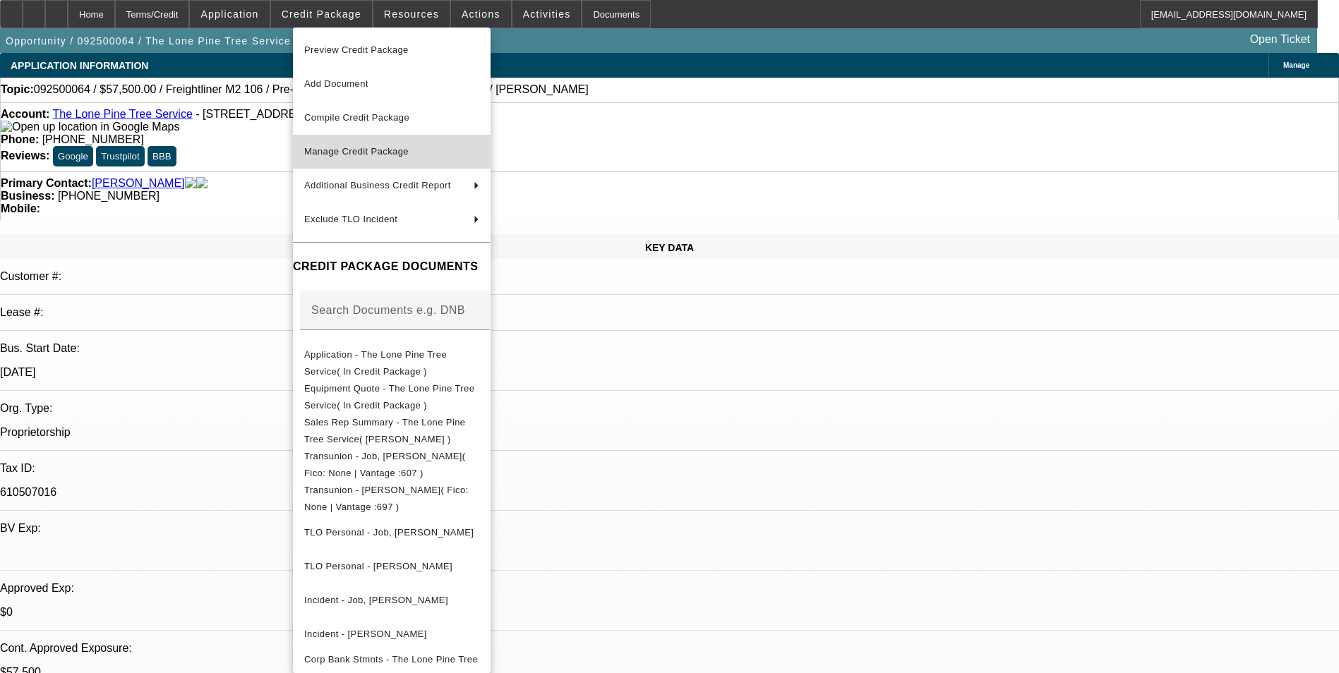
click at [467, 156] on span "Manage Credit Package" at bounding box center [391, 151] width 175 height 17
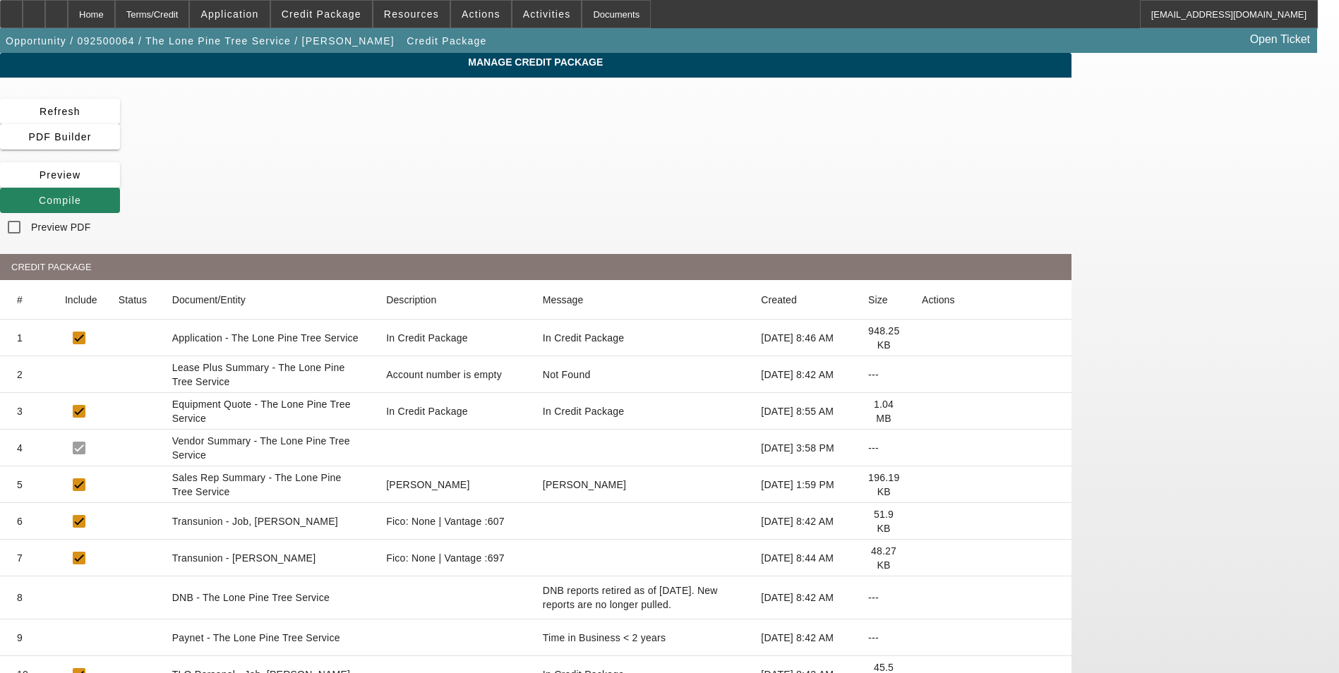
scroll to position [235, 0]
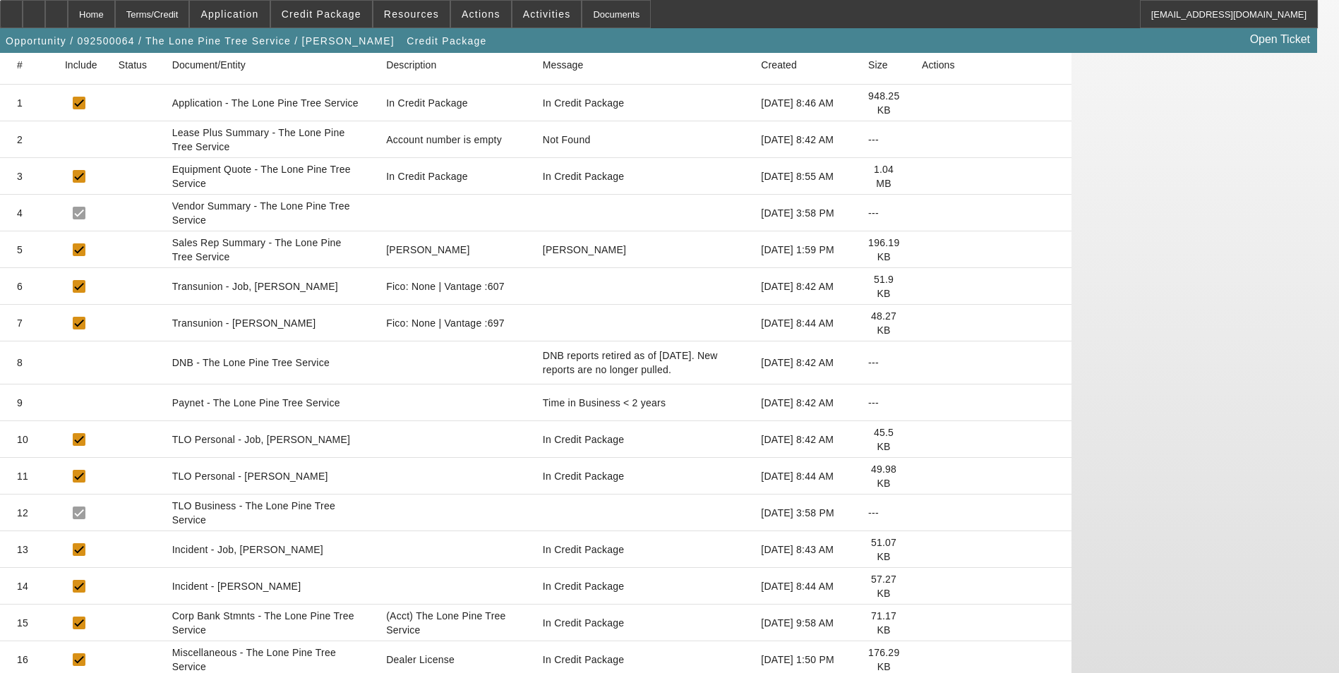
click at [922, 660] on icon at bounding box center [922, 660] width 0 height 0
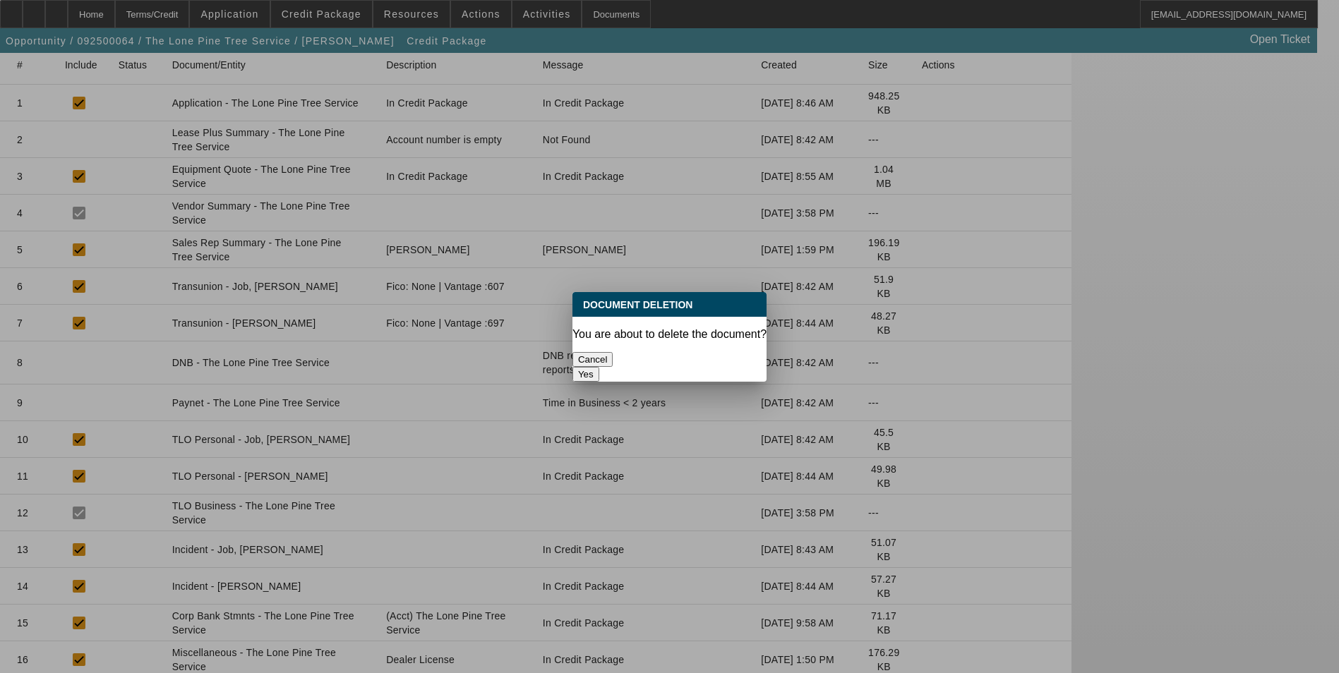
click at [599, 367] on button "Yes" at bounding box center [585, 374] width 27 height 15
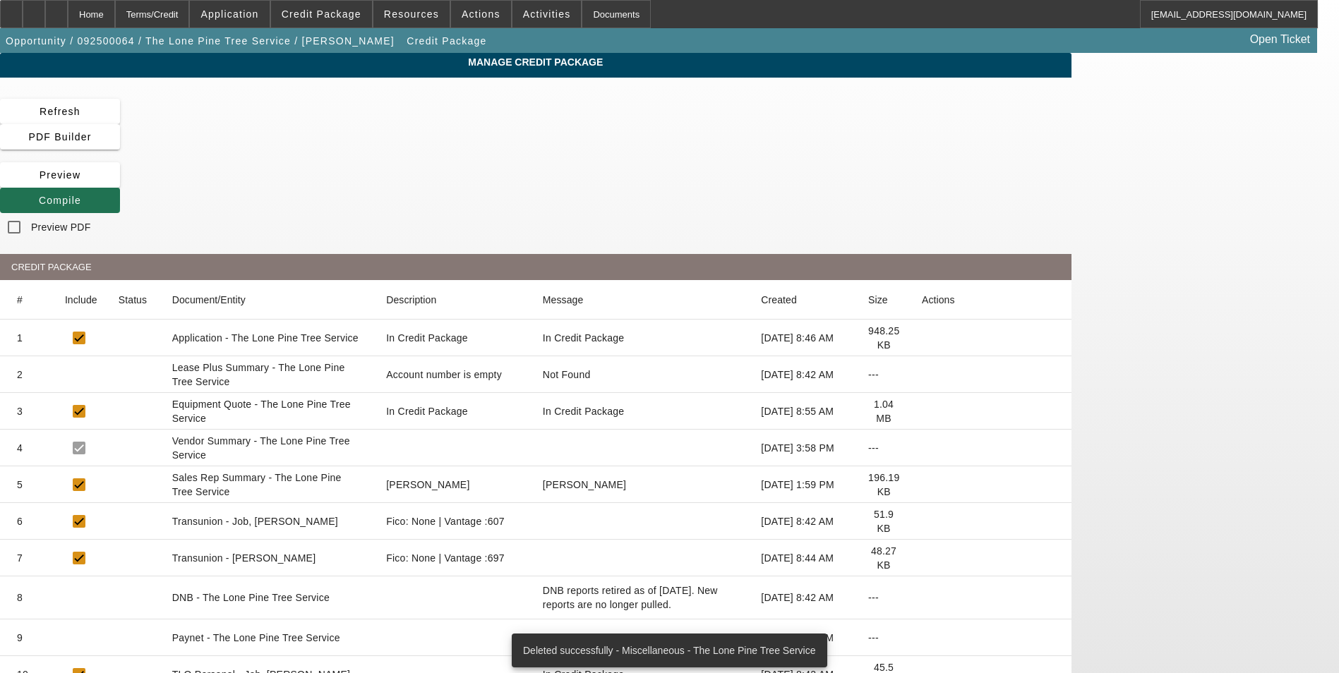
click at [81, 195] on span "Compile" at bounding box center [60, 200] width 42 height 11
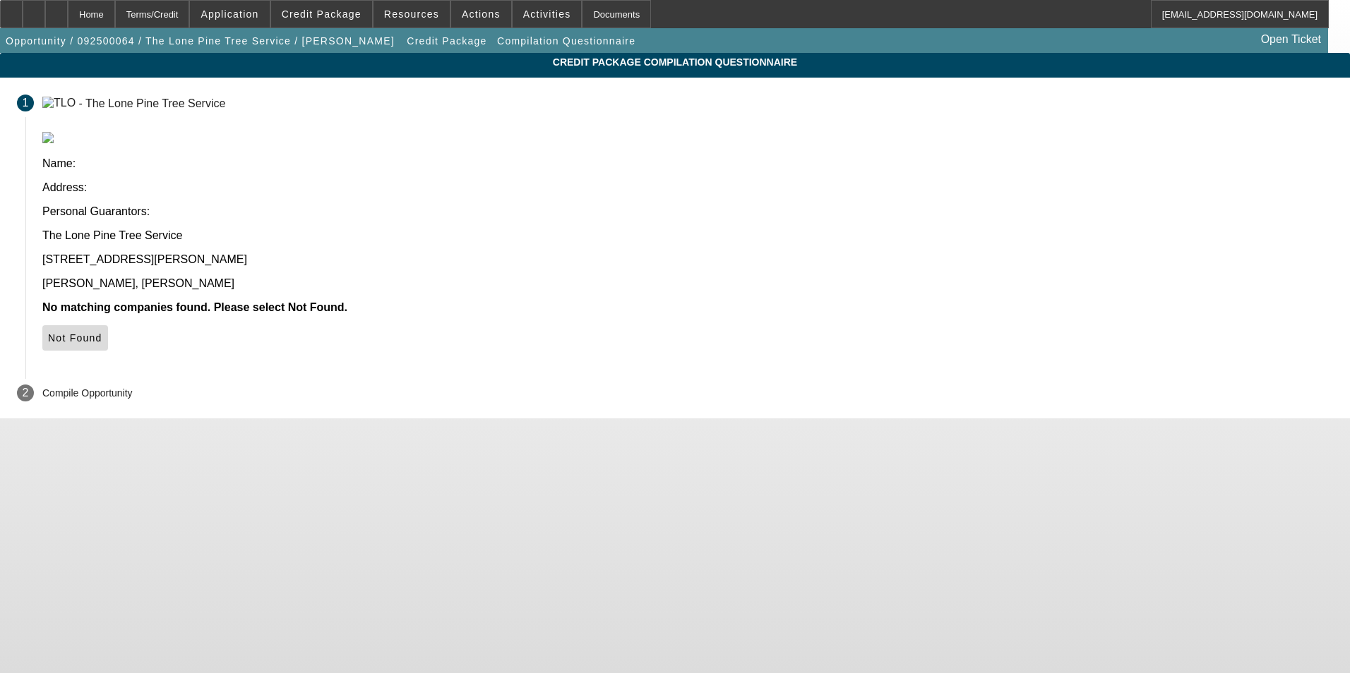
click at [48, 332] on icon at bounding box center [48, 337] width 0 height 11
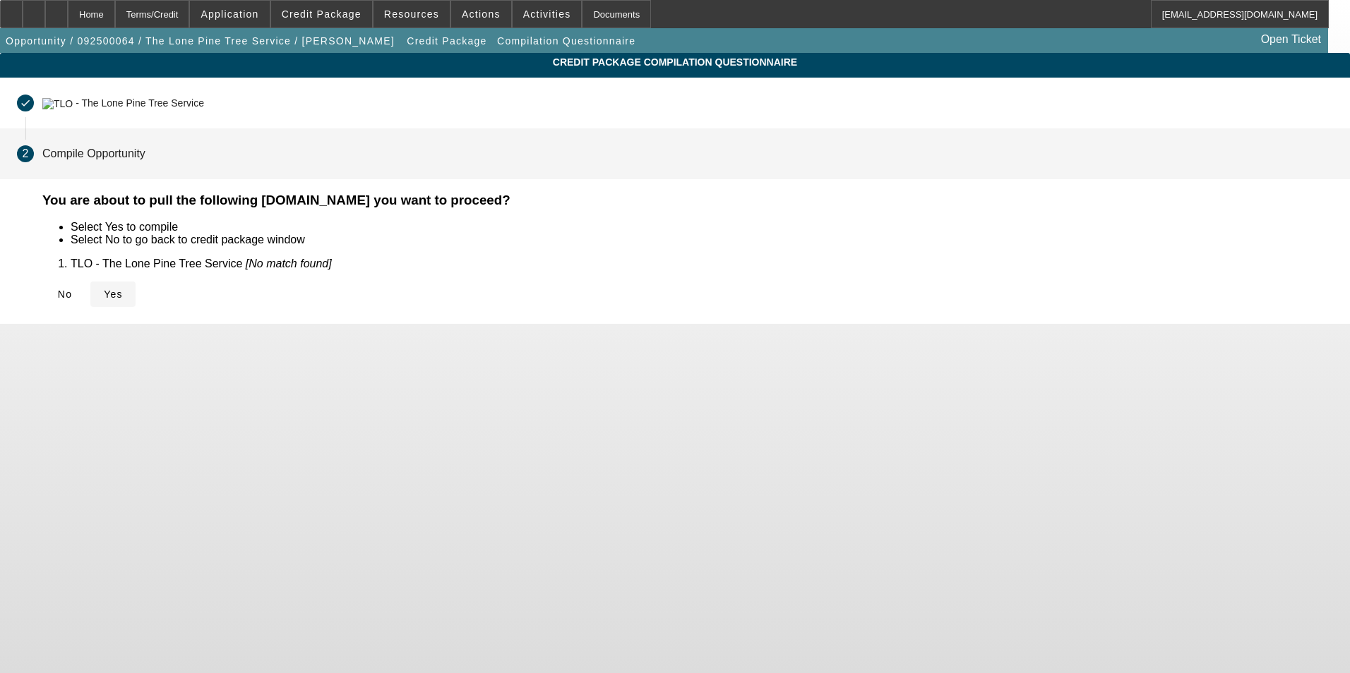
click at [104, 291] on icon at bounding box center [104, 294] width 0 height 11
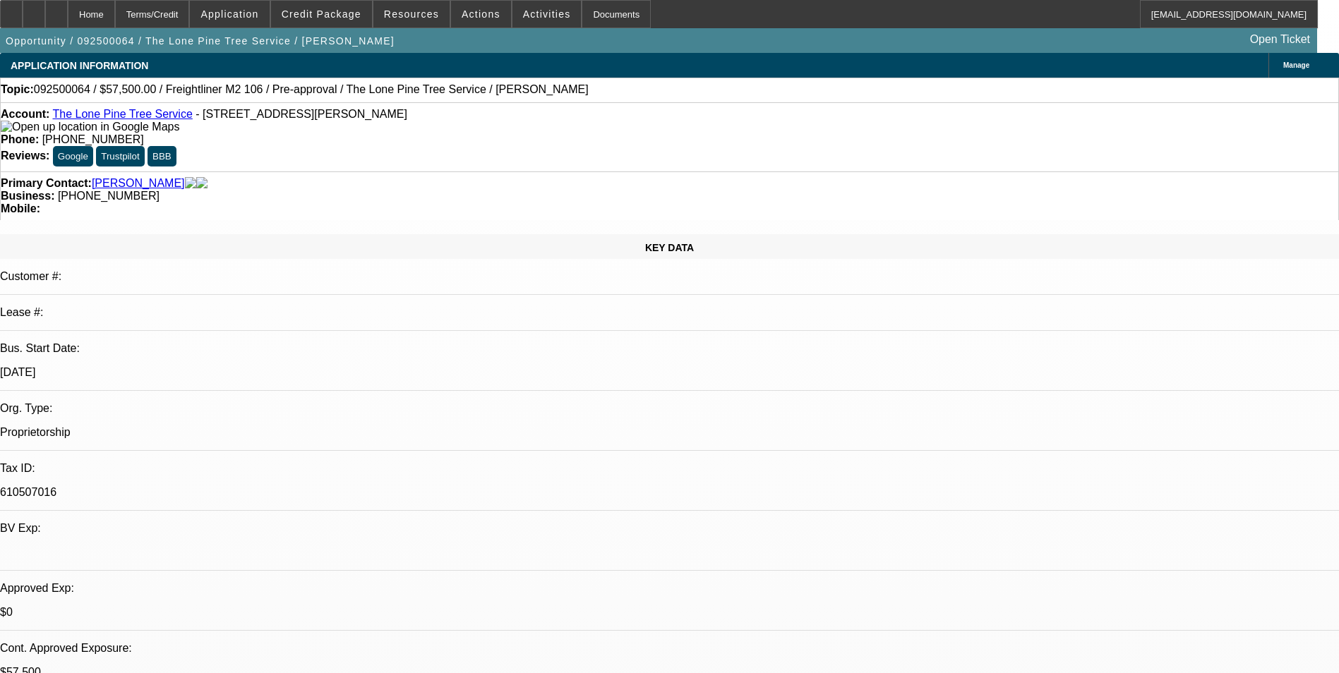
select select "0"
select select "2"
select select "0.1"
select select "4"
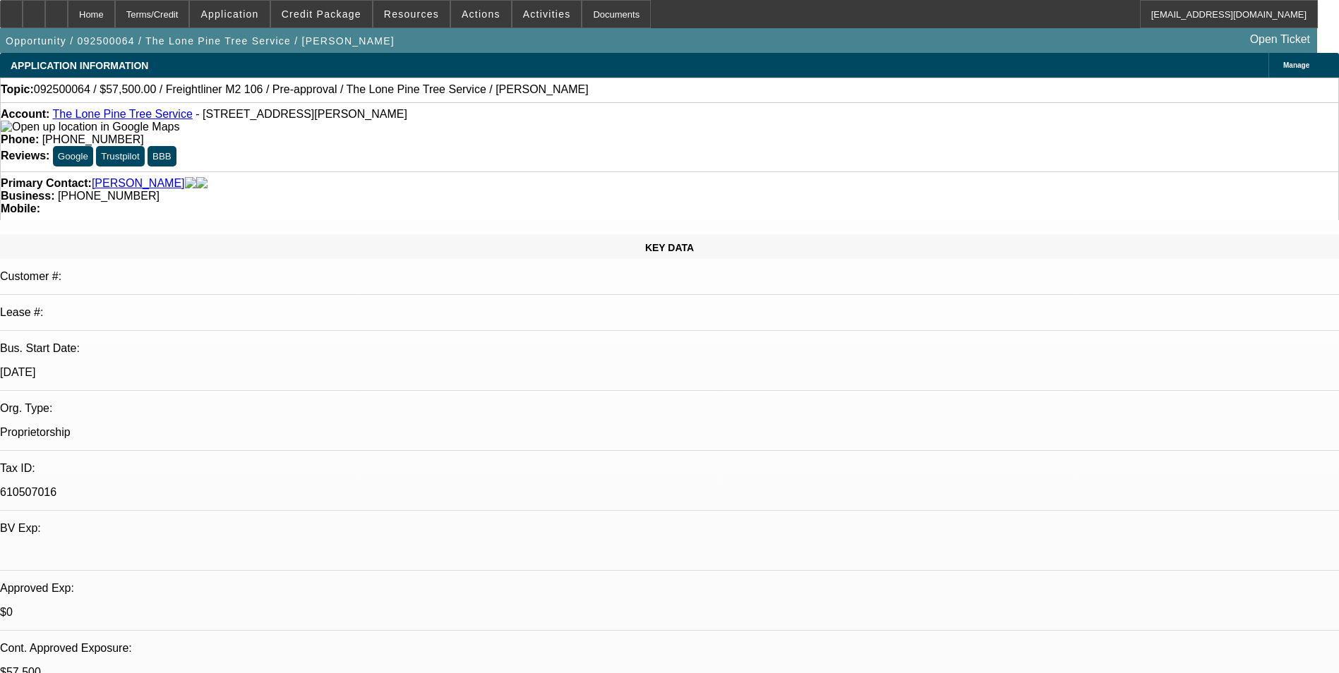
select select "0"
select select "2"
select select "0.1"
select select "4"
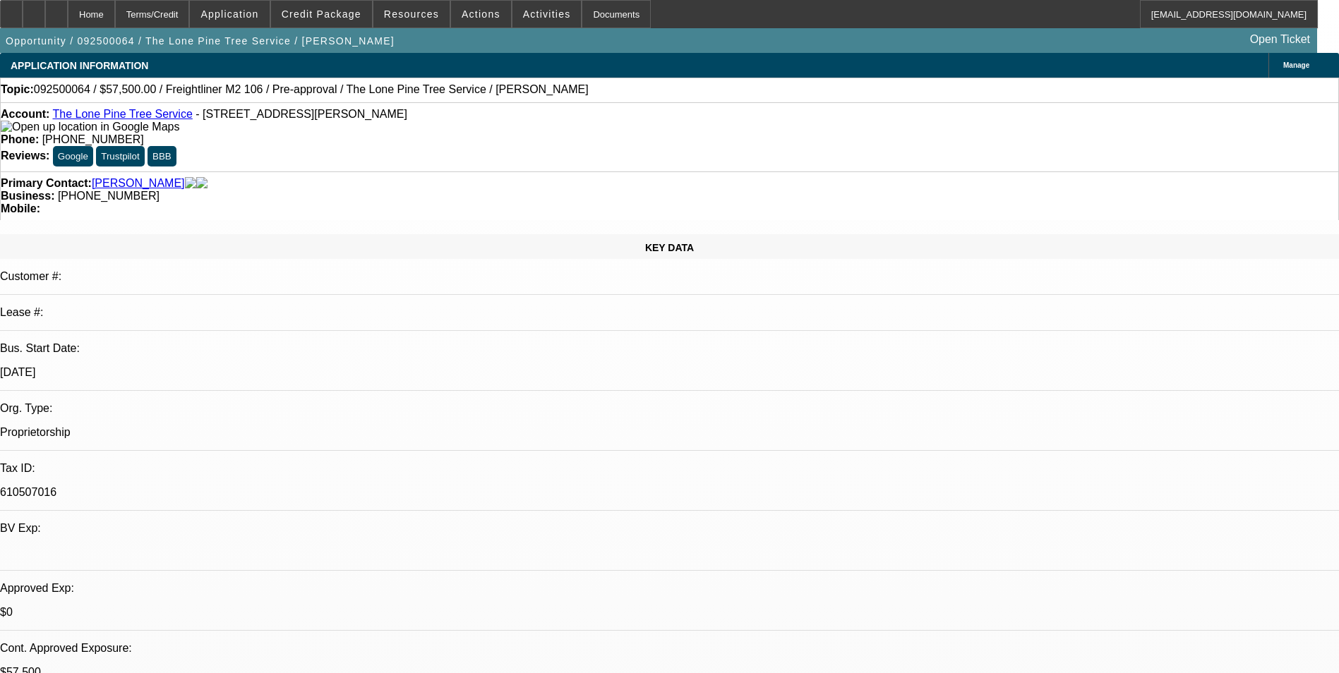
select select "0"
select select "2"
select select "0.1"
select select "4"
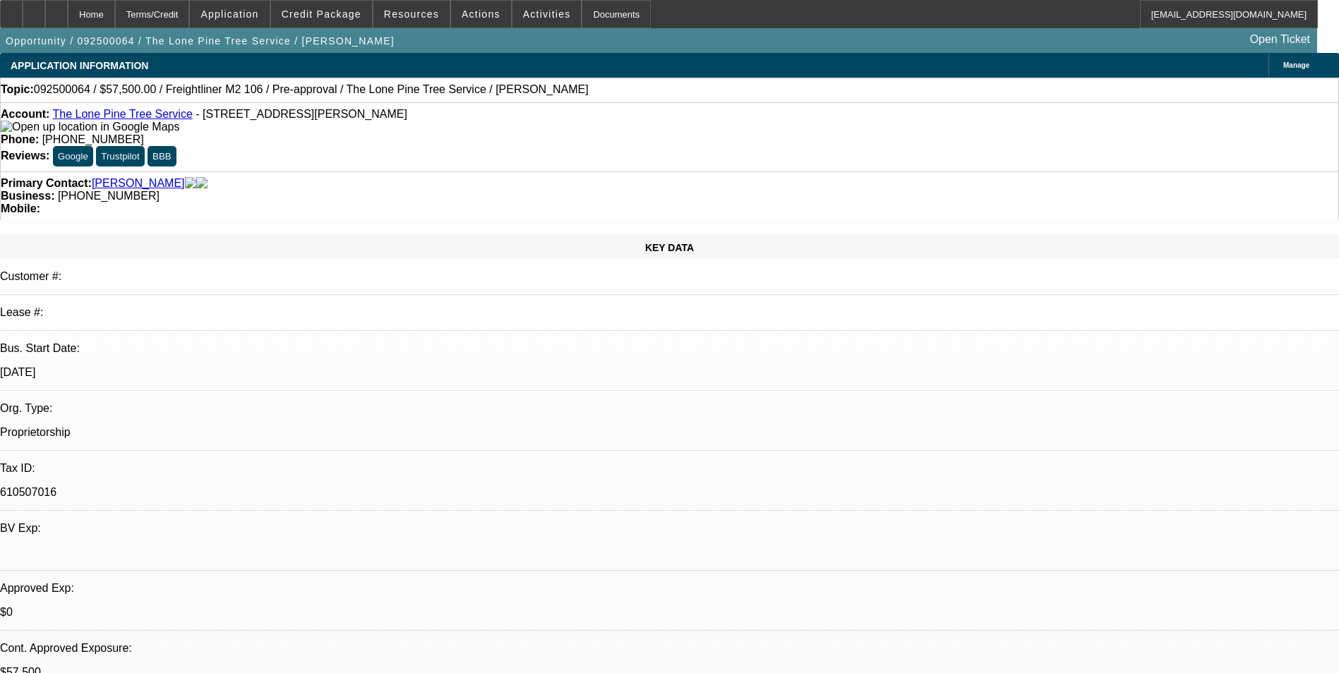
select select "0"
select select "2"
select select "0.1"
select select "4"
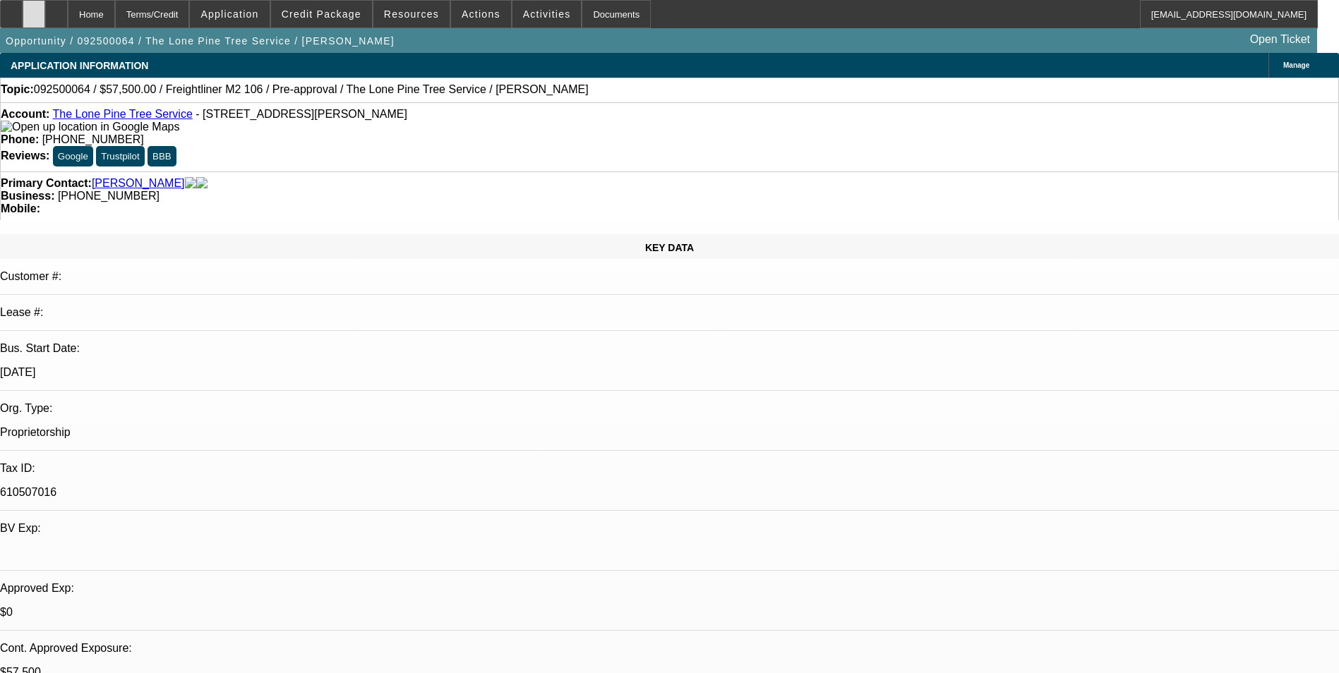
click at [34, 9] on icon at bounding box center [34, 9] width 0 height 0
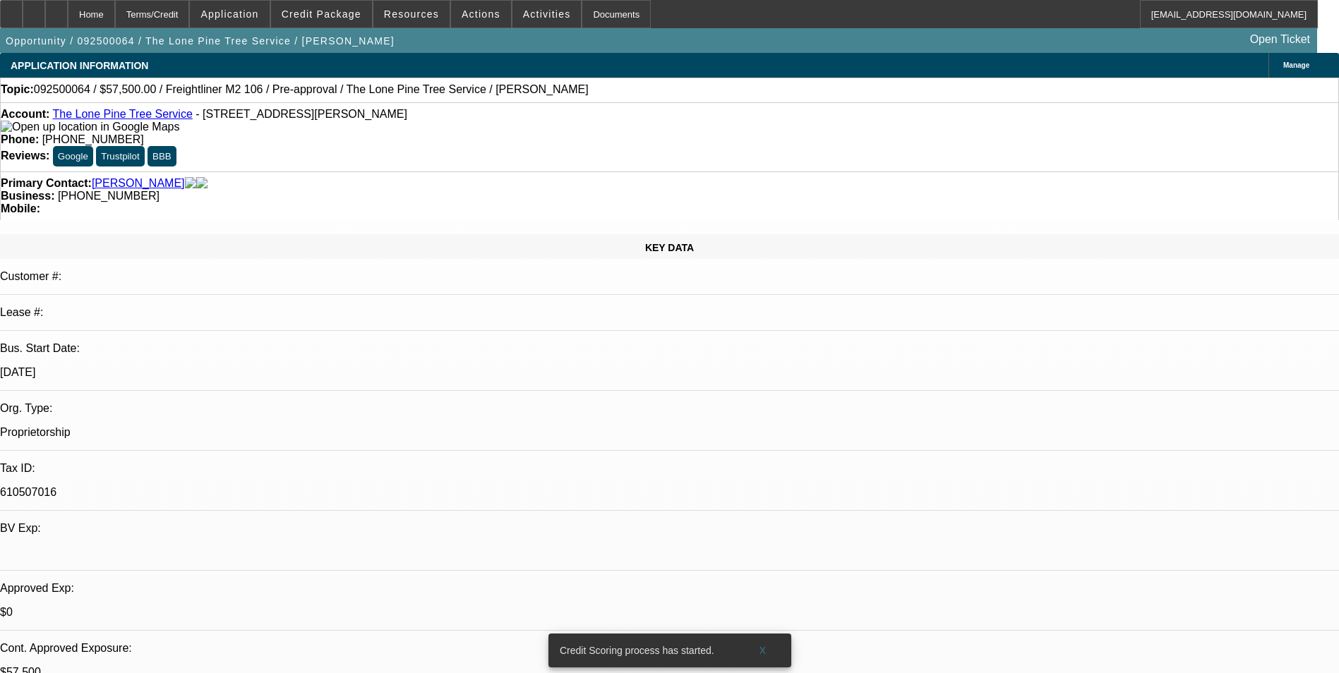
click at [57, 642] on p "Cont. Approved Exposure:" at bounding box center [669, 648] width 1339 height 13
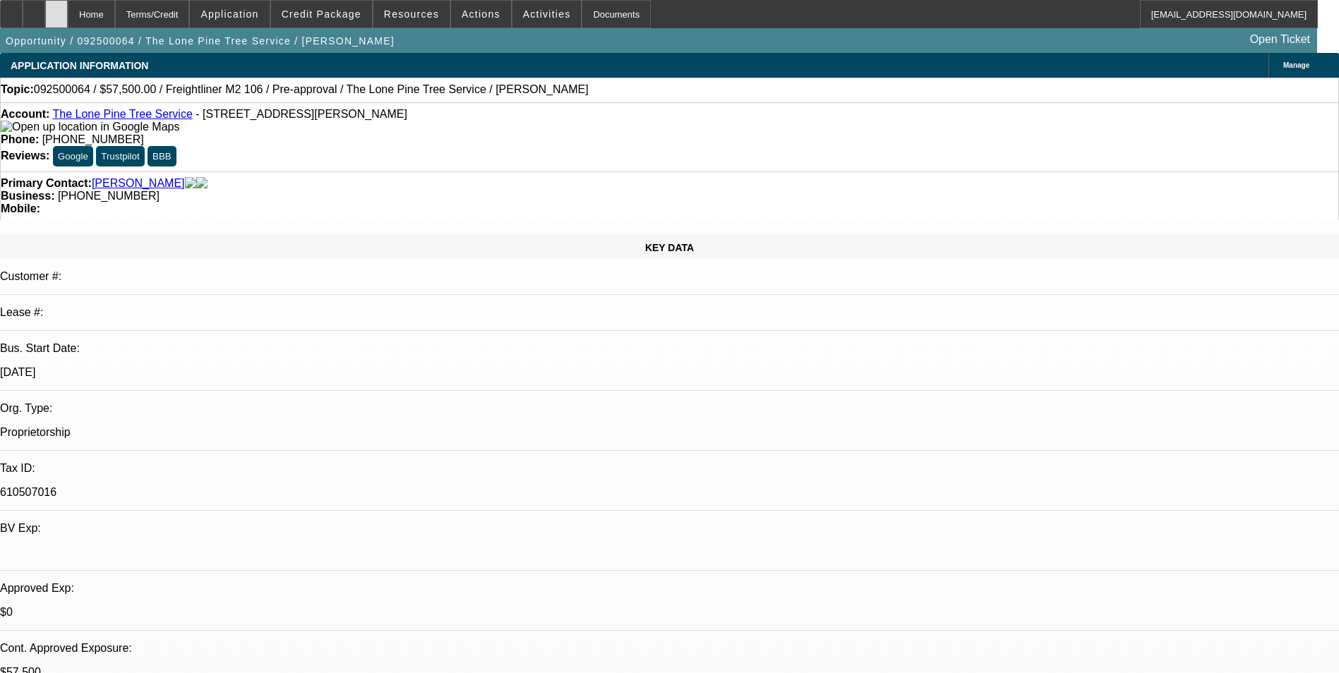
click at [56, 9] on icon at bounding box center [56, 9] width 0 height 0
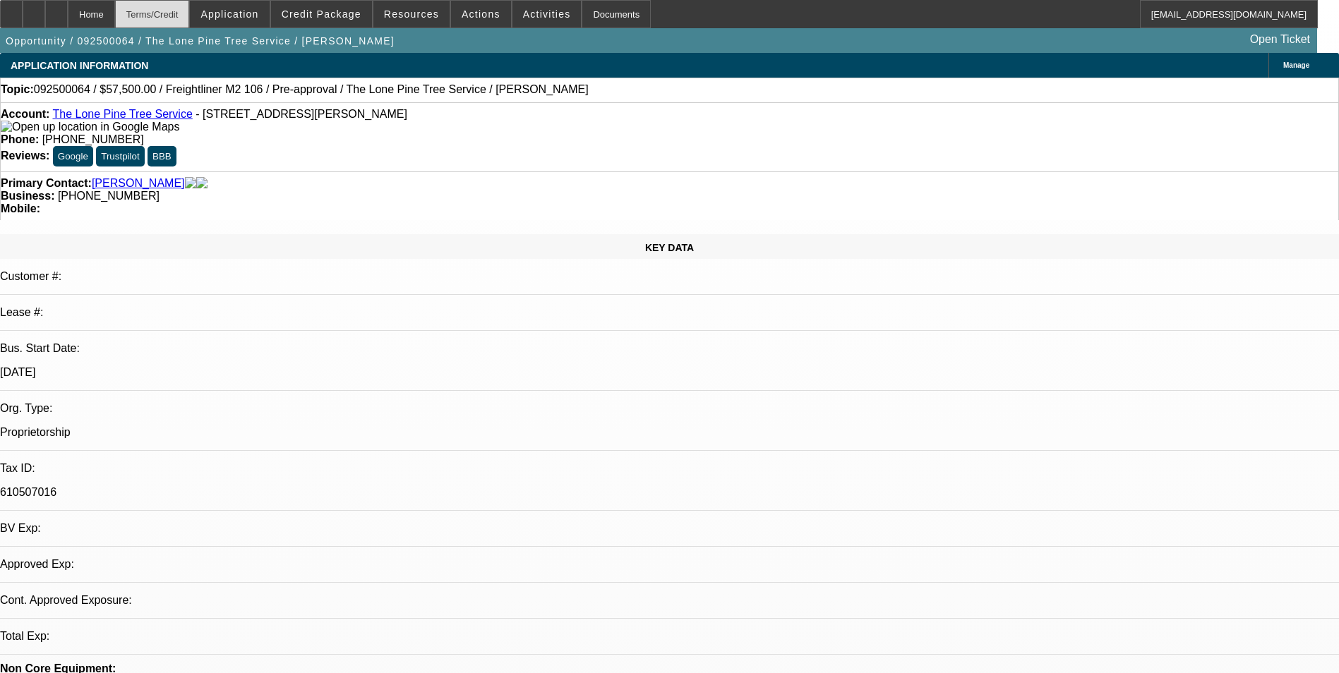
select select "0"
select select "2"
select select "0.1"
select select "0"
select select "2"
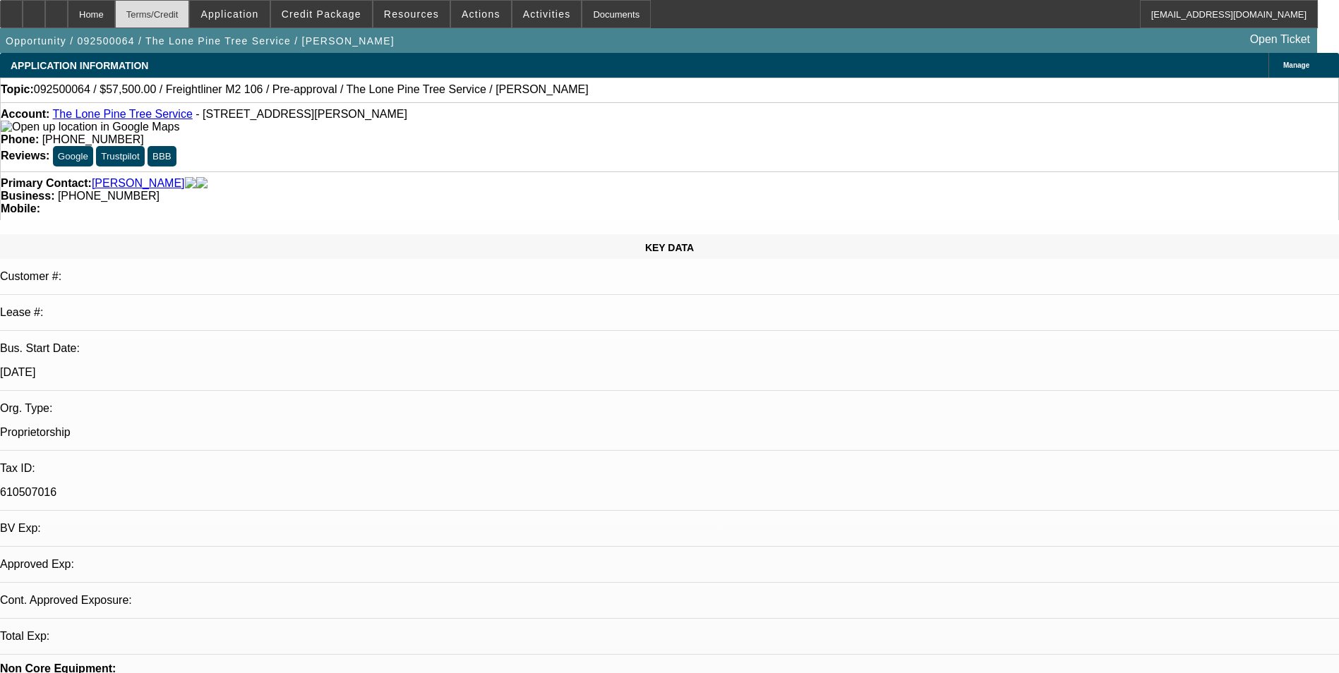
select select "0.1"
select select "0"
select select "2"
select select "0.1"
select select "0"
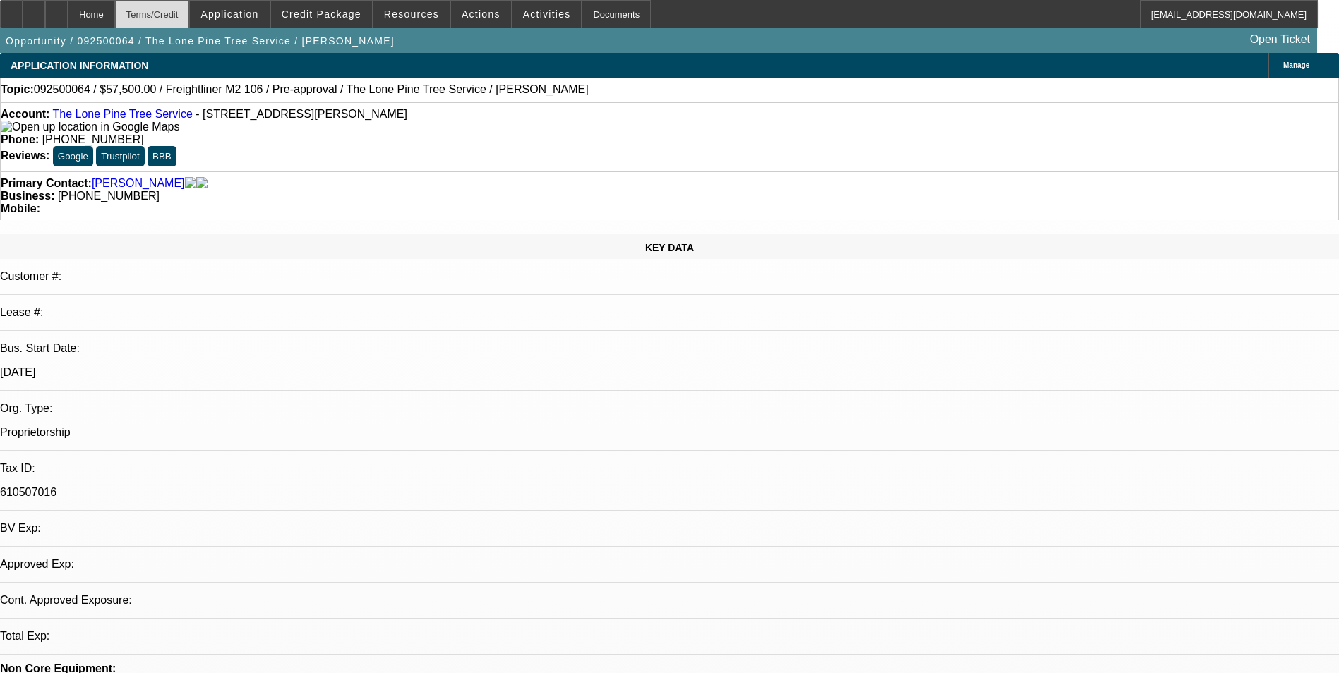
select select "2"
select select "0.1"
select select "1"
select select "2"
select select "4"
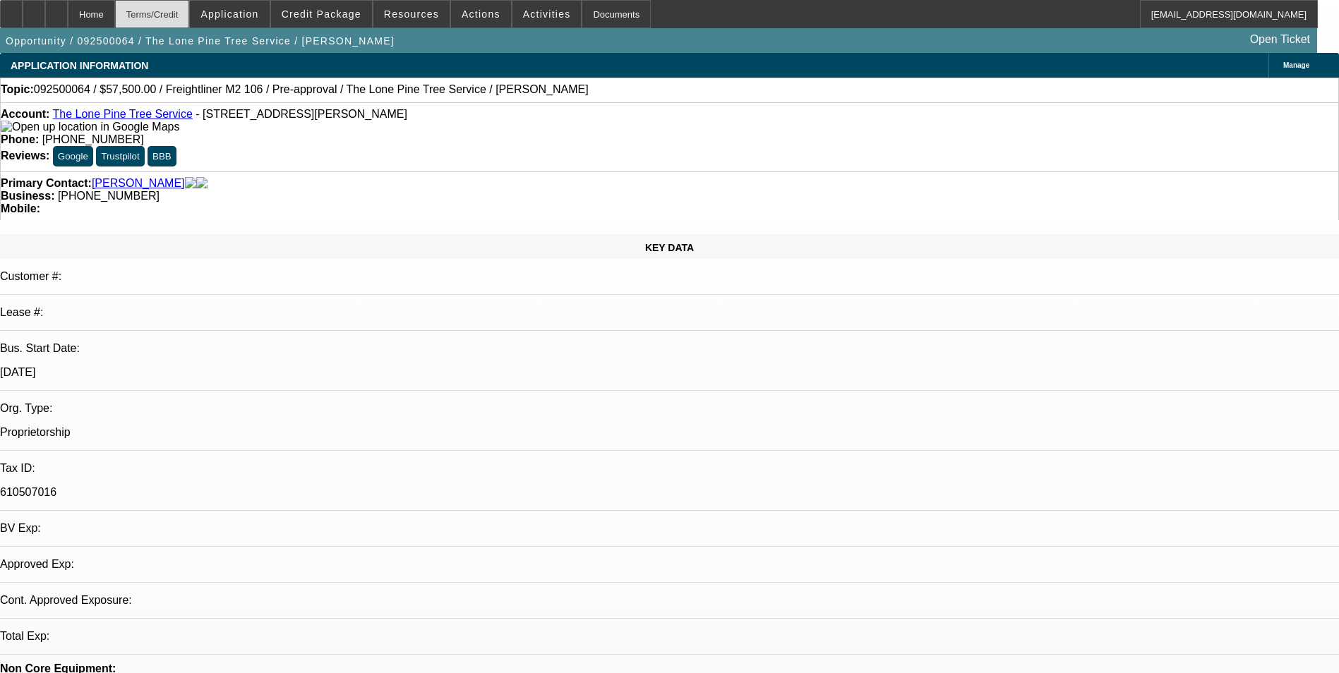
select select "1"
select select "2"
select select "4"
select select "1"
select select "2"
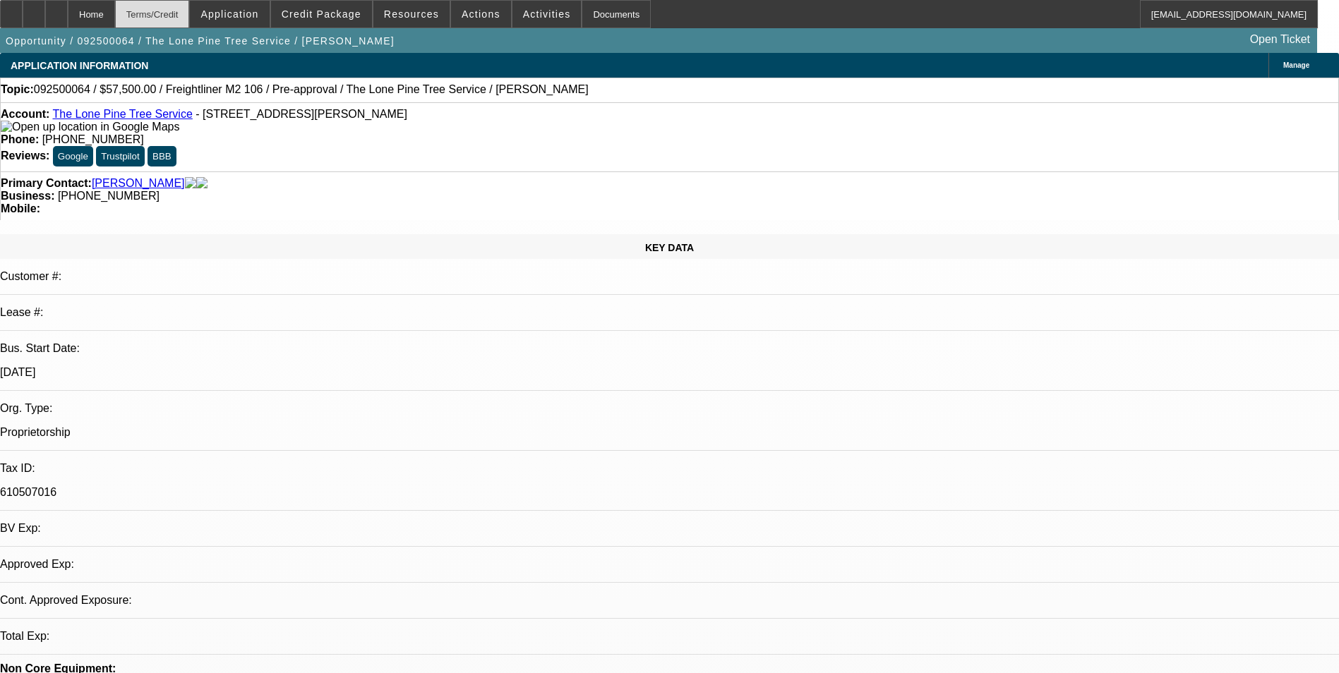
select select "4"
select select "1"
select select "2"
select select "4"
click at [190, 15] on div "Terms/Credit" at bounding box center [152, 14] width 75 height 28
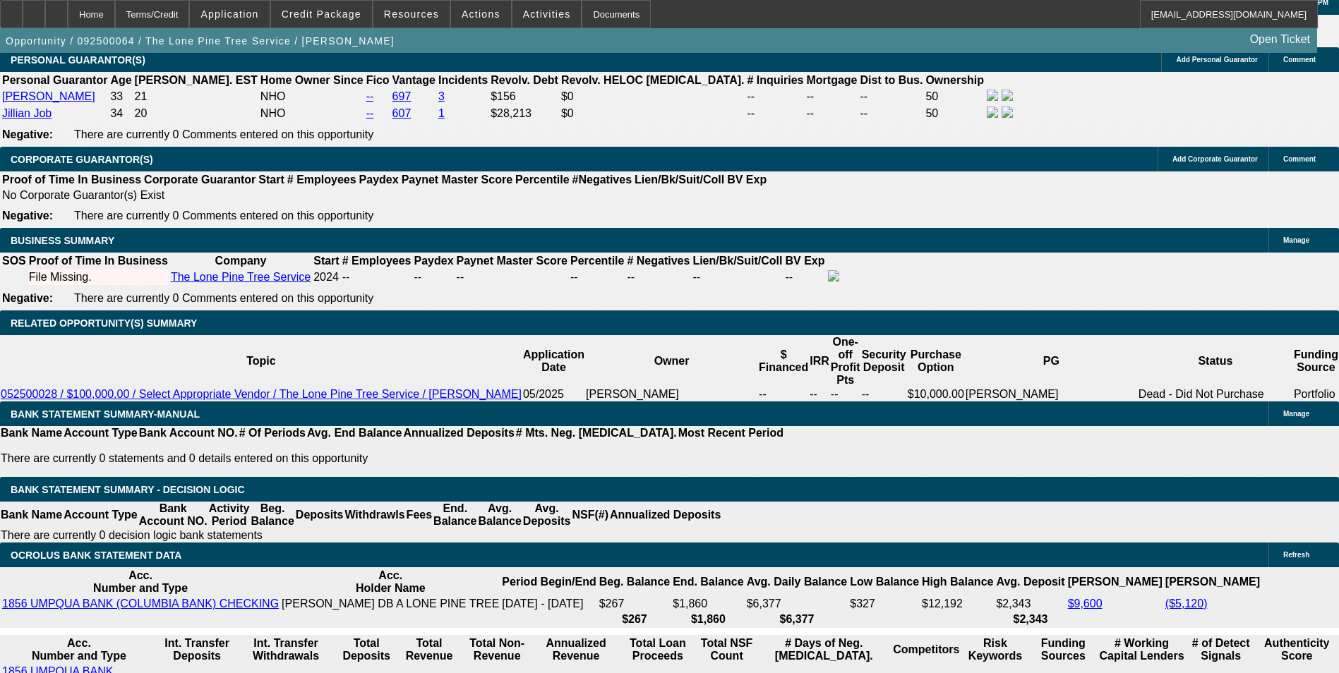
scroll to position [2132, 0]
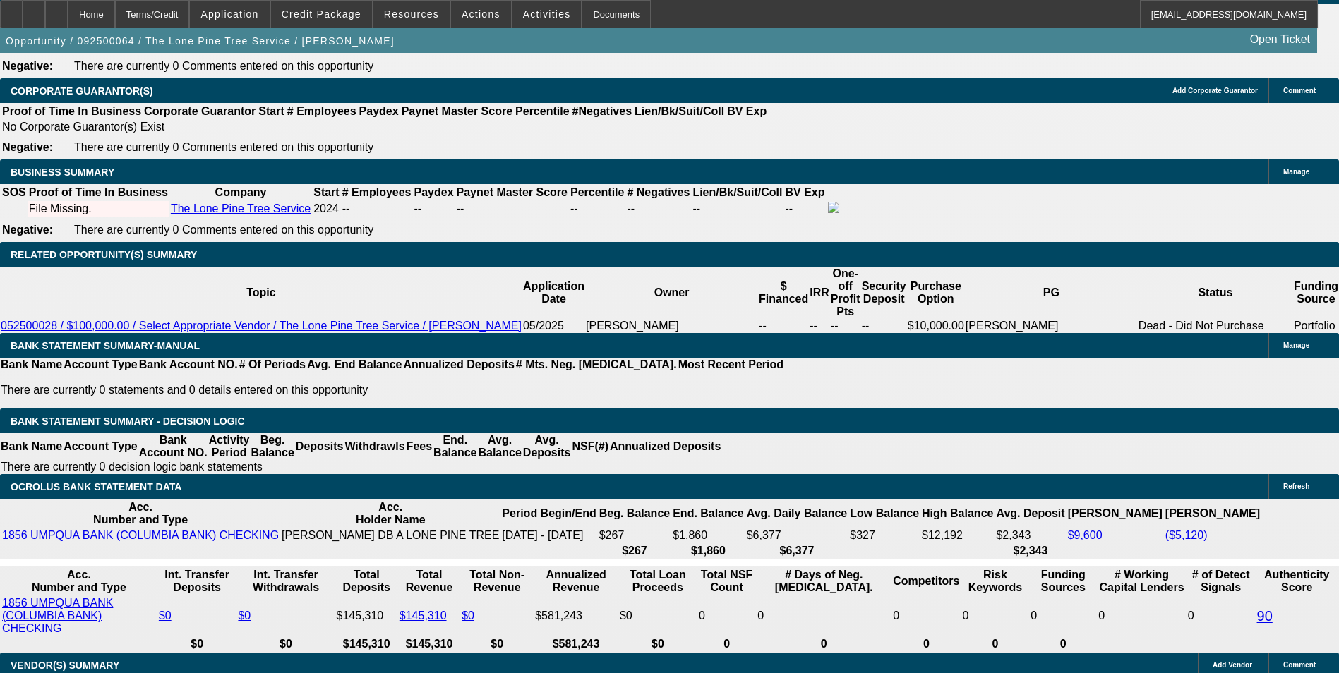
scroll to position [2174, 0]
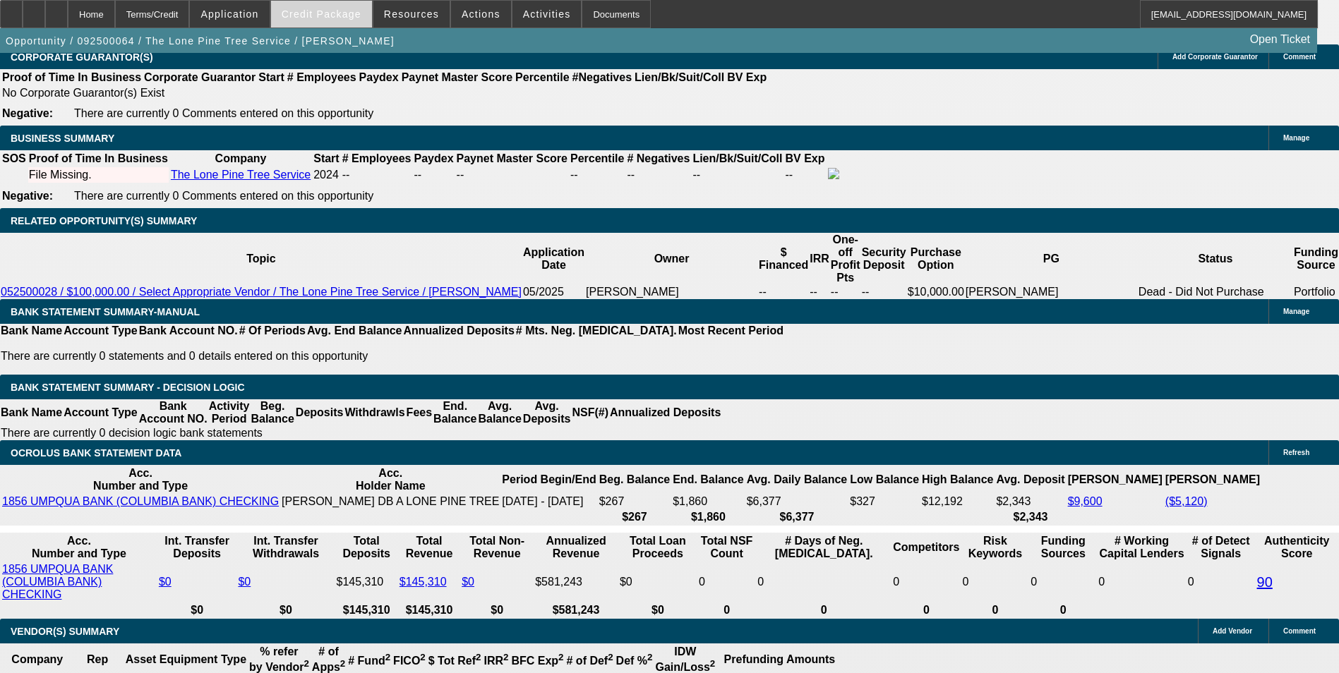
click at [335, 13] on span "Credit Package" at bounding box center [322, 13] width 80 height 11
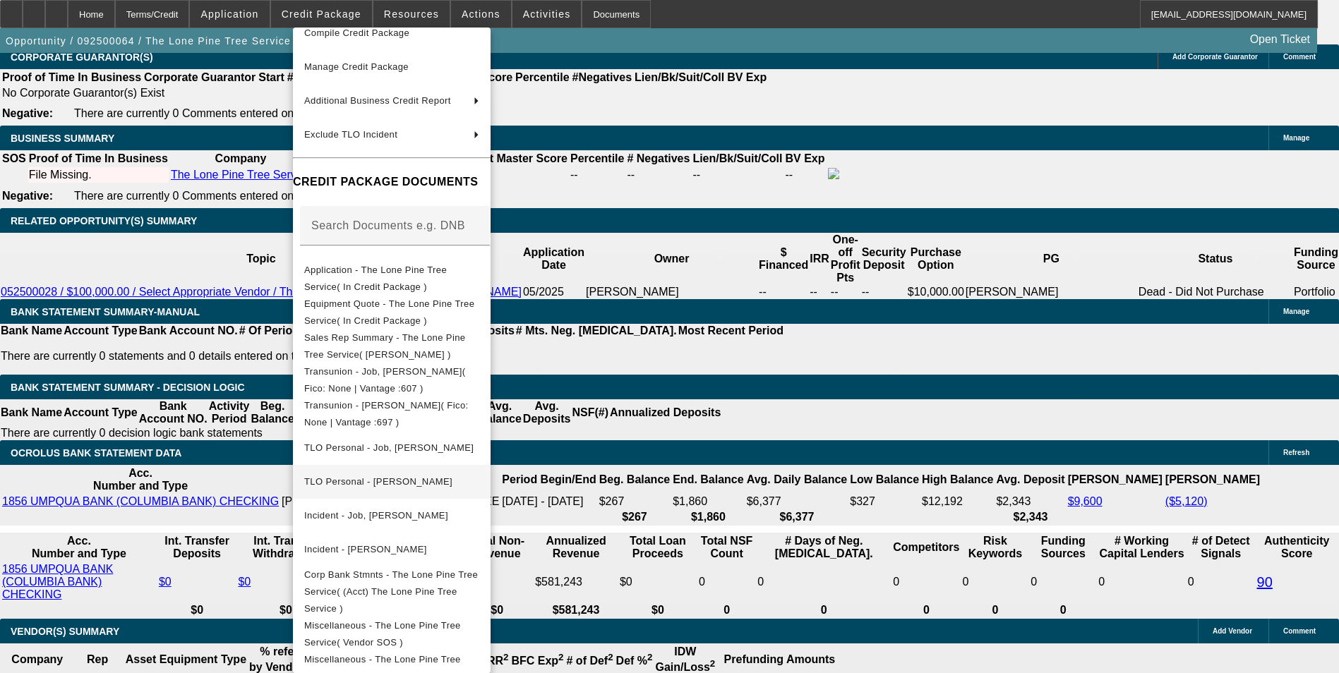
scroll to position [88, 0]
click at [461, 655] on span "Miscellaneous - The Lone Pine Tree Service( Updated Dealer License )" at bounding box center [382, 666] width 157 height 28
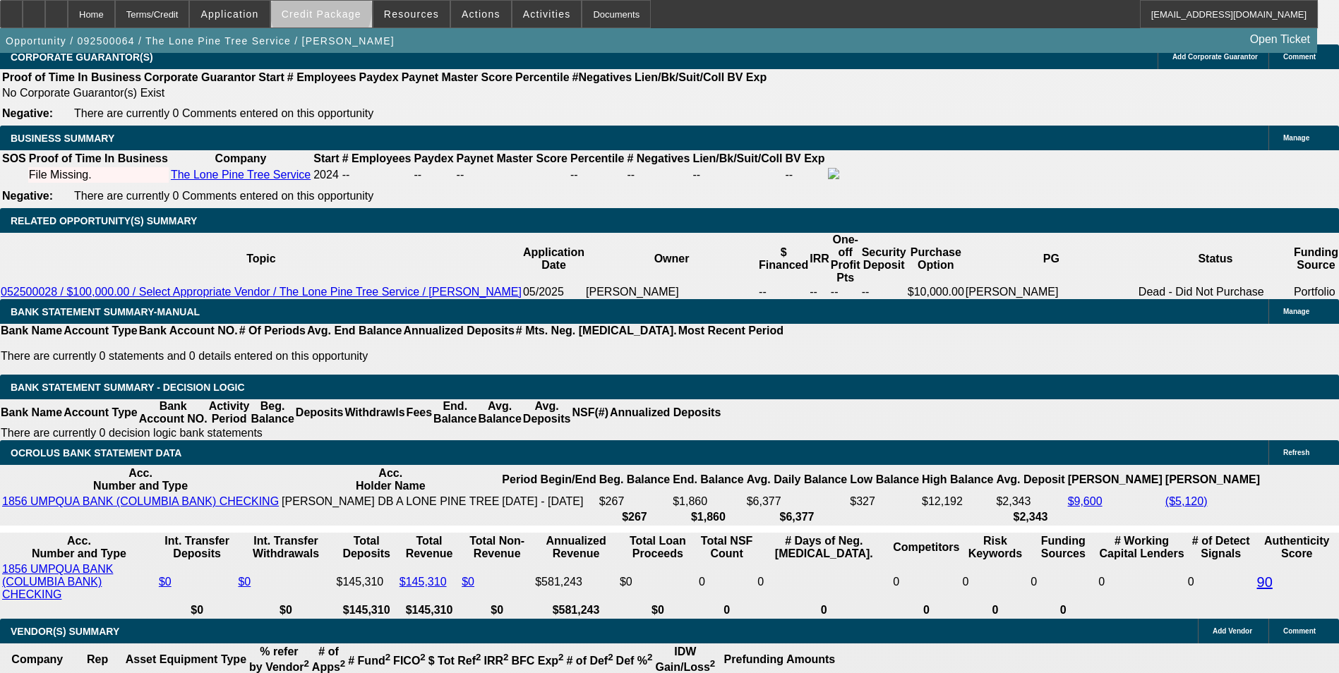
click at [343, 13] on span "Credit Package" at bounding box center [322, 13] width 80 height 11
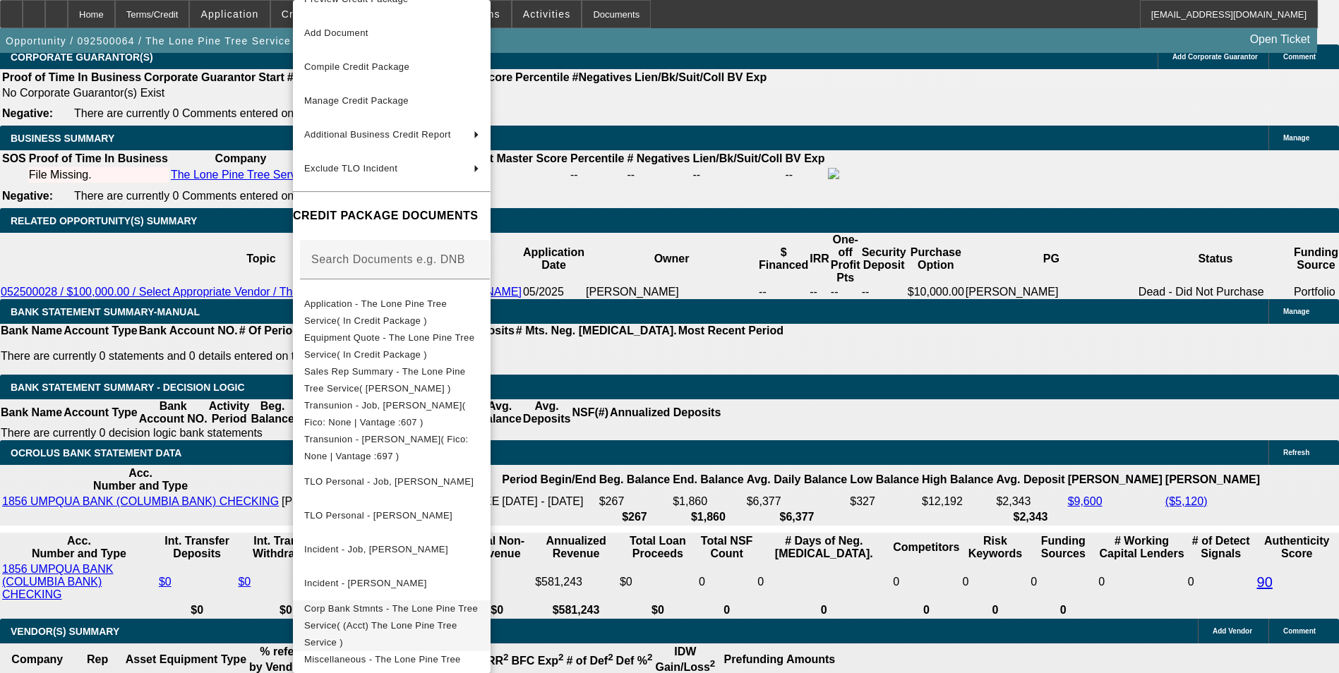
scroll to position [60, 0]
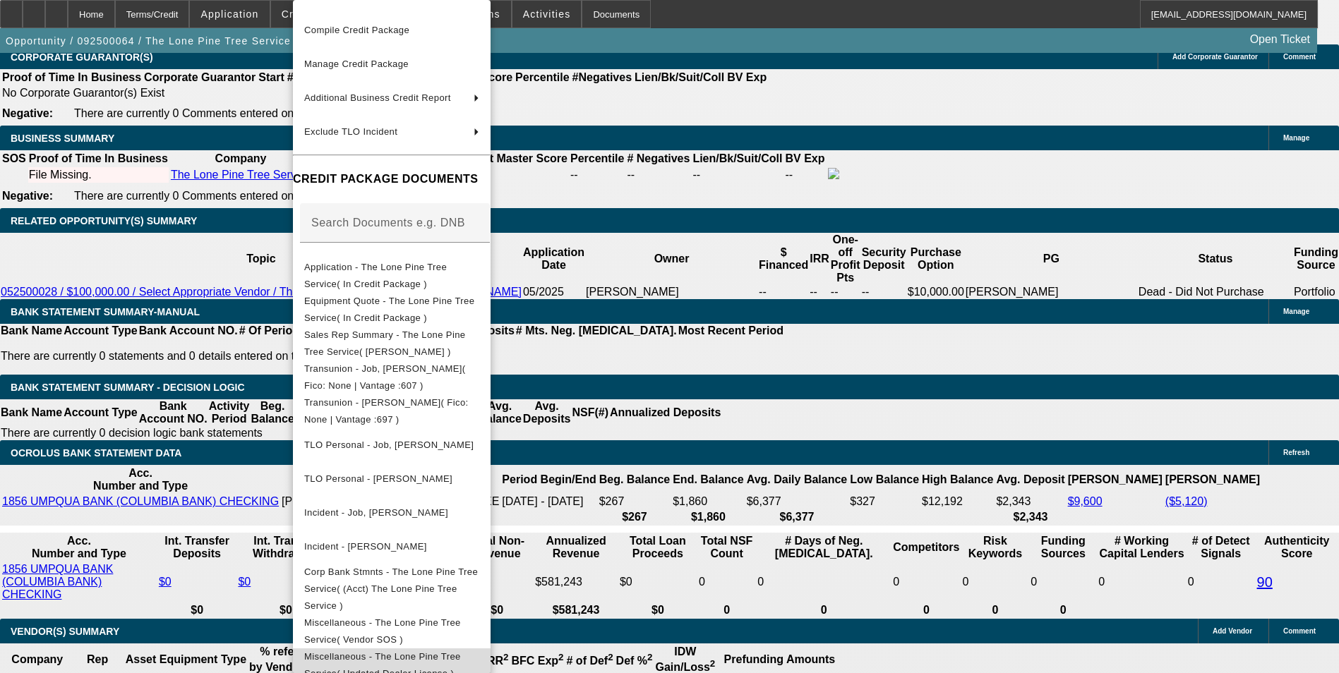
click at [461, 653] on span "Miscellaneous - The Lone Pine Tree Service( Updated Dealer License )" at bounding box center [382, 666] width 157 height 28
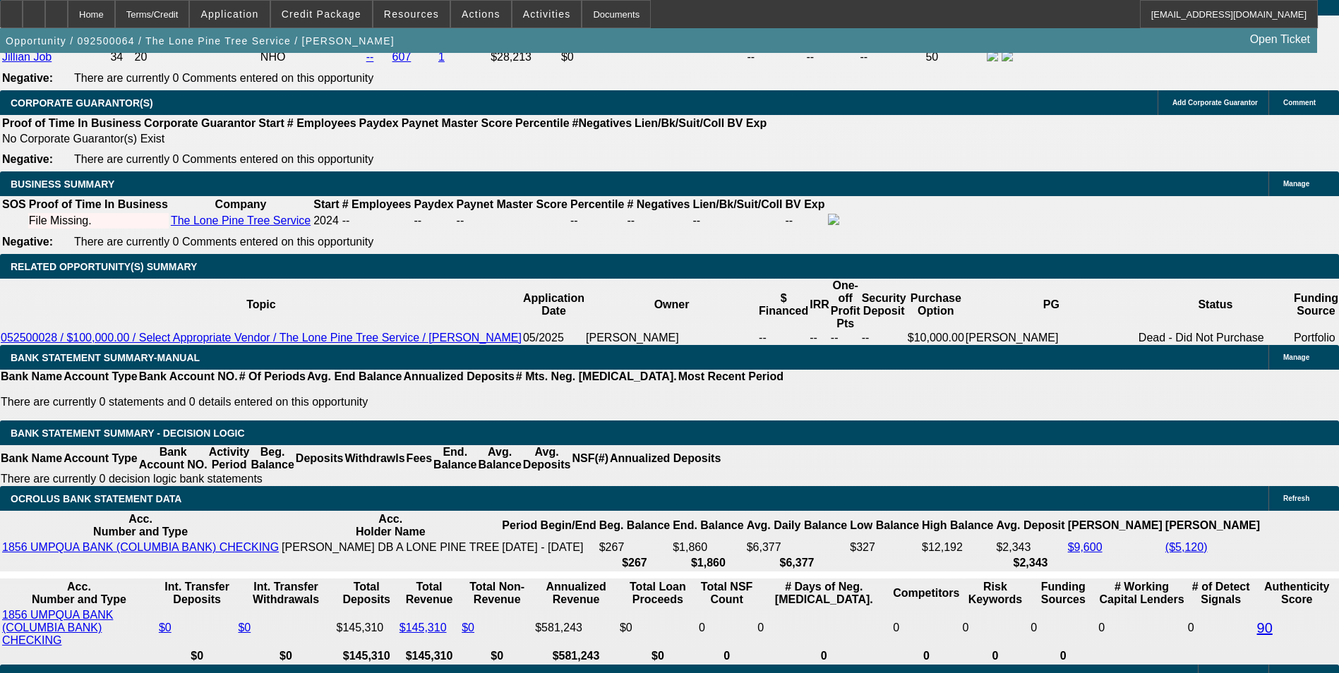
scroll to position [2103, 0]
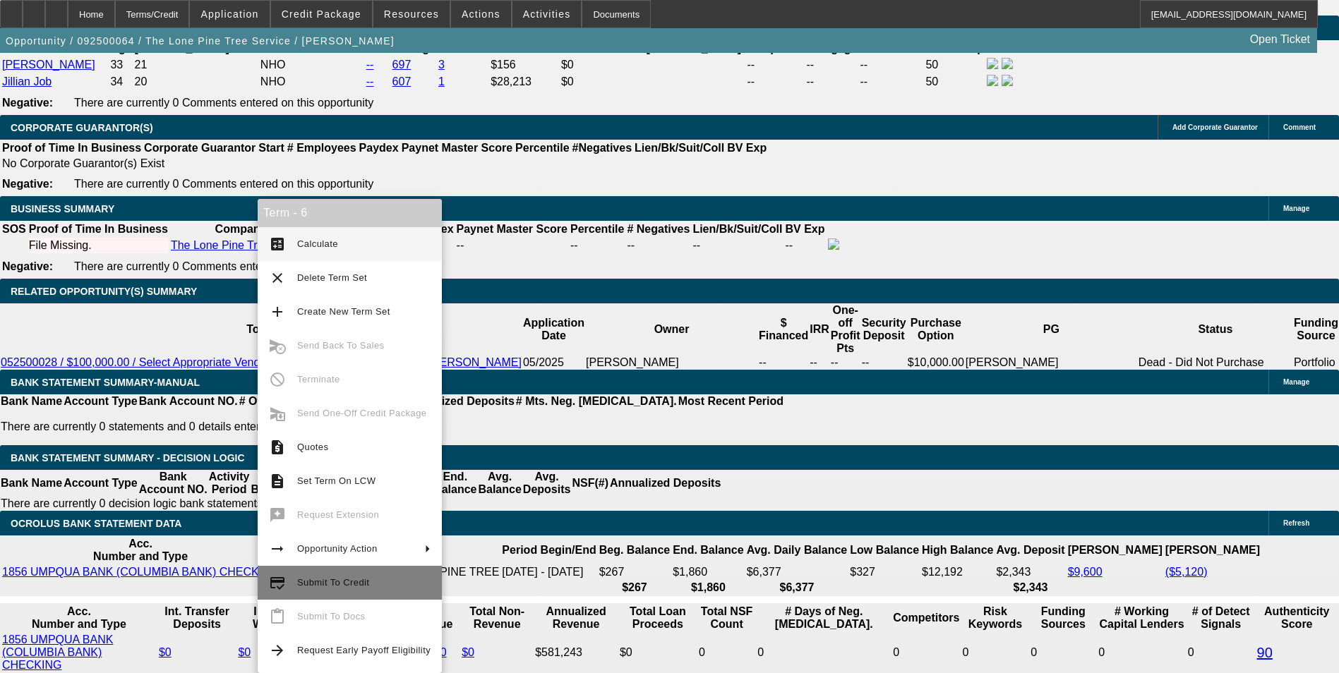
click at [350, 587] on span "Submit To Credit" at bounding box center [333, 582] width 72 height 11
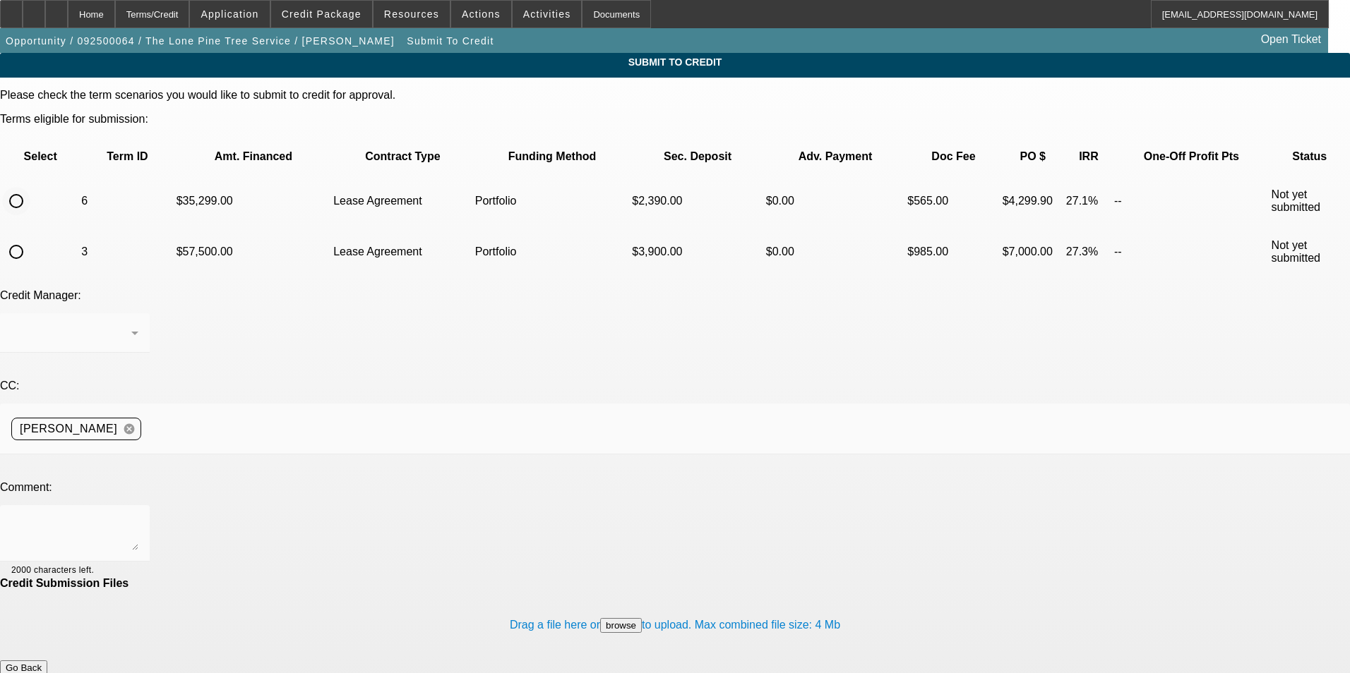
click at [30, 187] on input "radio" at bounding box center [16, 201] width 28 height 28
radio input "true"
click at [138, 517] on textarea at bounding box center [74, 534] width 127 height 34
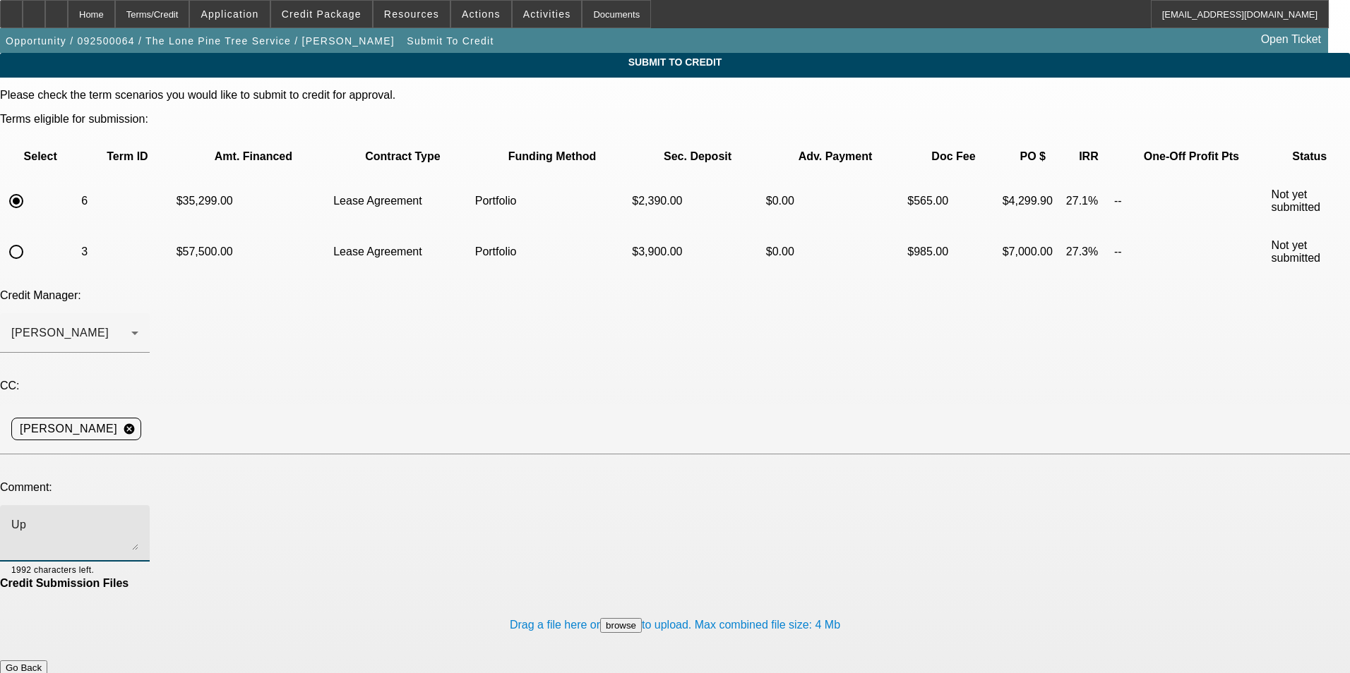
type textarea "U"
type textarea "T"
click at [138, 517] on textarea "Updated dealers license is in misc. Physical copy is lost in the mail so screen…" at bounding box center [74, 534] width 127 height 34
click at [138, 517] on textarea "Updated dealers license is in misc. Physical copy was lost in the mail so scree…" at bounding box center [74, 534] width 127 height 34
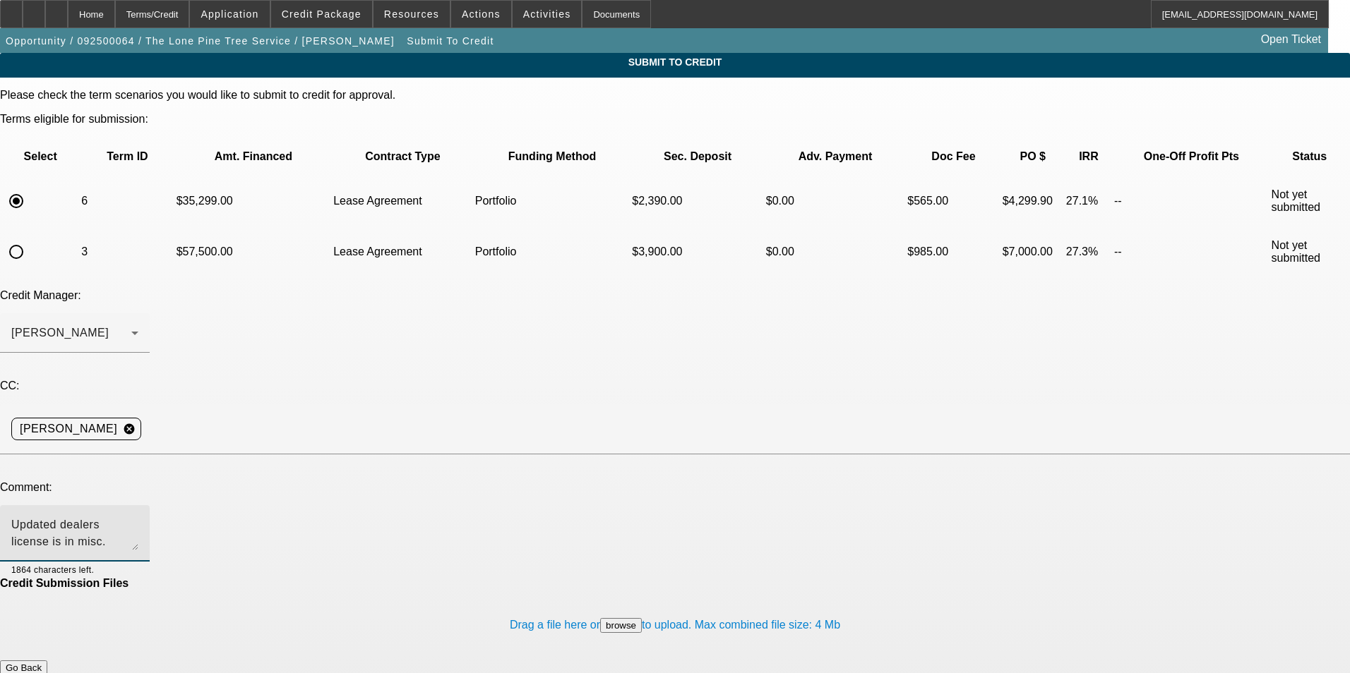
click at [138, 517] on textarea "Updated dealers license is in misc. Physical copy was lost in the mail so scree…" at bounding box center [74, 534] width 127 height 34
drag, startPoint x: 397, startPoint y: 362, endPoint x: 409, endPoint y: 362, distance: 12.0
drag, startPoint x: 409, startPoint y: 362, endPoint x: 664, endPoint y: 390, distance: 256.4
click at [138, 517] on textarea "Updated dealers license is in misc. Physical copy was lost in the mail so scree…" at bounding box center [74, 534] width 127 height 34
type textarea "Updated dealers license is in misc. Physical copy was lost in the mail so scree…"
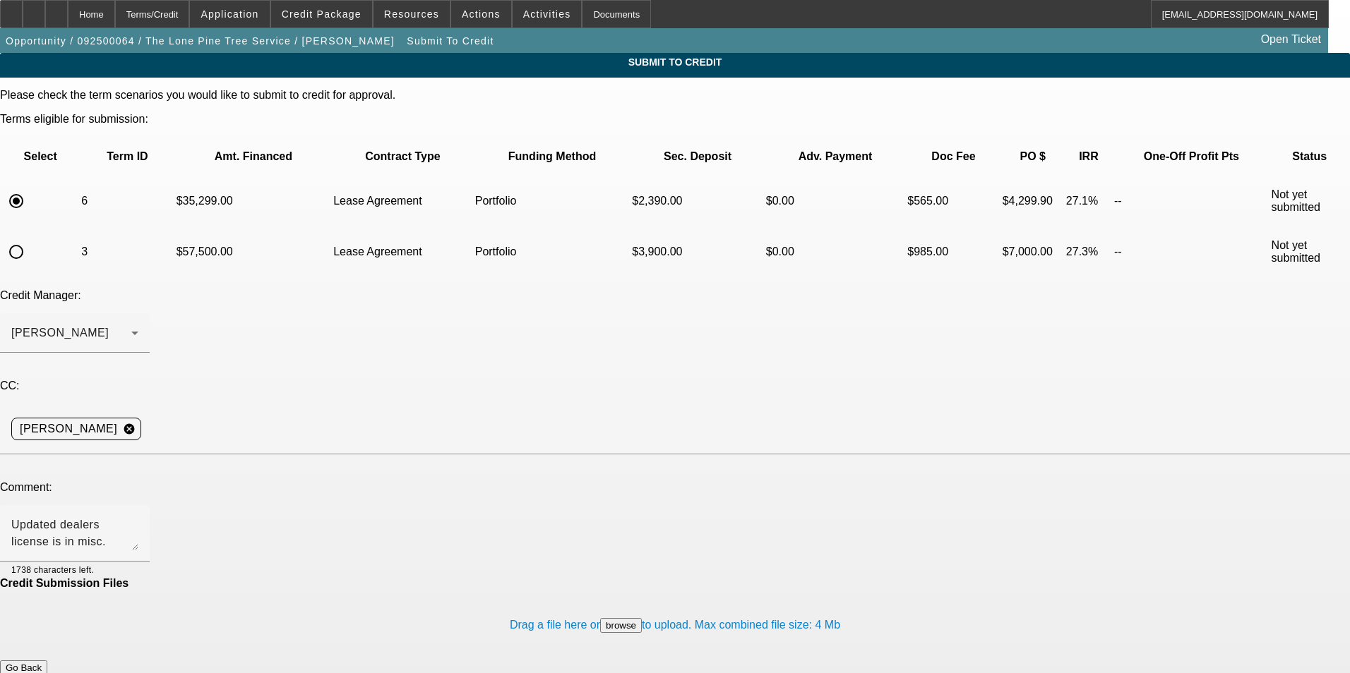
click at [40, 673] on button "Submit" at bounding box center [20, 683] width 40 height 15
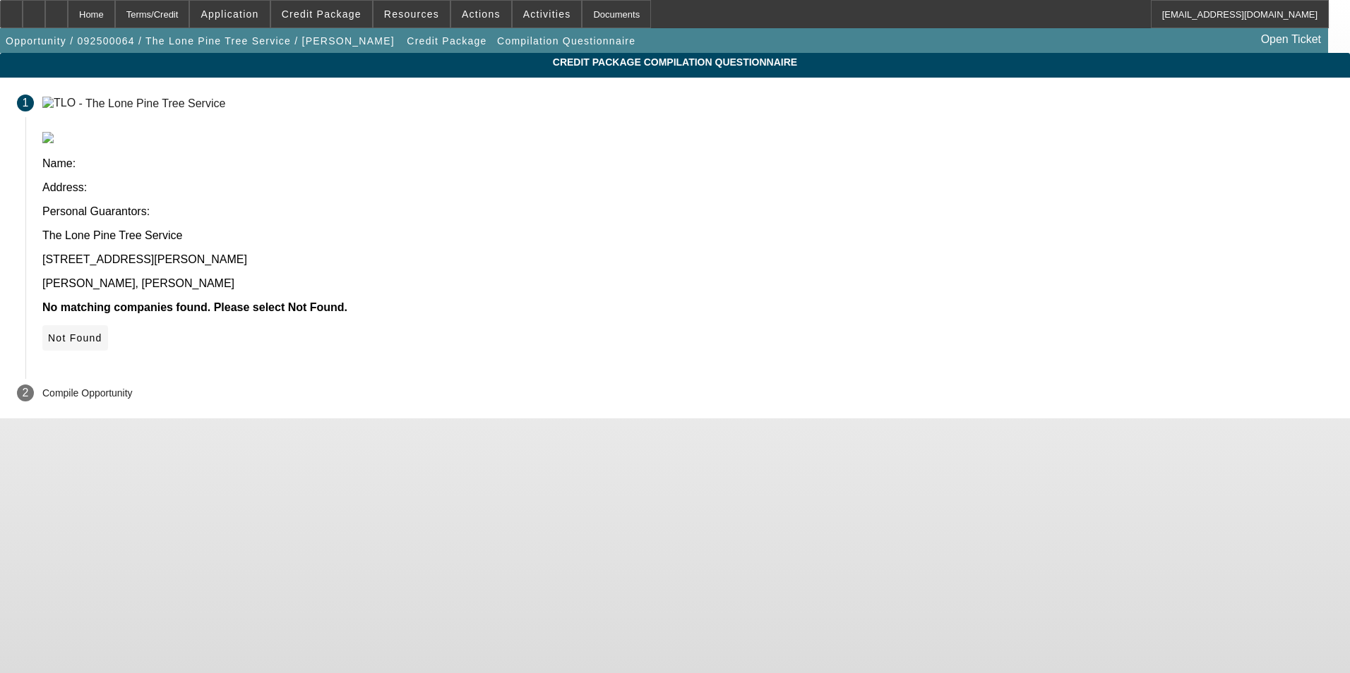
click at [48, 332] on icon at bounding box center [48, 337] width 0 height 11
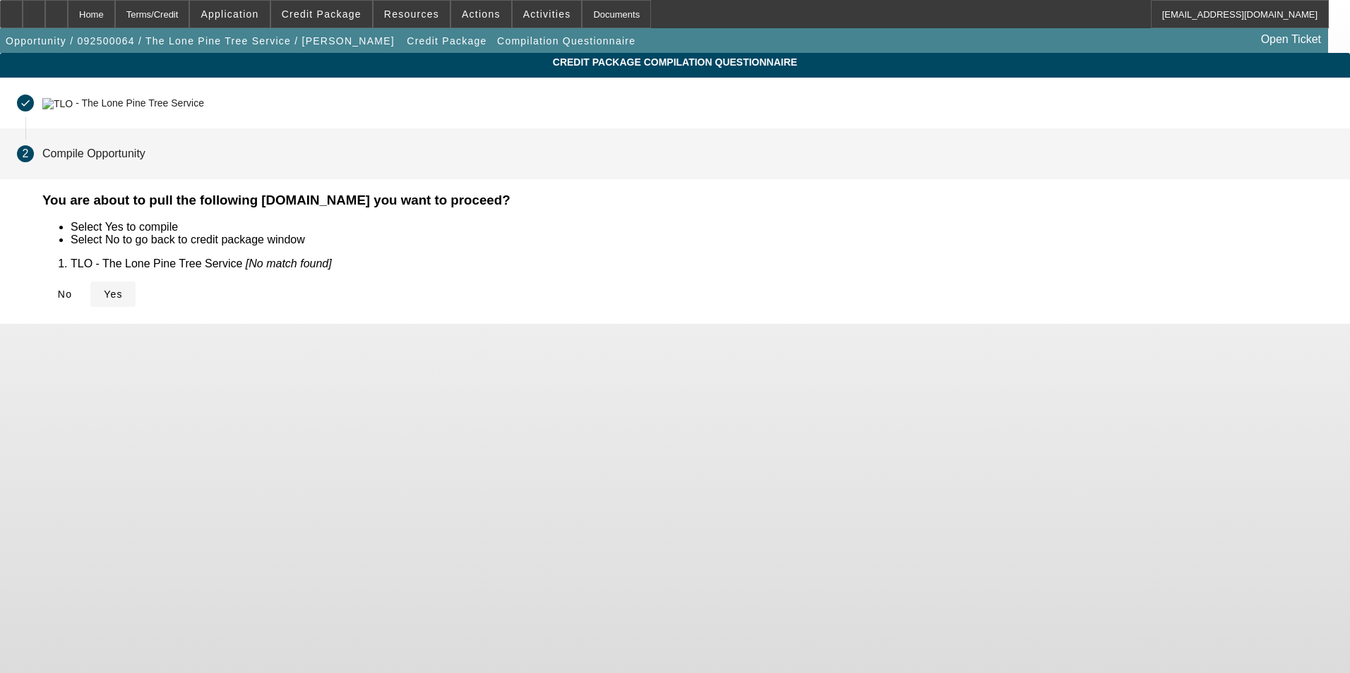
click at [123, 290] on span "Yes" at bounding box center [113, 294] width 19 height 11
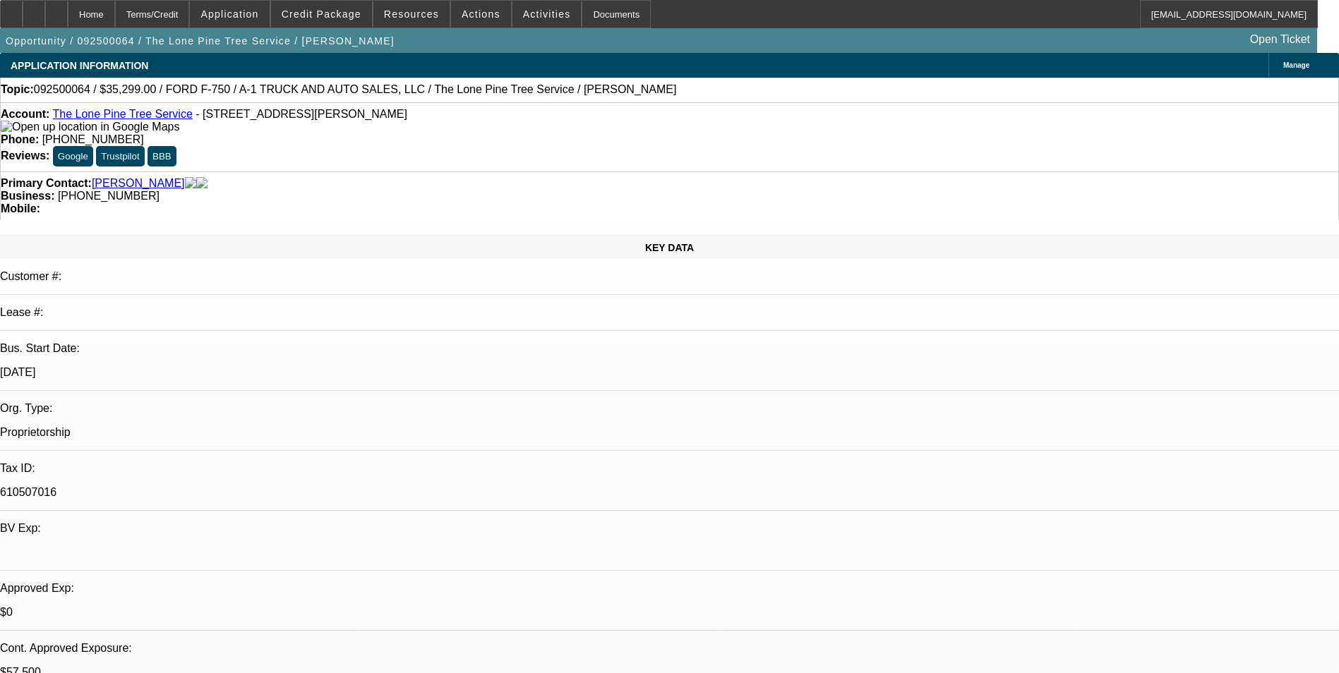
select select "0"
select select "2"
select select "0.1"
select select "4"
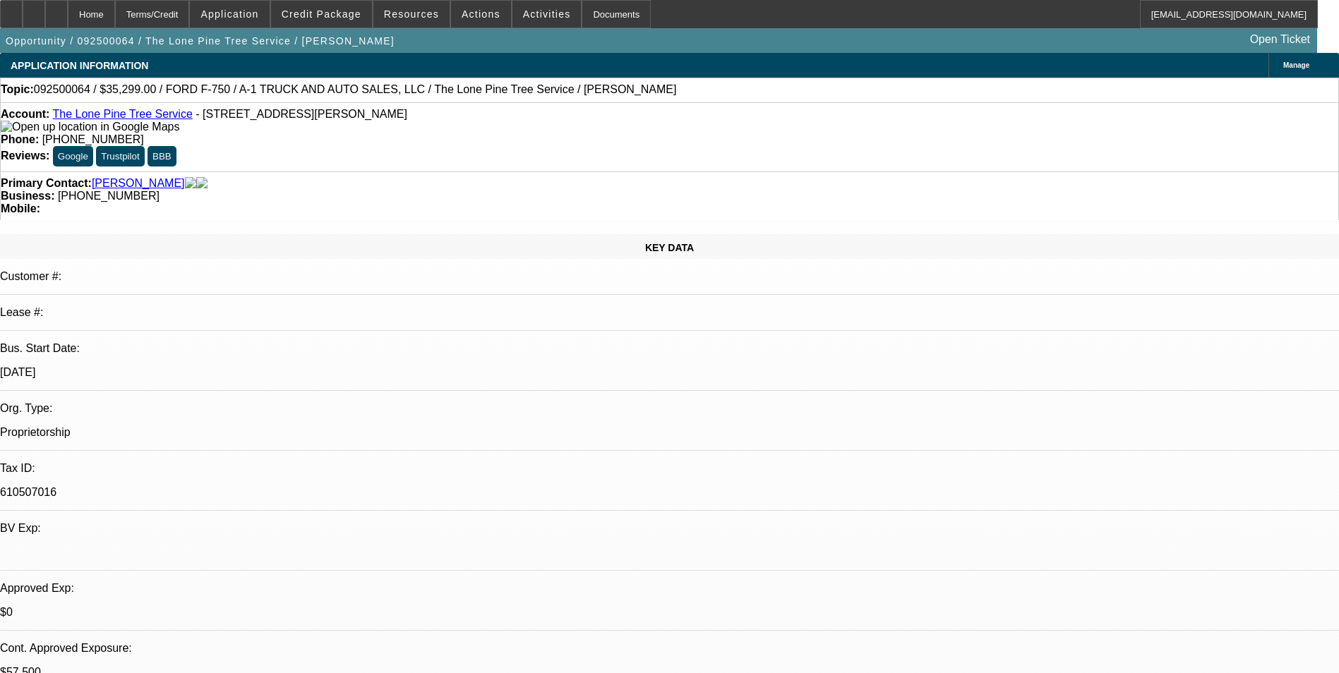
select select "0"
select select "2"
select select "0.1"
select select "4"
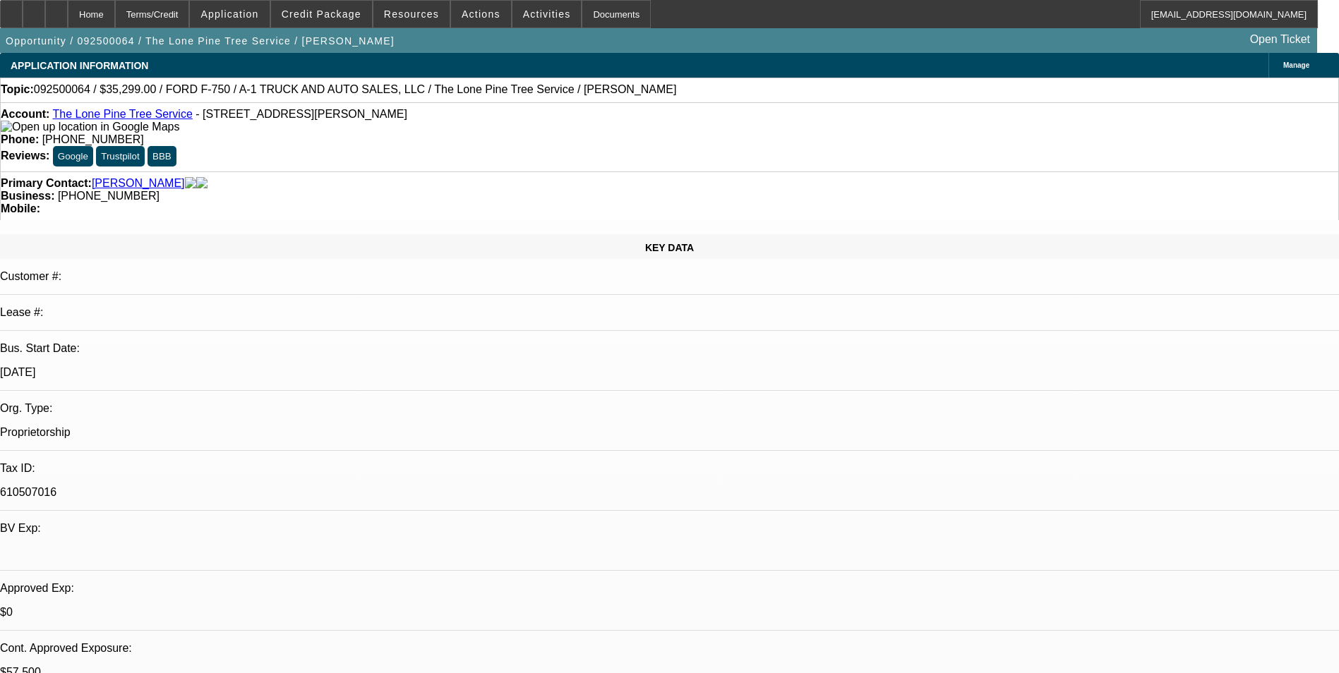
select select "0"
select select "2"
select select "0.1"
select select "4"
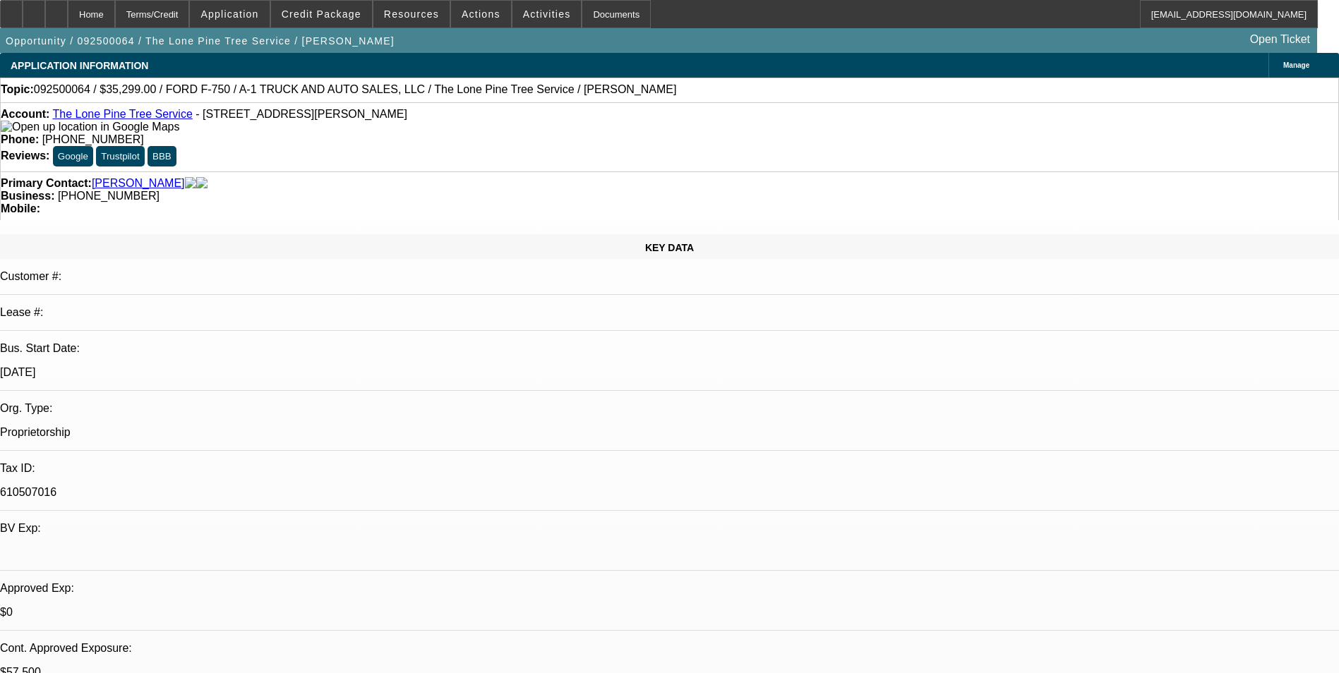
select select "0"
select select "2"
select select "0.1"
select select "4"
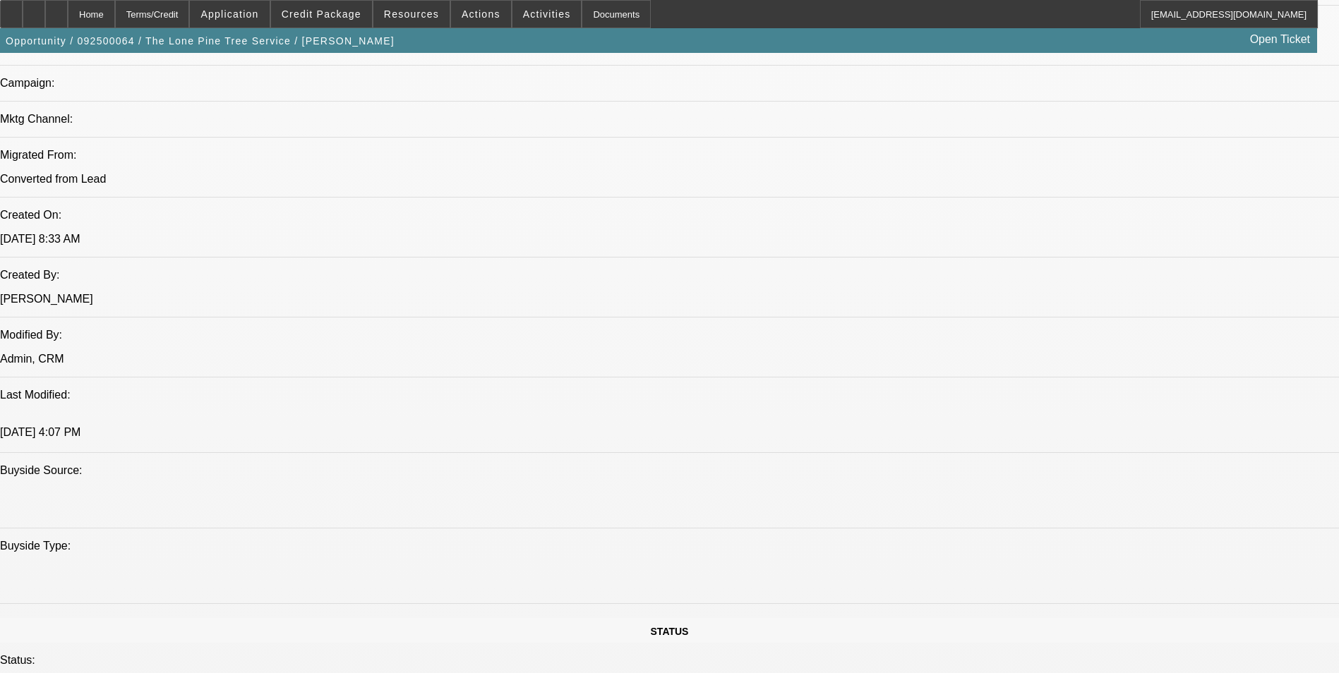
scroll to position [1059, 0]
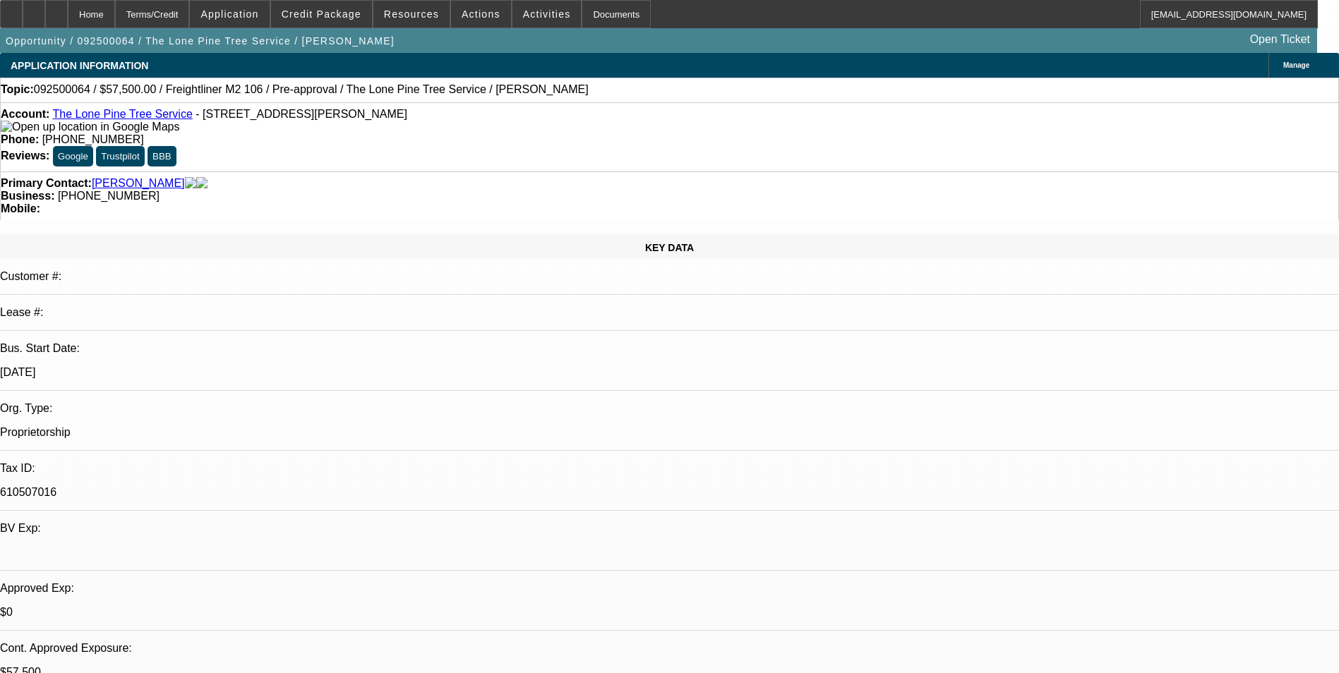
select select "0"
select select "2"
select select "0.1"
select select "0"
select select "2"
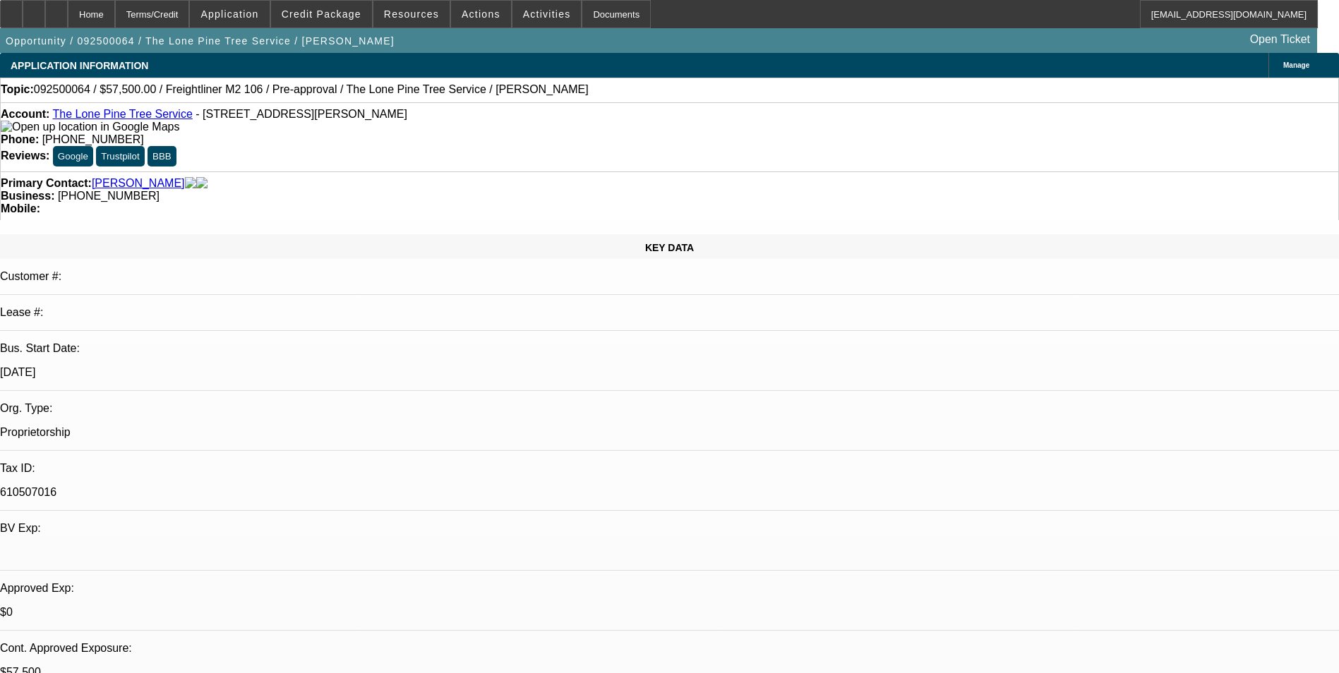
select select "0.1"
select select "0"
select select "2"
select select "0.1"
select select "0"
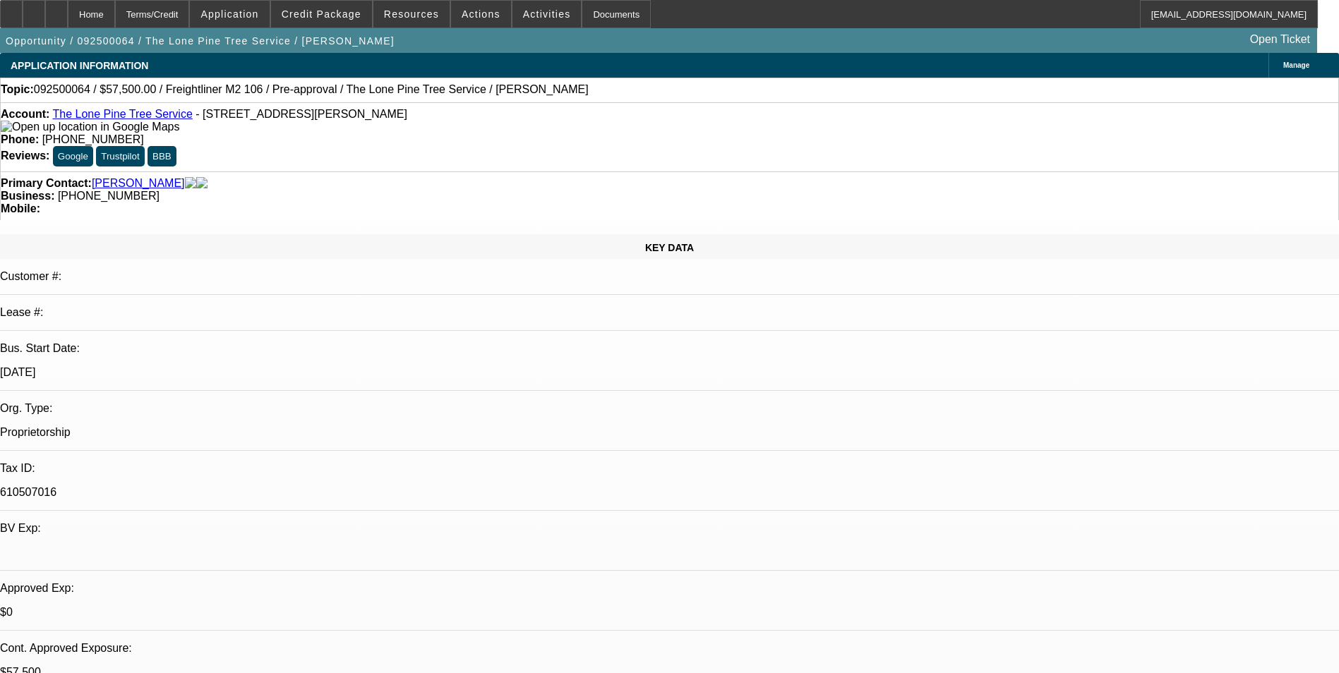
select select "2"
select select "0.1"
select select "1"
select select "2"
select select "4"
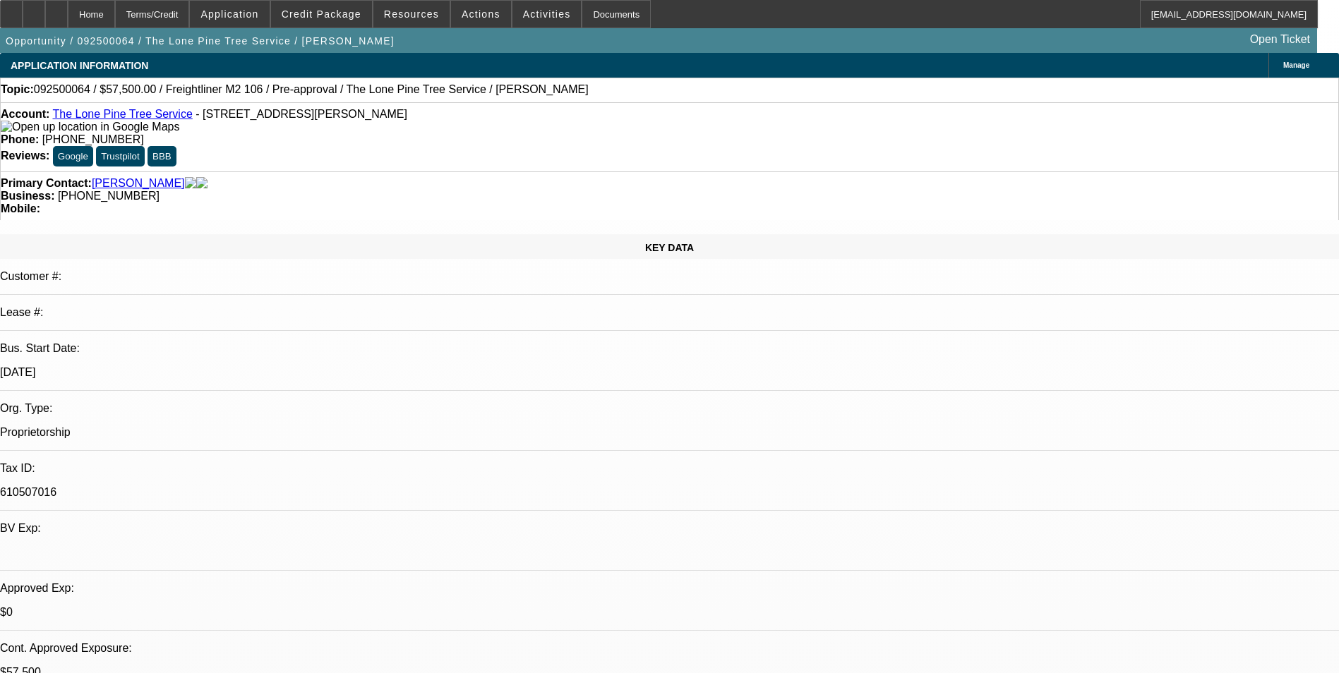
select select "1"
select select "2"
select select "4"
select select "1"
select select "2"
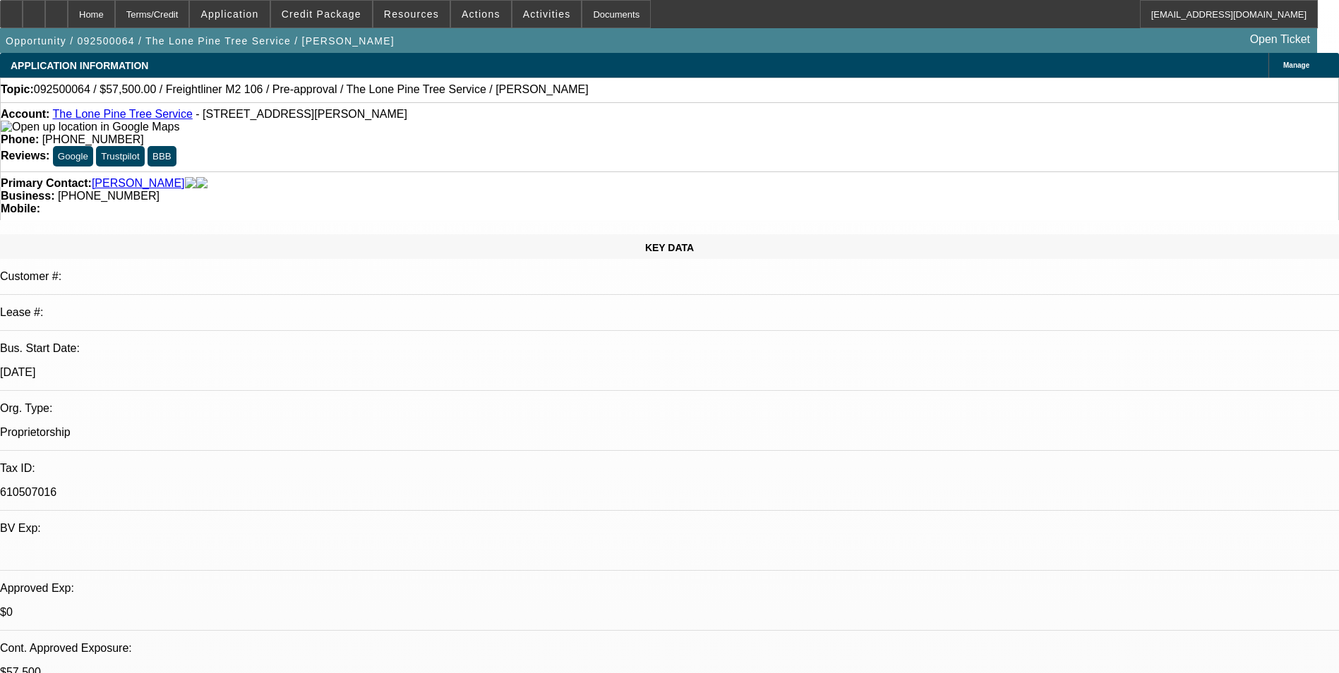
select select "4"
select select "1"
select select "2"
select select "4"
click at [190, 17] on div "Terms/Credit" at bounding box center [152, 14] width 75 height 28
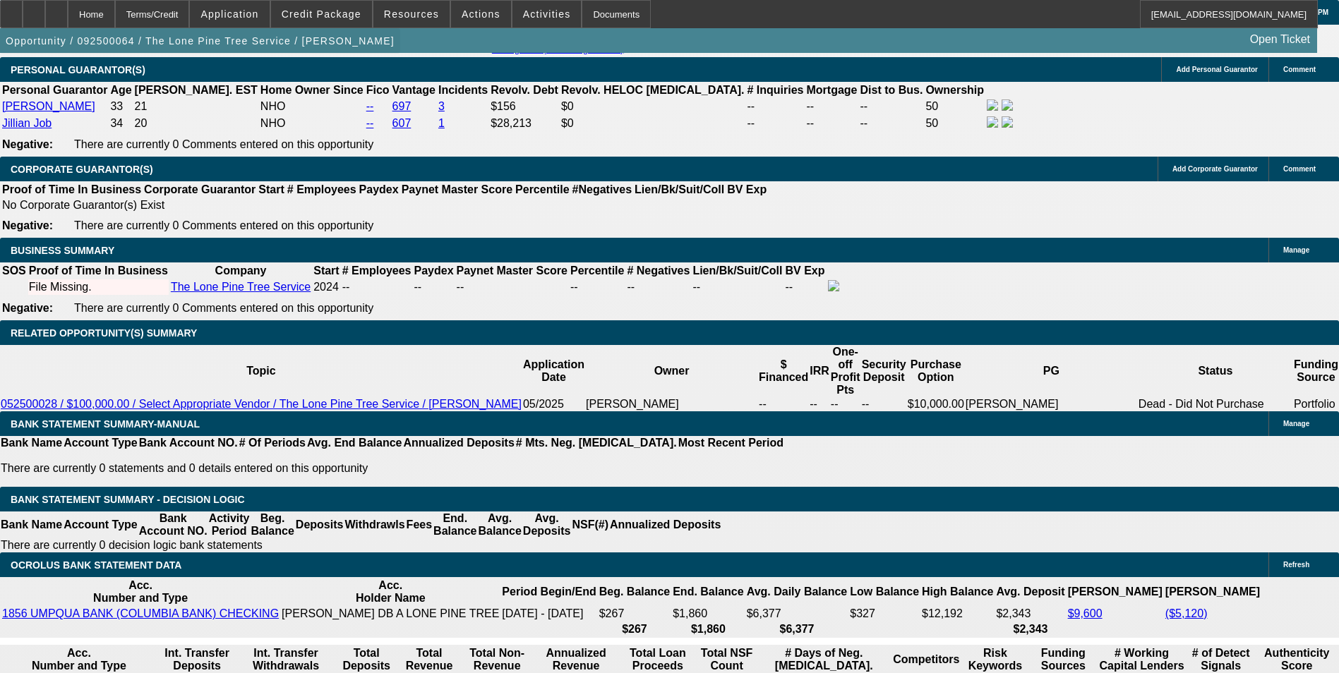
scroll to position [2103, 0]
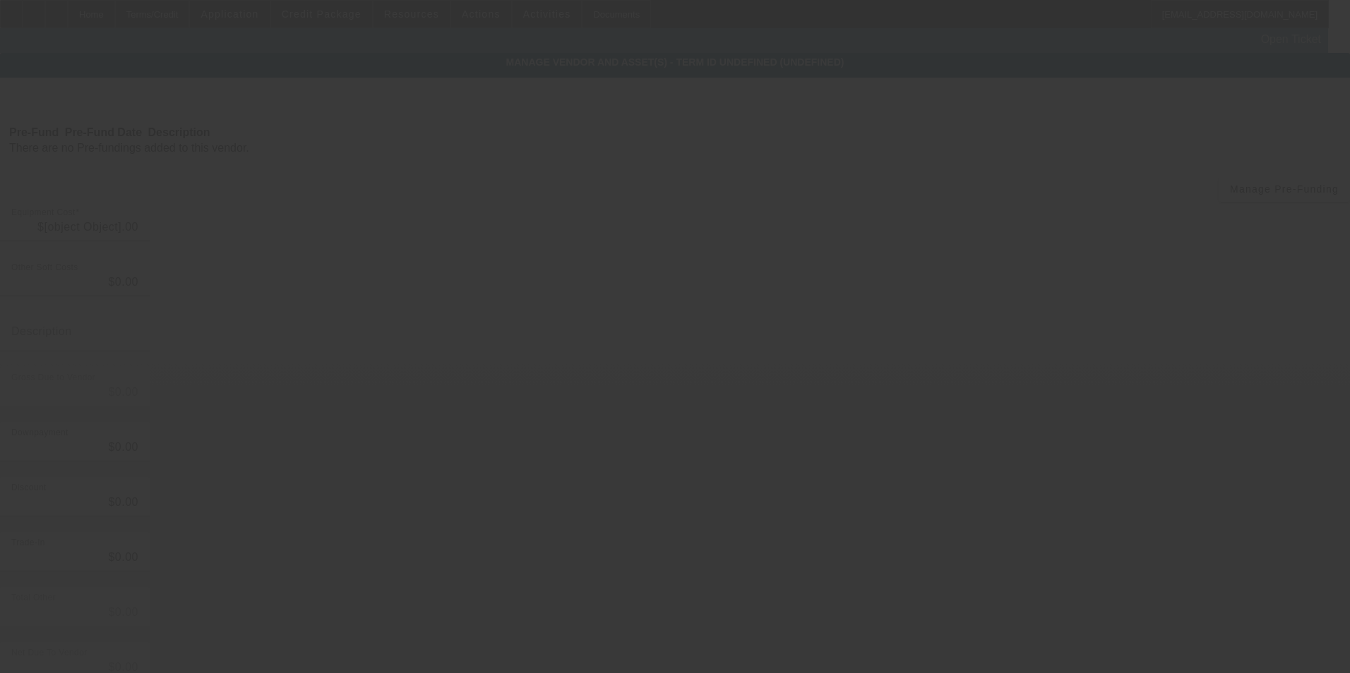
type input "$41,999.00"
type input "$1,000.00"
type input "Registration & Title Fee"
type input "$42,999.00"
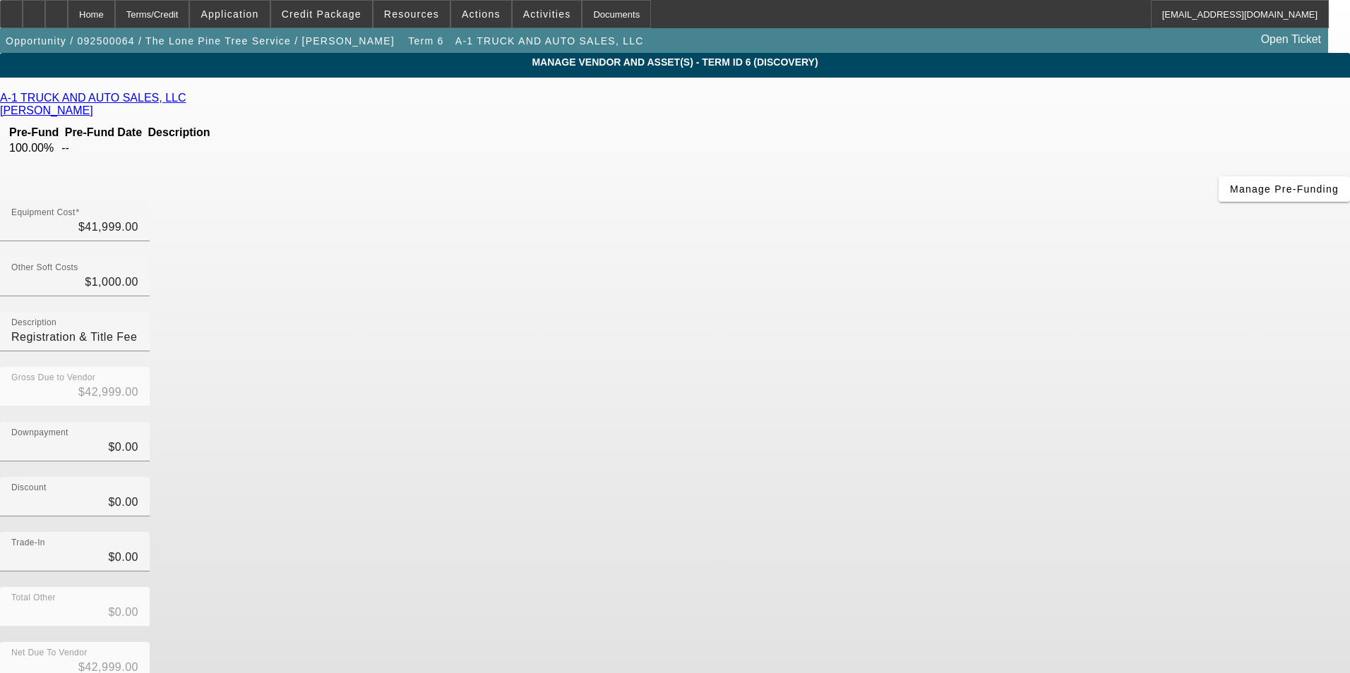
click at [186, 104] on link "A-1 TRUCK AND AUTO SALES, LLC" at bounding box center [93, 98] width 186 height 13
